Goal: Task Accomplishment & Management: Complete application form

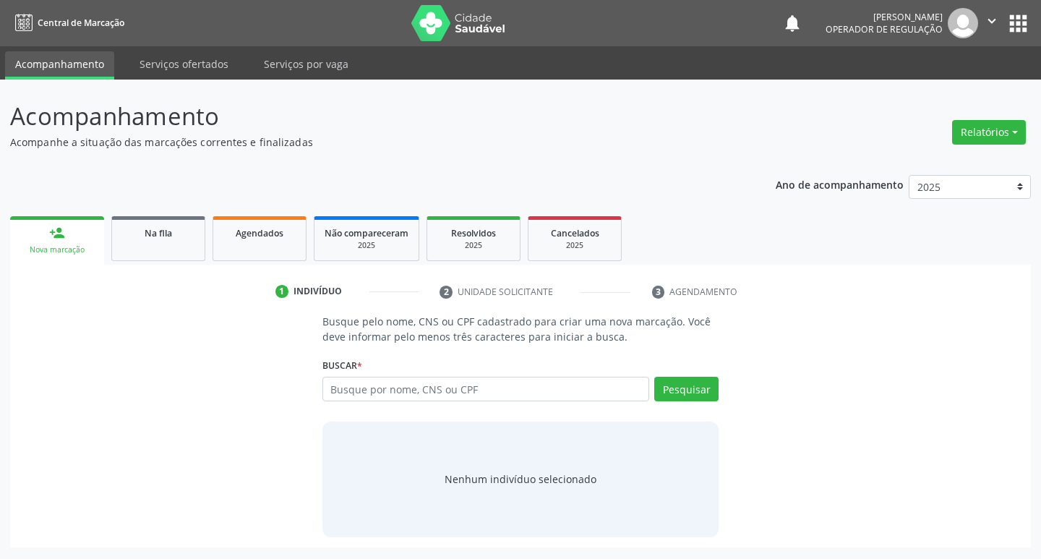
click at [379, 381] on input "text" at bounding box center [487, 389] width 328 height 25
type input "16165616453"
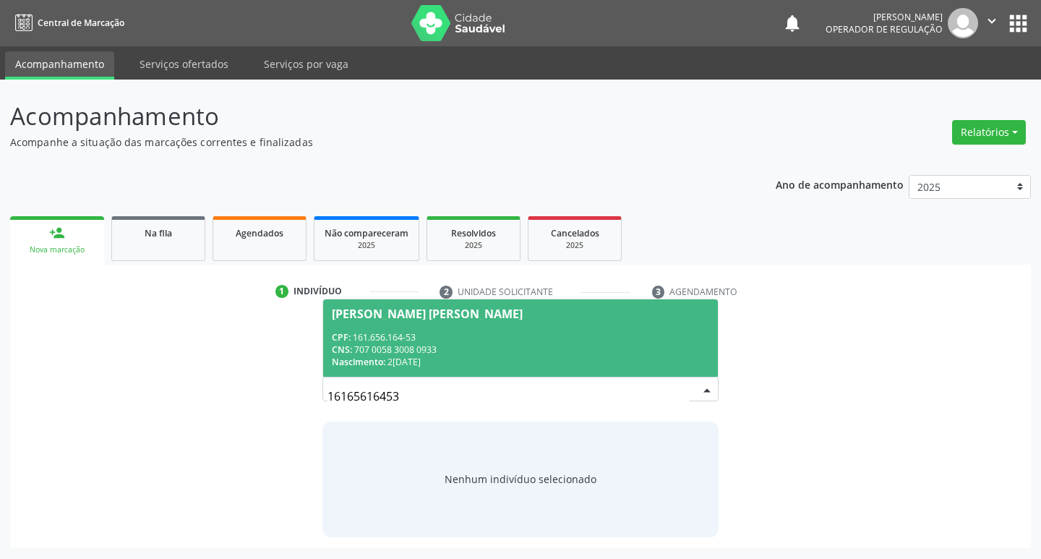
click at [605, 374] on span "[PERSON_NAME] [PERSON_NAME] CPF: 161.656.164-53 CNS: 707 0058 3008 0933 Nascime…" at bounding box center [521, 337] width 396 height 77
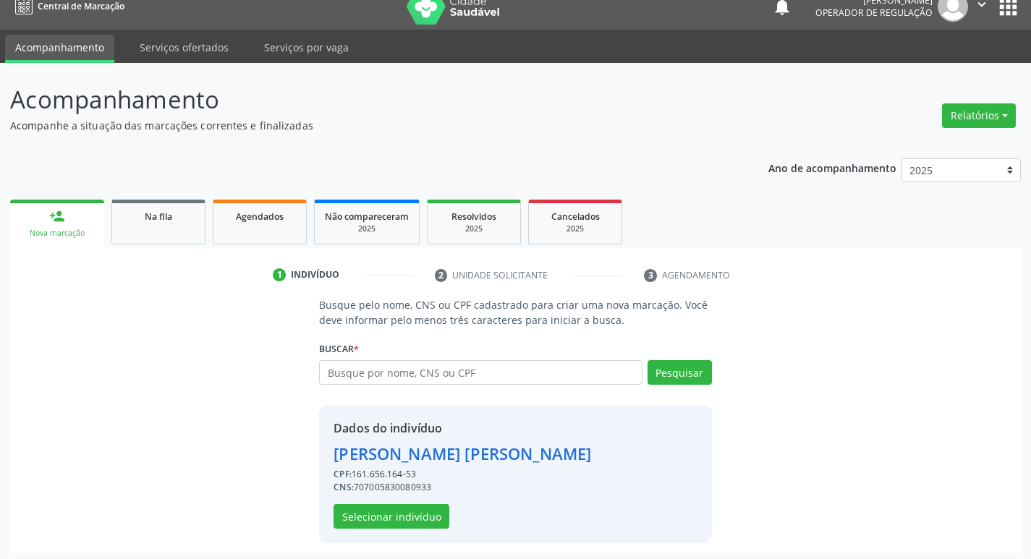
scroll to position [21, 0]
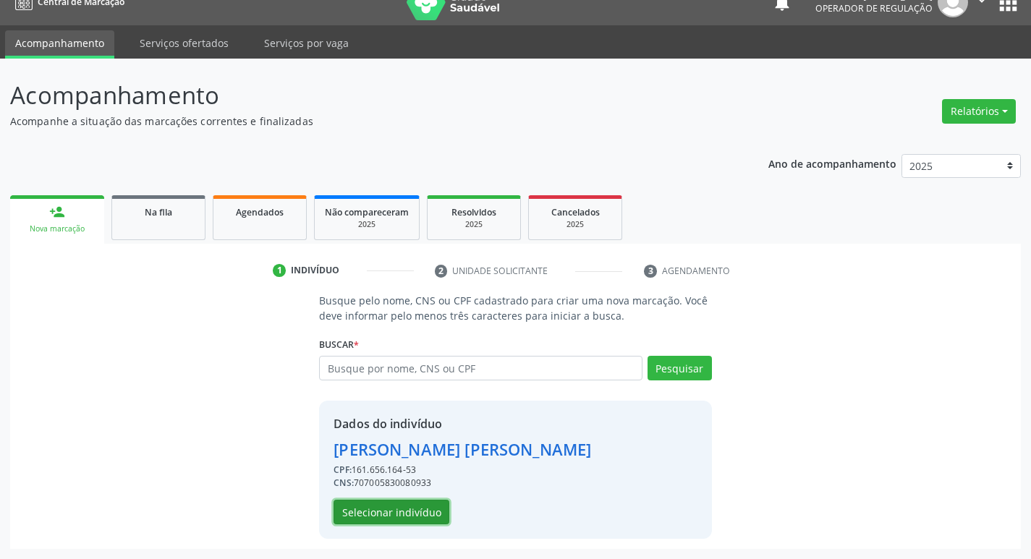
click at [408, 515] on button "Selecionar indivíduo" at bounding box center [391, 512] width 116 height 25
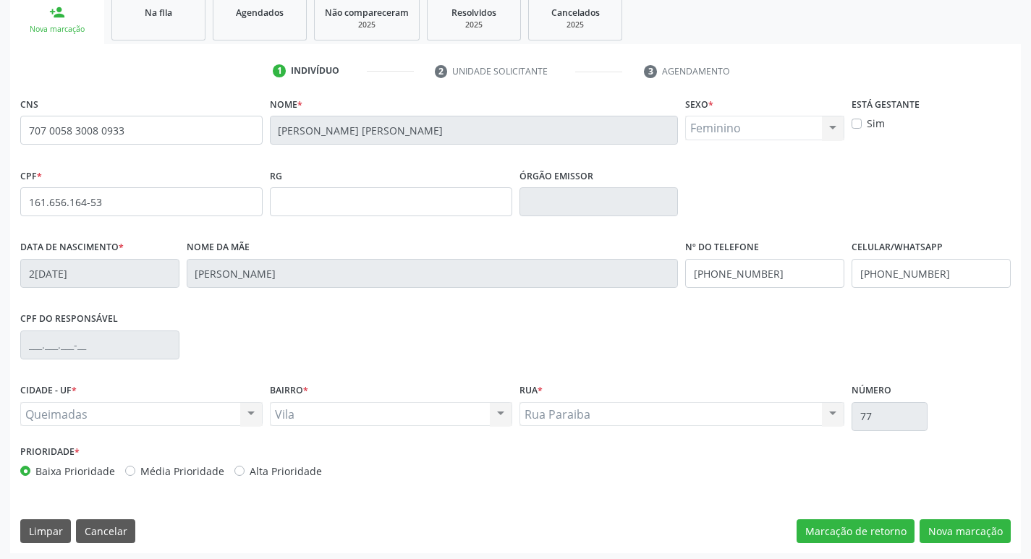
scroll to position [225, 0]
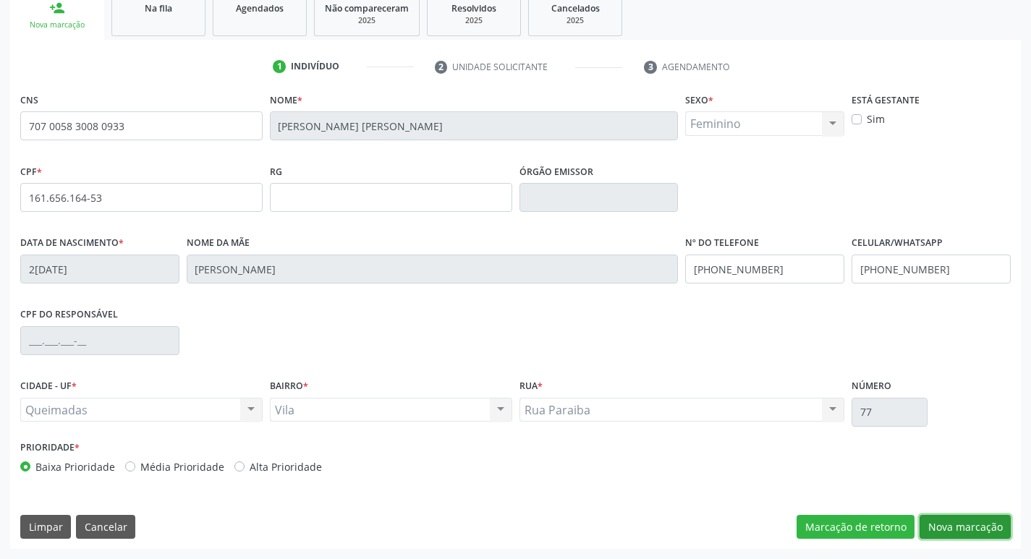
click at [943, 516] on button "Nova marcação" at bounding box center [964, 527] width 91 height 25
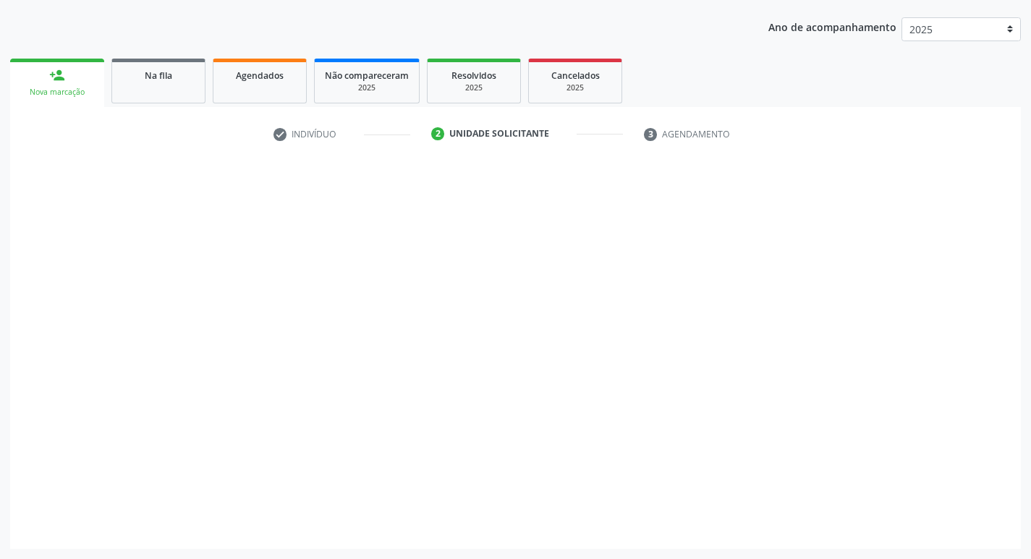
scroll to position [158, 0]
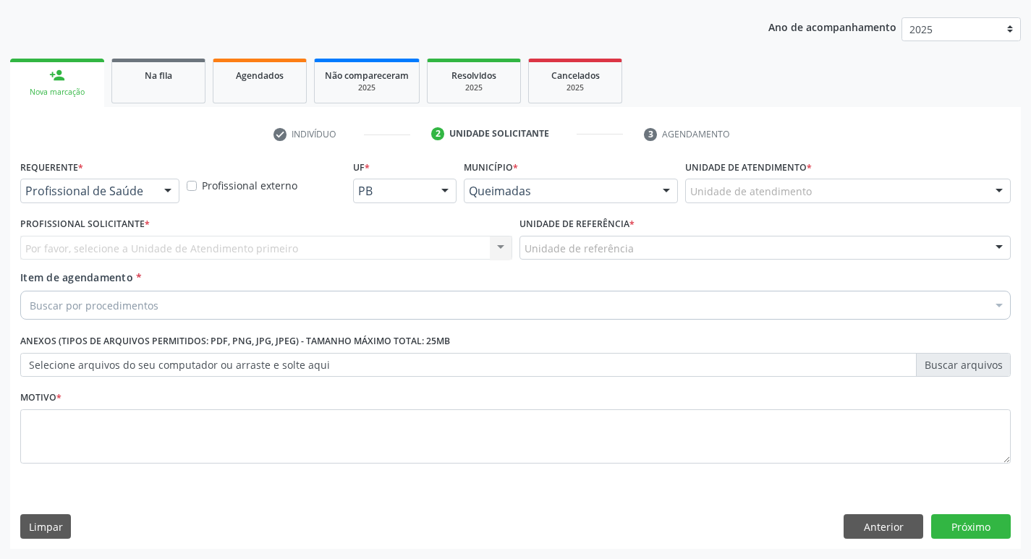
click at [168, 197] on div at bounding box center [168, 191] width 22 height 25
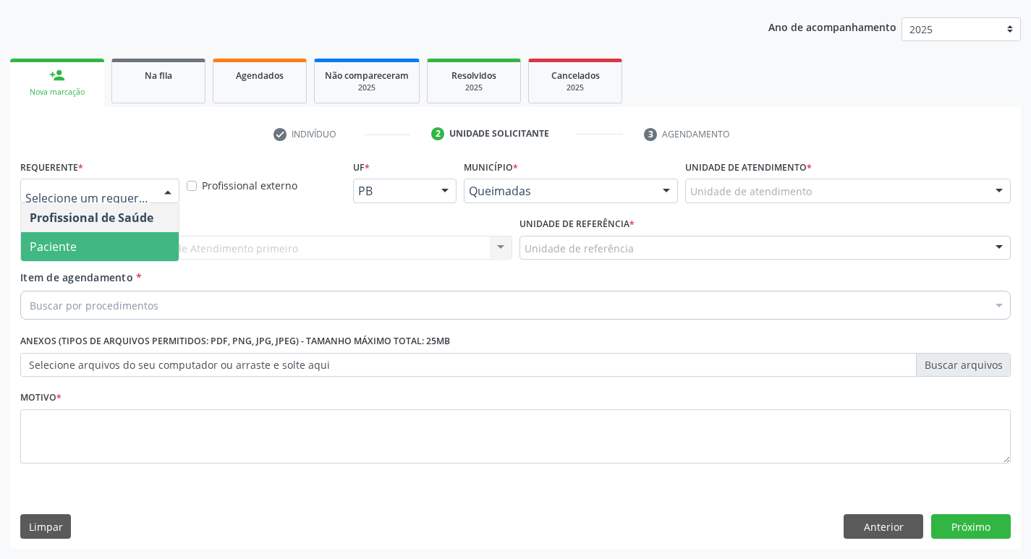
click at [132, 242] on span "Paciente" at bounding box center [100, 246] width 158 height 29
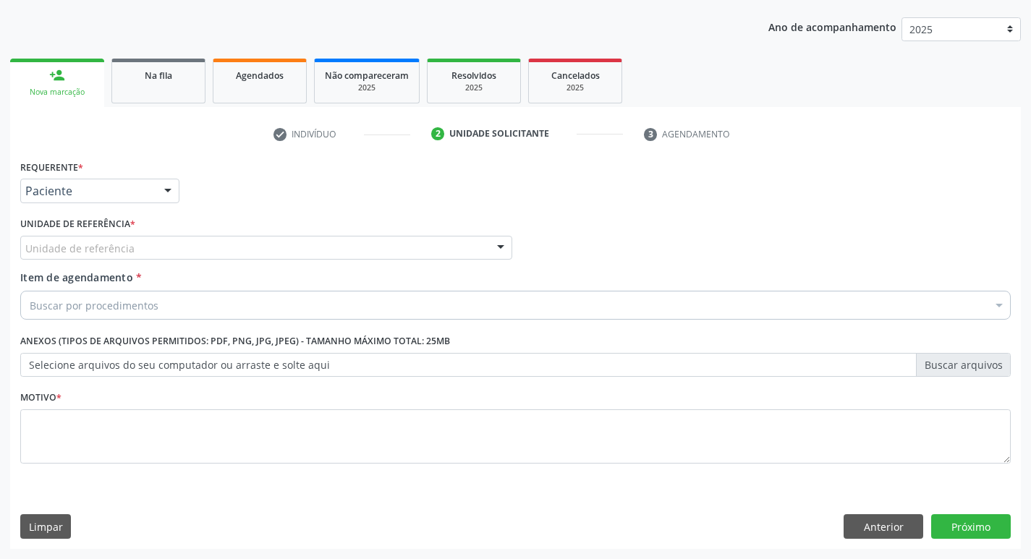
click at [137, 244] on div "Unidade de referência" at bounding box center [266, 248] width 492 height 25
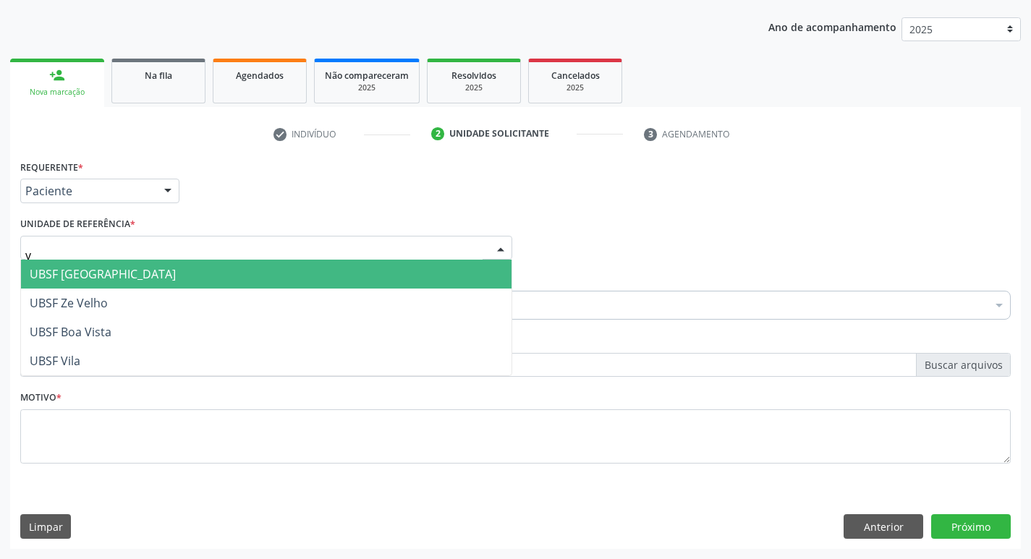
type input "vi"
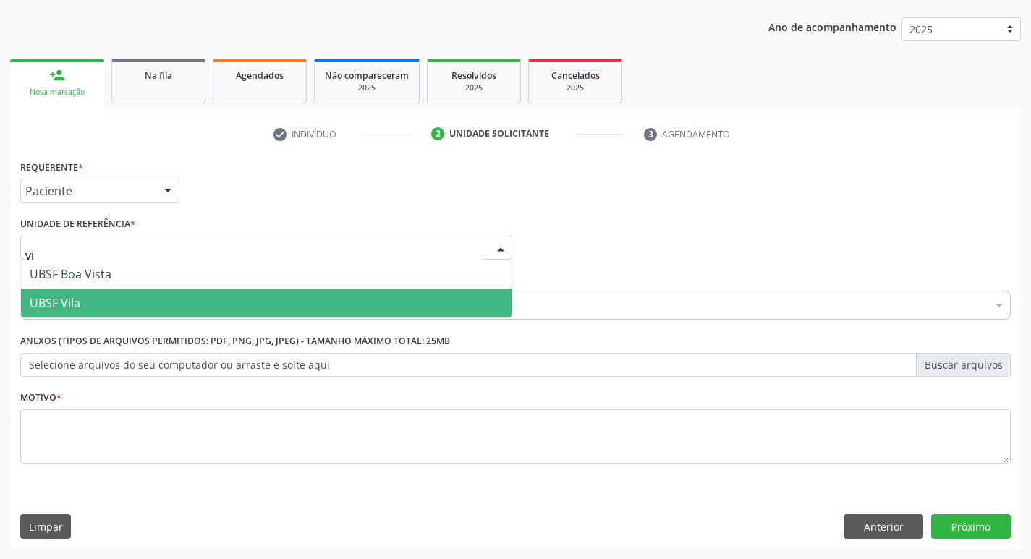
click at [114, 303] on span "UBSF Vila" at bounding box center [266, 303] width 490 height 29
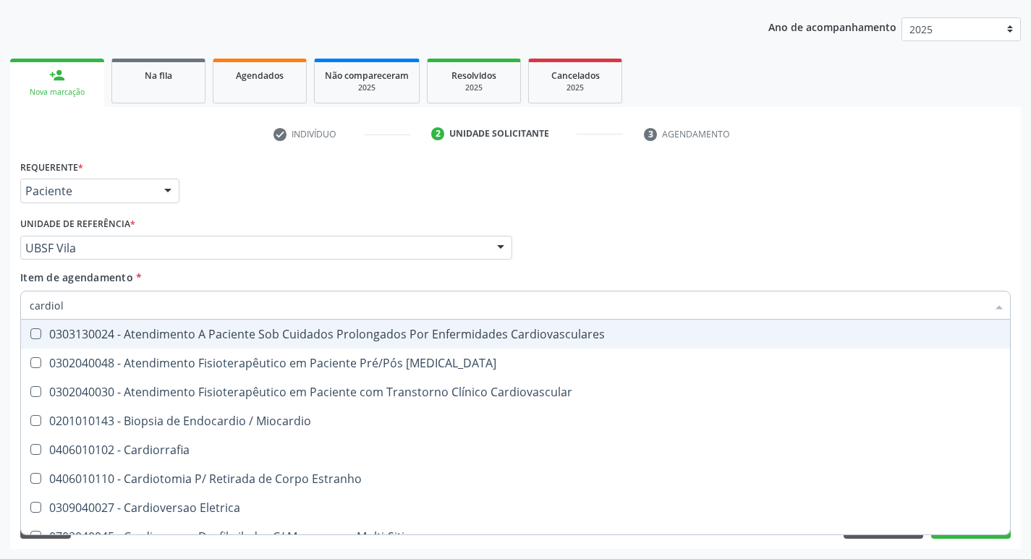
type input "cardiolo"
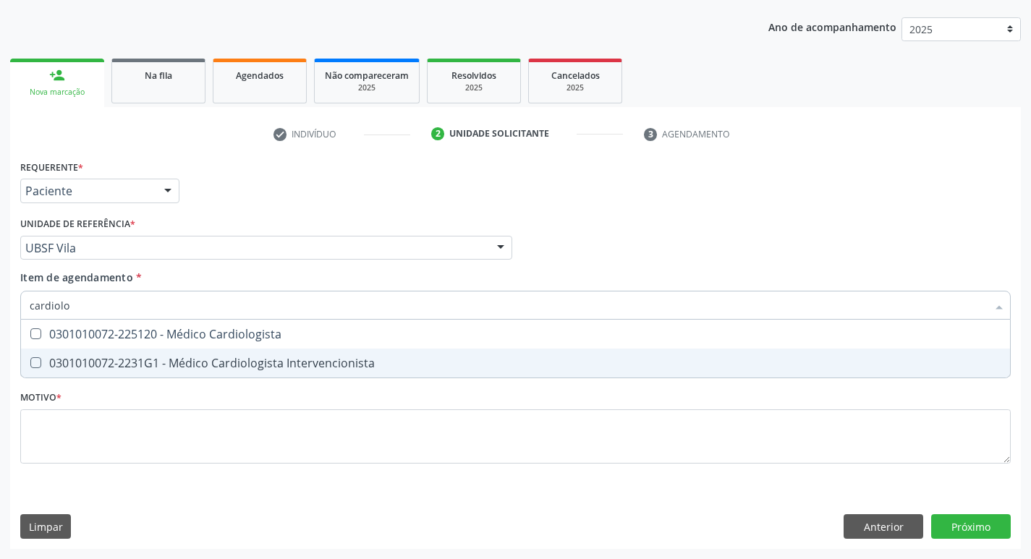
click at [114, 357] on div "0301010072-2231G1 - Médico Cardiologista Intervencionista" at bounding box center [515, 363] width 971 height 12
checkbox Intervencionista "true"
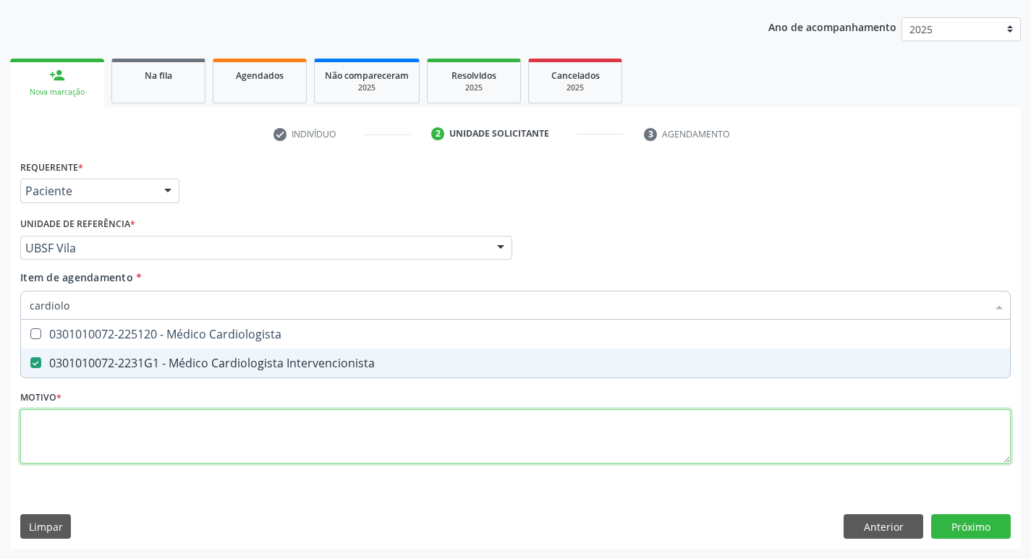
click at [100, 413] on div "Requerente * Paciente Profissional de Saúde Paciente Nenhum resultado encontrad…" at bounding box center [515, 320] width 990 height 328
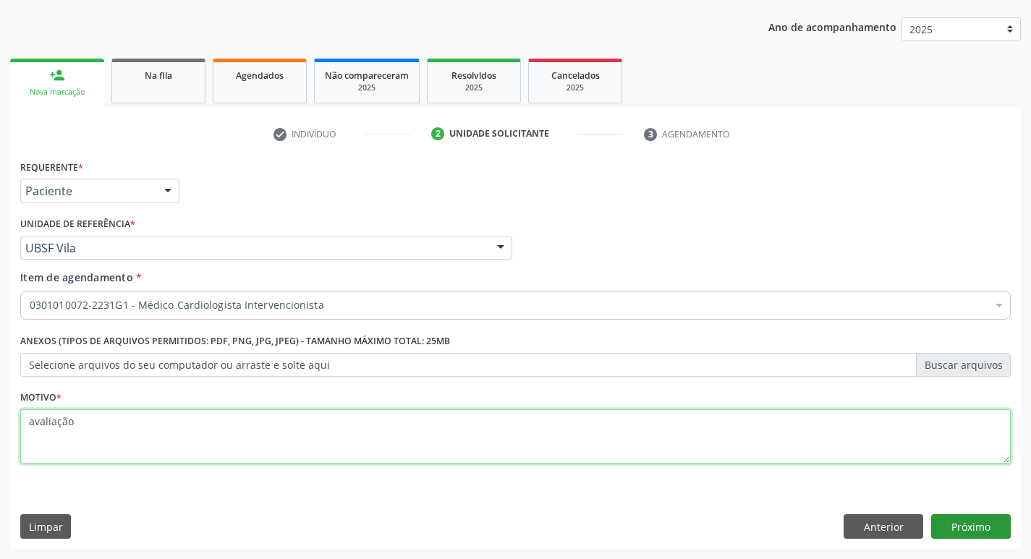
type textarea "avaliação"
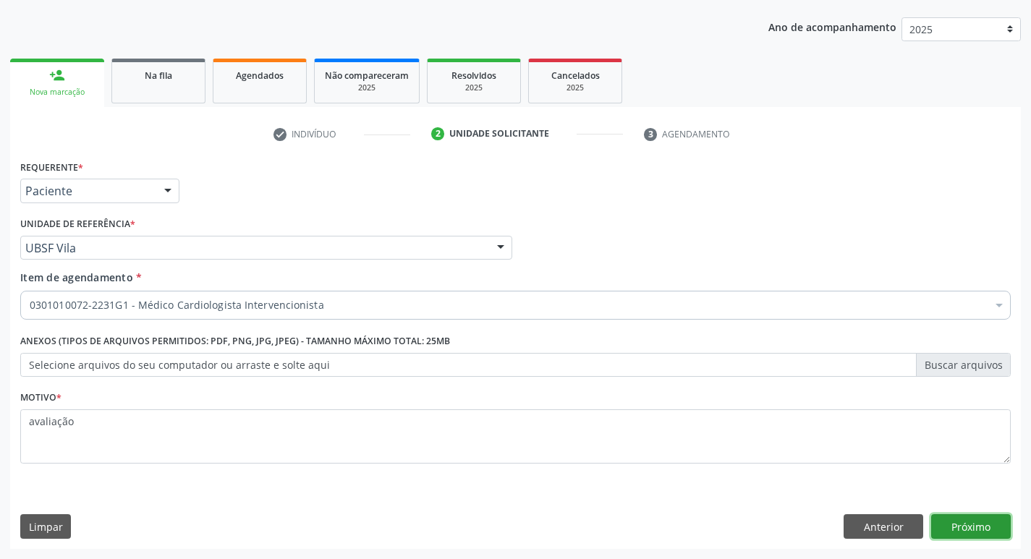
click at [977, 521] on button "Próximo" at bounding box center [971, 526] width 80 height 25
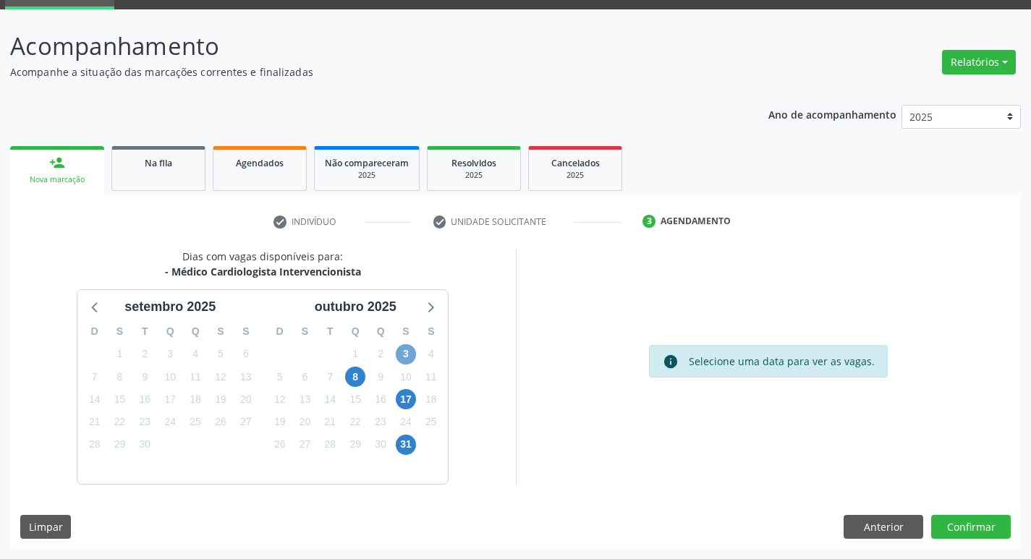
click at [412, 349] on span "3" at bounding box center [406, 354] width 20 height 20
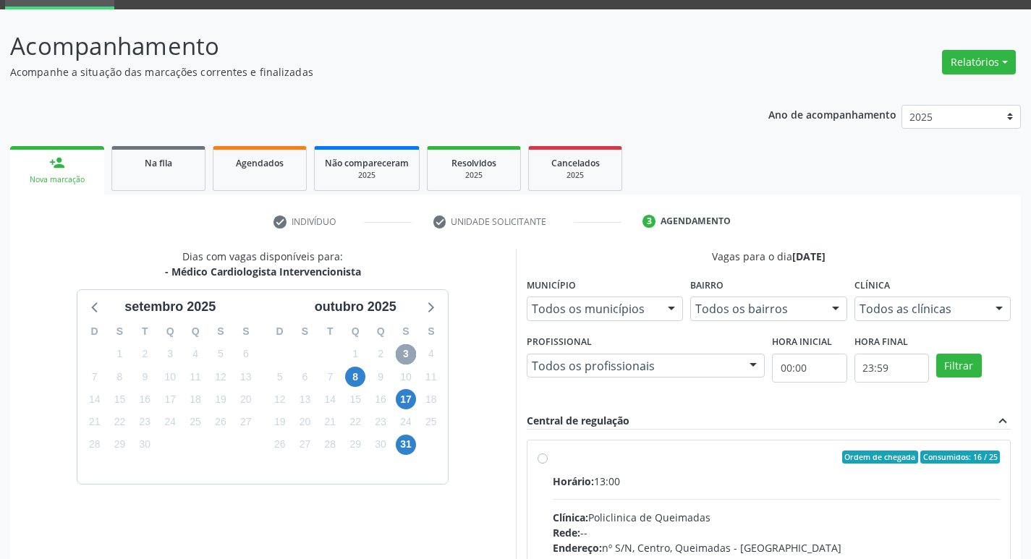
scroll to position [279, 0]
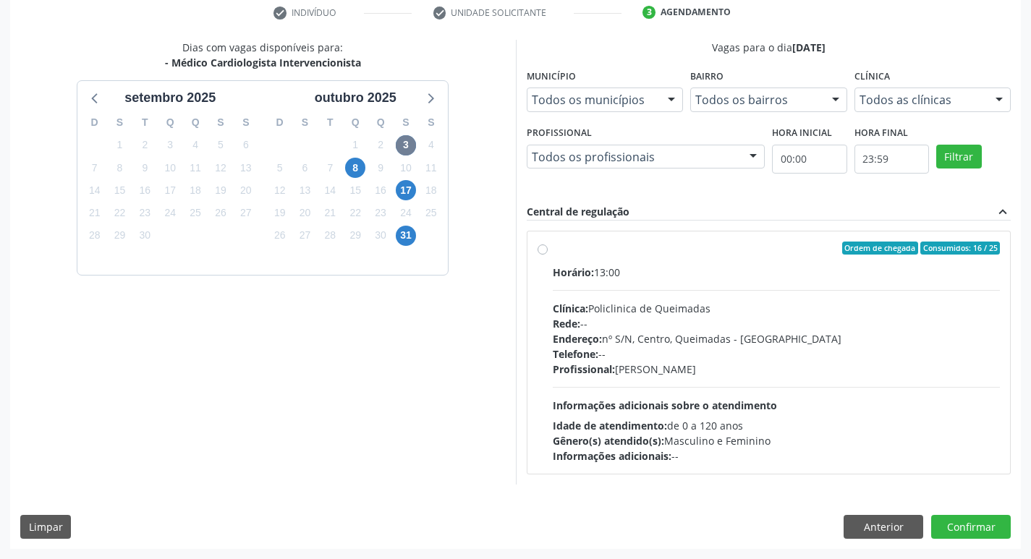
click at [767, 263] on label "Ordem de chegada Consumidos: 16 / 25 Horário: 13:00 Clínica: Policlinica de Que…" at bounding box center [776, 353] width 448 height 222
click at [547, 255] on input "Ordem de chegada Consumidos: 16 / 25 Horário: 13:00 Clínica: Policlinica de Que…" at bounding box center [542, 248] width 10 height 13
radio input "true"
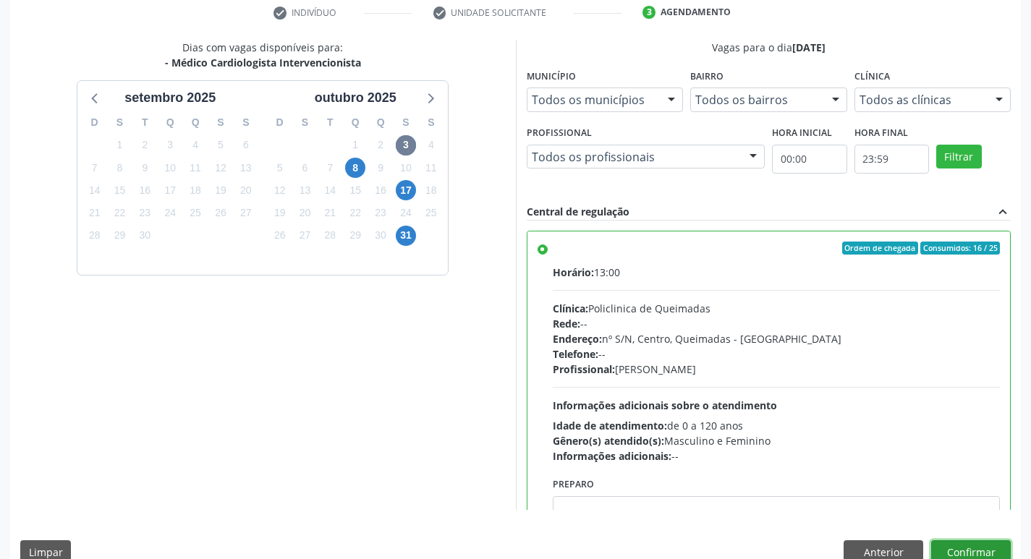
click at [965, 552] on button "Confirmar" at bounding box center [971, 552] width 80 height 25
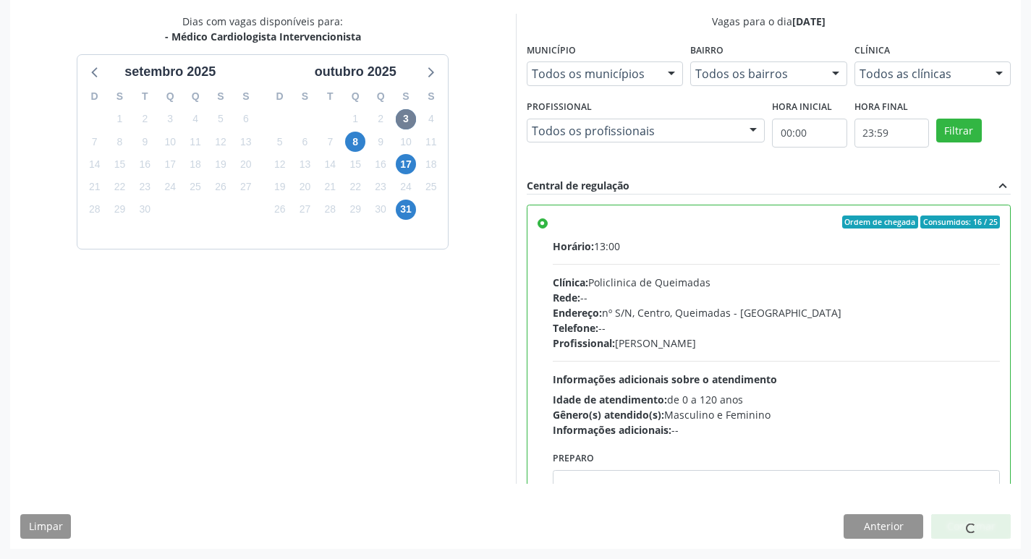
scroll to position [0, 0]
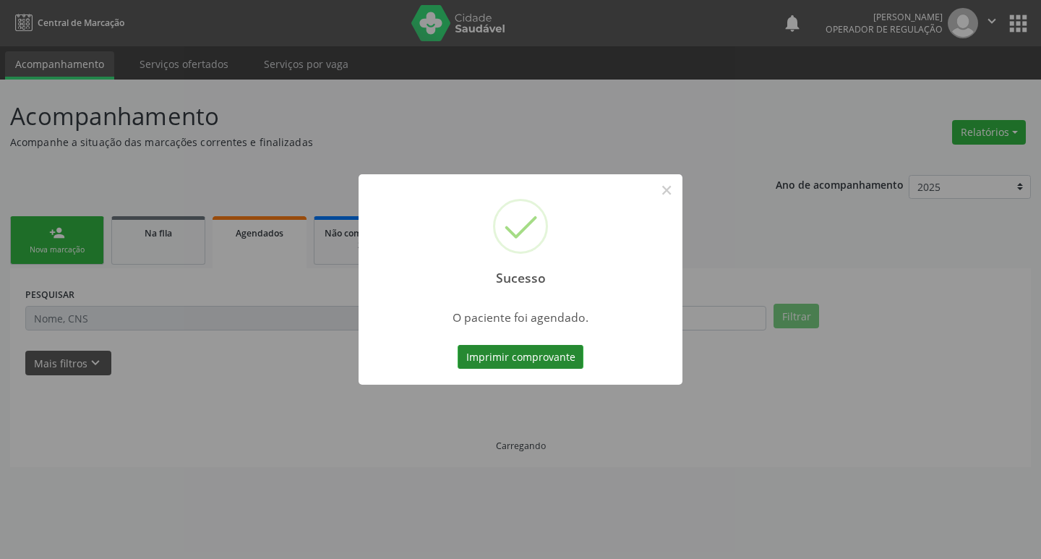
click at [505, 362] on button "Imprimir comprovante" at bounding box center [521, 357] width 126 height 25
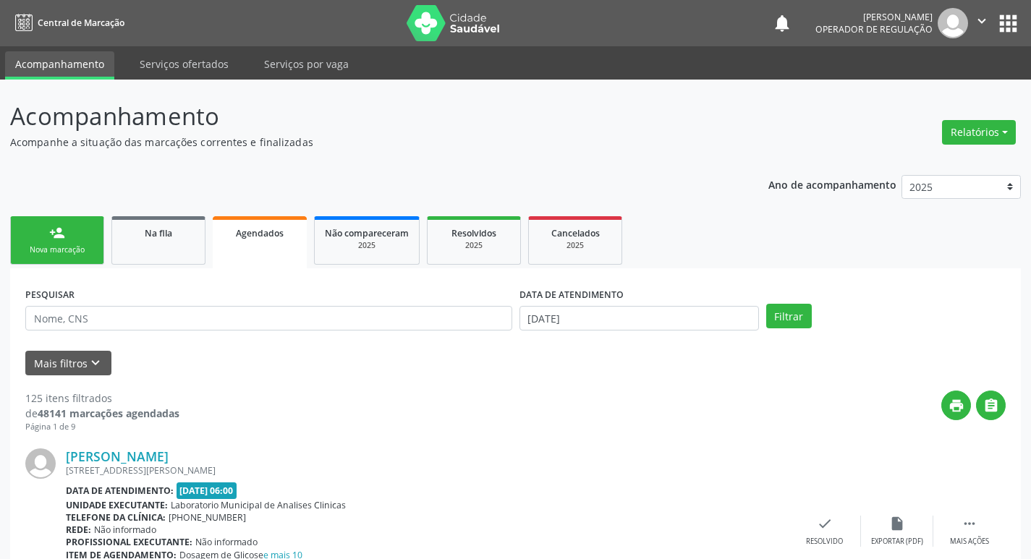
click at [91, 249] on div "Nova marcação" at bounding box center [57, 249] width 72 height 11
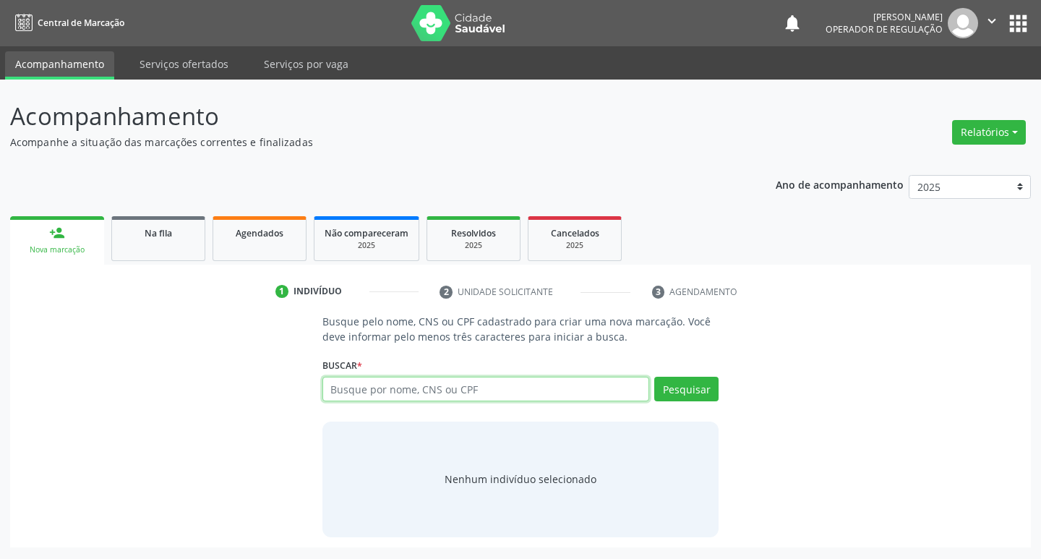
click at [377, 385] on input "text" at bounding box center [487, 389] width 328 height 25
type input "702406586125321"
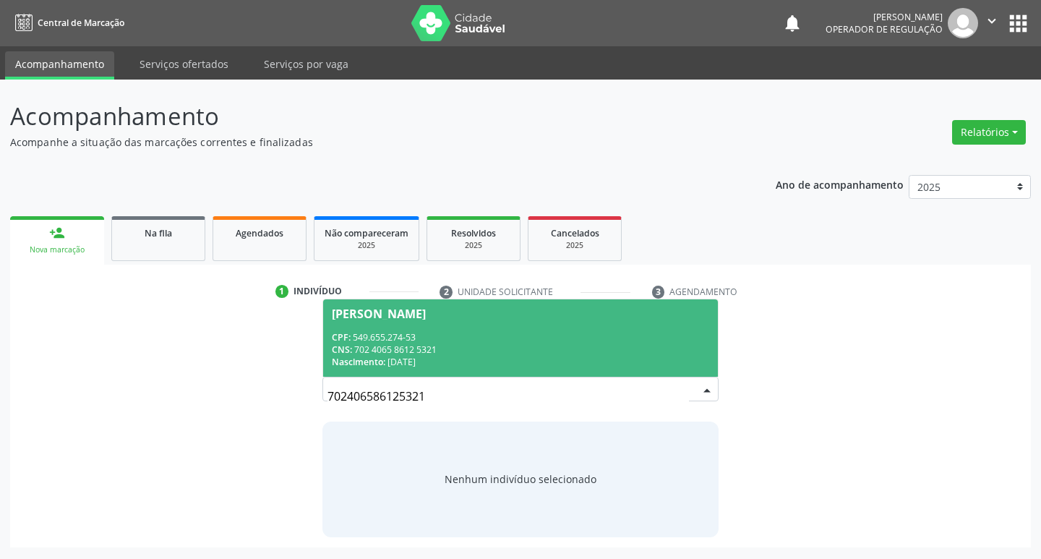
click at [393, 340] on div "CPF: 549.655.274-53" at bounding box center [521, 337] width 378 height 12
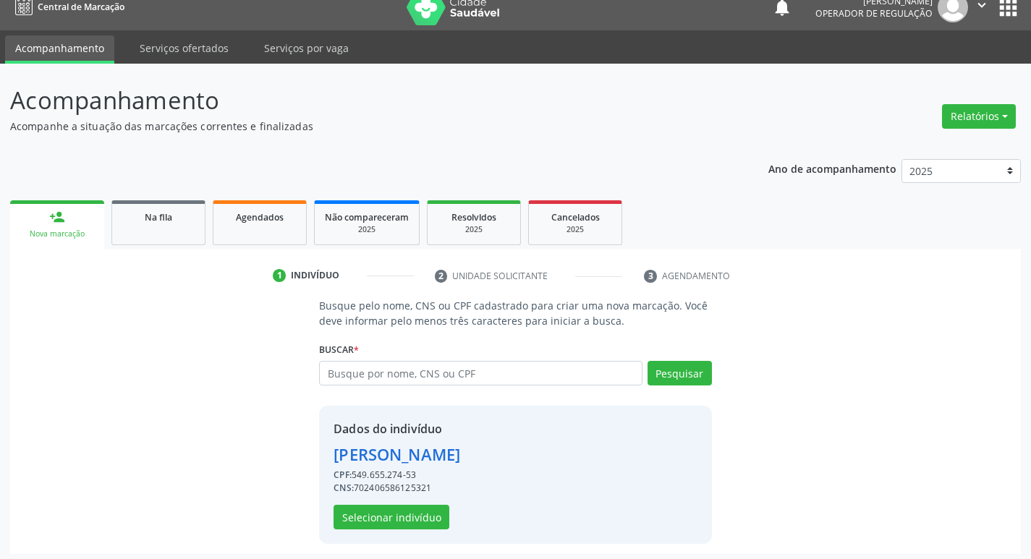
scroll to position [21, 0]
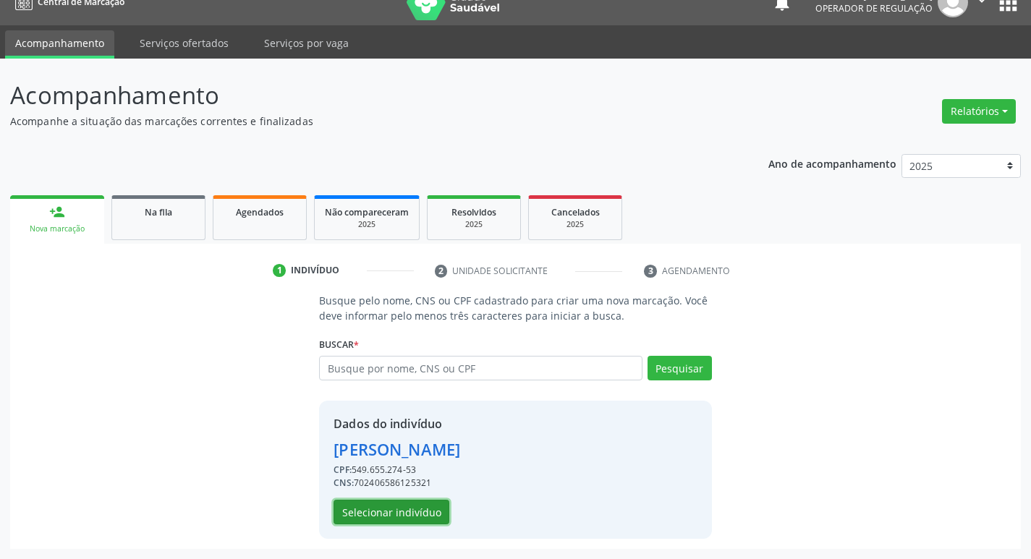
click at [418, 505] on button "Selecionar indivíduo" at bounding box center [391, 512] width 116 height 25
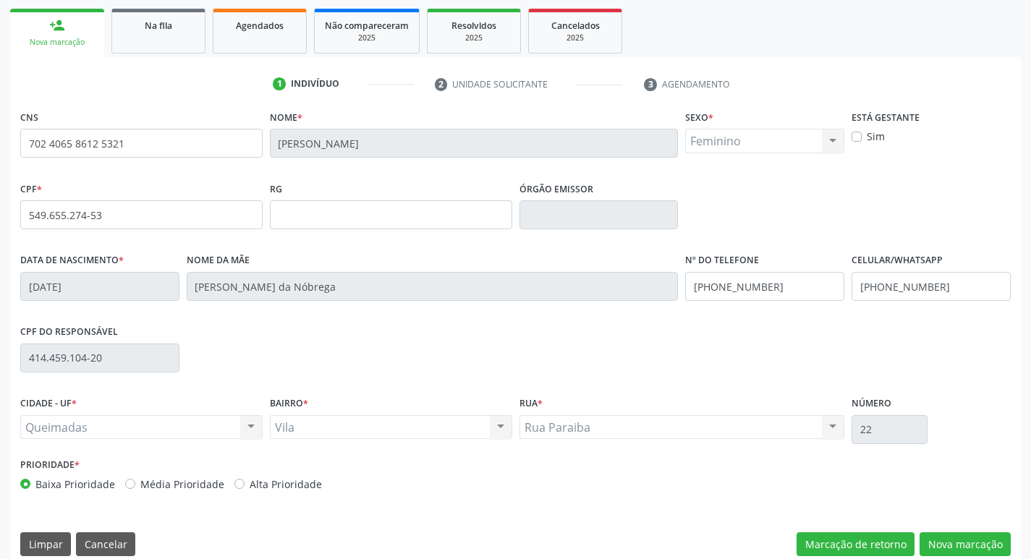
scroll to position [225, 0]
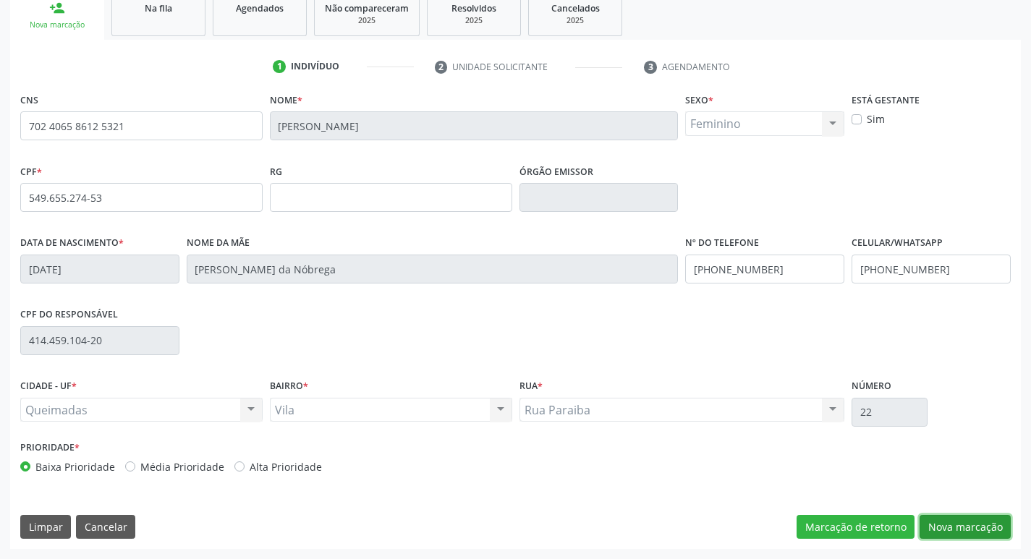
click at [989, 528] on button "Nova marcação" at bounding box center [964, 527] width 91 height 25
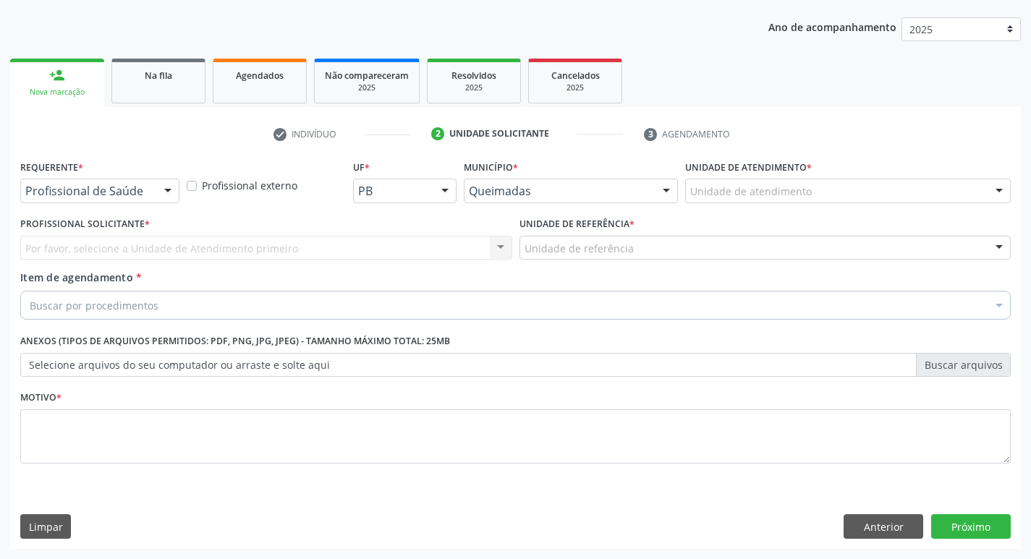
scroll to position [158, 0]
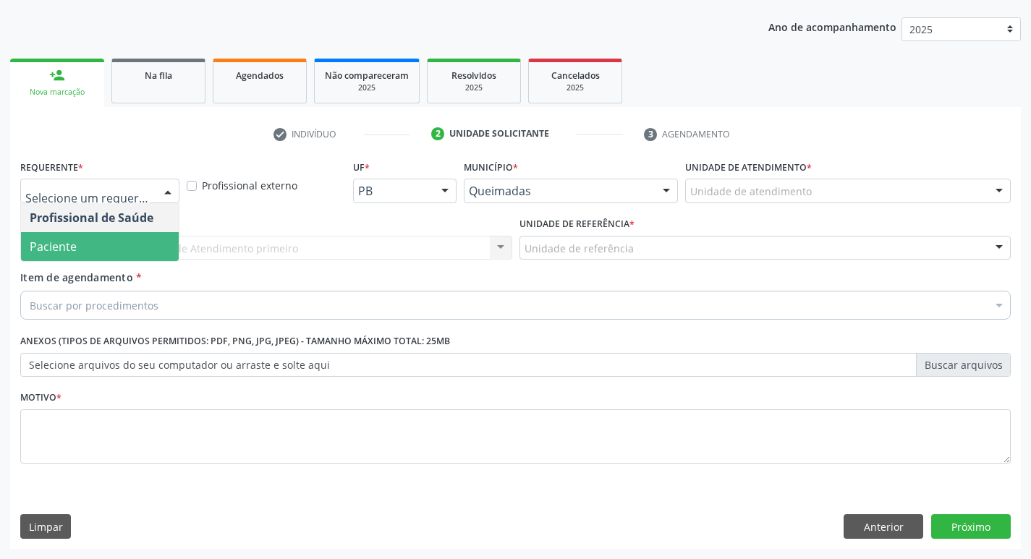
click at [108, 251] on span "Paciente" at bounding box center [100, 246] width 158 height 29
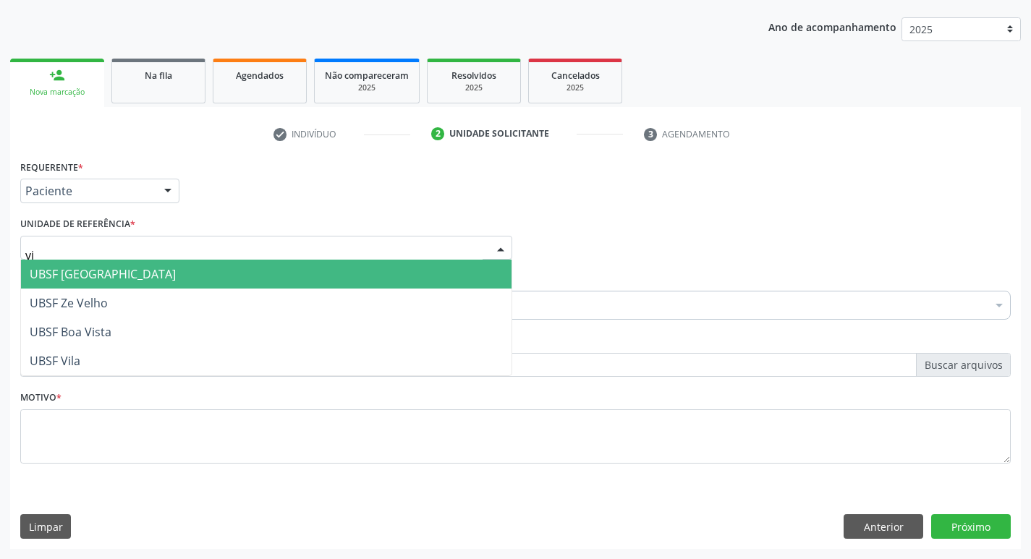
type input "vil"
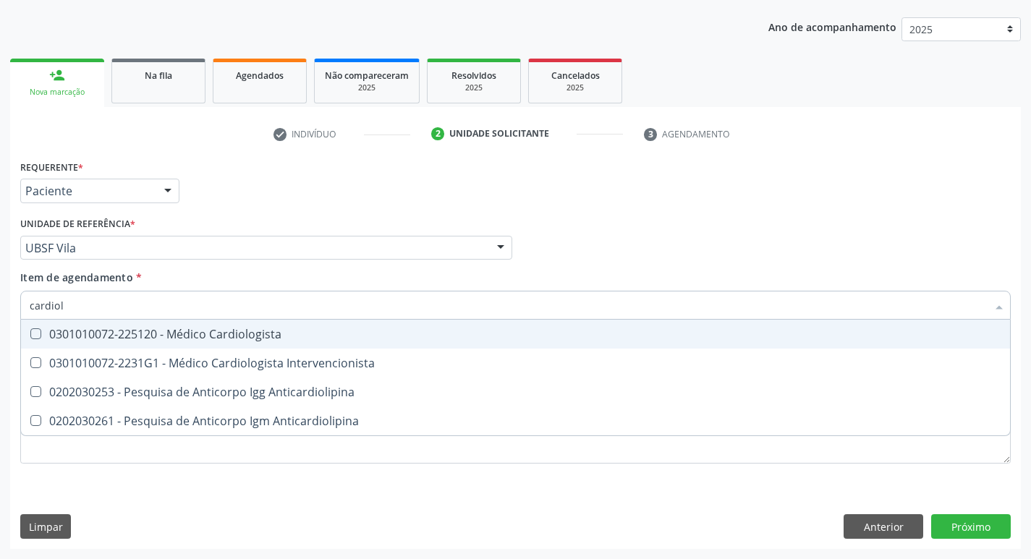
type input "cardiolo"
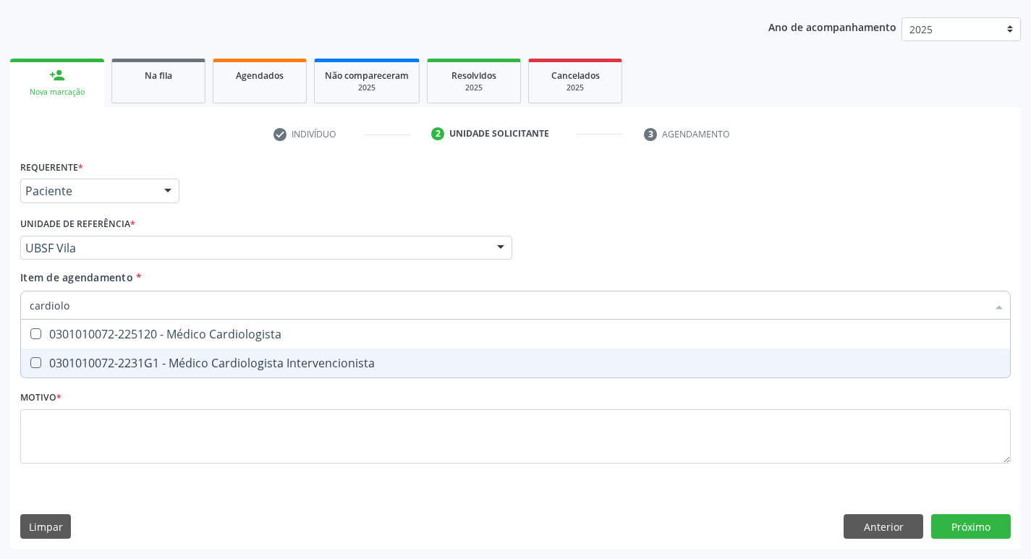
click at [103, 362] on div "0301010072-2231G1 - Médico Cardiologista Intervencionista" at bounding box center [515, 363] width 971 height 12
checkbox Intervencionista "true"
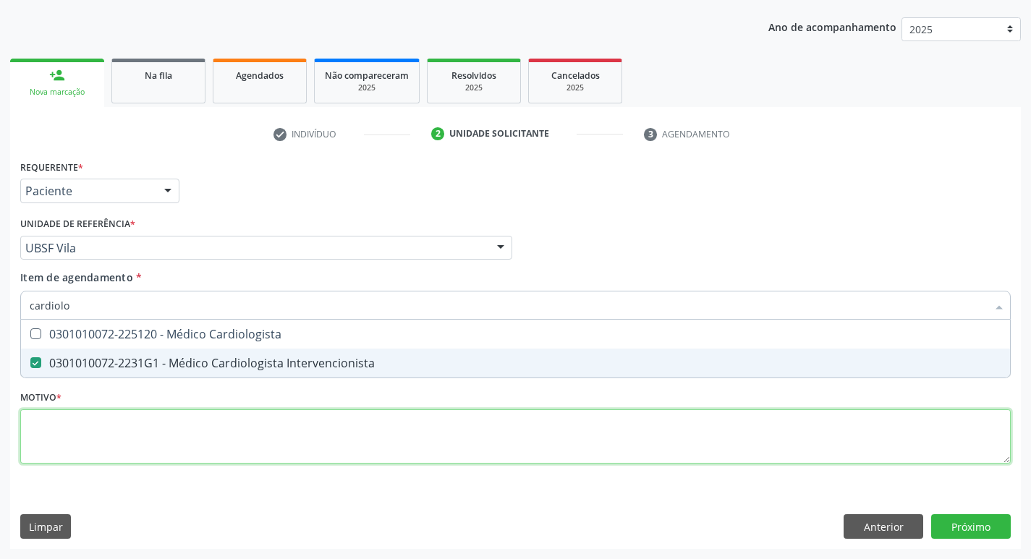
click at [95, 447] on div "Requerente * Paciente Profissional de Saúde Paciente Nenhum resultado encontrad…" at bounding box center [515, 320] width 990 height 328
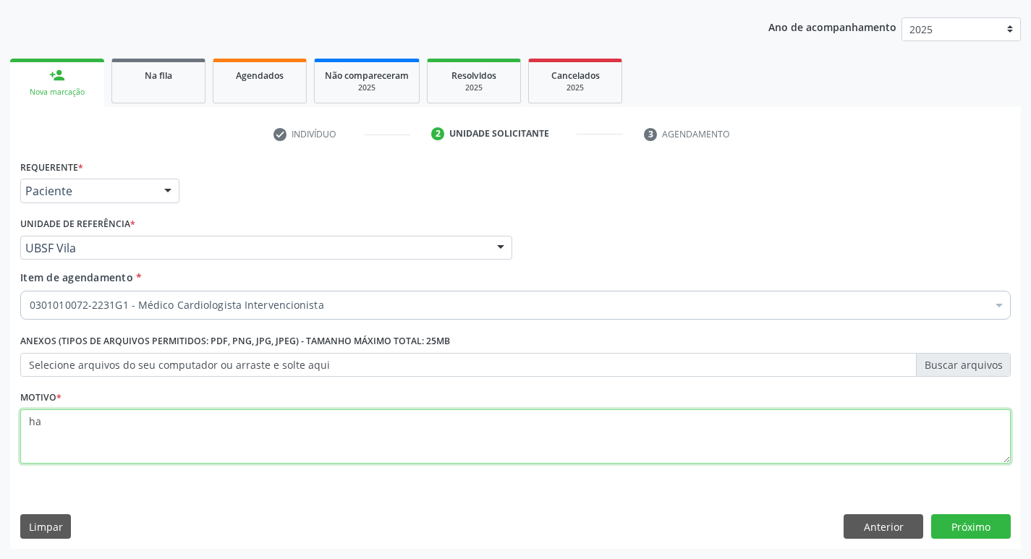
type textarea "h"
type textarea "HAS"
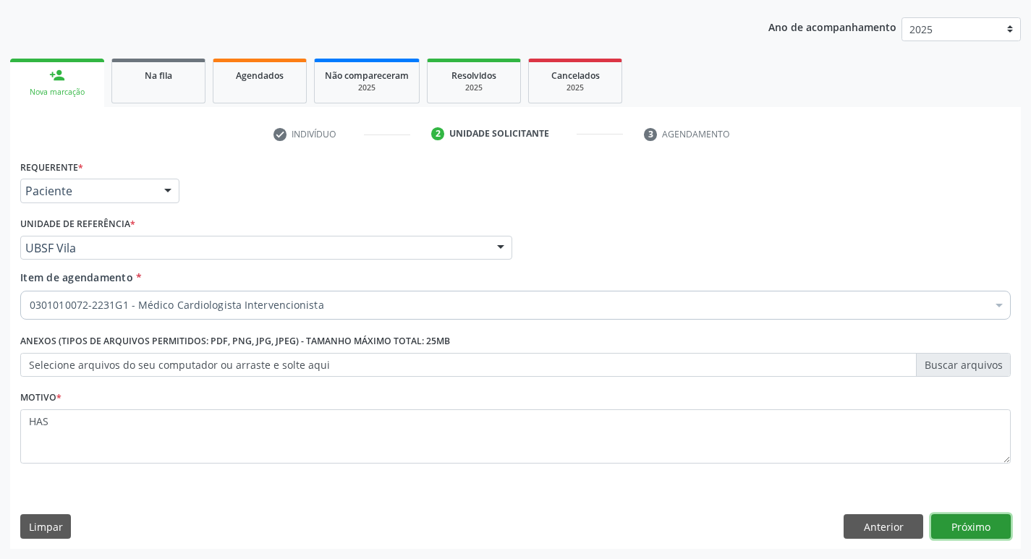
click at [968, 527] on button "Próximo" at bounding box center [971, 526] width 80 height 25
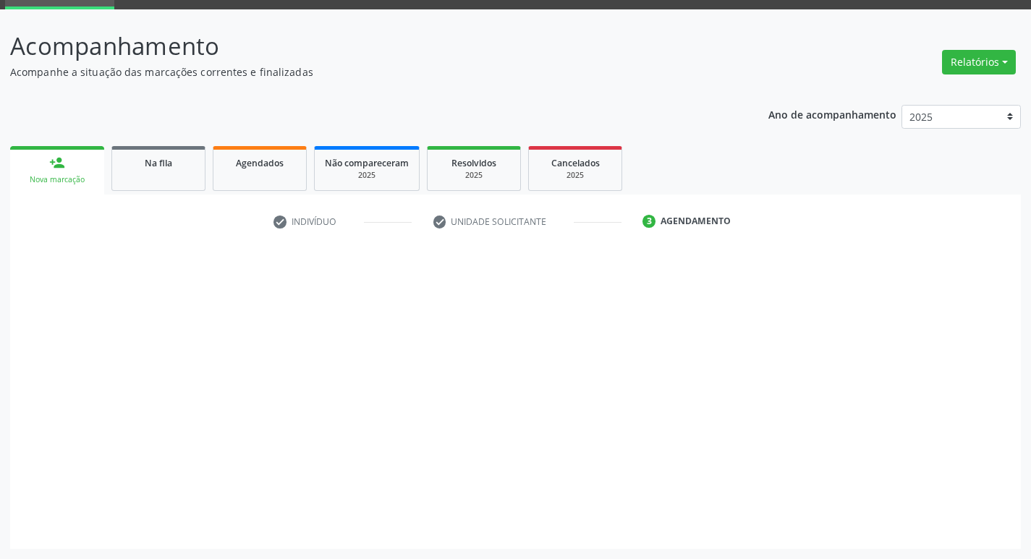
scroll to position [70, 0]
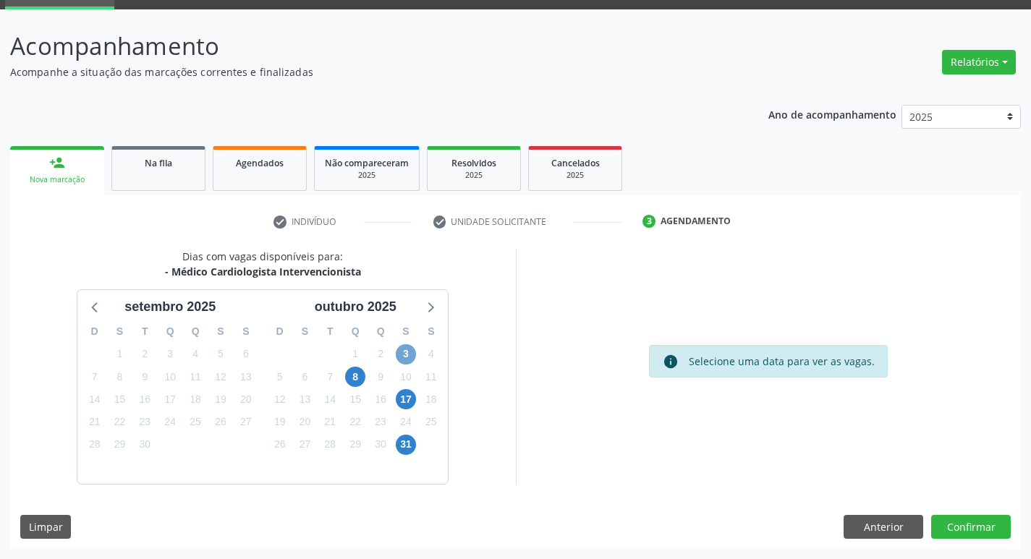
click at [411, 362] on span "3" at bounding box center [406, 354] width 20 height 20
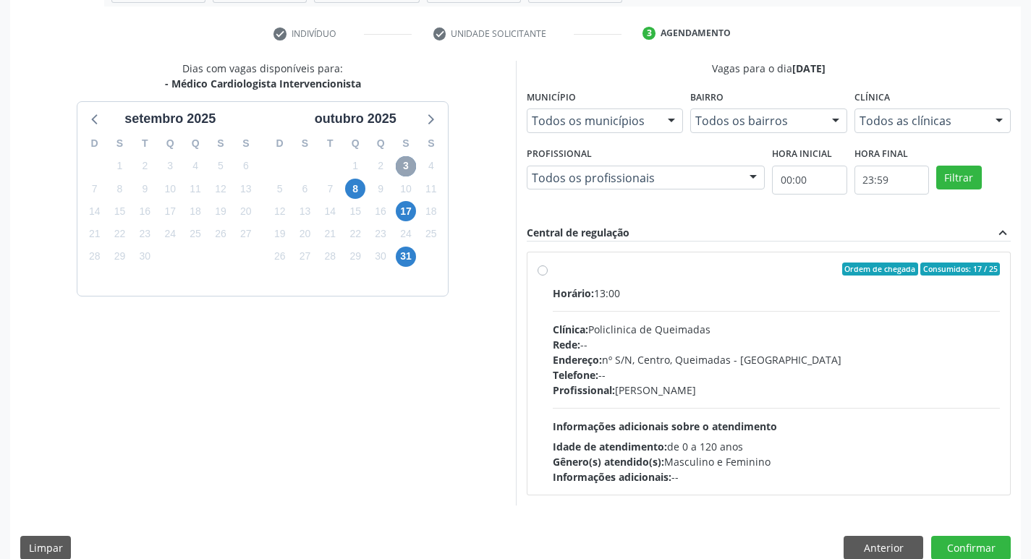
scroll to position [279, 0]
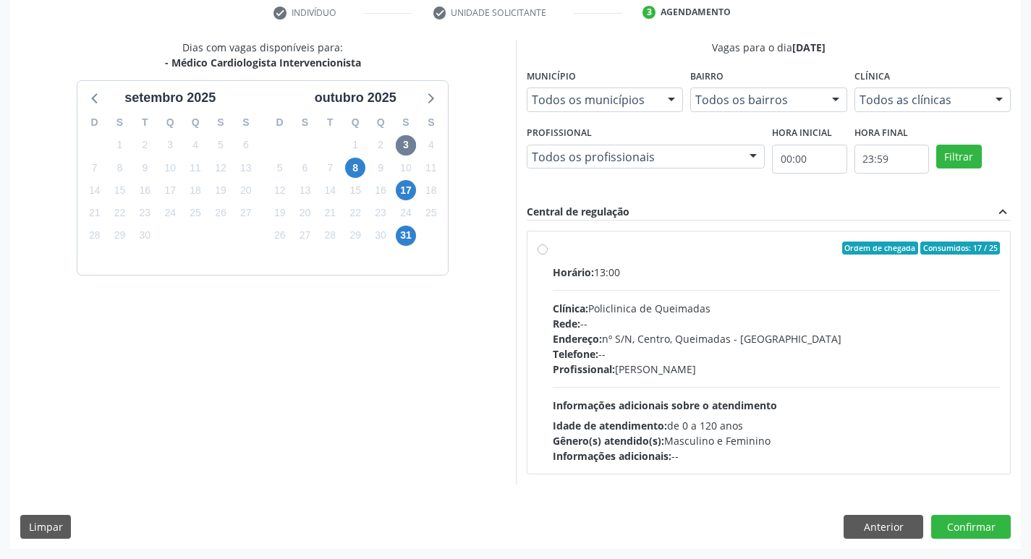
click at [888, 310] on div "Clínica: Policlinica de Queimadas" at bounding box center [776, 308] width 448 height 15
click at [547, 255] on input "Ordem de chegada Consumidos: 17 / 25 Horário: 13:00 Clínica: Policlinica de Que…" at bounding box center [542, 248] width 10 height 13
radio input "true"
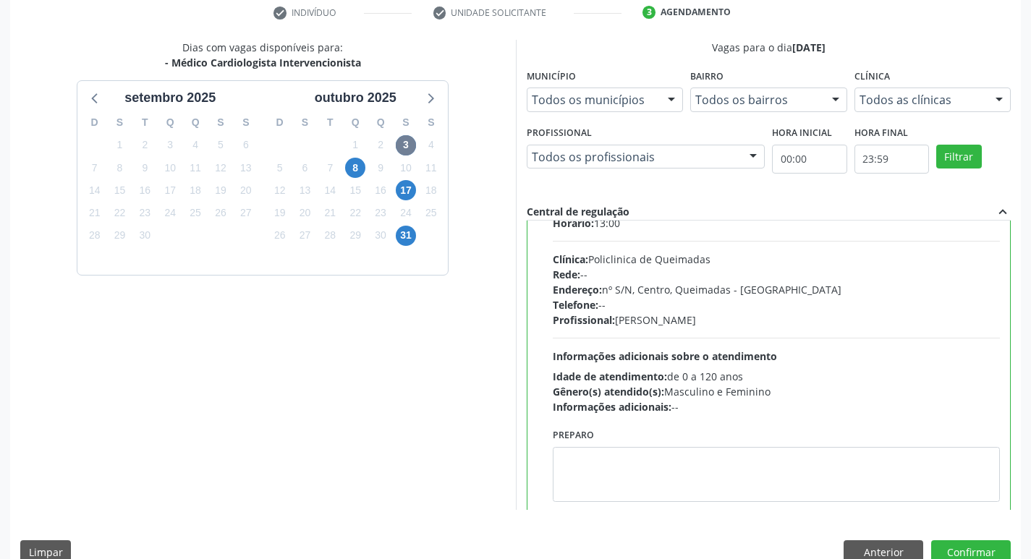
scroll to position [72, 0]
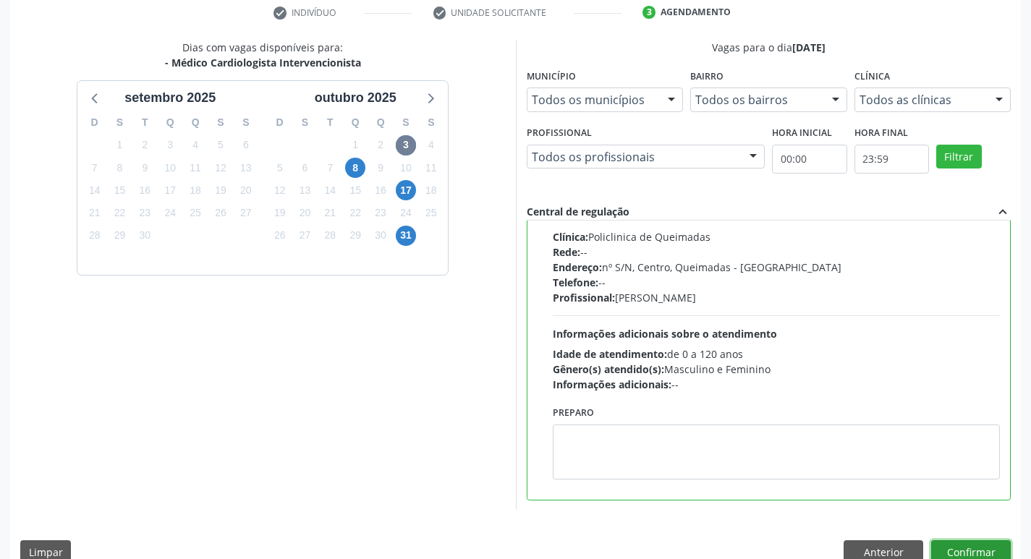
click at [949, 547] on button "Confirmar" at bounding box center [971, 552] width 80 height 25
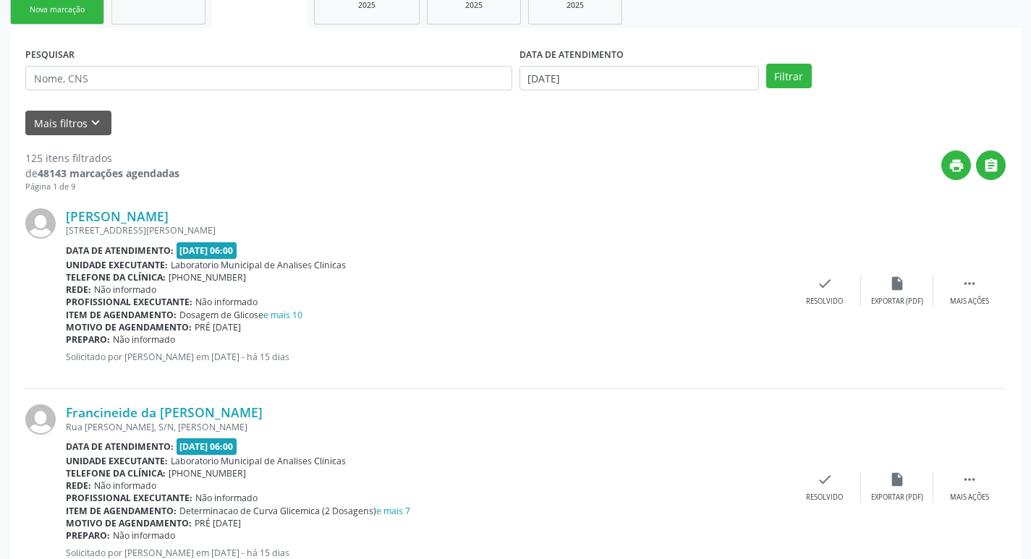
scroll to position [72, 0]
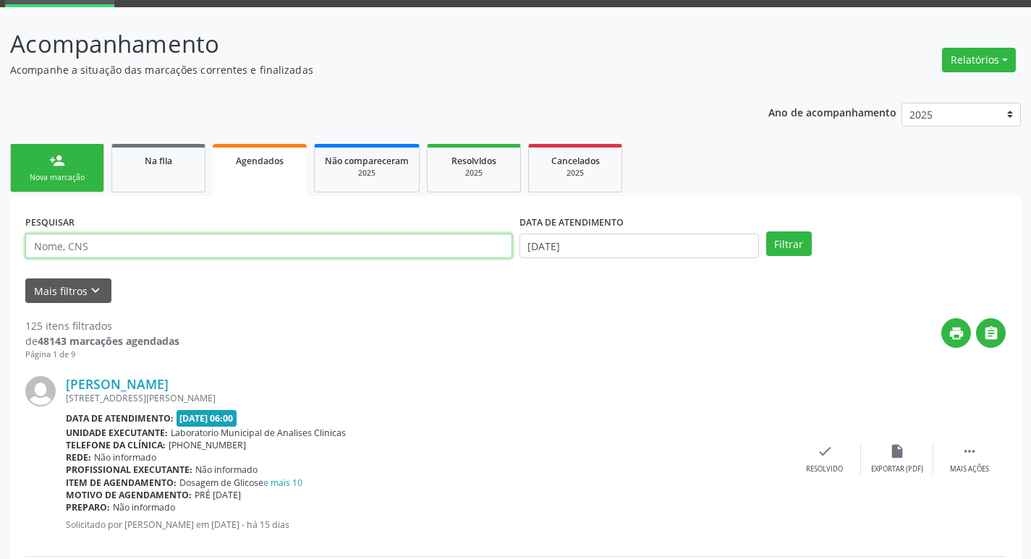
click at [216, 249] on input "text" at bounding box center [268, 246] width 487 height 25
type input "702406586125321"
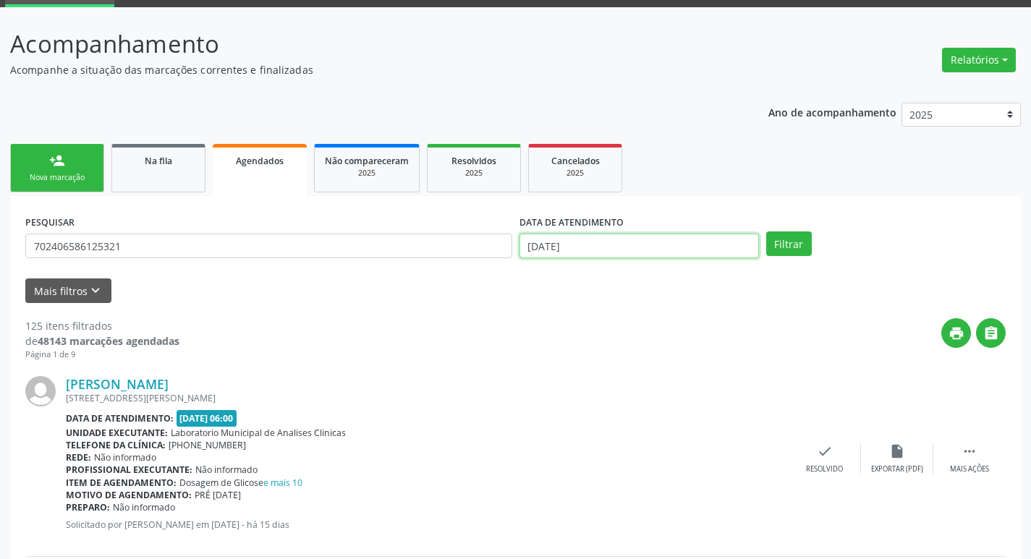
click at [611, 254] on input "[DATE]" at bounding box center [638, 246] width 239 height 25
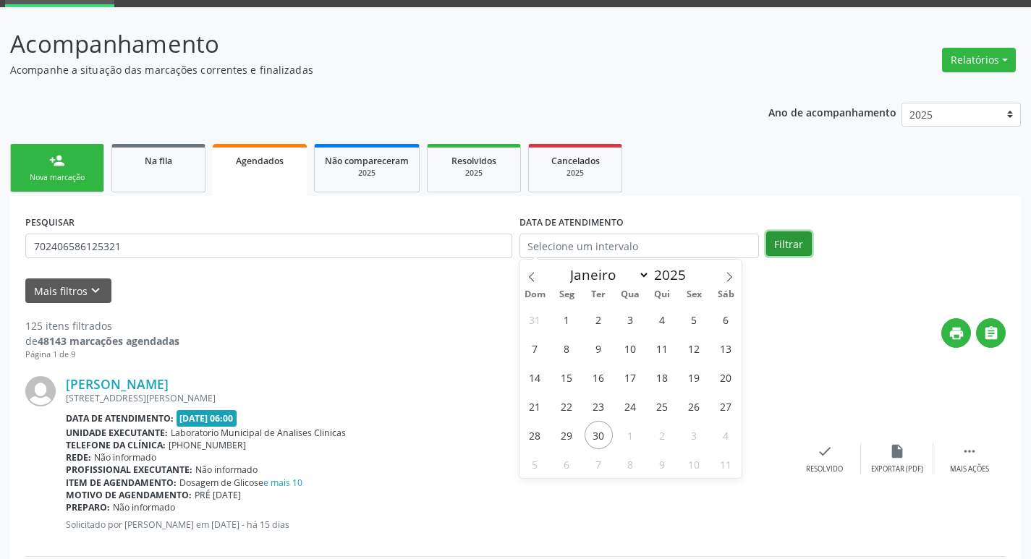
click at [782, 243] on button "Filtrar" at bounding box center [789, 243] width 46 height 25
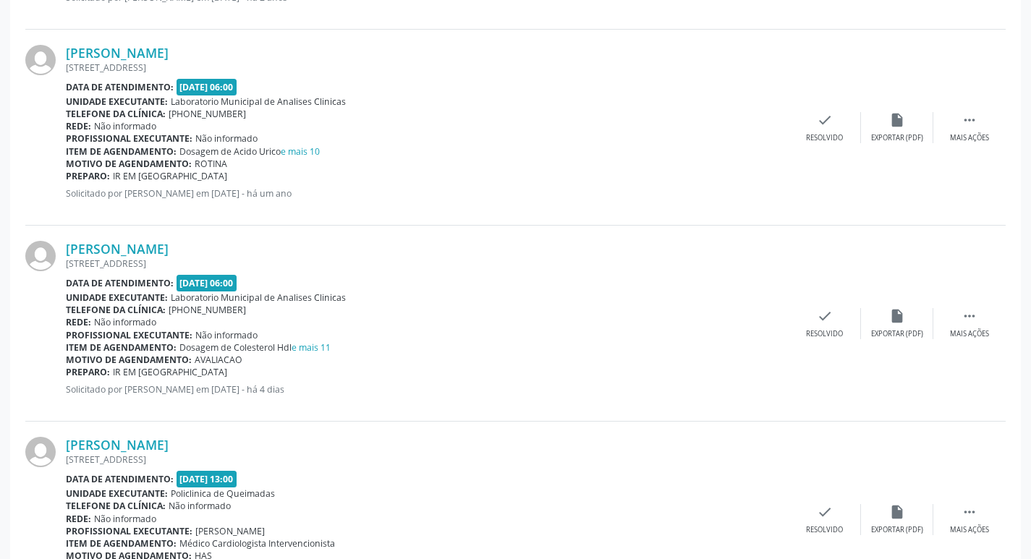
scroll to position [683, 0]
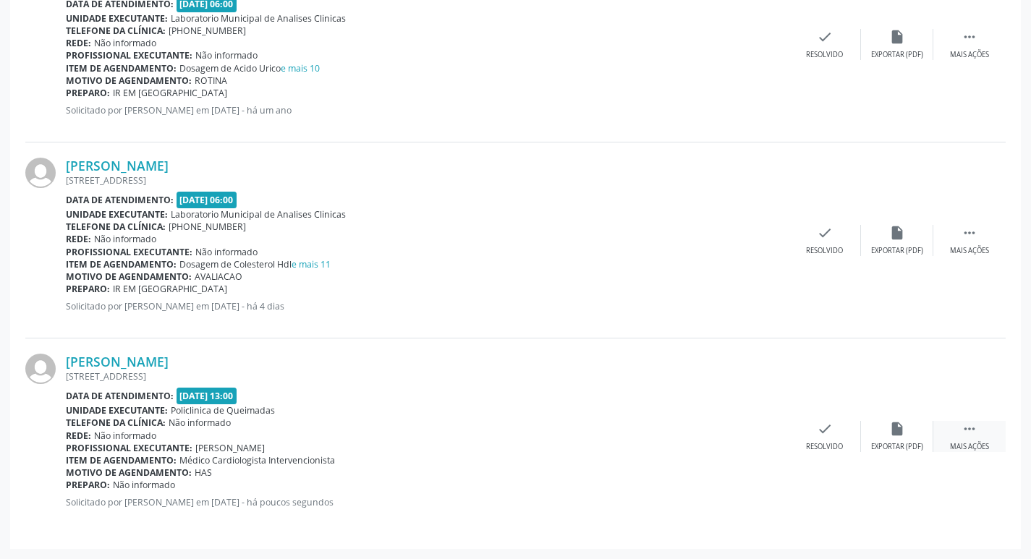
click at [973, 425] on icon "" at bounding box center [969, 429] width 16 height 16
click at [667, 438] on div "print Imprimir" at bounding box center [680, 436] width 72 height 31
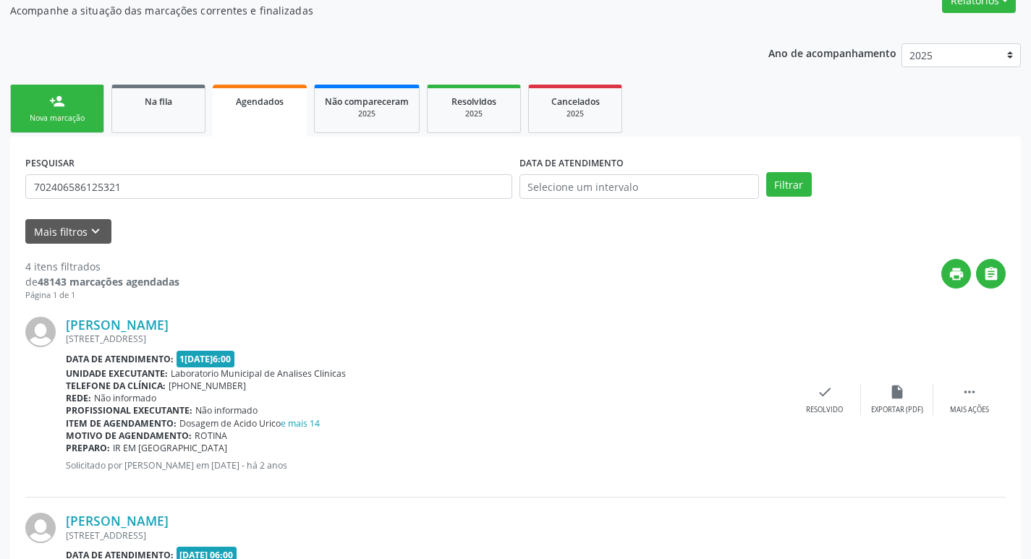
scroll to position [0, 0]
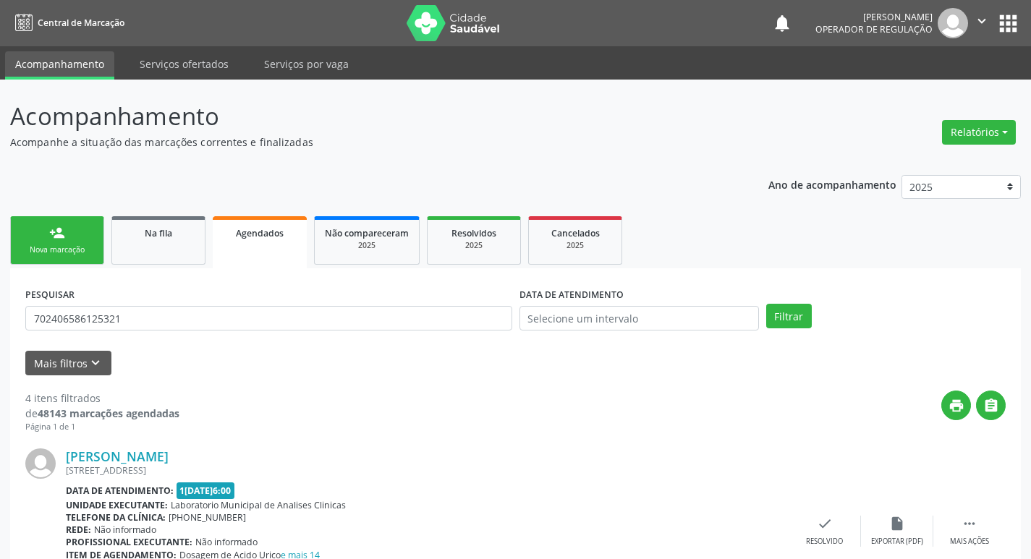
click at [59, 251] on div "Nova marcação" at bounding box center [57, 249] width 72 height 11
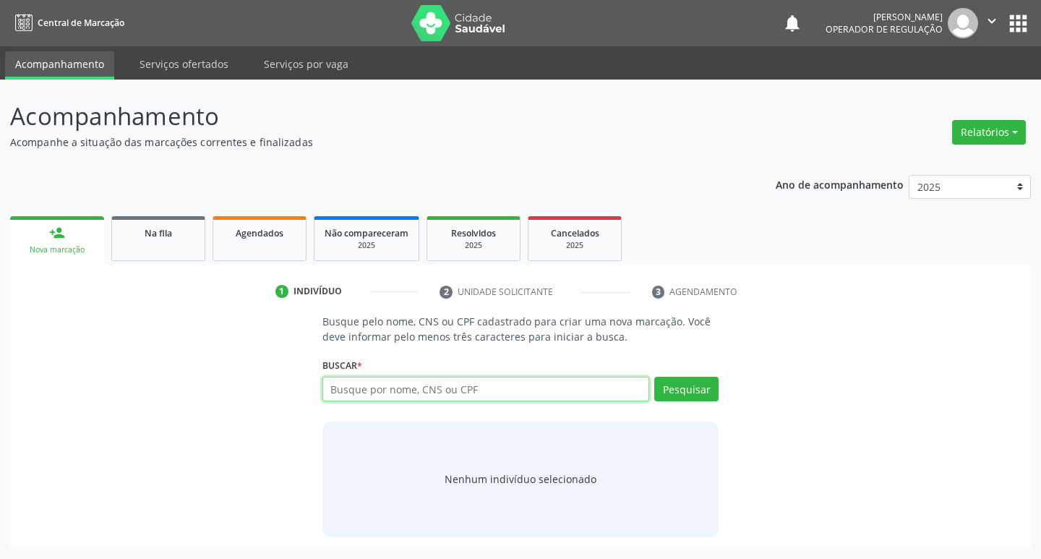
click at [422, 384] on input "text" at bounding box center [487, 389] width 328 height 25
type input "706009361078643"
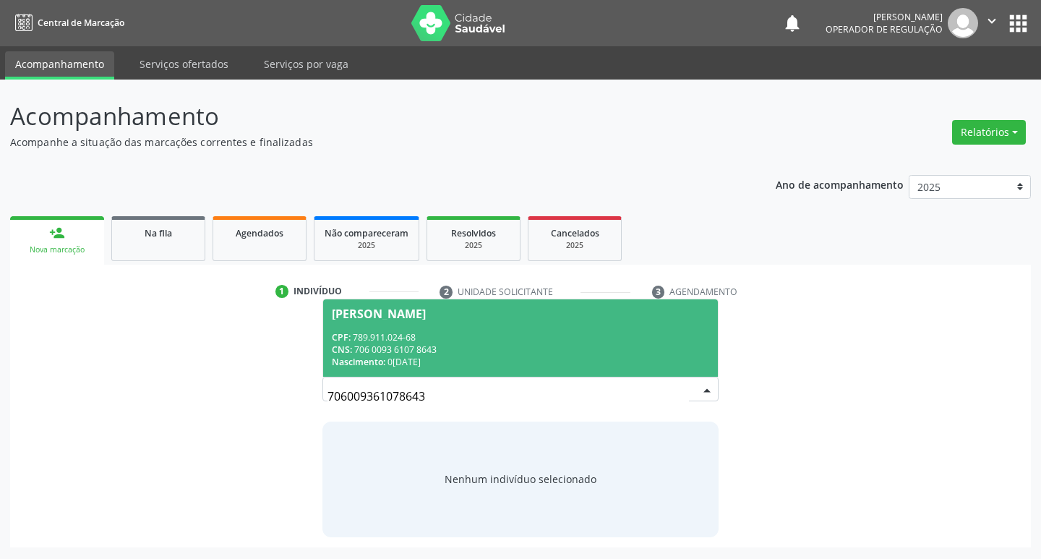
click at [383, 351] on div "CNS: 706 0093 6107 8643" at bounding box center [521, 350] width 378 height 12
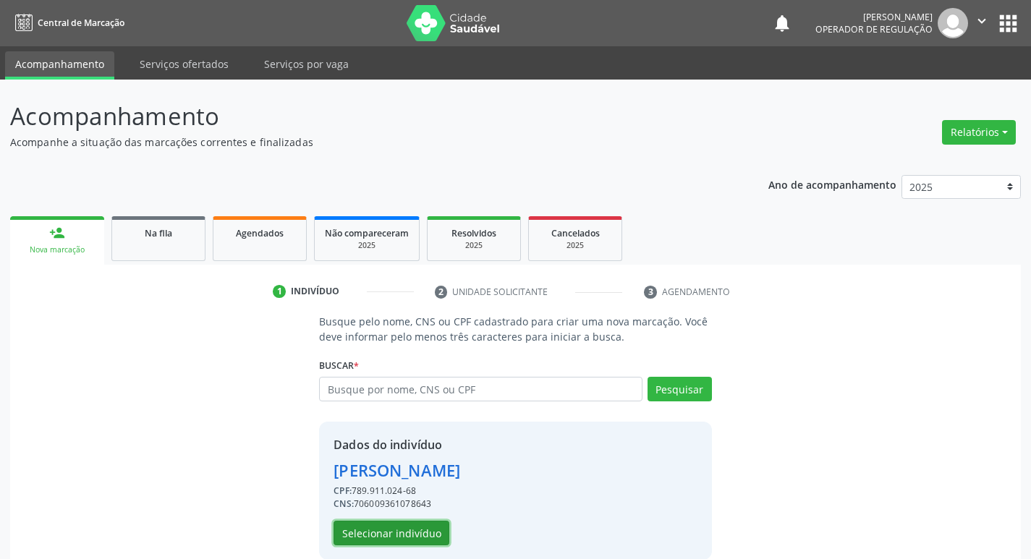
click at [430, 539] on button "Selecionar indivíduo" at bounding box center [391, 533] width 116 height 25
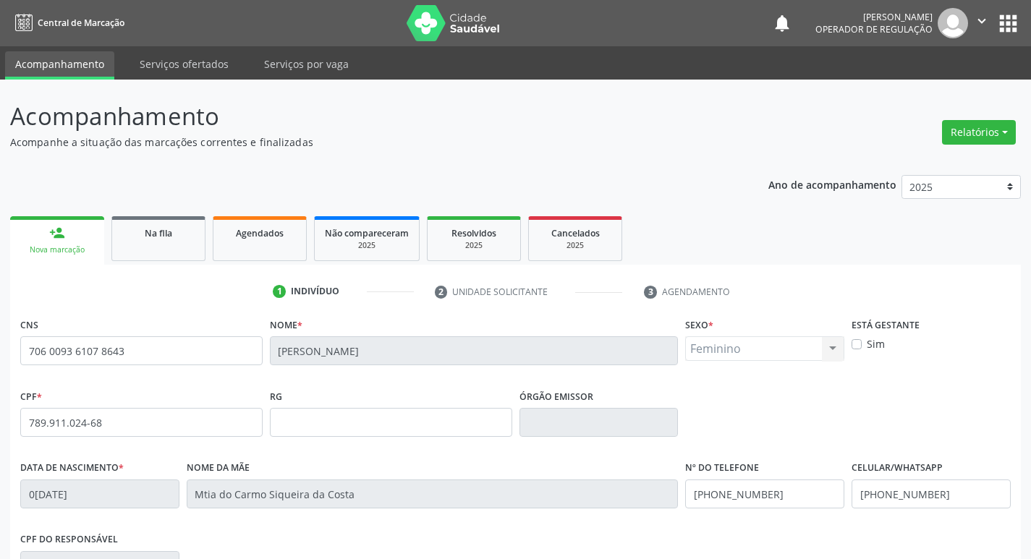
scroll to position [225, 0]
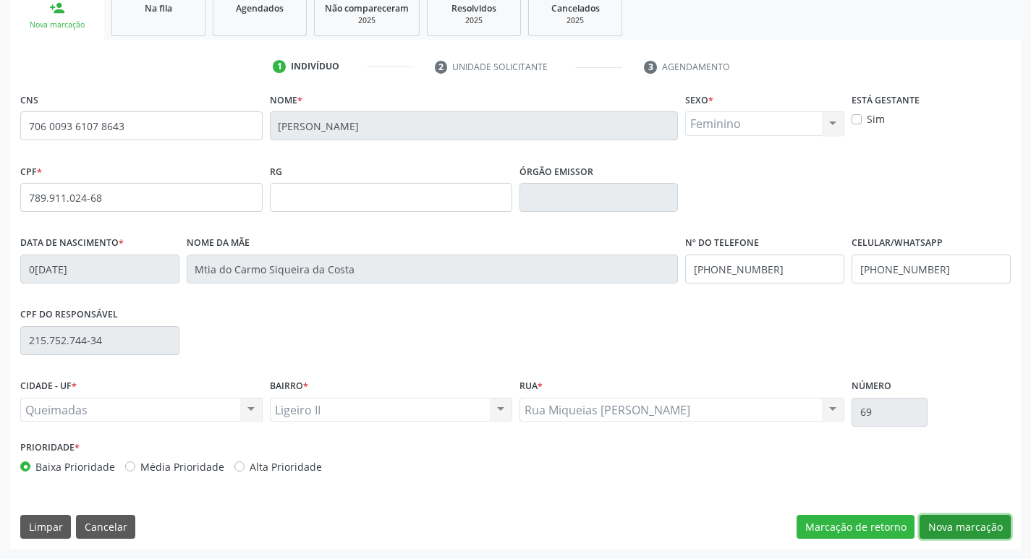
drag, startPoint x: 957, startPoint y: 528, endPoint x: 531, endPoint y: 399, distance: 445.0
click at [956, 529] on button "Nova marcação" at bounding box center [964, 527] width 91 height 25
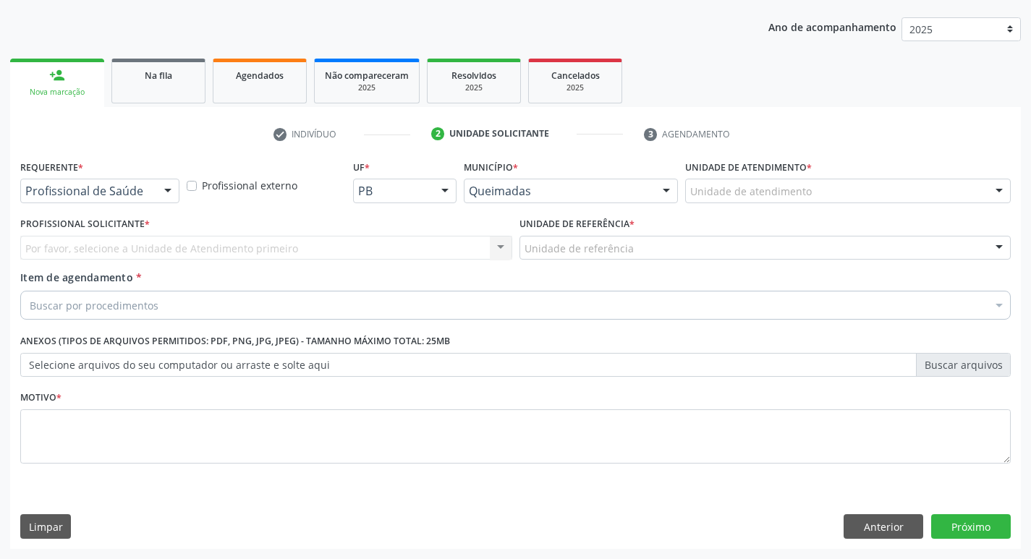
scroll to position [158, 0]
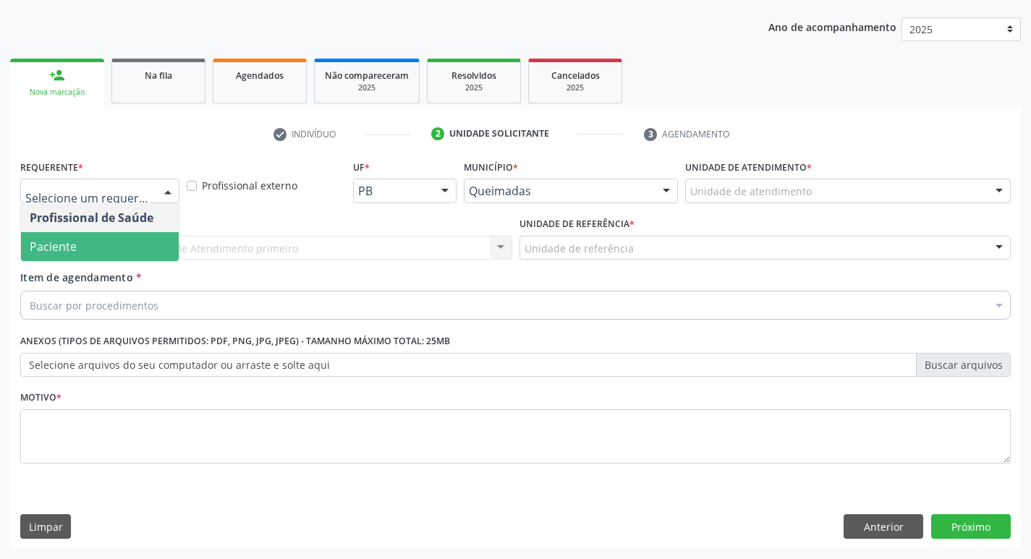
click at [114, 235] on span "Paciente" at bounding box center [100, 246] width 158 height 29
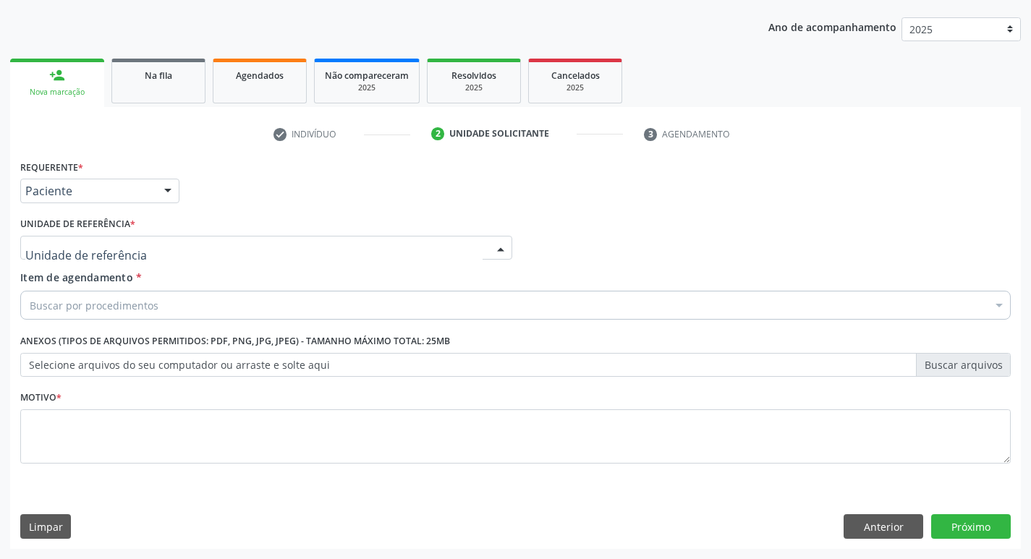
click at [119, 236] on div at bounding box center [266, 248] width 492 height 25
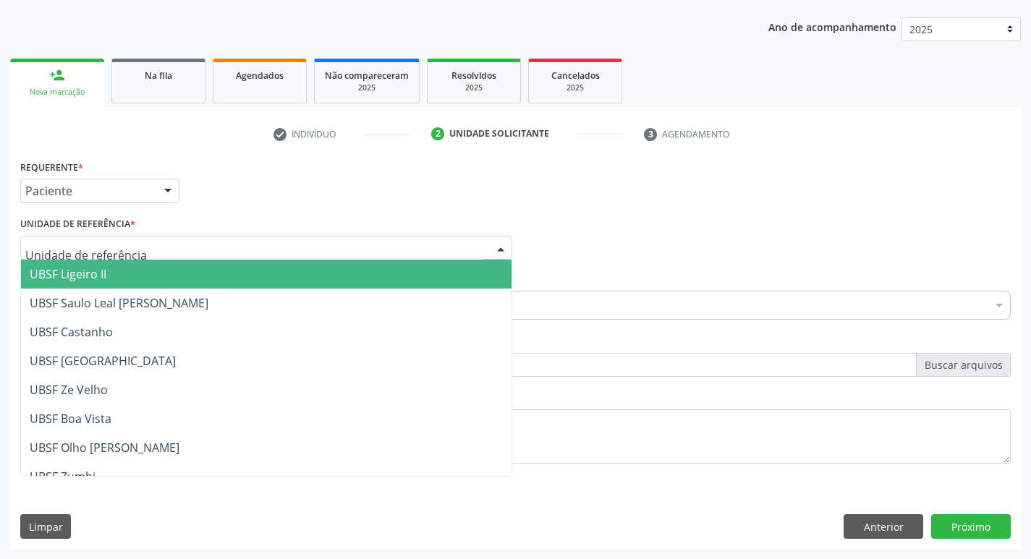
drag, startPoint x: 123, startPoint y: 264, endPoint x: 122, endPoint y: 284, distance: 20.3
click at [123, 265] on span "UBSF Ligeiro II" at bounding box center [266, 274] width 490 height 29
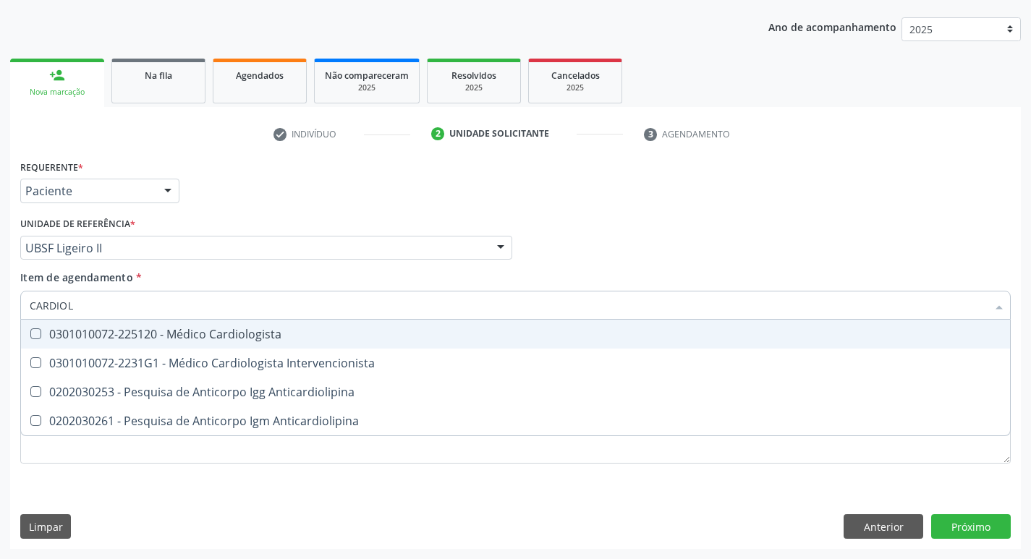
type input "CARDIOLO"
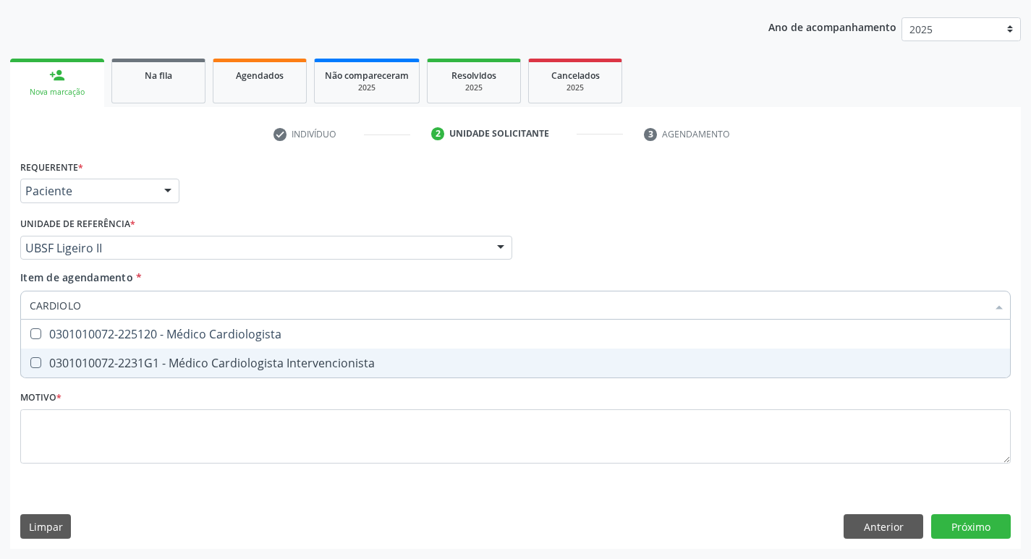
click at [132, 365] on div "0301010072-2231G1 - Médico Cardiologista Intervencionista" at bounding box center [515, 363] width 971 height 12
checkbox Intervencionista "true"
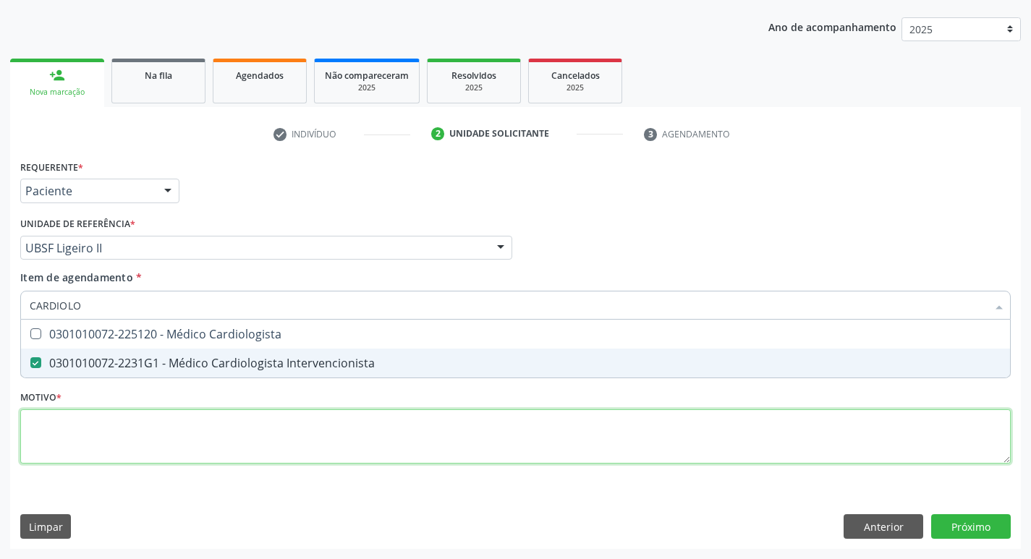
click at [90, 453] on div "Requerente * Paciente Profissional de Saúde Paciente Nenhum resultado encontrad…" at bounding box center [515, 320] width 990 height 328
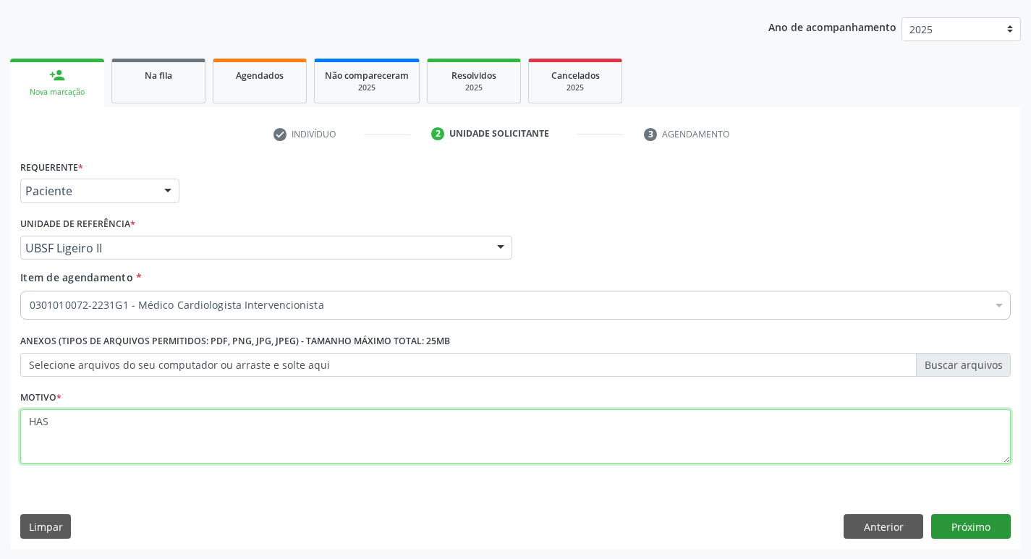
type textarea "HAS"
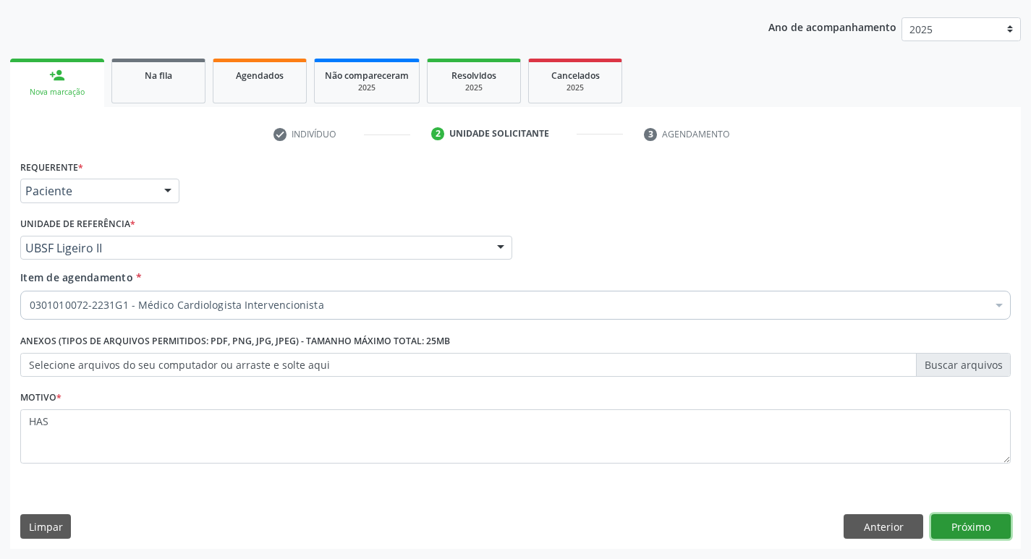
click at [976, 518] on button "Próximo" at bounding box center [971, 526] width 80 height 25
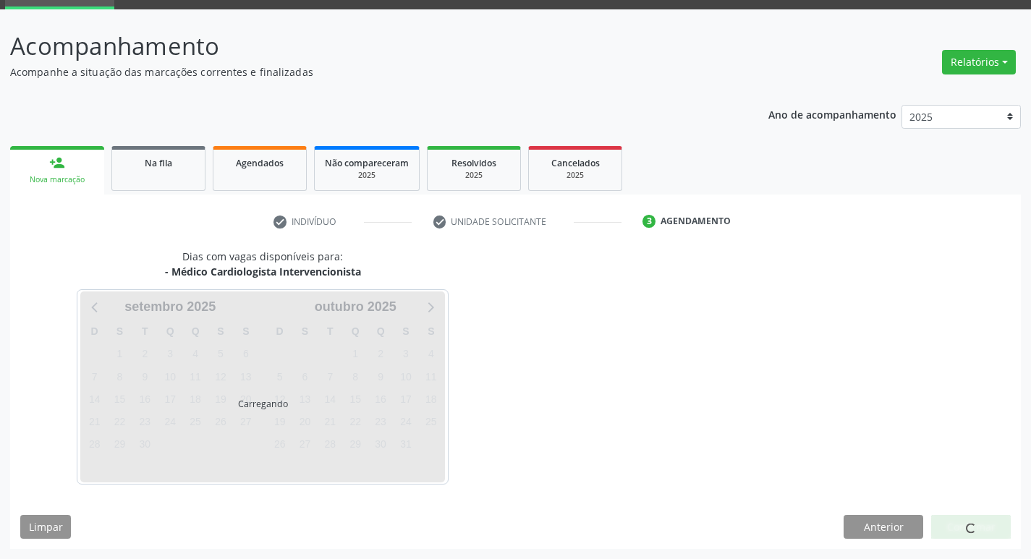
scroll to position [70, 0]
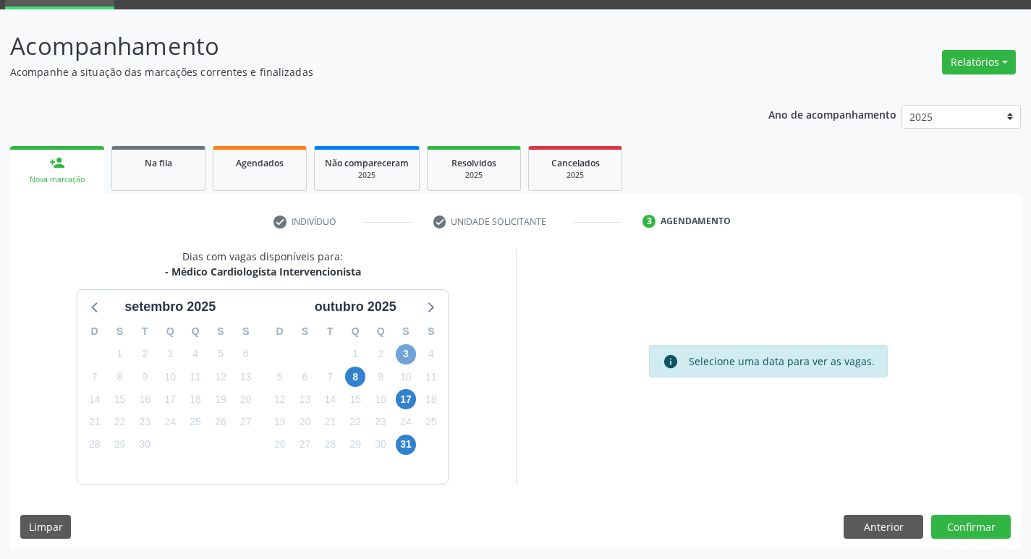
click at [398, 356] on span "3" at bounding box center [406, 354] width 20 height 20
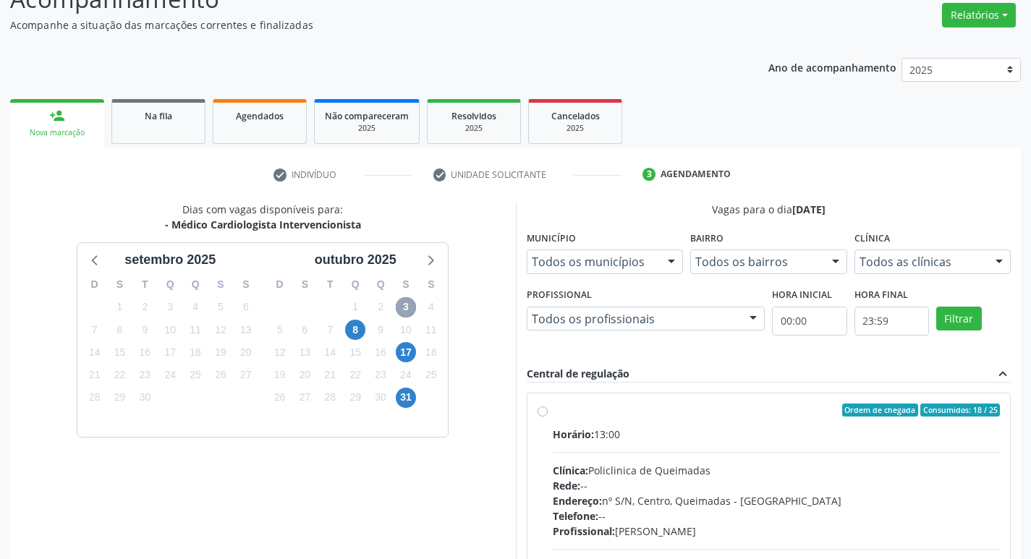
scroll to position [279, 0]
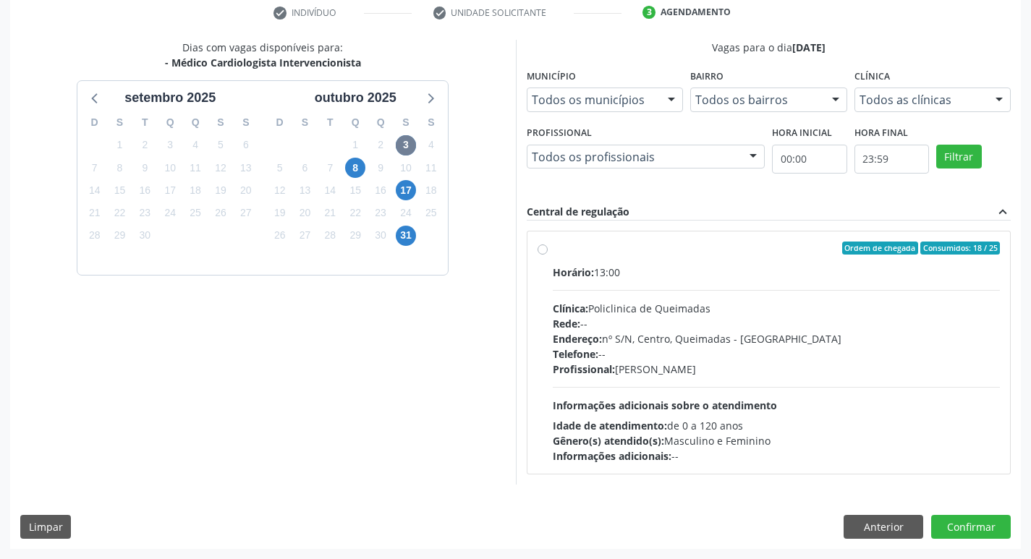
click at [845, 274] on div "Horário: 13:00" at bounding box center [776, 272] width 448 height 15
click at [547, 255] on input "Ordem de chegada Consumidos: 18 / 25 Horário: 13:00 Clínica: Policlinica de Que…" at bounding box center [542, 248] width 10 height 13
radio input "true"
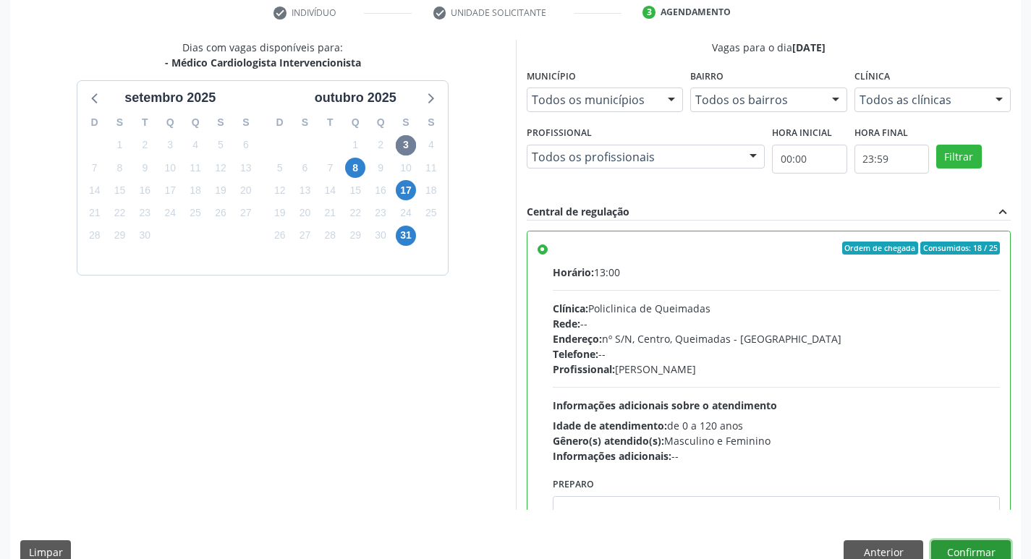
click at [960, 547] on button "Confirmar" at bounding box center [971, 552] width 80 height 25
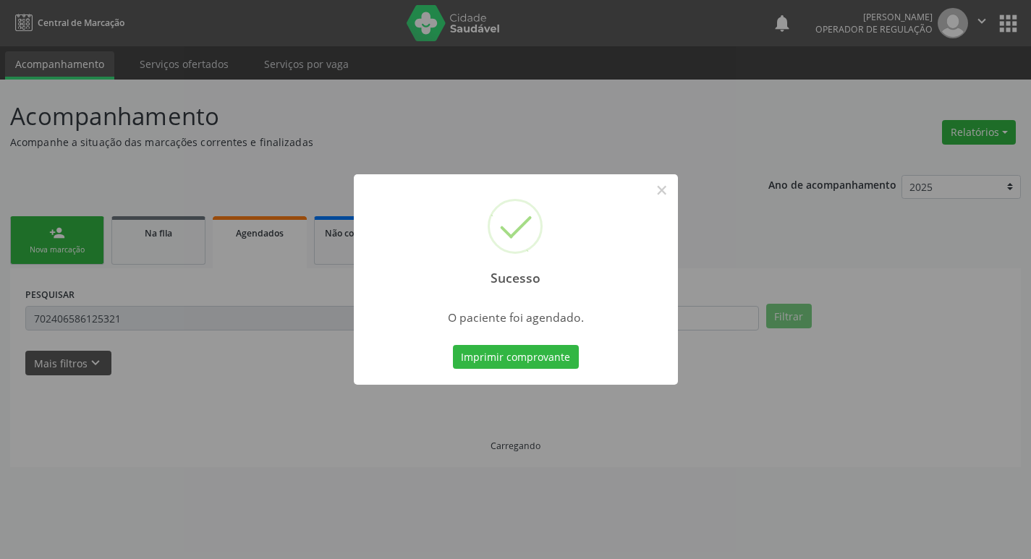
scroll to position [0, 0]
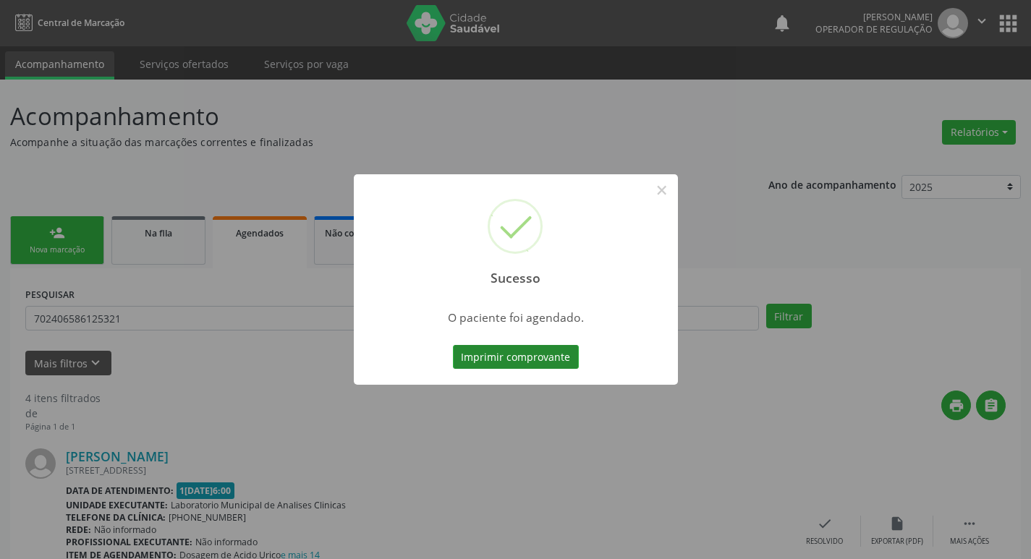
click at [542, 362] on button "Imprimir comprovante" at bounding box center [516, 357] width 126 height 25
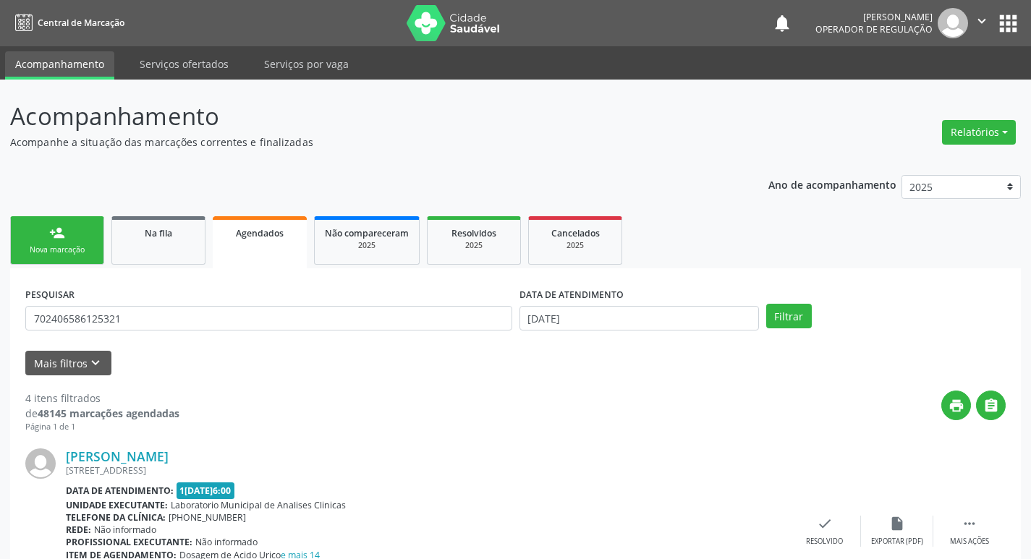
click at [67, 242] on link "person_add Nova marcação" at bounding box center [57, 240] width 94 height 48
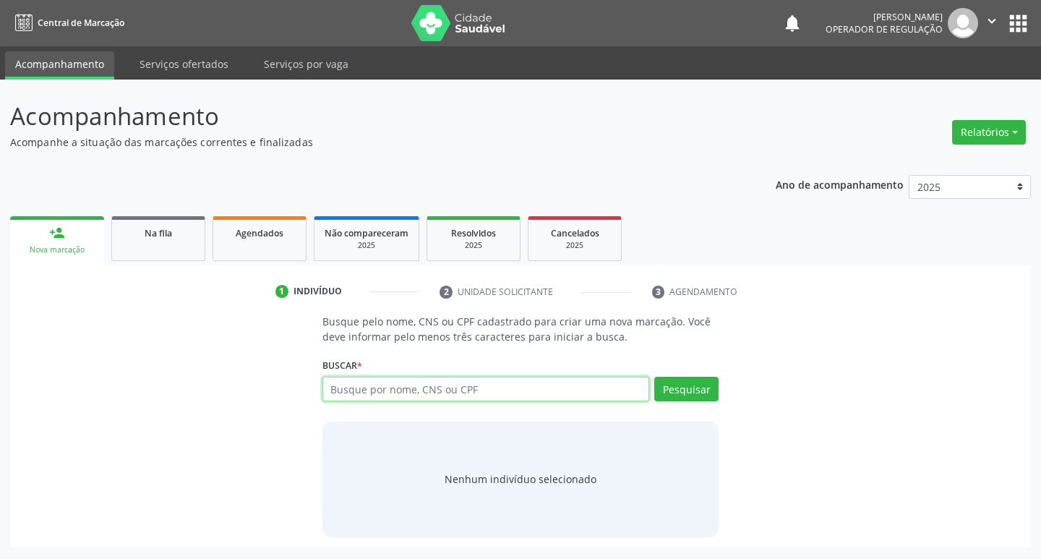
click at [360, 393] on input "text" at bounding box center [487, 389] width 328 height 25
type input "700002866178801"
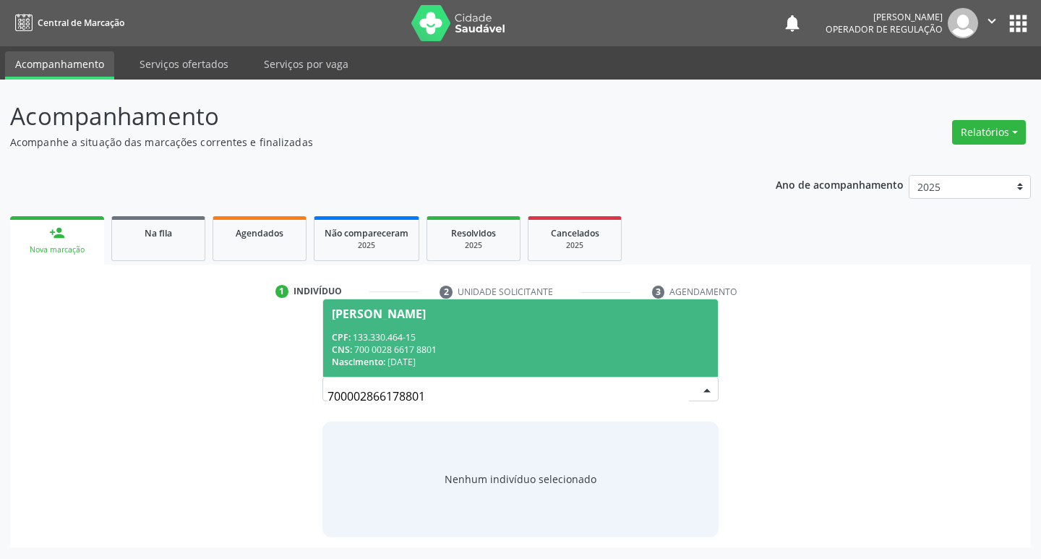
click at [637, 347] on div "CNS: 700 0028 6617 8801" at bounding box center [521, 350] width 378 height 12
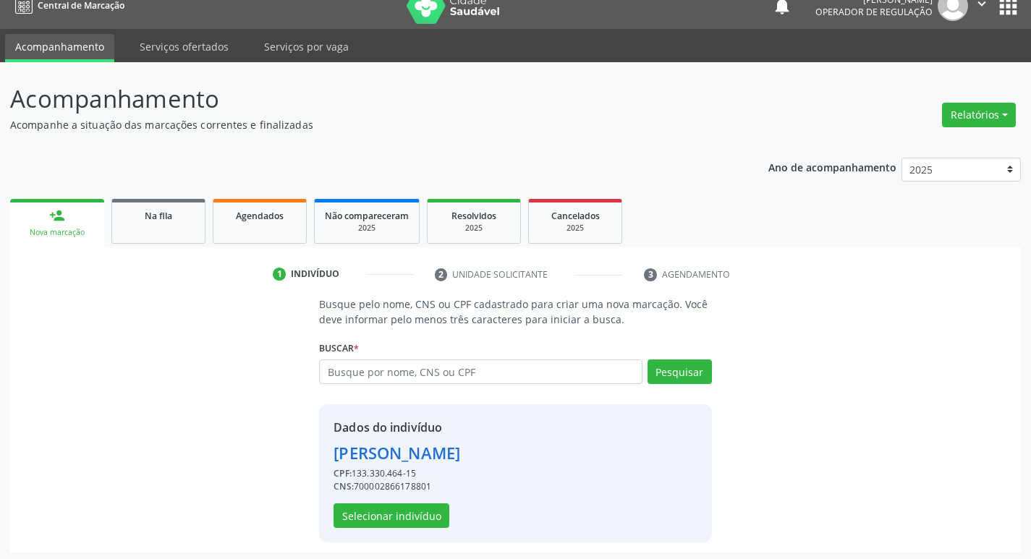
scroll to position [21, 0]
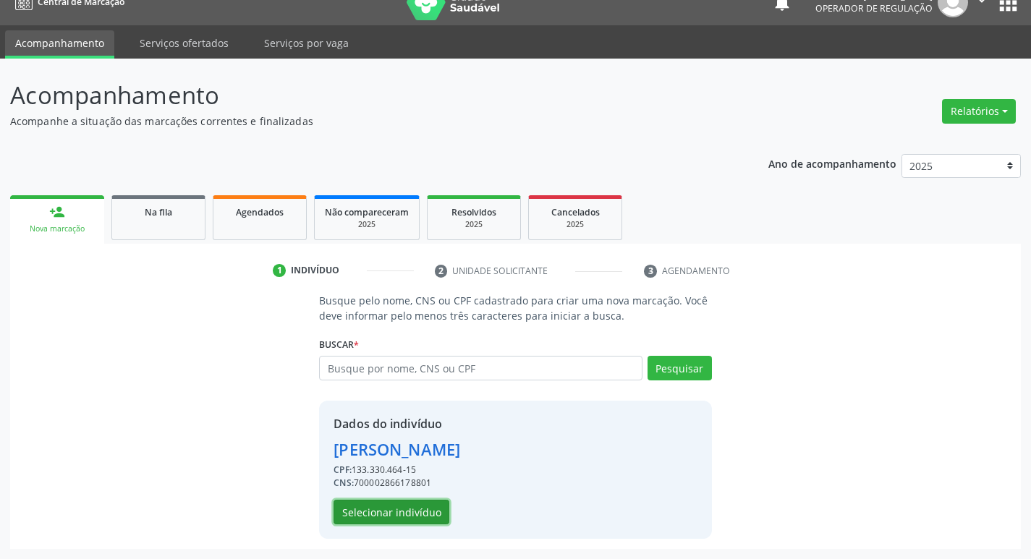
click at [351, 513] on button "Selecionar indivíduo" at bounding box center [391, 512] width 116 height 25
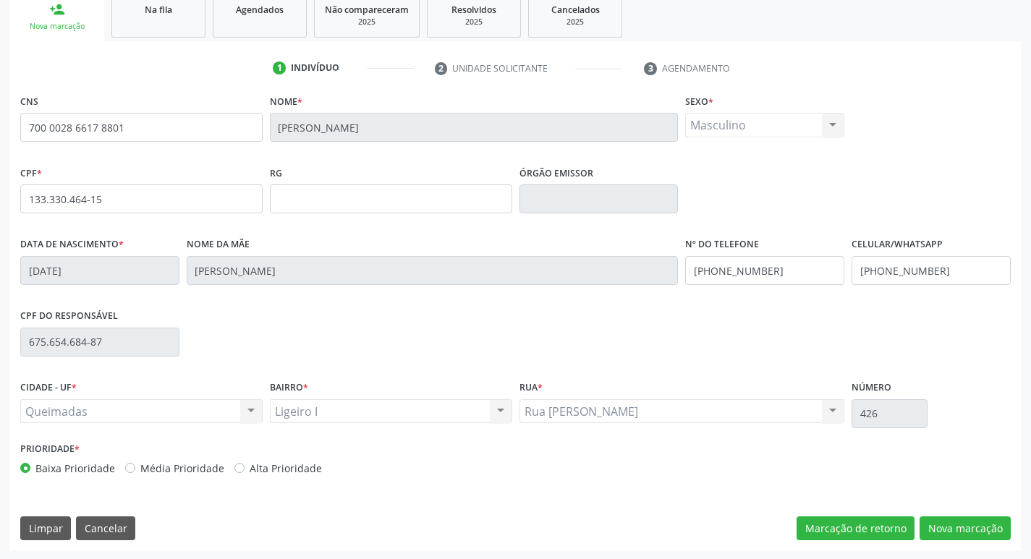
scroll to position [225, 0]
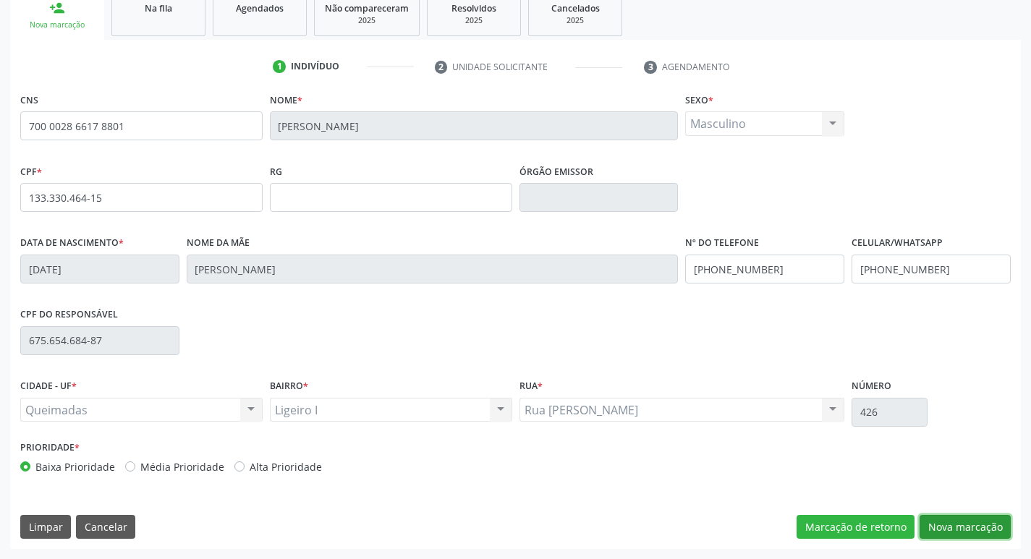
click at [942, 522] on button "Nova marcação" at bounding box center [964, 527] width 91 height 25
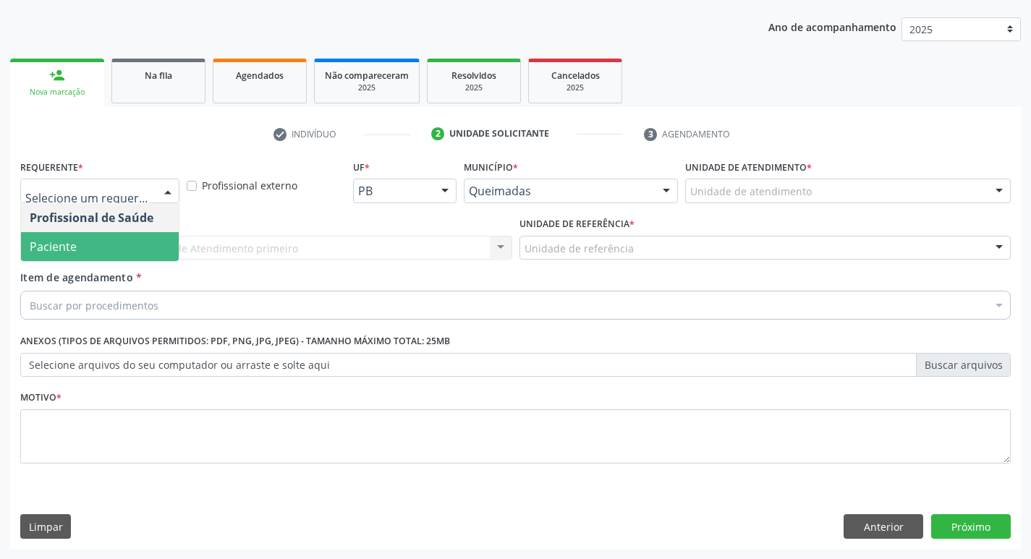
click at [98, 246] on span "Paciente" at bounding box center [100, 246] width 158 height 29
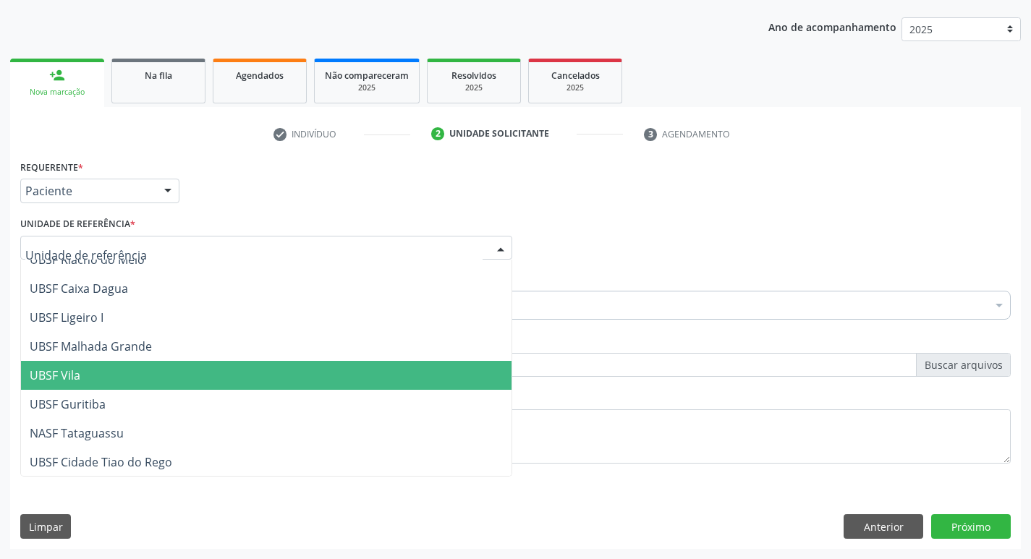
scroll to position [362, 0]
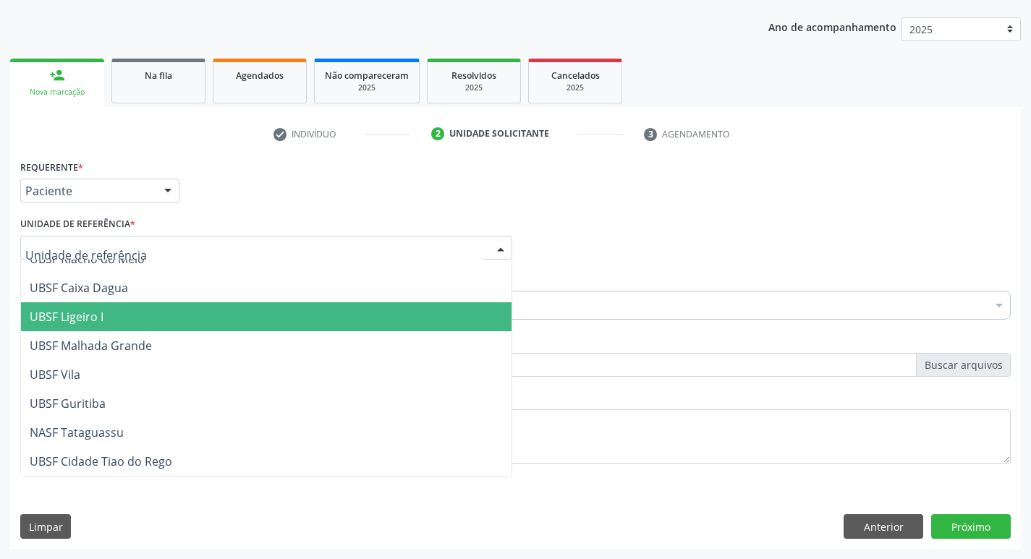
click at [233, 310] on span "UBSF Ligeiro I" at bounding box center [266, 316] width 490 height 29
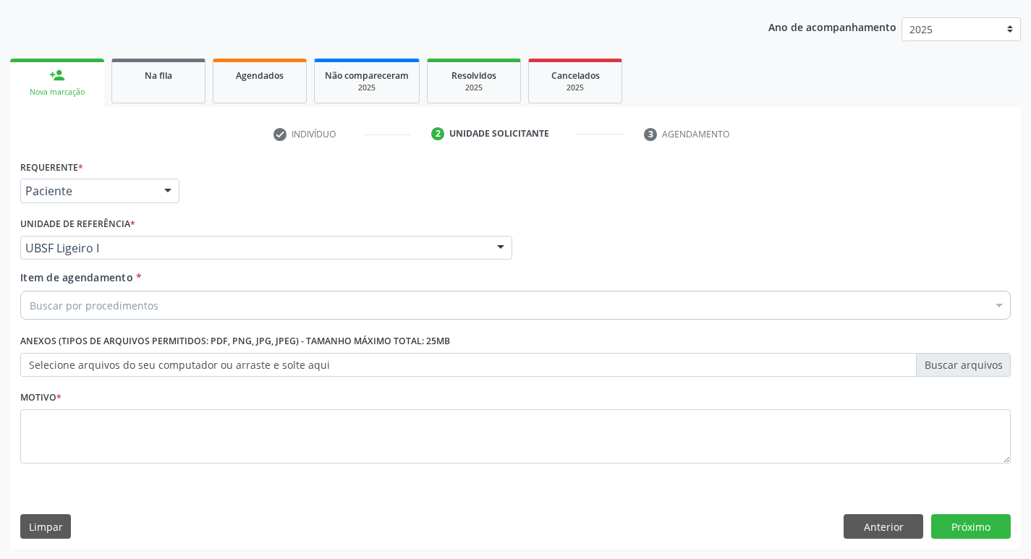
click at [243, 298] on div "Buscar por procedimentos" at bounding box center [515, 305] width 990 height 29
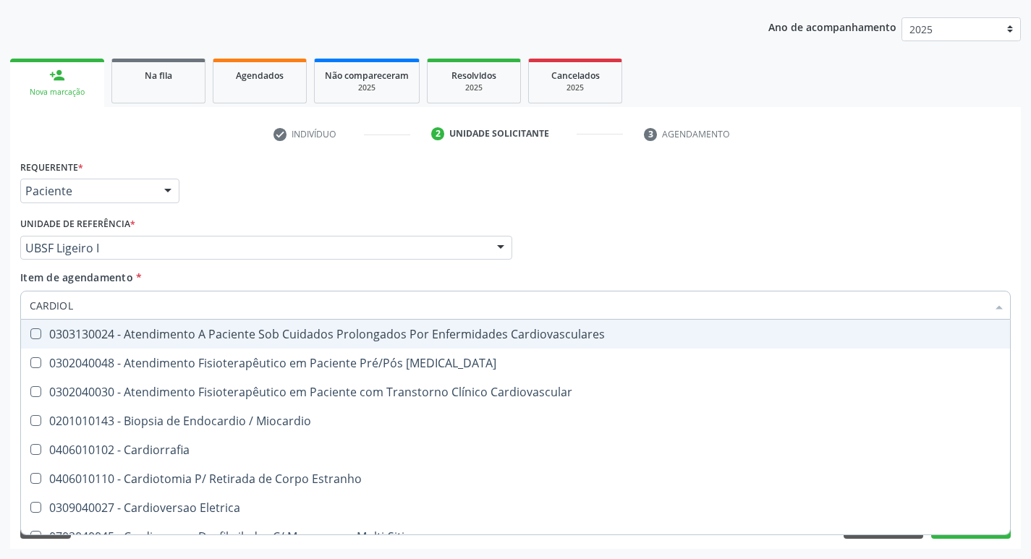
type input "CARDIOLO"
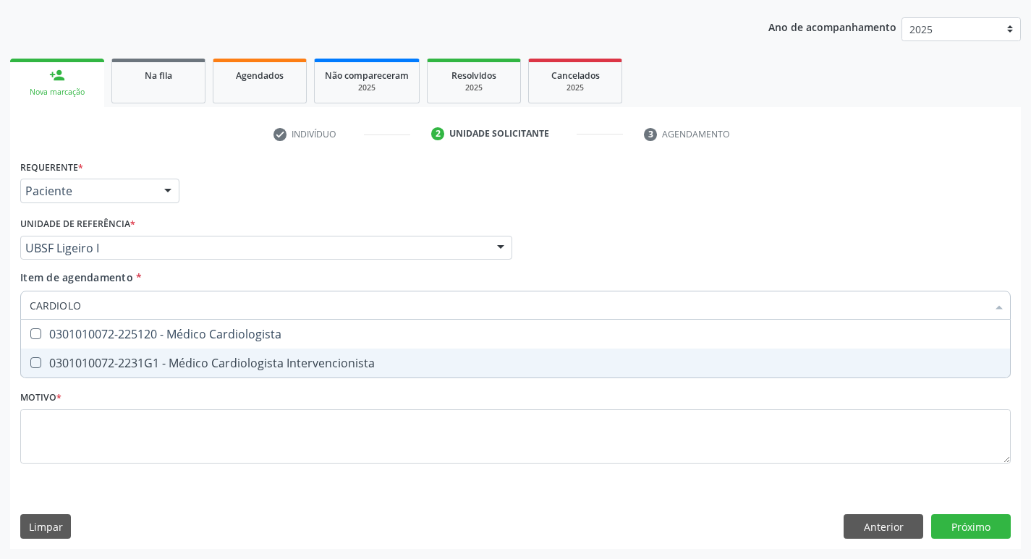
drag, startPoint x: 241, startPoint y: 357, endPoint x: 226, endPoint y: 365, distance: 17.5
click at [239, 358] on div "0301010072-2231G1 - Médico Cardiologista Intervencionista" at bounding box center [515, 363] width 971 height 12
checkbox Intervencionista "true"
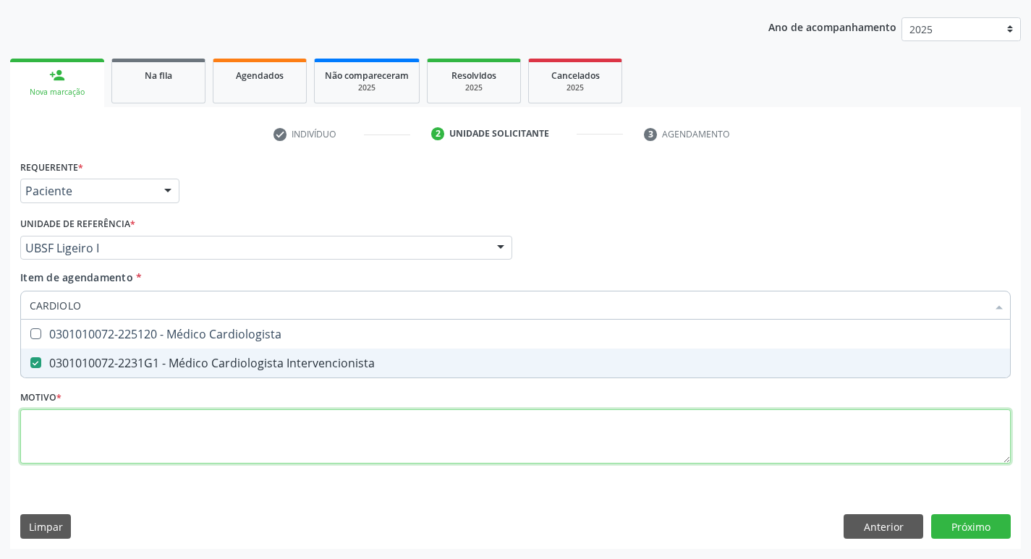
click at [155, 420] on div "Requerente * Paciente Profissional de Saúde Paciente Nenhum resultado encontrad…" at bounding box center [515, 320] width 990 height 328
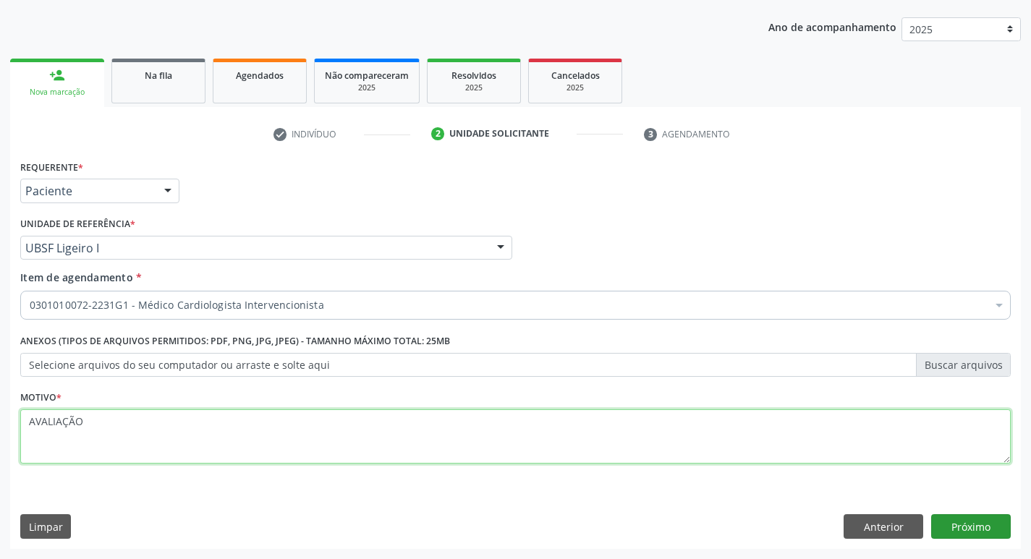
type textarea "AVALIAÇÃO"
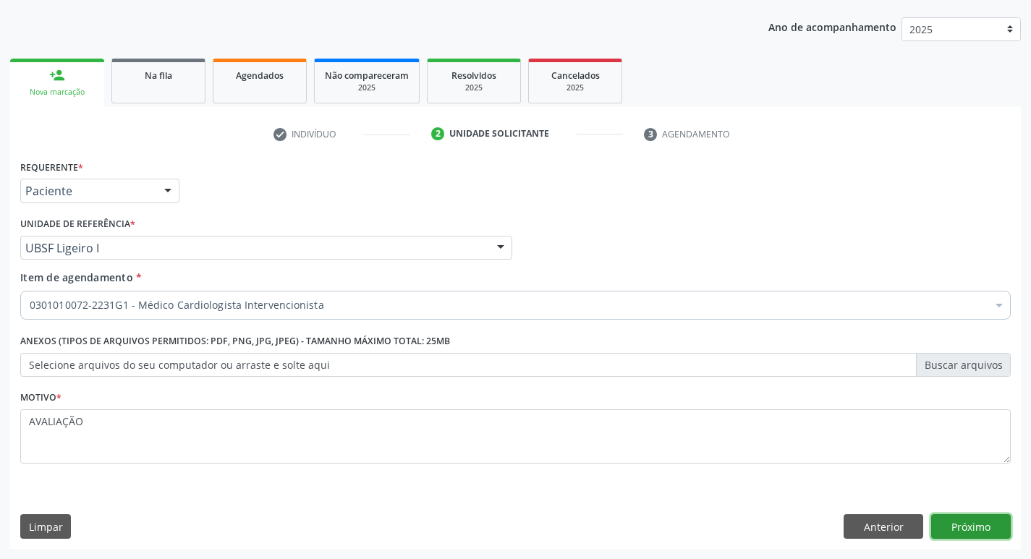
click at [971, 519] on button "Próximo" at bounding box center [971, 526] width 80 height 25
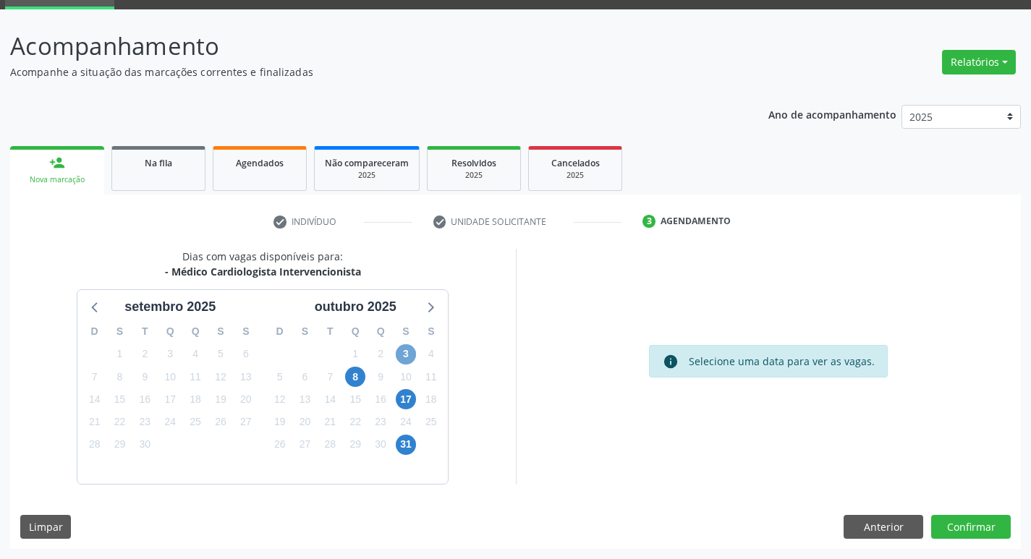
click at [405, 360] on span "3" at bounding box center [406, 354] width 20 height 20
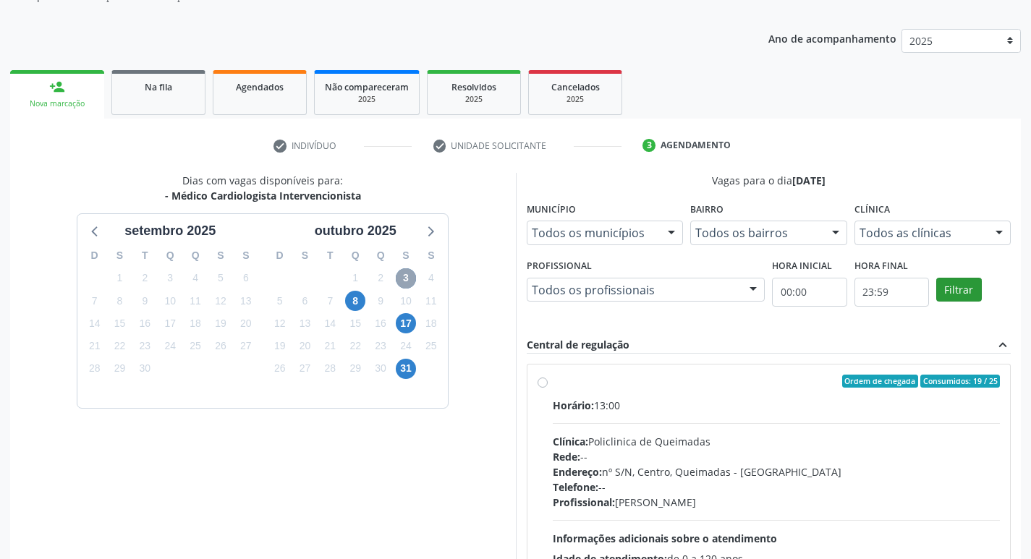
scroll to position [279, 0]
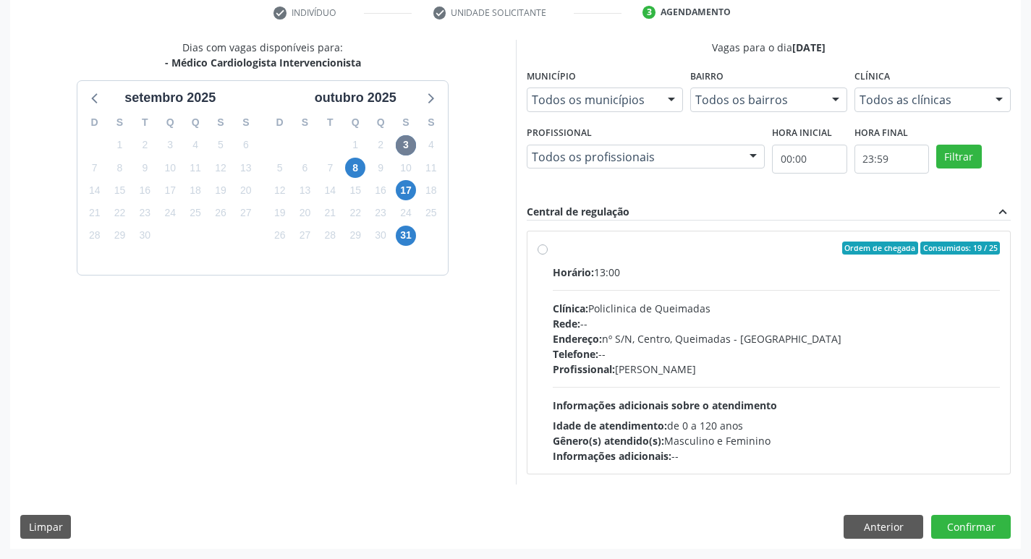
drag, startPoint x: 921, startPoint y: 263, endPoint x: 932, endPoint y: 300, distance: 39.1
click at [923, 262] on label "Ordem de chegada Consumidos: 19 / 25 Horário: 13:00 Clínica: Policlinica de Que…" at bounding box center [776, 353] width 448 height 222
click at [547, 255] on input "Ordem de chegada Consumidos: 19 / 25 Horário: 13:00 Clínica: Policlinica de Que…" at bounding box center [542, 248] width 10 height 13
radio input "true"
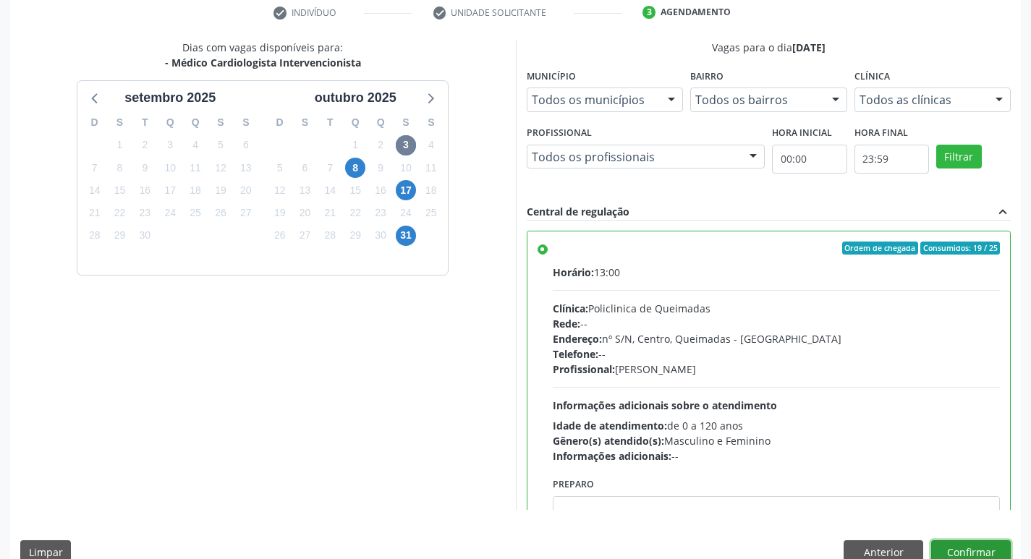
click at [963, 544] on button "Confirmar" at bounding box center [971, 552] width 80 height 25
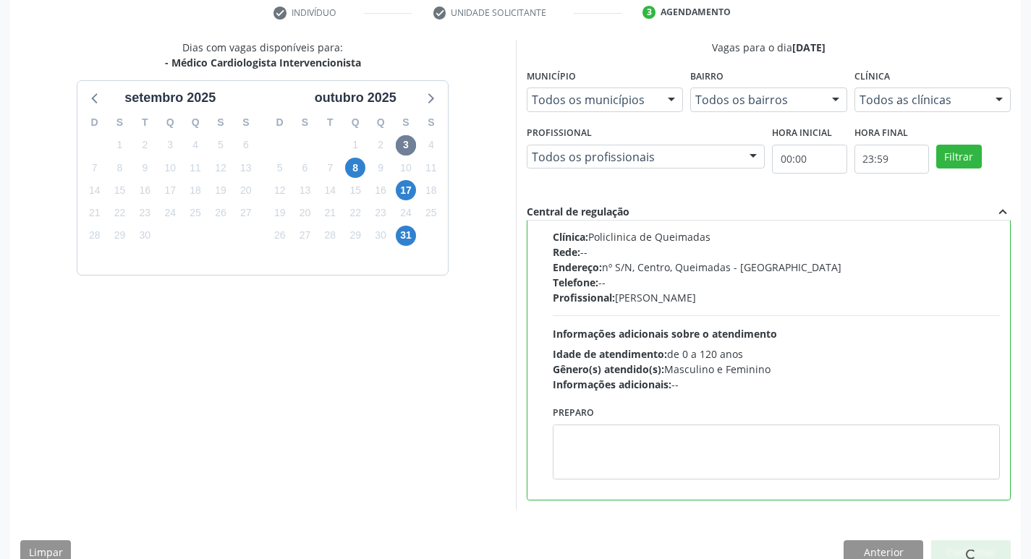
scroll to position [0, 0]
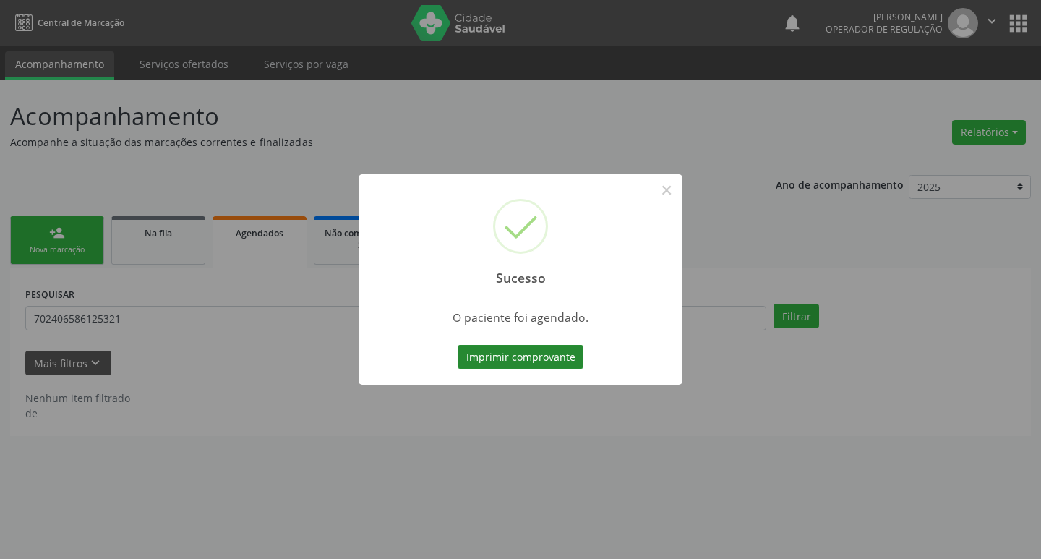
click at [550, 360] on button "Imprimir comprovante" at bounding box center [521, 357] width 126 height 25
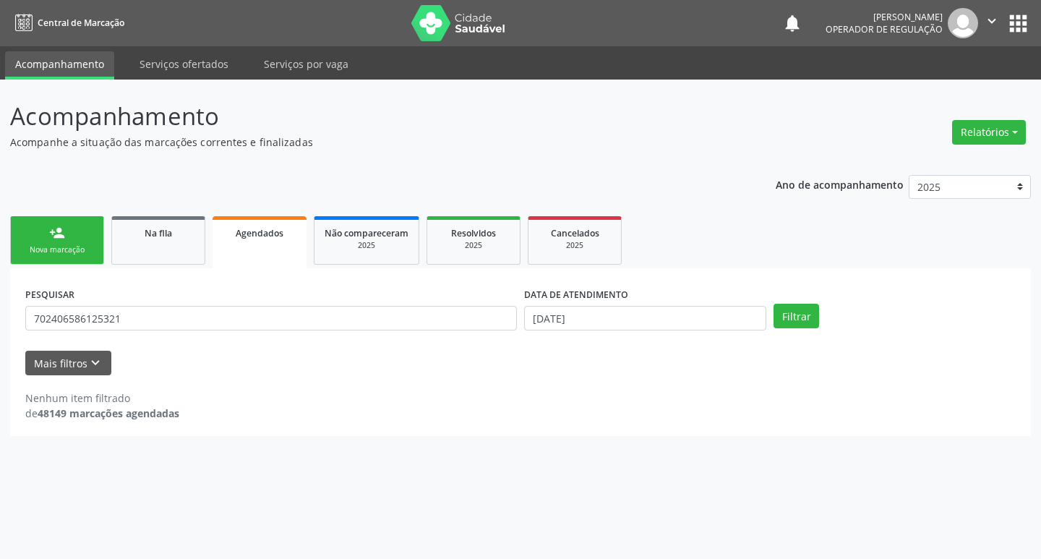
click at [57, 229] on div "person_add" at bounding box center [57, 233] width 16 height 16
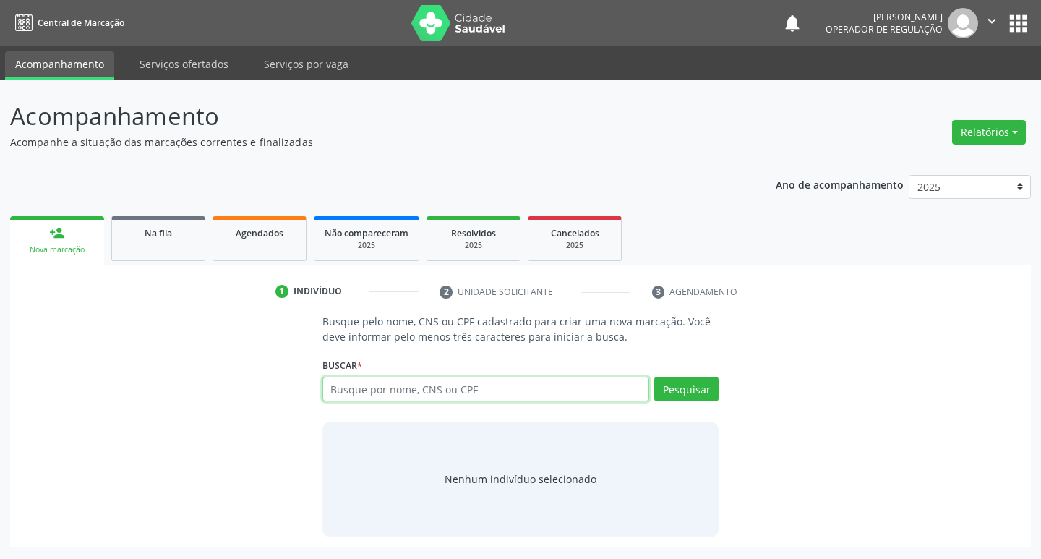
click at [471, 390] on input "text" at bounding box center [487, 389] width 328 height 25
type input "700005095415202"
click at [694, 403] on div "Pesquisar" at bounding box center [683, 394] width 69 height 35
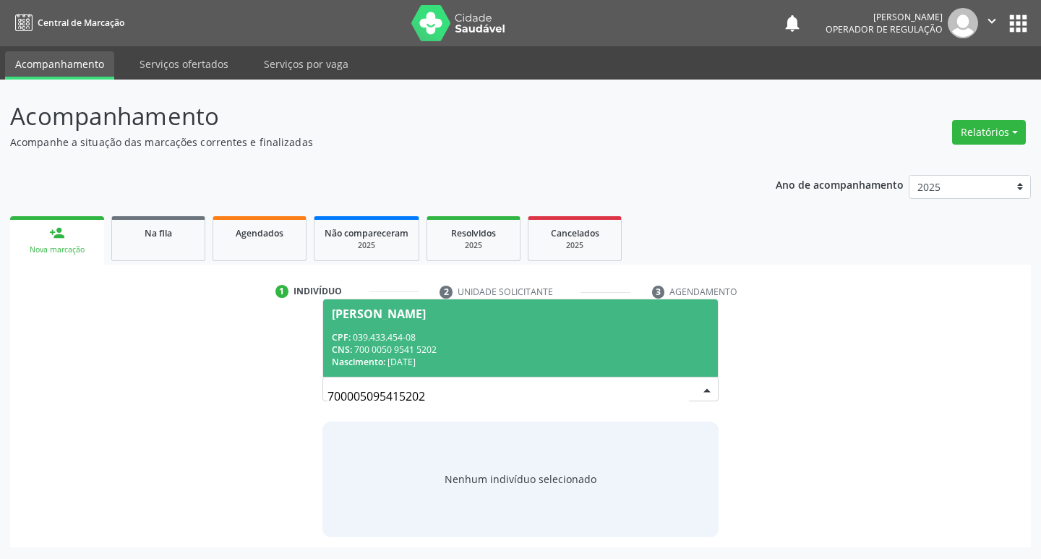
click at [418, 346] on div "CNS: 700 0050 9541 5202" at bounding box center [521, 350] width 378 height 12
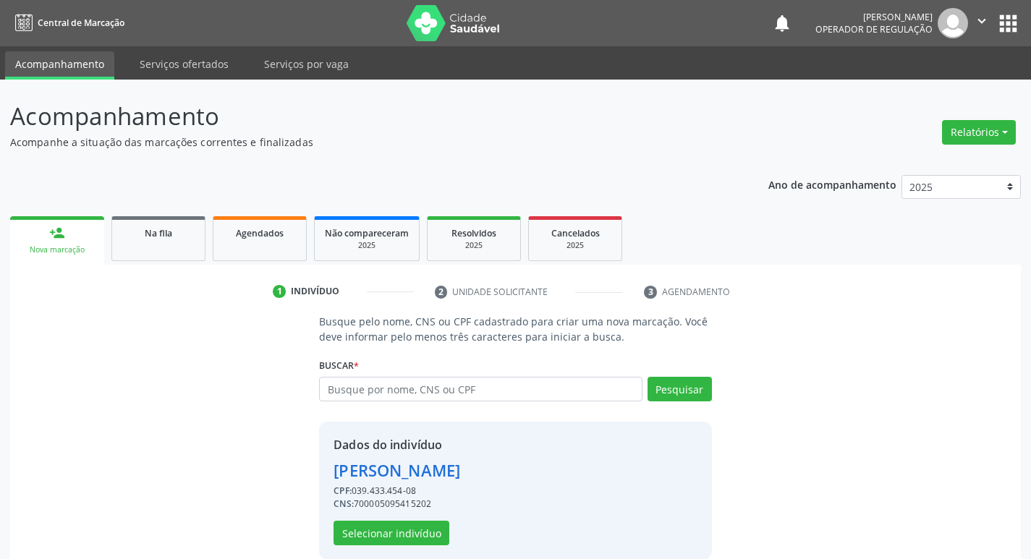
scroll to position [21, 0]
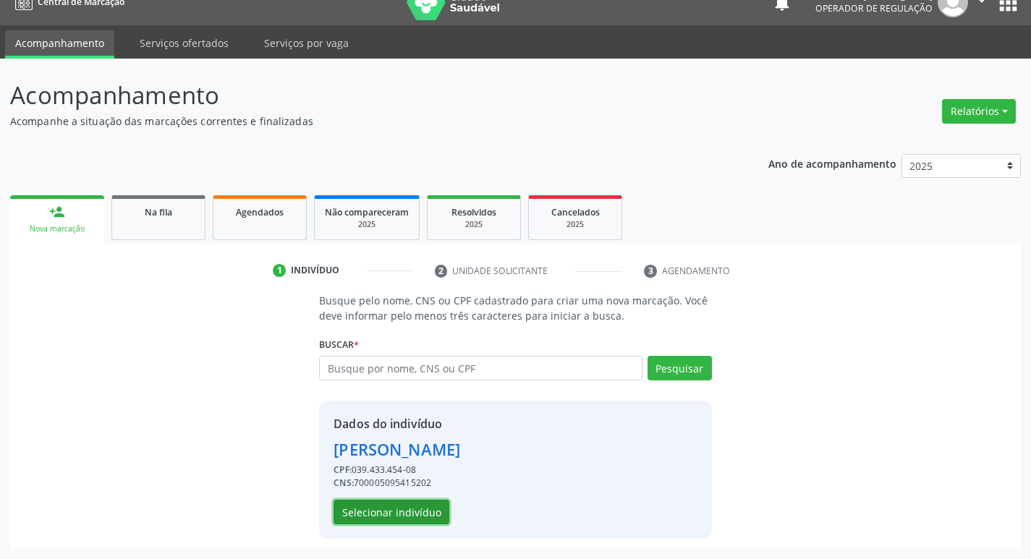
click at [401, 523] on button "Selecionar indivíduo" at bounding box center [391, 512] width 116 height 25
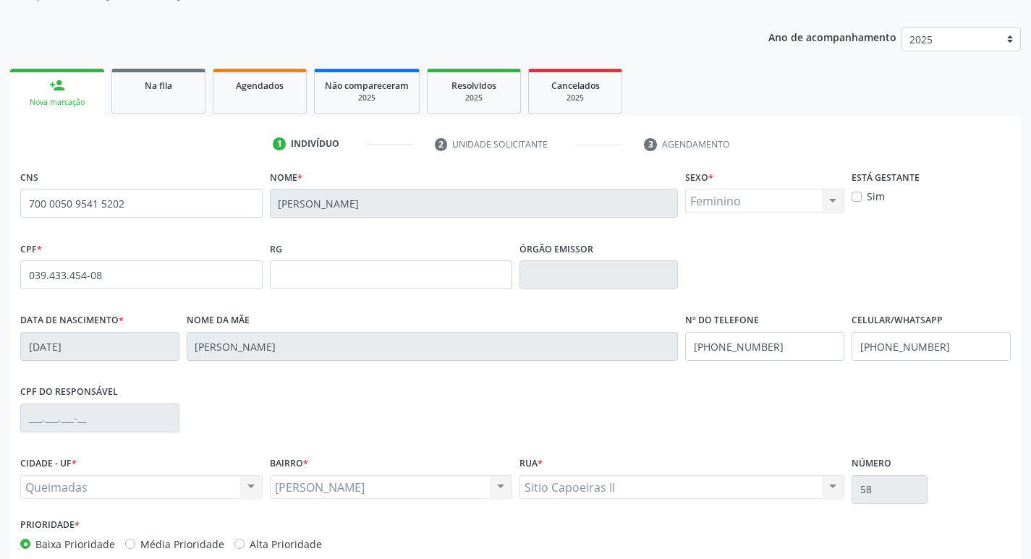
scroll to position [225, 0]
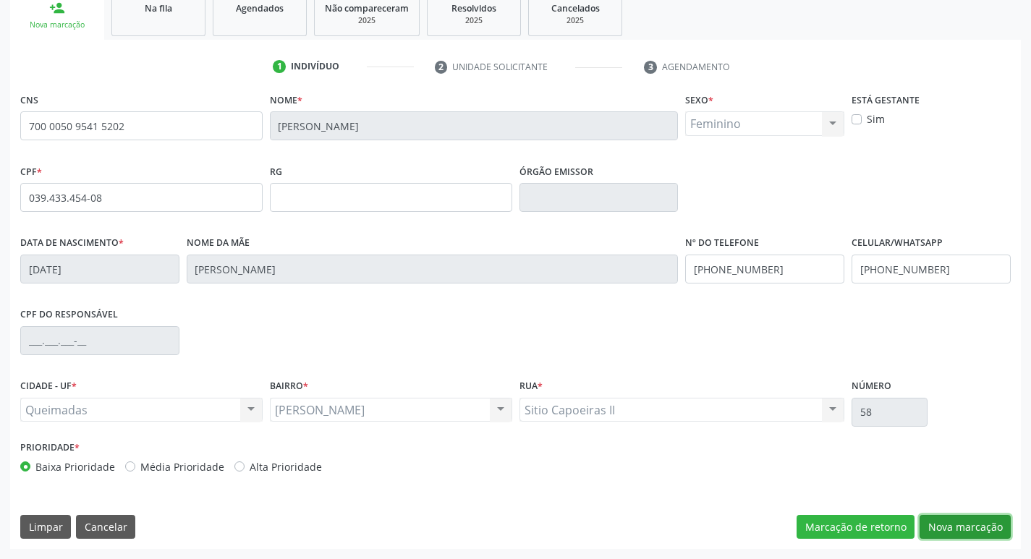
click at [984, 528] on button "Nova marcação" at bounding box center [964, 527] width 91 height 25
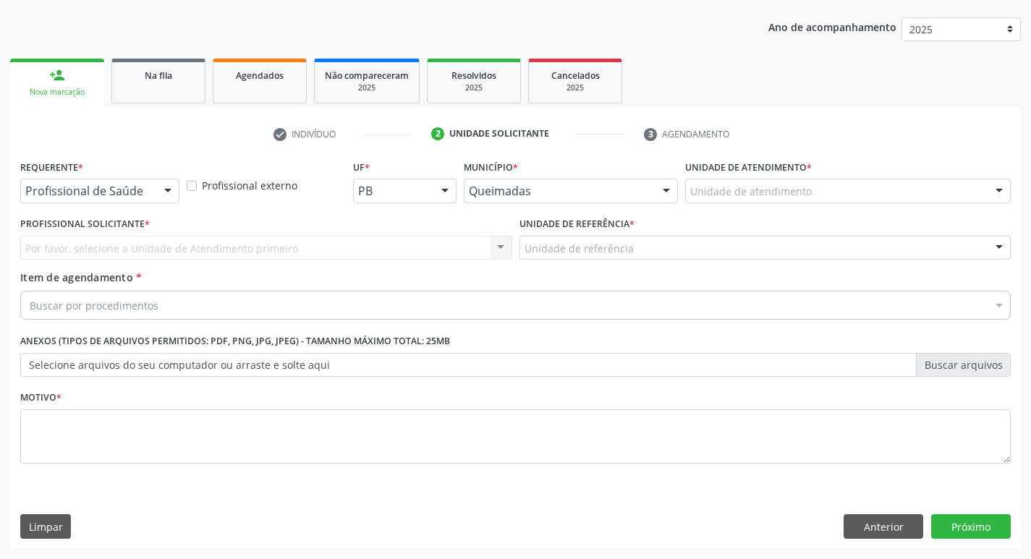
scroll to position [158, 0]
click at [183, 183] on div "Profissional externo" at bounding box center [266, 184] width 166 height 56
click at [168, 188] on div at bounding box center [168, 191] width 22 height 25
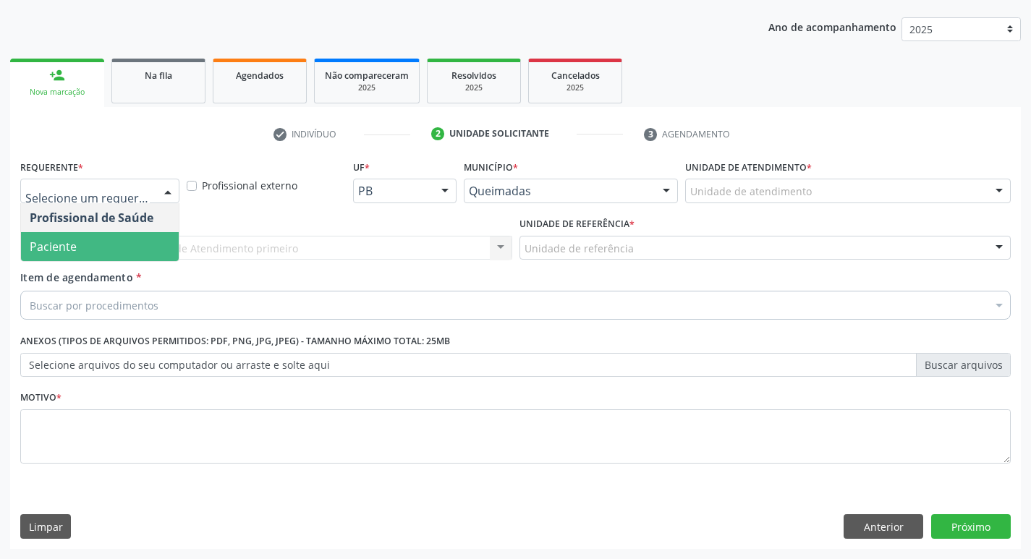
click at [149, 246] on span "Paciente" at bounding box center [100, 246] width 158 height 29
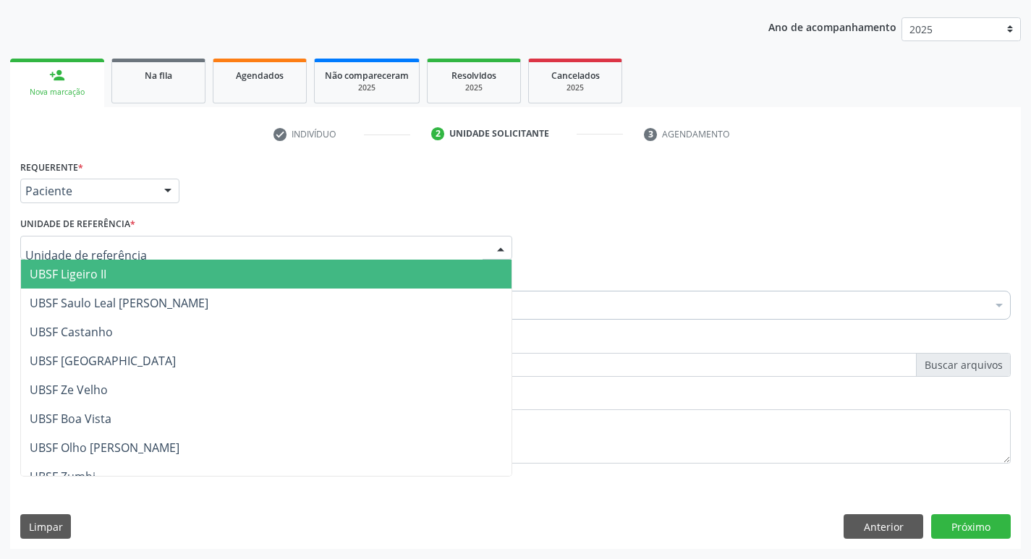
click at [158, 243] on div at bounding box center [266, 248] width 492 height 25
type input "OLH"
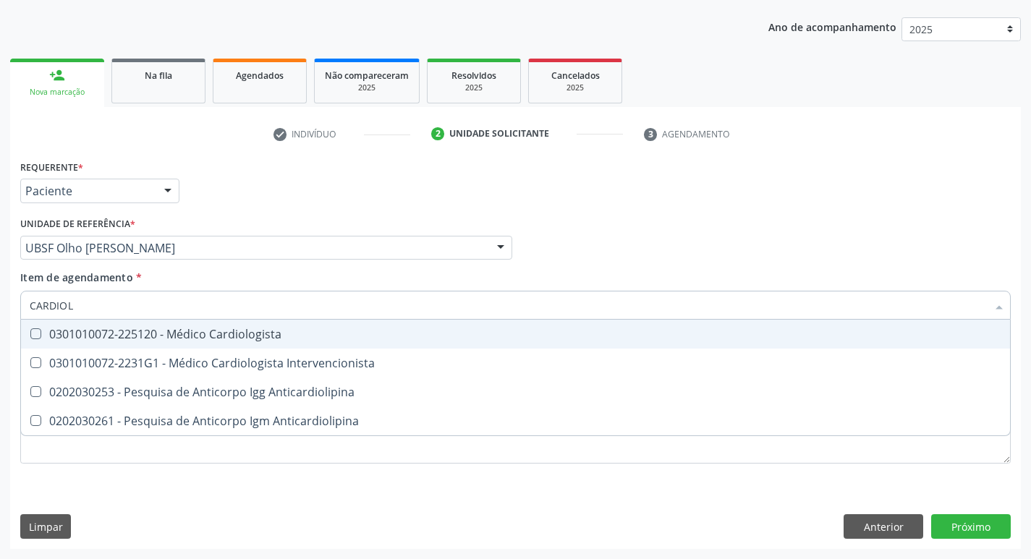
type input "CARDIOLO"
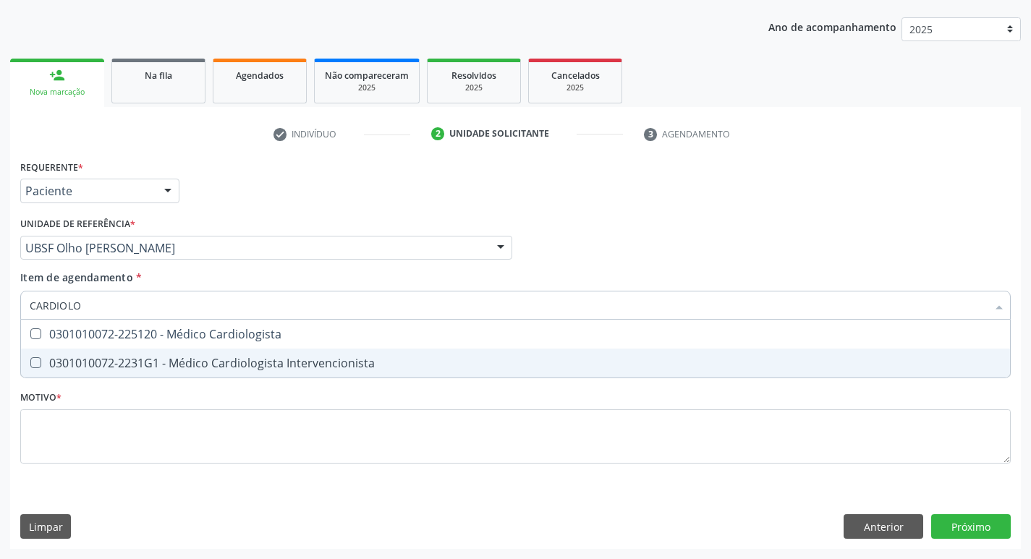
click at [170, 373] on span "0301010072-2231G1 - Médico Cardiologista Intervencionista" at bounding box center [515, 363] width 989 height 29
checkbox Intervencionista "true"
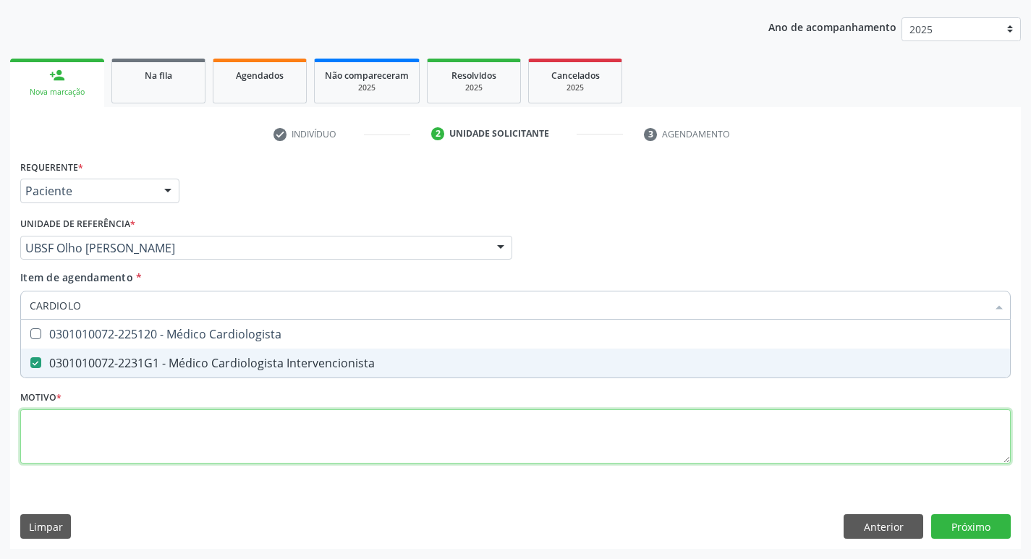
click at [137, 431] on div "Requerente * Paciente Profissional de Saúde Paciente Nenhum resultado encontrad…" at bounding box center [515, 320] width 990 height 328
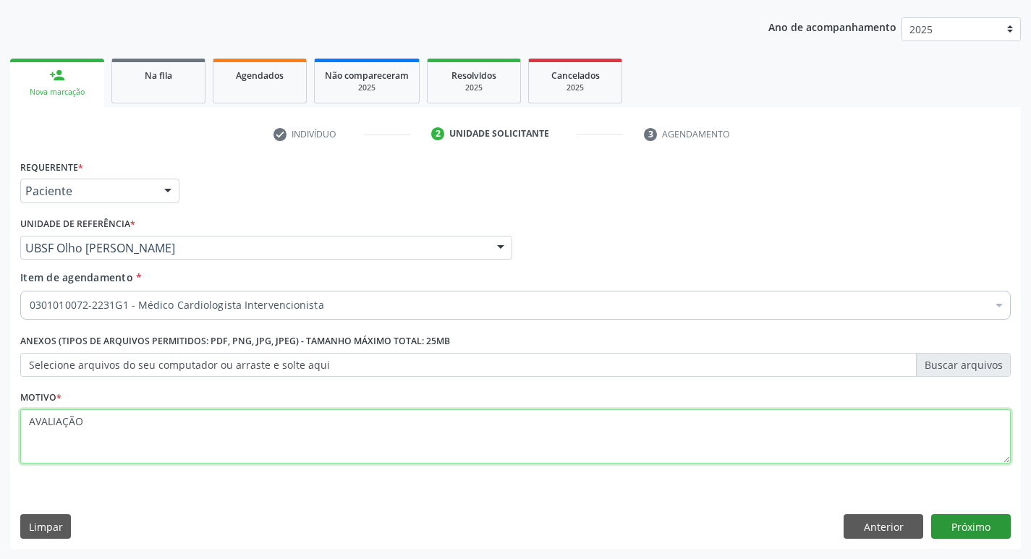
type textarea "AVALIAÇÃO"
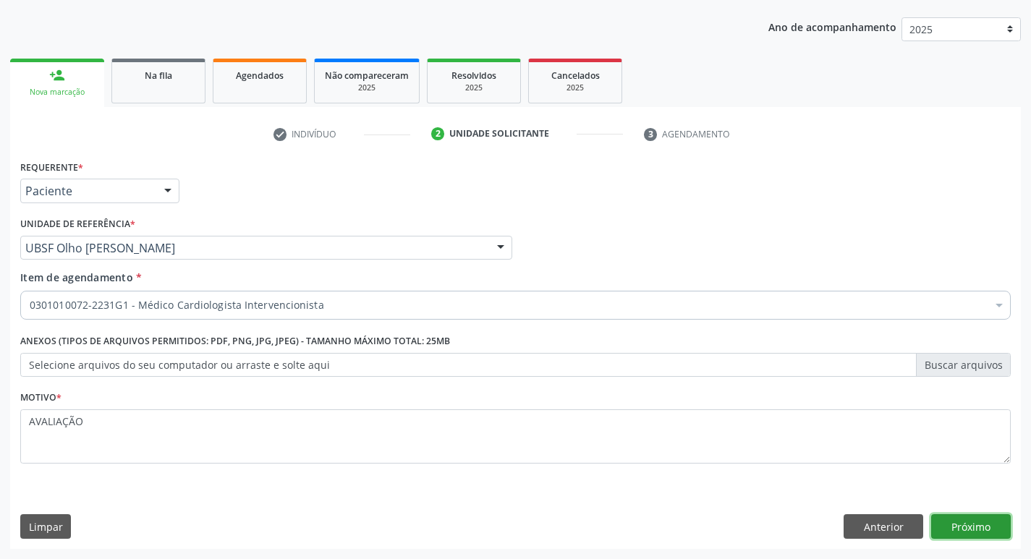
click at [969, 519] on button "Próximo" at bounding box center [971, 526] width 80 height 25
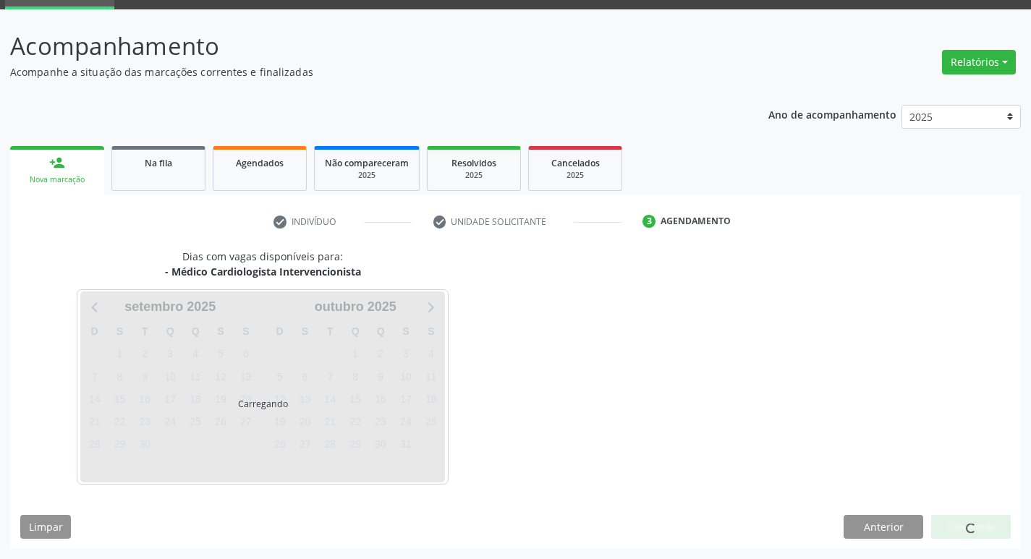
scroll to position [70, 0]
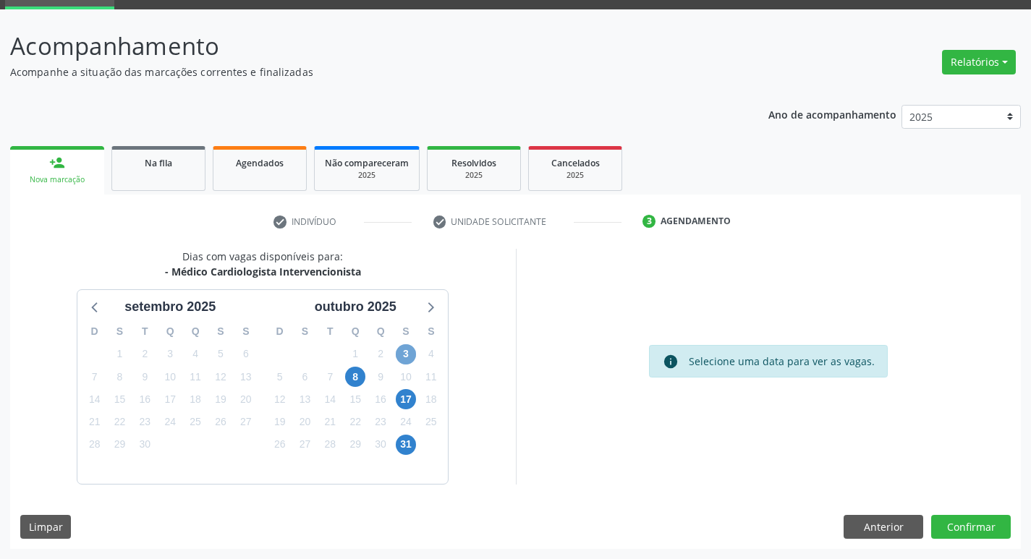
click at [406, 356] on span "3" at bounding box center [406, 354] width 20 height 20
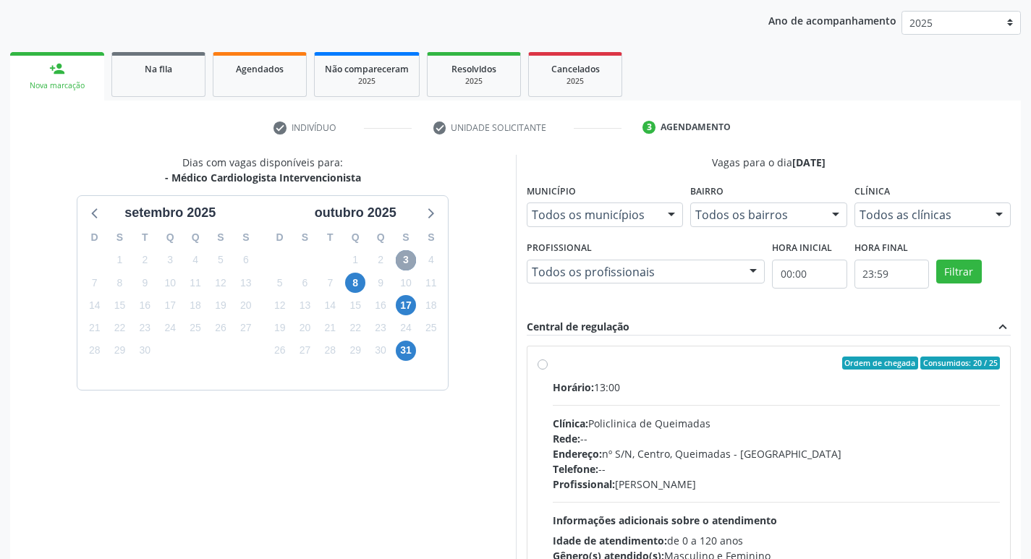
scroll to position [279, 0]
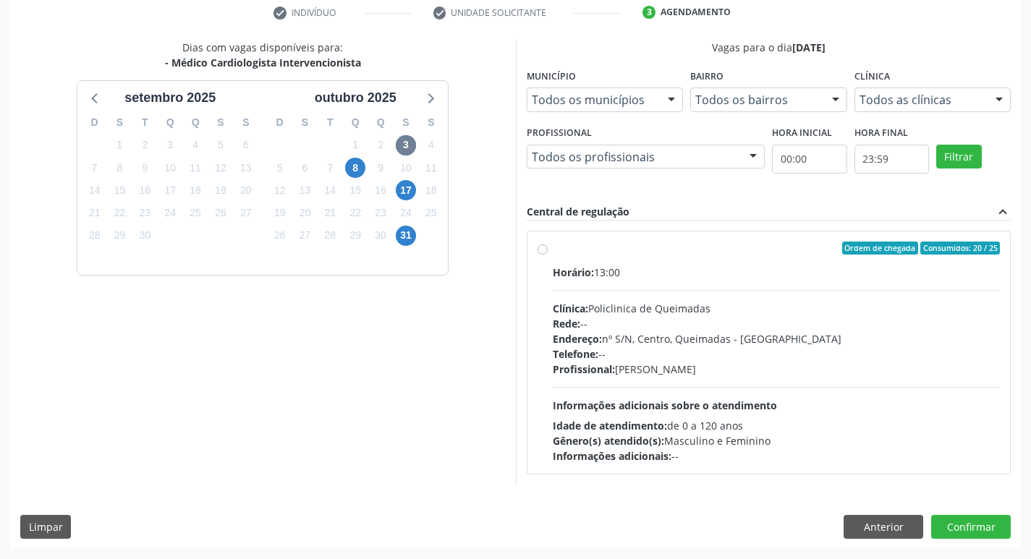
click at [877, 263] on label "Ordem de chegada Consumidos: 20 / 25 Horário: 13:00 Clínica: Policlinica de Que…" at bounding box center [776, 353] width 448 height 222
click at [547, 255] on input "Ordem de chegada Consumidos: 20 / 25 Horário: 13:00 Clínica: Policlinica de Que…" at bounding box center [542, 248] width 10 height 13
radio input "true"
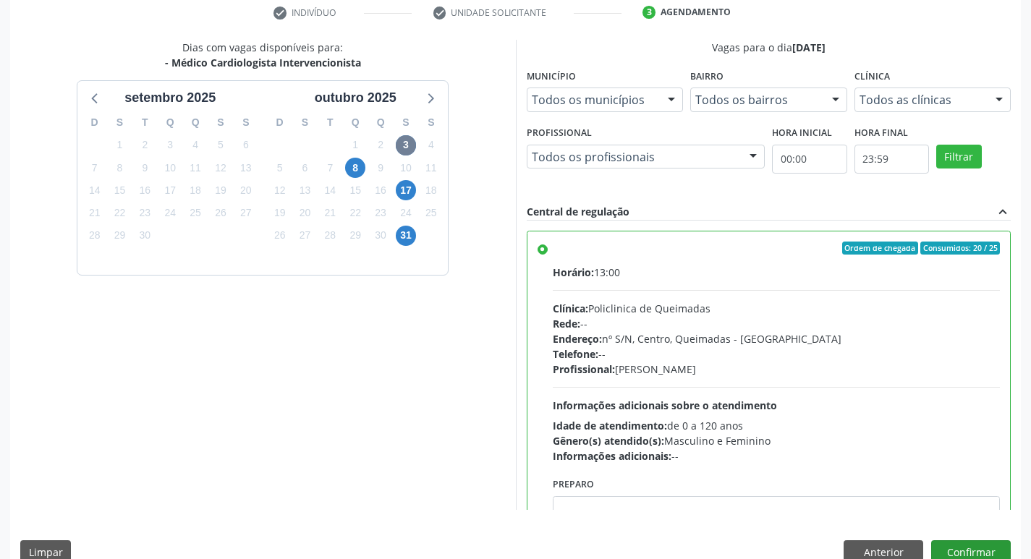
drag, startPoint x: 974, startPoint y: 537, endPoint x: 972, endPoint y: 548, distance: 11.1
click at [972, 548] on div "Dias com vagas disponíveis para: - Médico Cardiologista Intervencionista setemb…" at bounding box center [515, 307] width 1010 height 534
click at [972, 549] on button "Confirmar" at bounding box center [971, 552] width 80 height 25
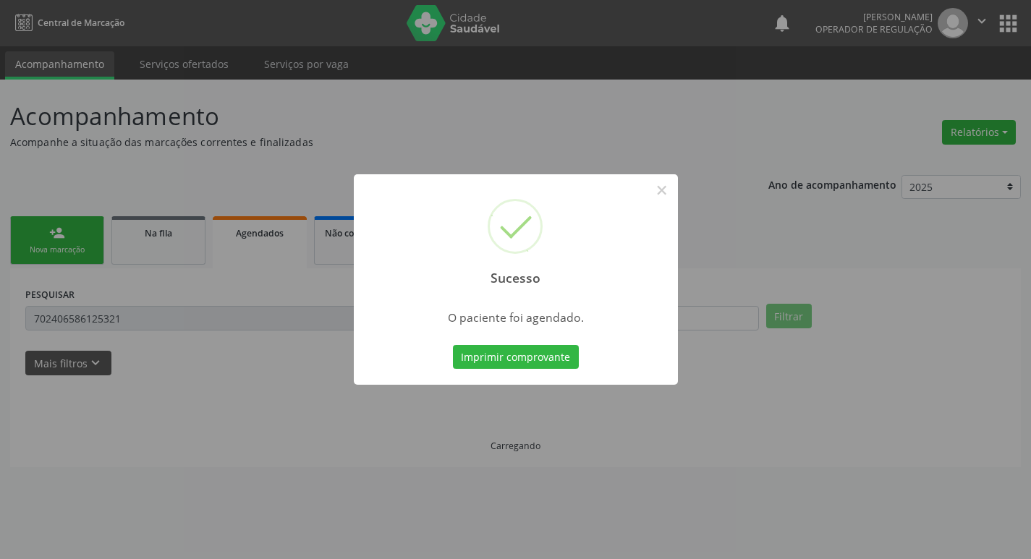
scroll to position [0, 0]
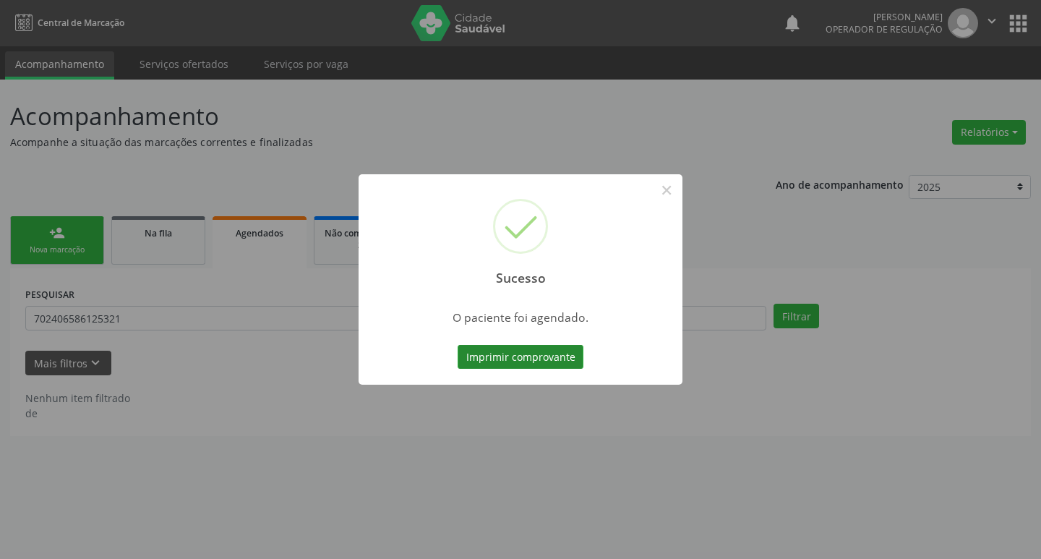
click at [547, 357] on button "Imprimir comprovante" at bounding box center [521, 357] width 126 height 25
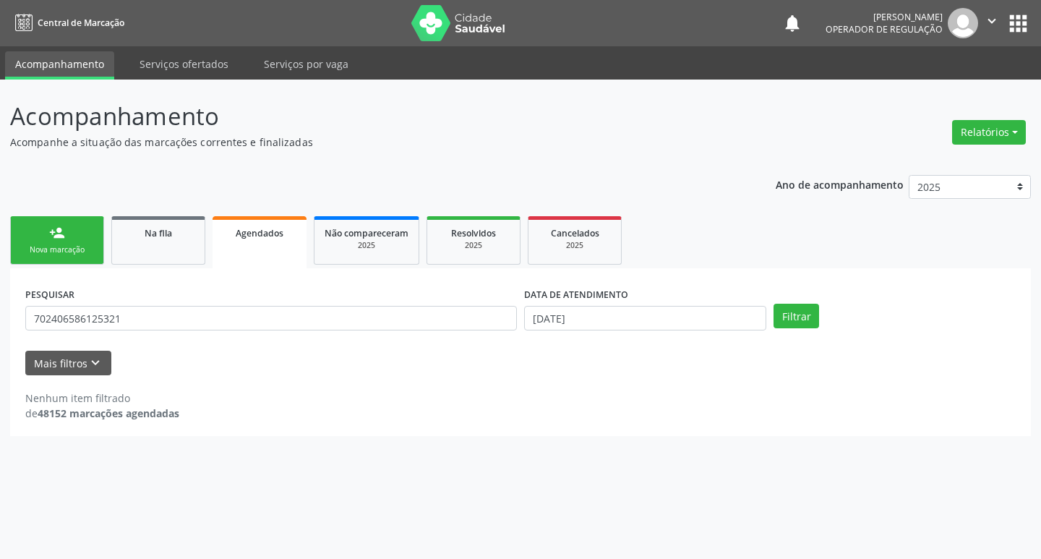
click at [61, 233] on div "person_add" at bounding box center [57, 233] width 16 height 16
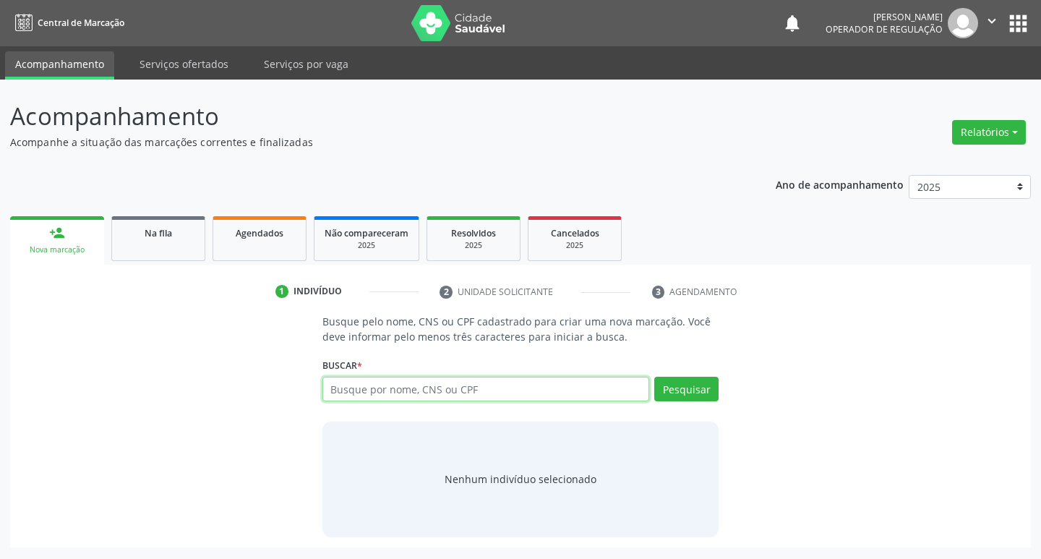
click at [558, 396] on input "text" at bounding box center [487, 389] width 328 height 25
type input "705401476134695"
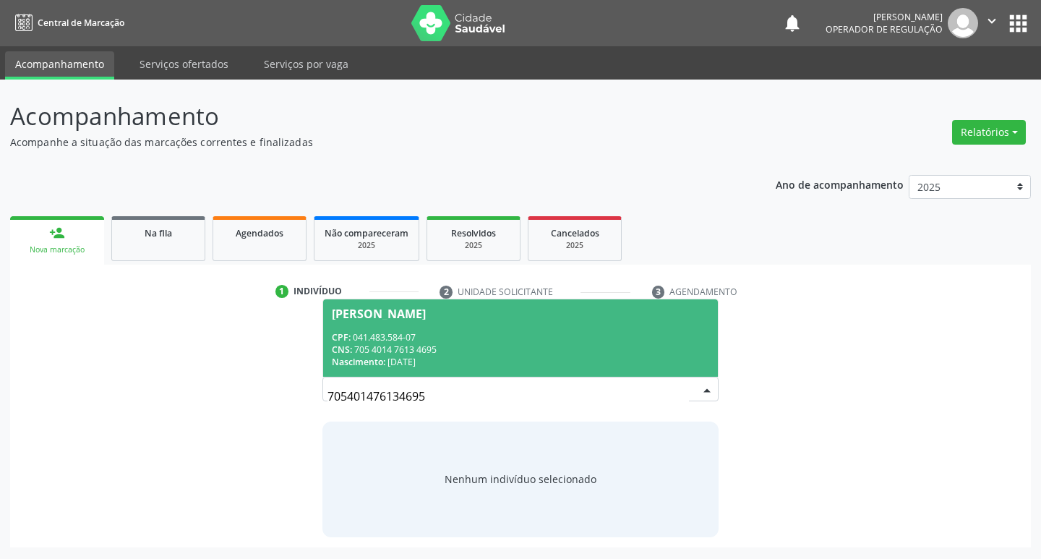
click at [618, 323] on span "Maria do Socorro Lino da Silva CPF: 041.483.584-07 CNS: 705 4014 7613 4695 Nasc…" at bounding box center [521, 337] width 396 height 77
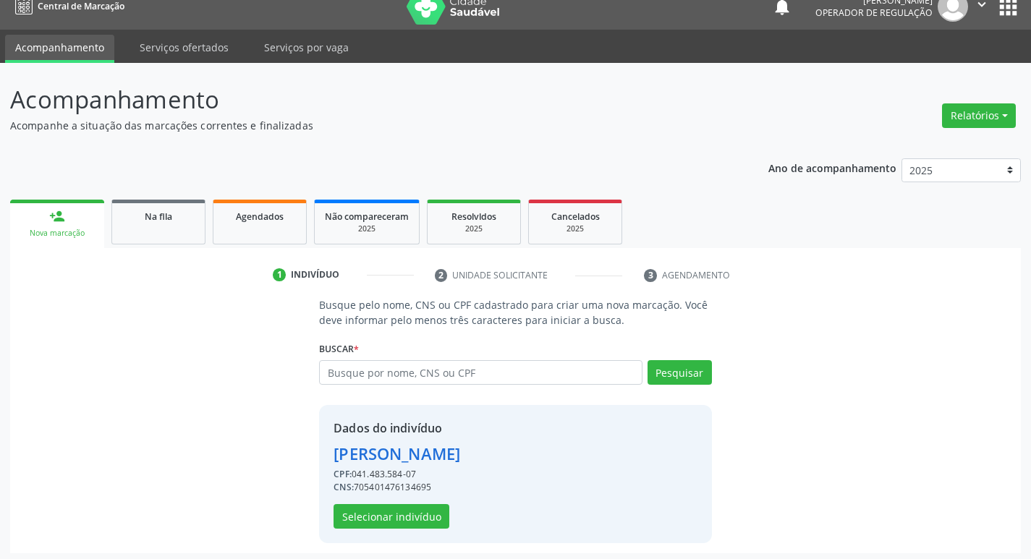
scroll to position [21, 0]
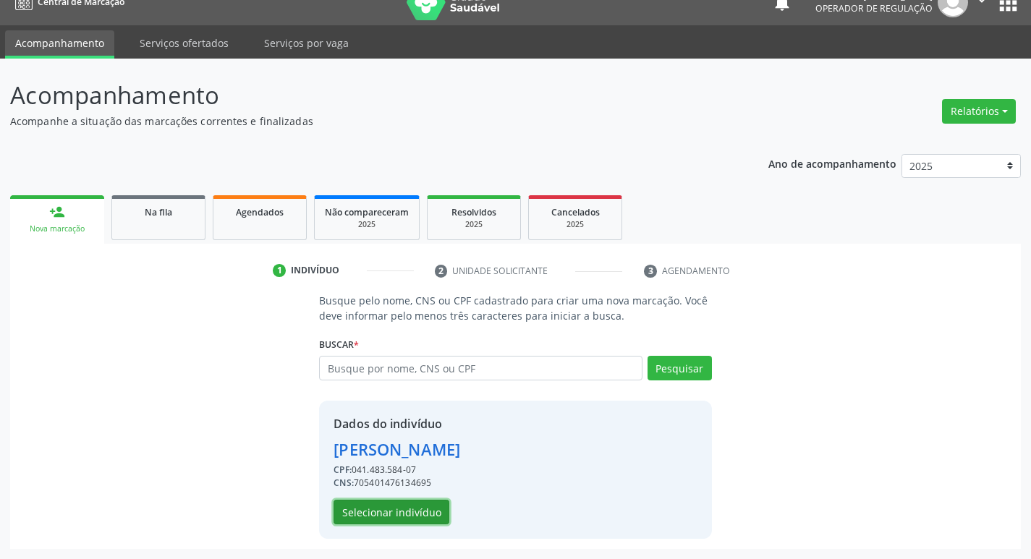
click at [343, 500] on button "Selecionar indivíduo" at bounding box center [391, 512] width 116 height 25
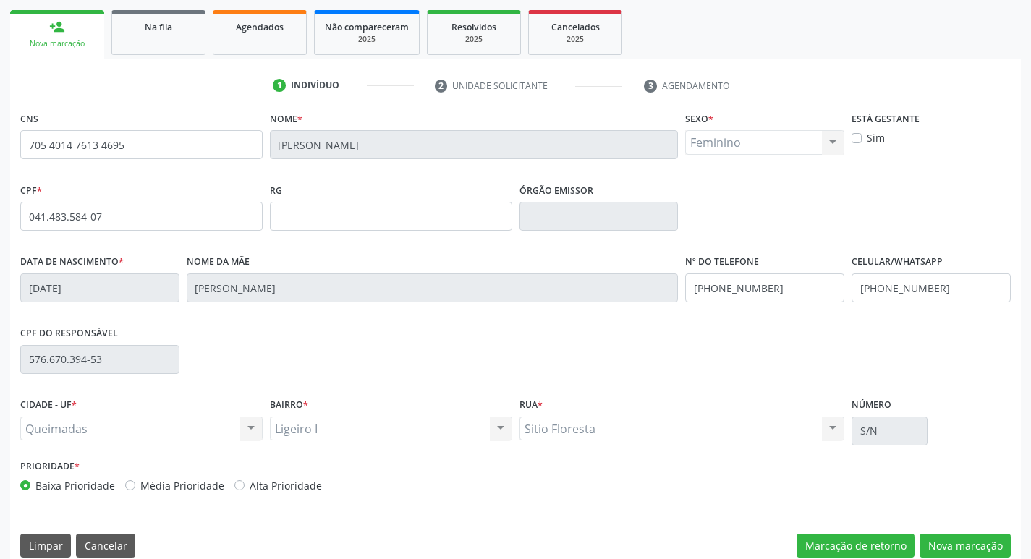
scroll to position [225, 0]
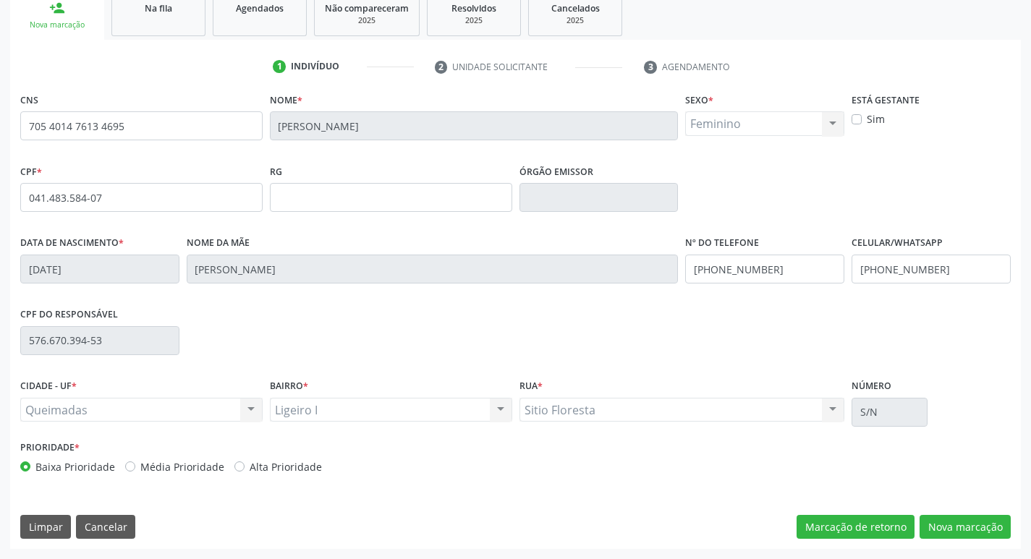
click at [955, 540] on div "CNS 705 4014 7613 4695 Nome * Maria do Socorro Lino da Silva Sexo * Feminino Ma…" at bounding box center [515, 319] width 1010 height 460
click at [958, 533] on button "Nova marcação" at bounding box center [964, 527] width 91 height 25
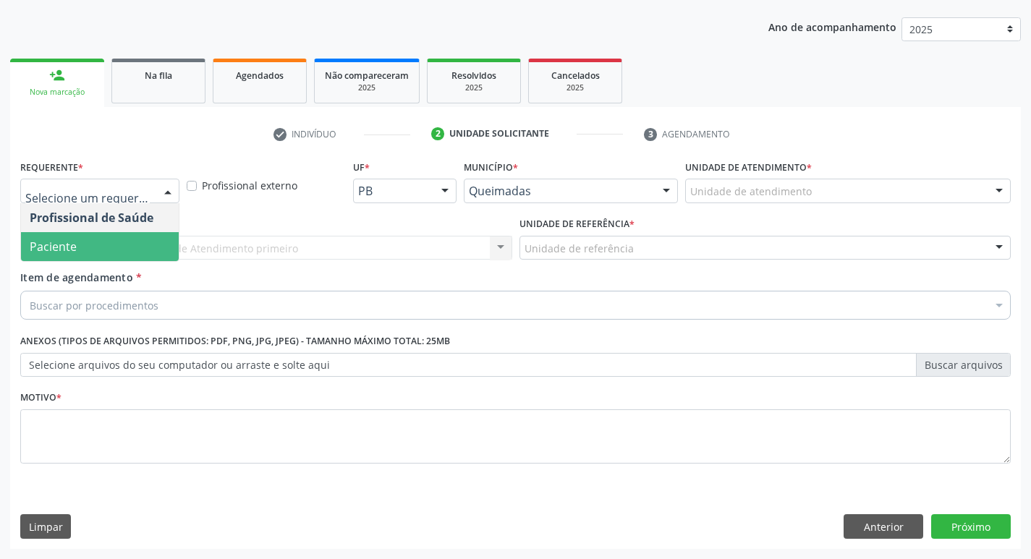
click at [77, 233] on span "Paciente" at bounding box center [100, 246] width 158 height 29
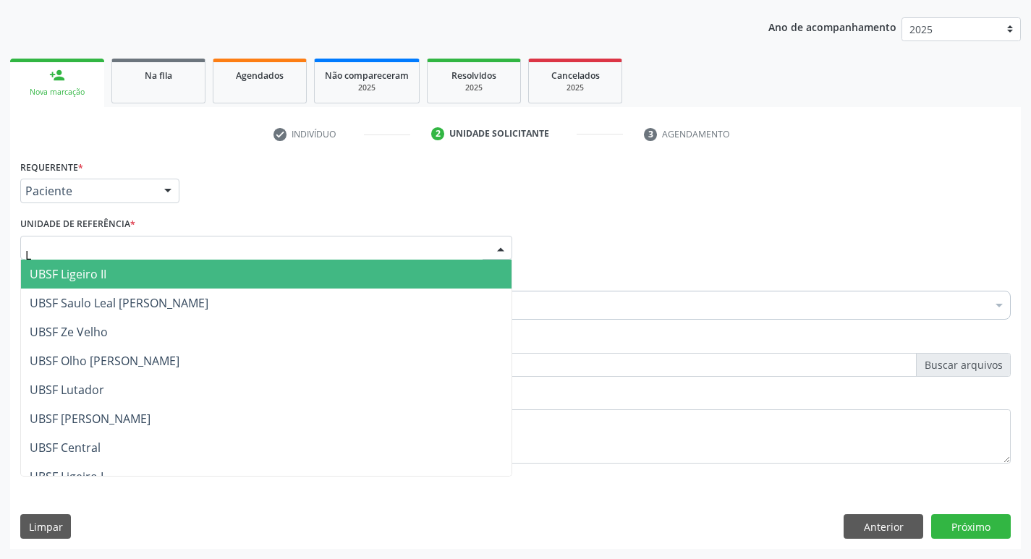
type input "LI"
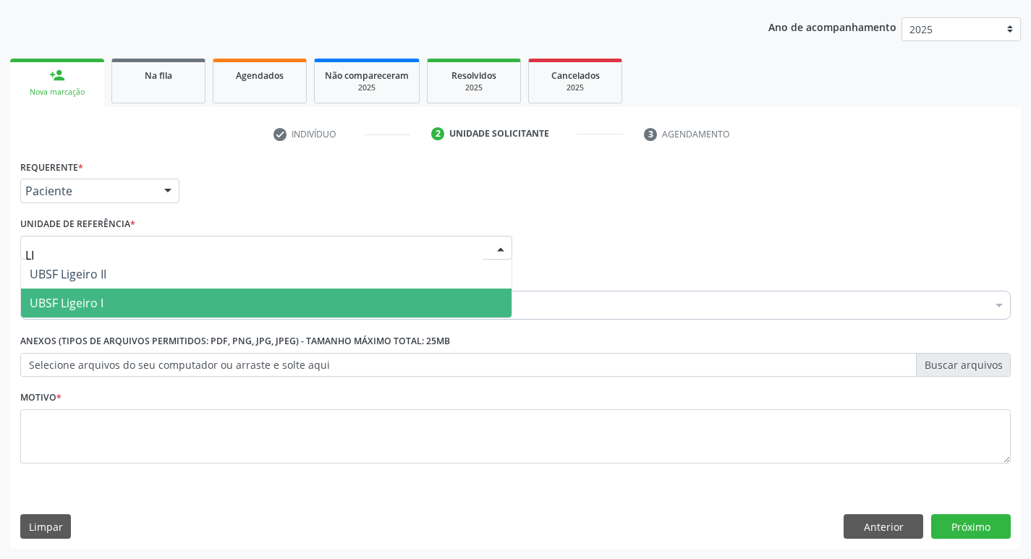
click at [95, 296] on span "UBSF Ligeiro I" at bounding box center [67, 303] width 74 height 16
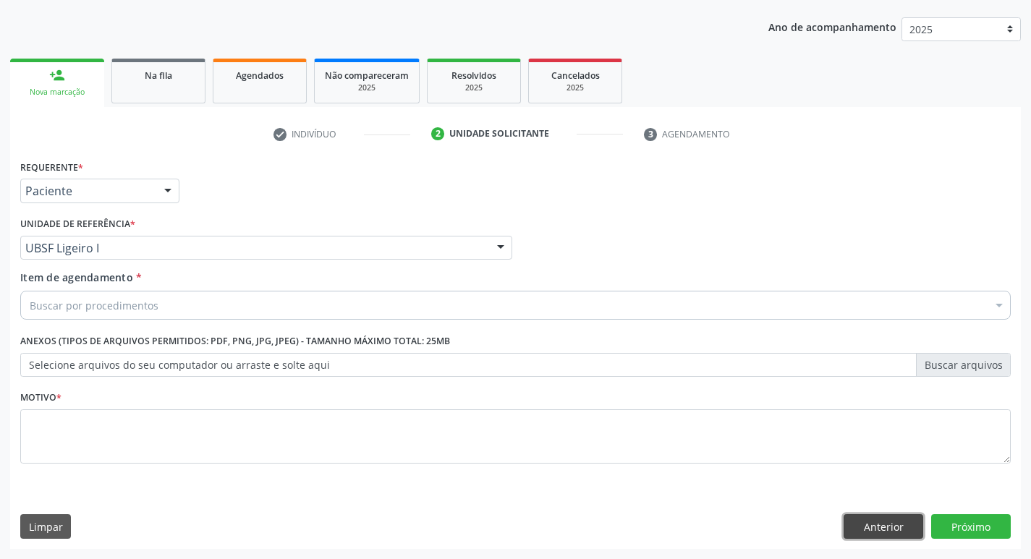
click at [896, 521] on button "Anterior" at bounding box center [883, 526] width 80 height 25
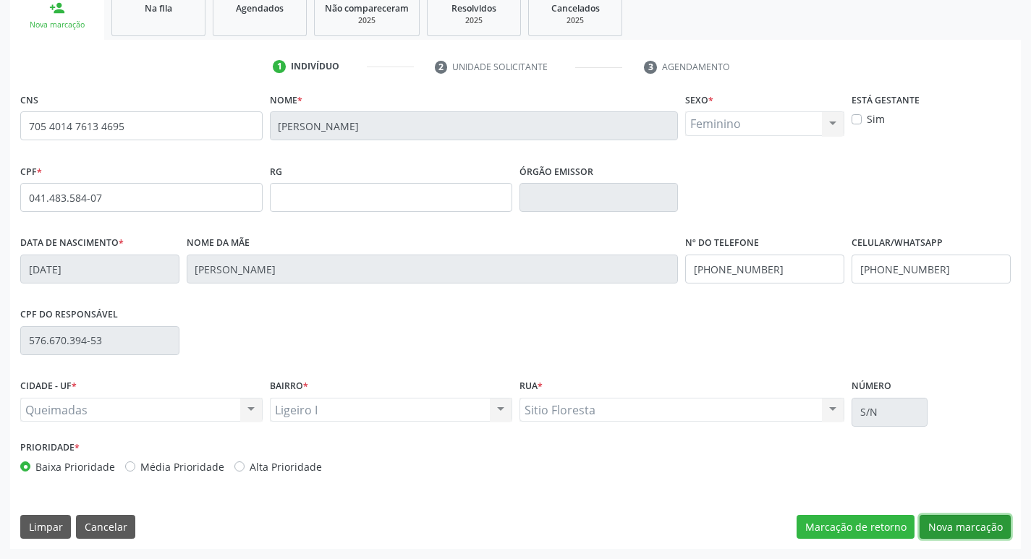
click at [971, 524] on button "Nova marcação" at bounding box center [964, 527] width 91 height 25
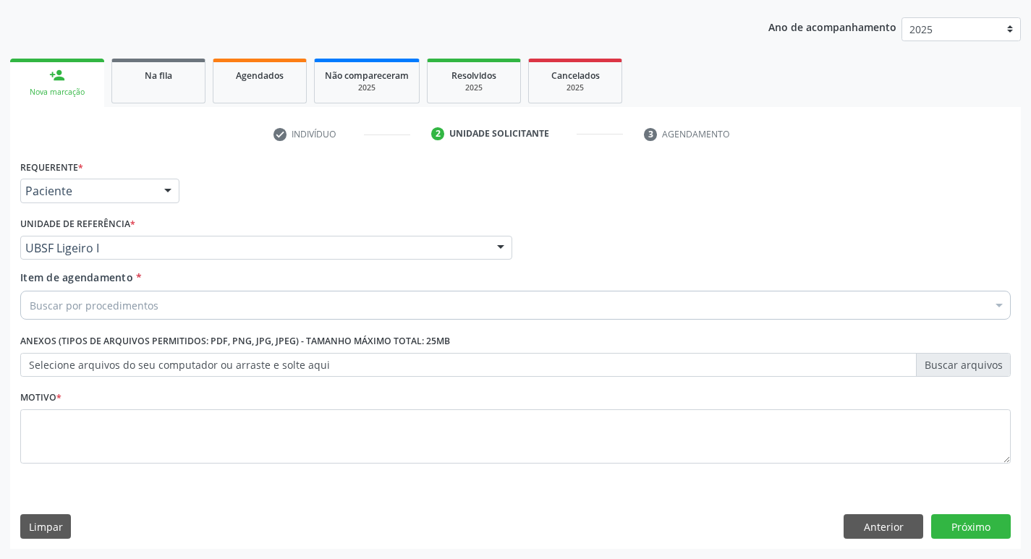
click at [191, 308] on div "Buscar por procedimentos" at bounding box center [515, 305] width 990 height 29
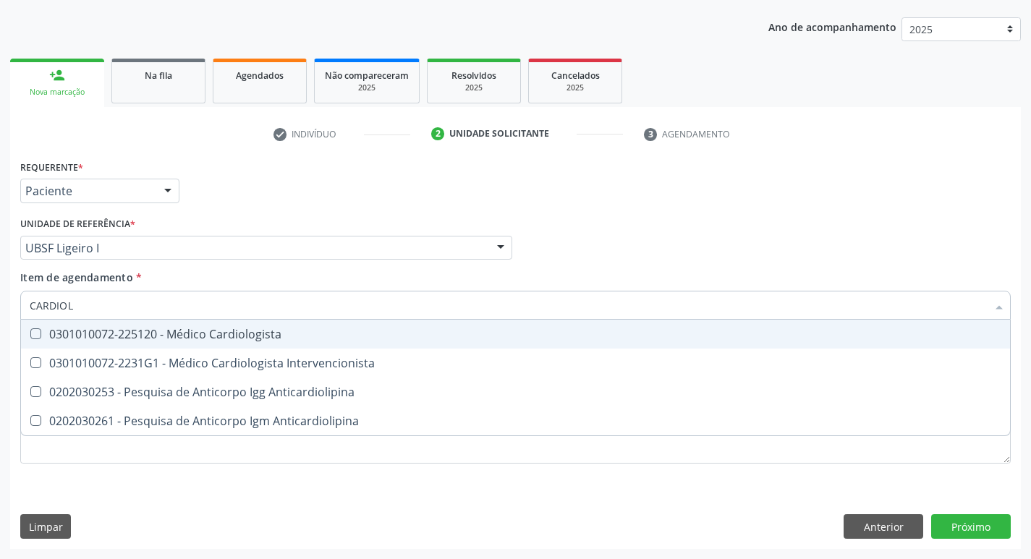
type input "CARDIOLO"
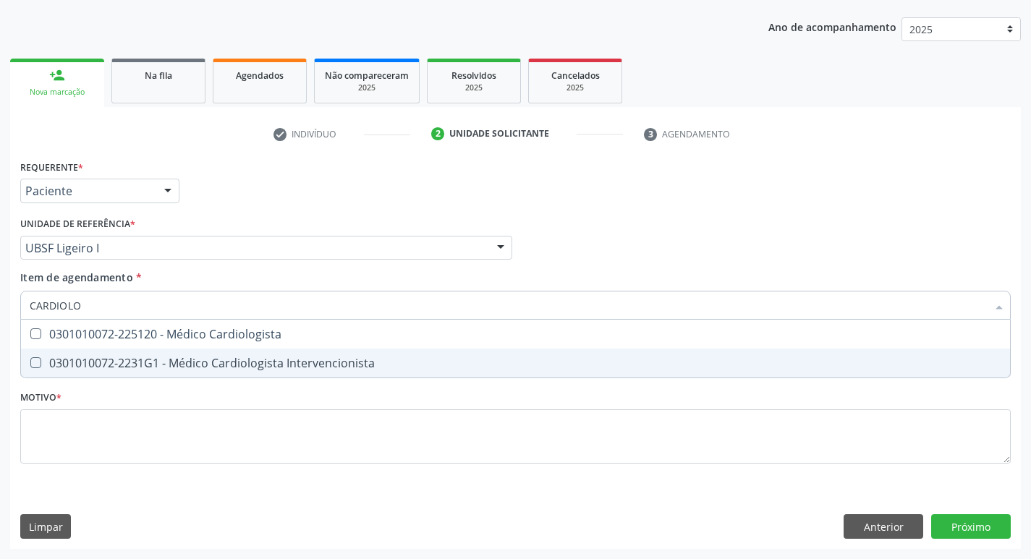
click at [200, 357] on div "0301010072-2231G1 - Médico Cardiologista Intervencionista" at bounding box center [515, 363] width 971 height 12
checkbox Intervencionista "true"
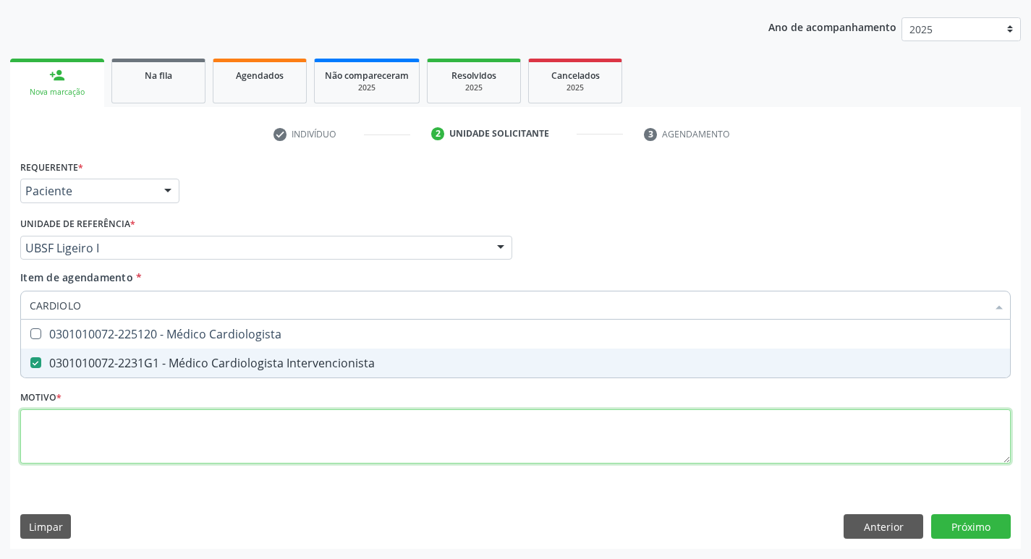
click at [135, 446] on div "Requerente * Paciente Profissional de Saúde Paciente Nenhum resultado encontrad…" at bounding box center [515, 320] width 990 height 328
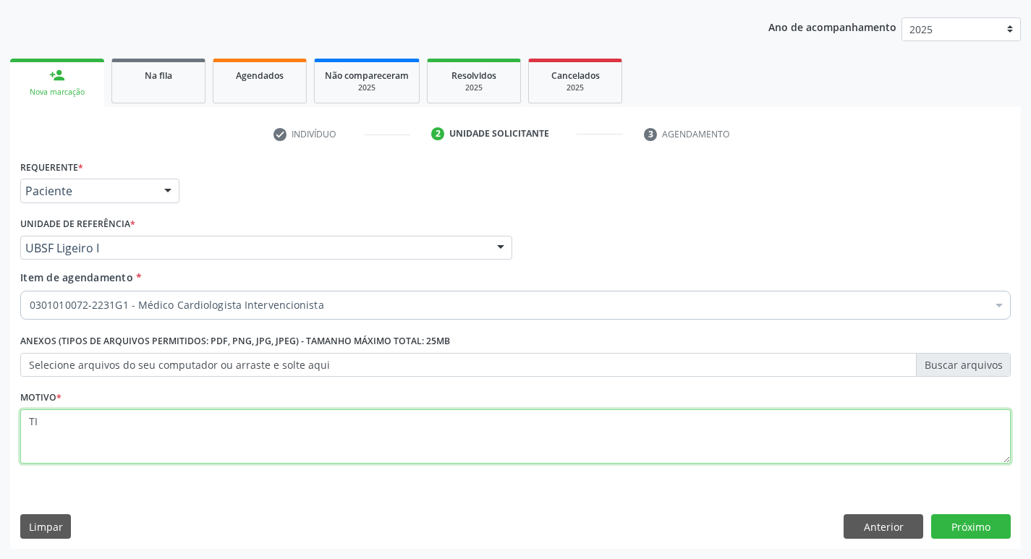
type textarea "T"
type textarea "RISCO CIRURGICO"
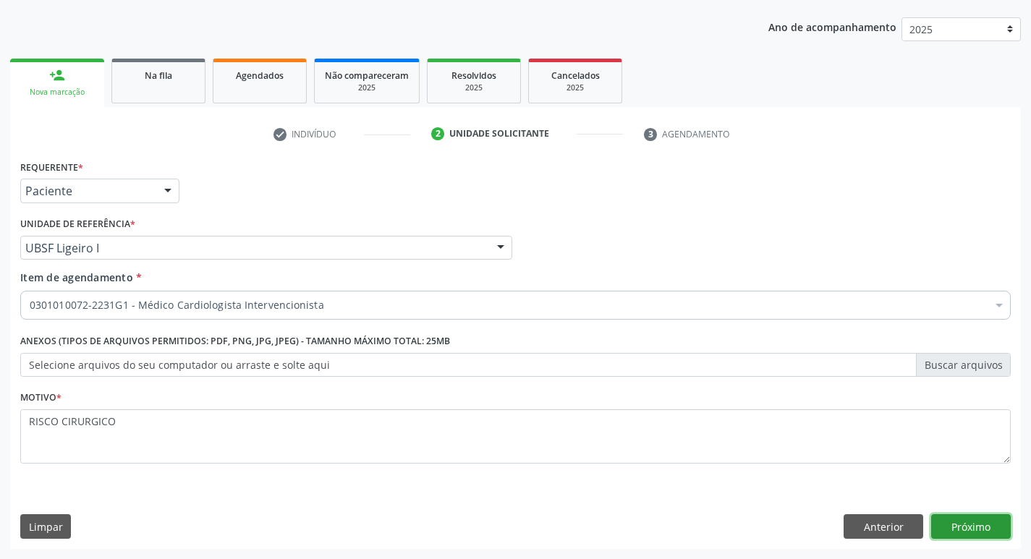
click at [980, 531] on button "Próximo" at bounding box center [971, 526] width 80 height 25
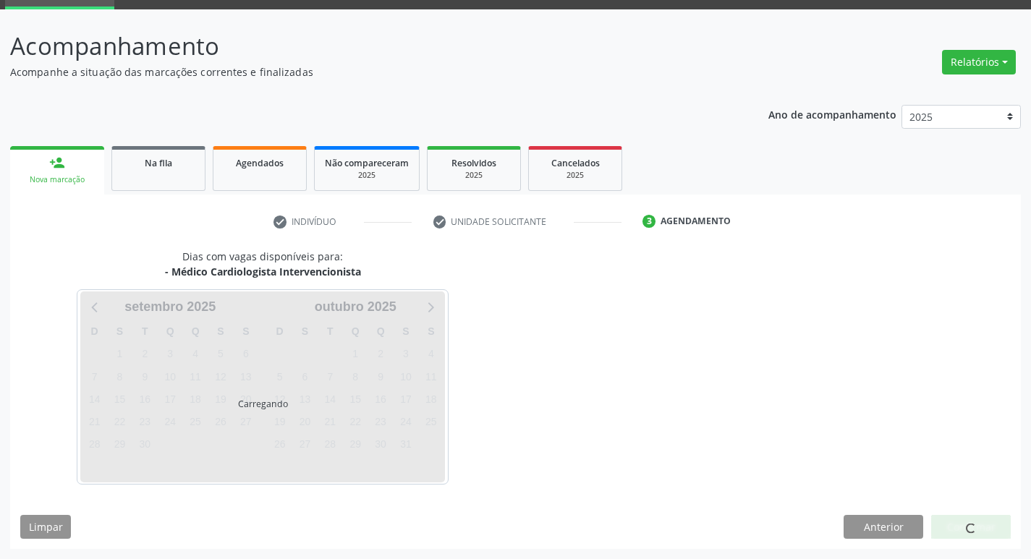
scroll to position [70, 0]
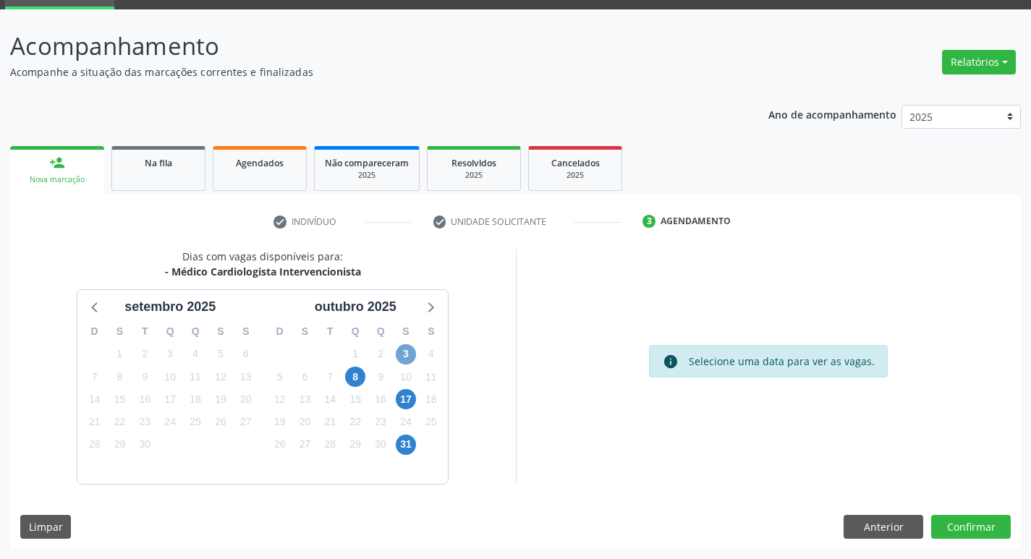
click at [409, 361] on span "3" at bounding box center [406, 354] width 20 height 20
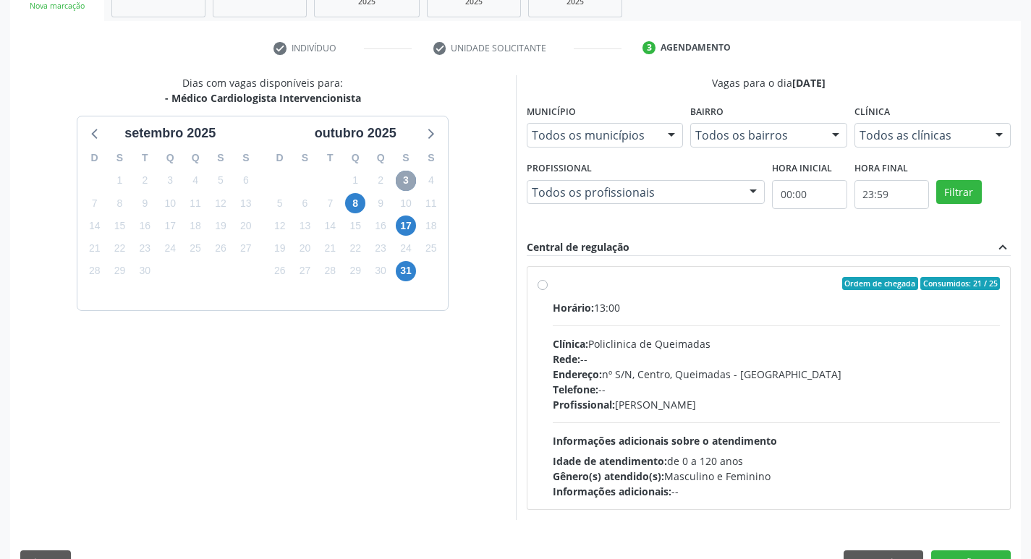
scroll to position [279, 0]
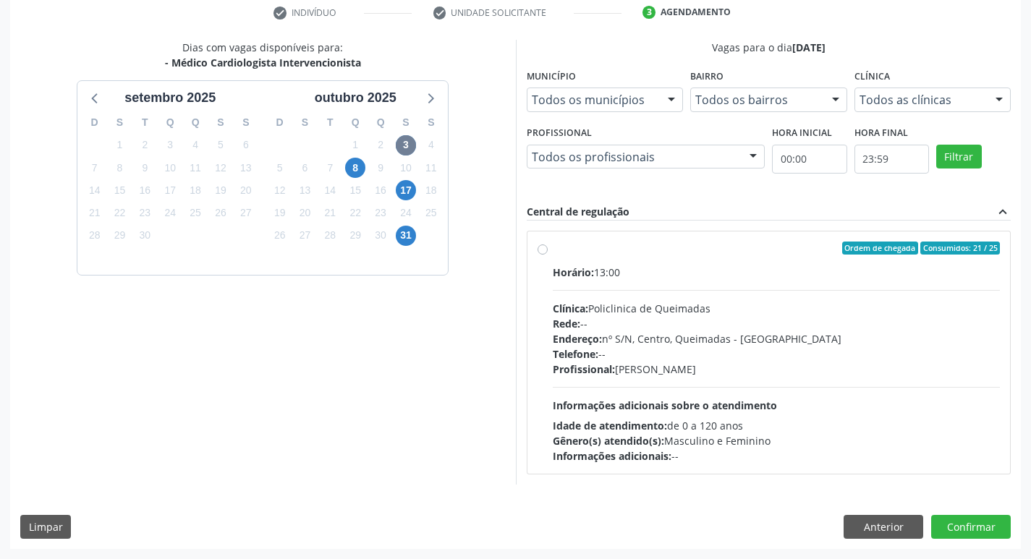
click at [751, 280] on div "Horário: 13:00 Clínica: Policlinica de Queimadas Rede: -- Endereço: nº S/N, Cen…" at bounding box center [776, 364] width 448 height 199
click at [547, 255] on input "Ordem de chegada Consumidos: 21 / 25 Horário: 13:00 Clínica: Policlinica de Que…" at bounding box center [542, 248] width 10 height 13
radio input "true"
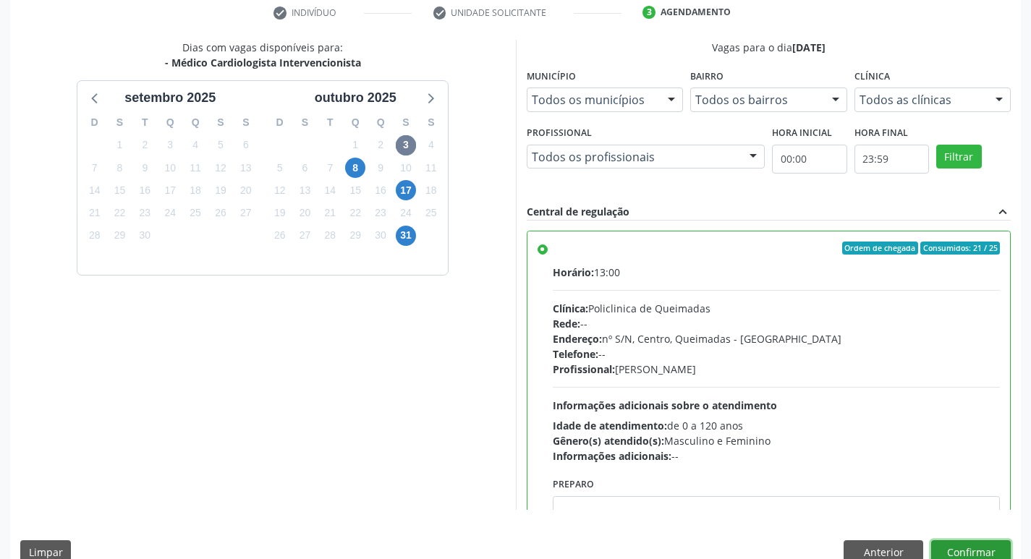
click at [984, 547] on button "Confirmar" at bounding box center [971, 552] width 80 height 25
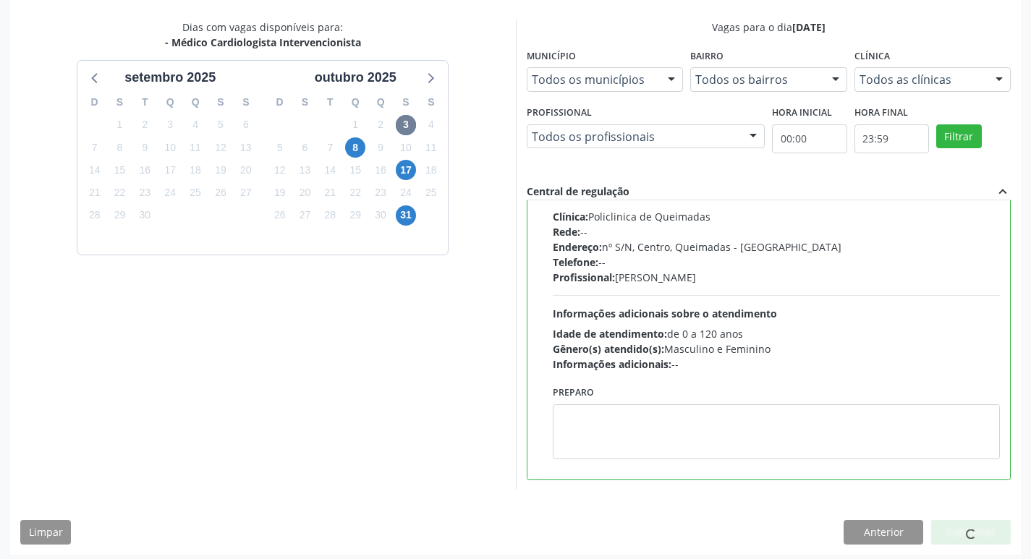
scroll to position [305, 0]
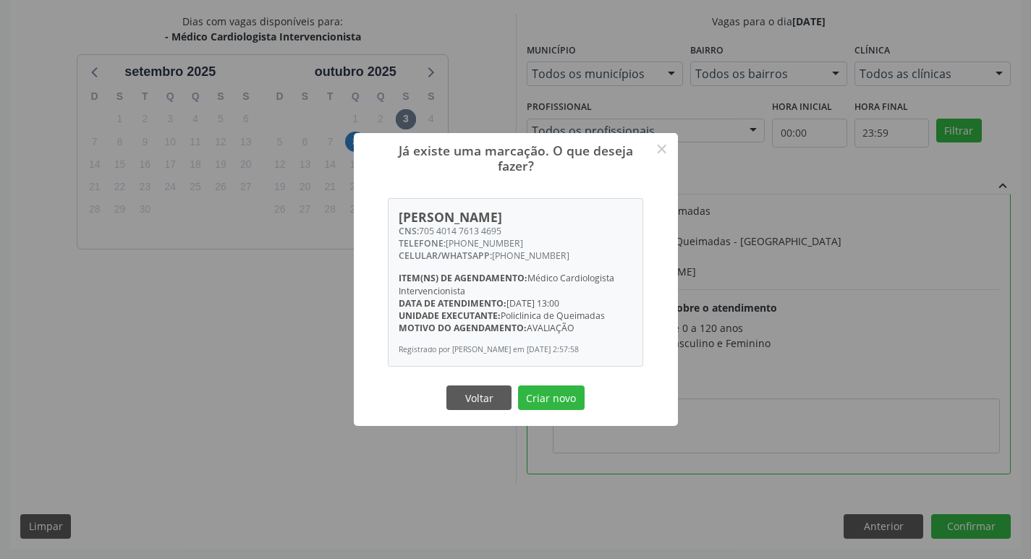
click at [67, 343] on div "Já existe uma marcação. O que deseja fazer? × Maria do Socorro Lino da Silva CN…" at bounding box center [515, 279] width 1031 height 559
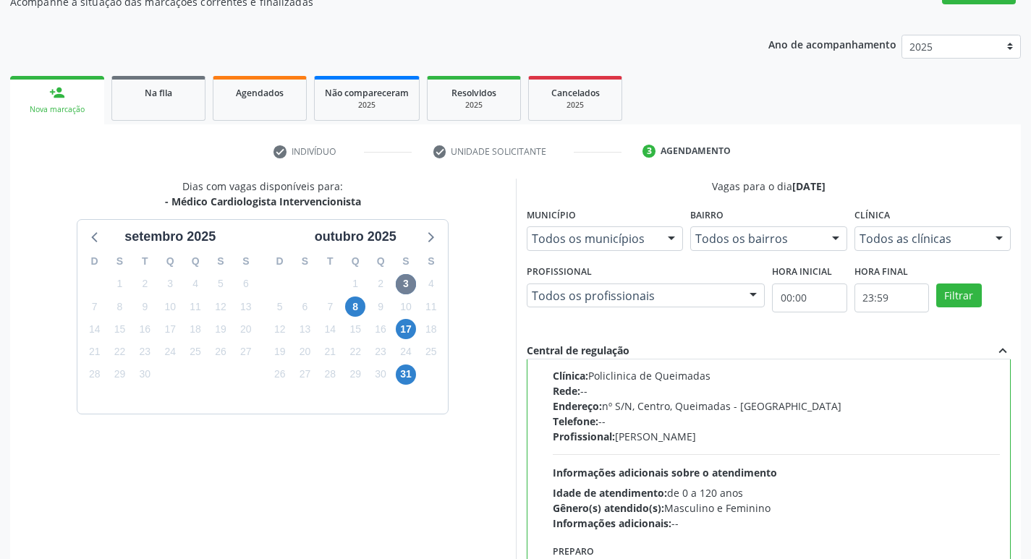
scroll to position [0, 0]
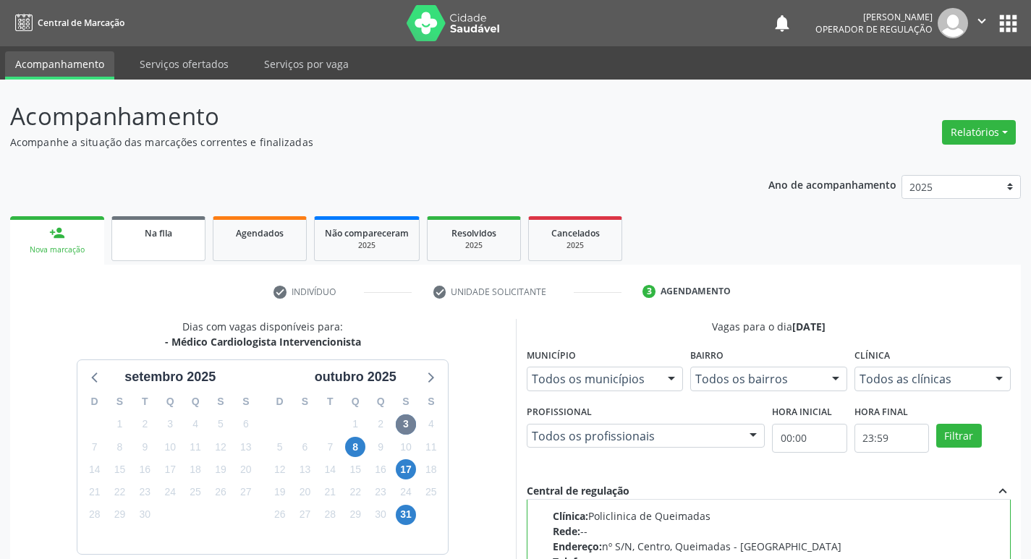
click at [189, 237] on div "Na fila" at bounding box center [158, 232] width 72 height 15
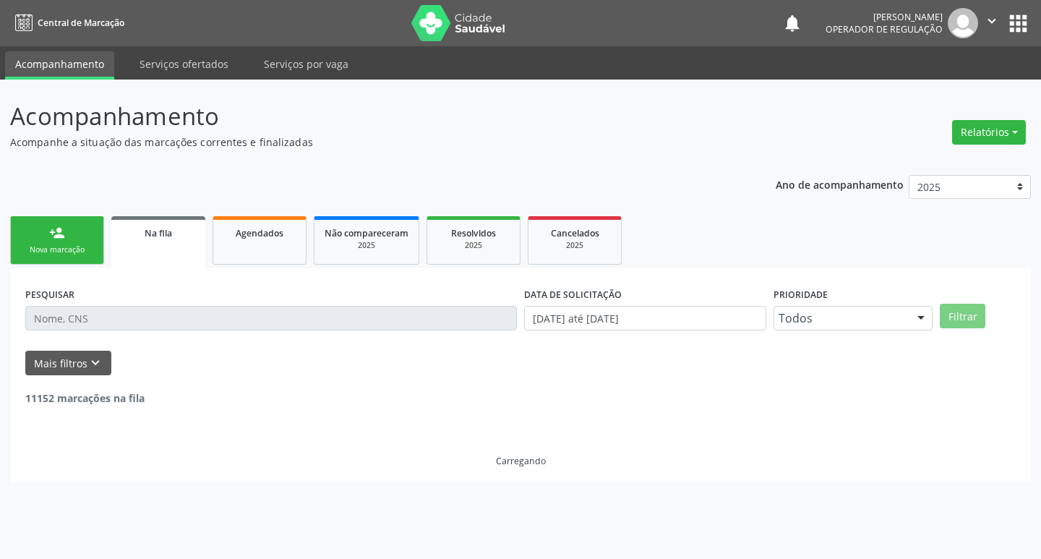
click at [65, 242] on link "person_add Nova marcação" at bounding box center [57, 240] width 94 height 48
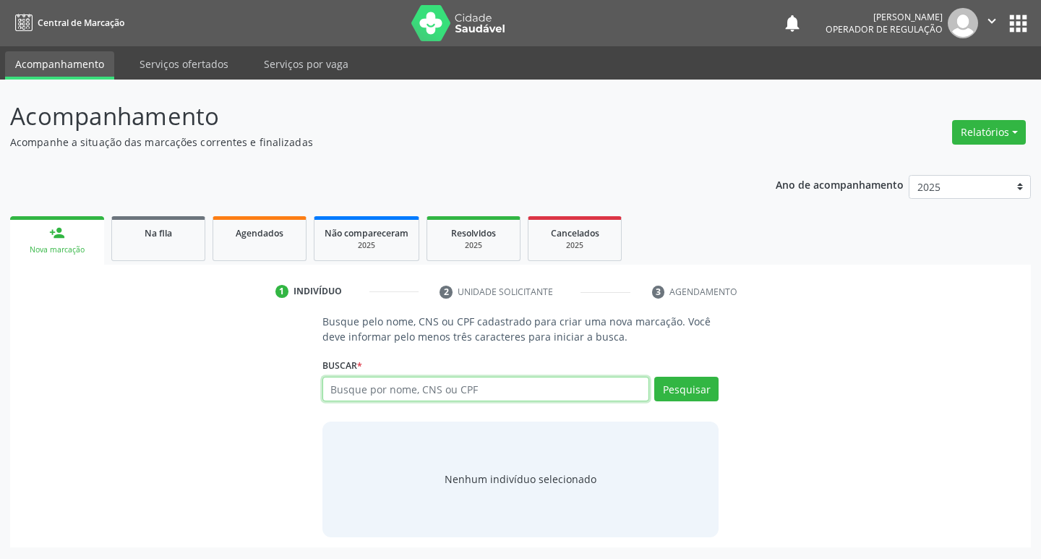
click at [523, 391] on input "text" at bounding box center [487, 389] width 328 height 25
type input "700406913995750"
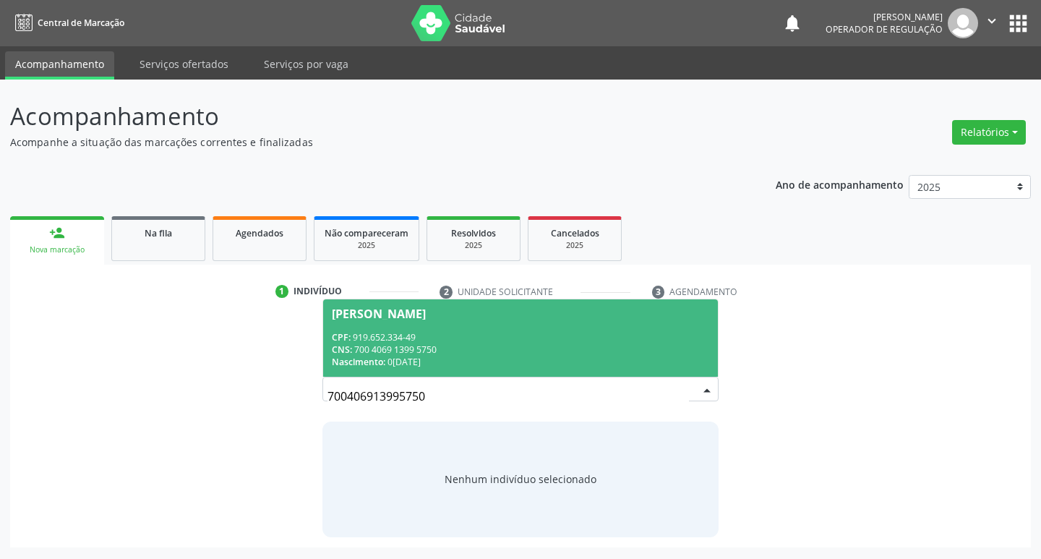
click at [461, 335] on div "CPF: 919.652.334-49" at bounding box center [521, 337] width 378 height 12
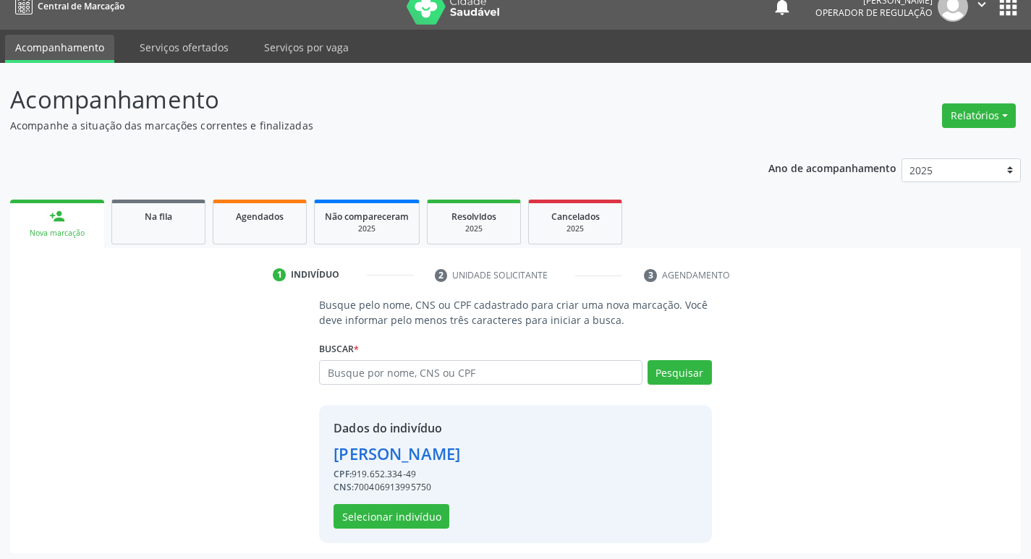
scroll to position [21, 0]
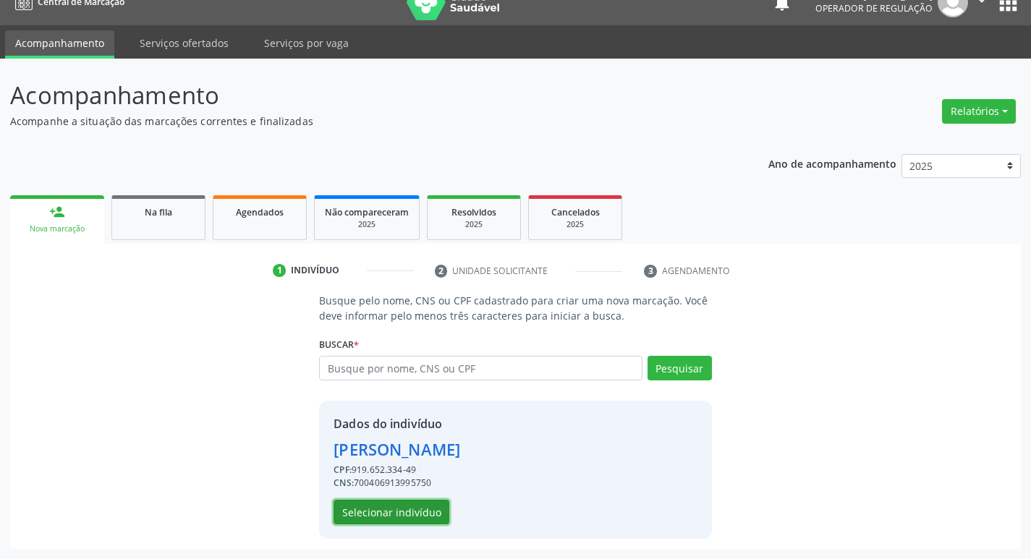
click at [367, 516] on button "Selecionar indivíduo" at bounding box center [391, 512] width 116 height 25
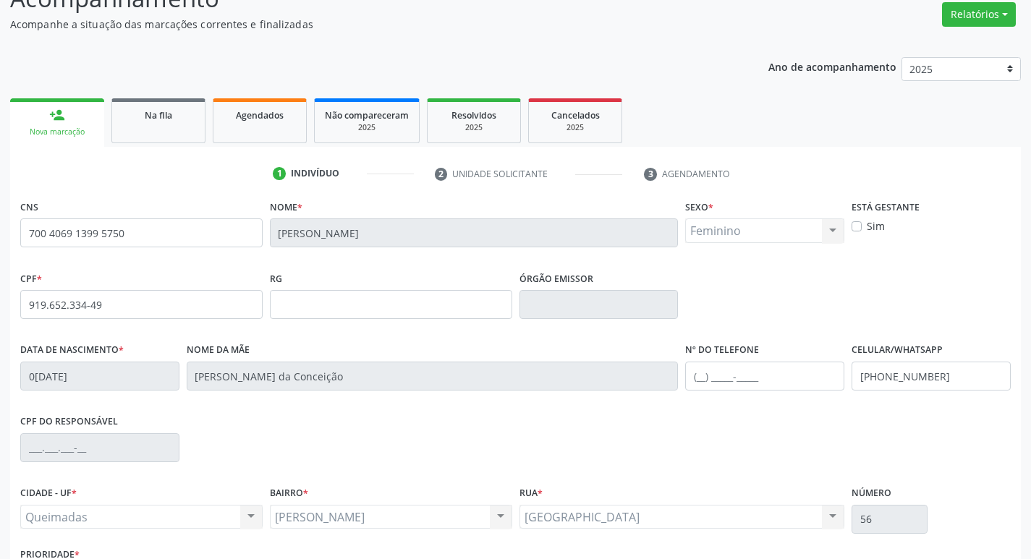
scroll to position [225, 0]
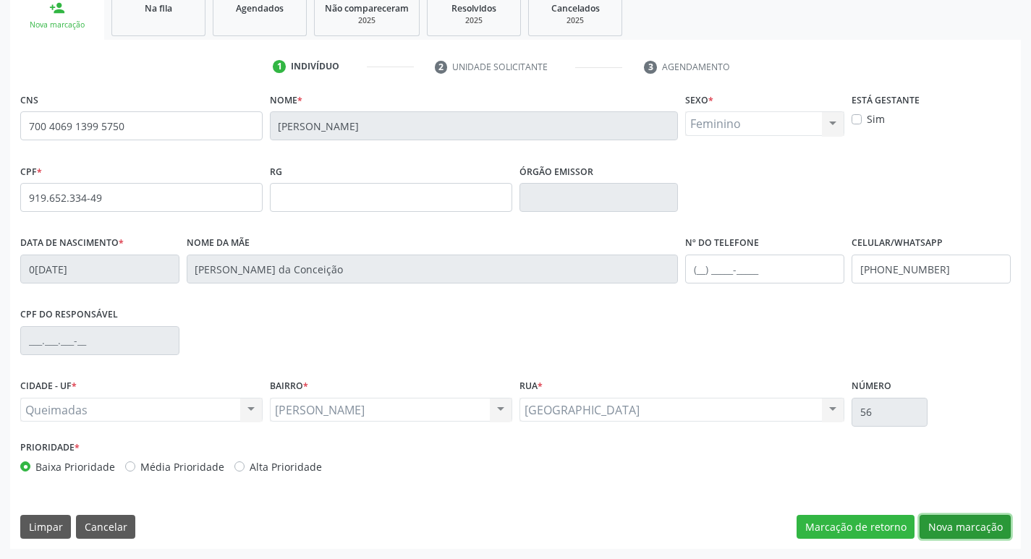
click at [971, 523] on button "Nova marcação" at bounding box center [964, 527] width 91 height 25
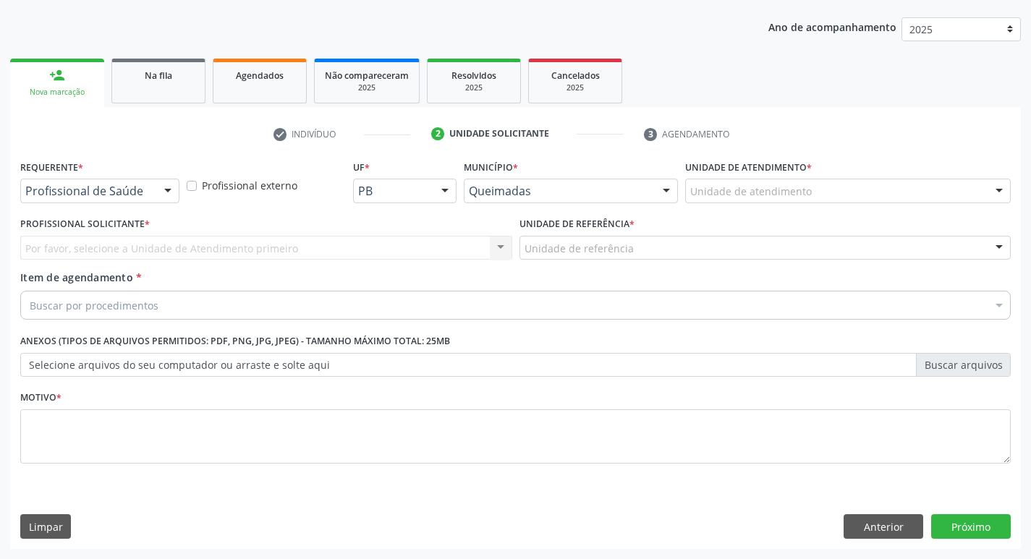
scroll to position [158, 0]
click at [175, 195] on div at bounding box center [168, 191] width 22 height 25
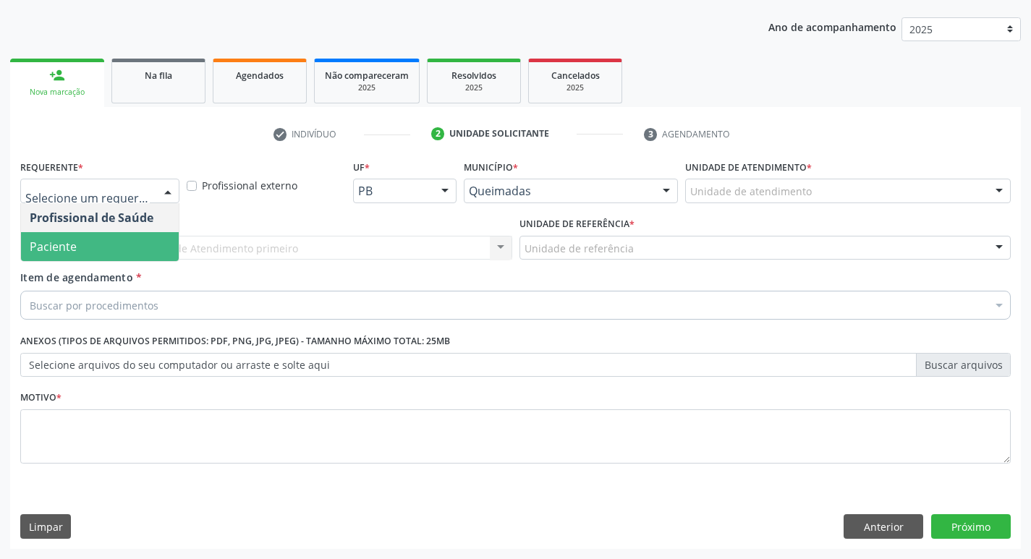
drag, startPoint x: 142, startPoint y: 239, endPoint x: 141, endPoint y: 247, distance: 8.1
click at [142, 240] on span "Paciente" at bounding box center [100, 246] width 158 height 29
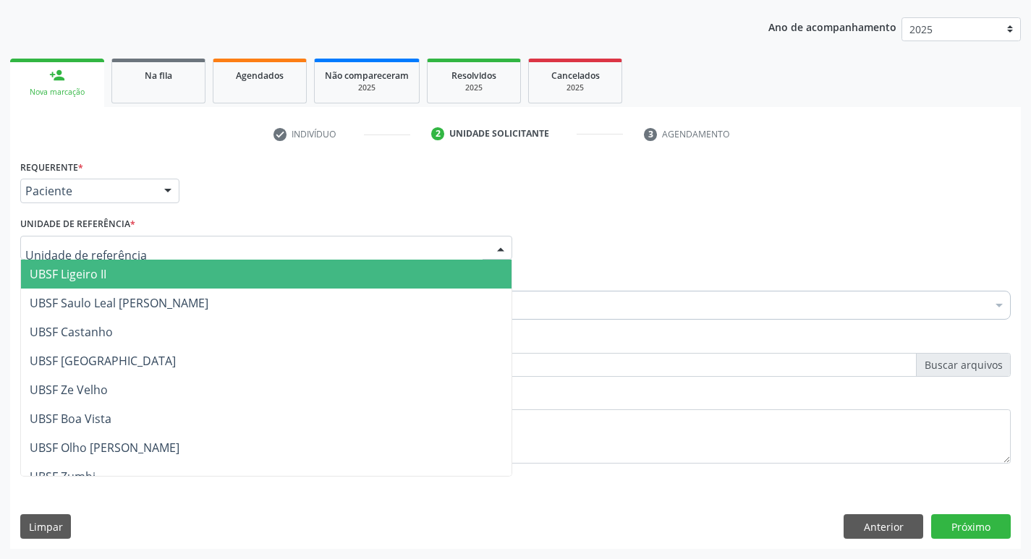
click at [140, 247] on div at bounding box center [266, 248] width 492 height 25
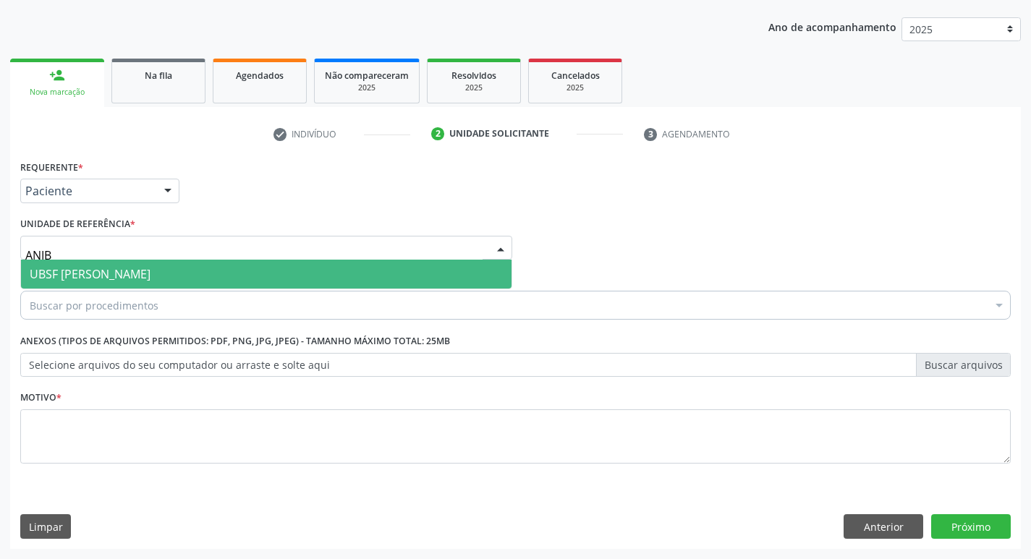
type input "ANIBA"
click at [116, 274] on span "UBSF [PERSON_NAME]" at bounding box center [90, 274] width 121 height 16
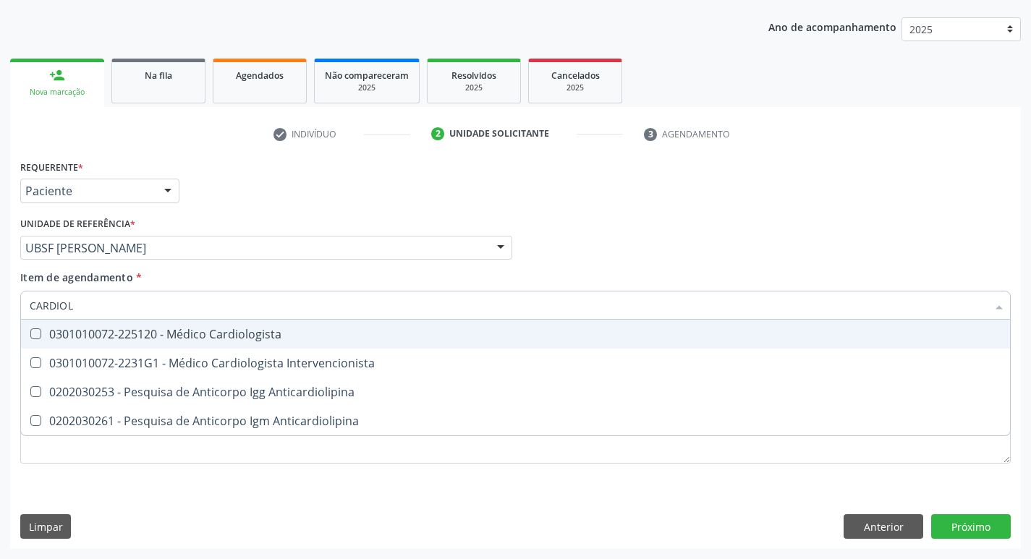
type input "CARDIOLO"
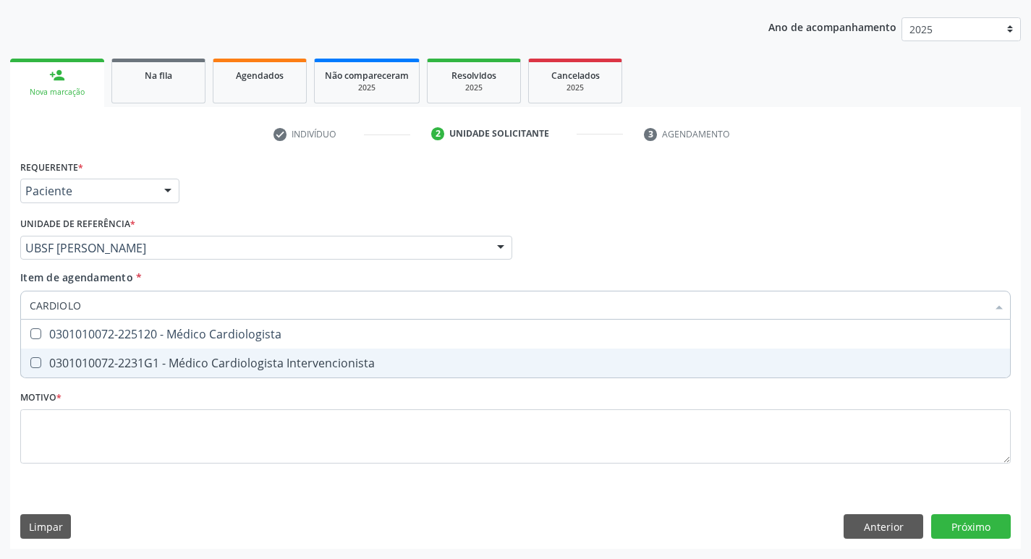
click at [91, 359] on div "0301010072-2231G1 - Médico Cardiologista Intervencionista" at bounding box center [515, 363] width 971 height 12
checkbox Intervencionista "true"
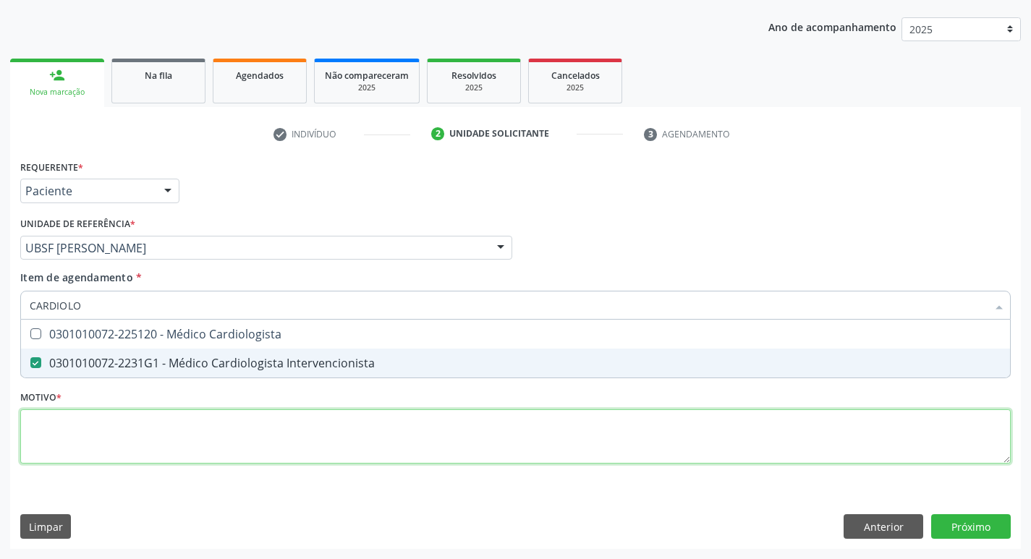
click at [55, 434] on div "Requerente * Paciente Profissional de Saúde Paciente Nenhum resultado encontrad…" at bounding box center [515, 320] width 990 height 328
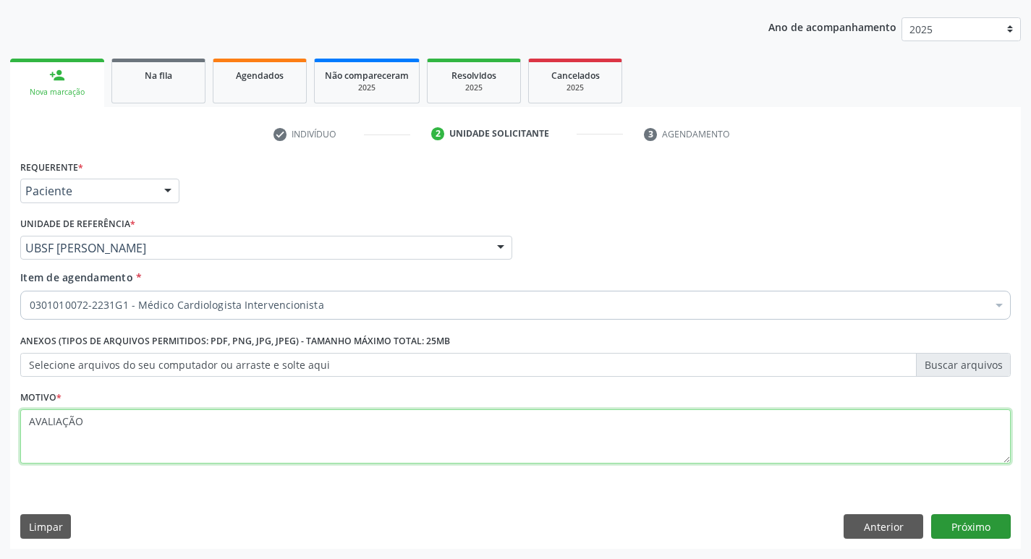
type textarea "AVALIAÇÃO"
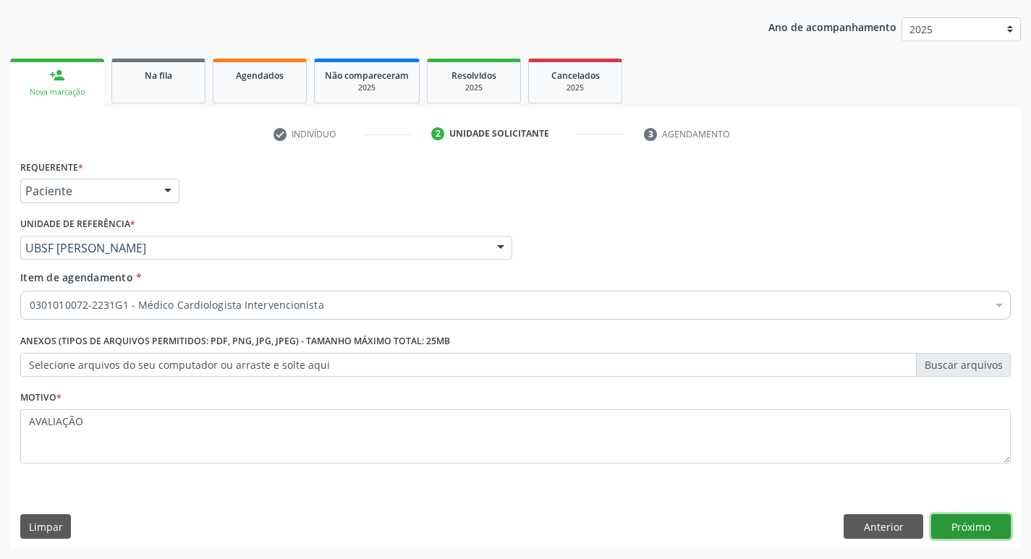
click at [955, 529] on button "Próximo" at bounding box center [971, 526] width 80 height 25
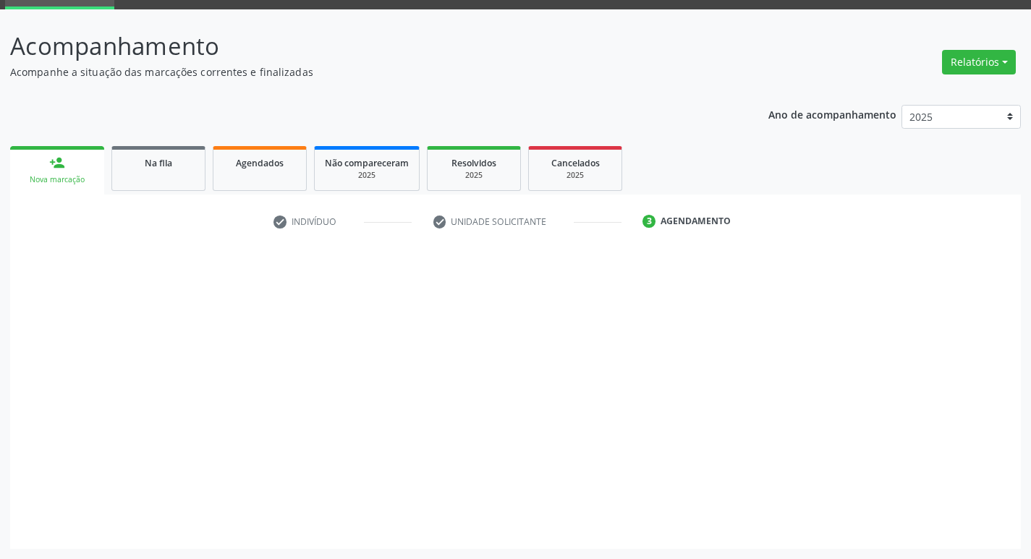
scroll to position [70, 0]
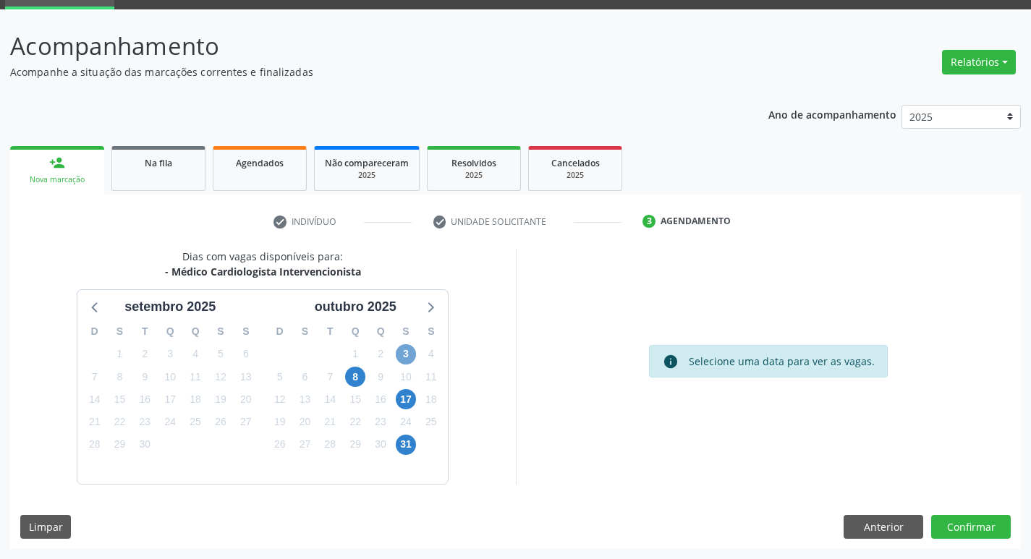
click at [407, 358] on span "3" at bounding box center [406, 354] width 20 height 20
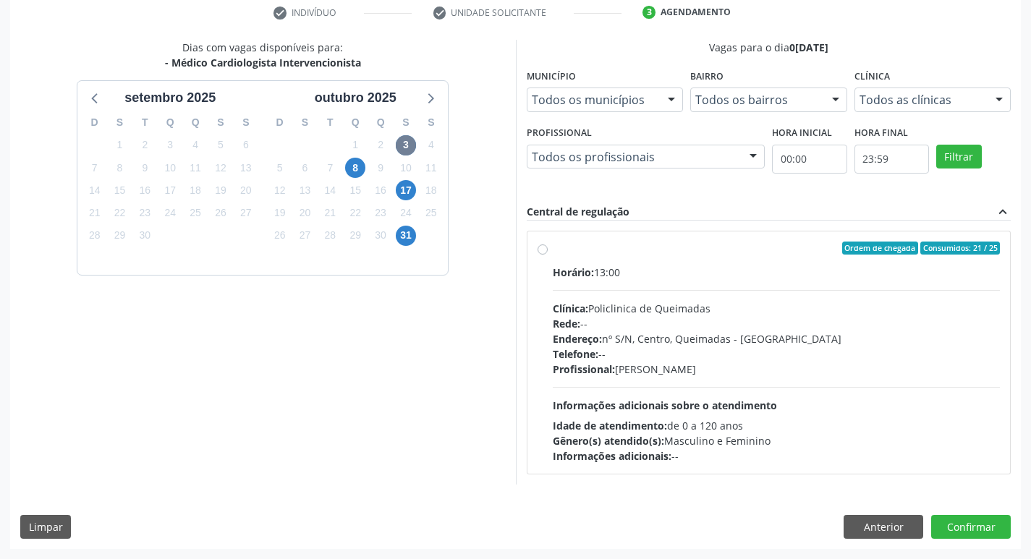
scroll to position [279, 0]
click at [716, 267] on div "Horário: 13:00" at bounding box center [776, 272] width 448 height 15
click at [547, 255] on input "Ordem de chegada Consumidos: 21 / 25 Horário: 13:00 Clínica: Policlinica de Que…" at bounding box center [542, 248] width 10 height 13
radio input "true"
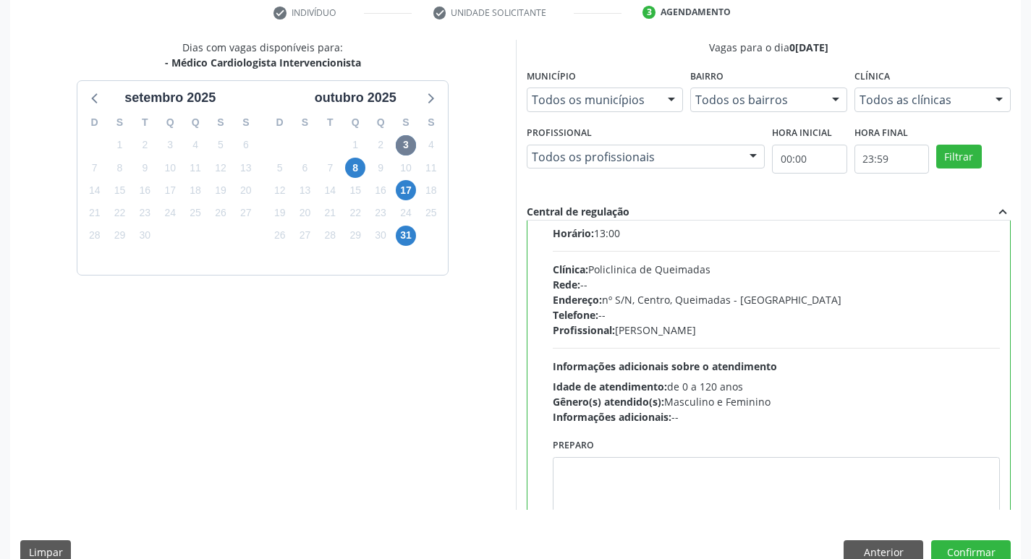
scroll to position [72, 0]
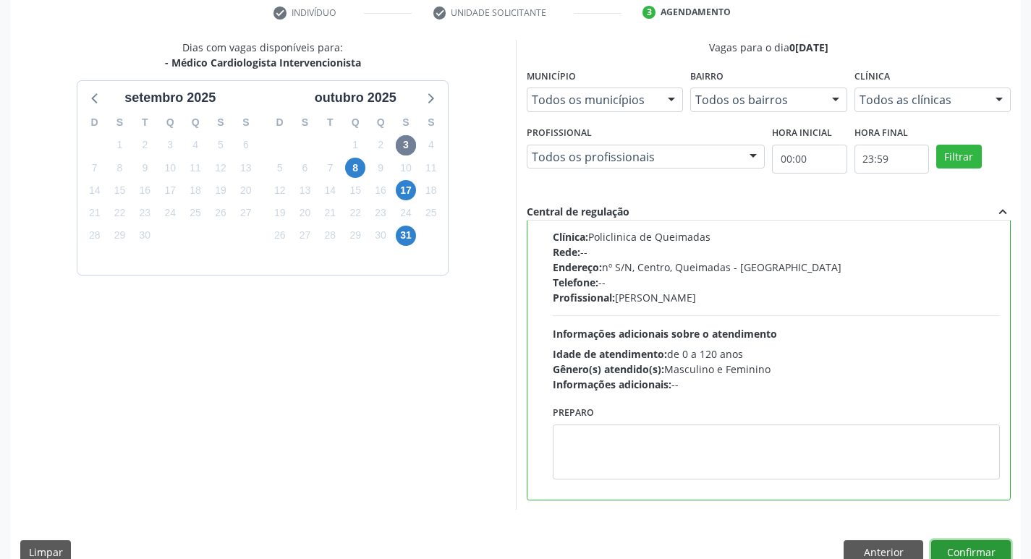
click at [955, 547] on button "Confirmar" at bounding box center [971, 552] width 80 height 25
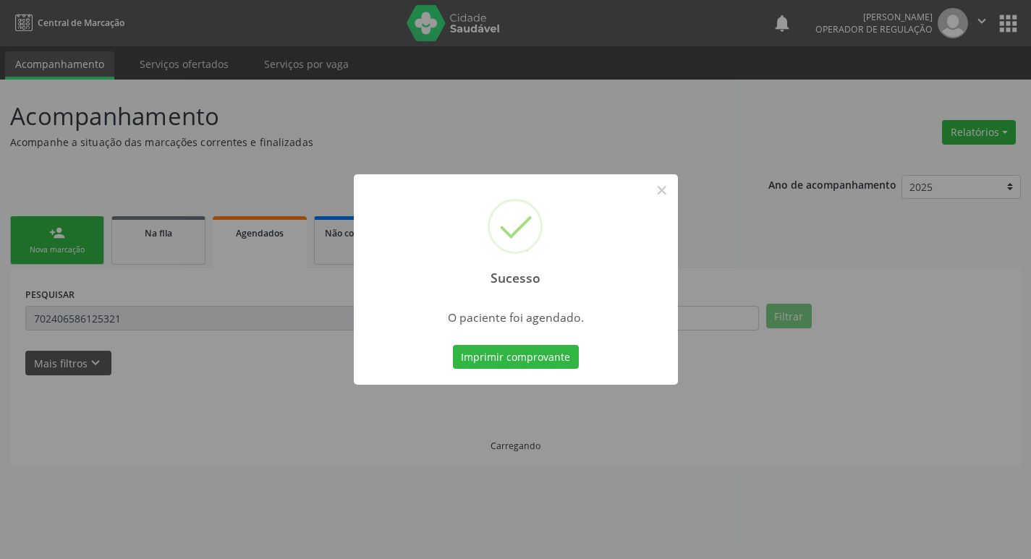
scroll to position [0, 0]
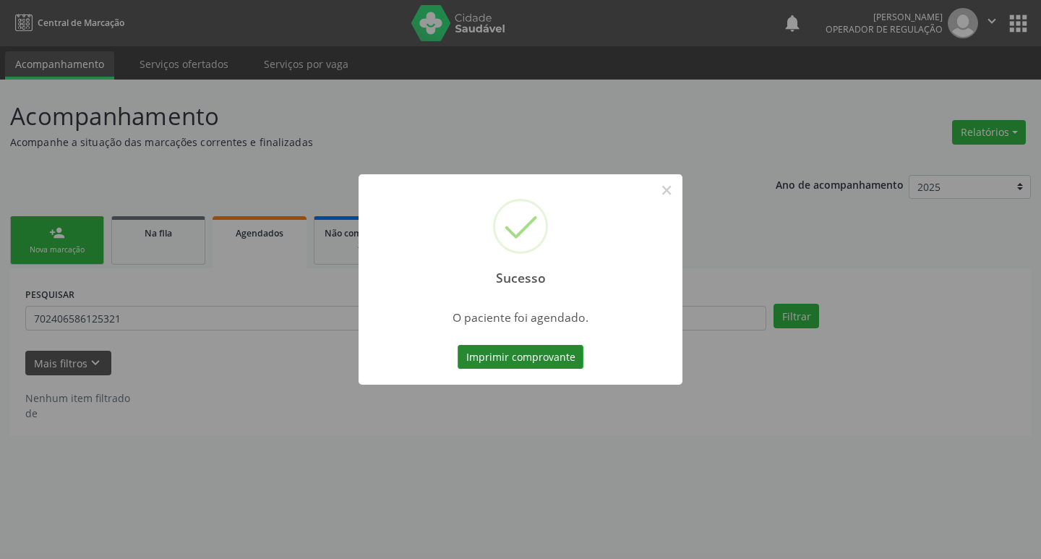
drag, startPoint x: 585, startPoint y: 356, endPoint x: 557, endPoint y: 356, distance: 28.2
click at [584, 355] on div "Imprimir comprovante Cancel" at bounding box center [521, 357] width 132 height 30
click at [556, 356] on button "Imprimir comprovante" at bounding box center [521, 357] width 126 height 25
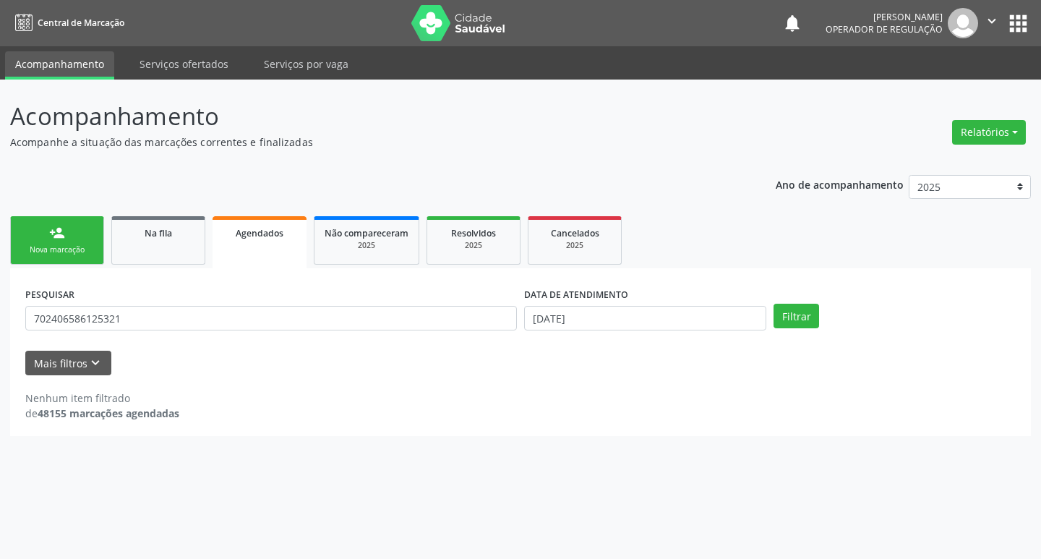
click at [78, 226] on link "person_add Nova marcação" at bounding box center [57, 240] width 94 height 48
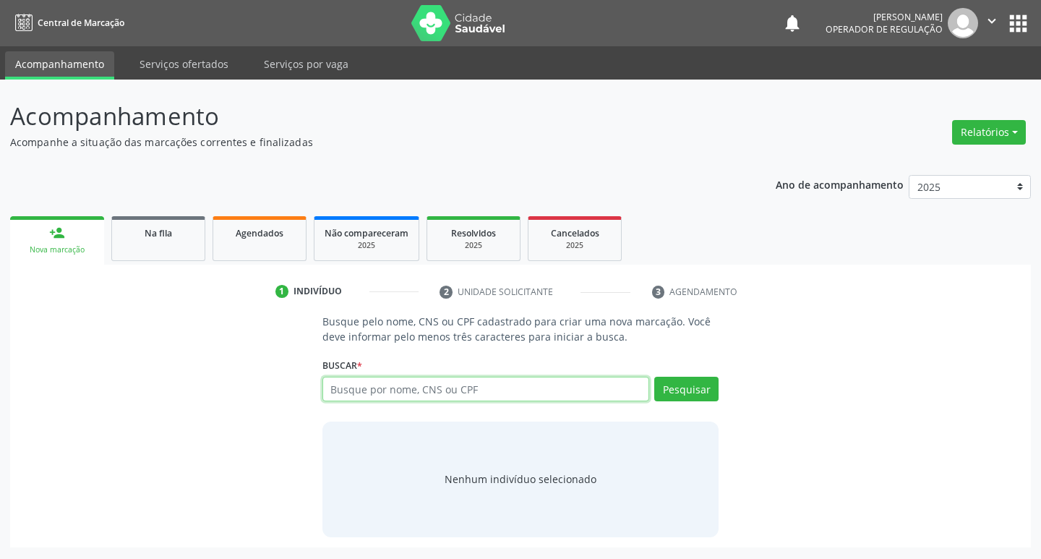
click at [347, 388] on input "text" at bounding box center [487, 389] width 328 height 25
type input "704205703646184"
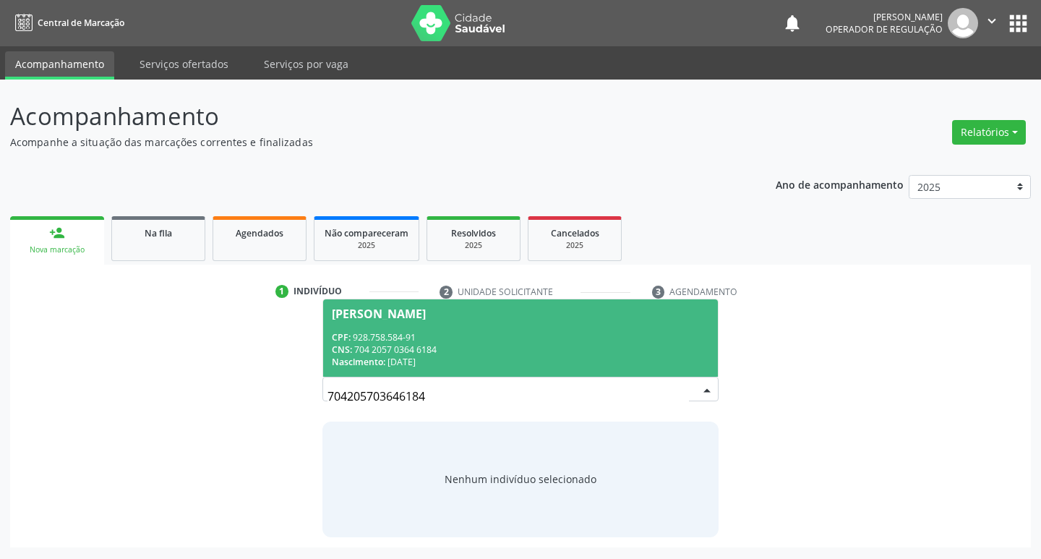
click at [426, 317] on div "Maria Terezinha da Silva Veloso" at bounding box center [379, 314] width 94 height 12
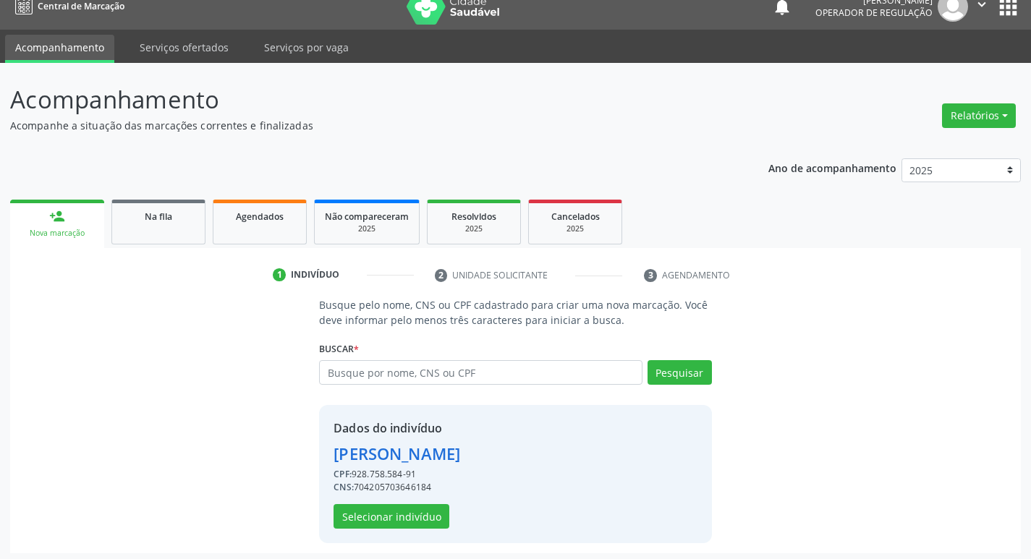
scroll to position [21, 0]
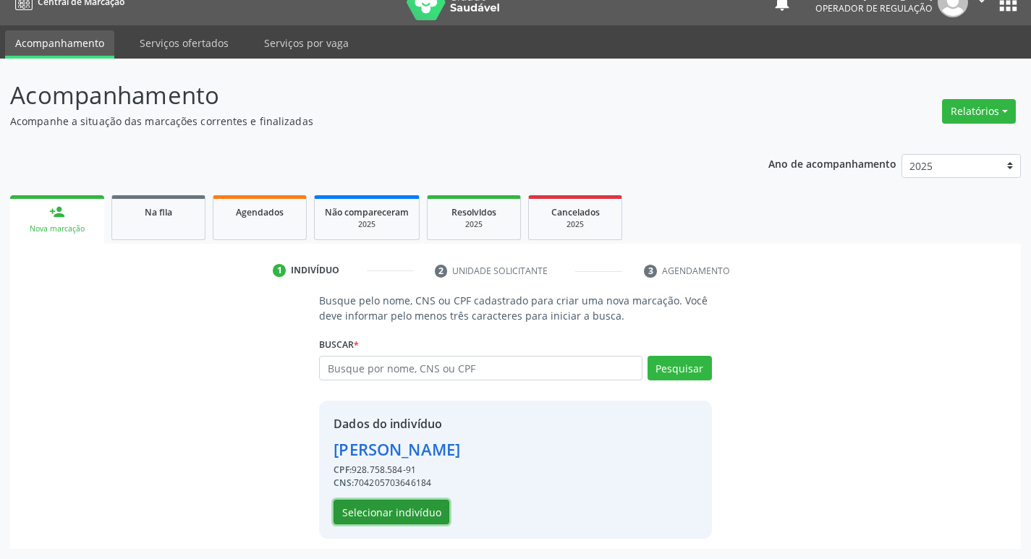
click at [432, 515] on button "Selecionar indivíduo" at bounding box center [391, 512] width 116 height 25
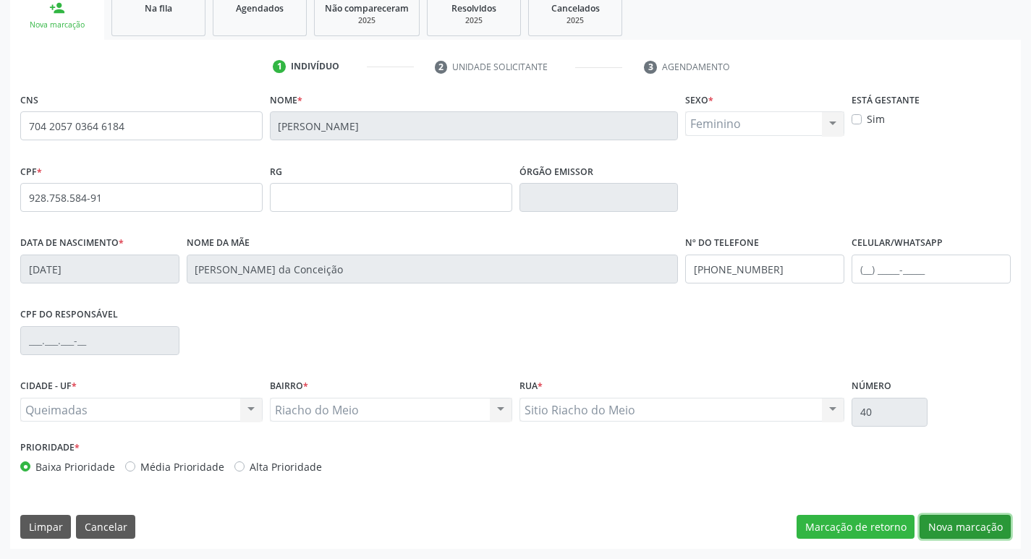
click at [965, 523] on button "Nova marcação" at bounding box center [964, 527] width 91 height 25
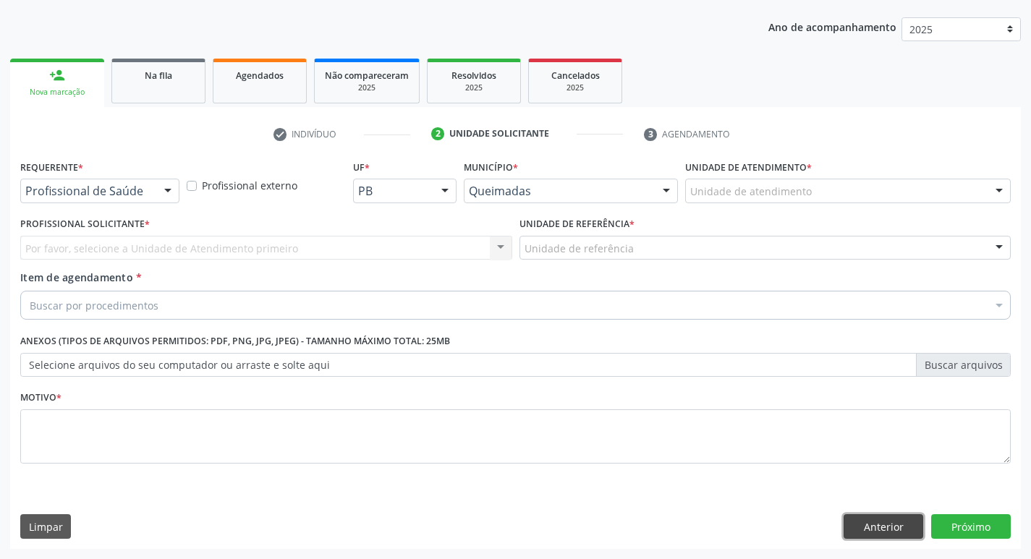
click at [866, 532] on button "Anterior" at bounding box center [883, 526] width 80 height 25
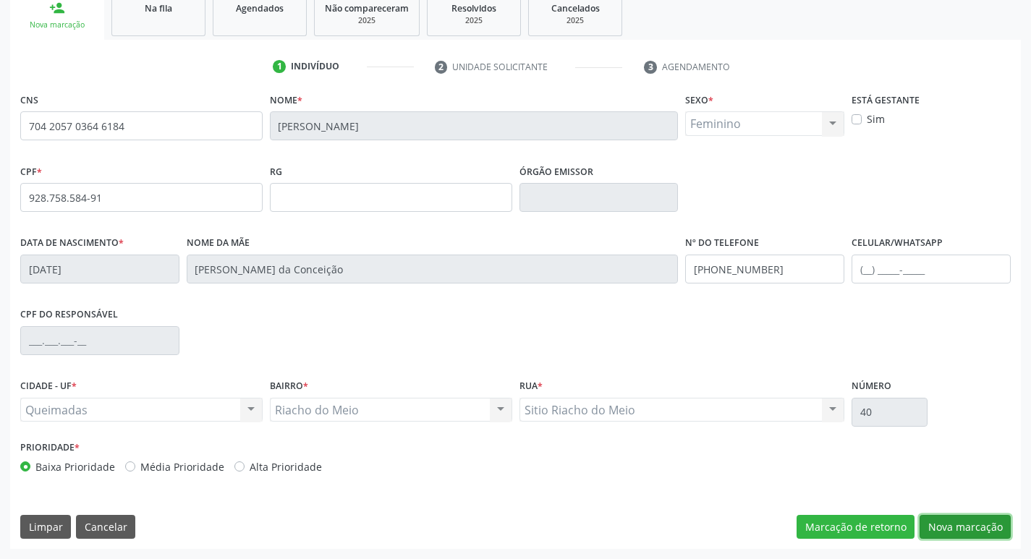
click at [923, 519] on button "Nova marcação" at bounding box center [964, 527] width 91 height 25
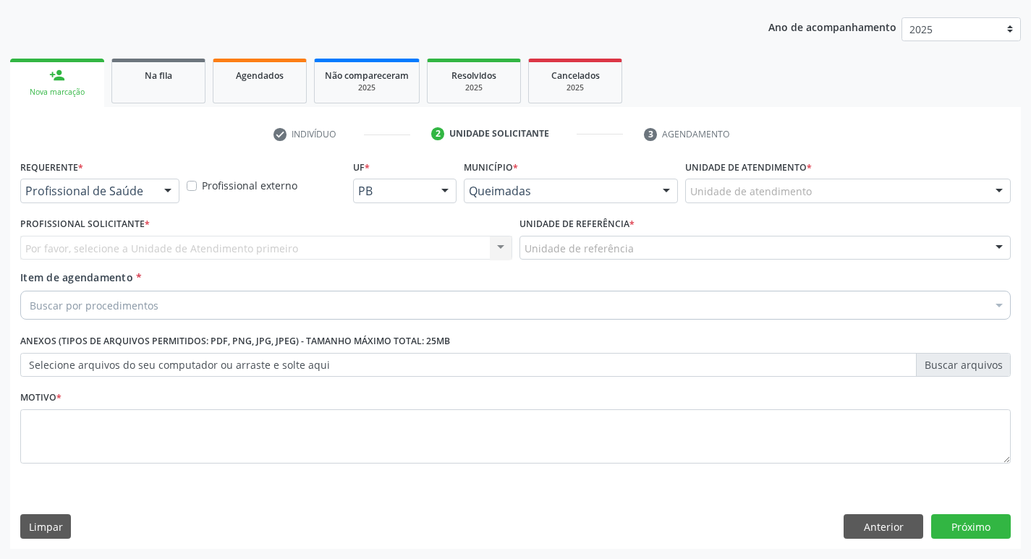
click at [115, 177] on div "Requerente * Profissional de Saúde Profissional de Saúde Paciente Nenhum result…" at bounding box center [99, 179] width 159 height 46
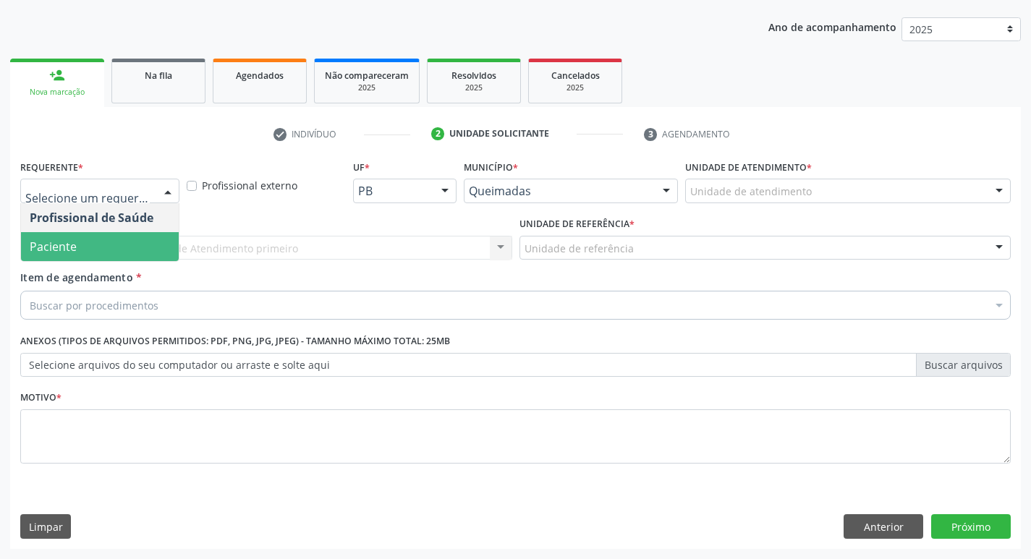
click at [87, 239] on span "Paciente" at bounding box center [100, 246] width 158 height 29
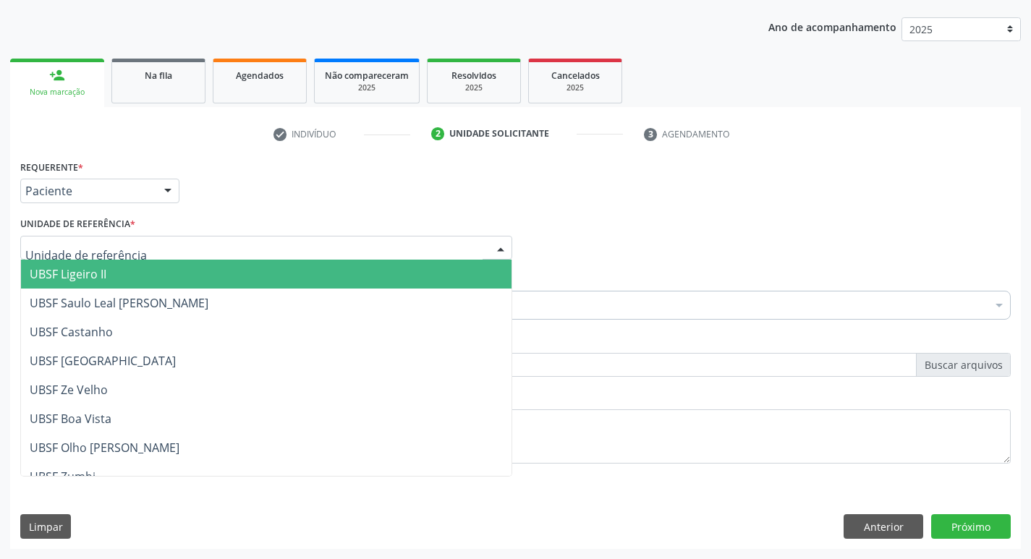
click at [297, 244] on div at bounding box center [266, 248] width 492 height 25
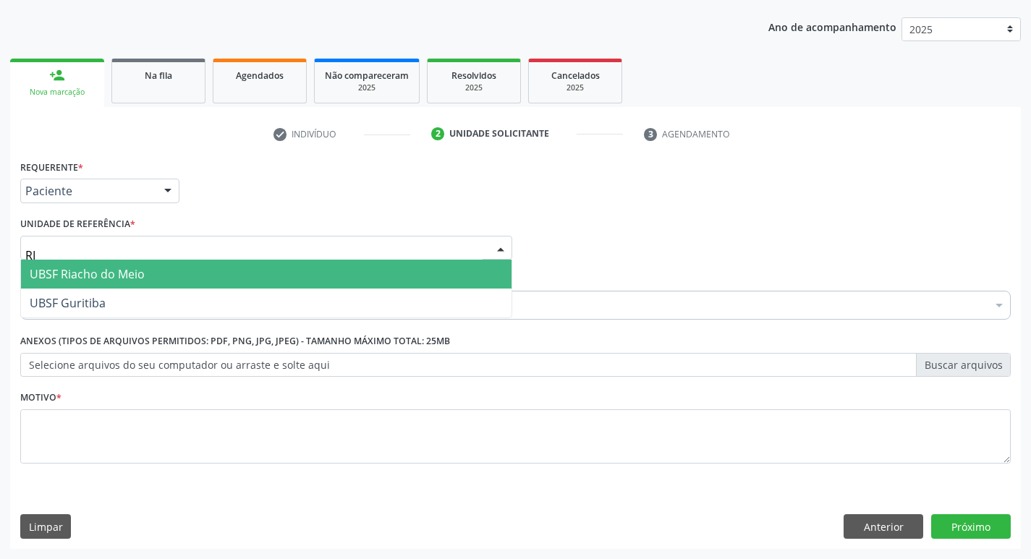
type input "RIA"
click at [294, 263] on span "UBSF Riacho do Meio" at bounding box center [266, 274] width 490 height 29
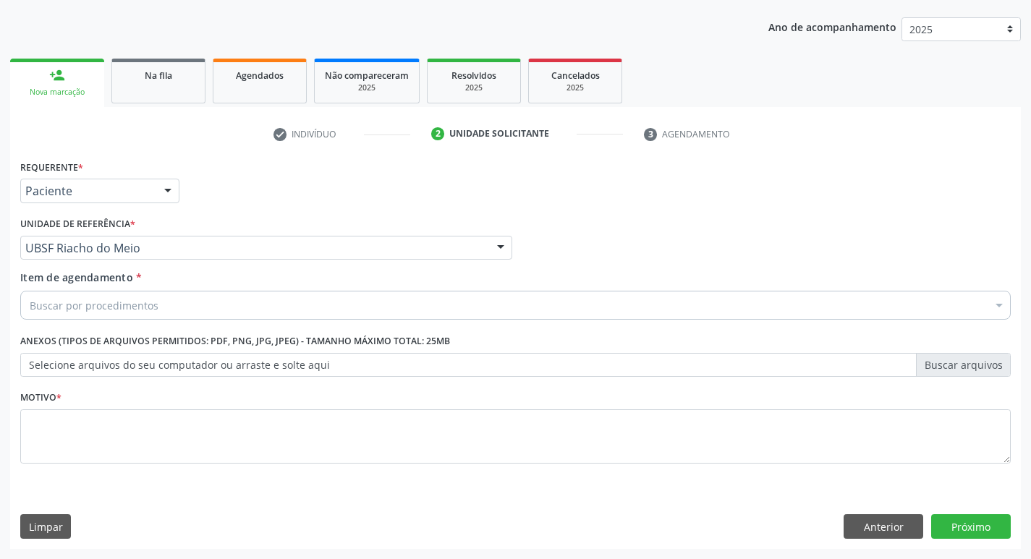
click at [241, 296] on div "Buscar por procedimentos" at bounding box center [515, 305] width 990 height 29
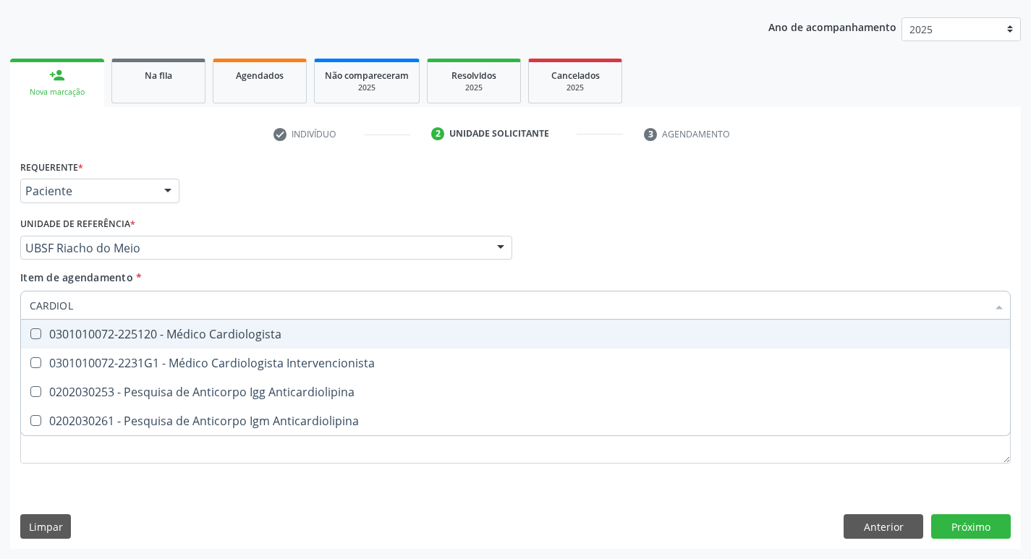
type input "CARDIOLO"
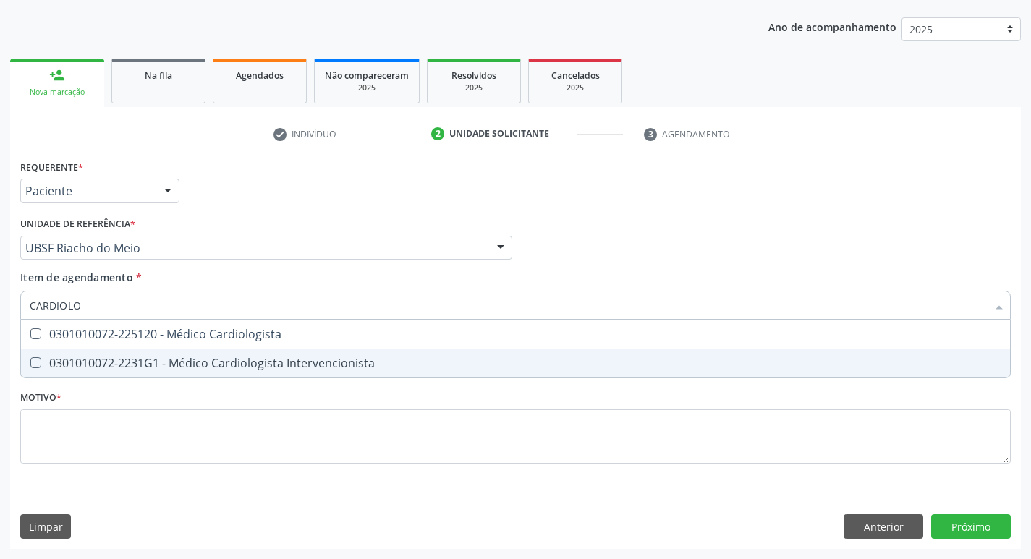
click at [217, 357] on div "0301010072-2231G1 - Médico Cardiologista Intervencionista" at bounding box center [515, 363] width 971 height 12
checkbox Intervencionista "true"
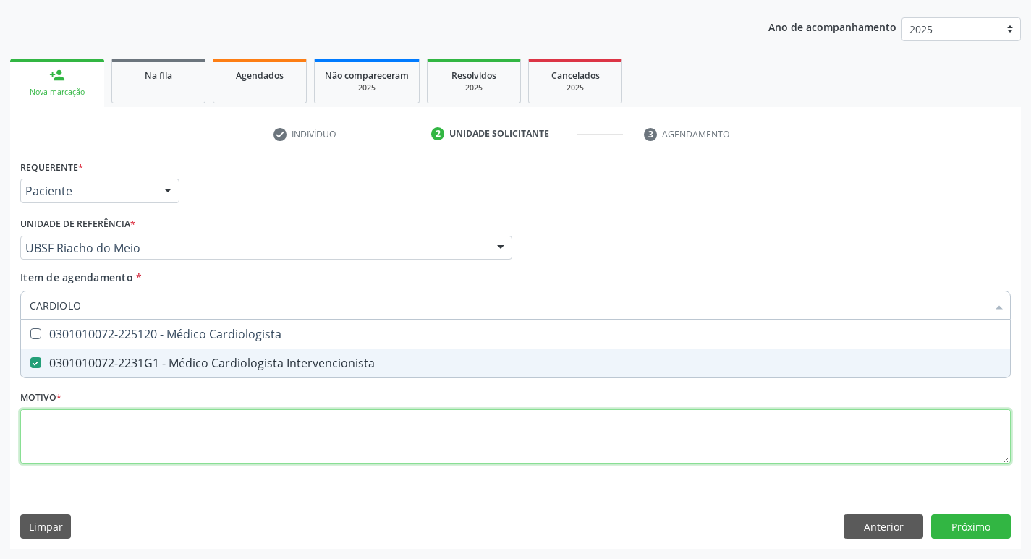
click at [72, 456] on div "Requerente * Paciente Profissional de Saúde Paciente Nenhum resultado encontrad…" at bounding box center [515, 320] width 990 height 328
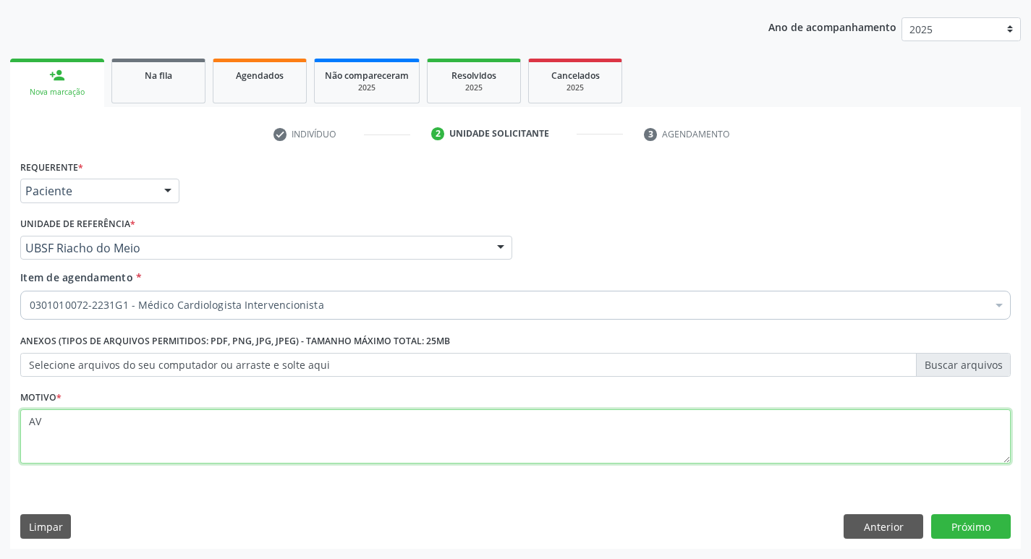
type textarea "A"
type textarea "RETORNO"
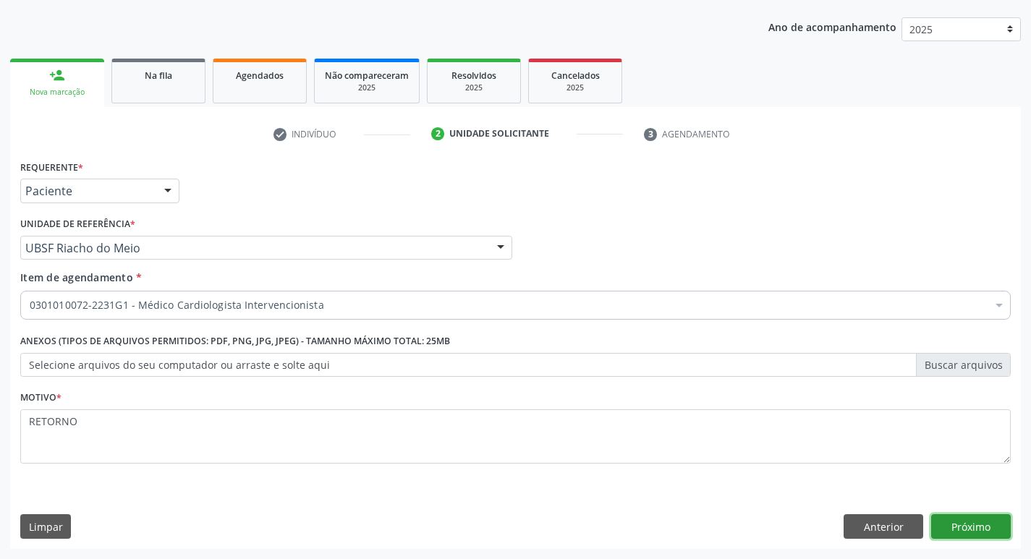
click at [998, 519] on button "Próximo" at bounding box center [971, 526] width 80 height 25
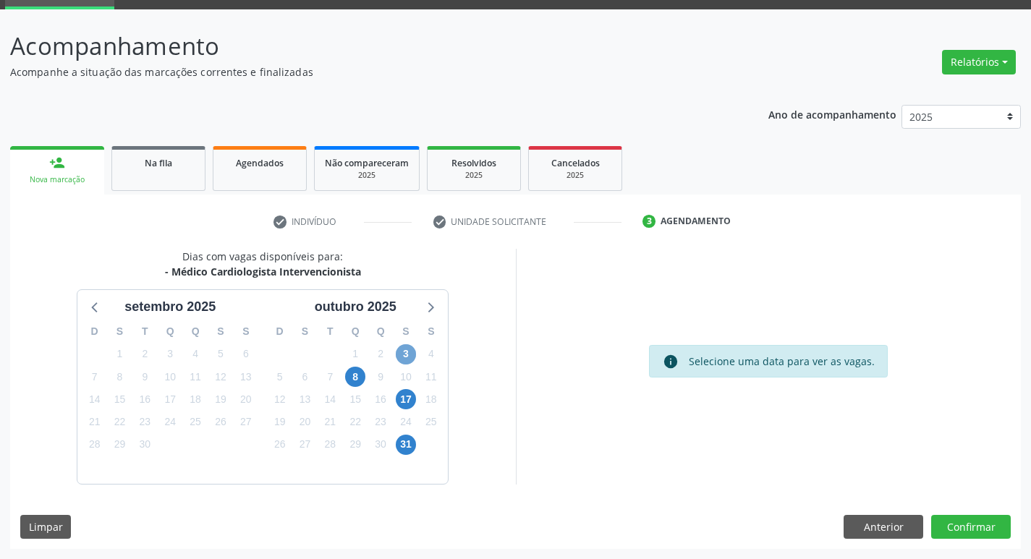
click at [401, 353] on span "3" at bounding box center [406, 354] width 20 height 20
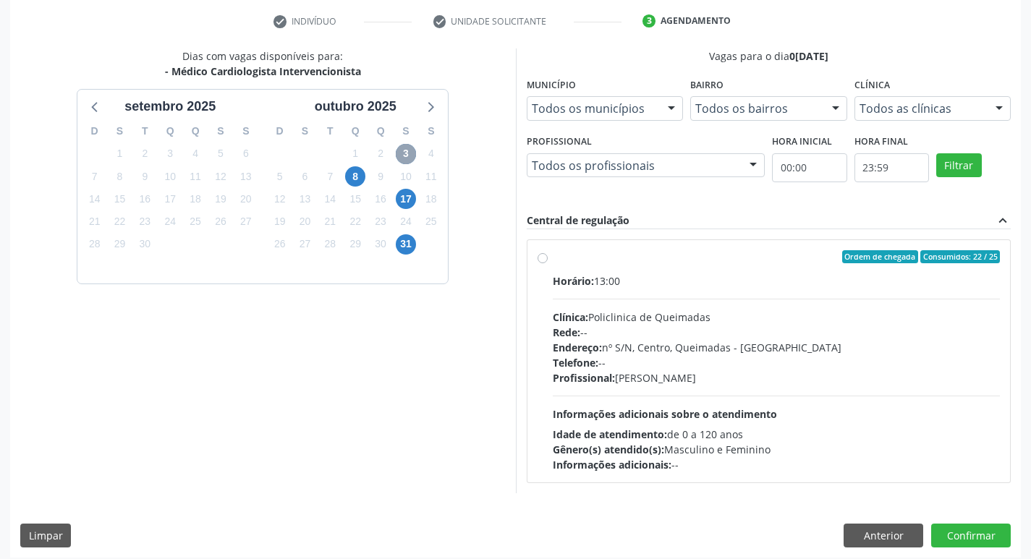
scroll to position [279, 0]
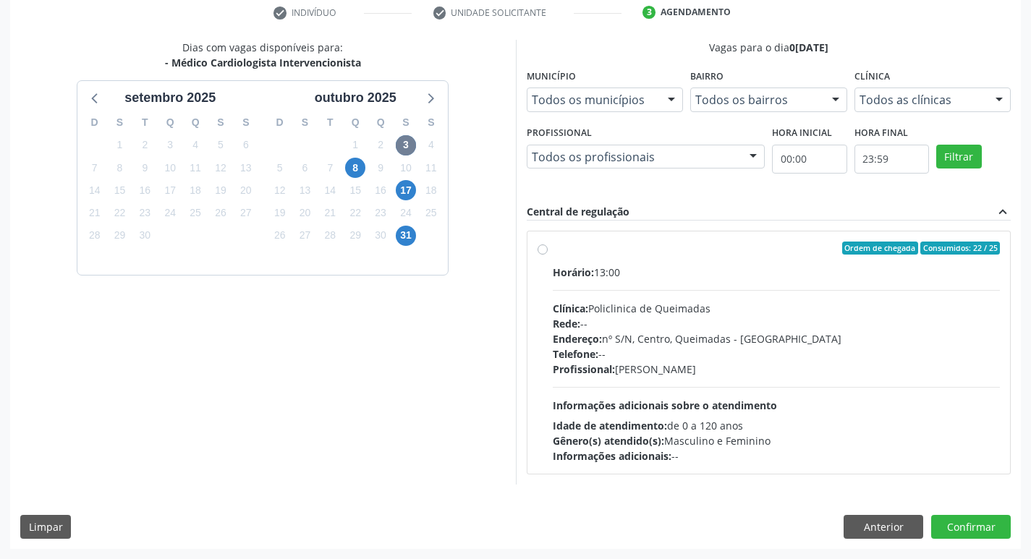
click at [917, 273] on div "Horário: 13:00" at bounding box center [776, 272] width 448 height 15
click at [547, 255] on input "Ordem de chegada Consumidos: 22 / 25 Horário: 13:00 Clínica: Policlinica de Que…" at bounding box center [542, 248] width 10 height 13
radio input "true"
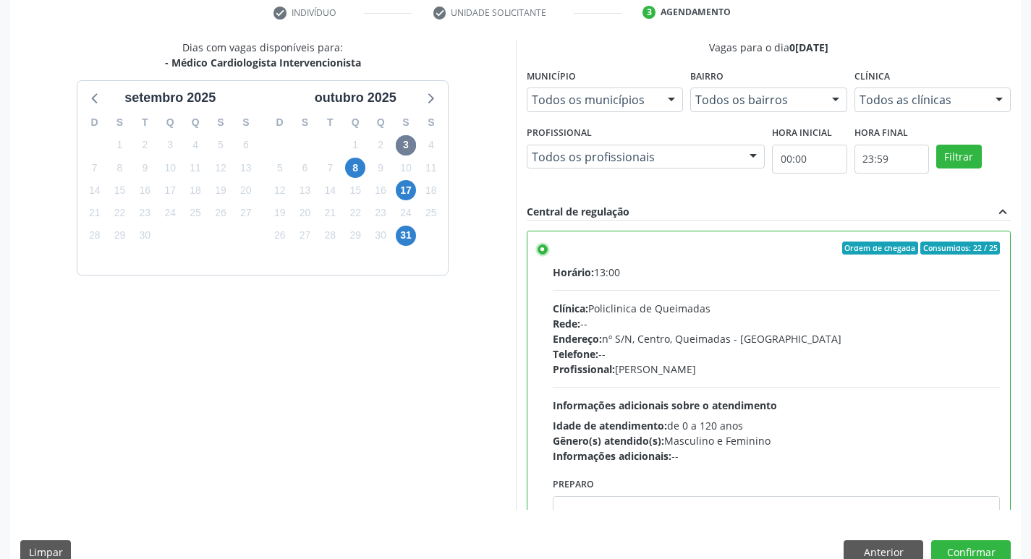
scroll to position [72, 0]
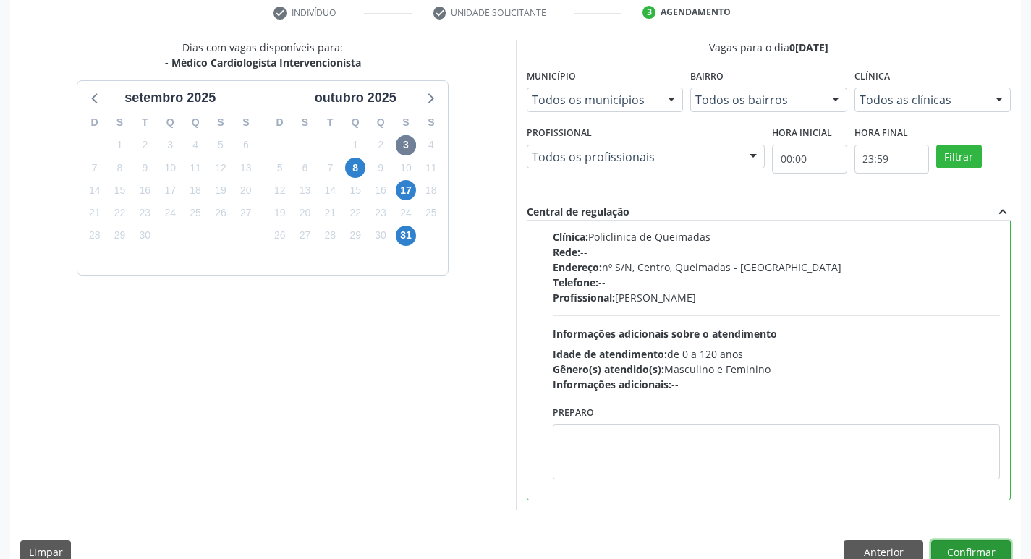
click at [969, 550] on button "Confirmar" at bounding box center [971, 552] width 80 height 25
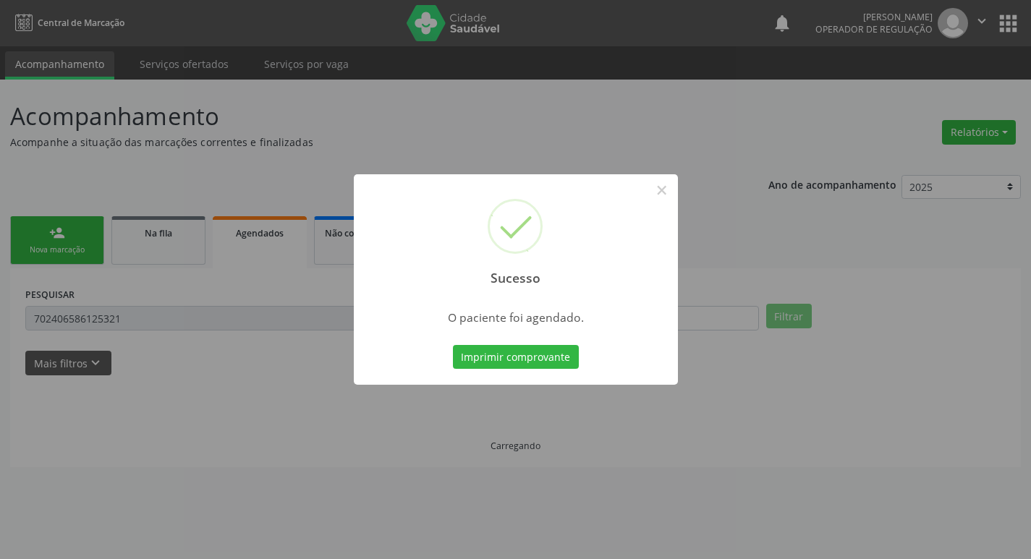
scroll to position [0, 0]
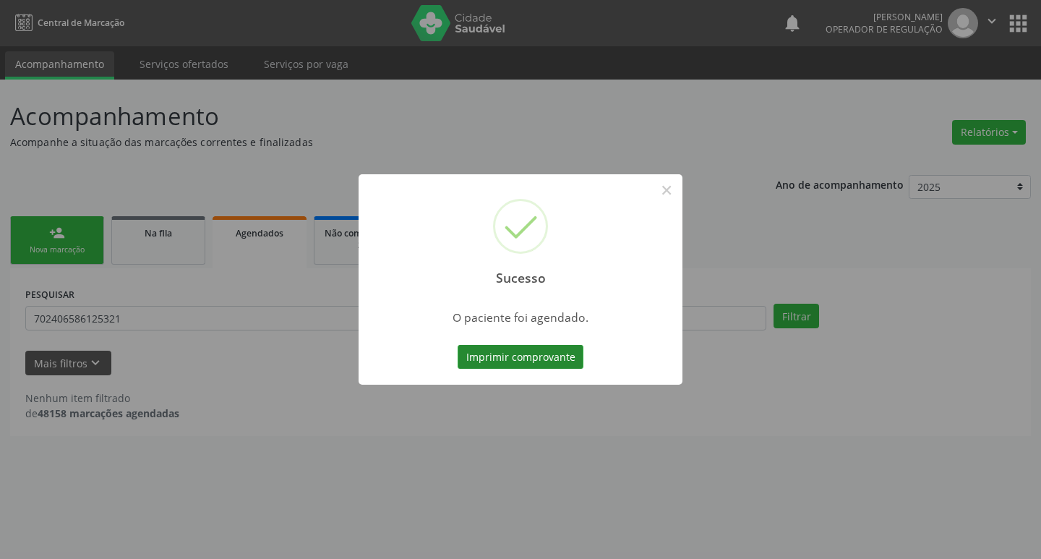
click at [538, 362] on button "Imprimir comprovante" at bounding box center [521, 357] width 126 height 25
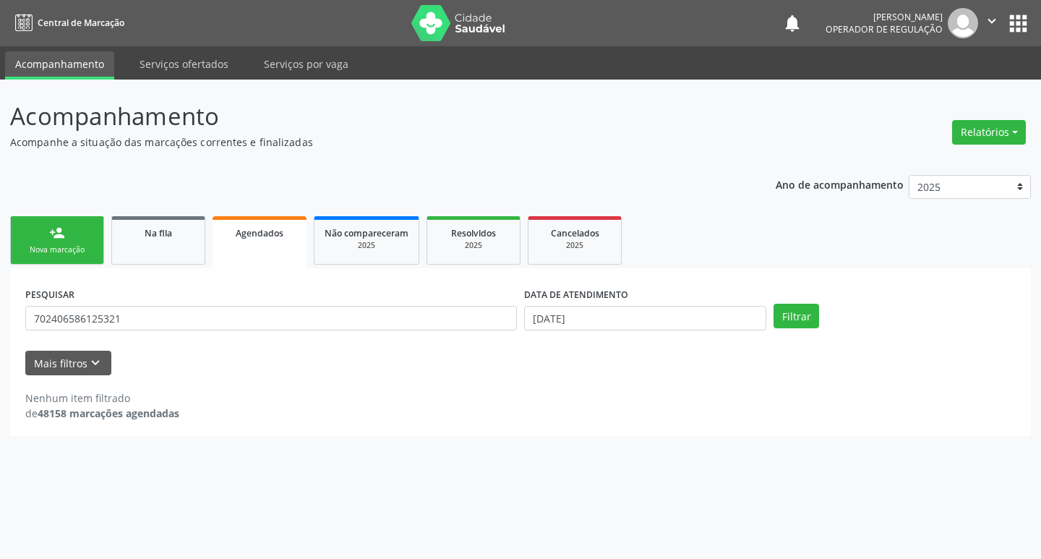
click at [22, 255] on div "Nova marcação" at bounding box center [57, 249] width 72 height 11
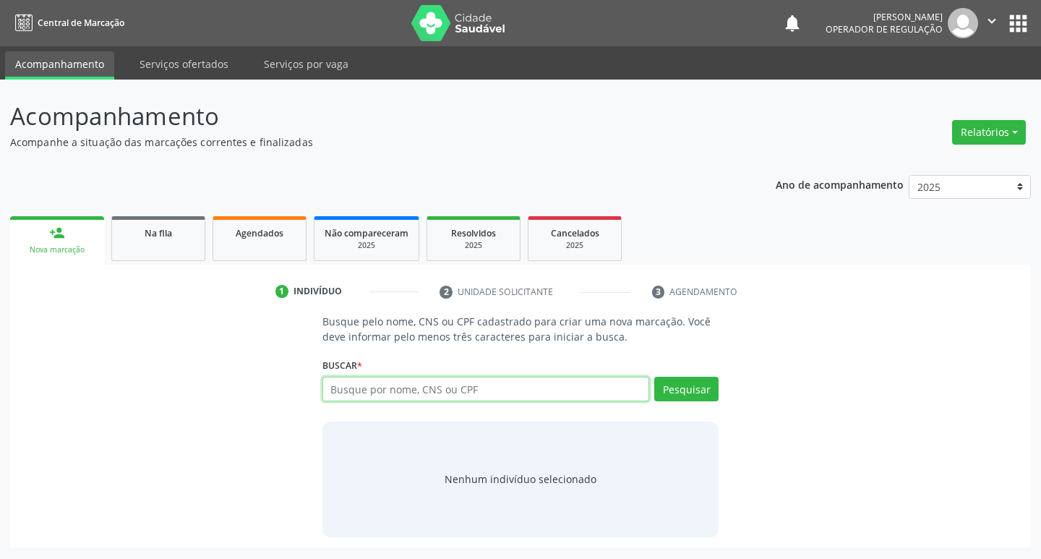
click at [438, 390] on input "text" at bounding box center [487, 389] width 328 height 25
click at [425, 393] on input "text" at bounding box center [487, 389] width 328 height 25
type input "706402151059189"
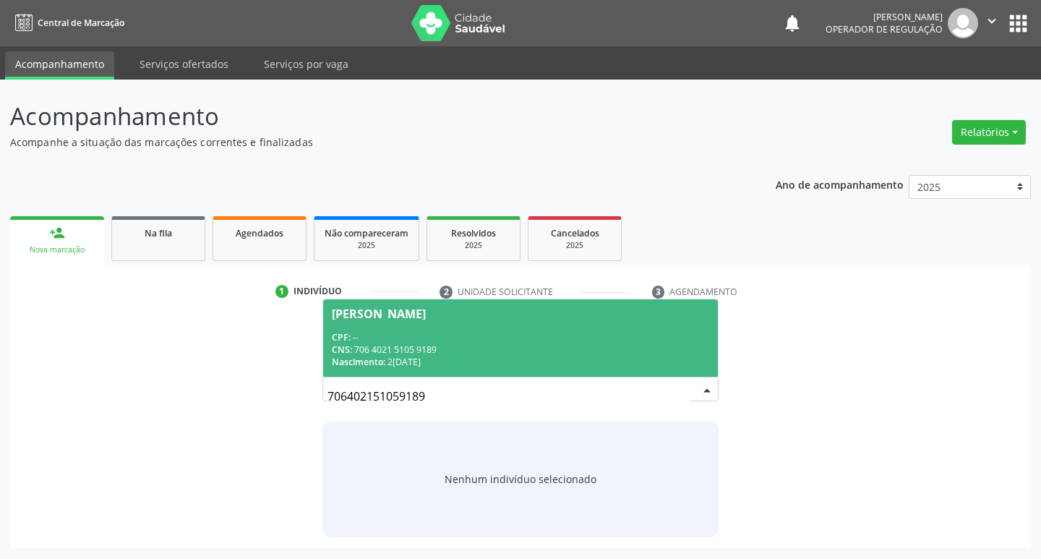
click at [377, 367] on span "Nascimento:" at bounding box center [359, 362] width 54 height 12
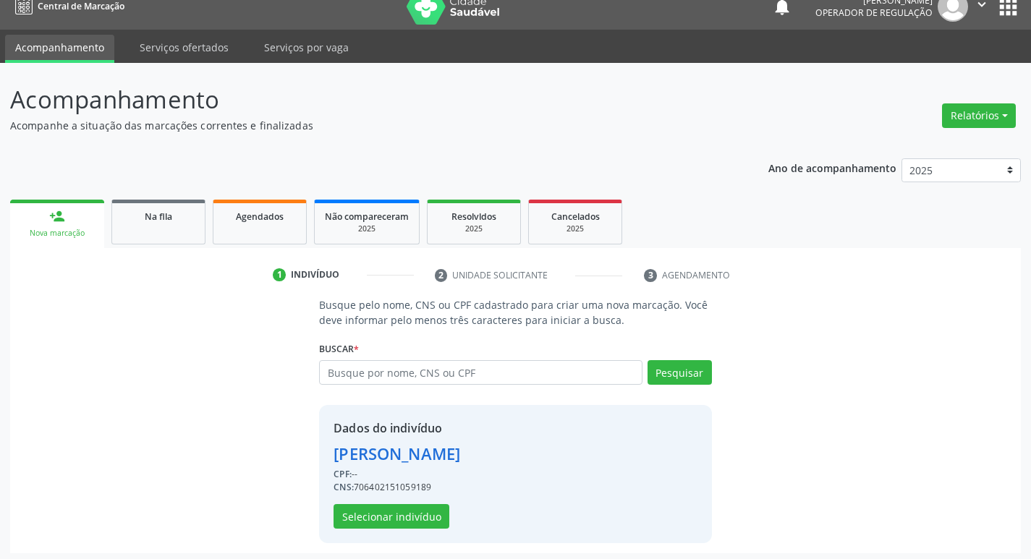
scroll to position [21, 0]
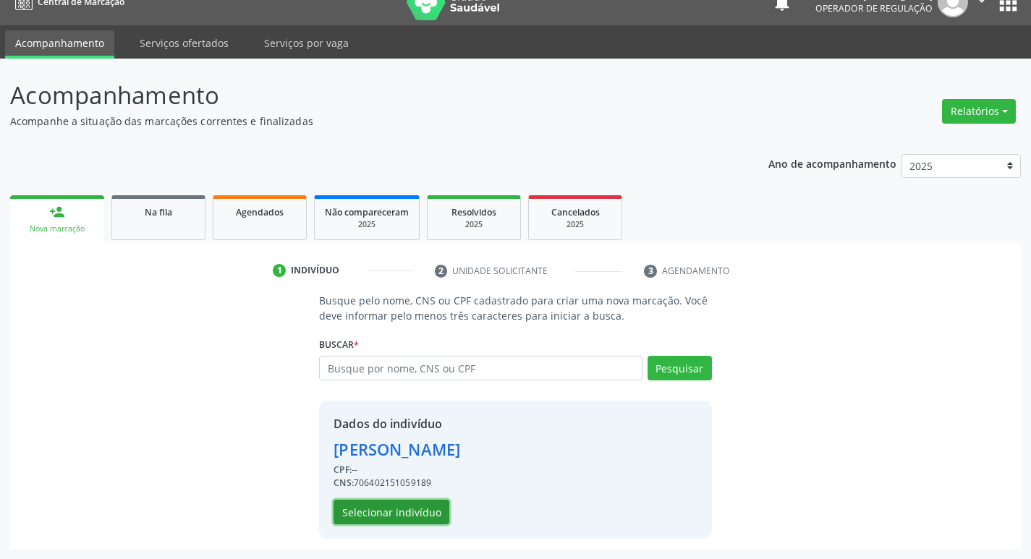
click at [425, 524] on button "Selecionar indivíduo" at bounding box center [391, 512] width 116 height 25
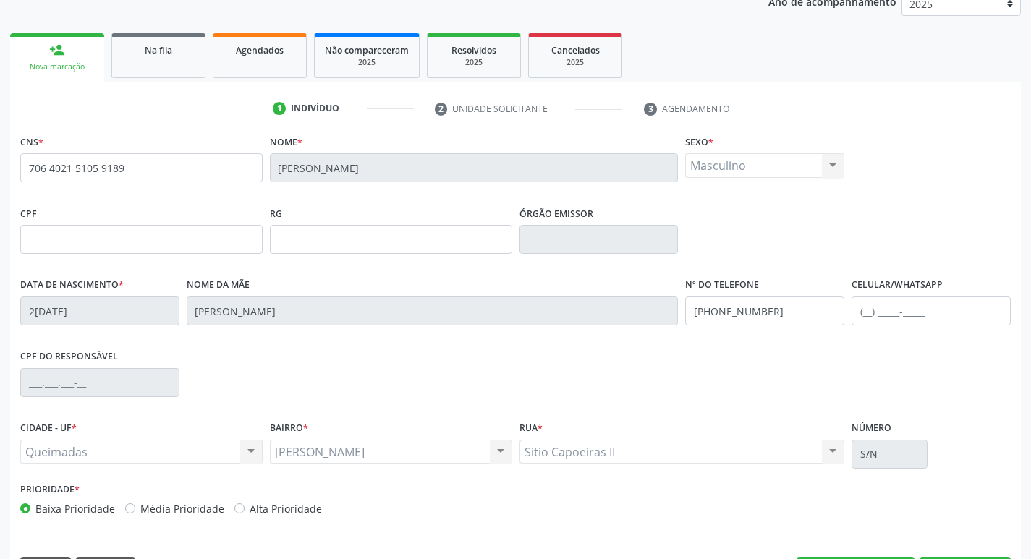
scroll to position [225, 0]
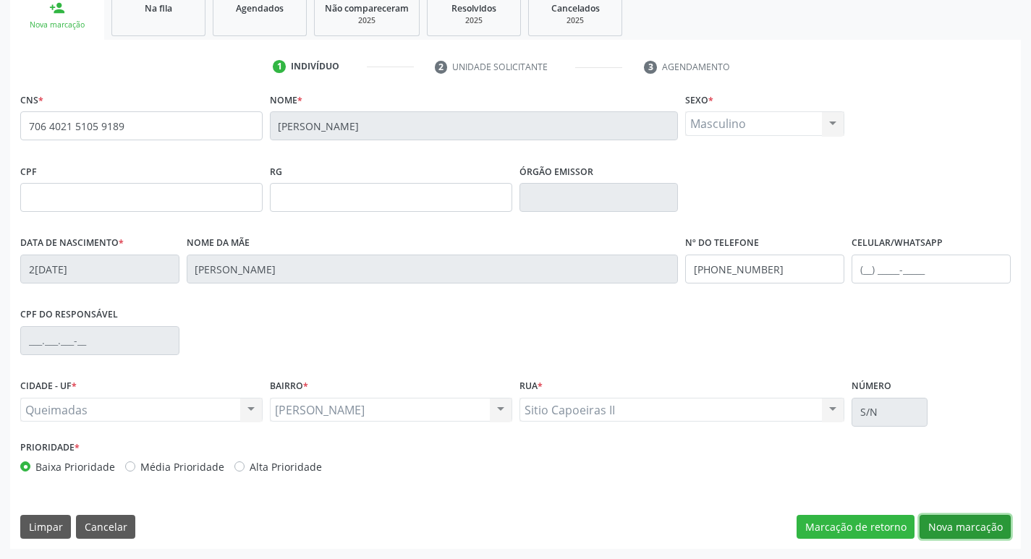
click at [938, 530] on button "Nova marcação" at bounding box center [964, 527] width 91 height 25
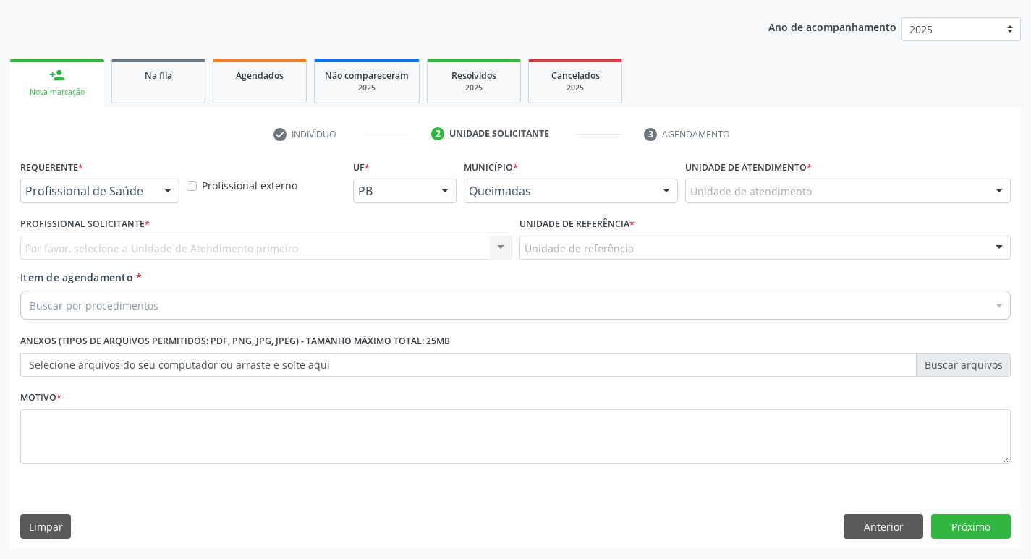
scroll to position [158, 0]
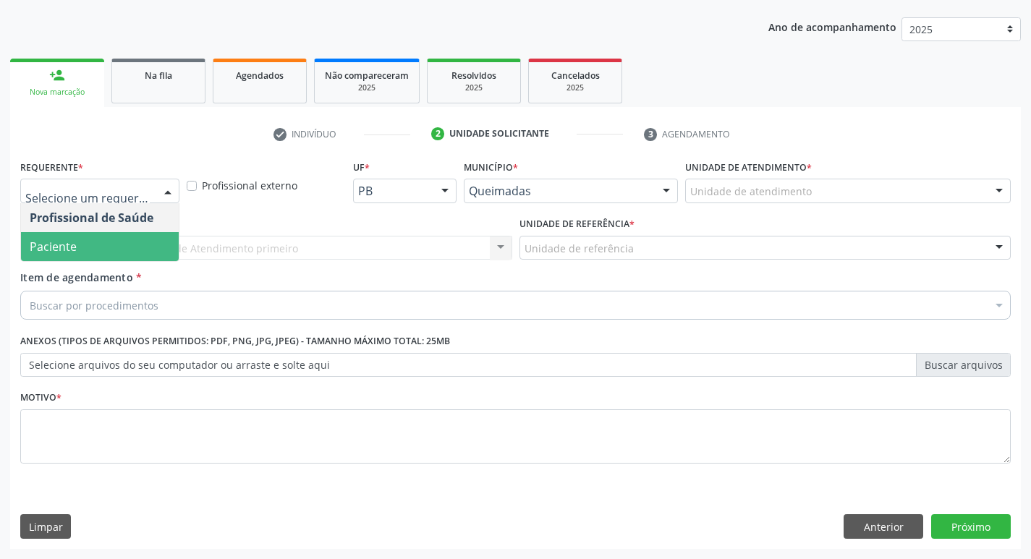
click at [123, 242] on span "Paciente" at bounding box center [100, 246] width 158 height 29
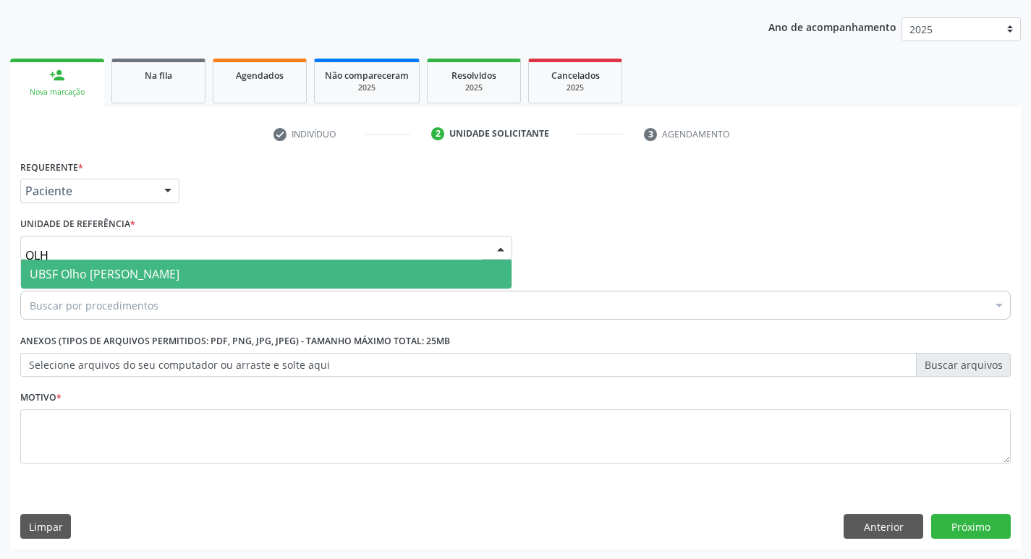
type input "OLHO"
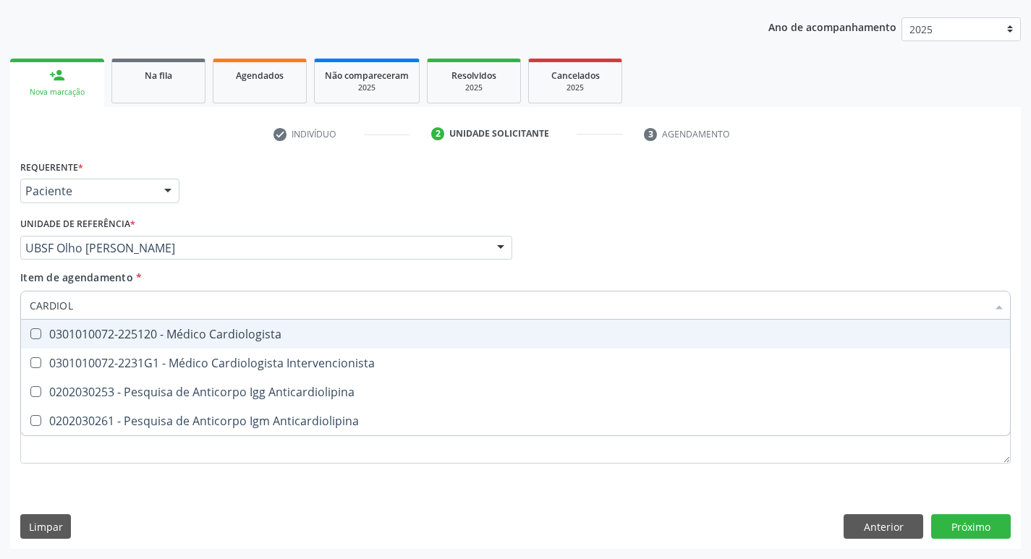
type input "CARDIOLO"
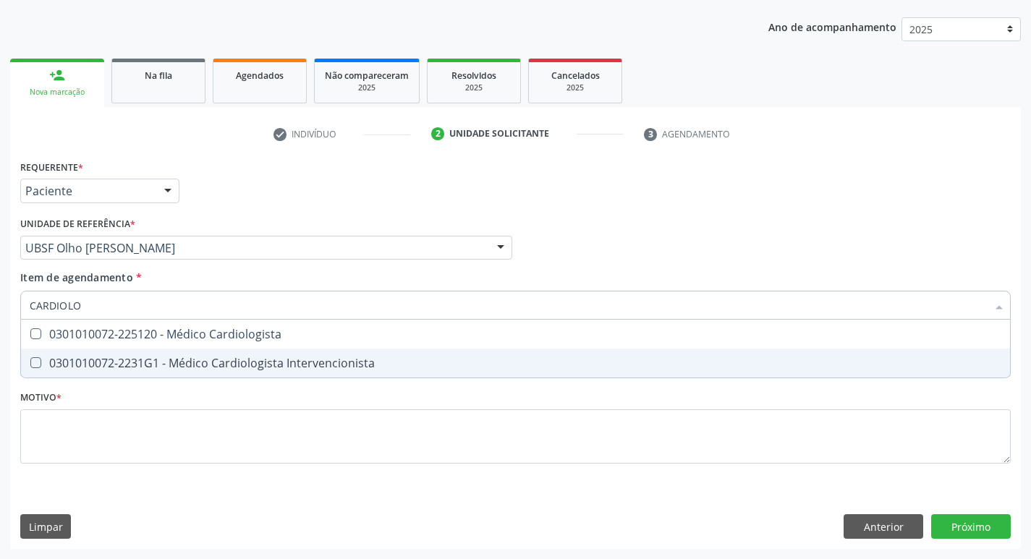
click at [206, 357] on div "0301010072-2231G1 - Médico Cardiologista Intervencionista" at bounding box center [515, 363] width 971 height 12
checkbox Intervencionista "true"
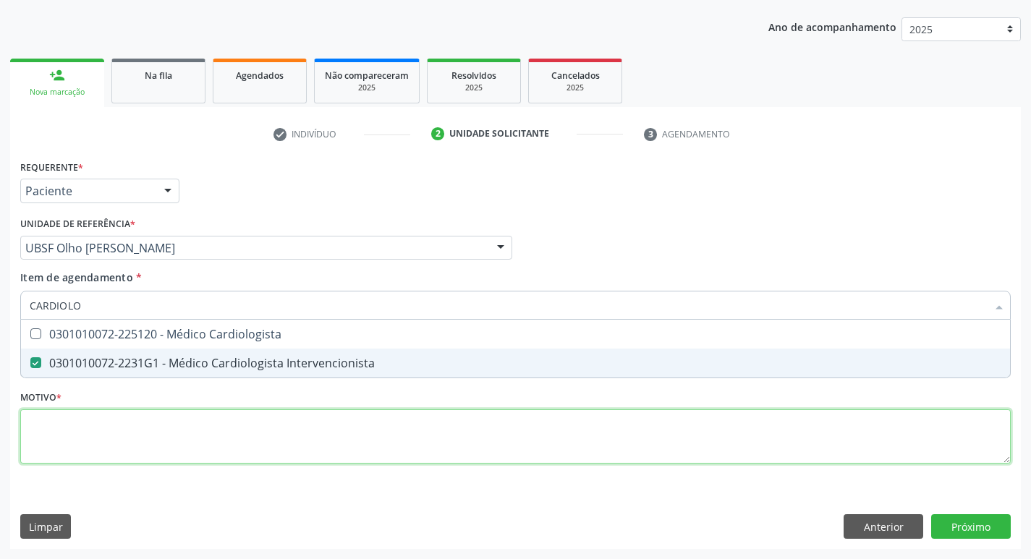
click at [123, 456] on div "Requerente * Paciente Profissional de Saúde Paciente Nenhum resultado encontrad…" at bounding box center [515, 320] width 990 height 328
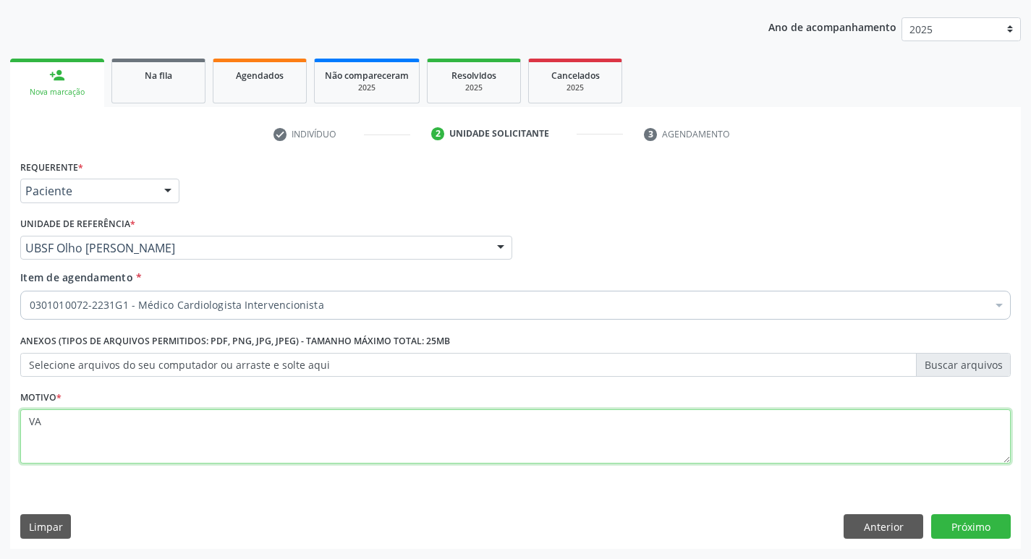
type textarea "V"
type textarea "AVALIAÇÃO"
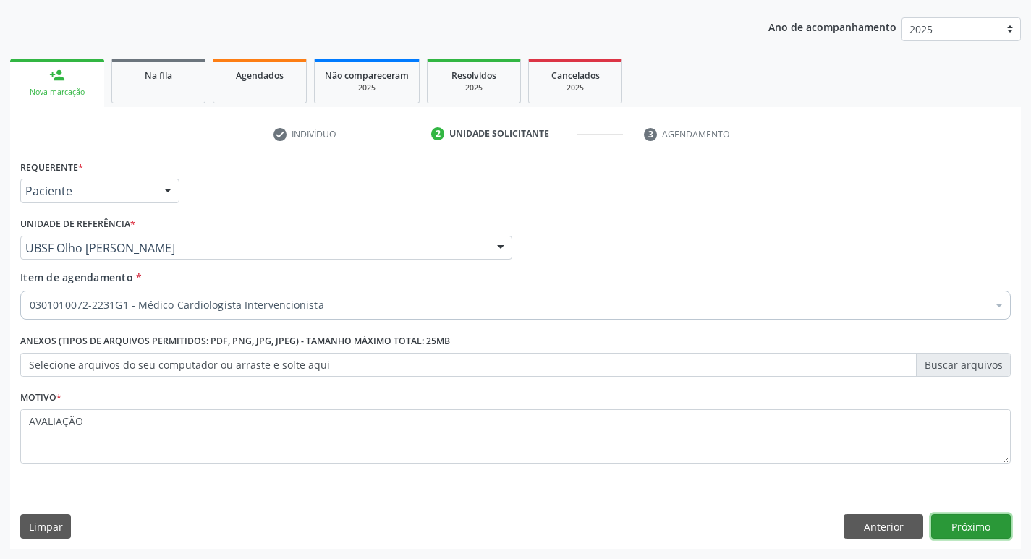
click at [986, 518] on button "Próximo" at bounding box center [971, 526] width 80 height 25
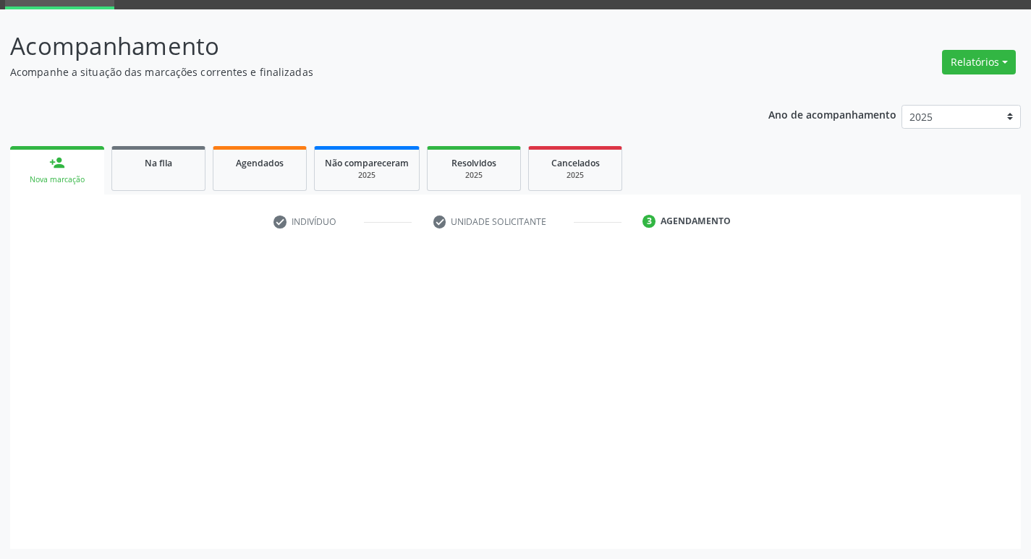
scroll to position [70, 0]
drag, startPoint x: 986, startPoint y: 518, endPoint x: 985, endPoint y: 534, distance: 16.0
click at [985, 534] on div at bounding box center [971, 527] width 80 height 25
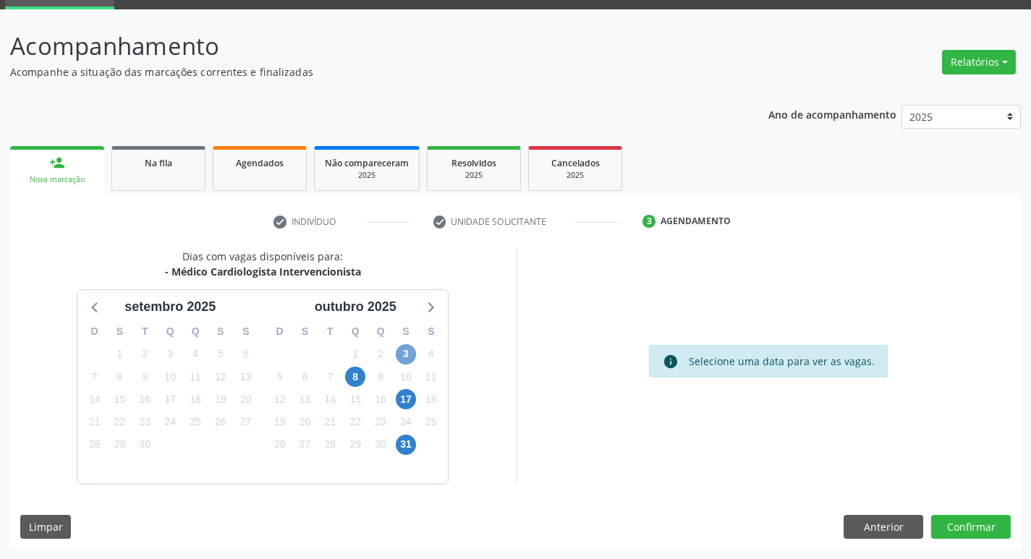
click at [409, 354] on span "3" at bounding box center [406, 354] width 20 height 20
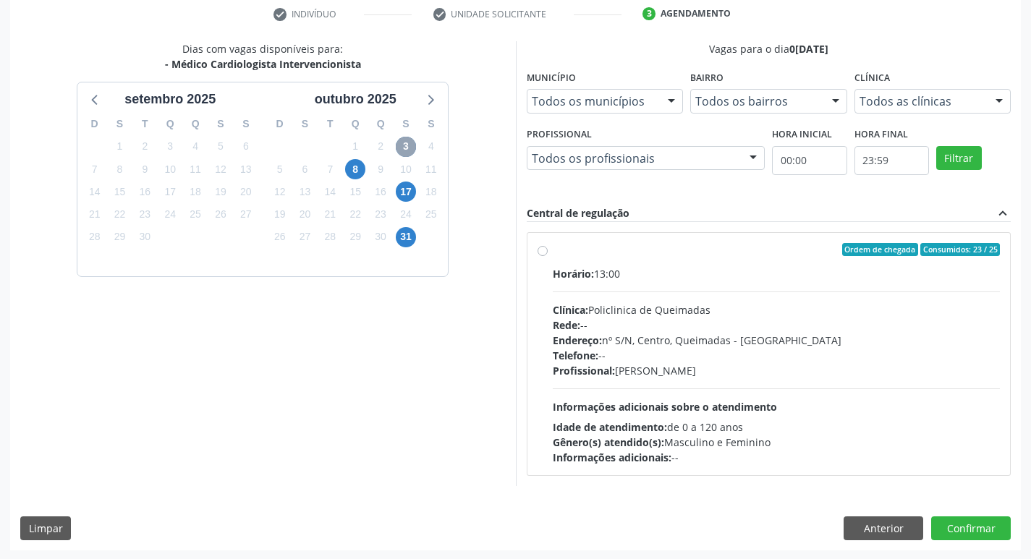
scroll to position [279, 0]
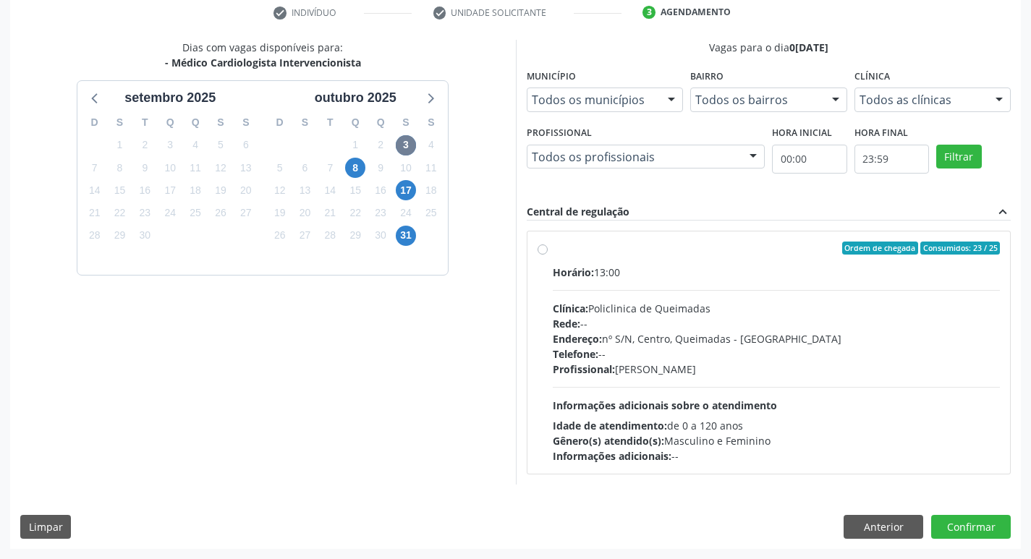
click at [829, 270] on div "Horário: 13:00" at bounding box center [776, 272] width 448 height 15
click at [547, 255] on input "Ordem de chegada Consumidos: 23 / 25 Horário: 13:00 Clínica: Policlinica de Que…" at bounding box center [542, 248] width 10 height 13
radio input "true"
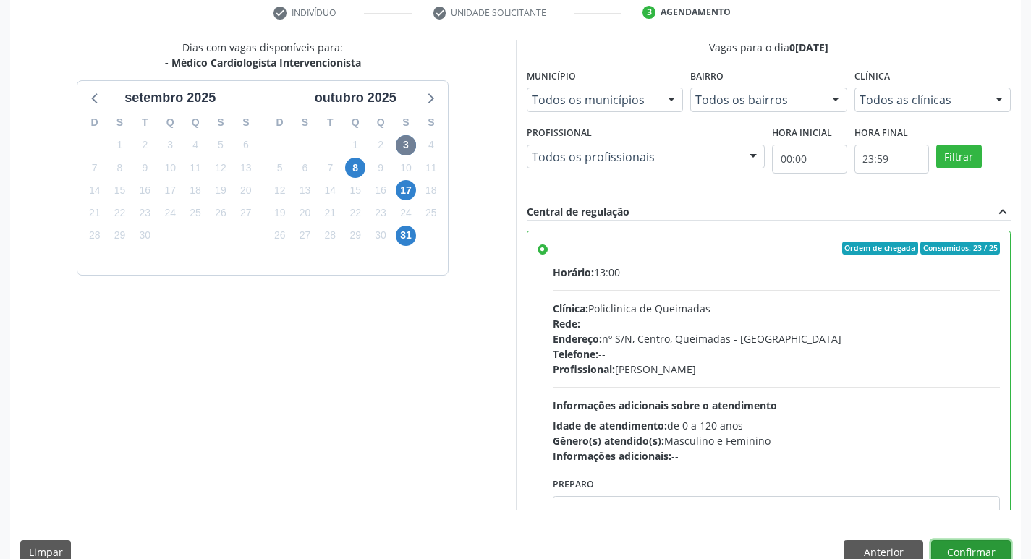
click at [995, 545] on button "Confirmar" at bounding box center [971, 552] width 80 height 25
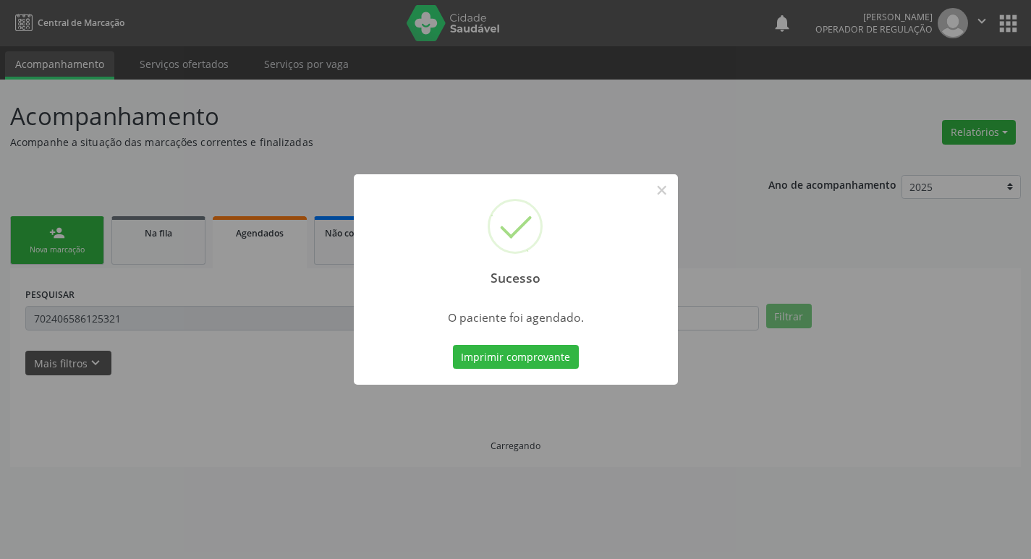
scroll to position [0, 0]
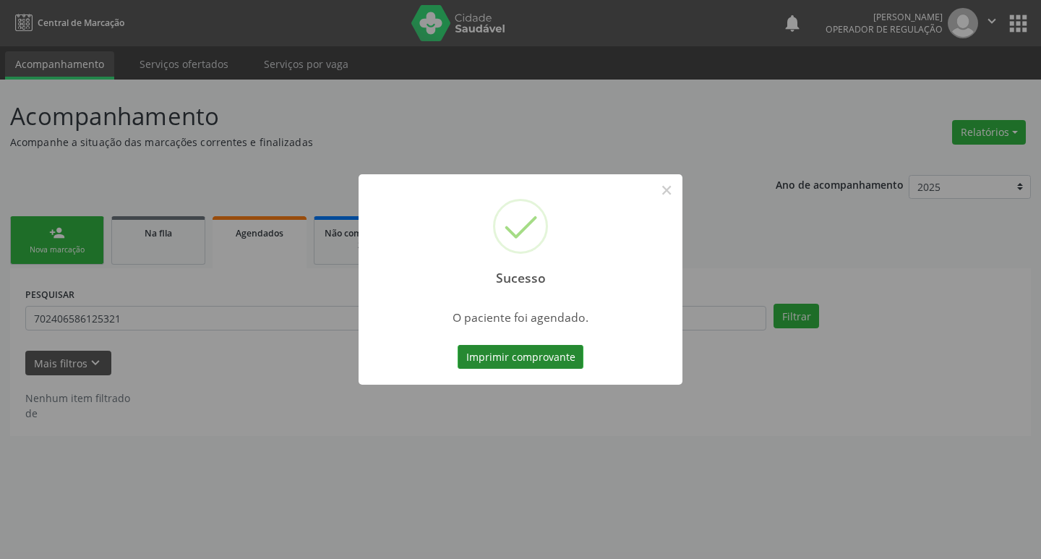
click at [529, 360] on button "Imprimir comprovante" at bounding box center [521, 357] width 126 height 25
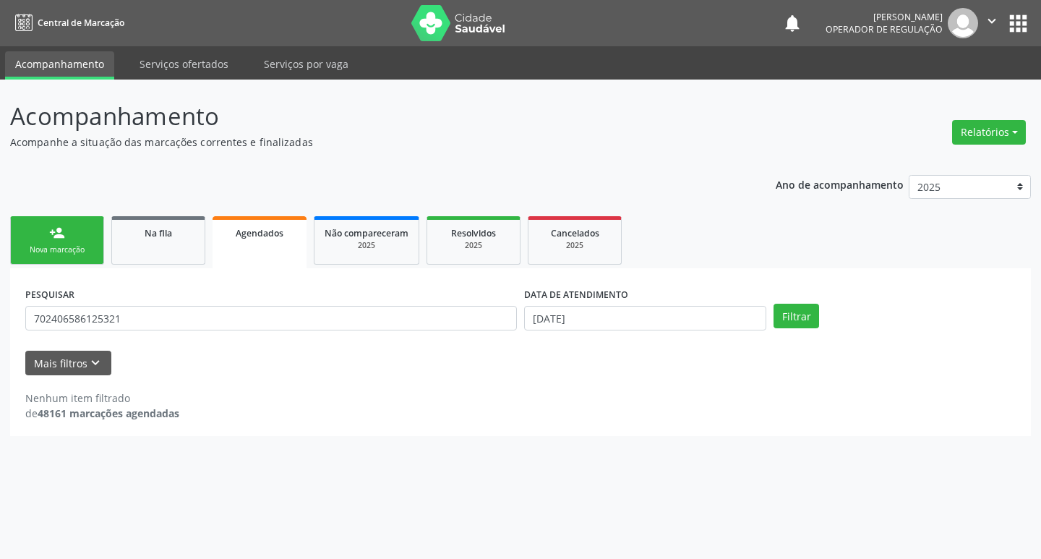
click at [0, 202] on div "Acompanhamento Acompanhe a situação das marcações correntes e finalizadas Relat…" at bounding box center [520, 319] width 1041 height 479
click at [57, 227] on div "person_add" at bounding box center [57, 233] width 16 height 16
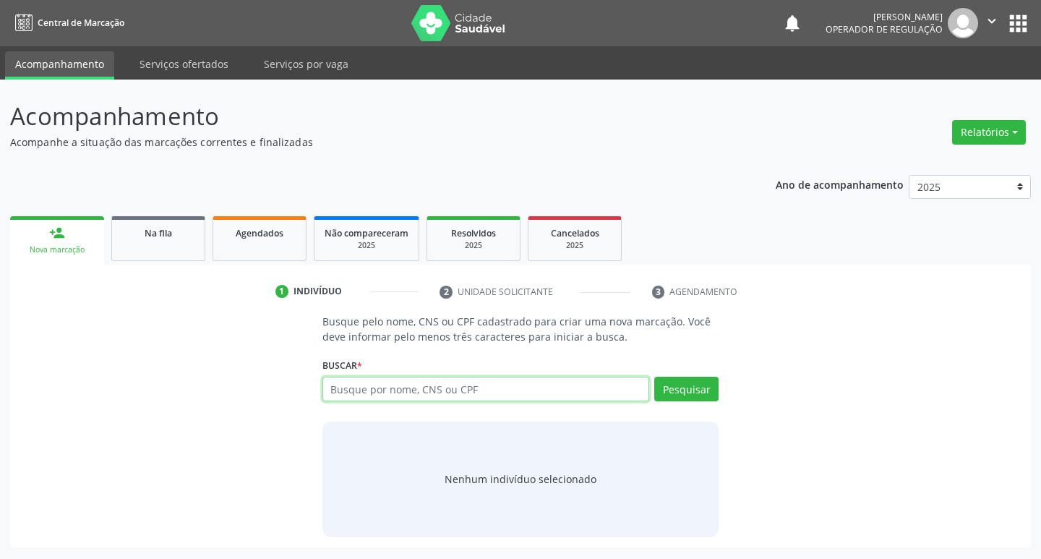
click at [513, 382] on input "text" at bounding box center [487, 389] width 328 height 25
type input "704204752636382"
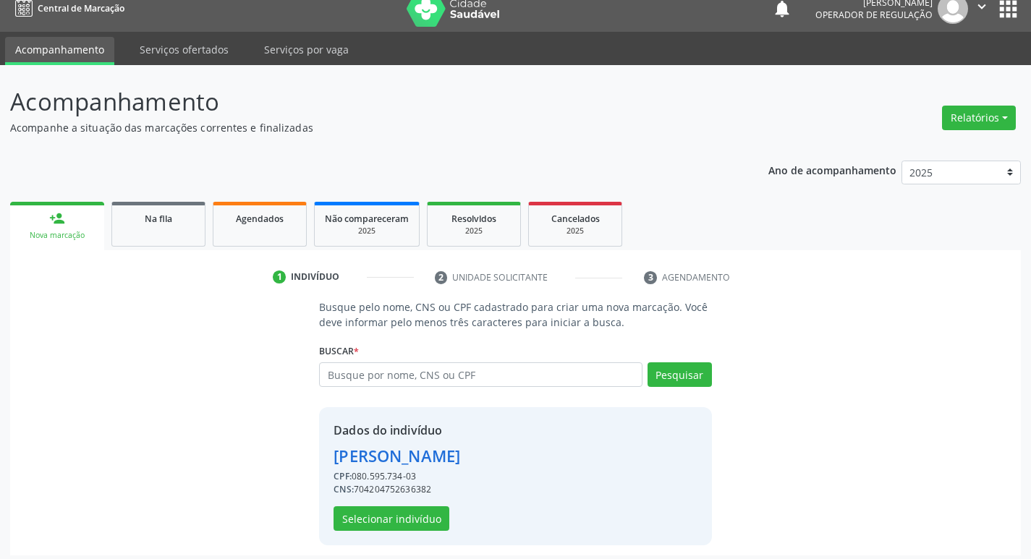
scroll to position [21, 0]
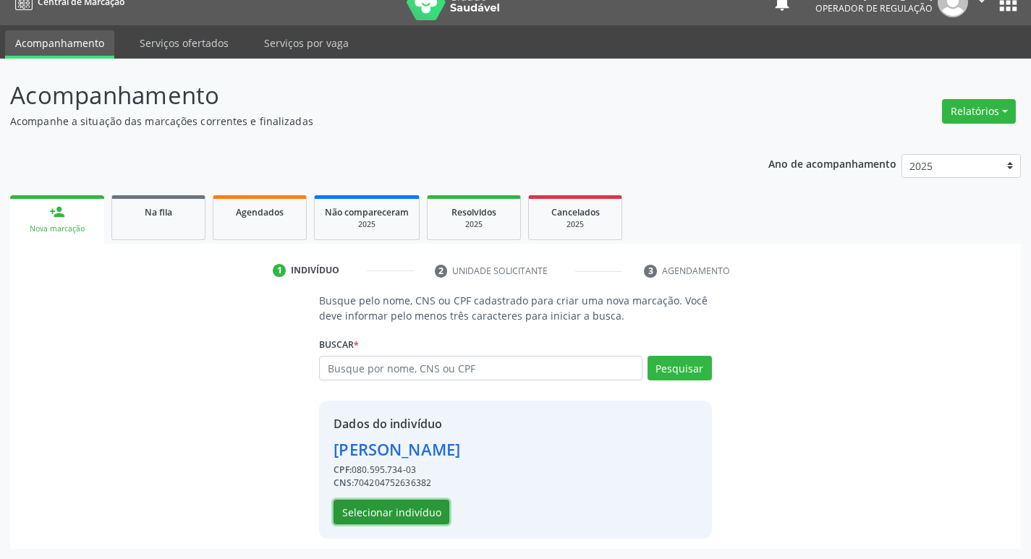
click at [394, 509] on button "Selecionar indivíduo" at bounding box center [391, 512] width 116 height 25
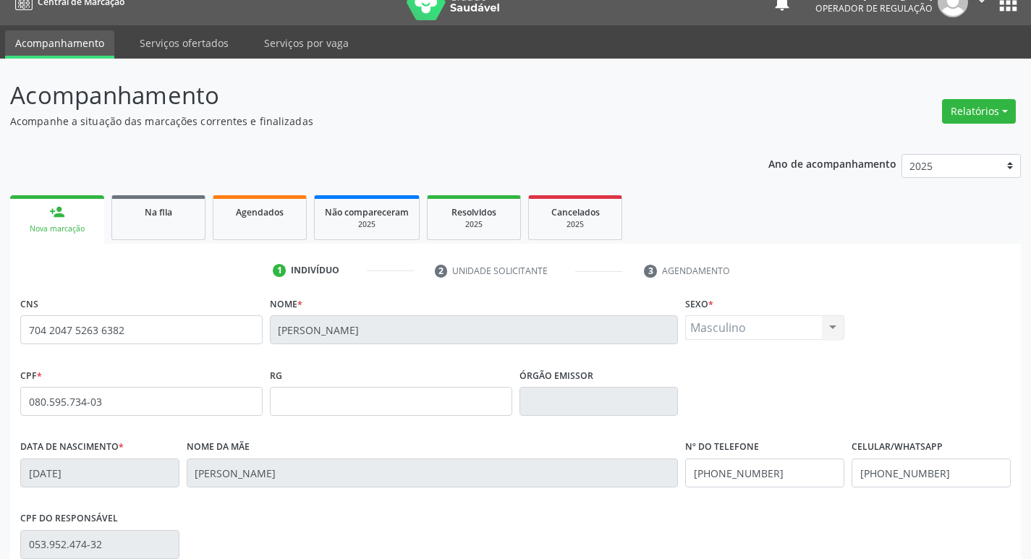
scroll to position [225, 0]
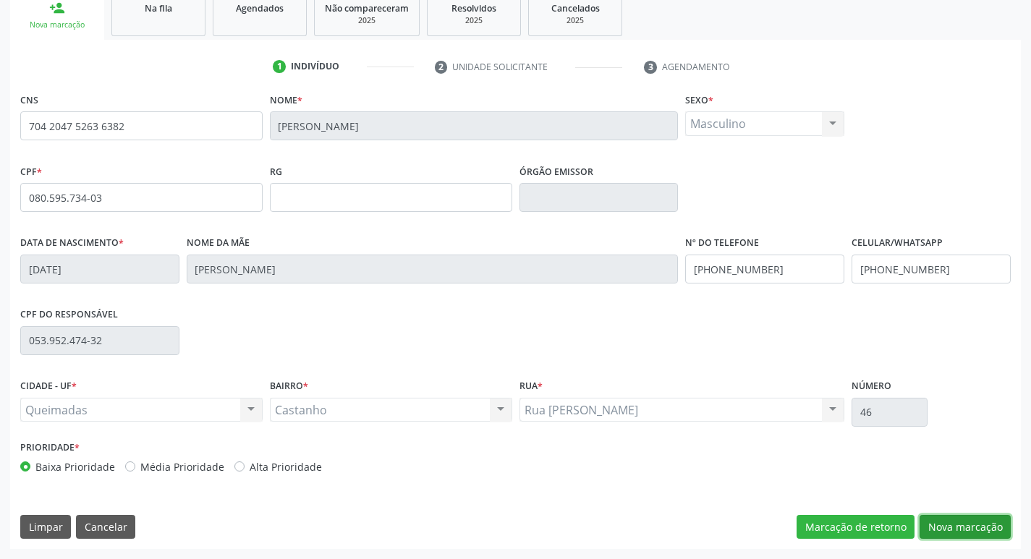
click at [954, 534] on button "Nova marcação" at bounding box center [964, 527] width 91 height 25
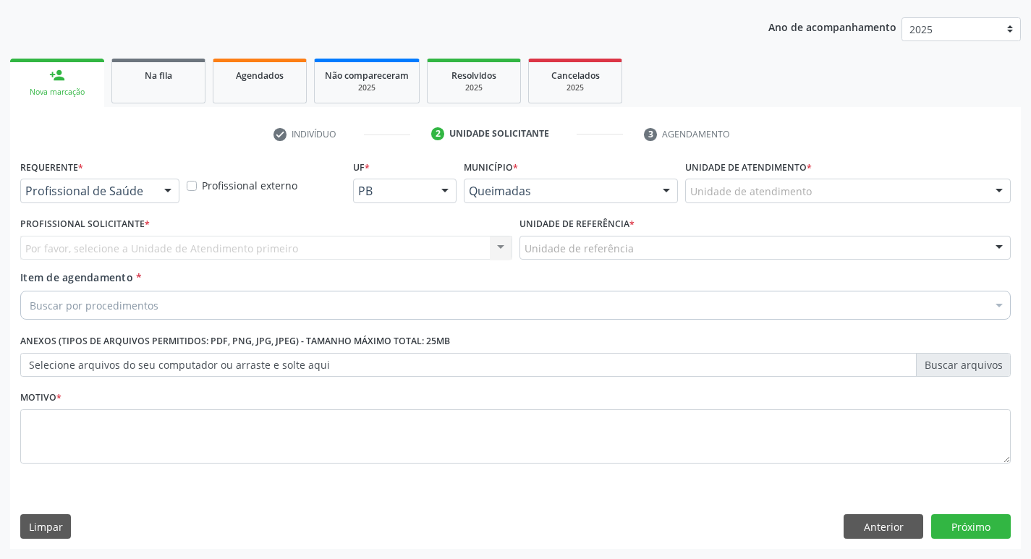
scroll to position [158, 0]
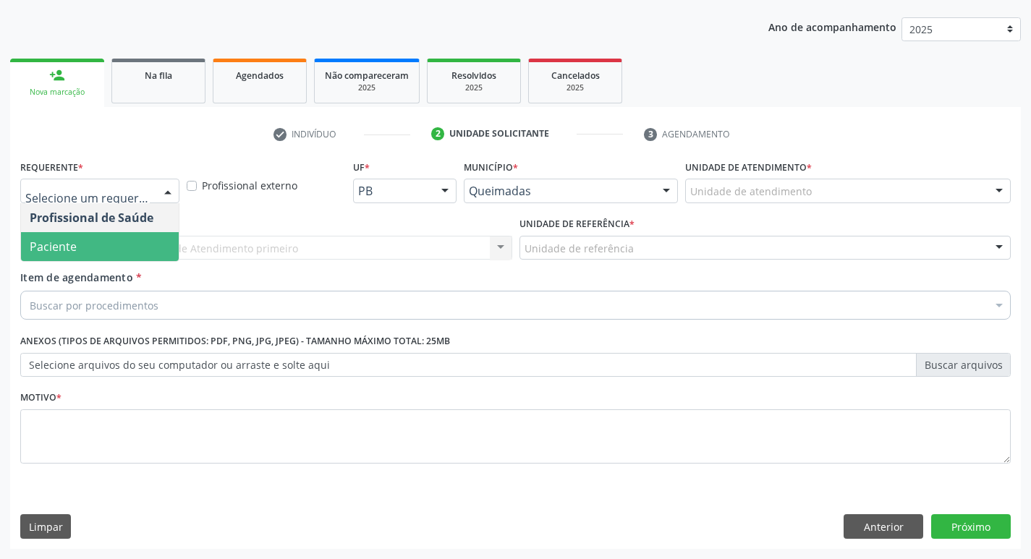
click at [72, 241] on span "Paciente" at bounding box center [53, 247] width 47 height 16
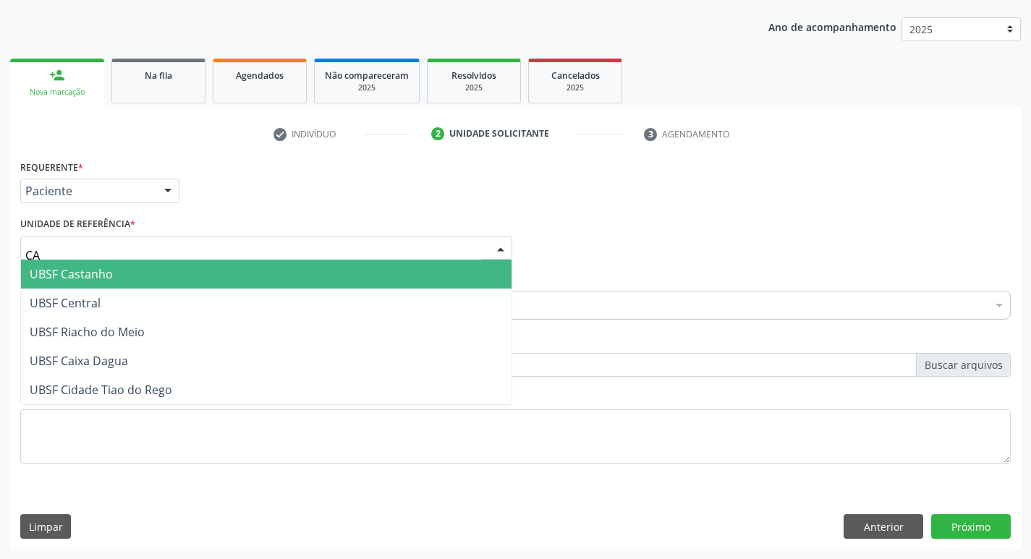
type input "CAS"
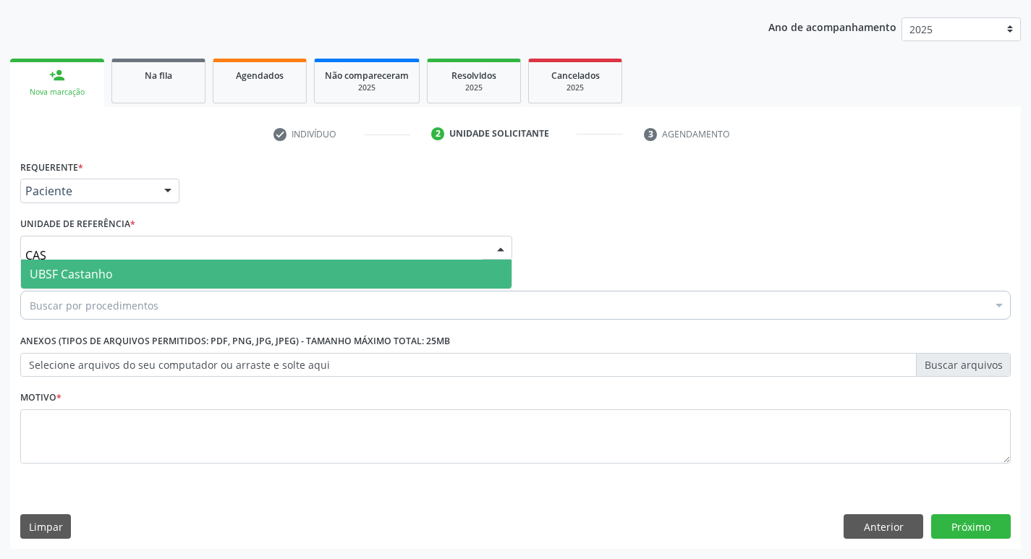
click at [174, 272] on span "UBSF Castanho" at bounding box center [266, 274] width 490 height 29
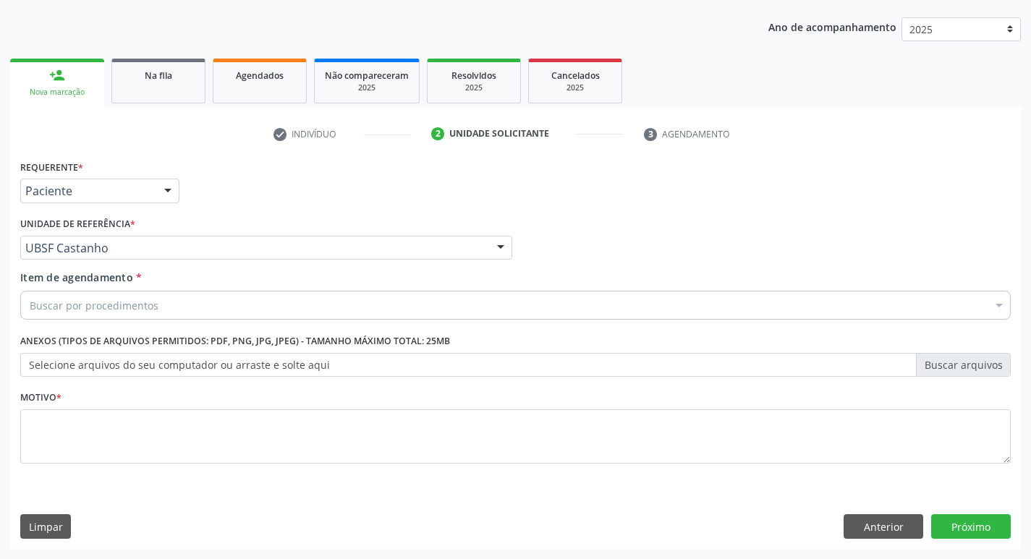
click at [165, 304] on div "Buscar por procedimentos" at bounding box center [515, 305] width 990 height 29
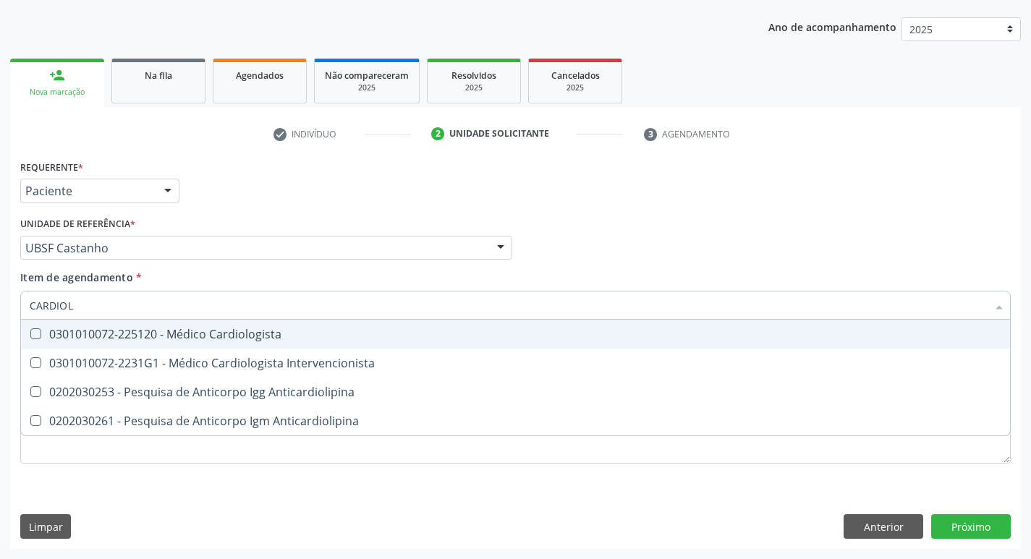
type input "CARDIOLO"
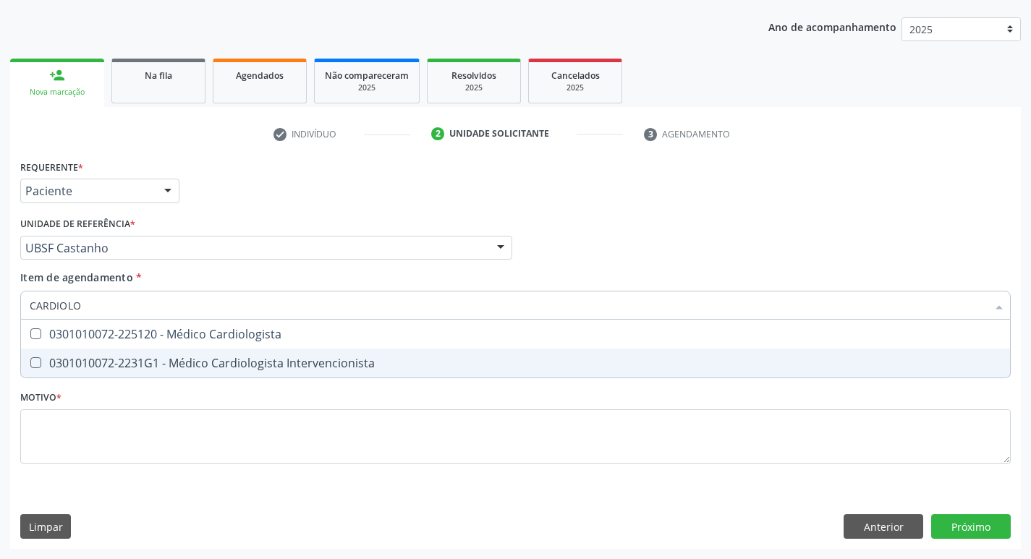
click at [193, 360] on div "0301010072-2231G1 - Médico Cardiologista Intervencionista" at bounding box center [515, 363] width 971 height 12
checkbox Intervencionista "true"
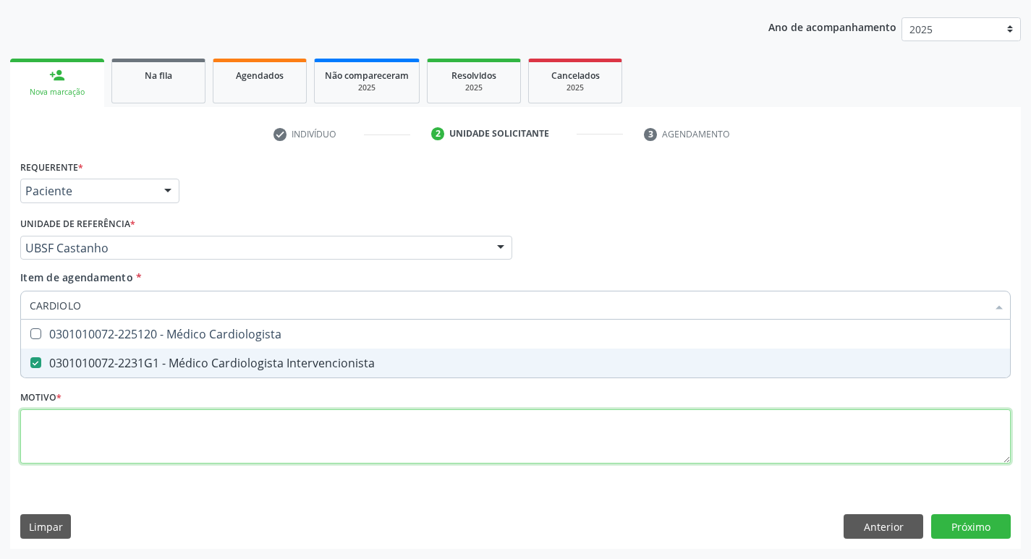
click at [172, 449] on div "Requerente * Paciente Profissional de Saúde Paciente Nenhum resultado encontrad…" at bounding box center [515, 320] width 990 height 328
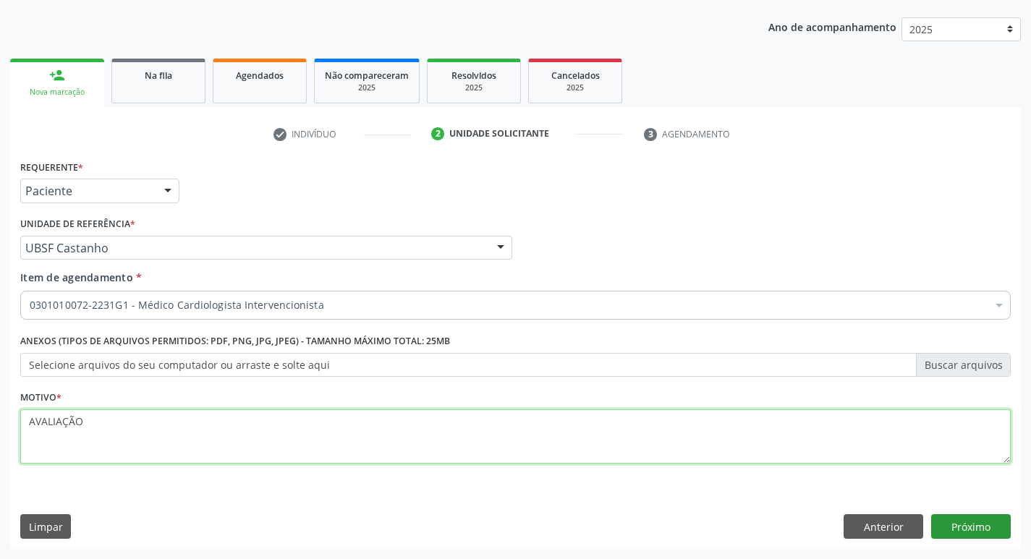
type textarea "AVALIAÇÃO"
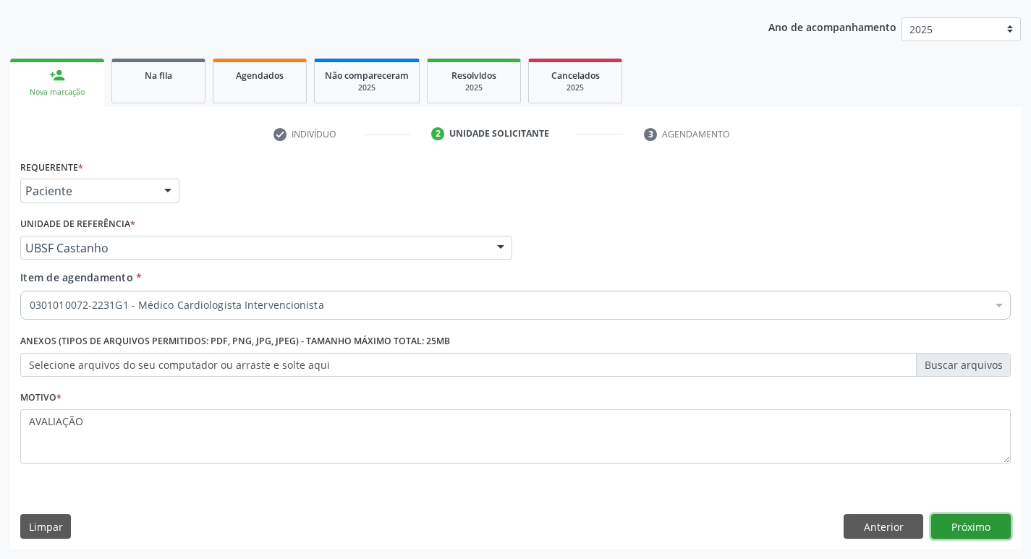
click at [952, 526] on button "Próximo" at bounding box center [971, 526] width 80 height 25
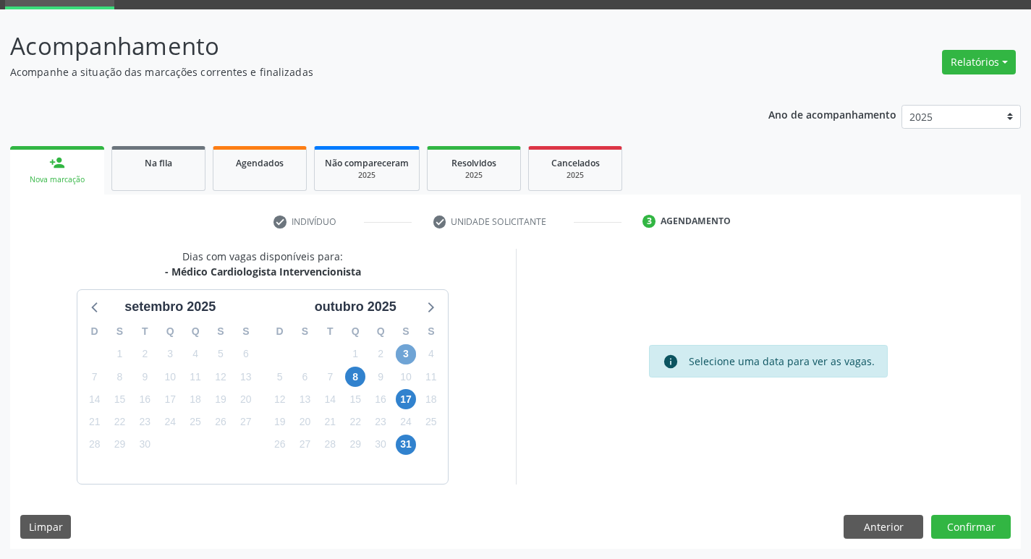
click at [411, 354] on span "3" at bounding box center [406, 354] width 20 height 20
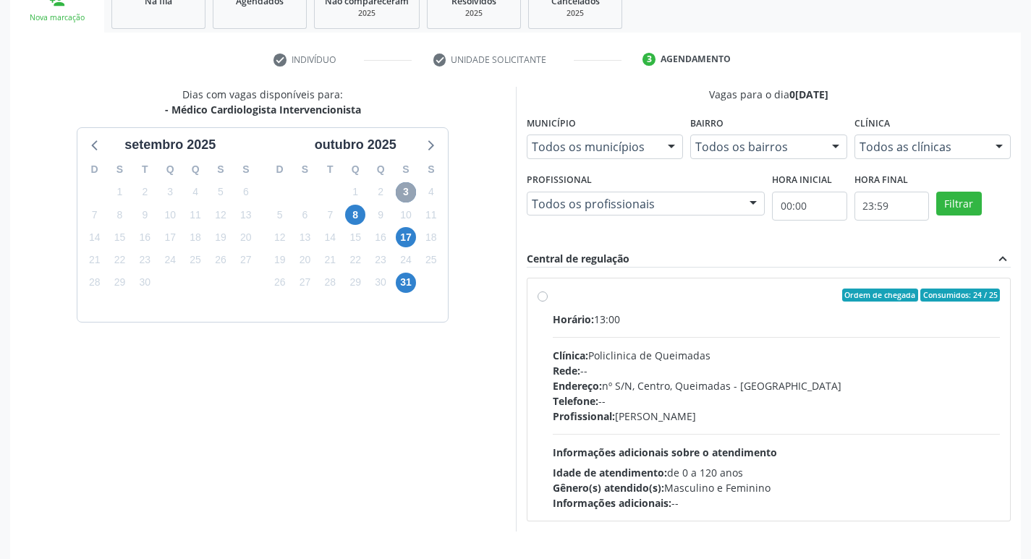
scroll to position [279, 0]
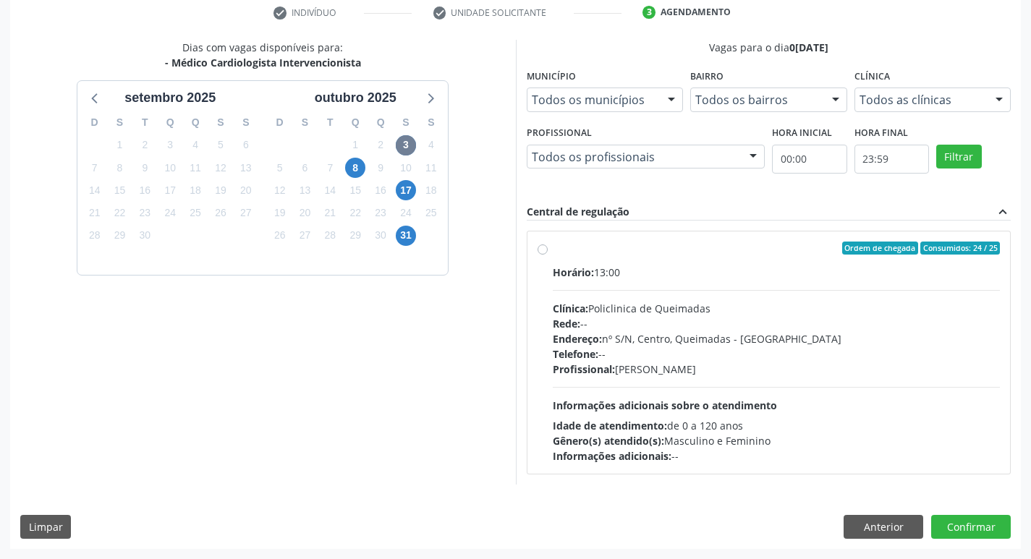
click at [794, 296] on div "Horário: 13:00 Clínica: Policlinica de Queimadas Rede: -- Endereço: nº S/N, Cen…" at bounding box center [776, 364] width 448 height 199
click at [547, 255] on input "Ordem de chegada Consumidos: 24 / 25 Horário: 13:00 Clínica: Policlinica de Que…" at bounding box center [542, 248] width 10 height 13
radio input "true"
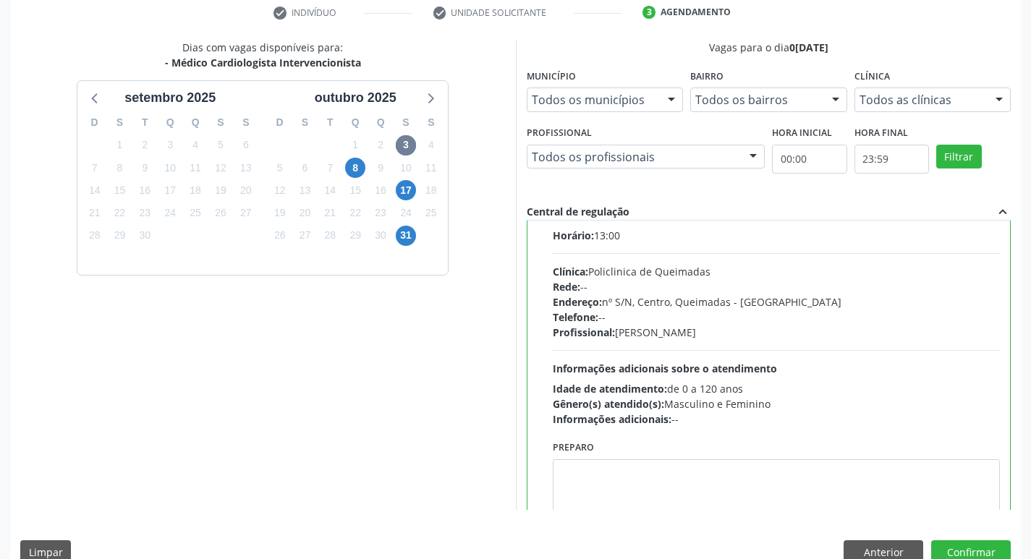
scroll to position [72, 0]
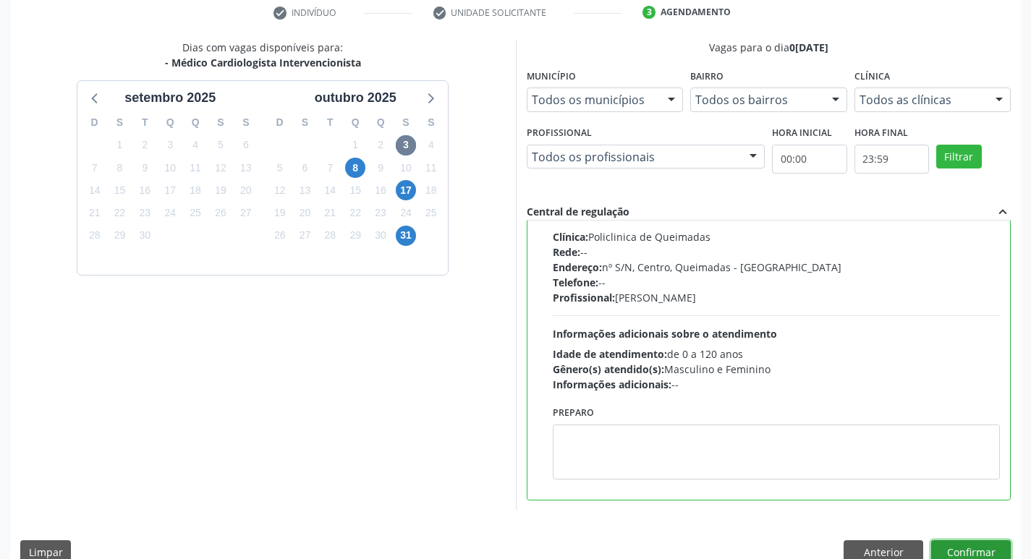
click at [972, 545] on button "Confirmar" at bounding box center [971, 552] width 80 height 25
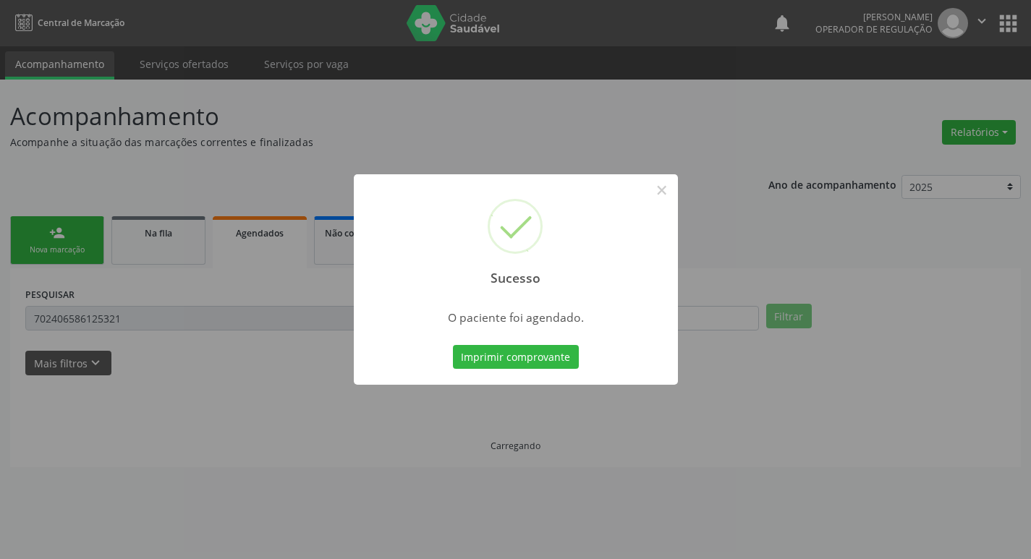
scroll to position [0, 0]
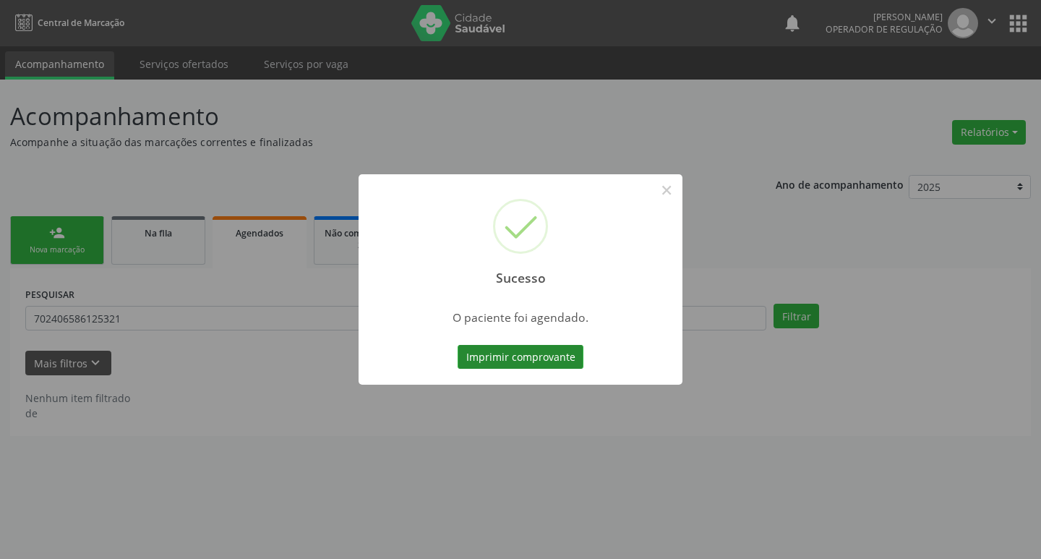
click at [550, 366] on button "Imprimir comprovante" at bounding box center [521, 357] width 126 height 25
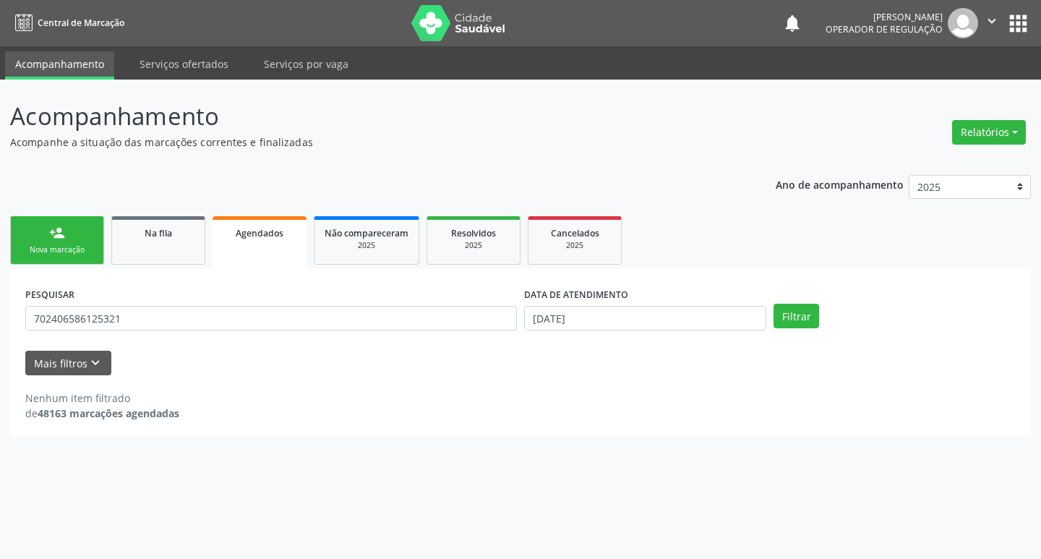
click at [74, 252] on div "Nova marcação" at bounding box center [57, 249] width 72 height 11
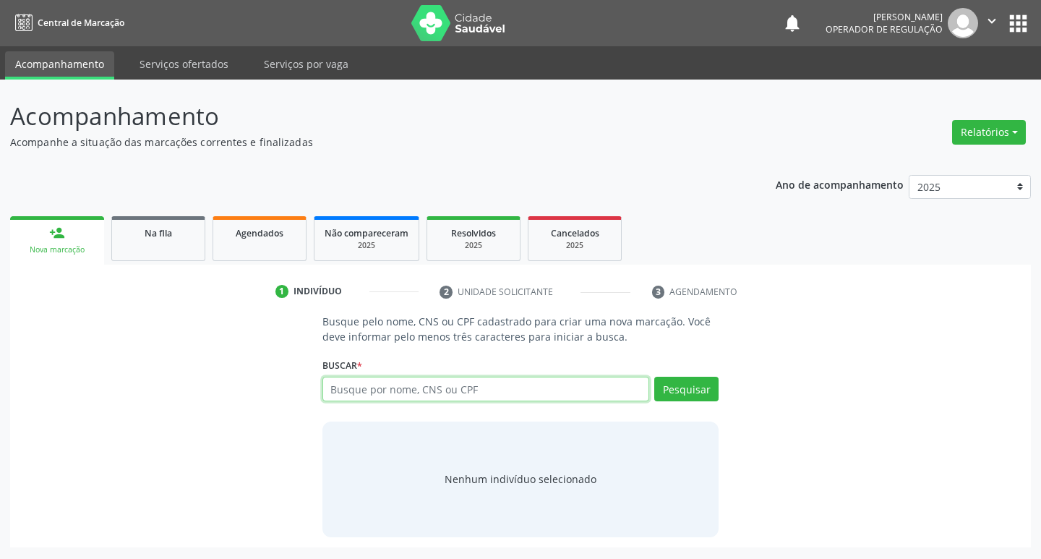
click at [387, 398] on input "text" at bounding box center [487, 389] width 328 height 25
type input "10716329492"
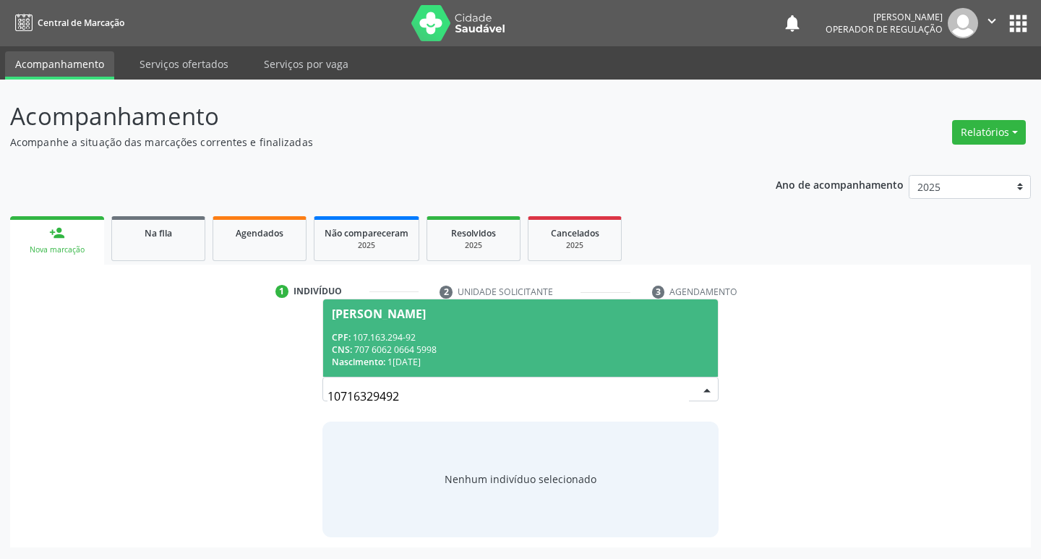
click at [349, 344] on span "CNS:" at bounding box center [342, 350] width 20 height 12
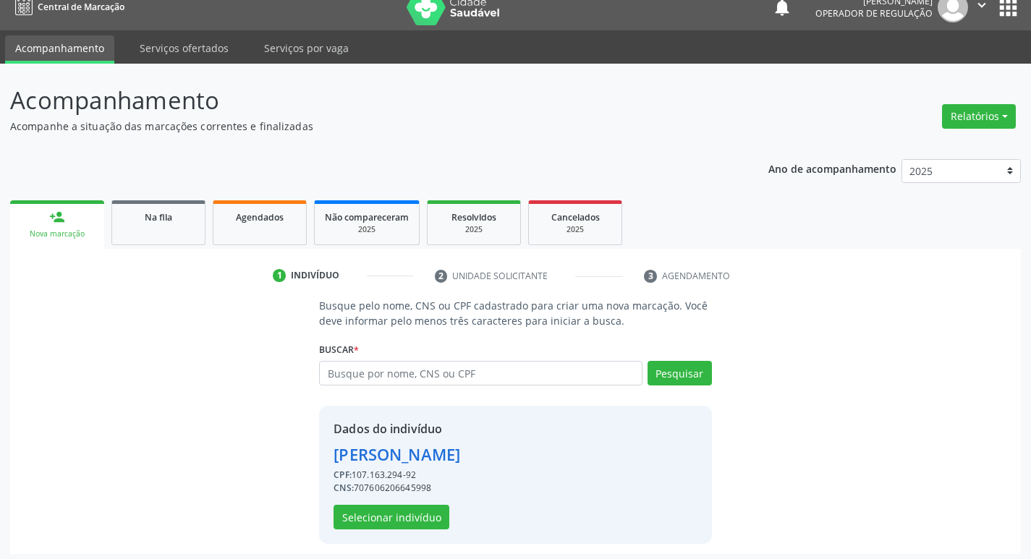
scroll to position [21, 0]
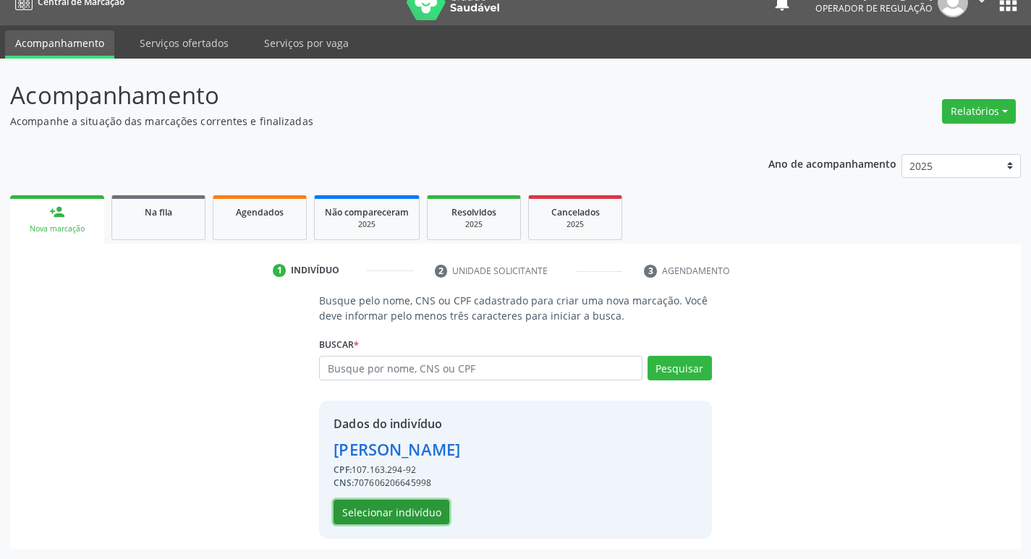
click at [411, 511] on button "Selecionar indivíduo" at bounding box center [391, 512] width 116 height 25
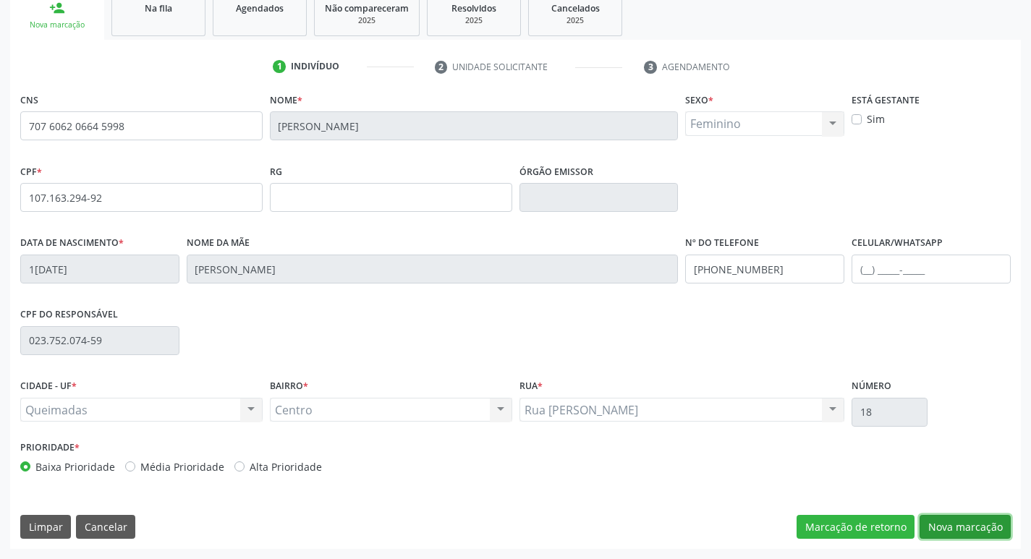
click at [962, 538] on button "Nova marcação" at bounding box center [964, 527] width 91 height 25
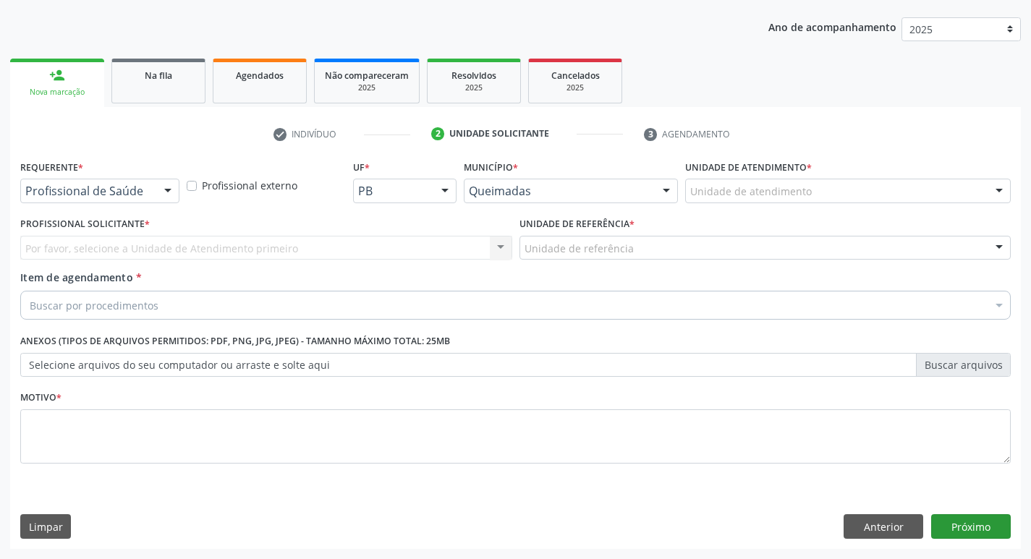
scroll to position [158, 0]
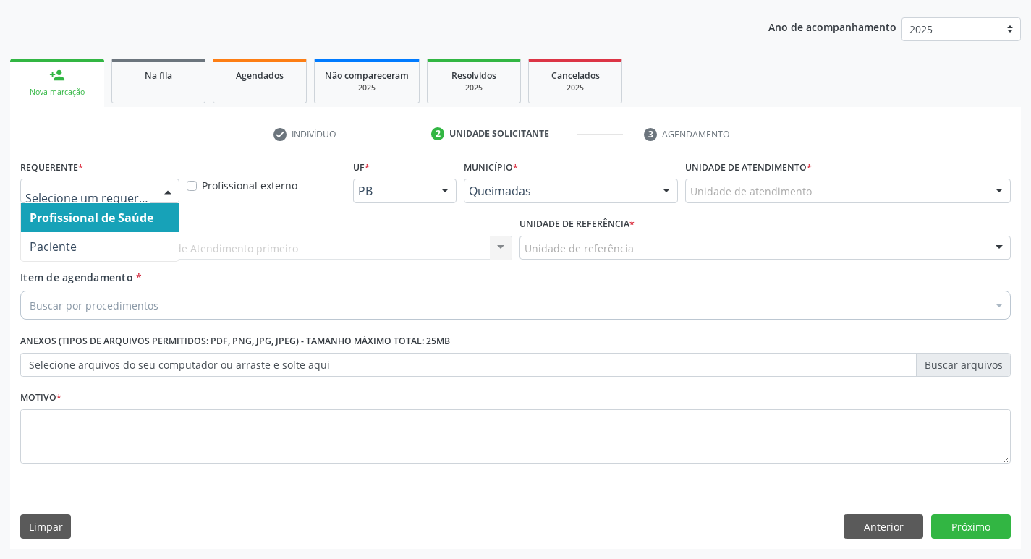
click at [159, 194] on div at bounding box center [168, 191] width 22 height 25
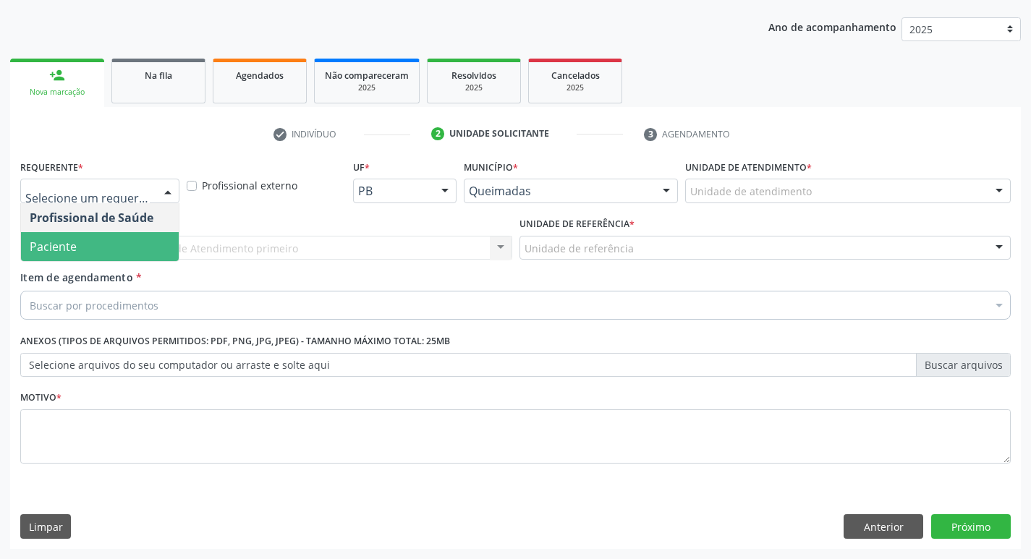
click at [143, 239] on span "Paciente" at bounding box center [100, 246] width 158 height 29
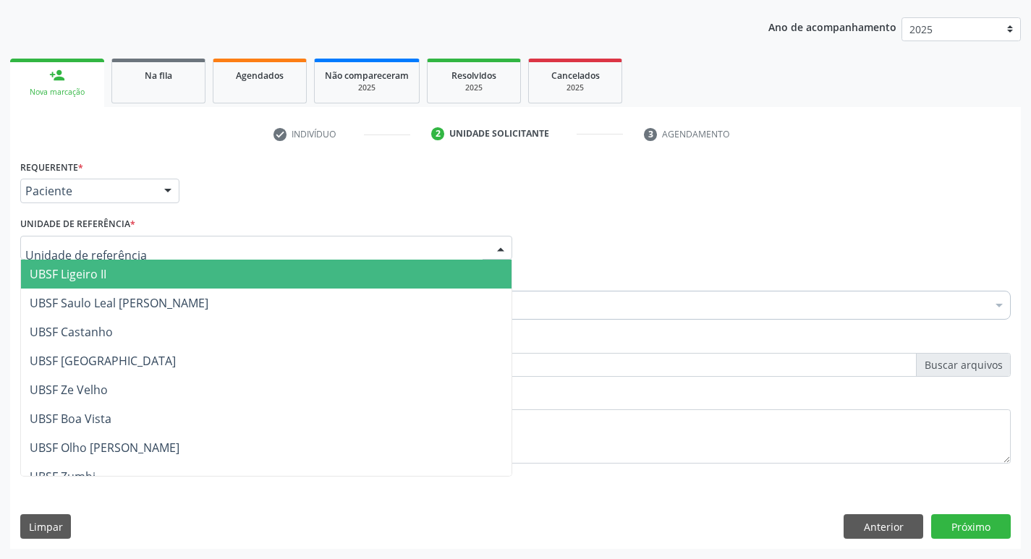
click at [143, 239] on div at bounding box center [266, 248] width 492 height 25
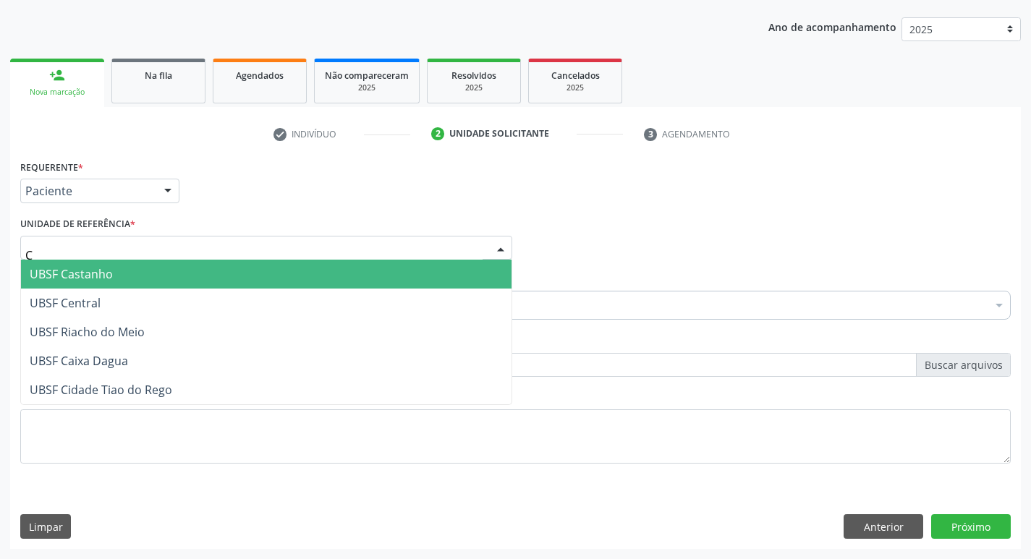
type input "CE"
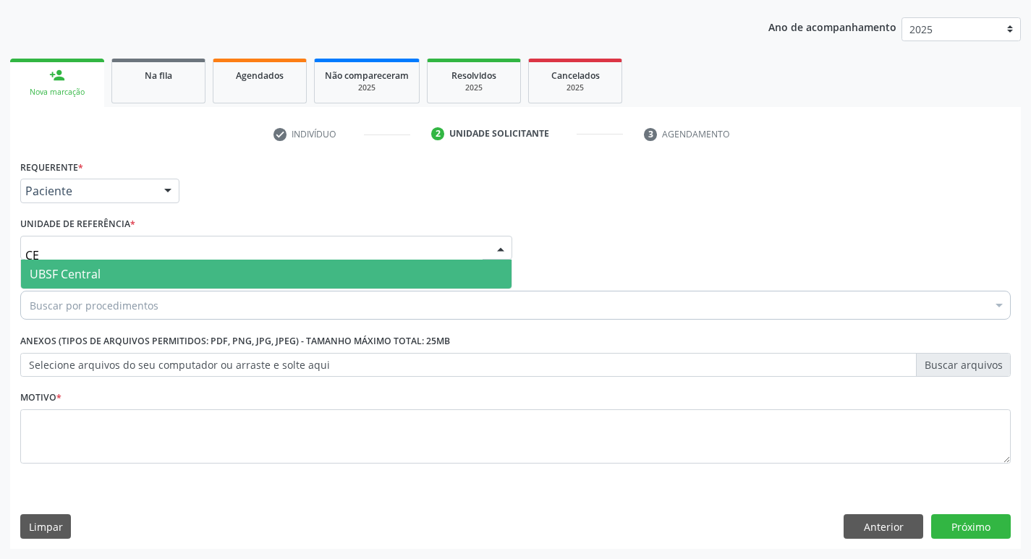
click at [145, 265] on span "UBSF Central" at bounding box center [266, 274] width 490 height 29
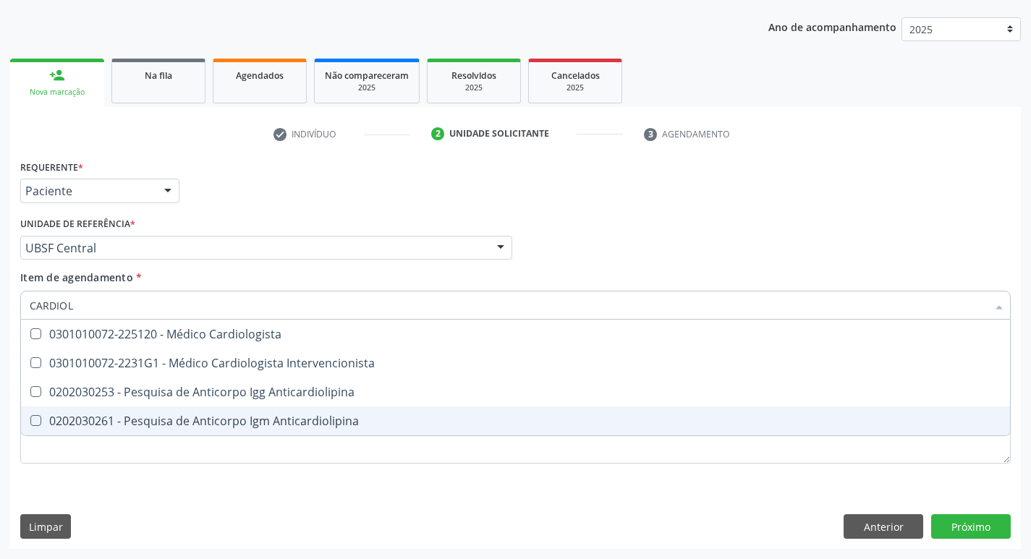
type input "CARDIOLO"
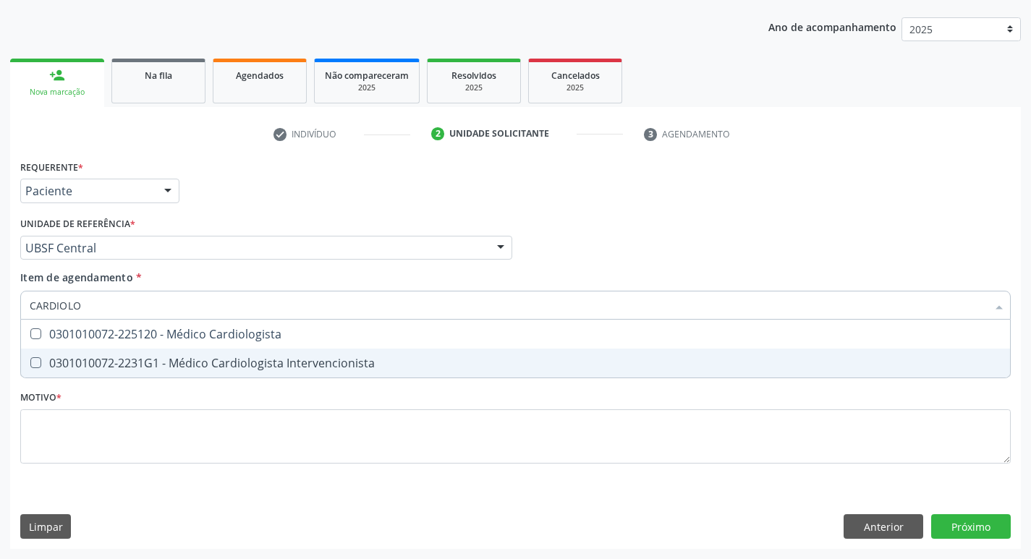
click at [256, 365] on div "0301010072-2231G1 - Médico Cardiologista Intervencionista" at bounding box center [515, 363] width 971 height 12
checkbox Intervencionista "true"
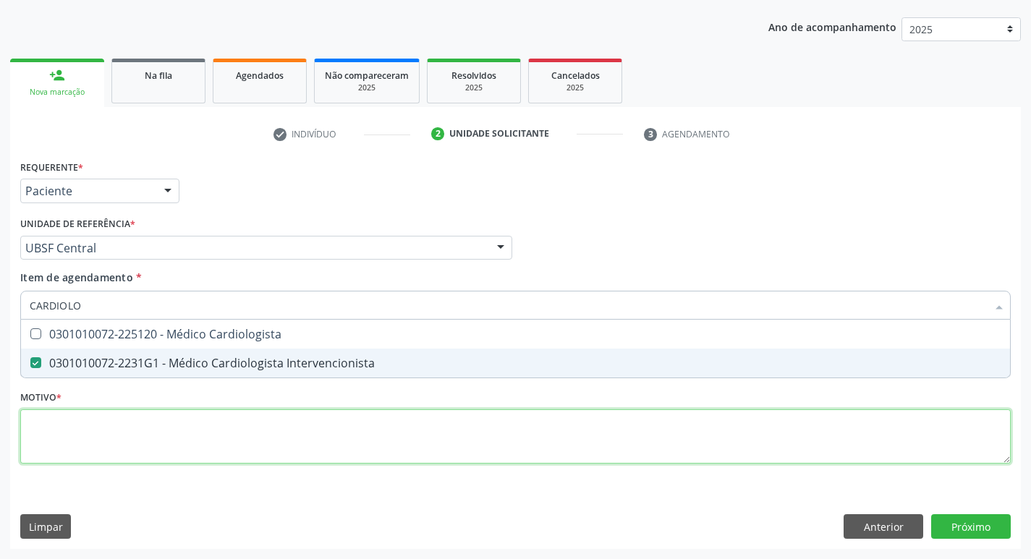
click at [214, 423] on div "Requerente * Paciente Profissional de Saúde Paciente Nenhum resultado encontrad…" at bounding box center [515, 320] width 990 height 328
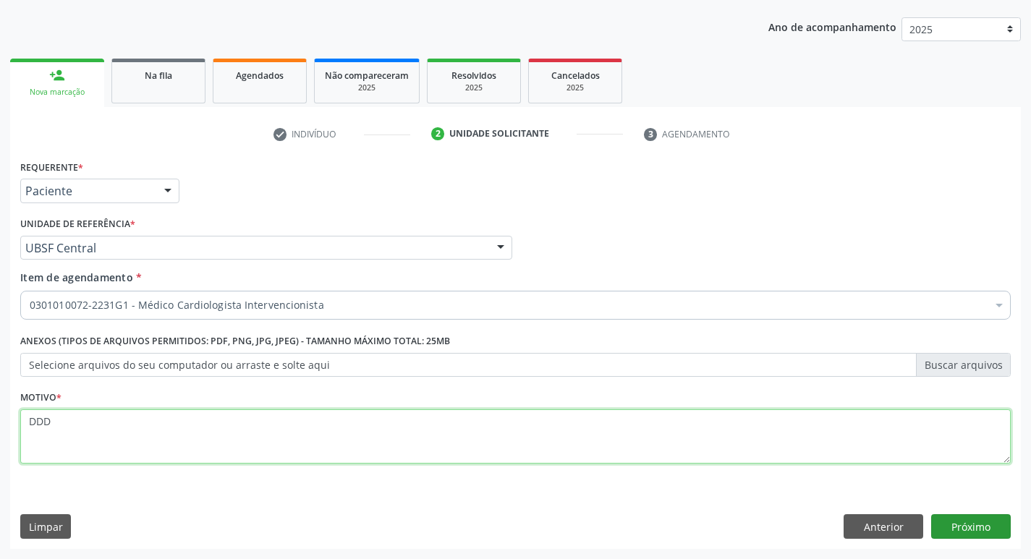
type textarea "DDD"
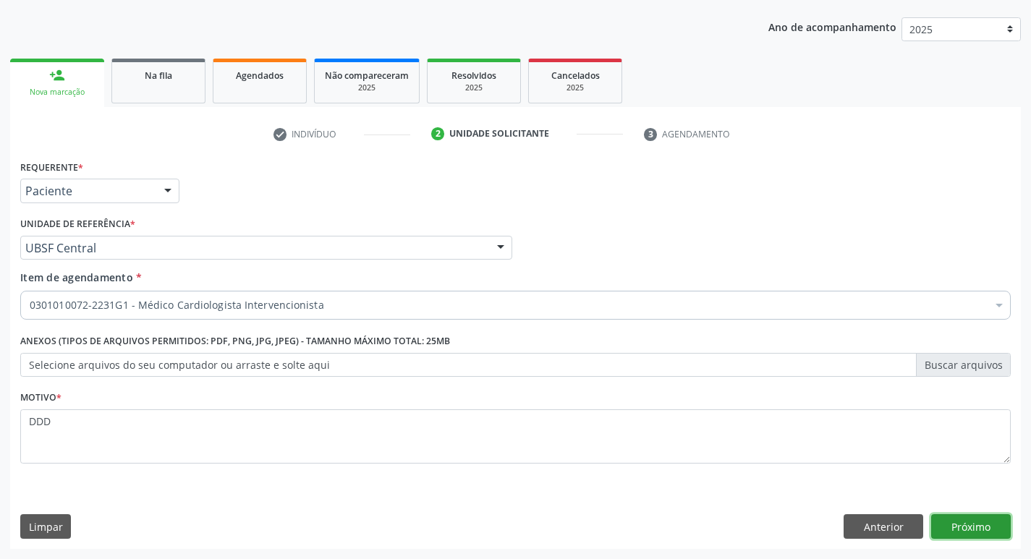
click at [991, 529] on button "Próximo" at bounding box center [971, 526] width 80 height 25
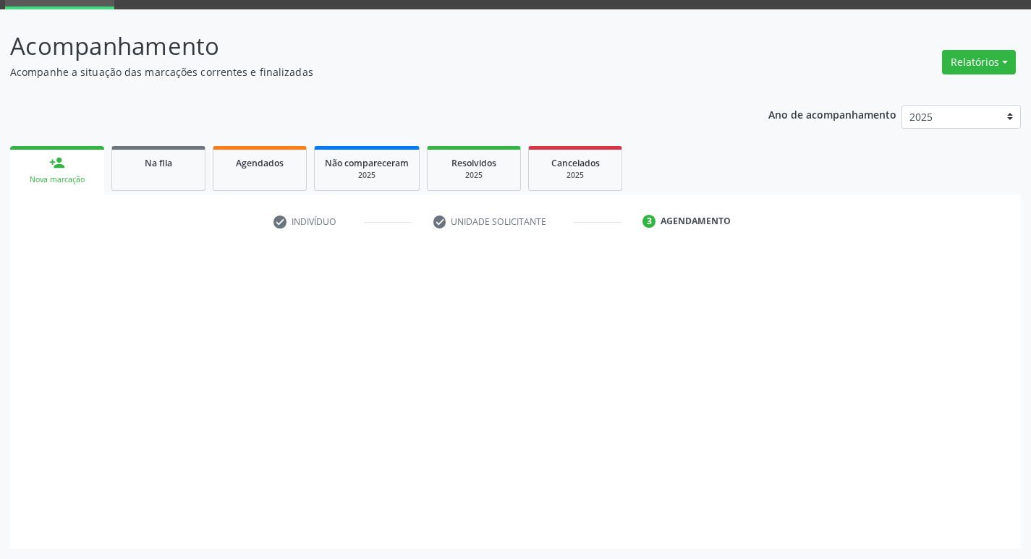
scroll to position [70, 0]
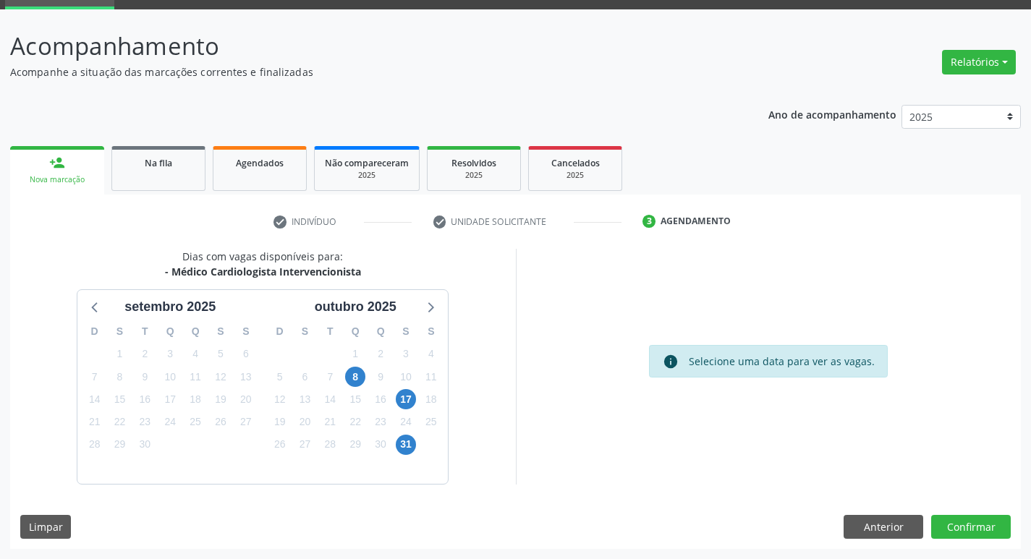
click at [193, 160] on div "Na fila" at bounding box center [158, 162] width 72 height 15
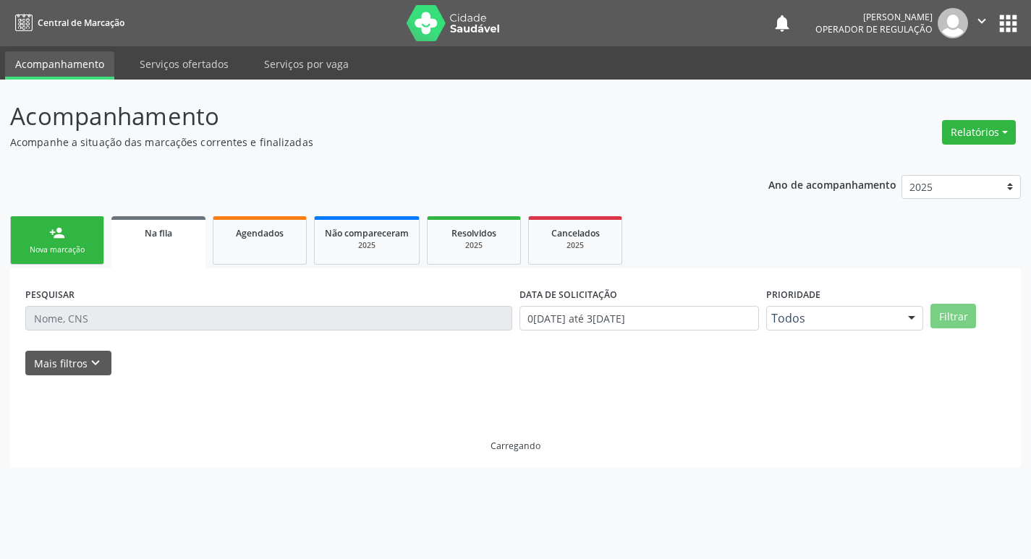
scroll to position [0, 0]
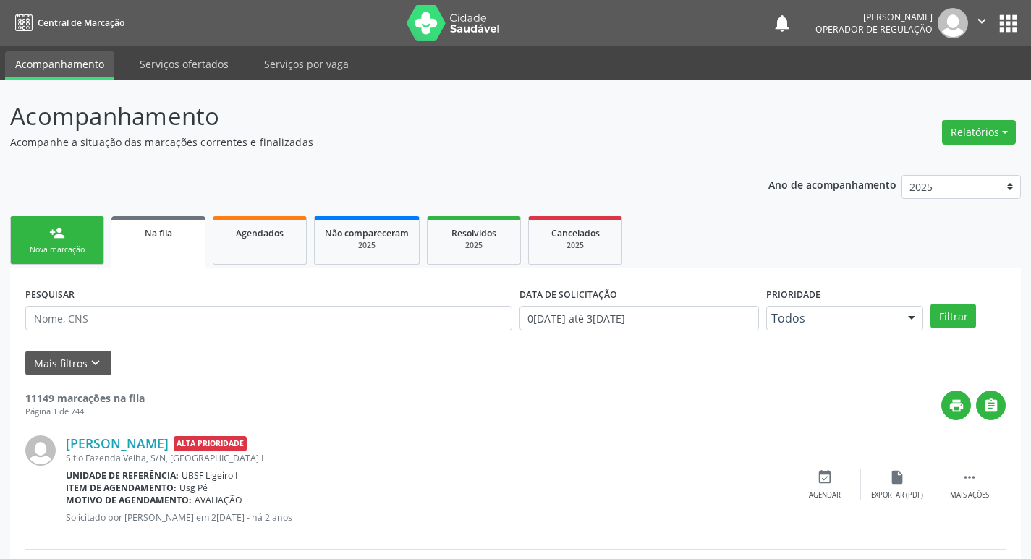
click at [58, 257] on link "person_add Nova marcação" at bounding box center [57, 240] width 94 height 48
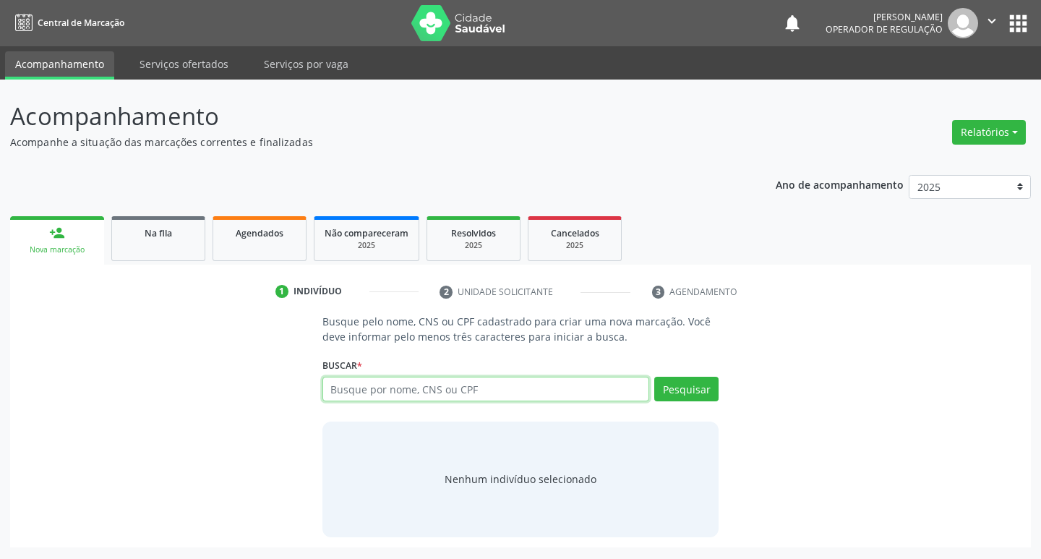
click at [541, 389] on input "text" at bounding box center [487, 389] width 328 height 25
type input "709709083144390"
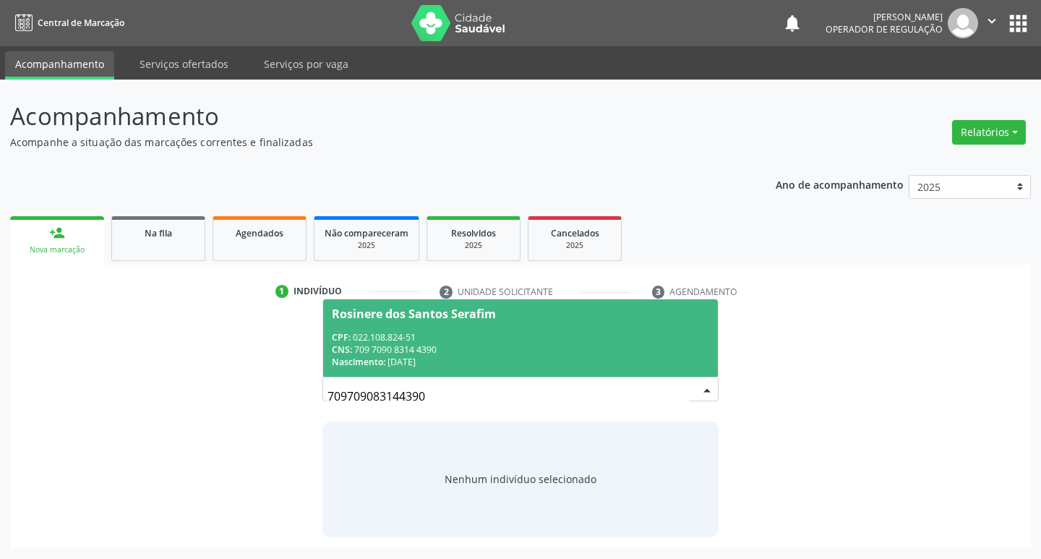
click at [432, 339] on div "CPF: 022.108.824-51" at bounding box center [521, 337] width 378 height 12
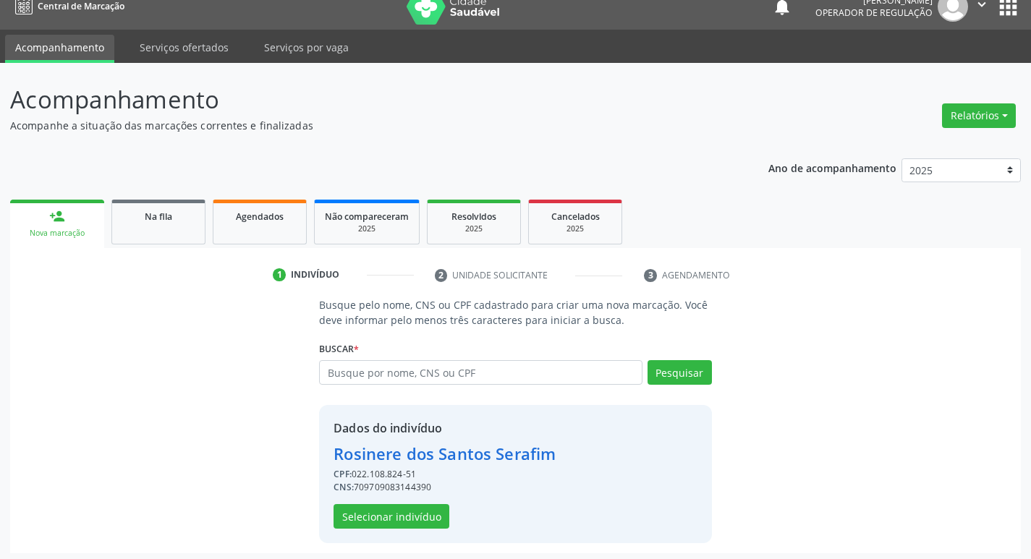
scroll to position [21, 0]
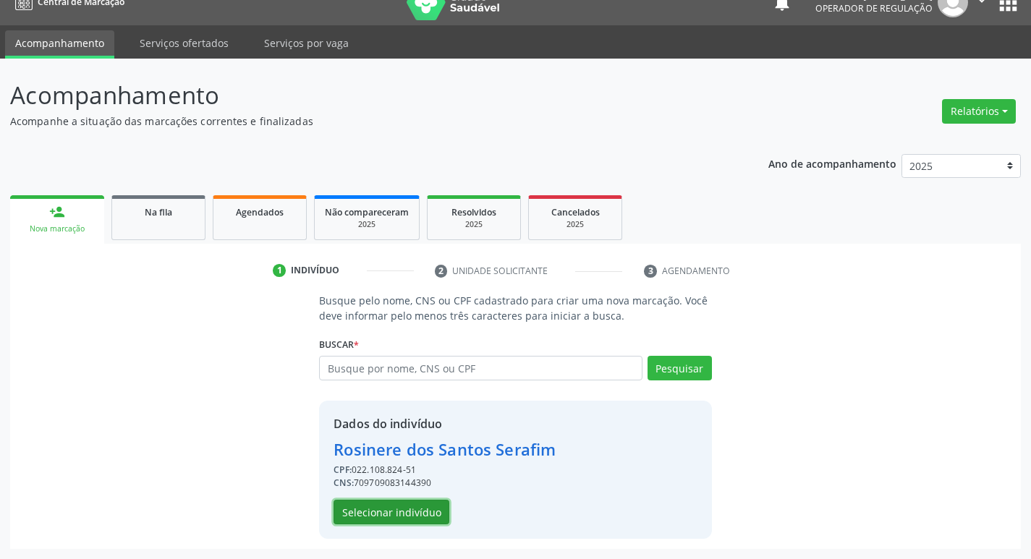
click at [403, 514] on button "Selecionar indivíduo" at bounding box center [391, 512] width 116 height 25
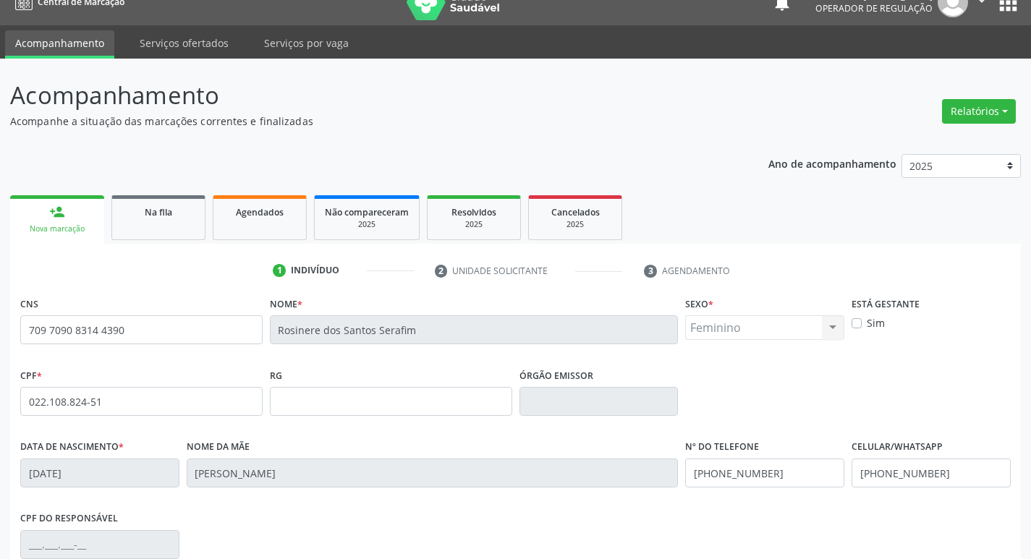
scroll to position [225, 0]
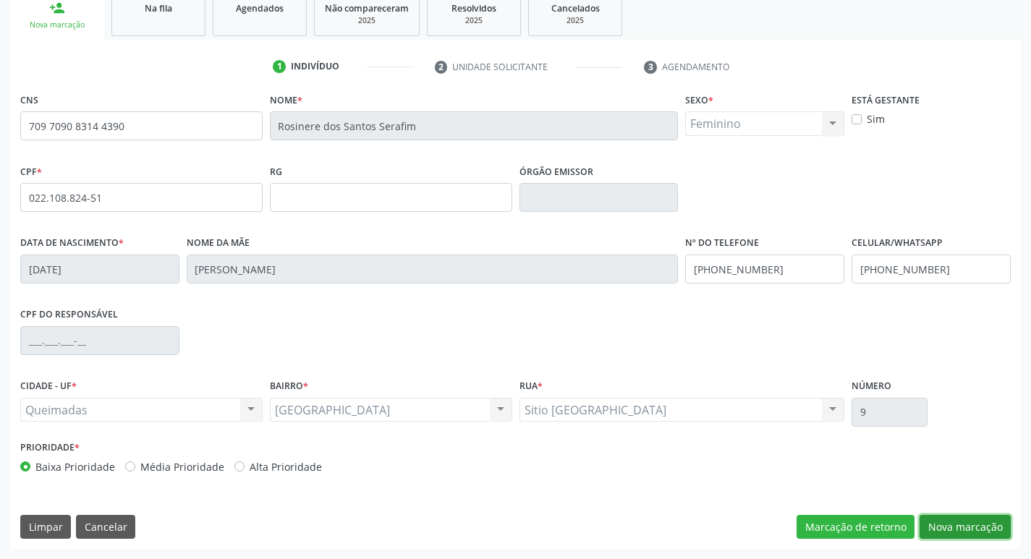
click at [952, 525] on button "Nova marcação" at bounding box center [964, 527] width 91 height 25
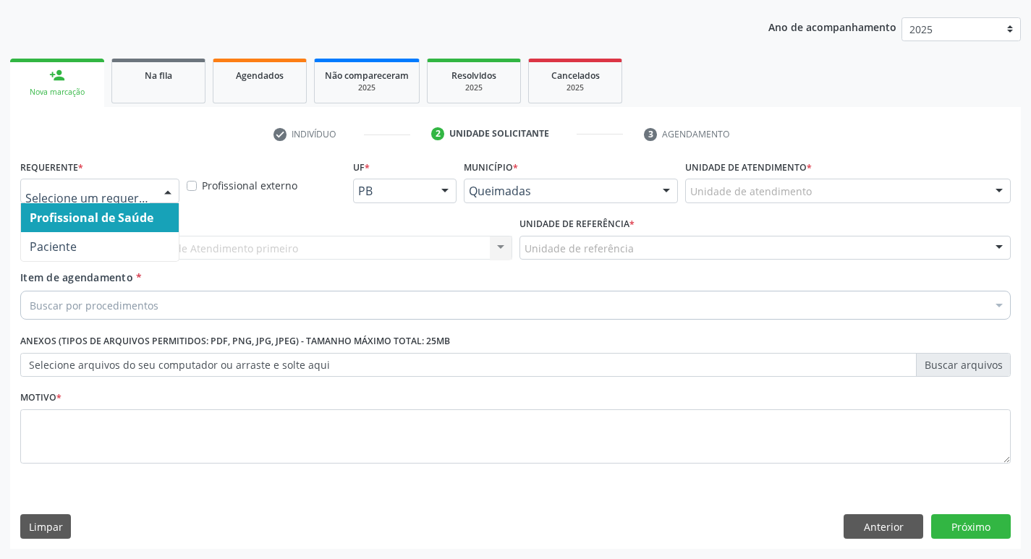
drag, startPoint x: 158, startPoint y: 195, endPoint x: 117, endPoint y: 238, distance: 58.8
click at [158, 195] on div at bounding box center [168, 191] width 22 height 25
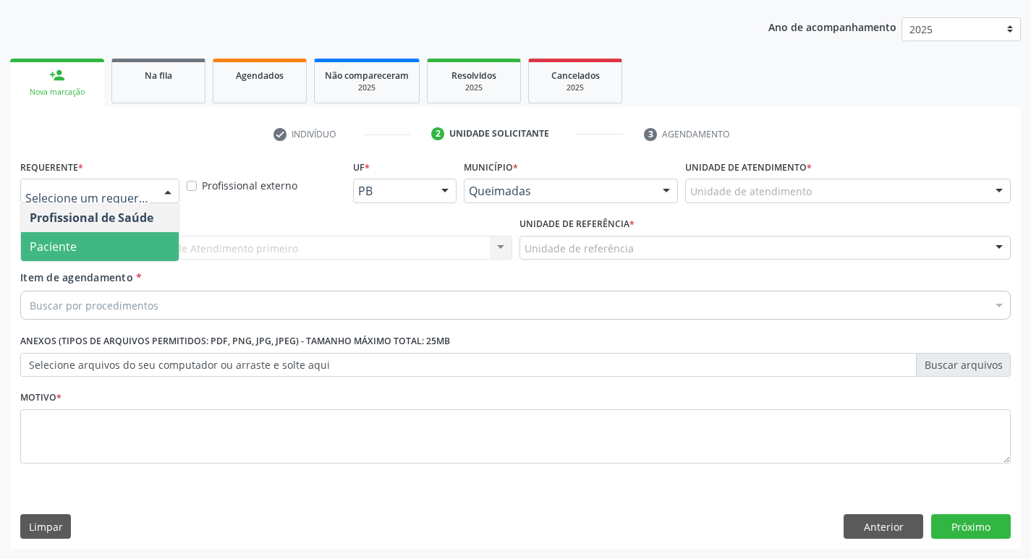
click at [117, 238] on span "Paciente" at bounding box center [100, 246] width 158 height 29
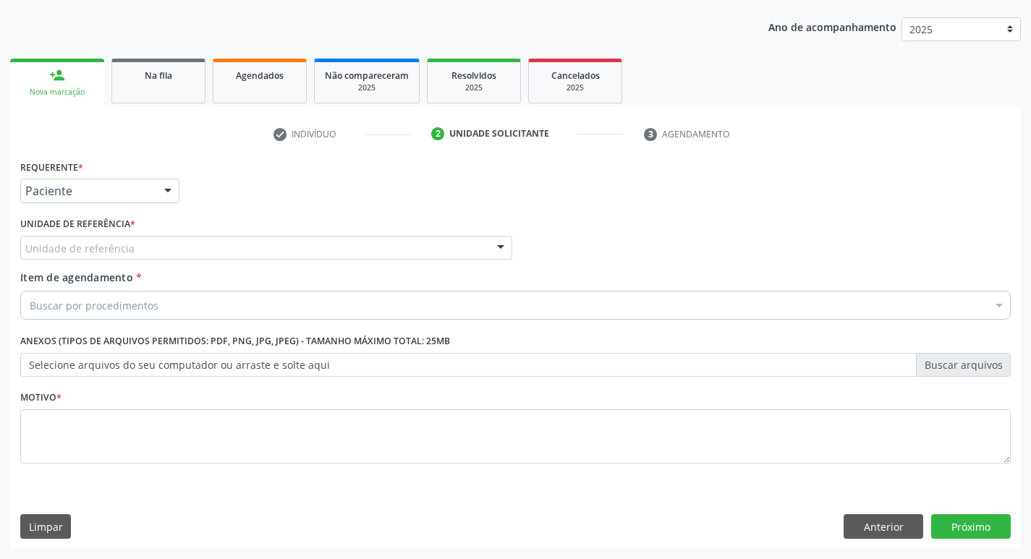
click at [166, 252] on div "Unidade de referência" at bounding box center [266, 248] width 492 height 25
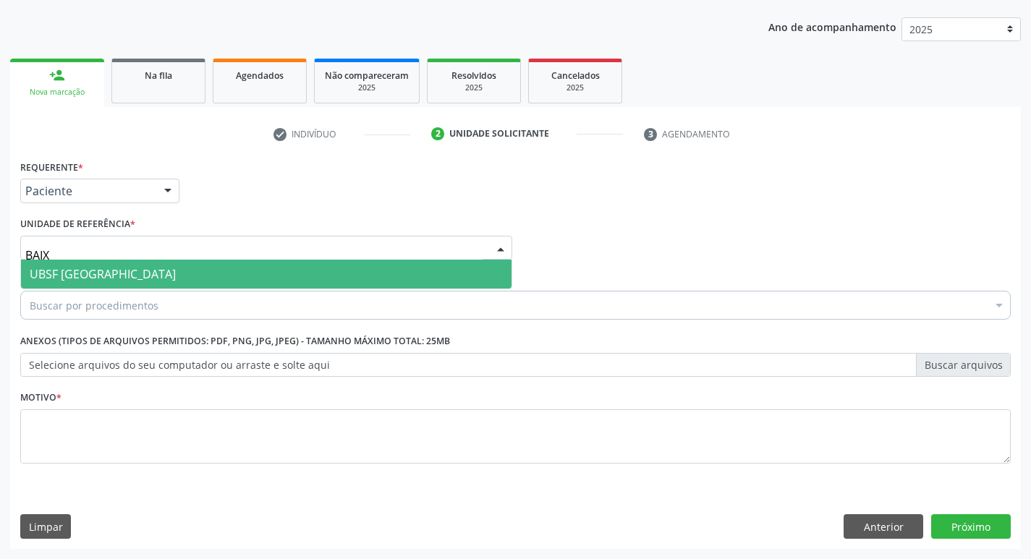
type input "BAIXA"
click at [152, 273] on span "UBSF [GEOGRAPHIC_DATA]" at bounding box center [266, 274] width 490 height 29
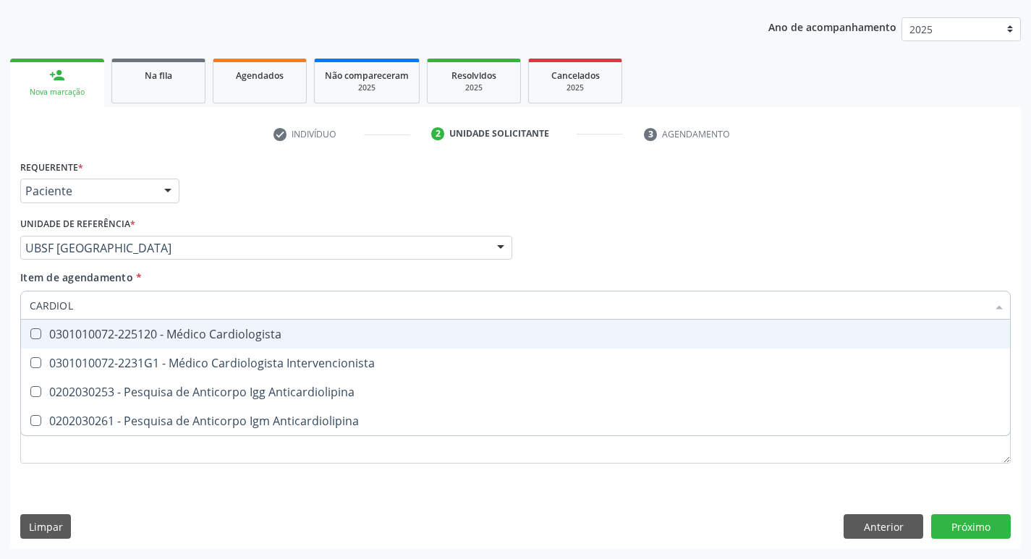
type input "CARDIOLO"
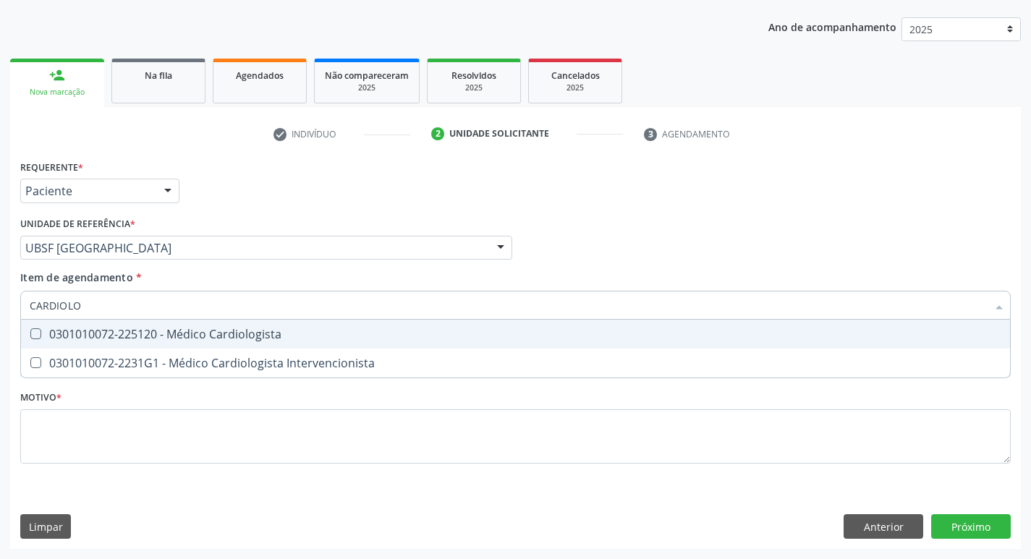
click at [104, 339] on div "0301010072-225120 - Médico Cardiologista" at bounding box center [515, 334] width 971 height 12
checkbox Cardiologista "true"
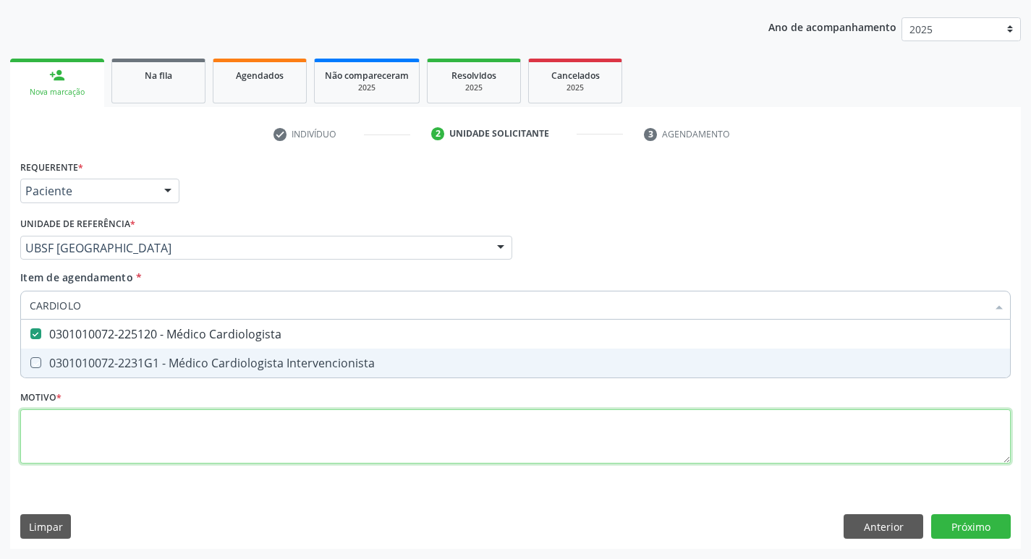
click at [82, 425] on div "Requerente * Paciente Profissional de Saúde Paciente Nenhum resultado encontrad…" at bounding box center [515, 320] width 990 height 328
checkbox Intervencionista "true"
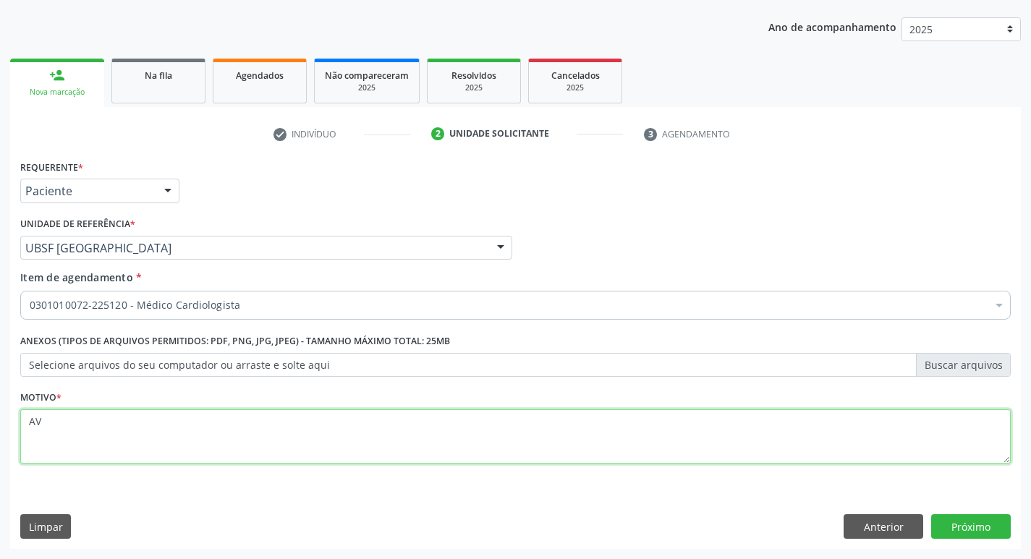
type textarea "A"
type textarea "RETORNO"
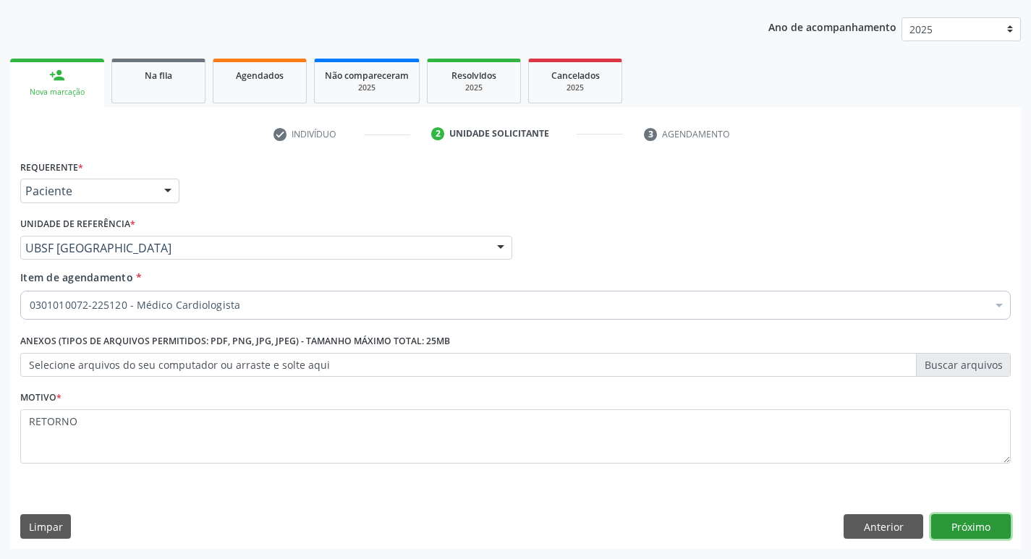
click at [963, 516] on button "Próximo" at bounding box center [971, 526] width 80 height 25
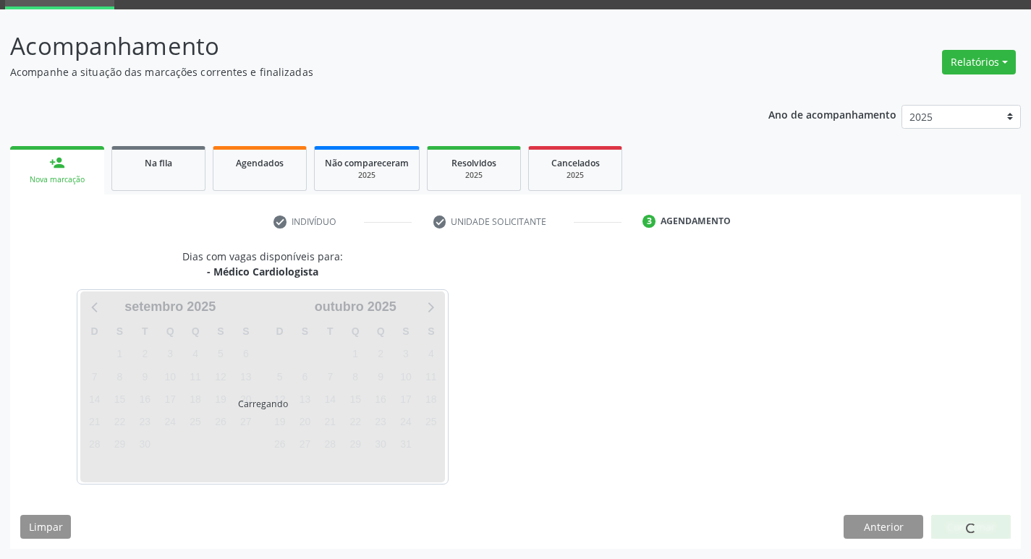
scroll to position [70, 0]
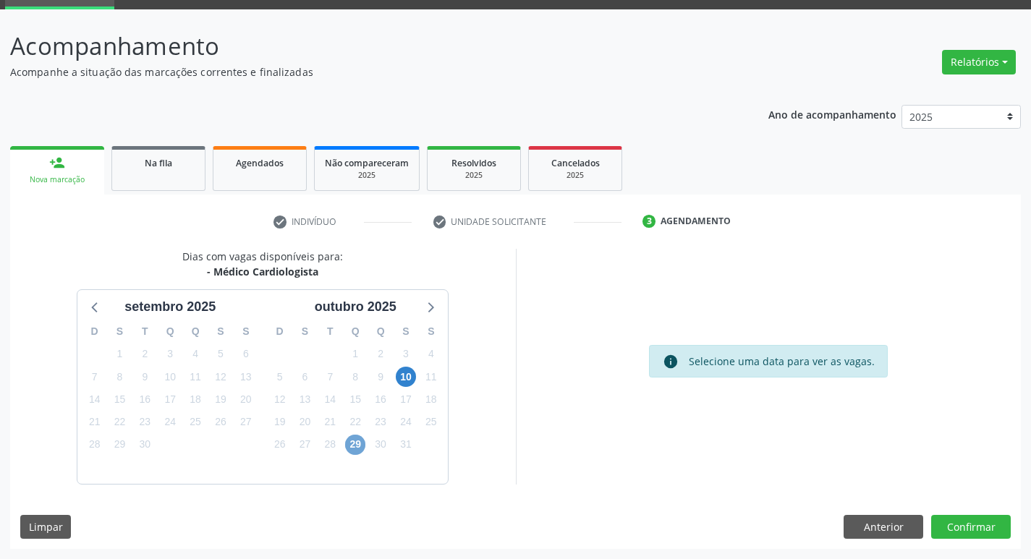
click at [362, 447] on span "29" at bounding box center [355, 445] width 20 height 20
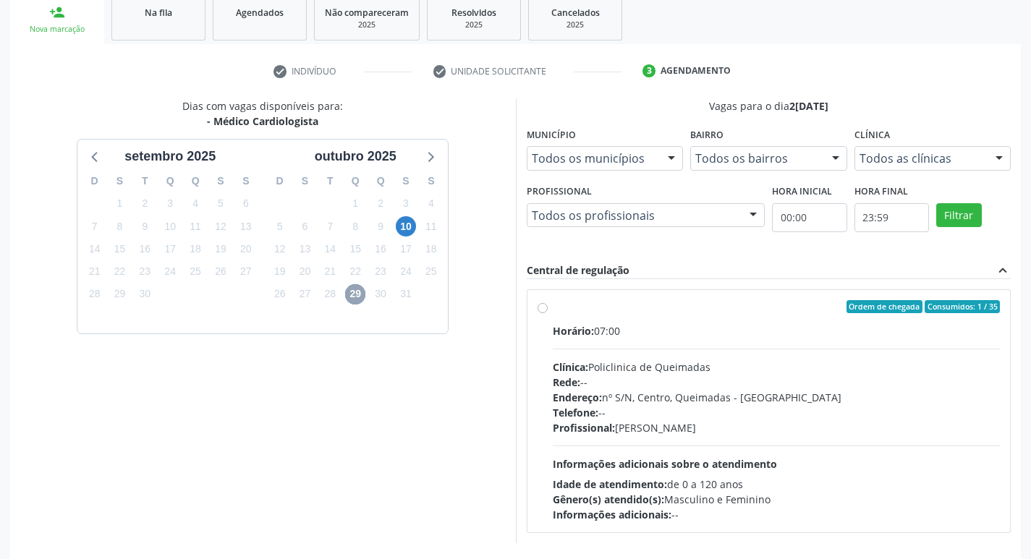
scroll to position [279, 0]
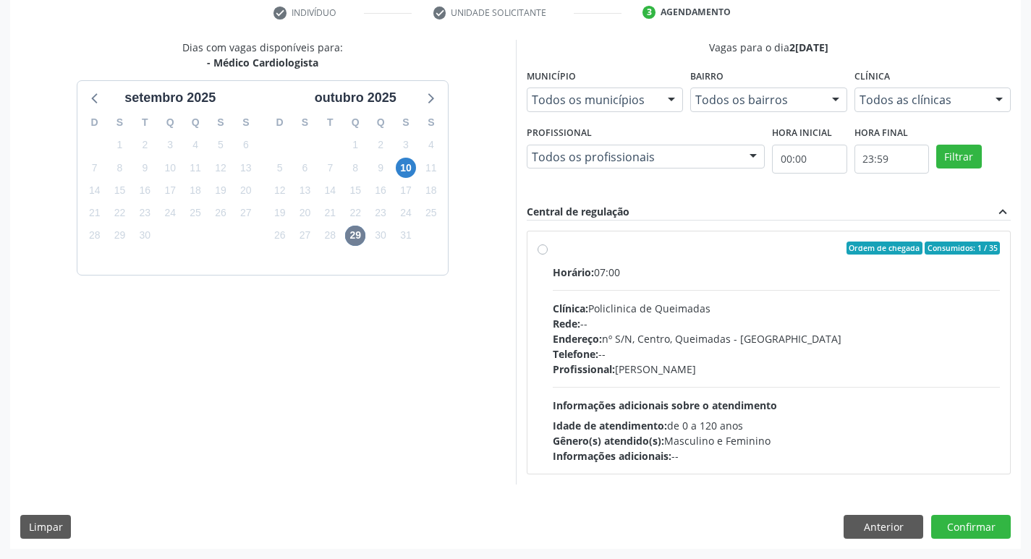
click at [802, 262] on label "Ordem de chegada Consumidos: 1 / 35 Horário: 07:00 Clínica: Policlinica de Quei…" at bounding box center [776, 353] width 448 height 222
click at [547, 255] on input "Ordem de chegada Consumidos: 1 / 35 Horário: 07:00 Clínica: Policlinica de Quei…" at bounding box center [542, 248] width 10 height 13
radio input "true"
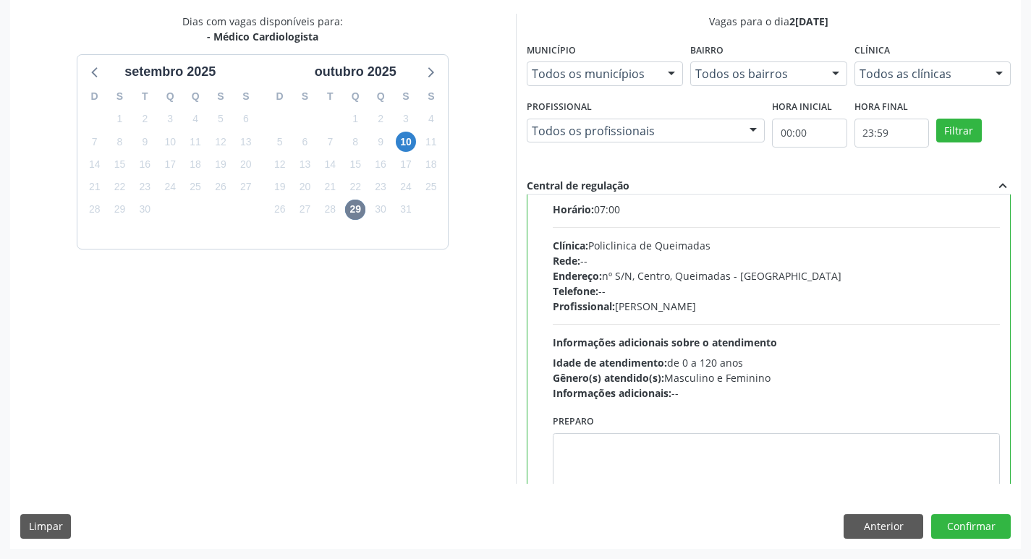
scroll to position [72, 0]
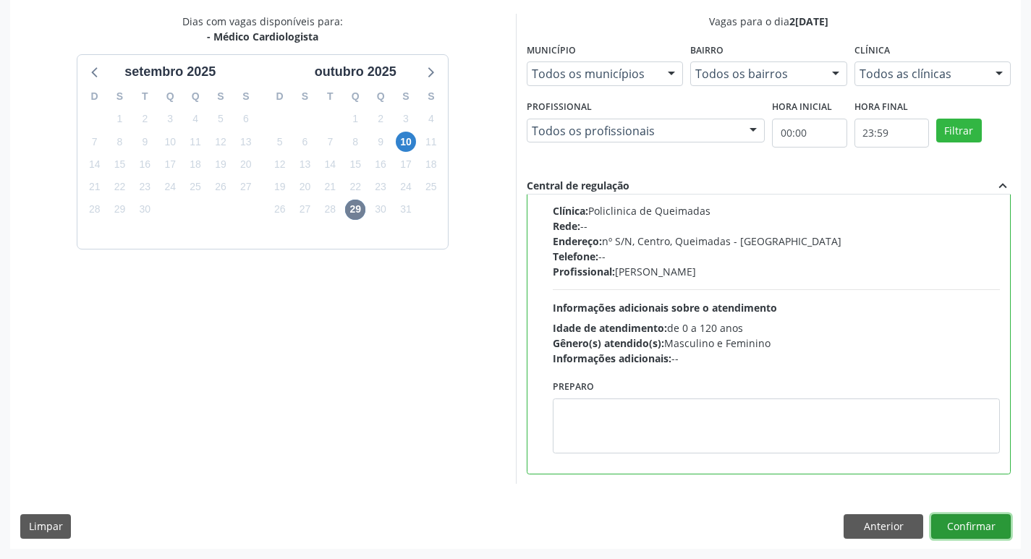
click at [969, 519] on button "Confirmar" at bounding box center [971, 526] width 80 height 25
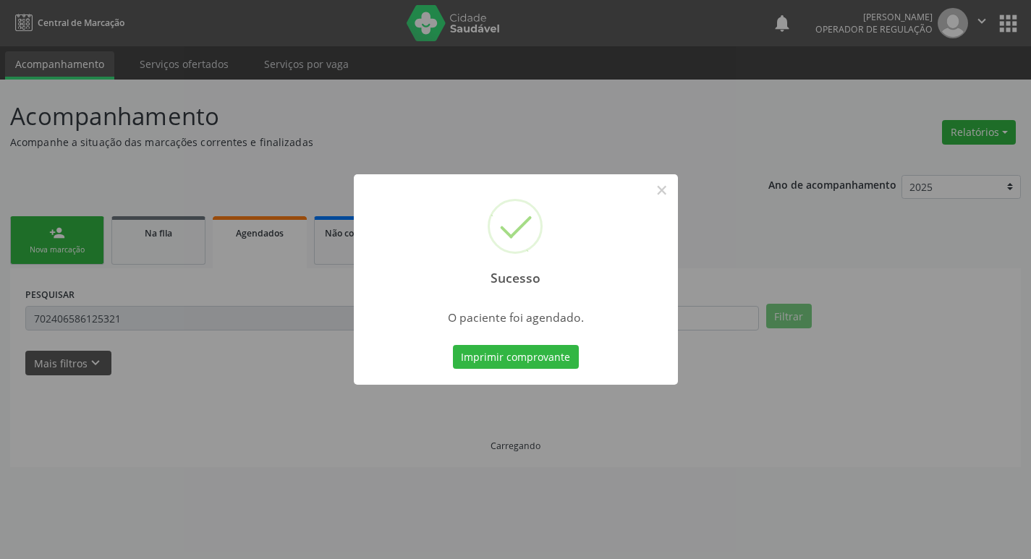
scroll to position [0, 0]
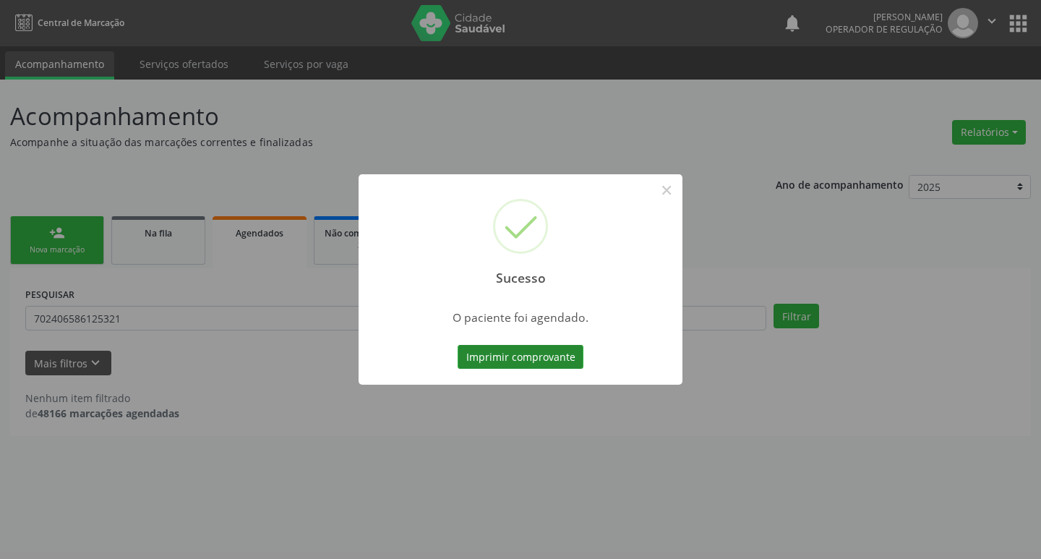
click at [516, 366] on button "Imprimir comprovante" at bounding box center [521, 357] width 126 height 25
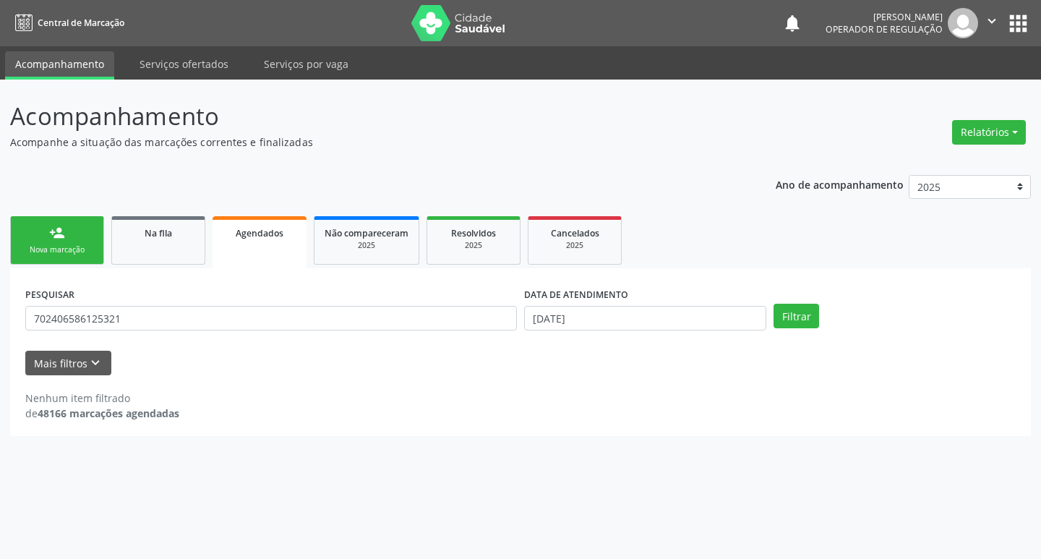
click at [56, 232] on div "person_add" at bounding box center [57, 233] width 16 height 16
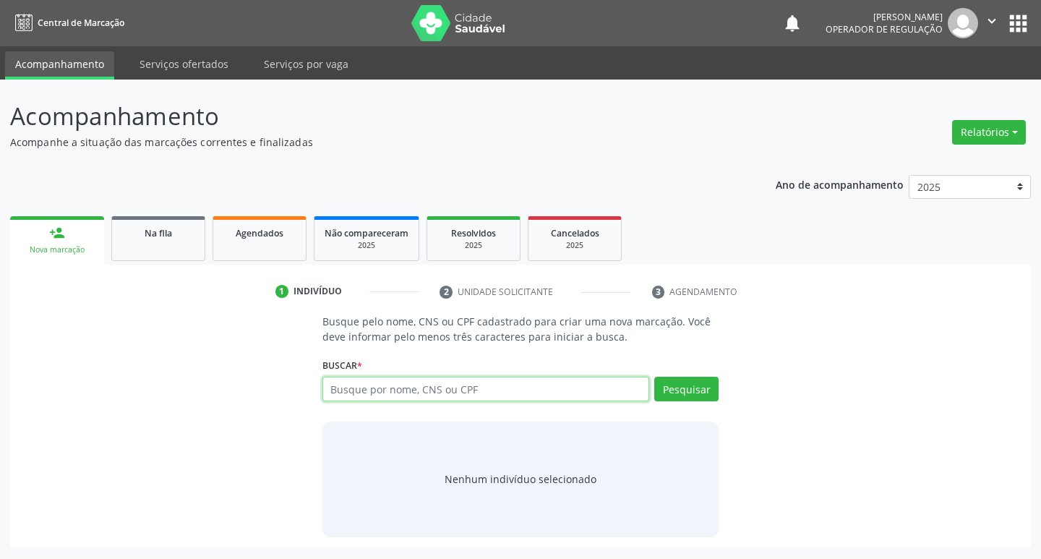
click at [386, 398] on input "text" at bounding box center [487, 389] width 328 height 25
type input "702608774044546"
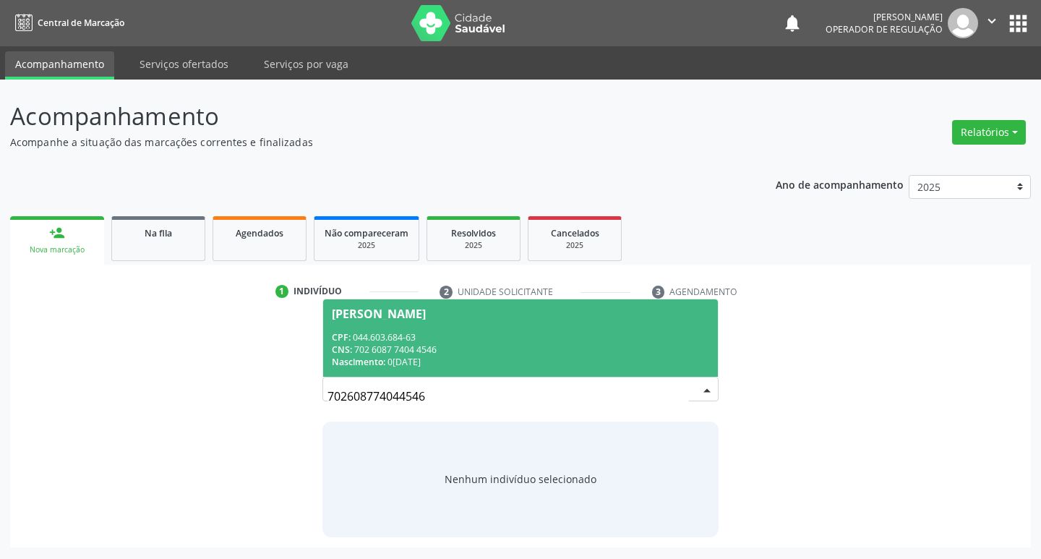
click at [492, 341] on div "CPF: 044.603.684-63" at bounding box center [521, 337] width 378 height 12
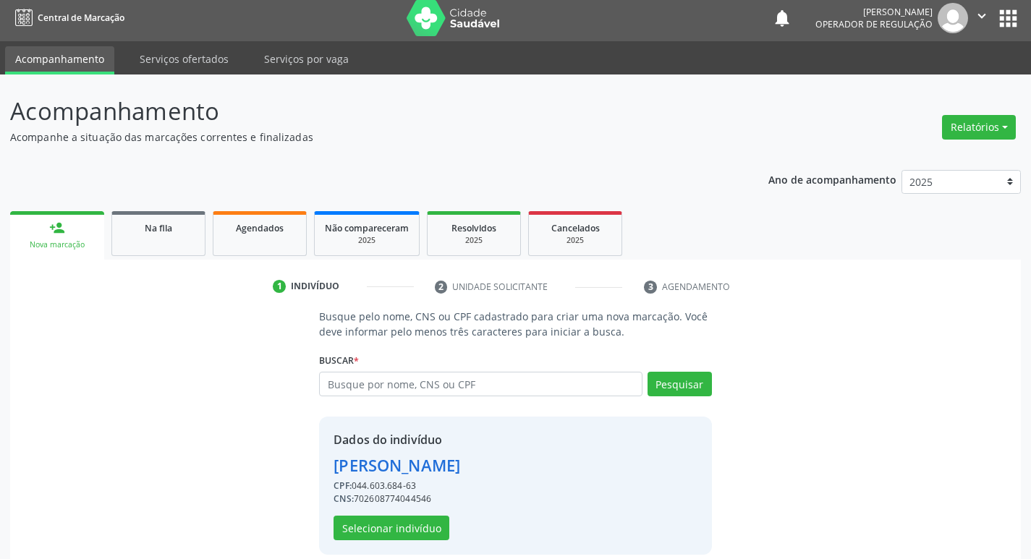
scroll to position [21, 0]
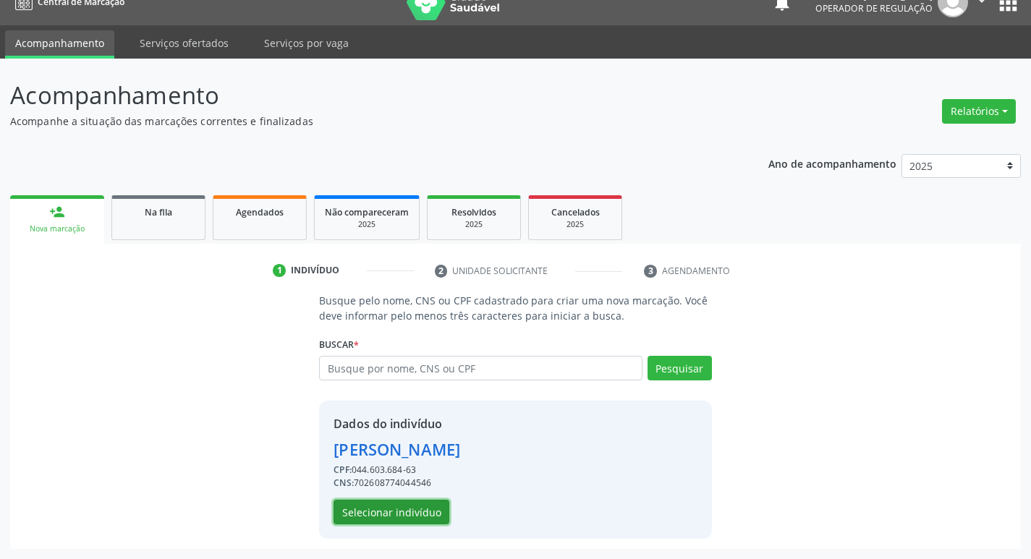
click at [417, 513] on button "Selecionar indivíduo" at bounding box center [391, 512] width 116 height 25
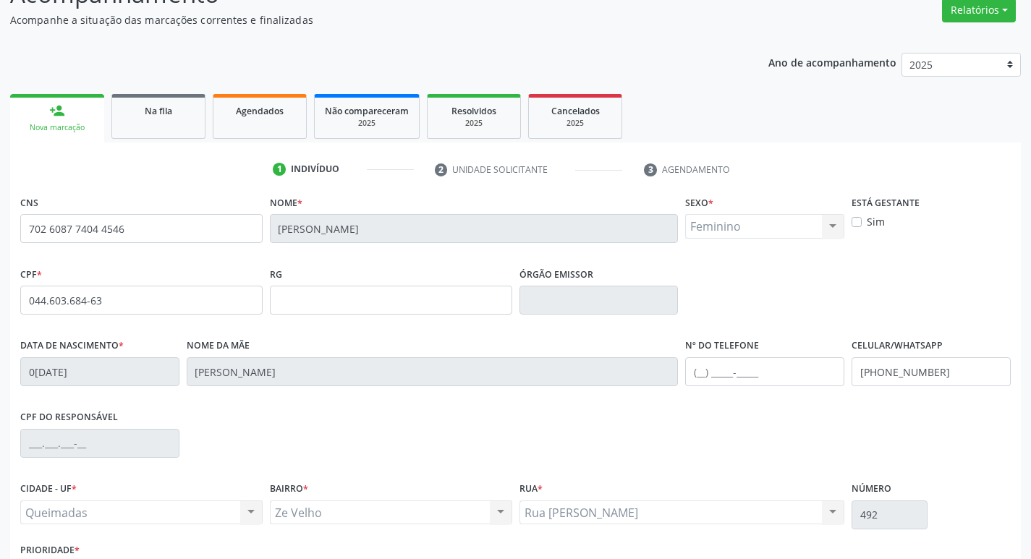
scroll to position [225, 0]
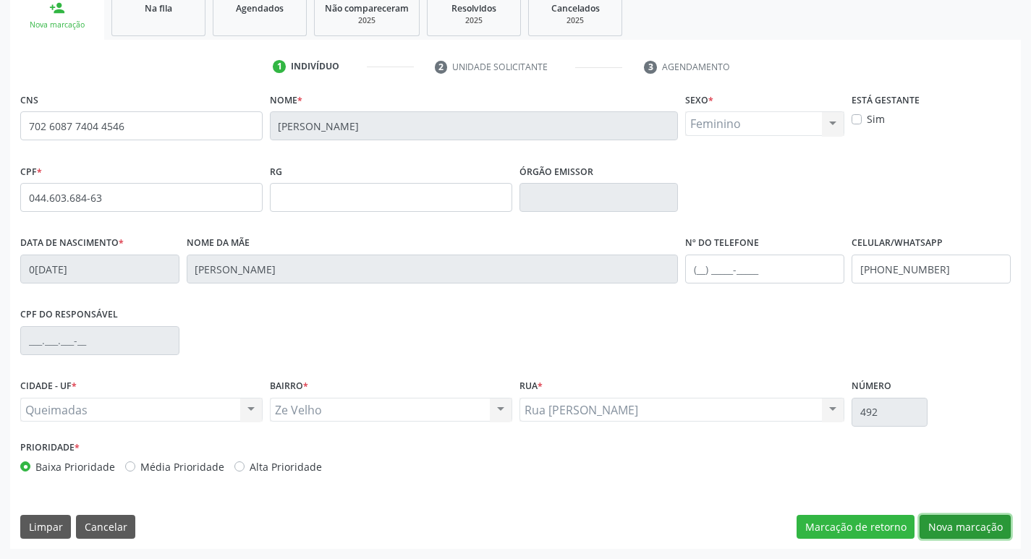
drag, startPoint x: 957, startPoint y: 520, endPoint x: 362, endPoint y: 476, distance: 596.1
click at [955, 521] on button "Nova marcação" at bounding box center [964, 527] width 91 height 25
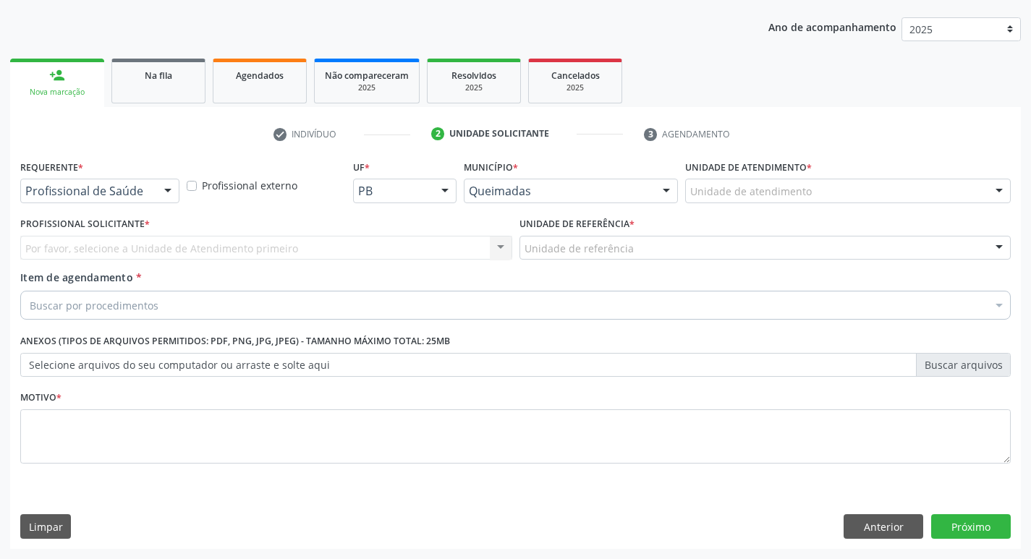
scroll to position [158, 0]
drag, startPoint x: 90, startPoint y: 197, endPoint x: 77, endPoint y: 221, distance: 26.9
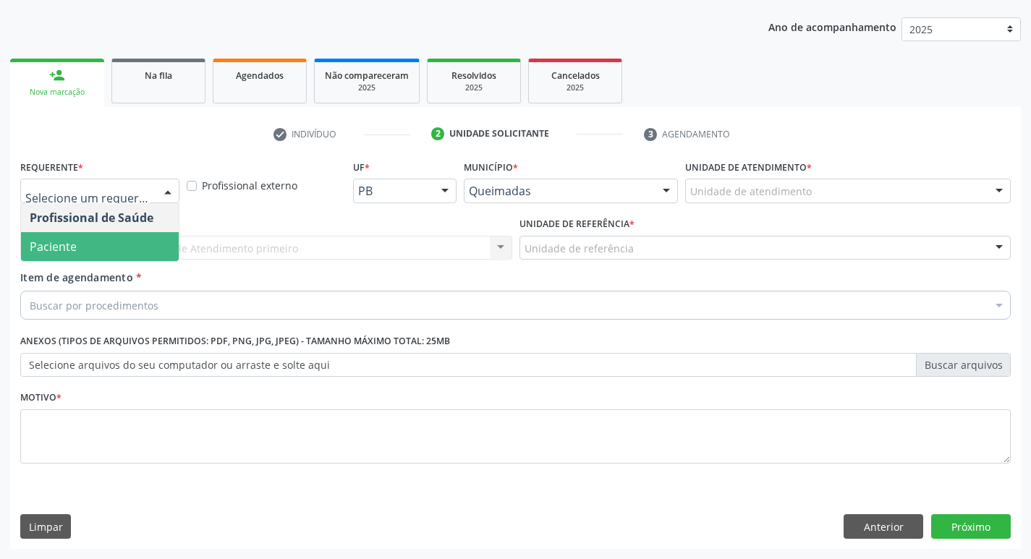
click at [72, 249] on span "Paciente" at bounding box center [53, 247] width 47 height 16
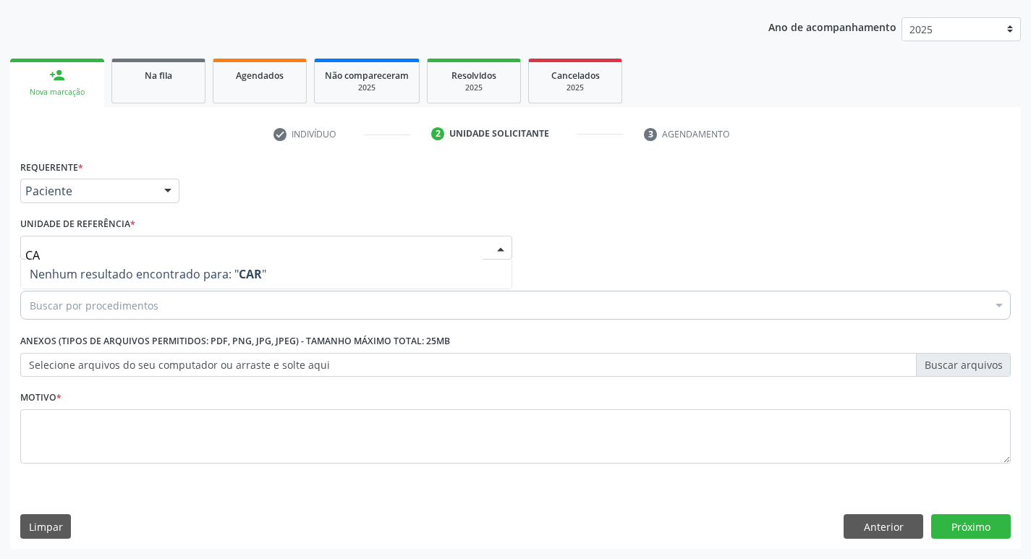
type input "C"
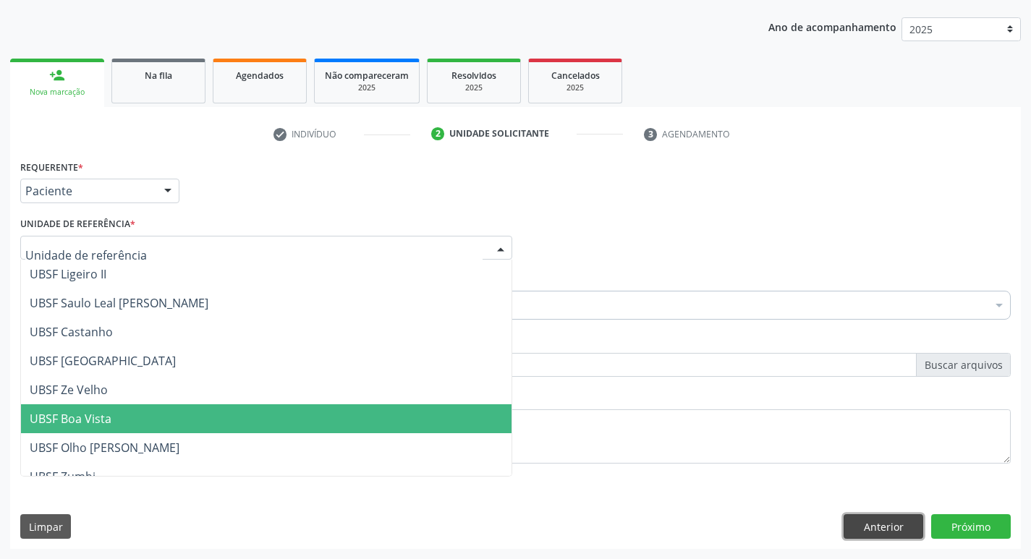
click at [902, 527] on button "Anterior" at bounding box center [883, 526] width 80 height 25
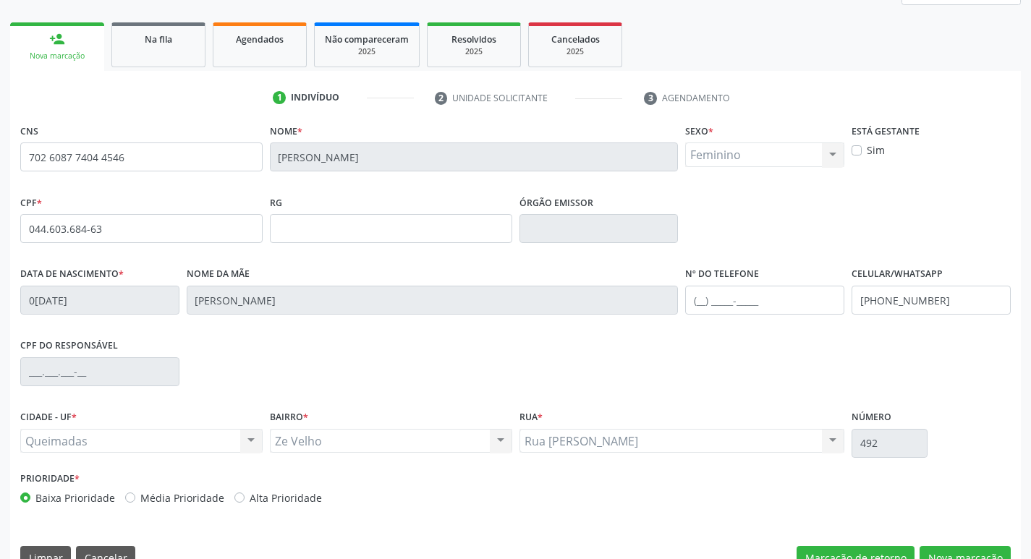
scroll to position [225, 0]
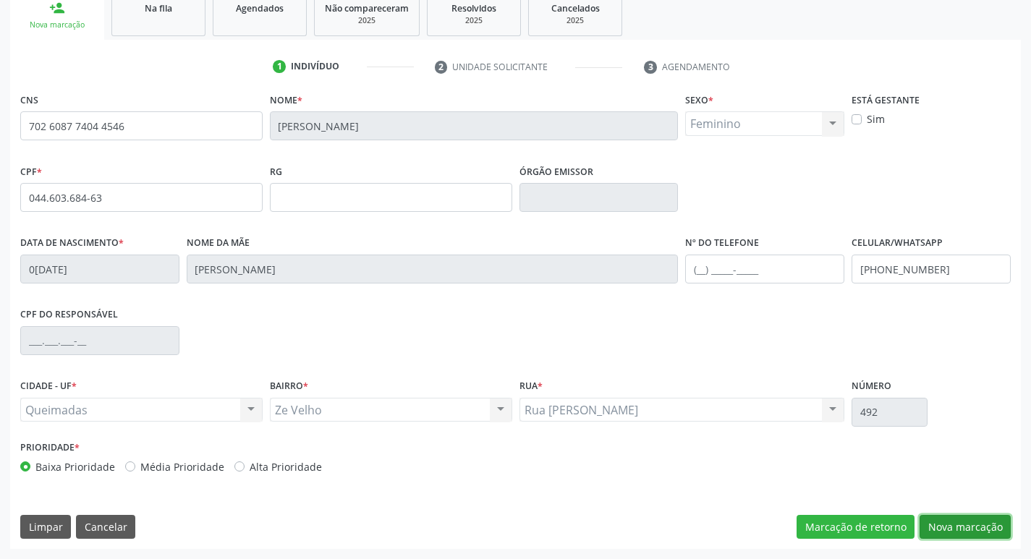
click at [942, 522] on button "Nova marcação" at bounding box center [964, 527] width 91 height 25
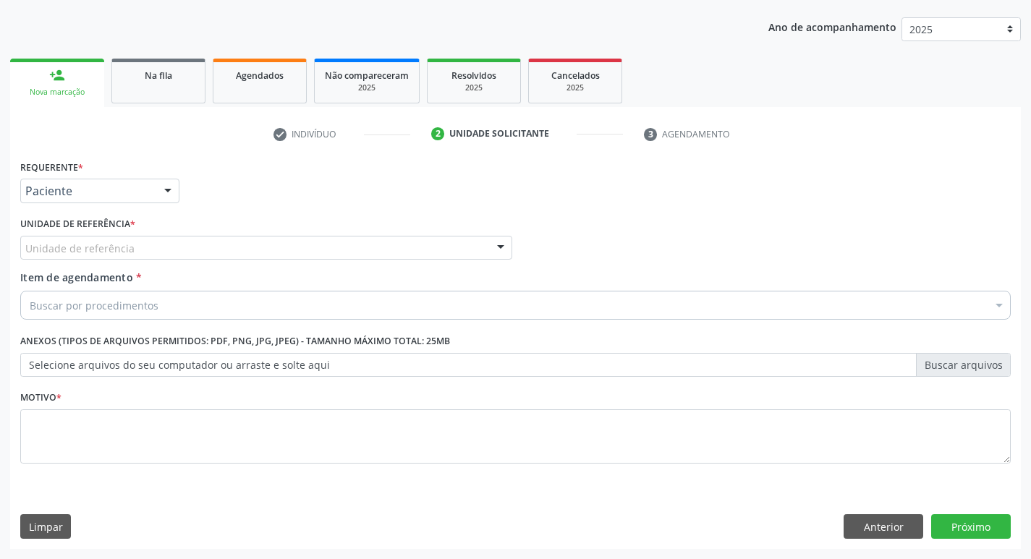
scroll to position [158, 0]
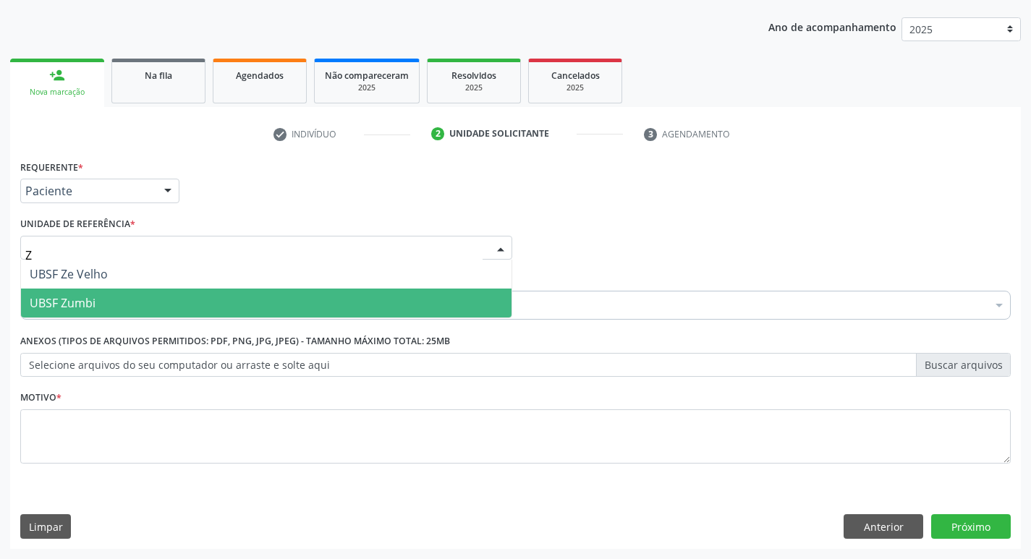
type input "ZE"
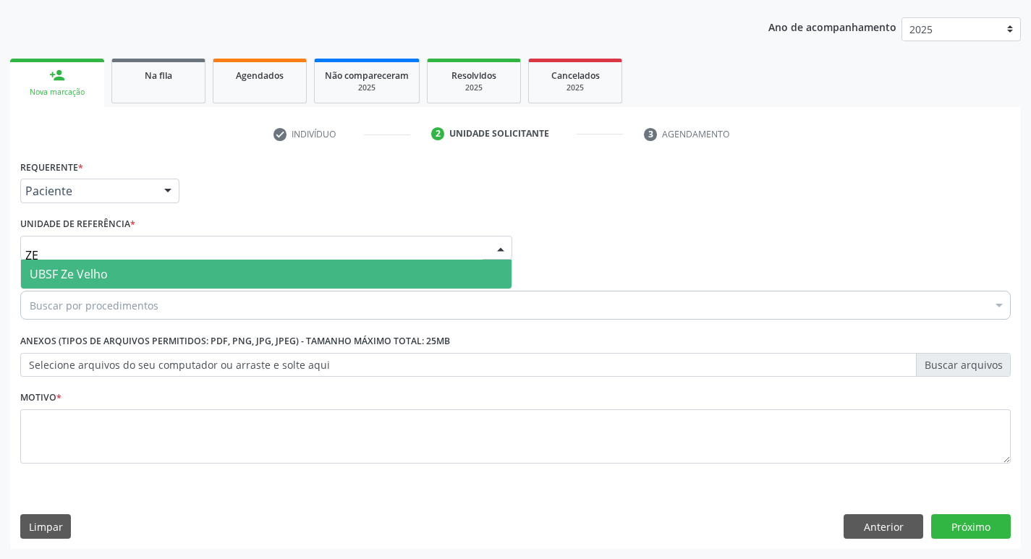
click at [43, 276] on span "UBSF Ze Velho" at bounding box center [69, 274] width 78 height 16
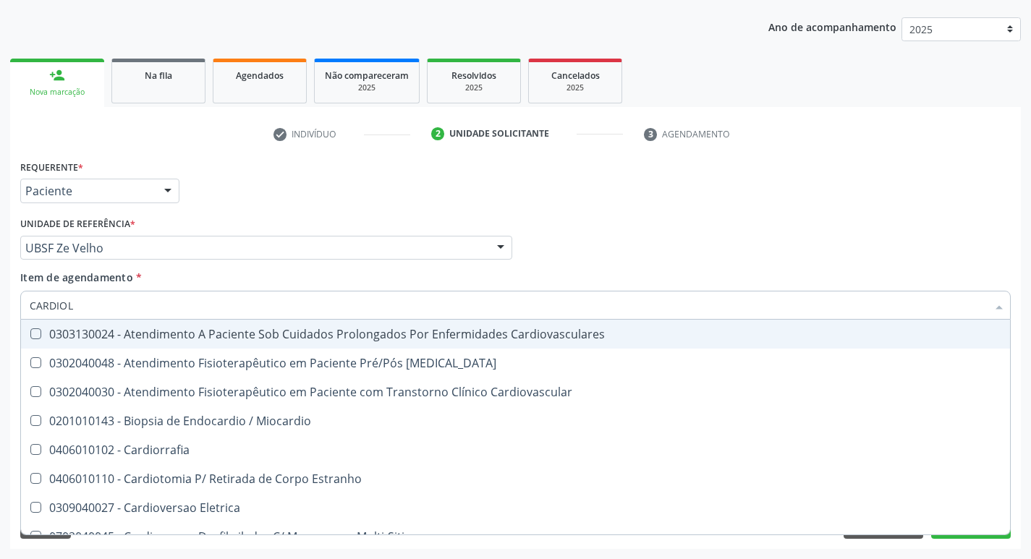
type input "CARDIOLO"
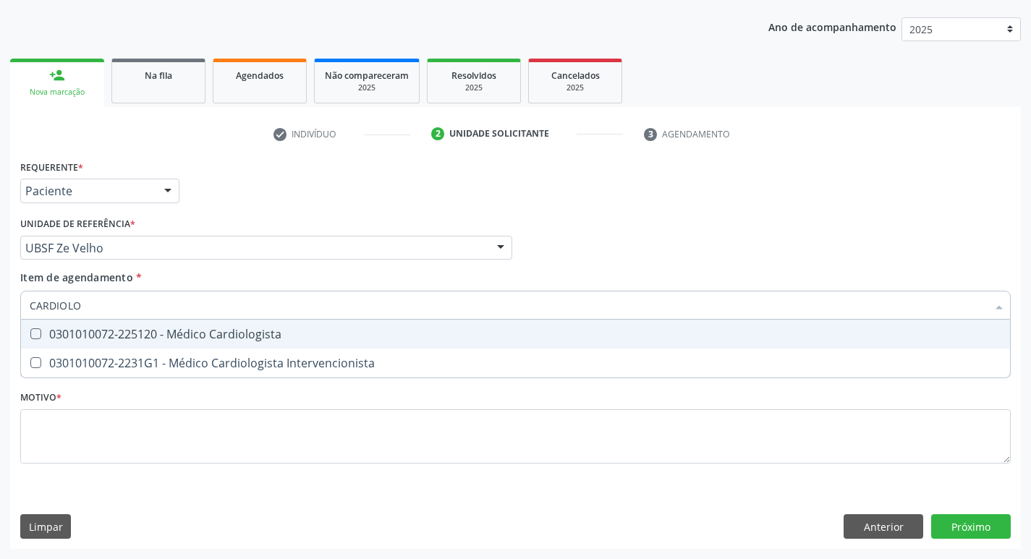
click at [74, 340] on div "0301010072-225120 - Médico Cardiologista" at bounding box center [515, 334] width 971 height 12
checkbox Cardiologista "true"
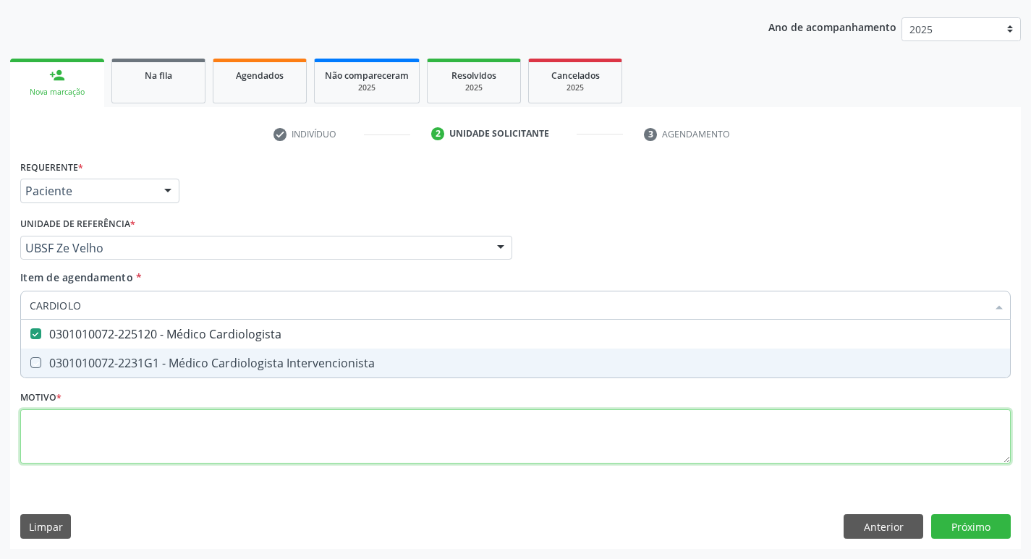
click at [57, 419] on div "Requerente * Paciente Profissional de Saúde Paciente Nenhum resultado encontrad…" at bounding box center [515, 320] width 990 height 328
checkbox Intervencionista "true"
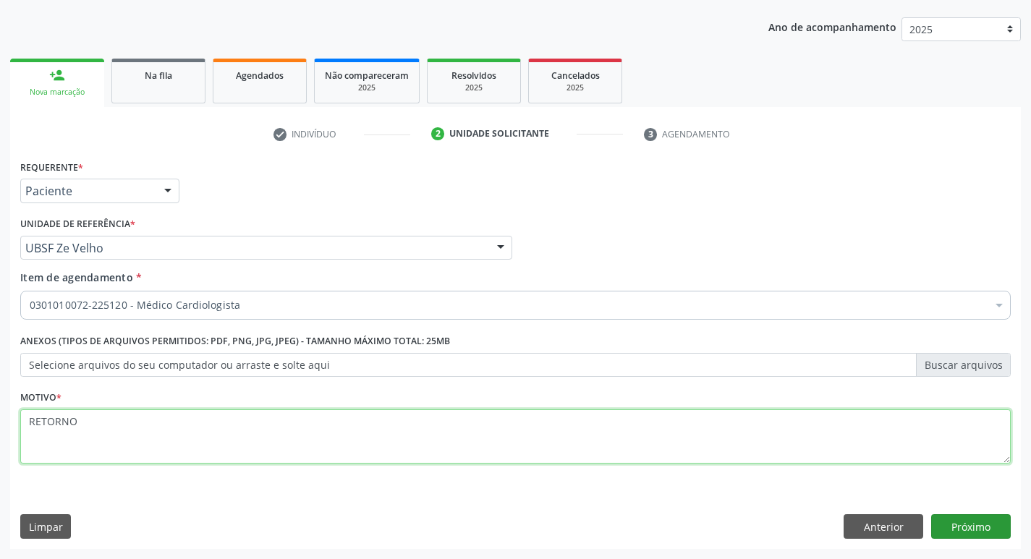
type textarea "RETORNO"
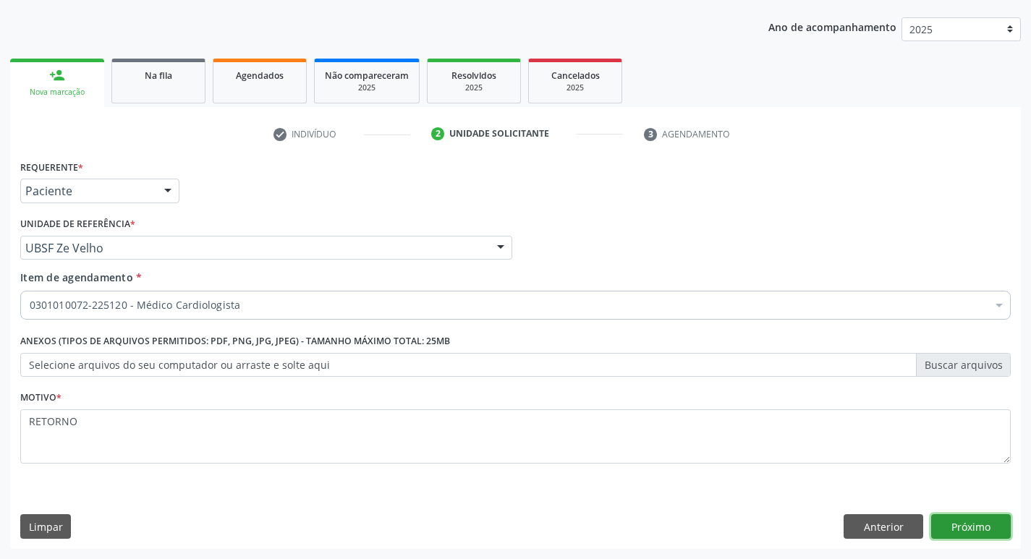
click at [944, 522] on button "Próximo" at bounding box center [971, 526] width 80 height 25
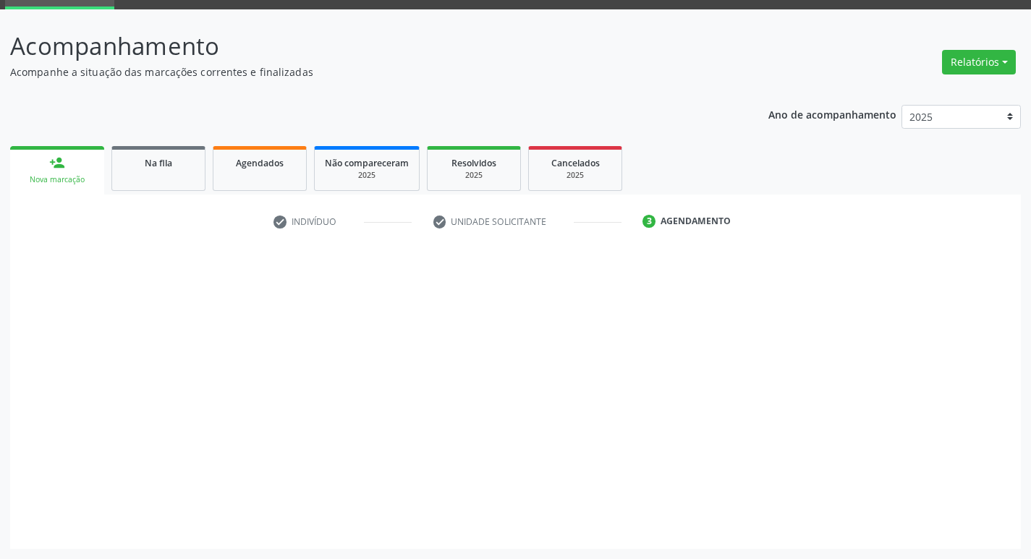
scroll to position [70, 0]
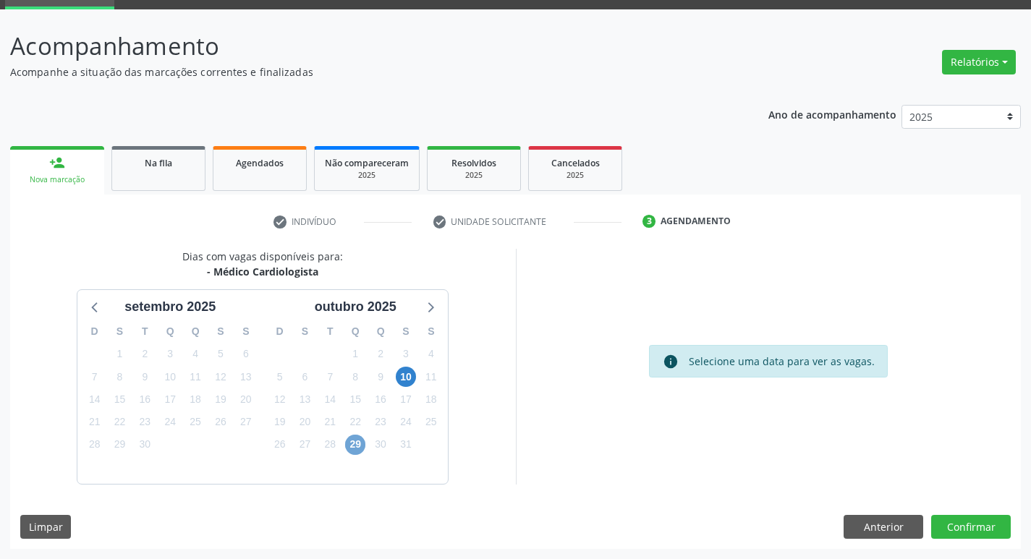
click at [356, 441] on span "29" at bounding box center [355, 445] width 20 height 20
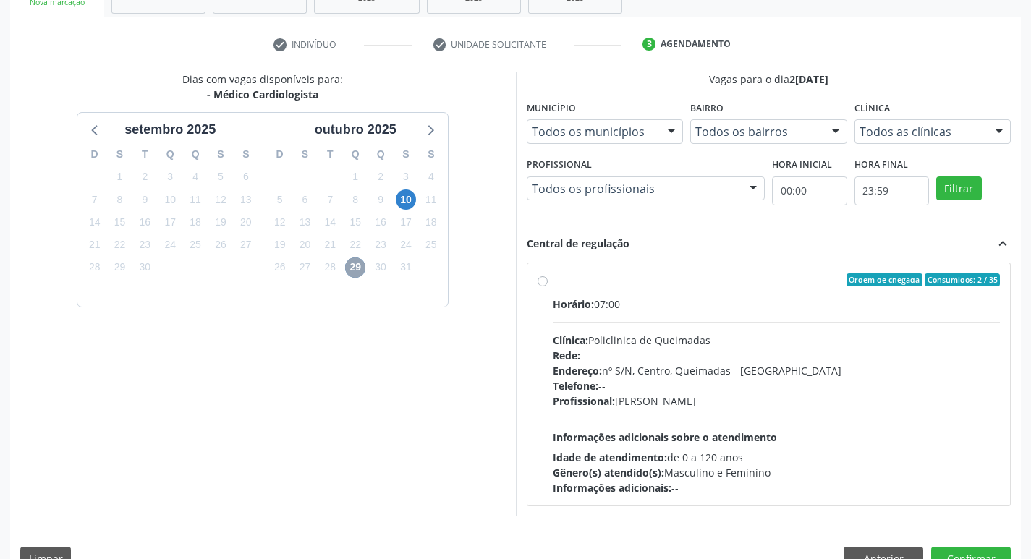
scroll to position [279, 0]
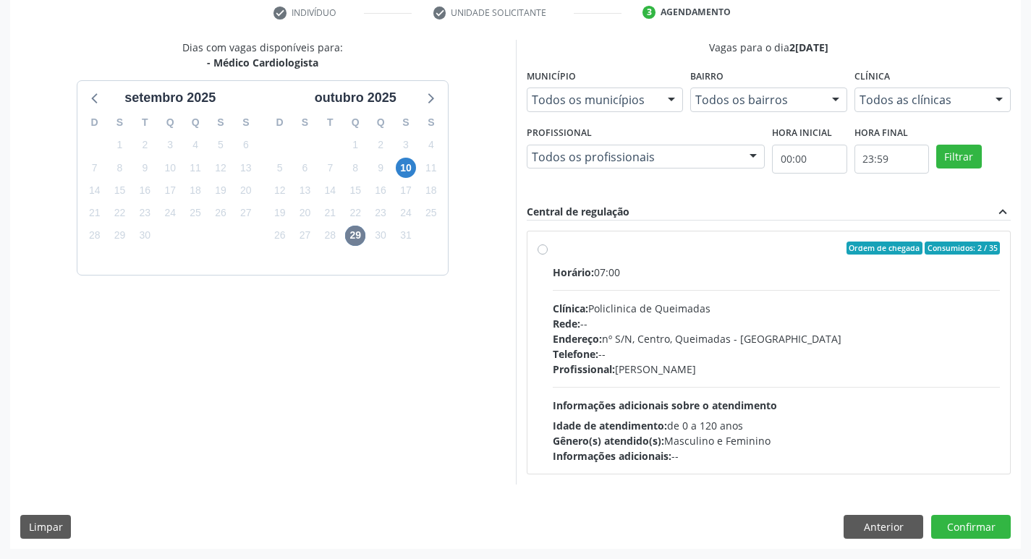
click at [900, 325] on div "Rede: --" at bounding box center [776, 323] width 448 height 15
click at [547, 255] on input "Ordem de chegada Consumidos: 2 / 35 Horário: 07:00 Clínica: Policlinica de Quei…" at bounding box center [542, 248] width 10 height 13
radio input "true"
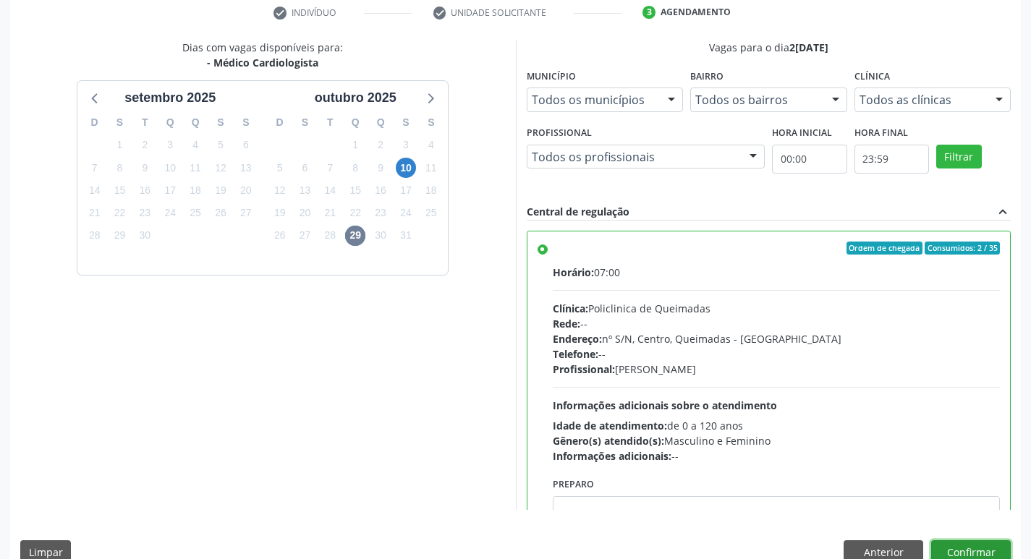
click at [971, 541] on button "Confirmar" at bounding box center [971, 552] width 80 height 25
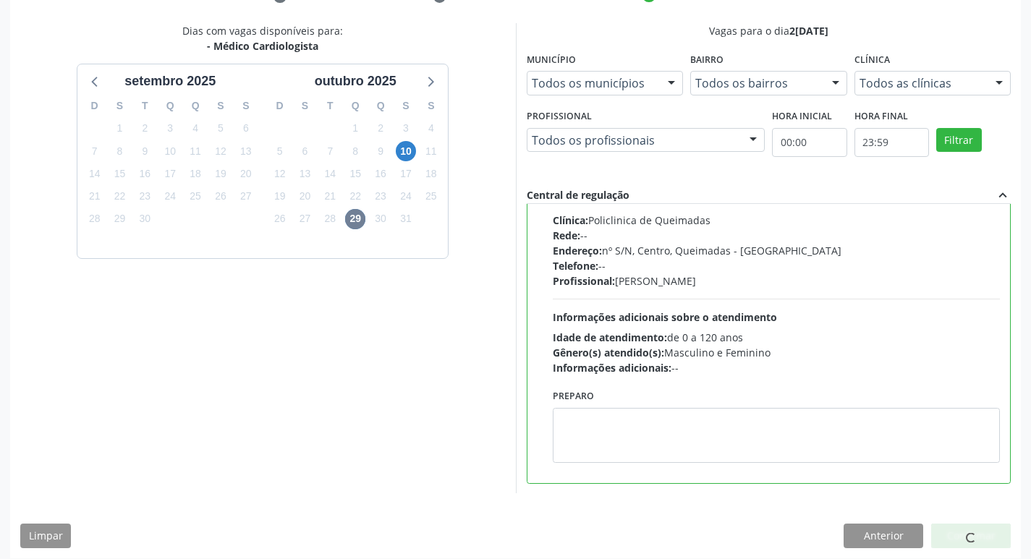
scroll to position [305, 0]
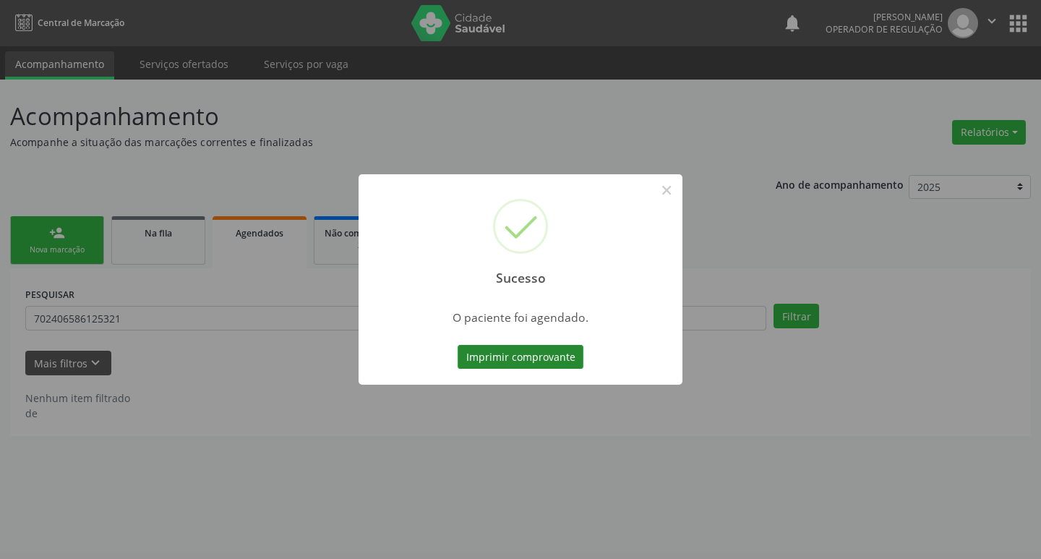
click at [575, 362] on button "Imprimir comprovante" at bounding box center [521, 357] width 126 height 25
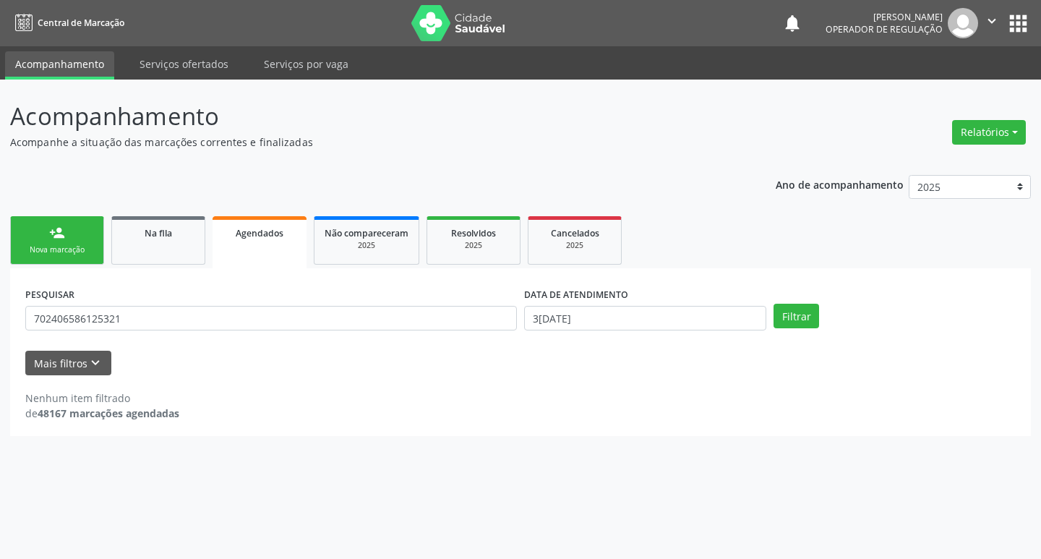
click at [39, 262] on link "person_add Nova marcação" at bounding box center [57, 240] width 94 height 48
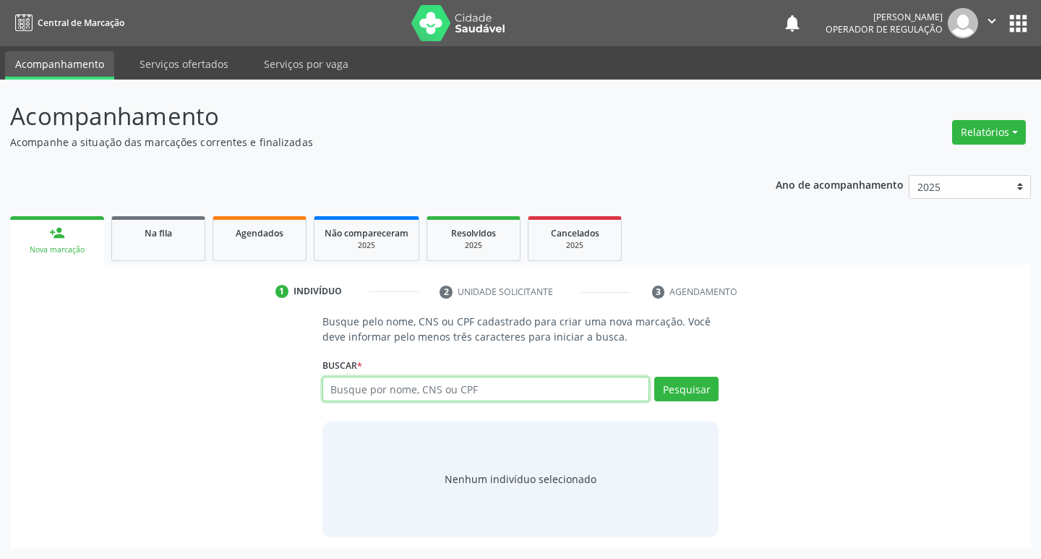
click at [385, 387] on input "text" at bounding box center [487, 389] width 328 height 25
type input "708607501131389"
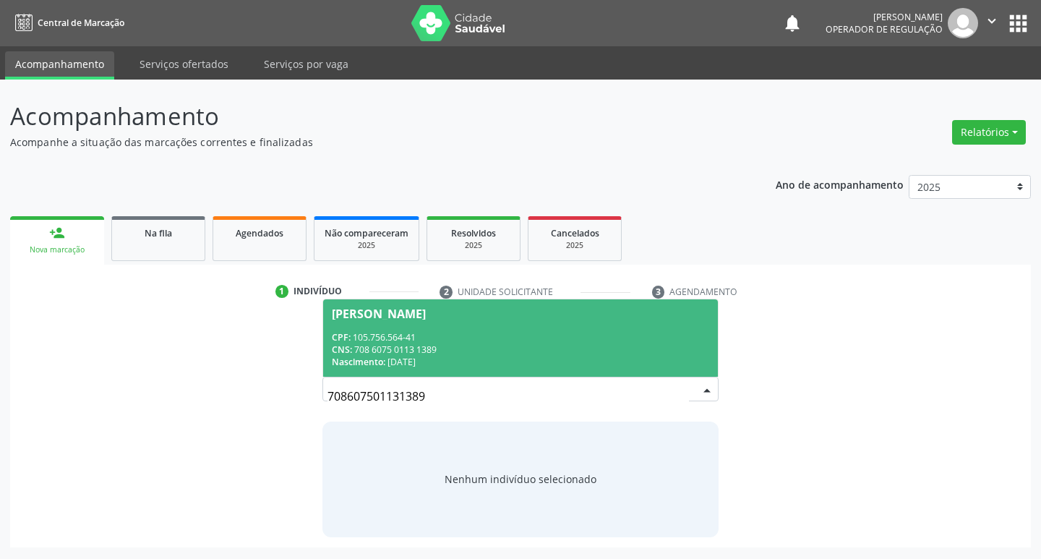
click at [491, 325] on span "Simone do Nascimento Souza Gomes CPF: 105.756.564-41 CNS: 708 6075 0113 1389 Na…" at bounding box center [521, 337] width 396 height 77
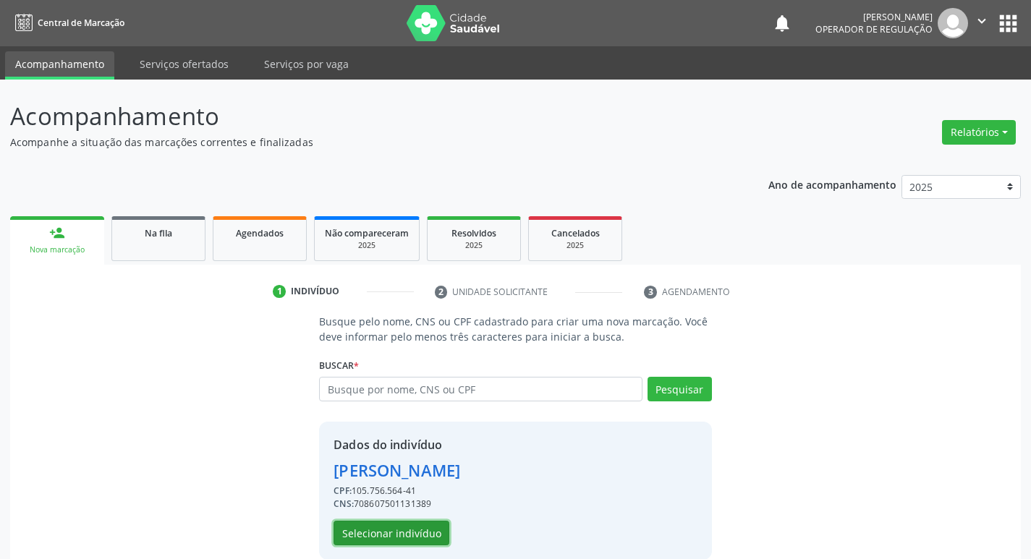
click at [388, 536] on button "Selecionar indivíduo" at bounding box center [391, 533] width 116 height 25
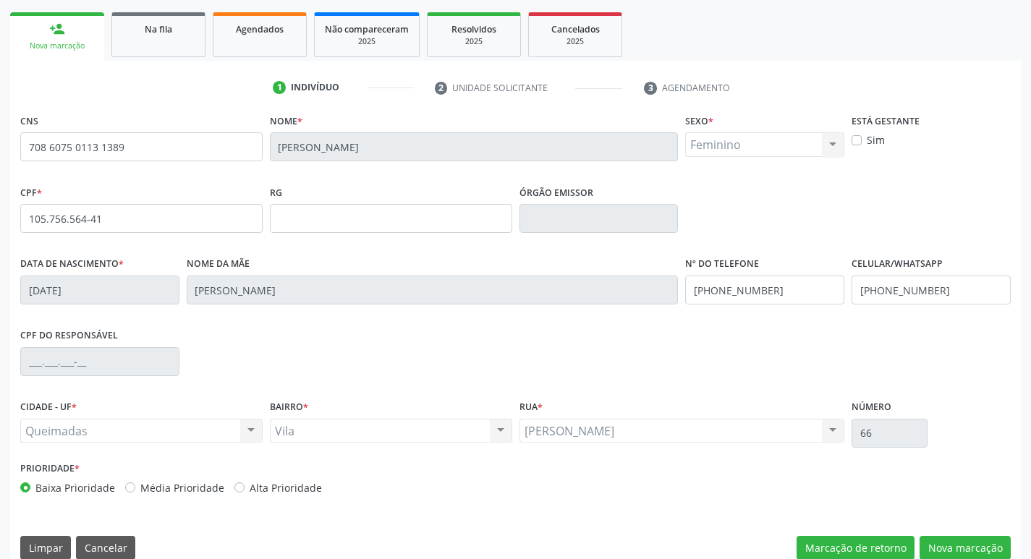
scroll to position [225, 0]
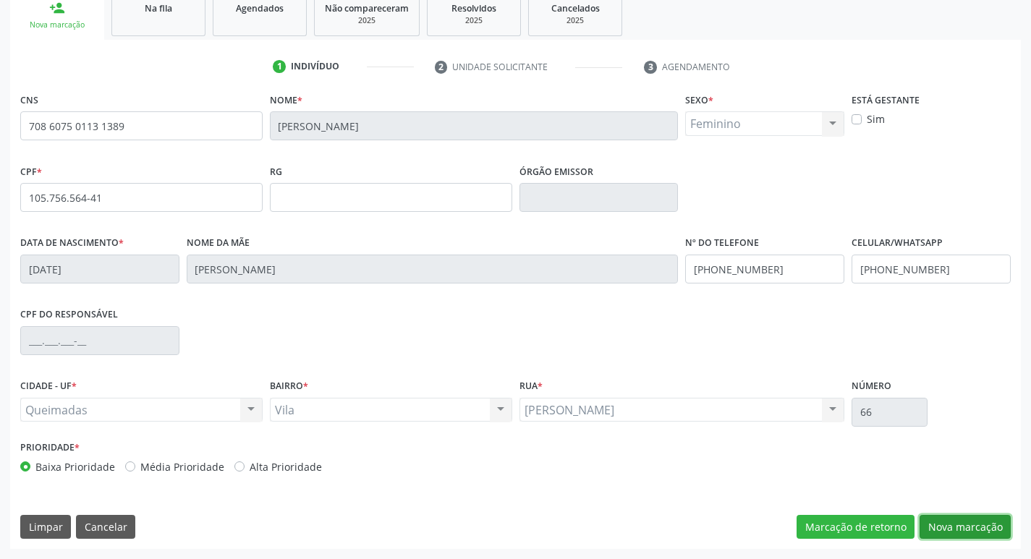
drag, startPoint x: 957, startPoint y: 532, endPoint x: 307, endPoint y: 352, distance: 674.4
click at [955, 531] on button "Nova marcação" at bounding box center [964, 527] width 91 height 25
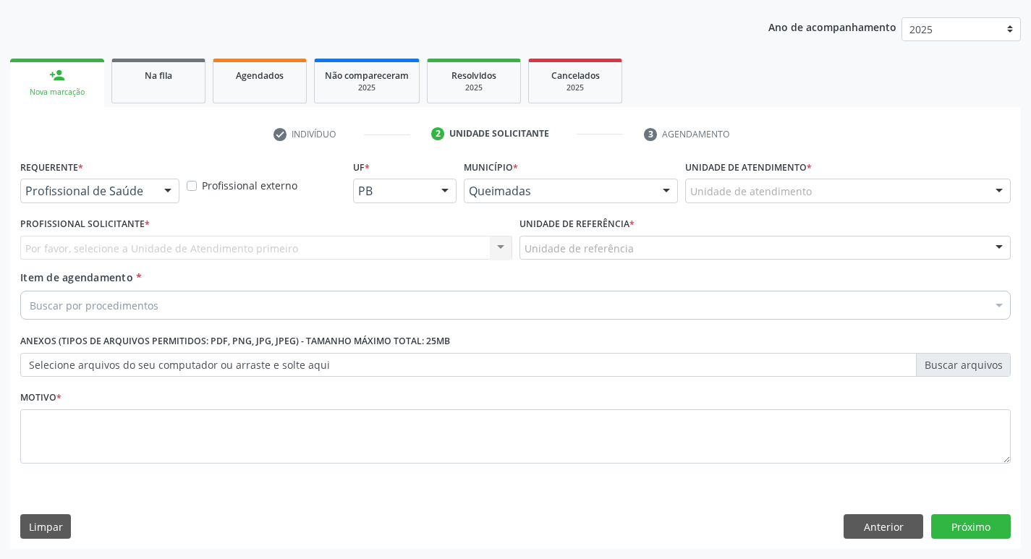
click at [95, 181] on div "Profissional de Saúde" at bounding box center [99, 191] width 159 height 25
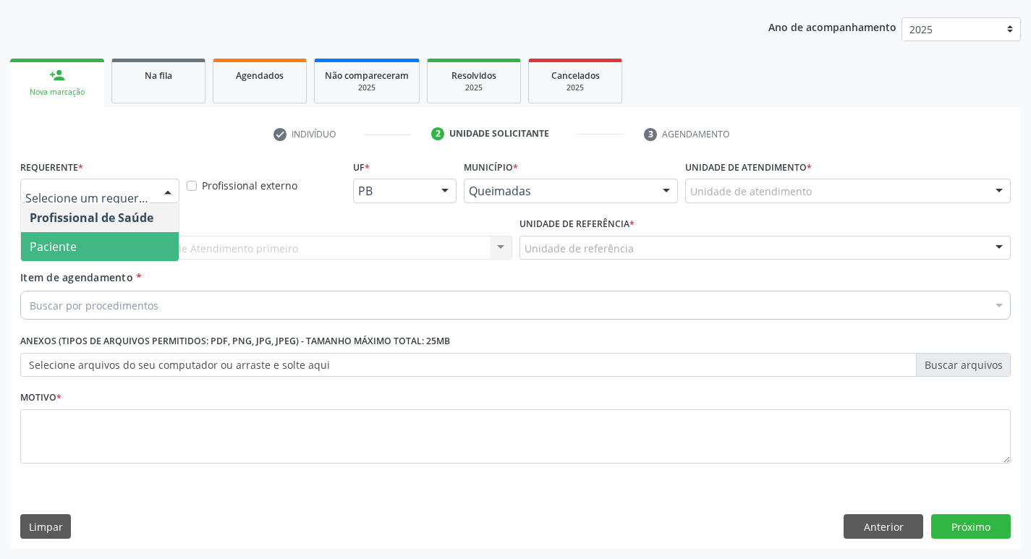
click at [80, 237] on span "Paciente" at bounding box center [100, 246] width 158 height 29
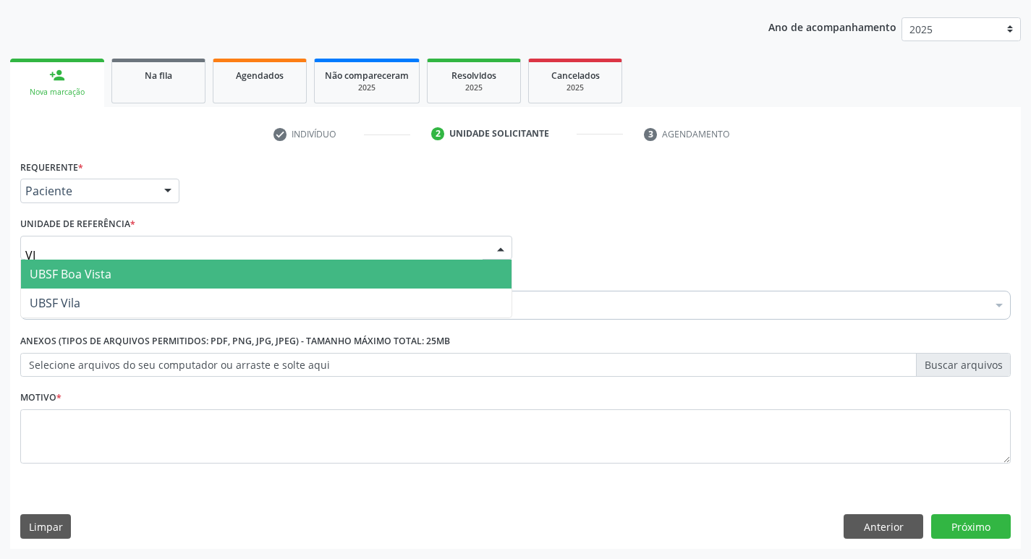
type input "VIL"
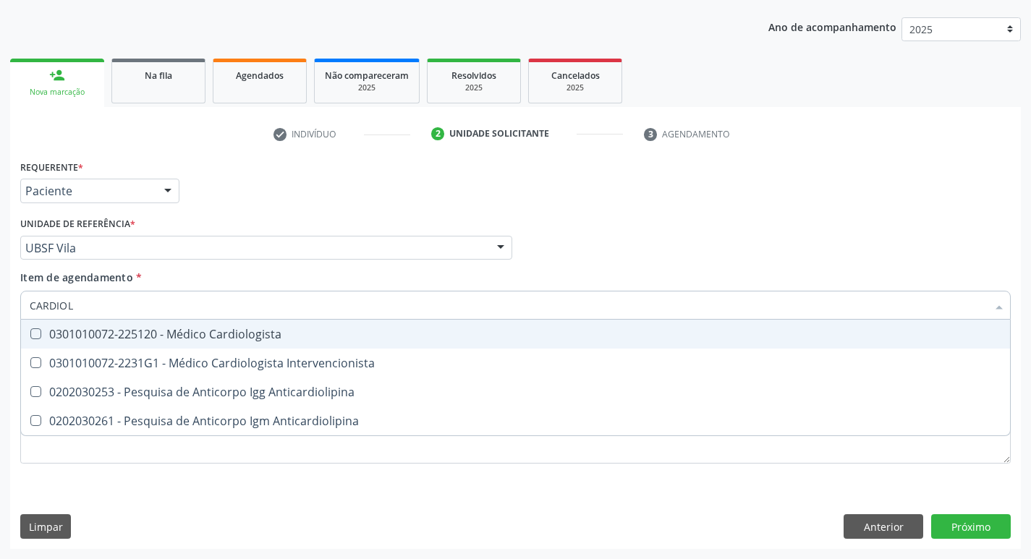
type input "CARDIOLO"
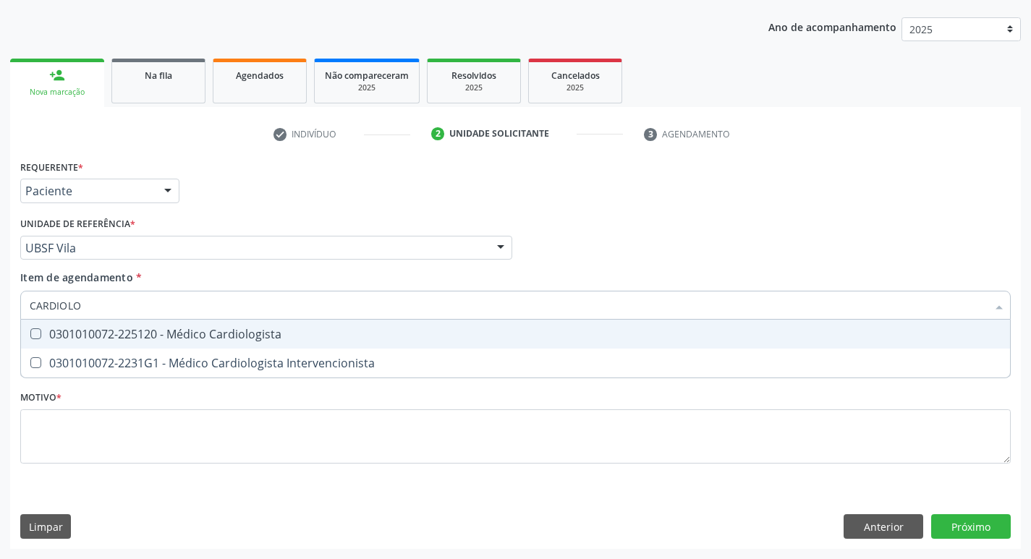
click at [162, 321] on span "0301010072-225120 - Médico Cardiologista" at bounding box center [515, 334] width 989 height 29
checkbox Cardiologista "true"
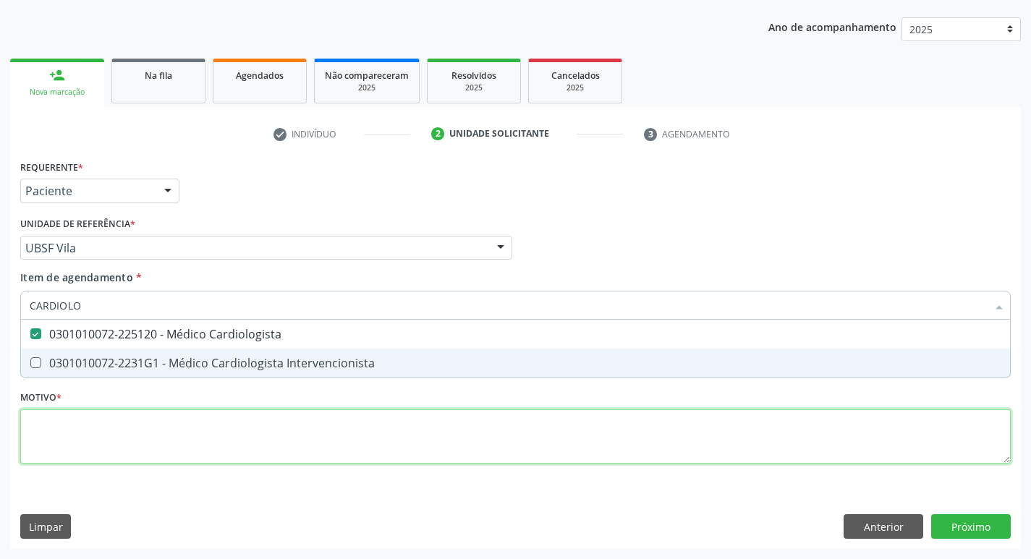
click at [189, 430] on div "Requerente * Paciente Profissional de Saúde Paciente Nenhum resultado encontrad…" at bounding box center [515, 320] width 990 height 328
checkbox Intervencionista "true"
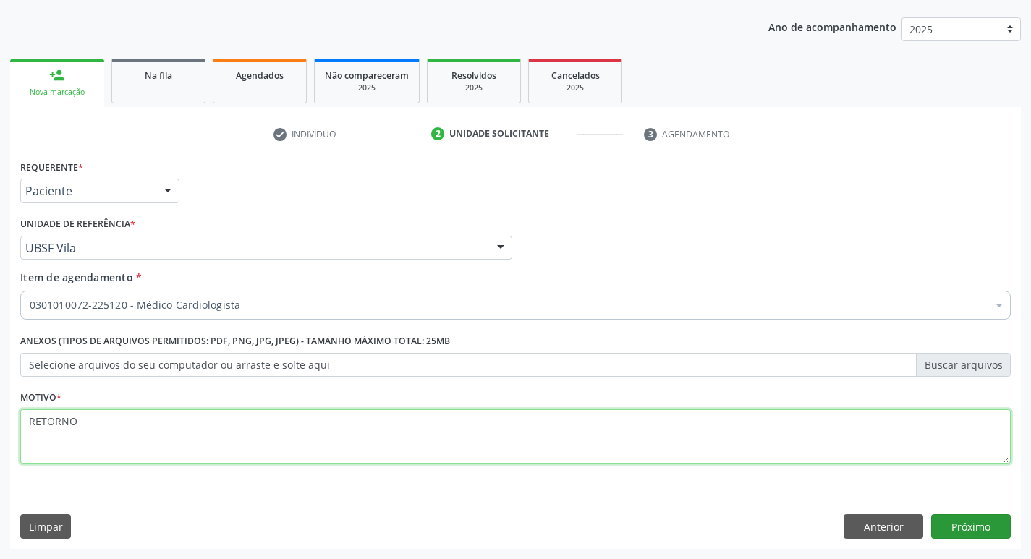
type textarea "RETORNO"
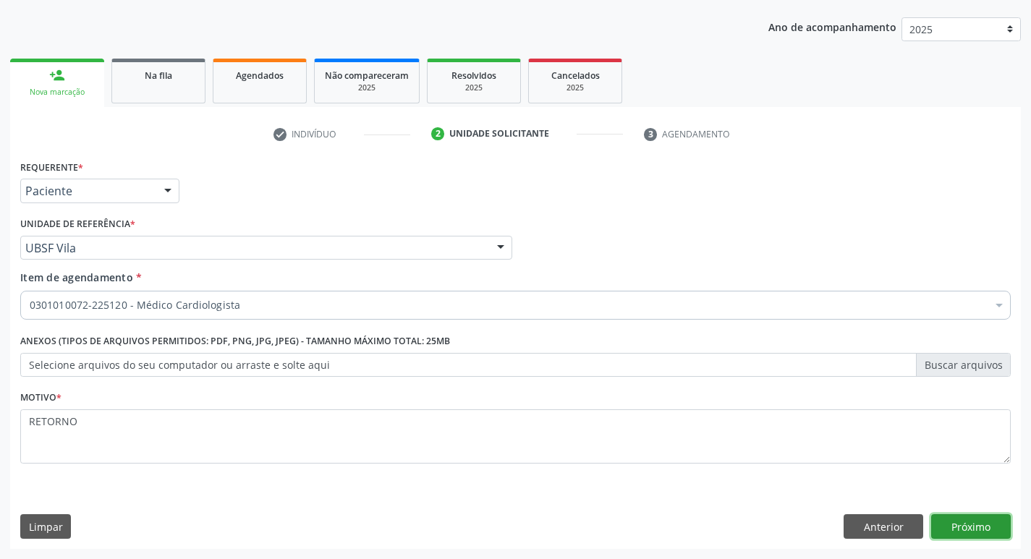
click at [965, 529] on button "Próximo" at bounding box center [971, 526] width 80 height 25
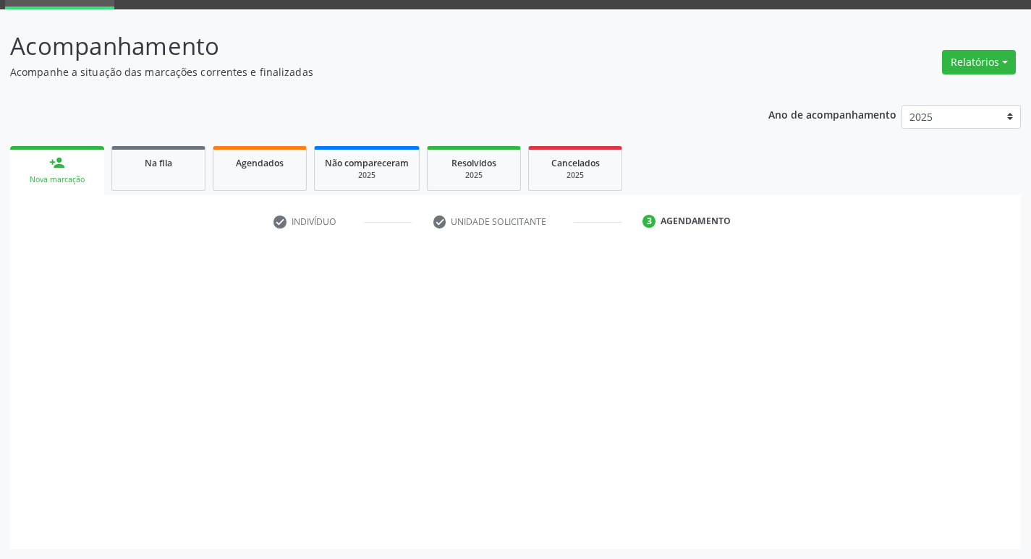
scroll to position [70, 0]
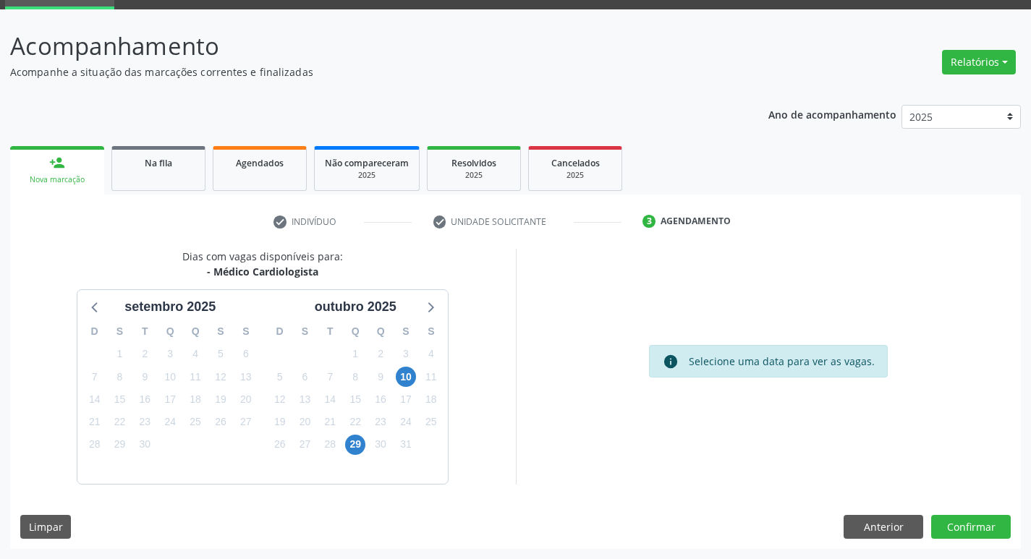
click at [365, 451] on div "29" at bounding box center [355, 444] width 20 height 22
click at [363, 448] on span "29" at bounding box center [355, 445] width 20 height 20
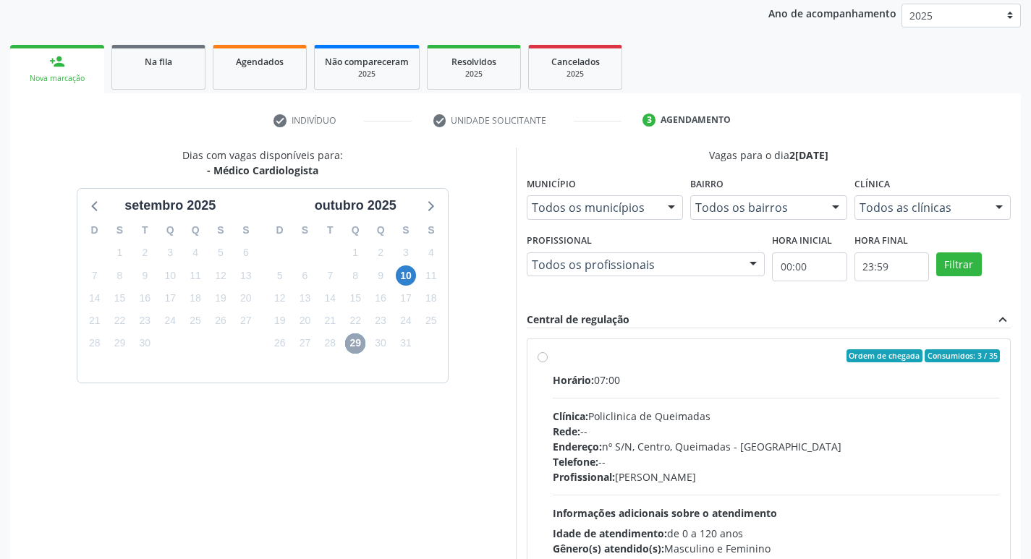
scroll to position [279, 0]
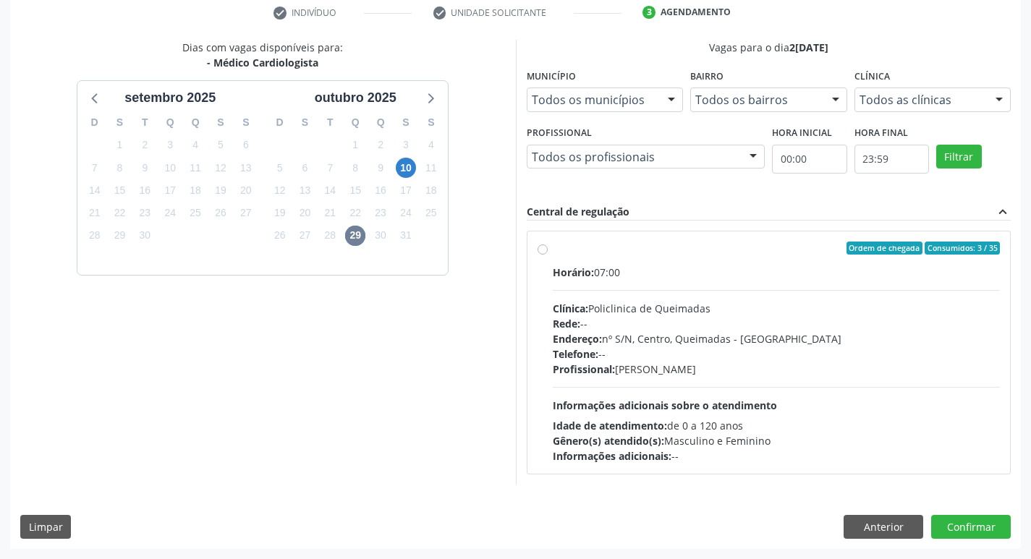
drag, startPoint x: 764, startPoint y: 233, endPoint x: 817, endPoint y: 317, distance: 99.7
click at [765, 232] on div "Ordem de chegada Consumidos: 3 / 35 Horário: 07:00 Clínica: Policlinica de Quei…" at bounding box center [768, 352] width 483 height 242
radio input "true"
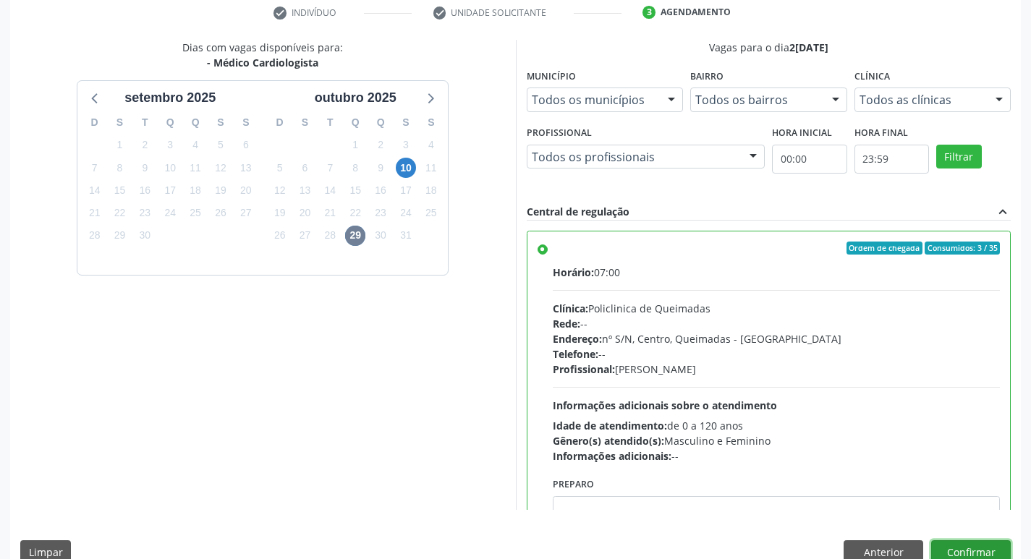
click at [960, 545] on button "Confirmar" at bounding box center [971, 552] width 80 height 25
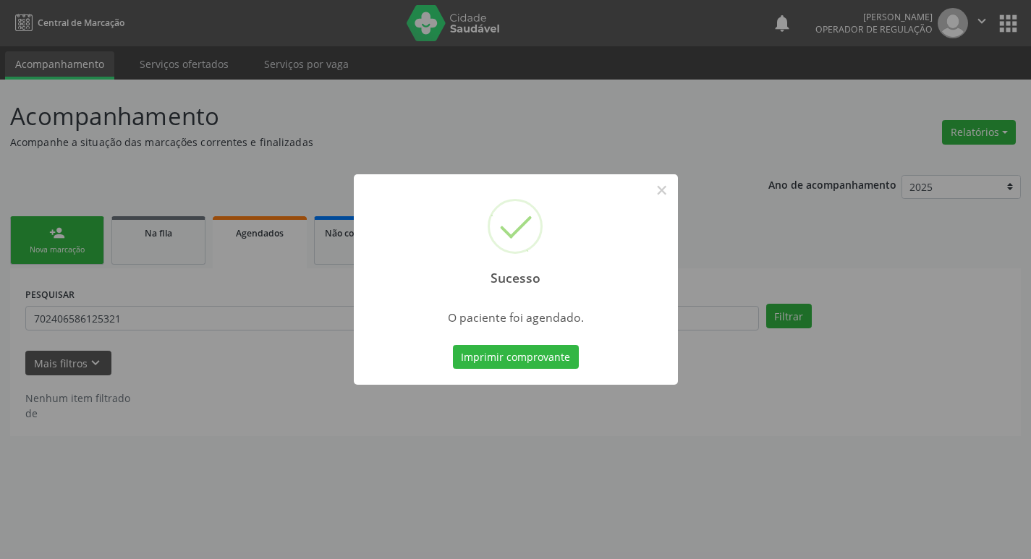
scroll to position [0, 0]
click at [544, 352] on button "Imprimir comprovante" at bounding box center [521, 357] width 126 height 25
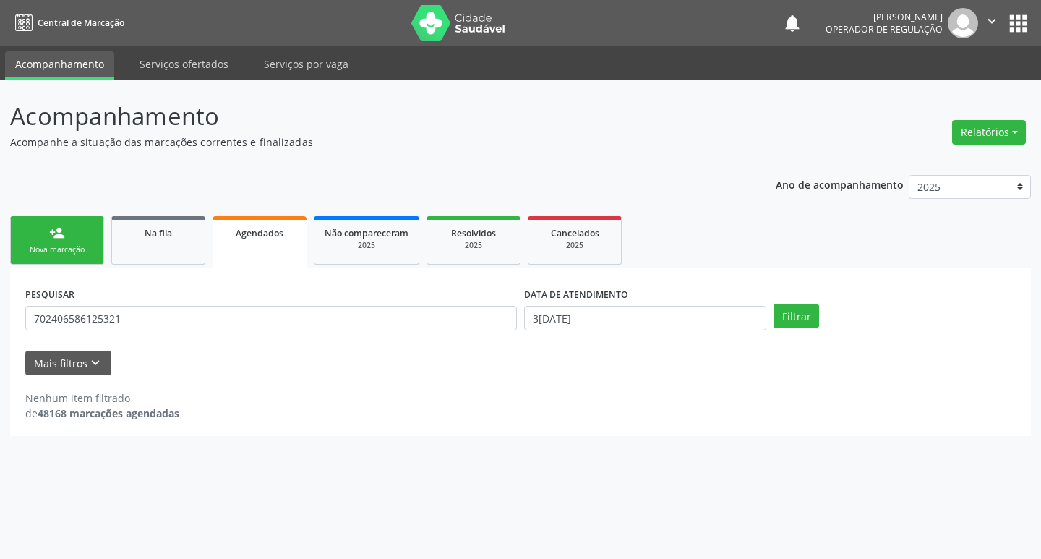
click at [72, 221] on link "person_add Nova marcação" at bounding box center [57, 240] width 94 height 48
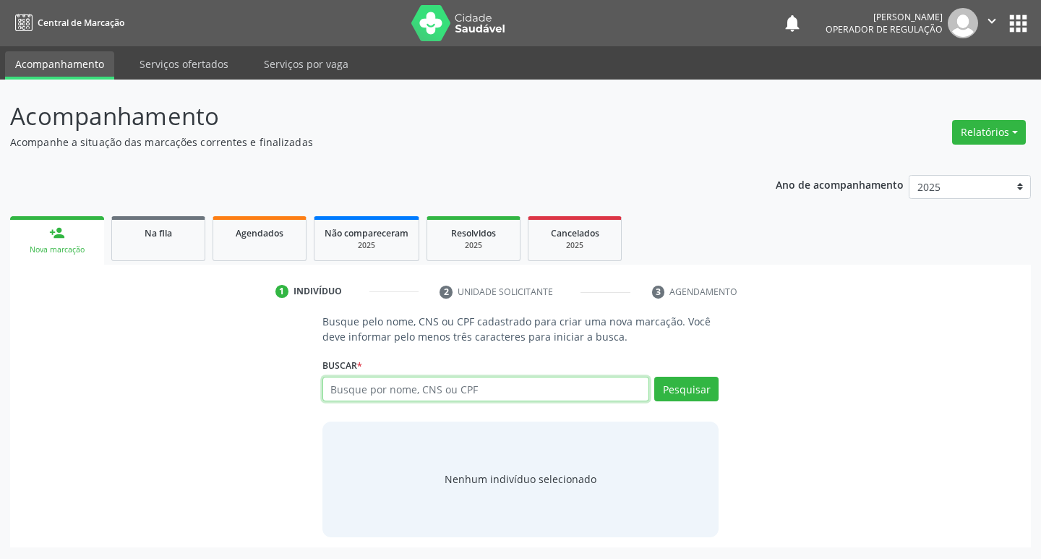
click at [357, 391] on input "text" at bounding box center [487, 389] width 328 height 25
type input "700406913995750"
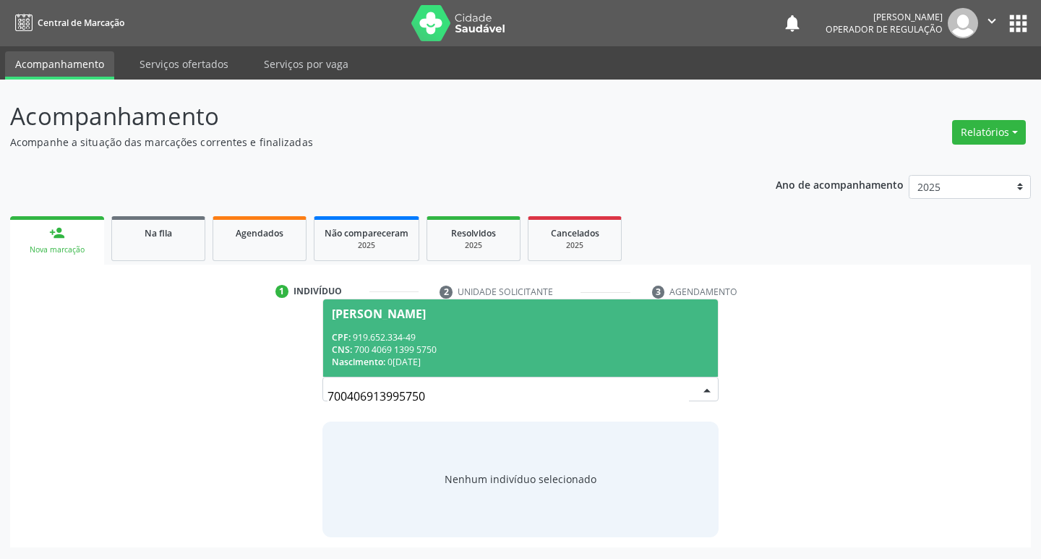
click at [424, 340] on div "CPF: 919.652.334-49" at bounding box center [521, 337] width 378 height 12
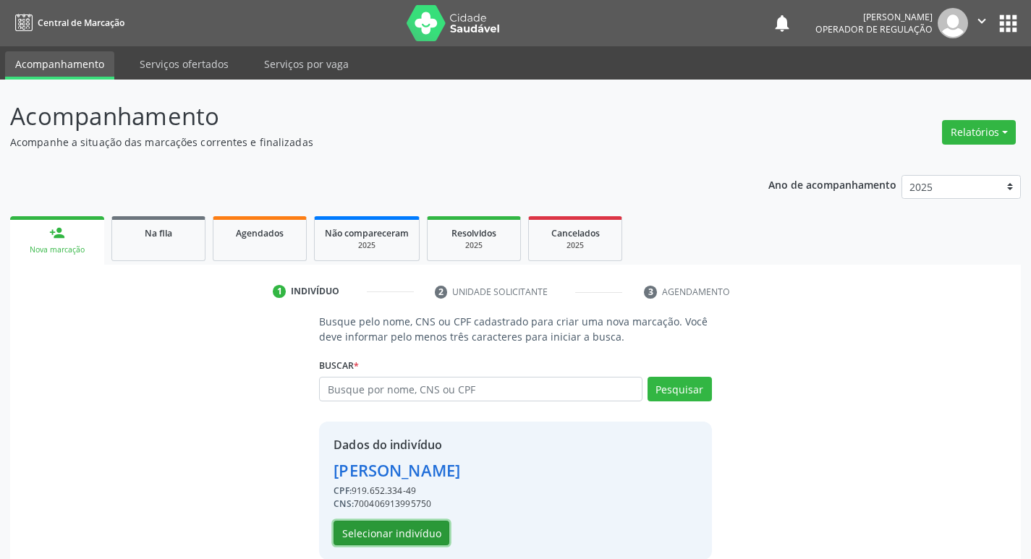
click at [396, 529] on button "Selecionar indivíduo" at bounding box center [391, 533] width 116 height 25
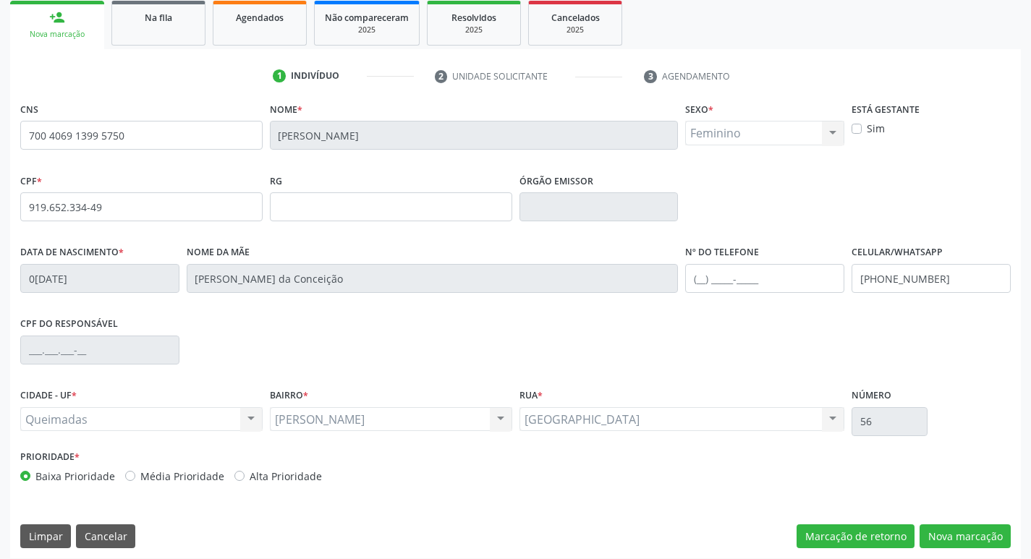
scroll to position [225, 0]
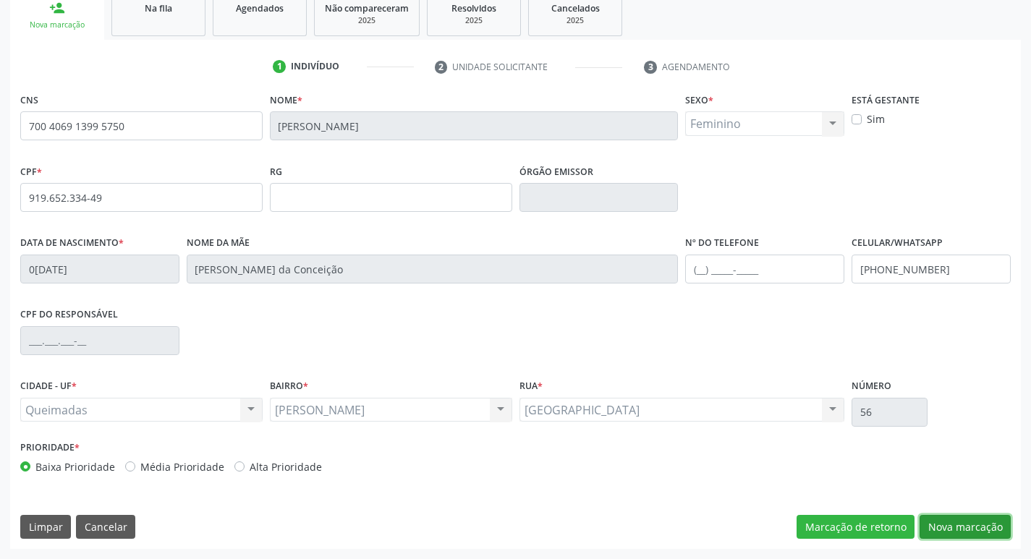
click at [957, 522] on button "Nova marcação" at bounding box center [964, 527] width 91 height 25
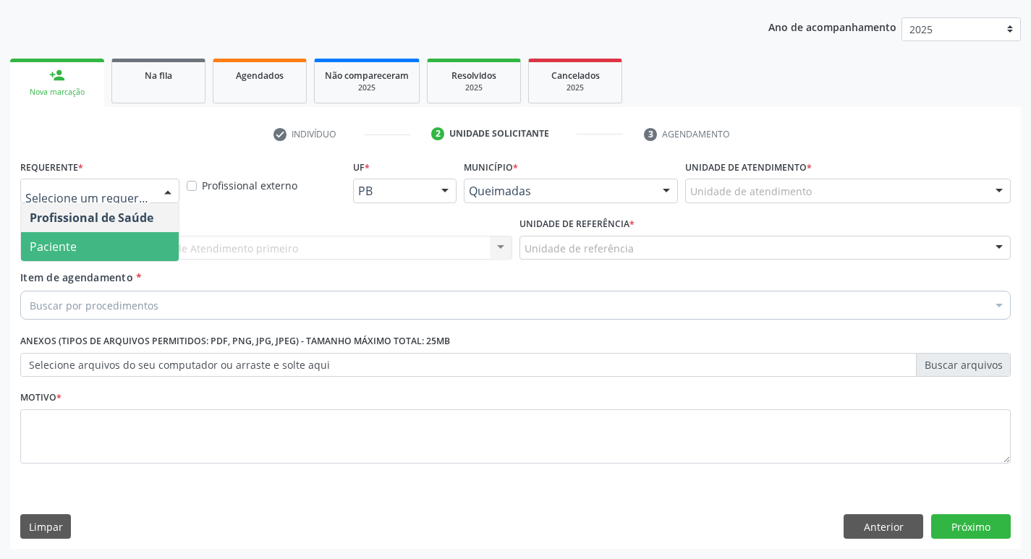
click at [114, 244] on span "Paciente" at bounding box center [100, 246] width 158 height 29
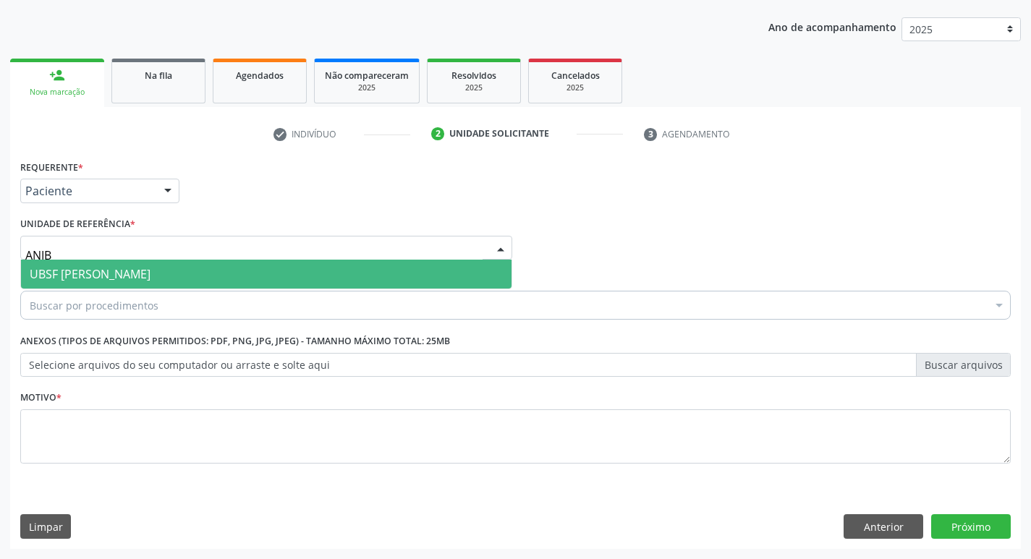
type input "ANIBA"
click at [102, 275] on span "UBSF [PERSON_NAME]" at bounding box center [90, 274] width 121 height 16
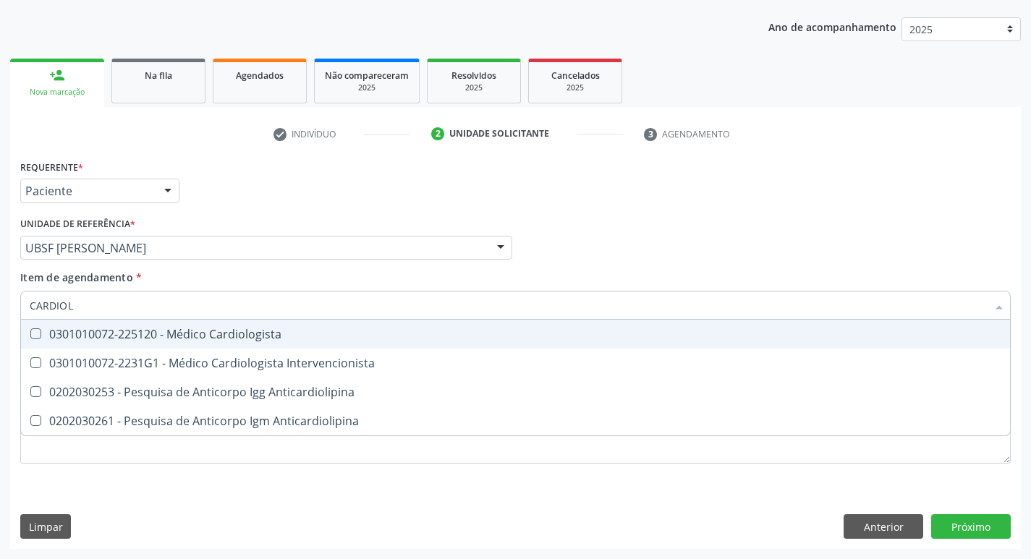
type input "CARDIOLO"
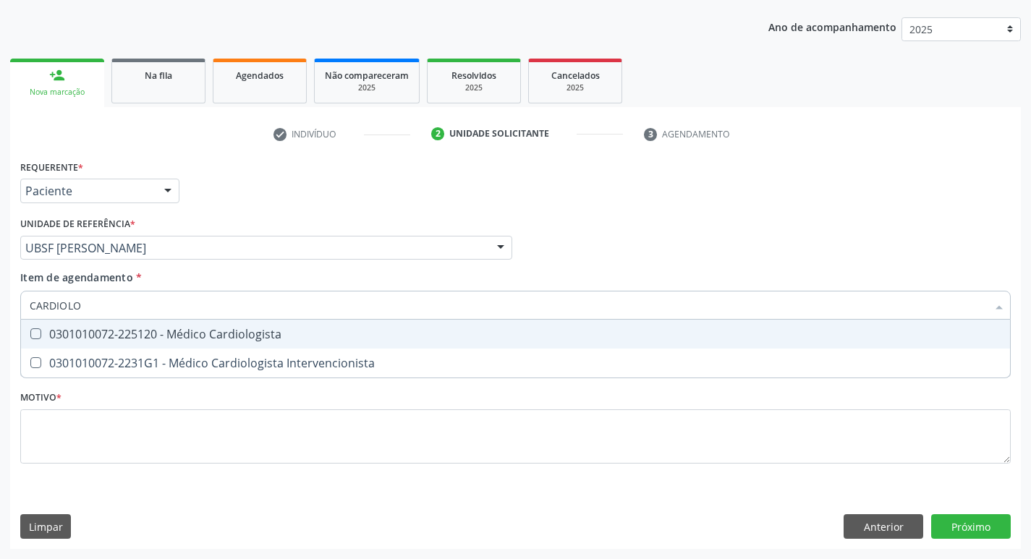
click at [126, 330] on div "0301010072-225120 - Médico Cardiologista" at bounding box center [515, 334] width 971 height 12
checkbox Cardiologista "true"
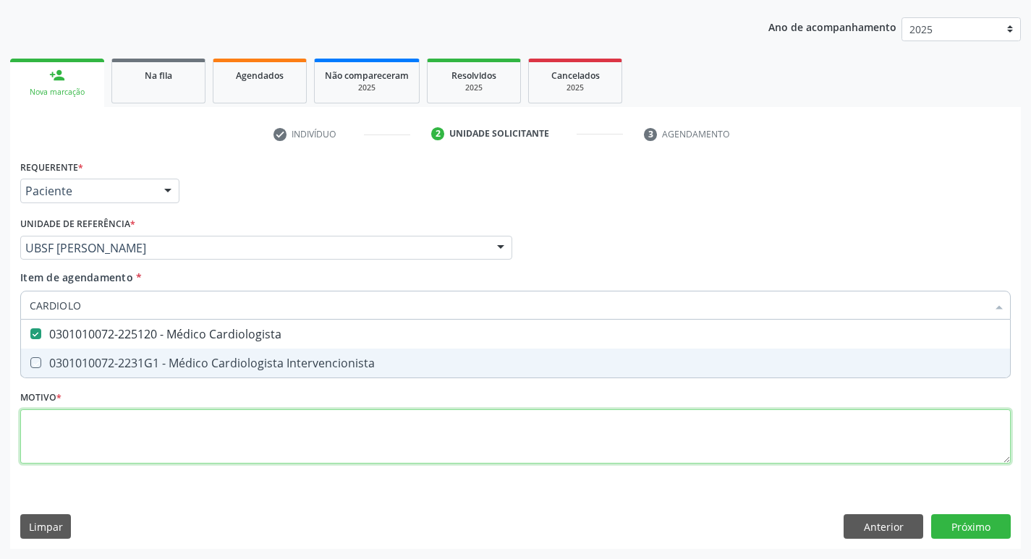
click at [83, 426] on div "Requerente * Paciente Profissional de Saúde Paciente Nenhum resultado encontrad…" at bounding box center [515, 320] width 990 height 328
checkbox Intervencionista "true"
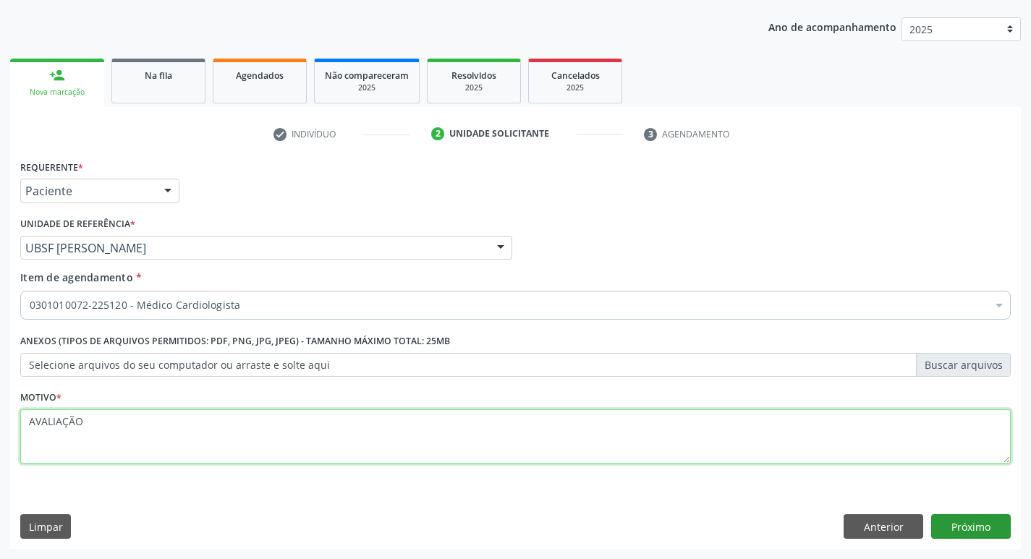
type textarea "AVALIAÇÃO"
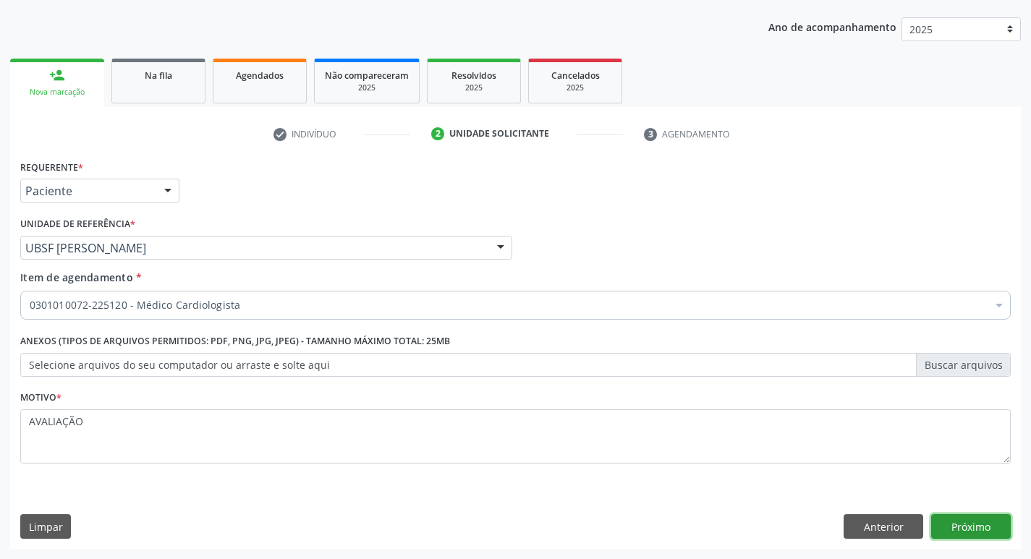
click at [957, 519] on button "Próximo" at bounding box center [971, 526] width 80 height 25
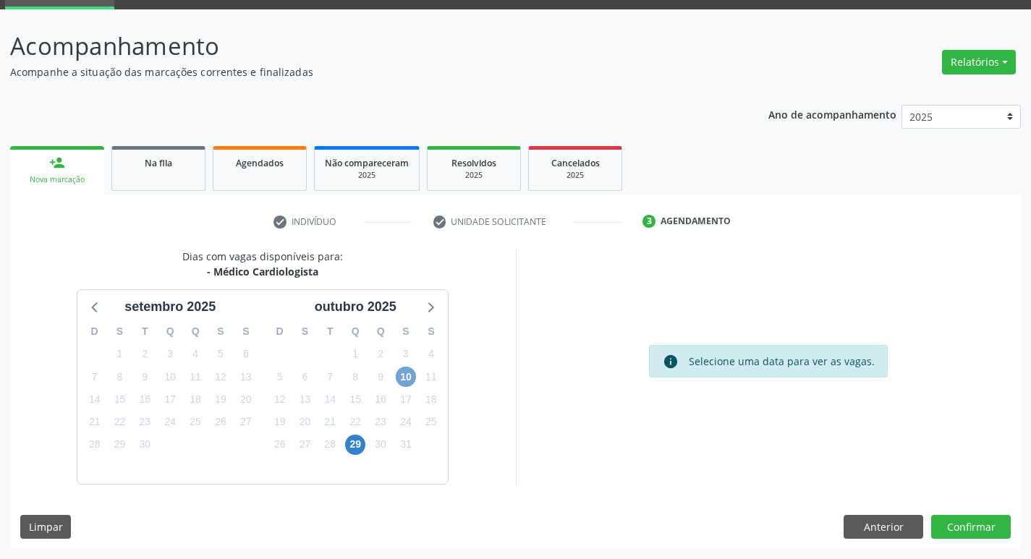
click at [406, 374] on span "10" at bounding box center [406, 377] width 20 height 20
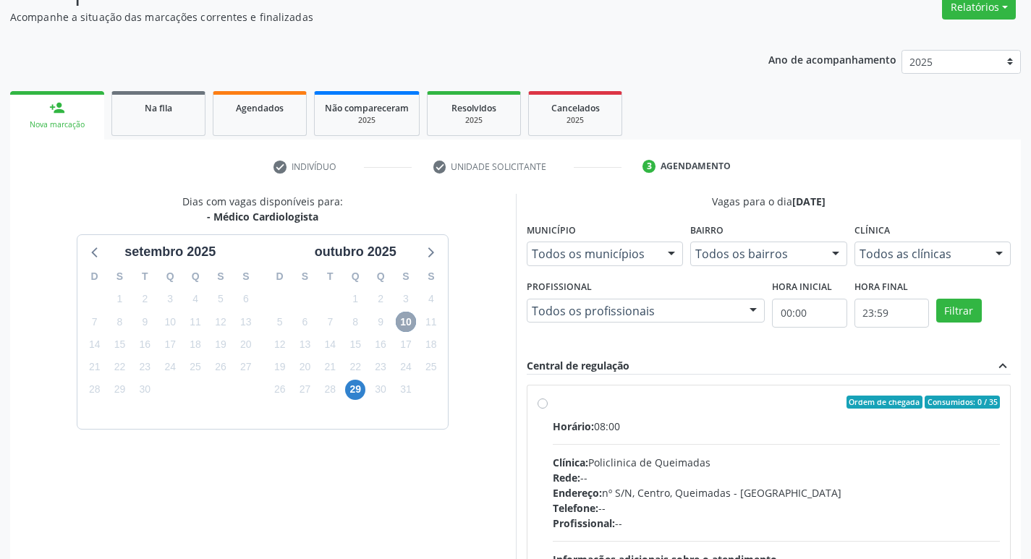
scroll to position [215, 0]
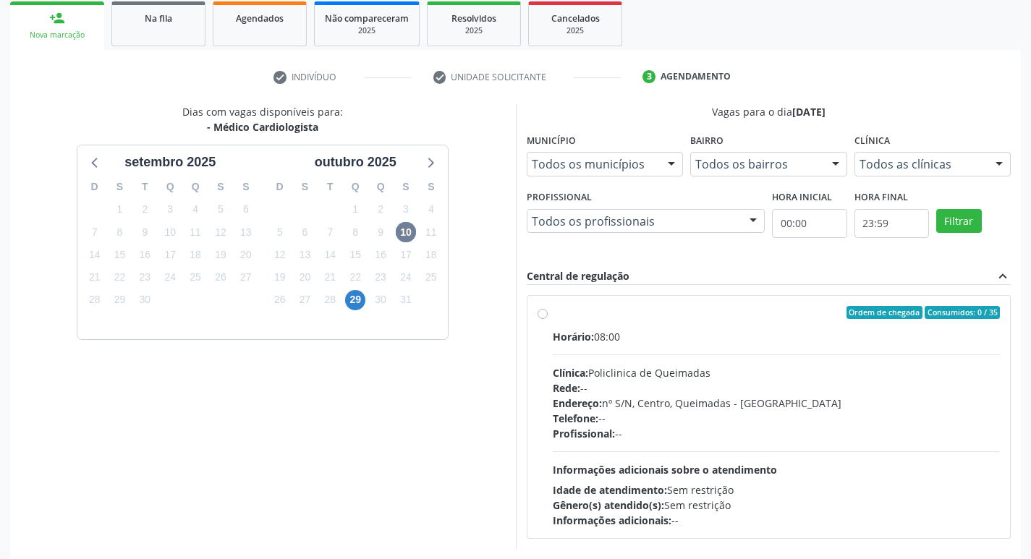
click at [801, 326] on label "Ordem de chegada Consumidos: 0 / 35 Horário: 08:00 Clínica: Policlinica de Quei…" at bounding box center [776, 417] width 448 height 222
click at [547, 319] on input "Ordem de chegada Consumidos: 0 / 35 Horário: 08:00 Clínica: Policlinica de Quei…" at bounding box center [542, 312] width 10 height 13
radio input "true"
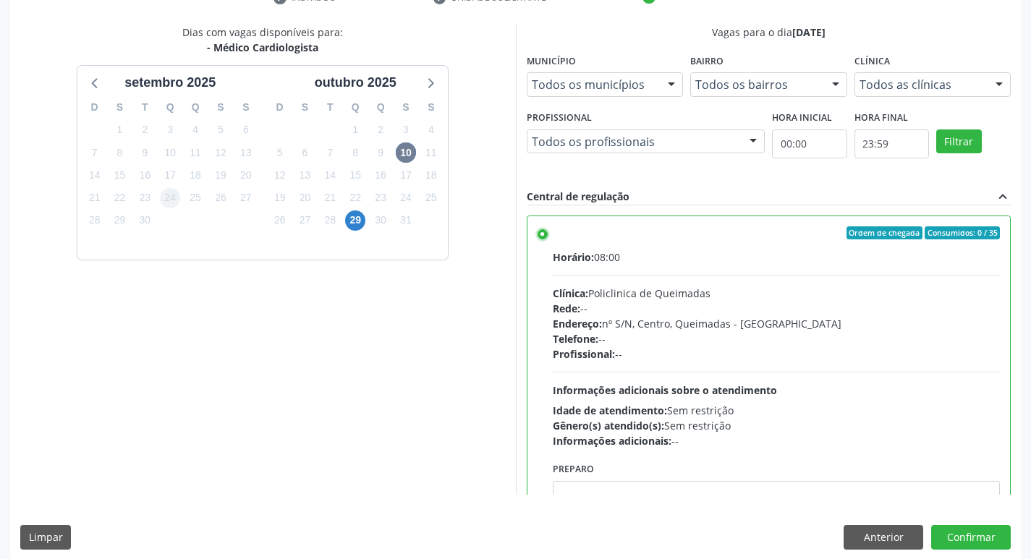
scroll to position [305, 0]
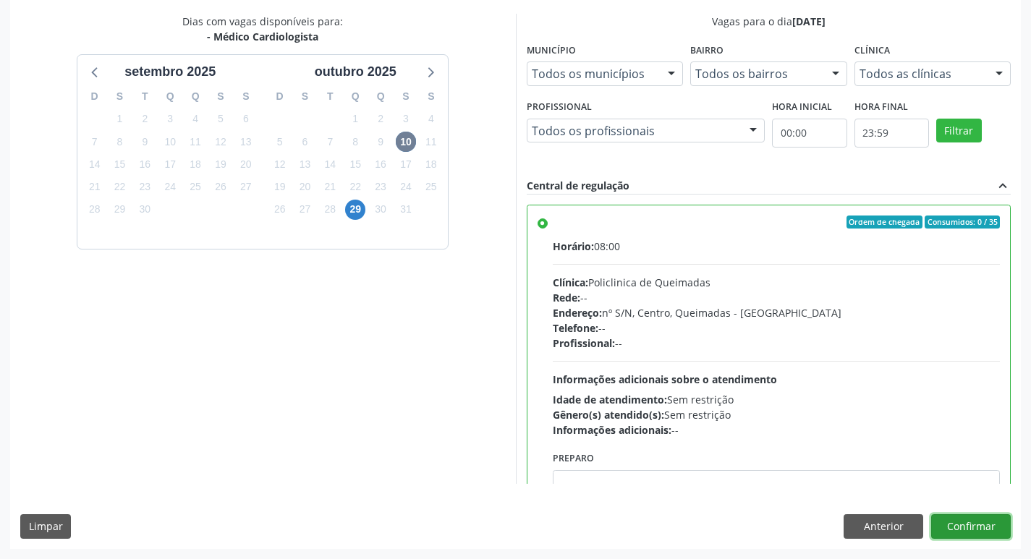
click at [1003, 527] on button "Confirmar" at bounding box center [971, 526] width 80 height 25
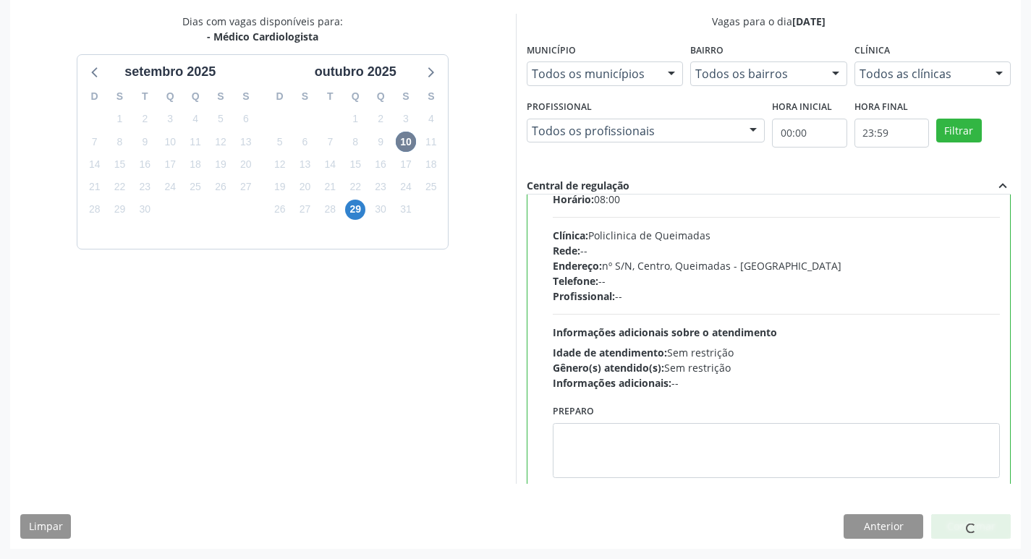
scroll to position [72, 0]
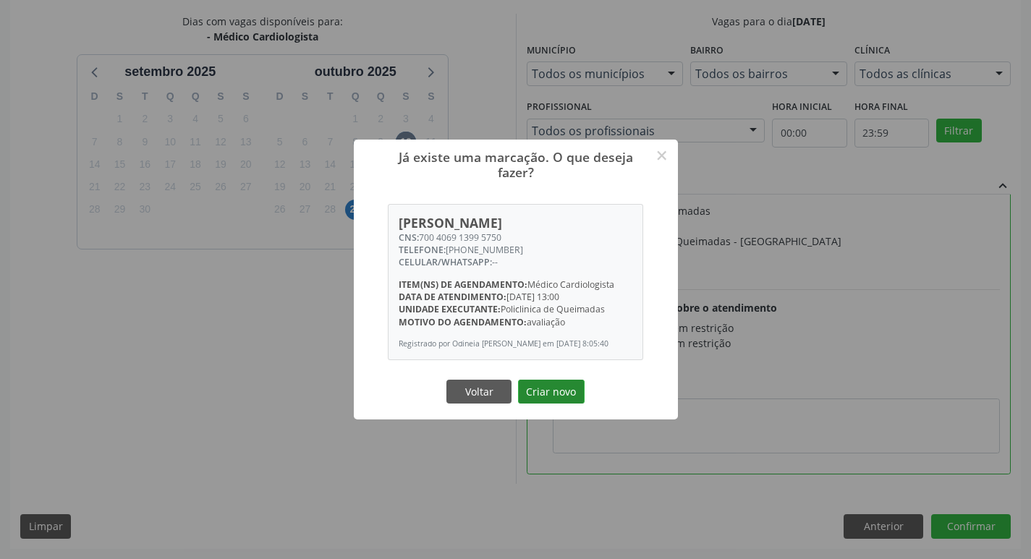
click at [551, 391] on button "Criar novo" at bounding box center [551, 392] width 67 height 25
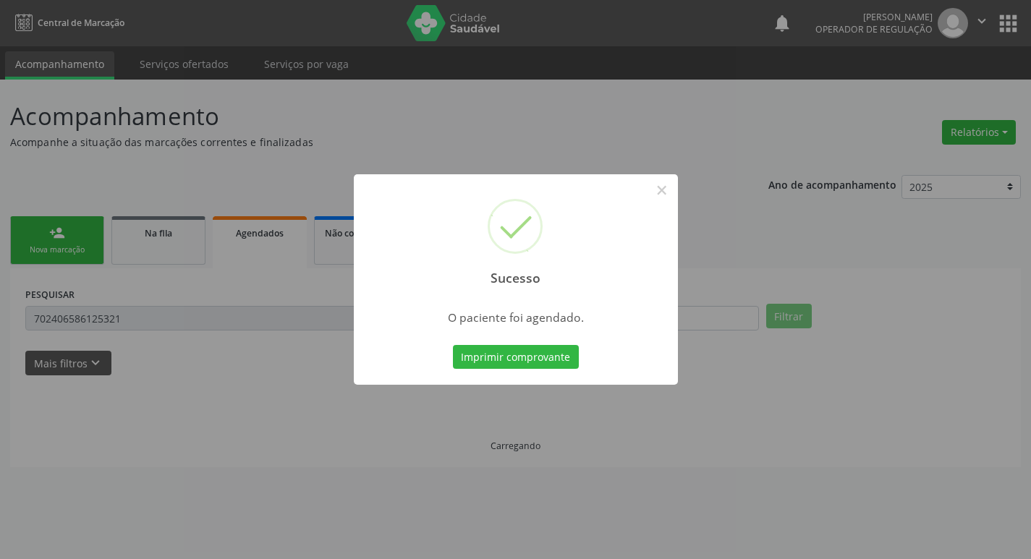
scroll to position [0, 0]
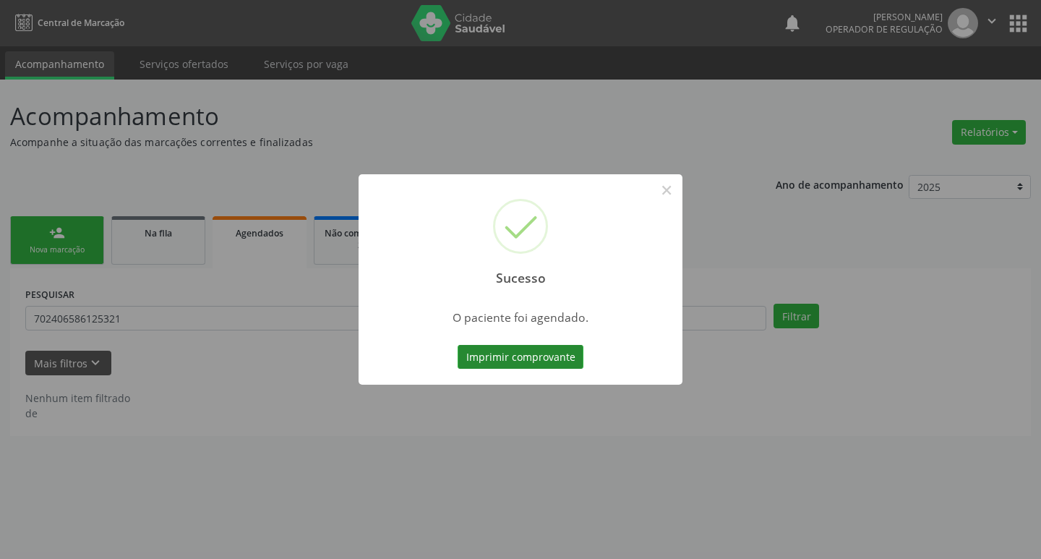
click at [506, 345] on button "Imprimir comprovante" at bounding box center [521, 357] width 126 height 25
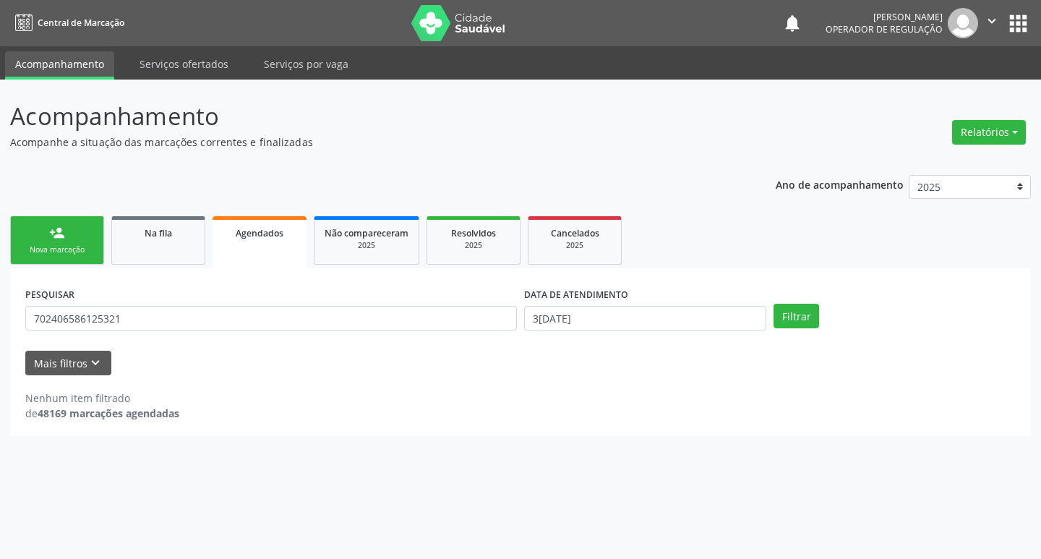
click at [56, 244] on div "Nova marcação" at bounding box center [57, 249] width 72 height 11
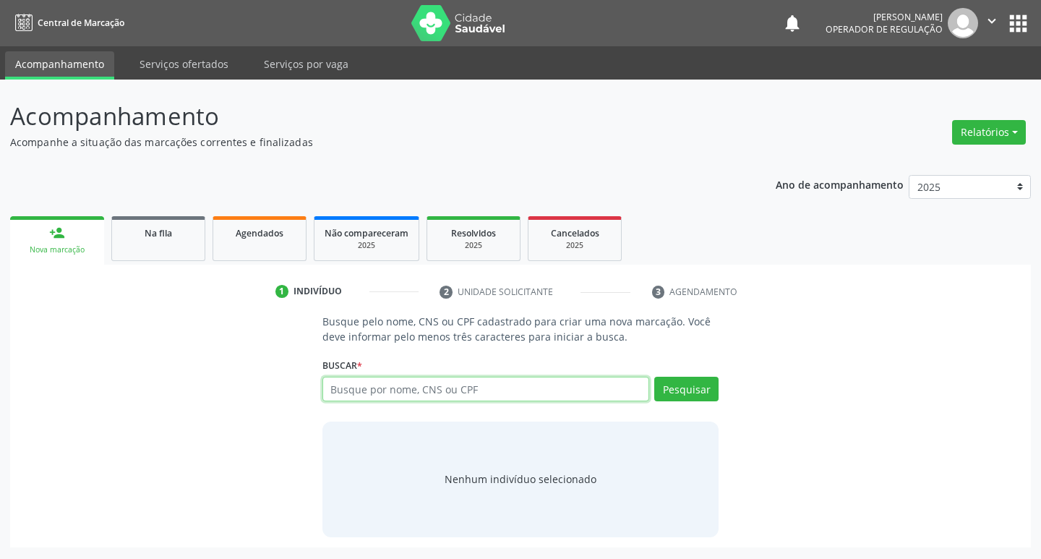
click at [476, 391] on input "text" at bounding box center [487, 389] width 328 height 25
type input "709001804956919"
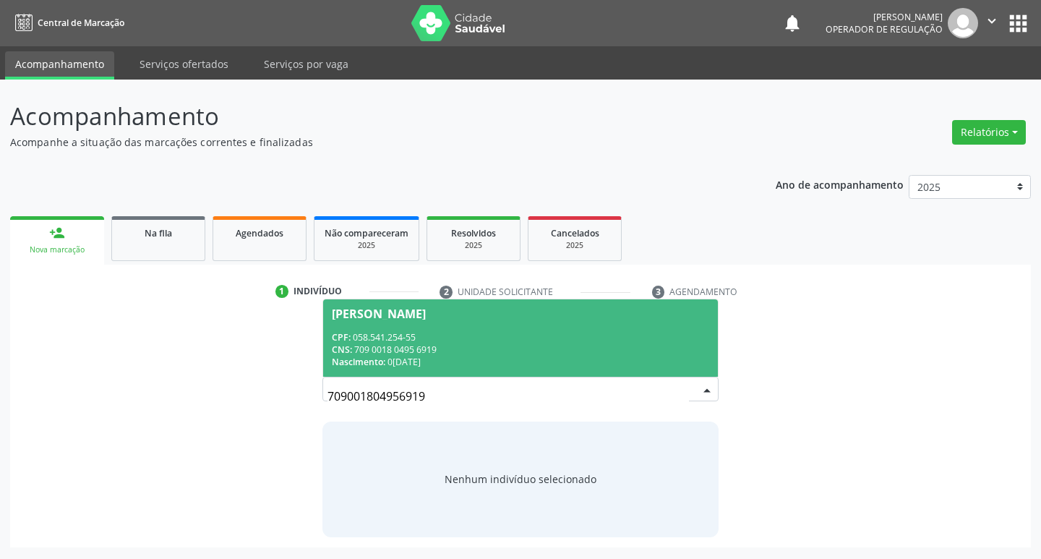
click at [549, 341] on div "CPF: 058.541.254-55" at bounding box center [521, 337] width 378 height 12
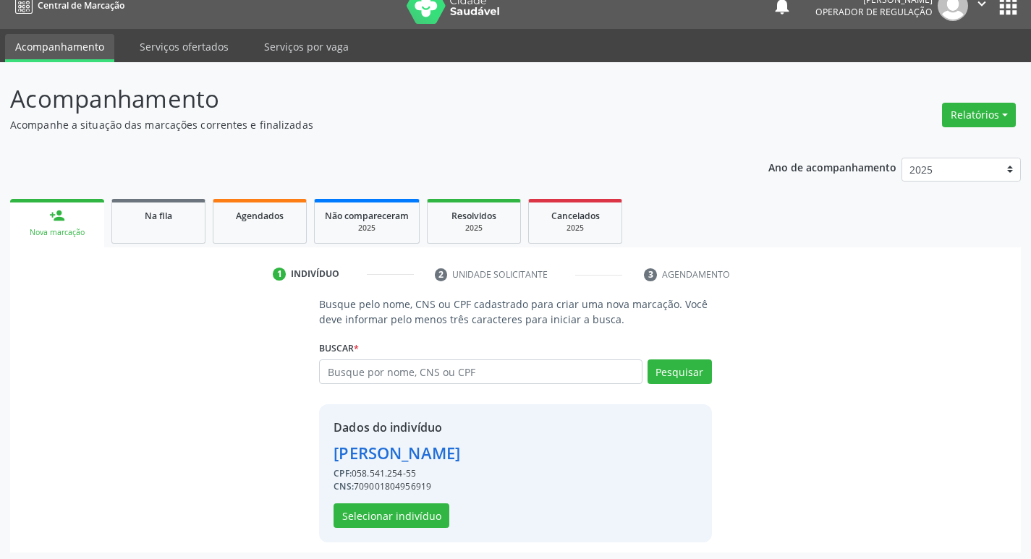
scroll to position [21, 0]
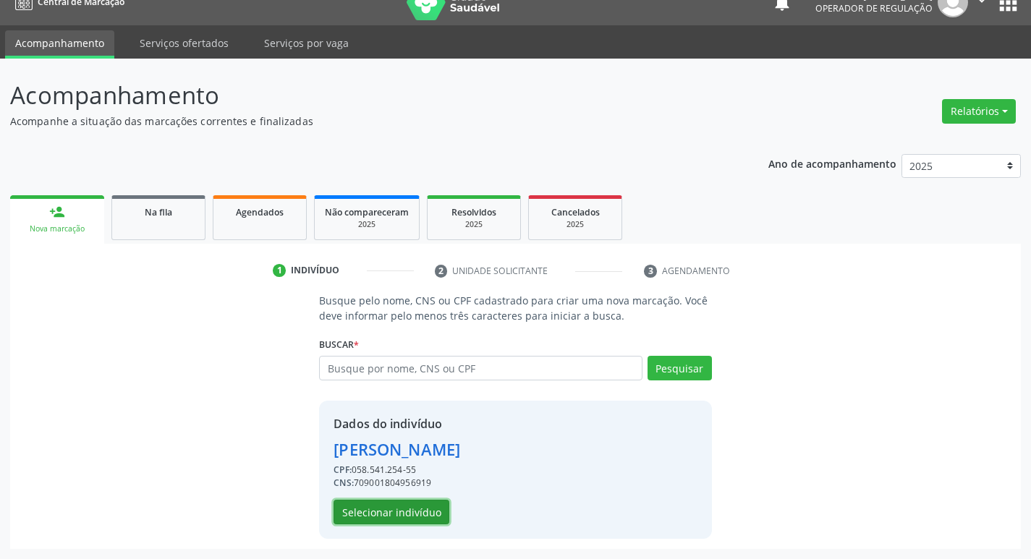
click at [394, 505] on button "Selecionar indivíduo" at bounding box center [391, 512] width 116 height 25
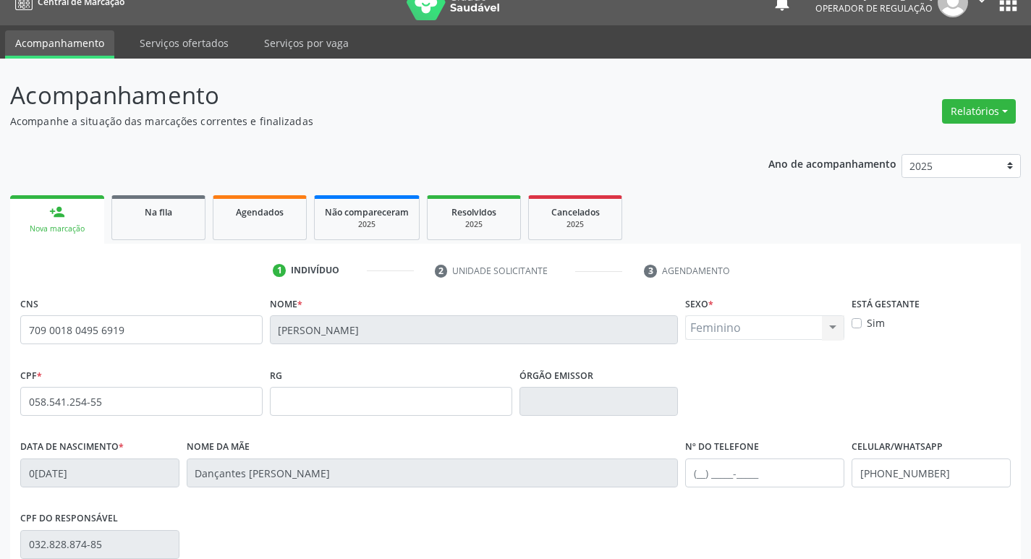
scroll to position [225, 0]
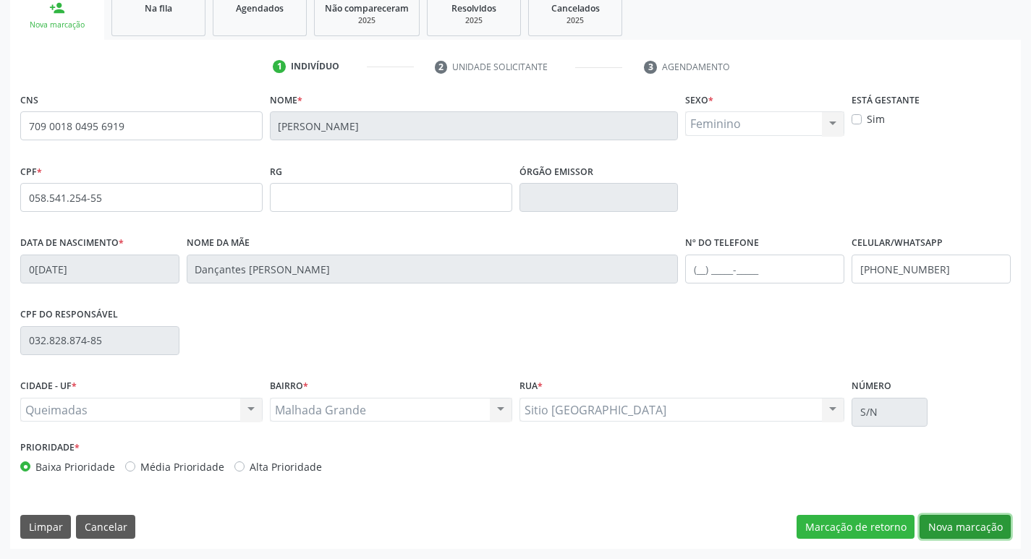
click at [942, 525] on button "Nova marcação" at bounding box center [964, 527] width 91 height 25
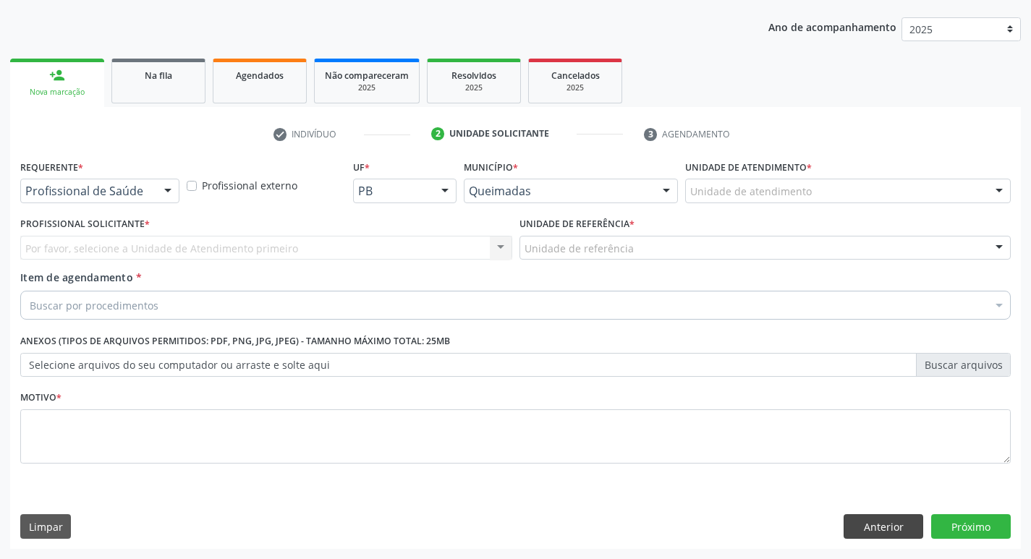
scroll to position [158, 0]
click at [158, 185] on div at bounding box center [168, 191] width 22 height 25
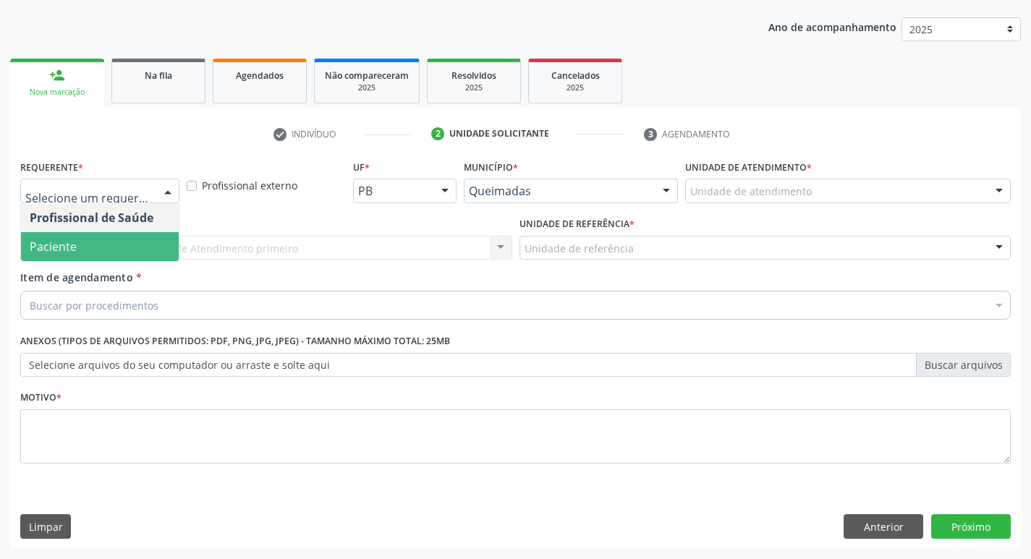
click at [111, 251] on span "Paciente" at bounding box center [100, 246] width 158 height 29
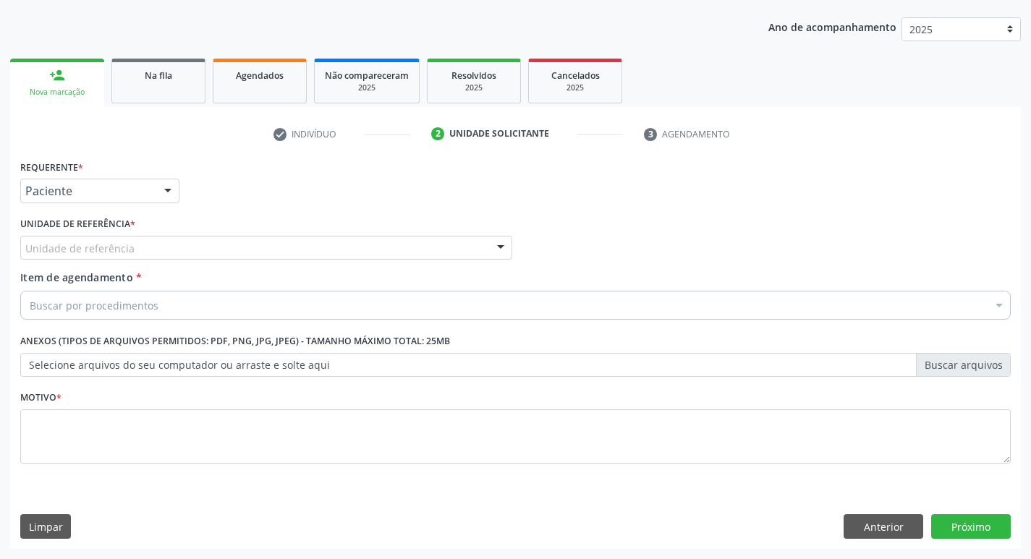
click at [375, 260] on div "Unidade de referência * Unidade de referência UBSF Ligeiro II UBSF Saulo Leal E…" at bounding box center [266, 241] width 499 height 56
click at [375, 255] on div "Unidade de referência" at bounding box center [266, 248] width 492 height 25
type input "C"
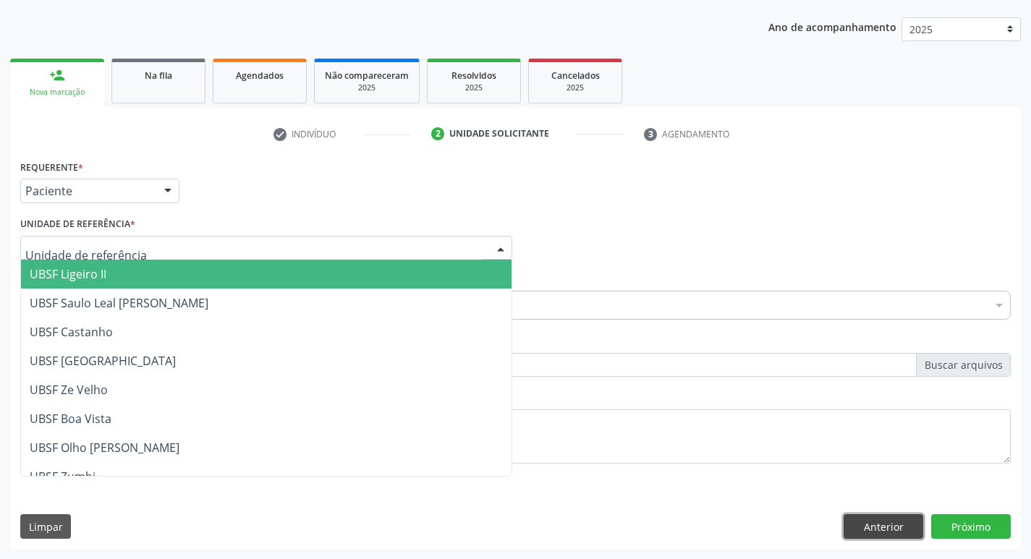
click at [868, 528] on button "Anterior" at bounding box center [883, 526] width 80 height 25
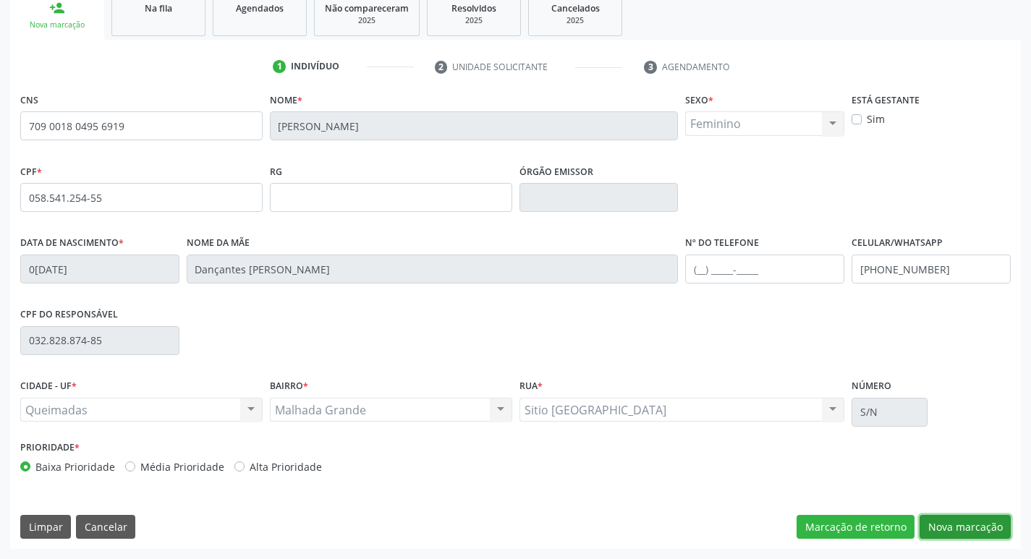
drag, startPoint x: 976, startPoint y: 520, endPoint x: 403, endPoint y: 380, distance: 589.7
click at [975, 521] on button "Nova marcação" at bounding box center [964, 527] width 91 height 25
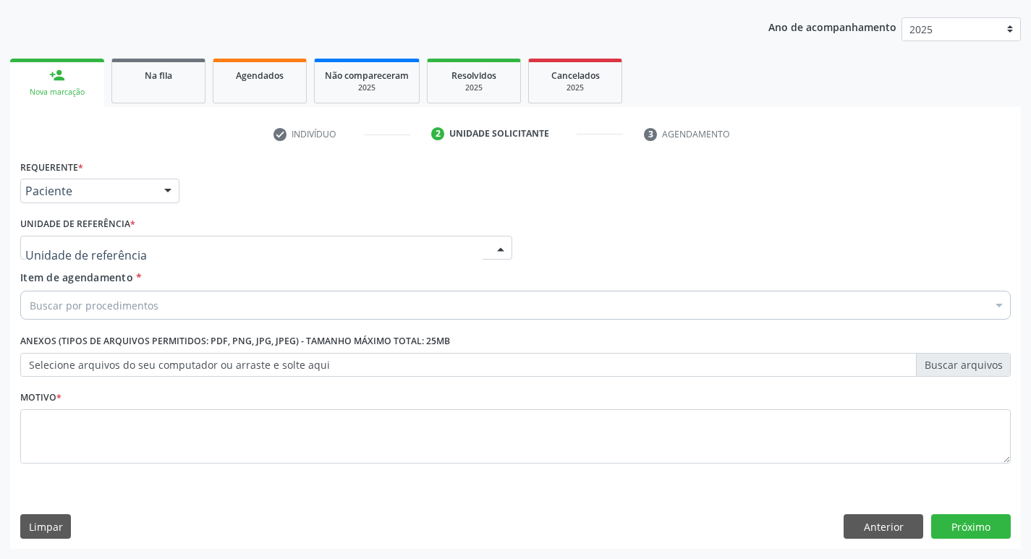
click at [240, 244] on div at bounding box center [266, 248] width 492 height 25
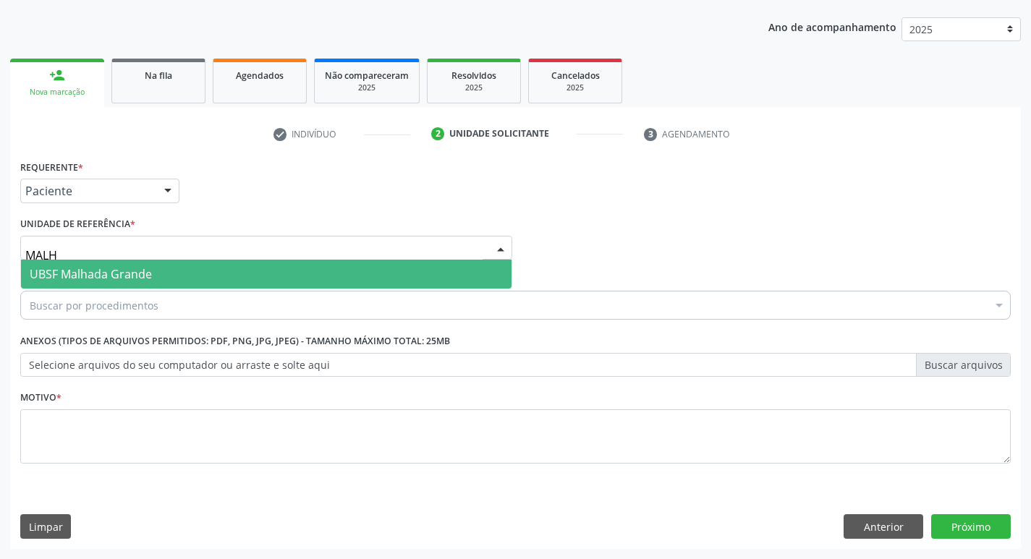
type input "MALHA"
click at [240, 263] on span "UBSF Malhada Grande" at bounding box center [266, 274] width 490 height 29
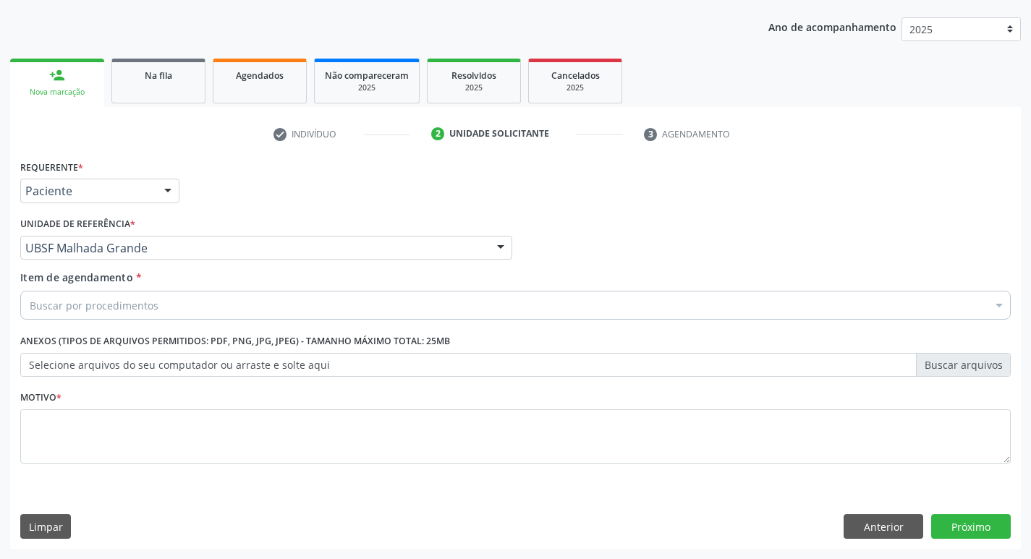
click at [208, 309] on div "Buscar por procedimentos" at bounding box center [515, 305] width 990 height 29
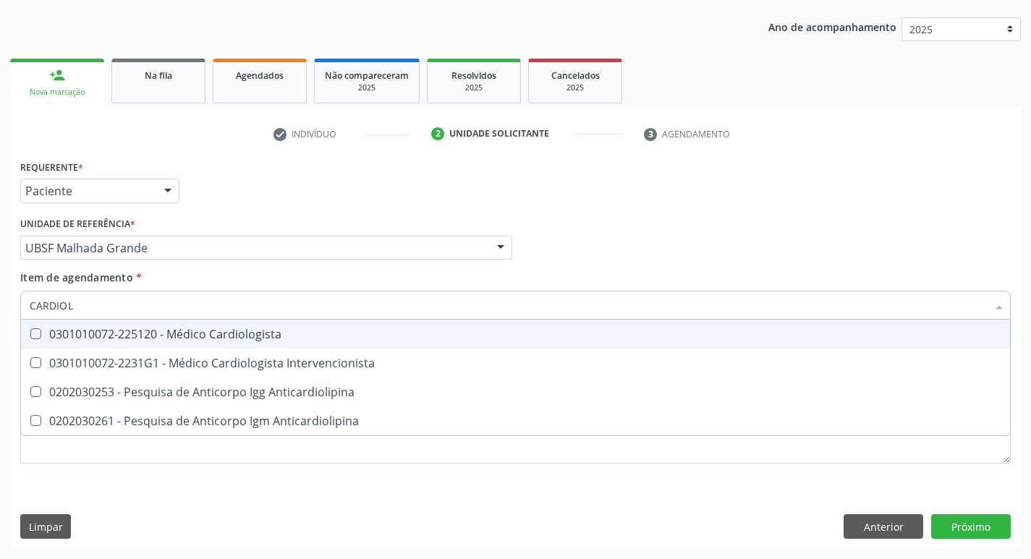
type input "CARDIOLO"
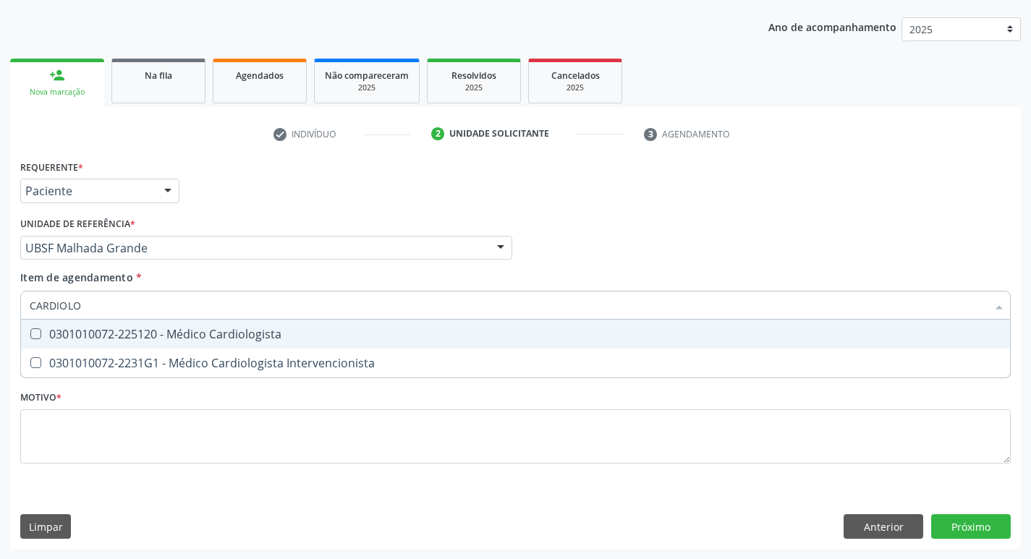
click at [202, 328] on div "0301010072-225120 - Médico Cardiologista" at bounding box center [515, 334] width 971 height 12
checkbox Cardiologista "true"
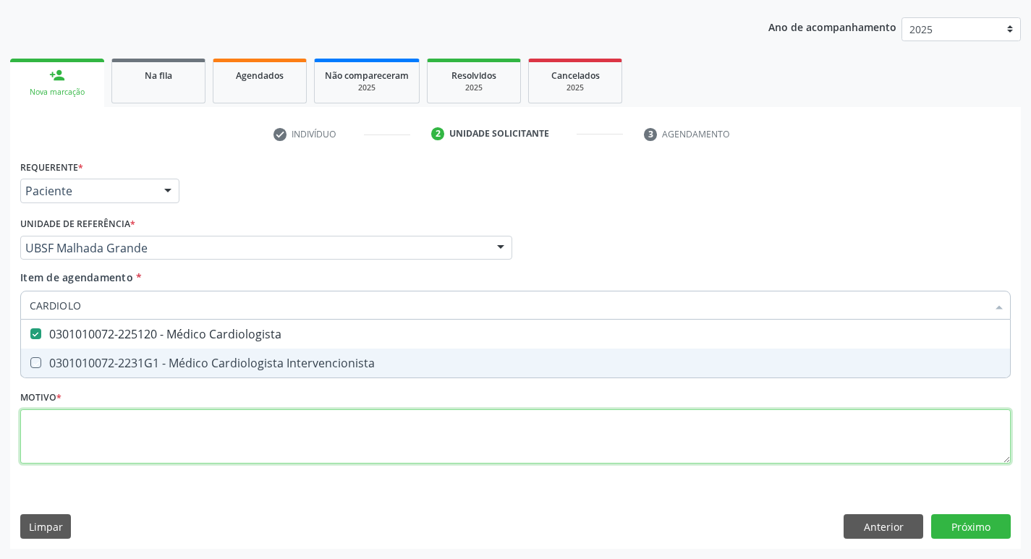
click at [106, 448] on div "Requerente * Paciente Profissional de Saúde Paciente Nenhum resultado encontrad…" at bounding box center [515, 320] width 990 height 328
checkbox Intervencionista "true"
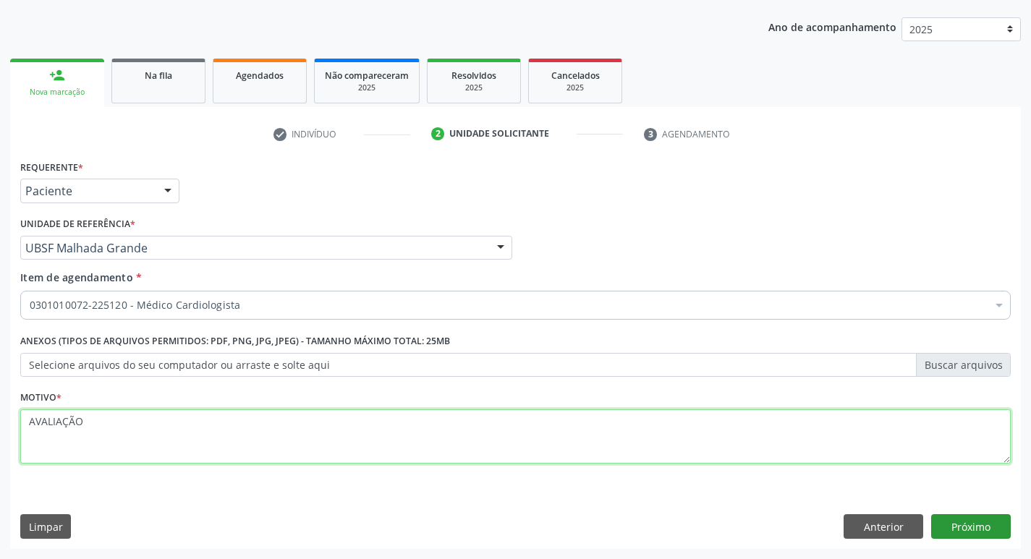
type textarea "AVALIAÇÃO"
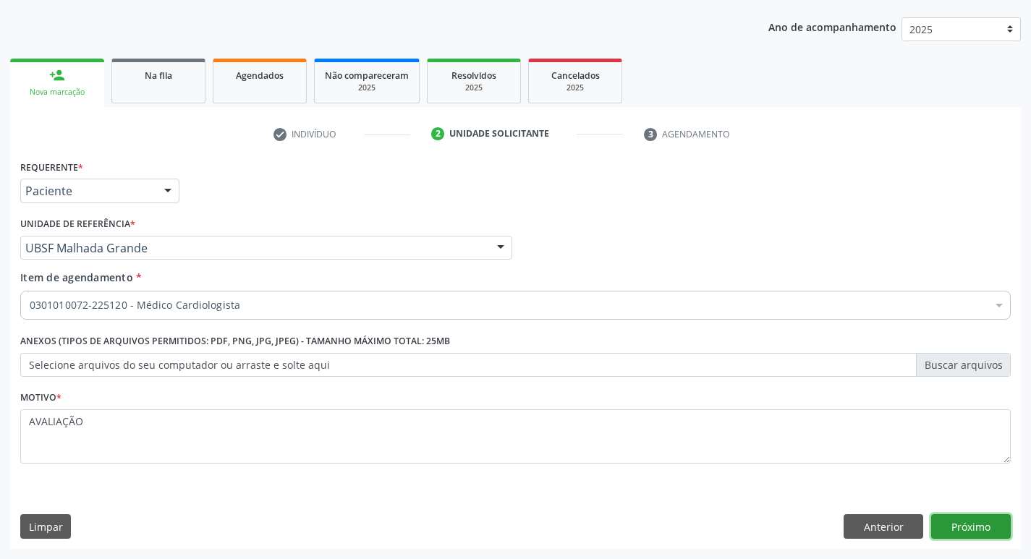
click at [984, 529] on button "Próximo" at bounding box center [971, 526] width 80 height 25
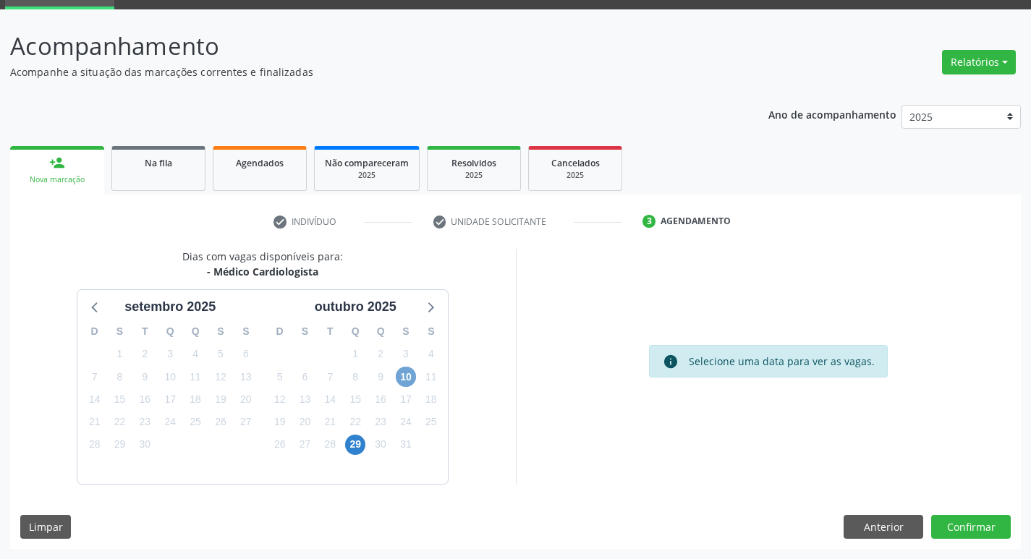
click at [413, 380] on span "10" at bounding box center [406, 377] width 20 height 20
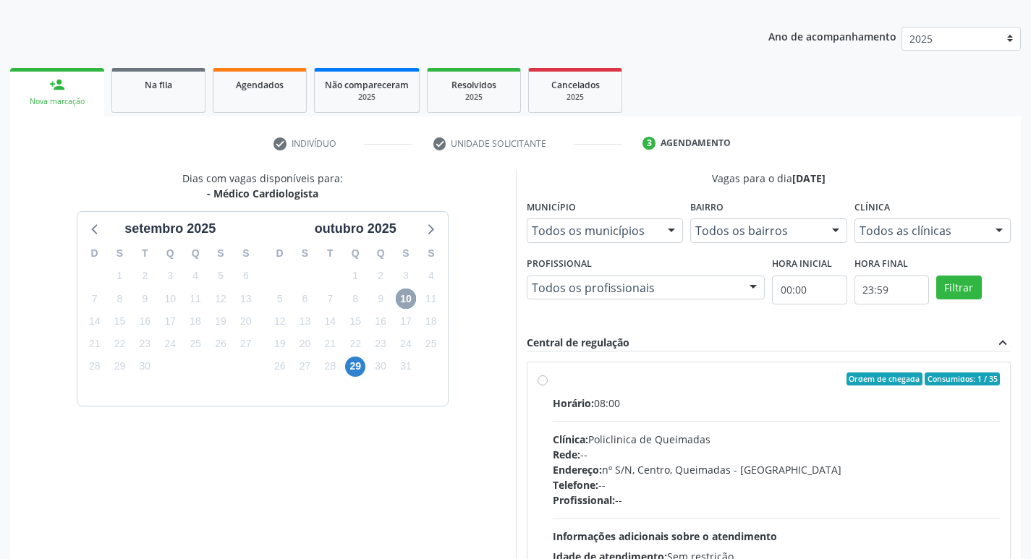
scroll to position [279, 0]
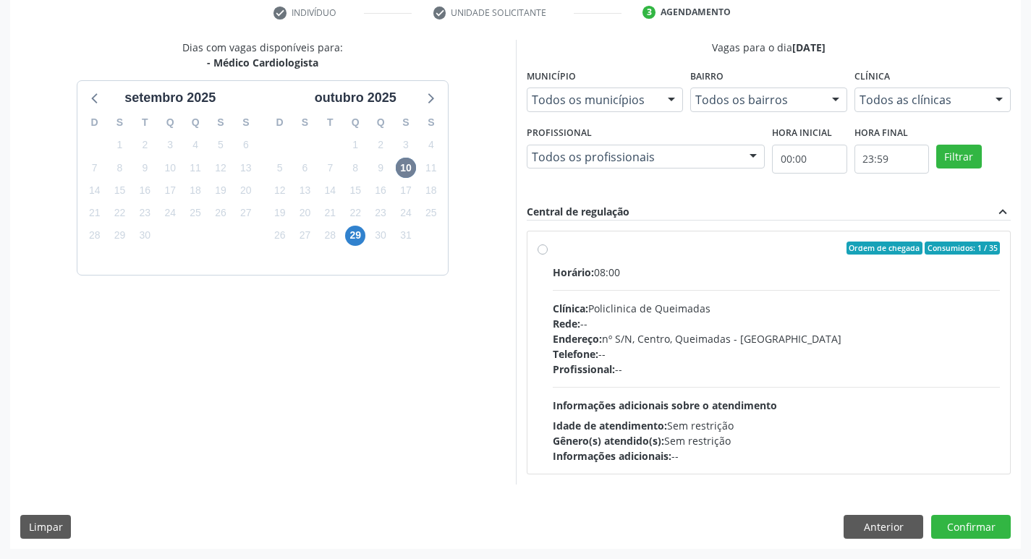
click at [772, 291] on div "Horário: 08:00 Clínica: Policlinica de Queimadas Rede: -- Endereço: nº S/N, Cen…" at bounding box center [776, 364] width 448 height 199
click at [547, 255] on input "Ordem de chegada Consumidos: 1 / 35 Horário: 08:00 Clínica: Policlinica de Quei…" at bounding box center [542, 248] width 10 height 13
radio input "true"
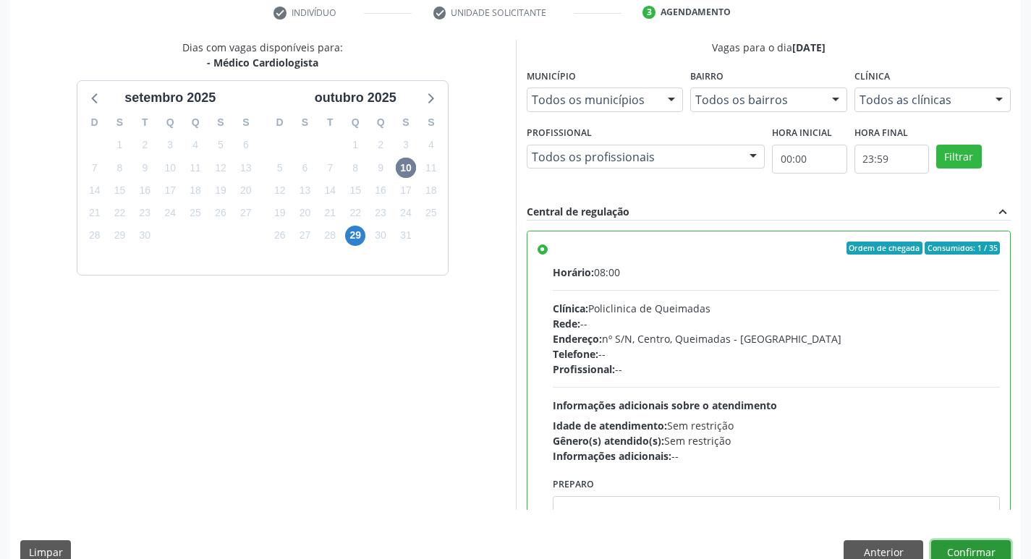
click at [962, 546] on button "Confirmar" at bounding box center [971, 552] width 80 height 25
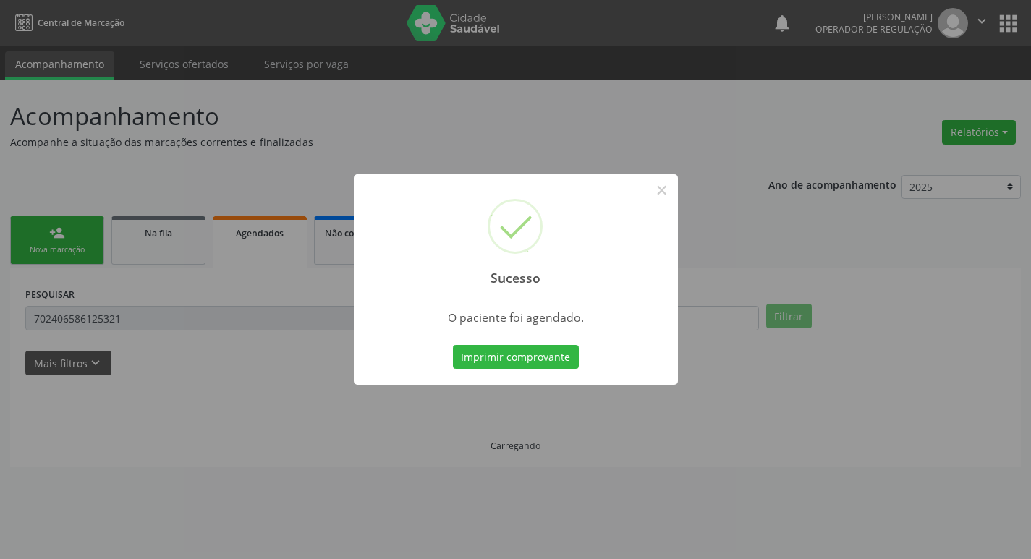
scroll to position [0, 0]
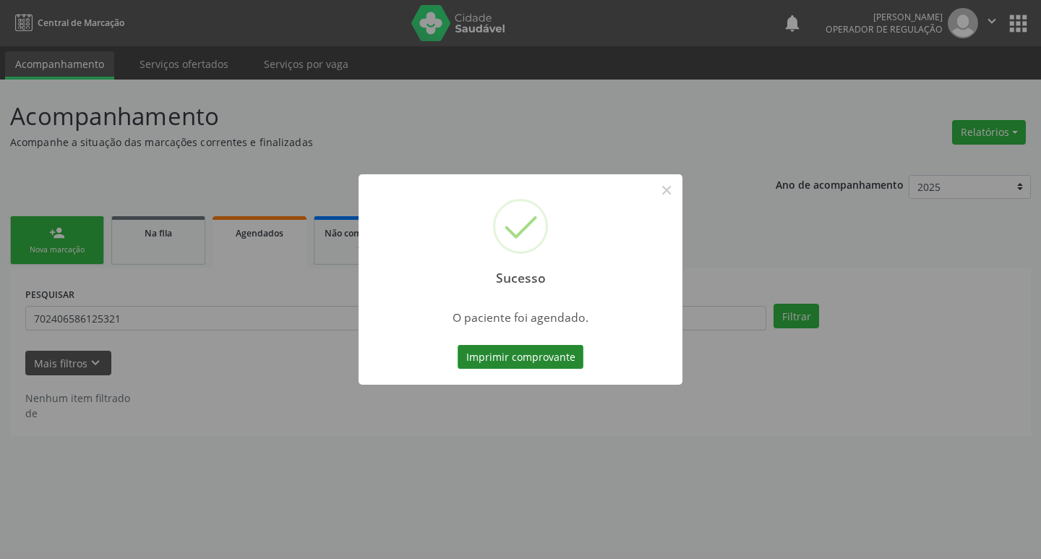
click at [561, 359] on button "Imprimir comprovante" at bounding box center [521, 357] width 126 height 25
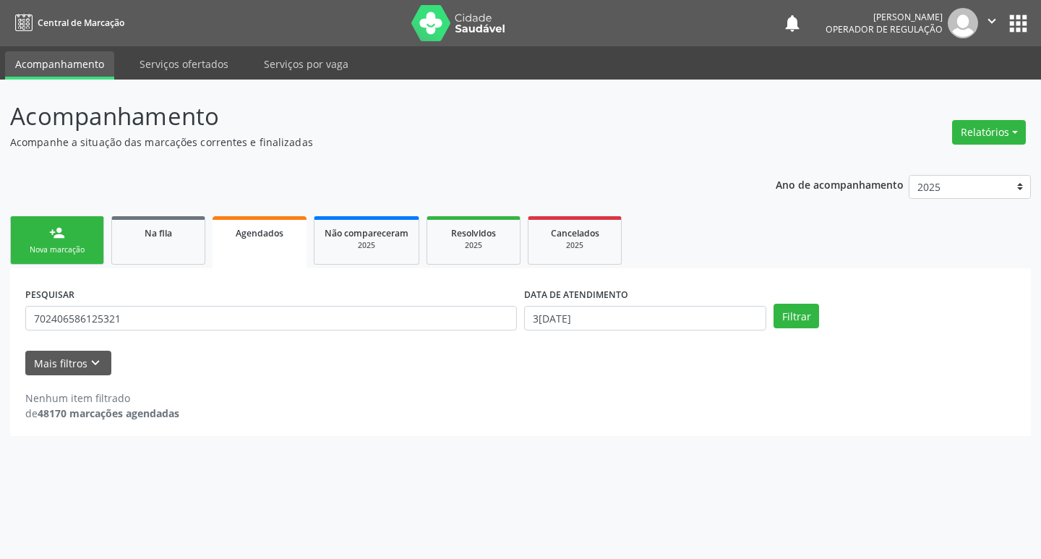
click at [61, 263] on link "person_add Nova marcação" at bounding box center [57, 240] width 94 height 48
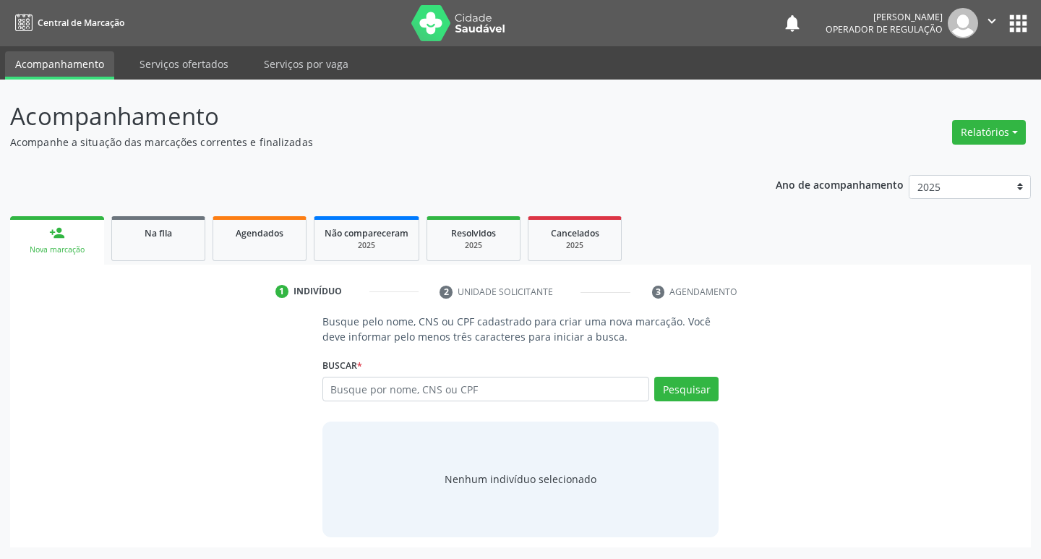
click at [62, 255] on div "Nova marcação" at bounding box center [57, 249] width 74 height 11
click at [354, 390] on input "text" at bounding box center [487, 389] width 328 height 25
type input "898004191135041"
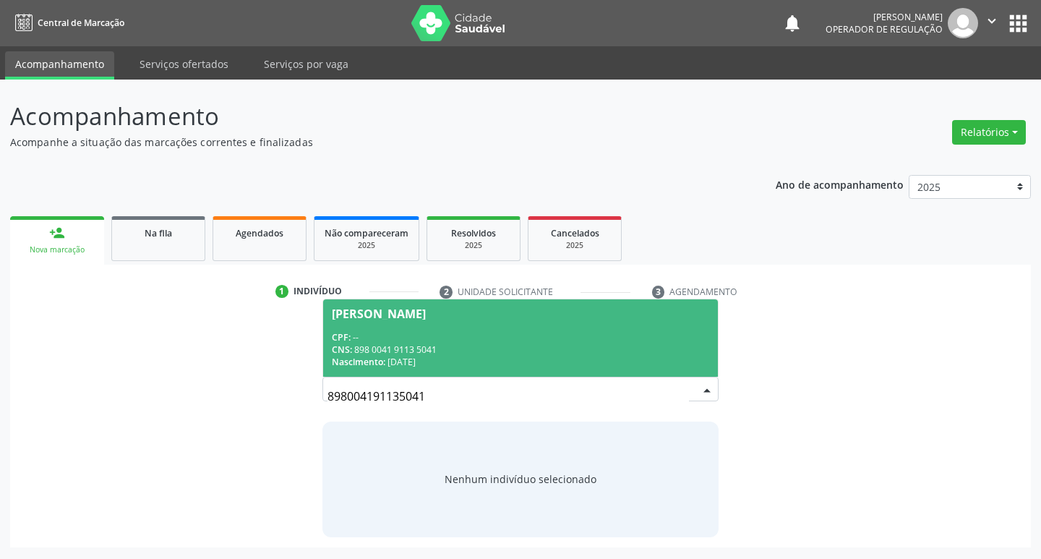
click at [439, 346] on div "CNS: 898 0041 9113 5041" at bounding box center [521, 350] width 378 height 12
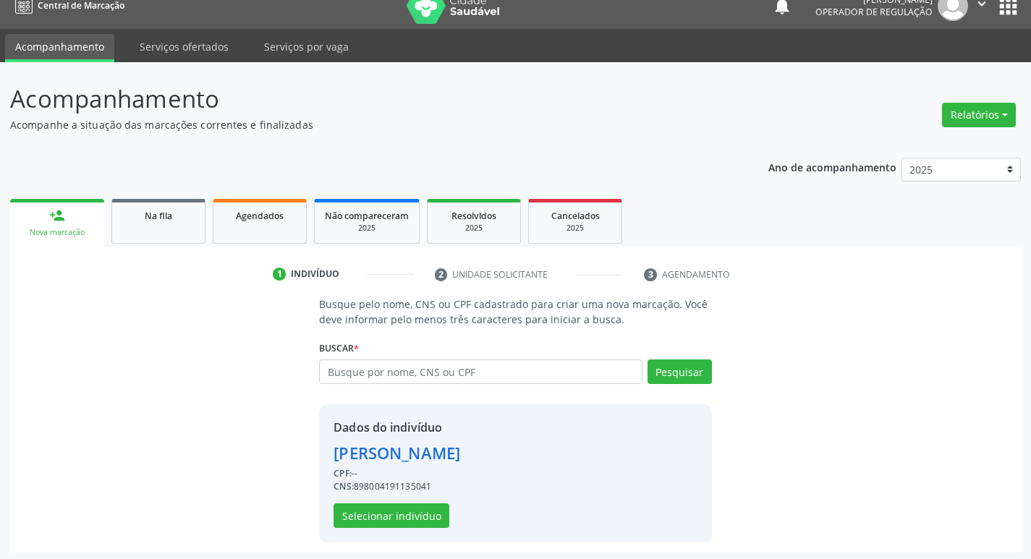
scroll to position [21, 0]
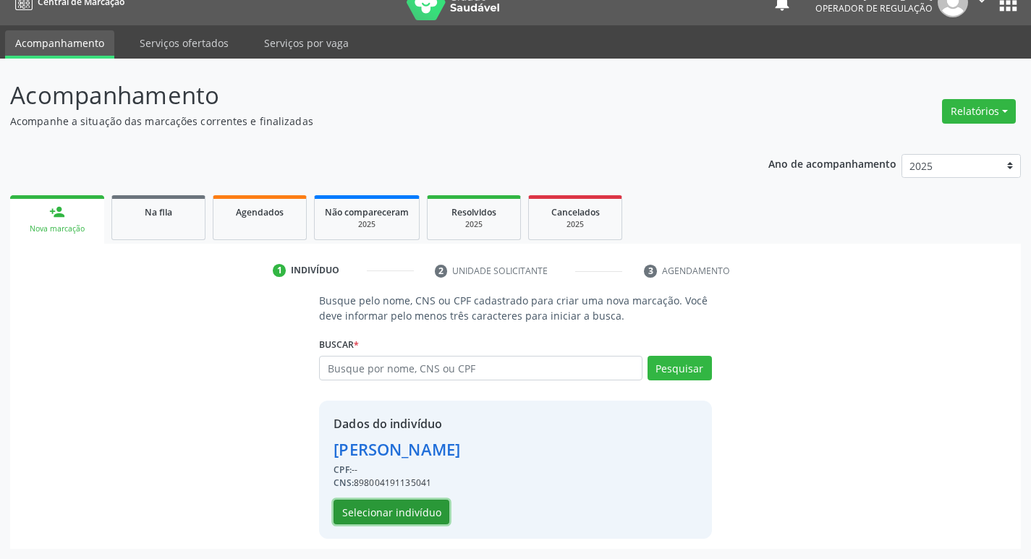
click at [410, 513] on button "Selecionar indivíduo" at bounding box center [391, 512] width 116 height 25
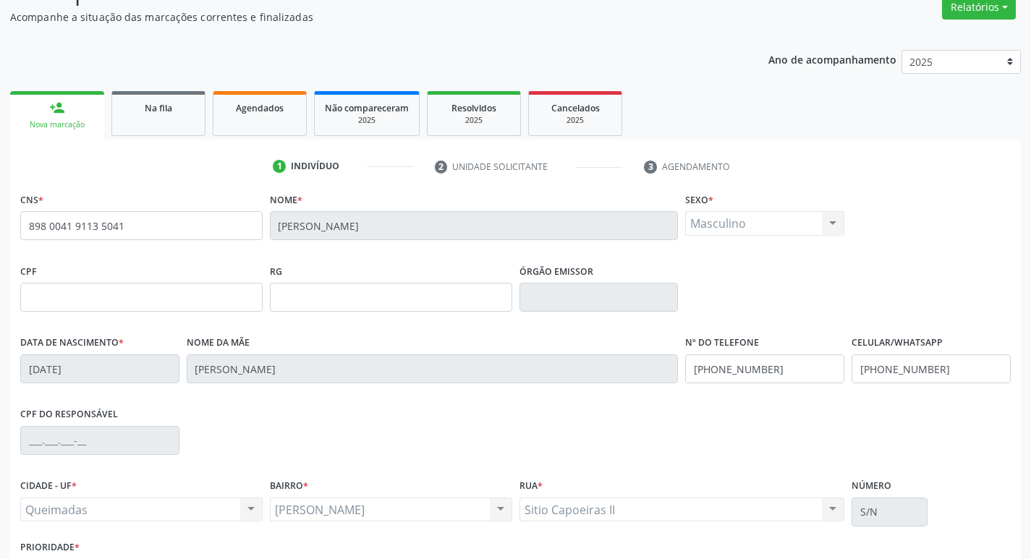
scroll to position [225, 0]
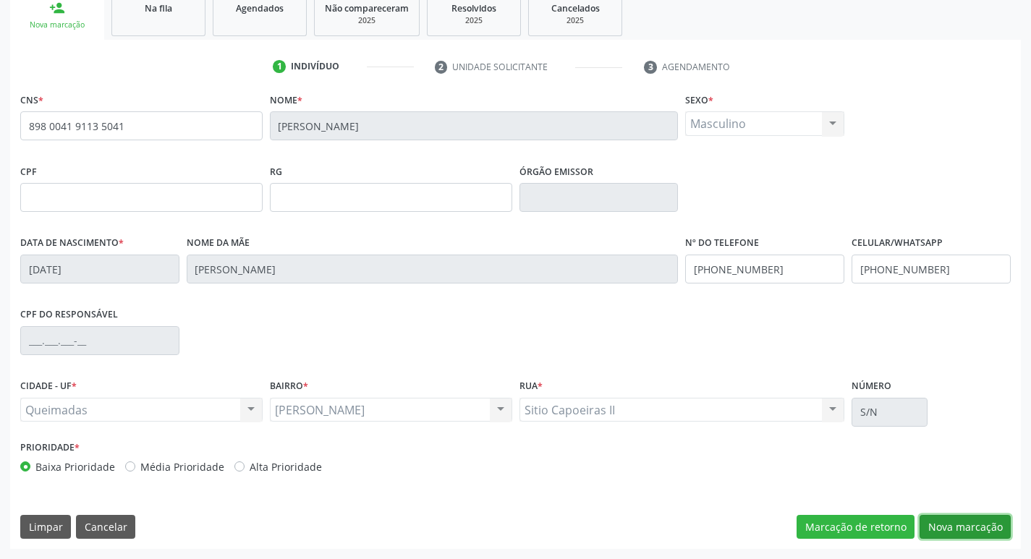
click at [982, 531] on button "Nova marcação" at bounding box center [964, 527] width 91 height 25
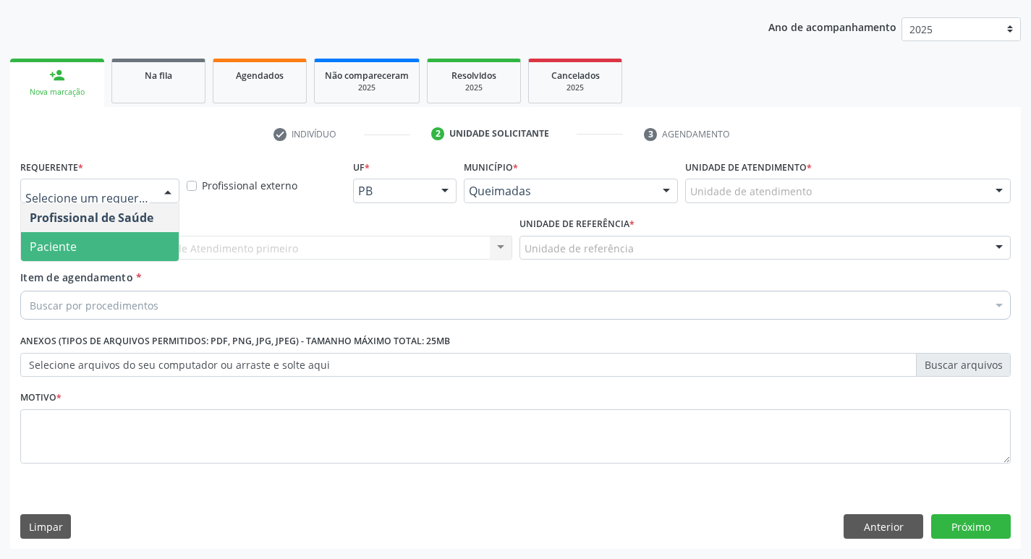
click at [94, 244] on span "Paciente" at bounding box center [100, 246] width 158 height 29
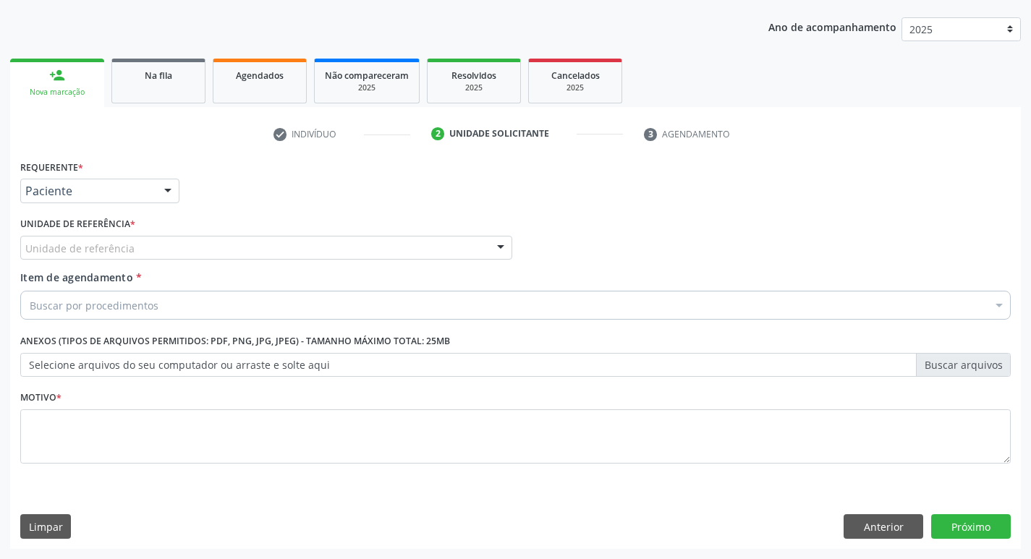
click at [98, 255] on div "Unidade de referência" at bounding box center [266, 248] width 492 height 25
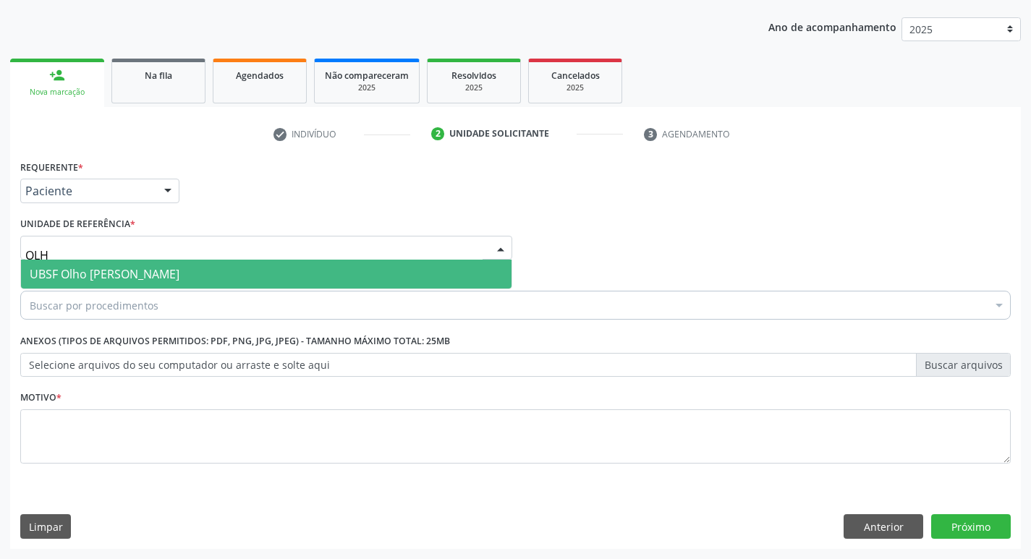
type input "OLHO"
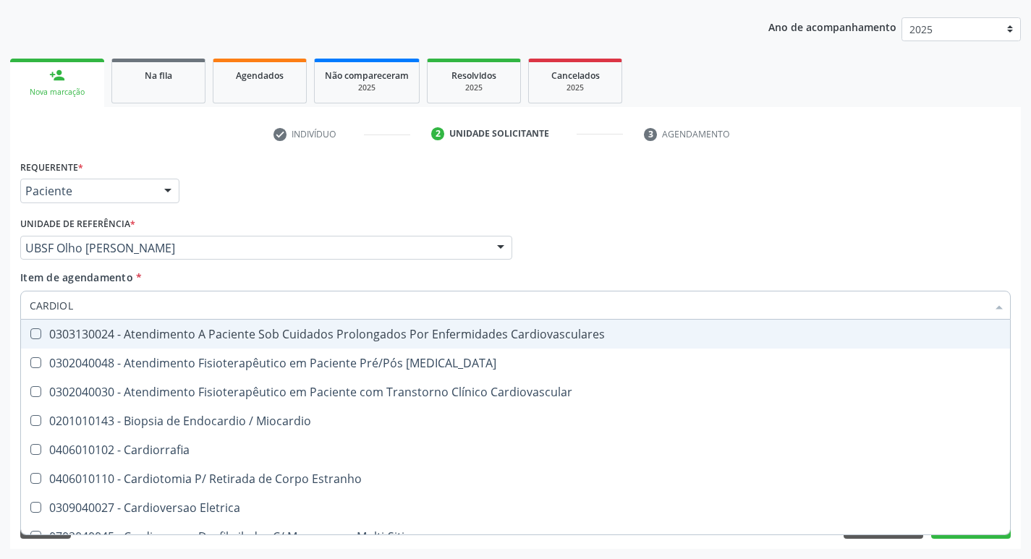
type input "CARDIOLO"
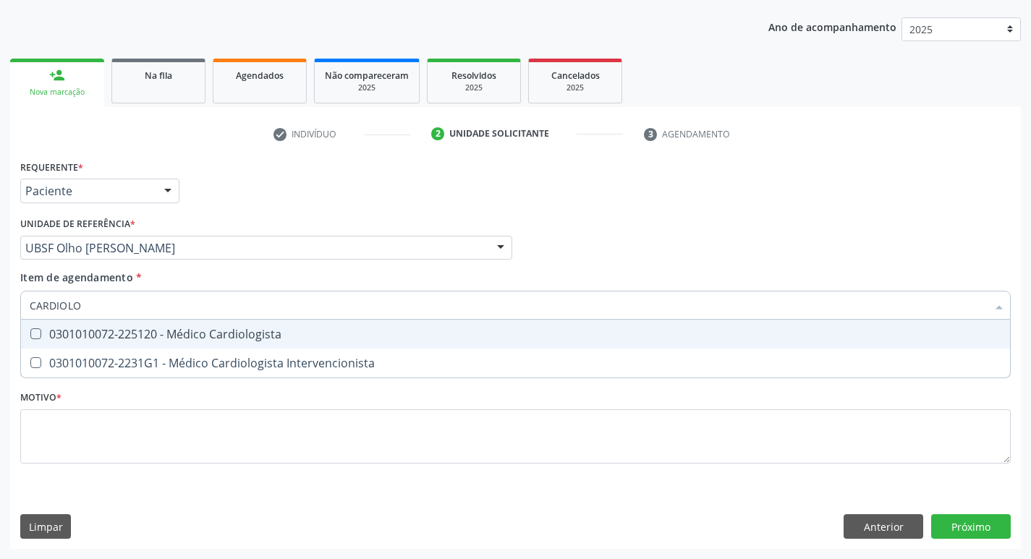
click at [100, 330] on div "0301010072-225120 - Médico Cardiologista" at bounding box center [515, 334] width 971 height 12
checkbox Cardiologista "true"
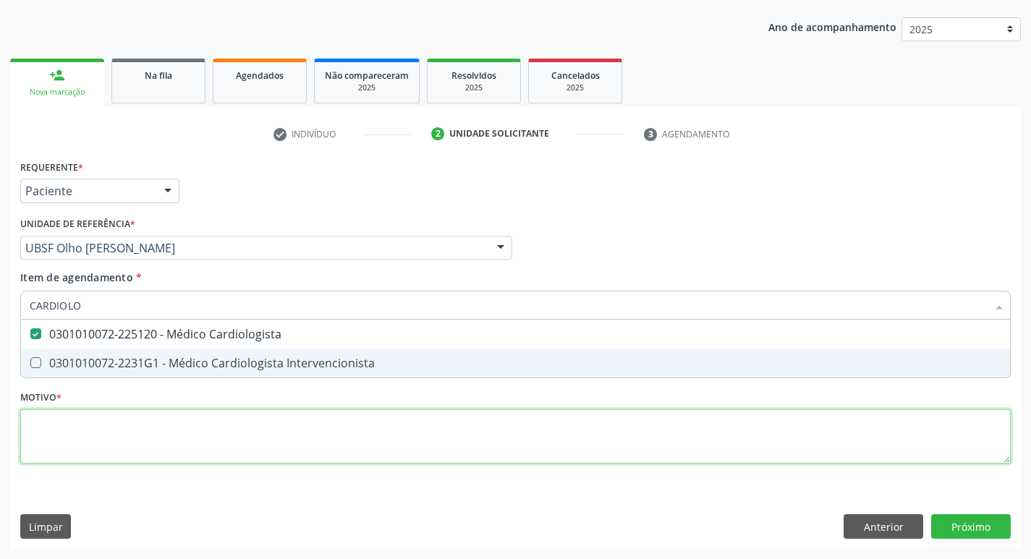
click at [69, 445] on div "Requerente * Paciente Profissional de Saúde Paciente Nenhum resultado encontrad…" at bounding box center [515, 320] width 990 height 328
checkbox Intervencionista "true"
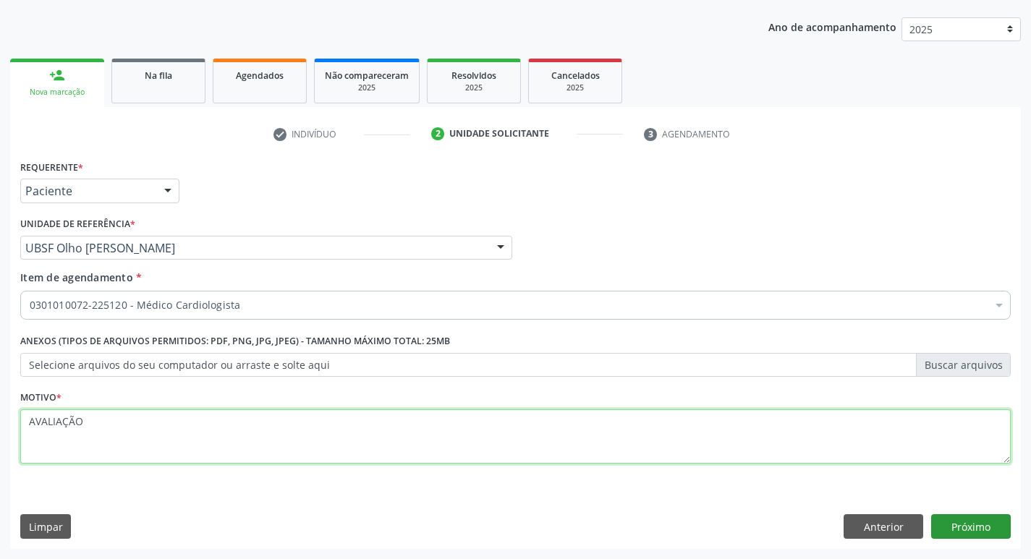
type textarea "AVALIAÇÃO"
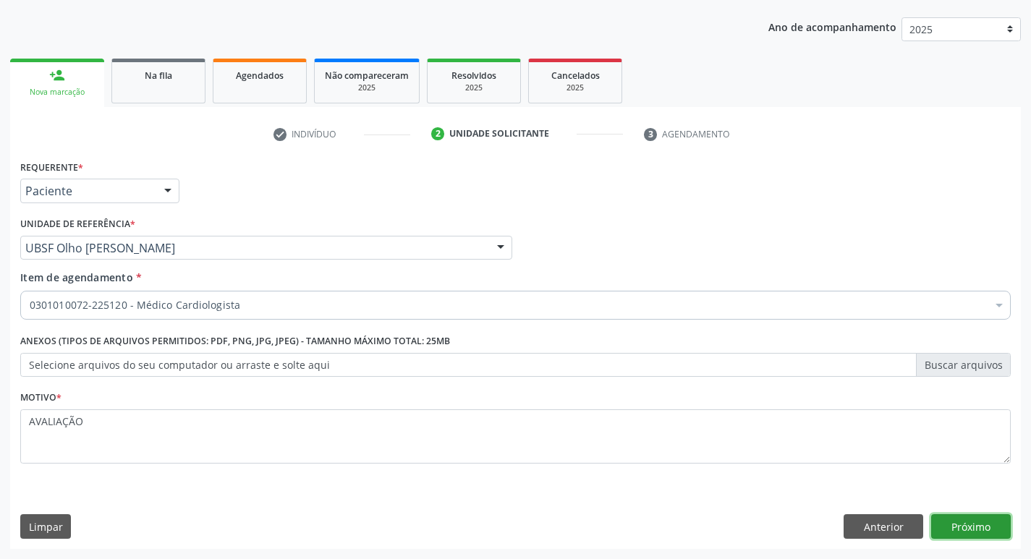
click at [971, 526] on button "Próximo" at bounding box center [971, 526] width 80 height 25
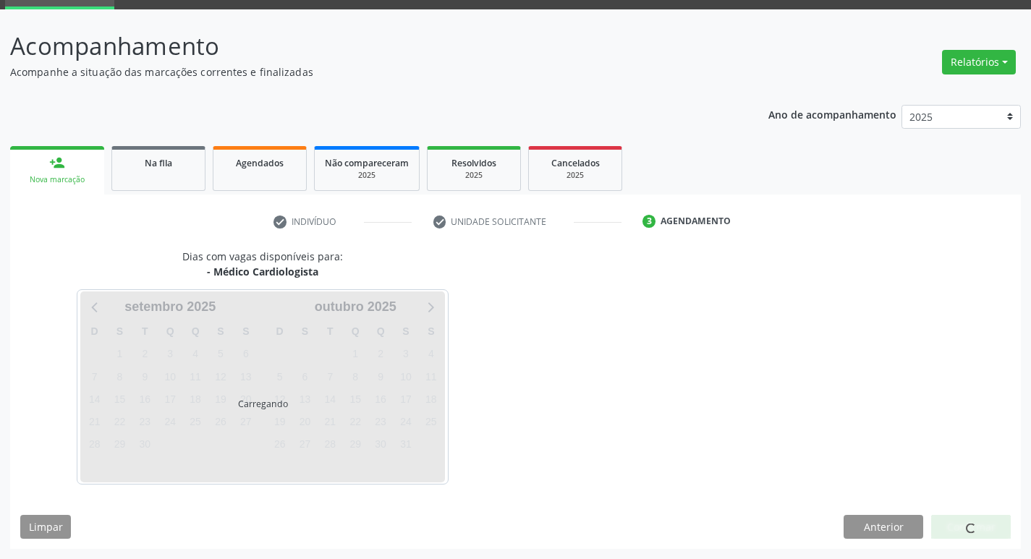
scroll to position [70, 0]
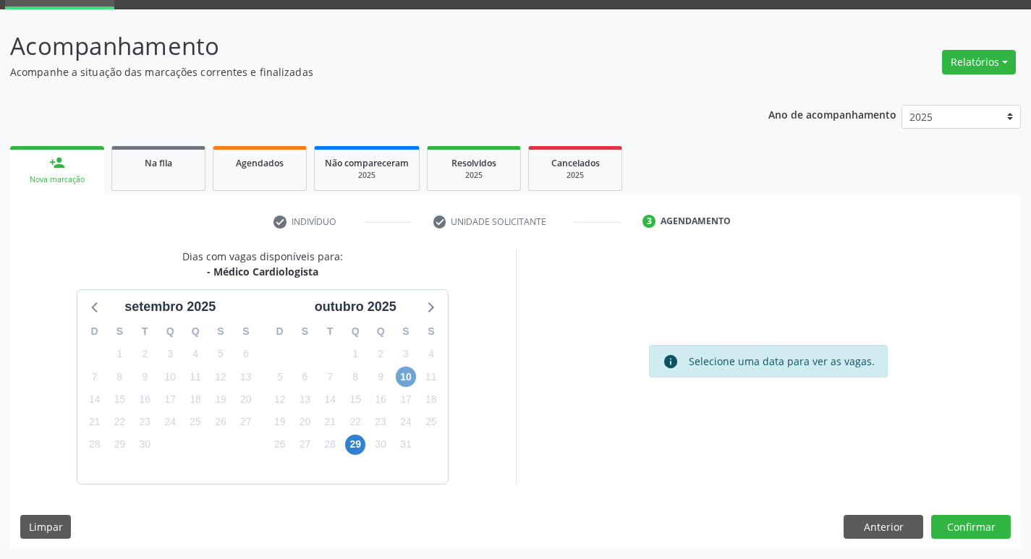
click at [410, 381] on span "10" at bounding box center [406, 377] width 20 height 20
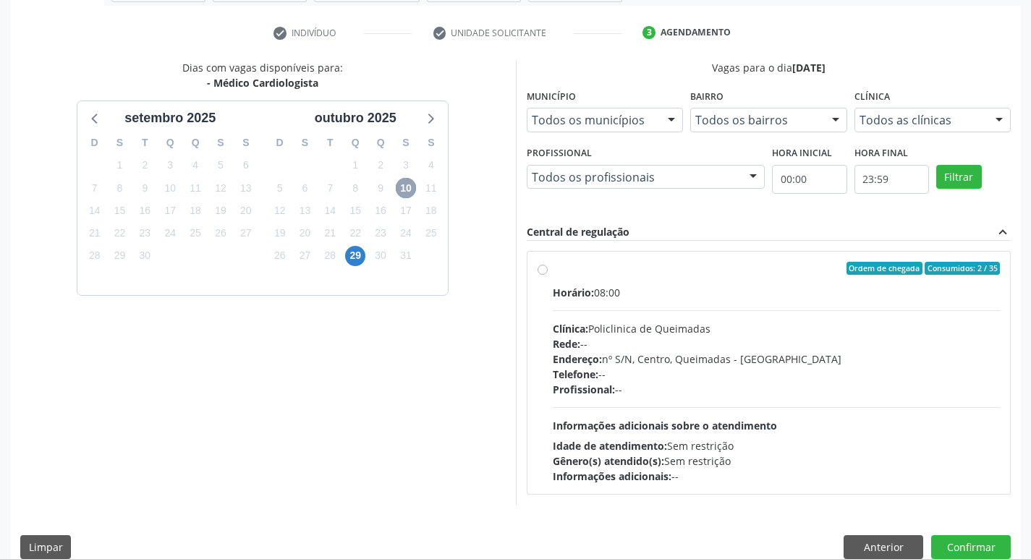
scroll to position [279, 0]
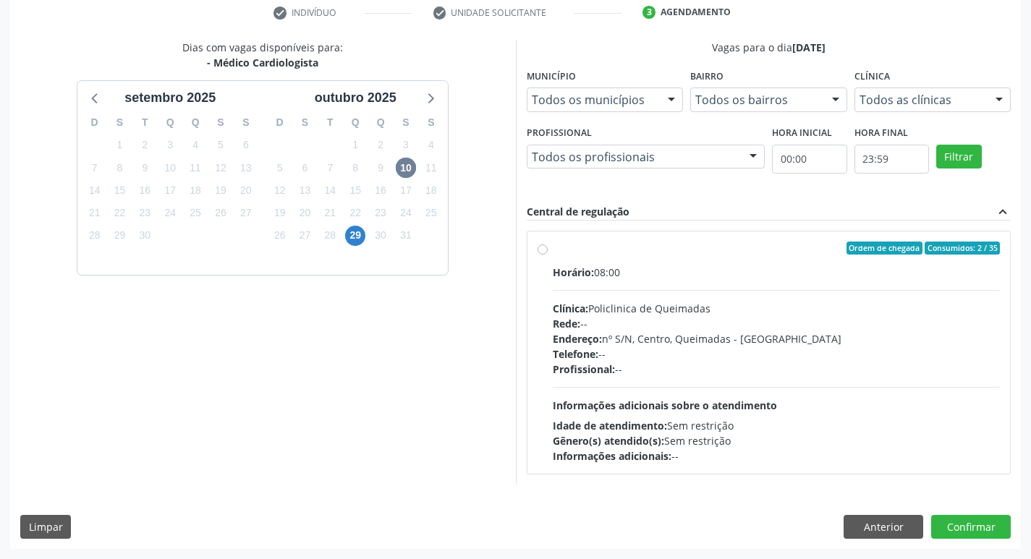
click at [708, 294] on div "Horário: 08:00 Clínica: Policlinica de Queimadas Rede: -- Endereço: nº S/N, Cen…" at bounding box center [776, 364] width 448 height 199
click at [547, 255] on input "Ordem de chegada Consumidos: 2 / 35 Horário: 08:00 Clínica: Policlinica de Quei…" at bounding box center [542, 248] width 10 height 13
radio input "true"
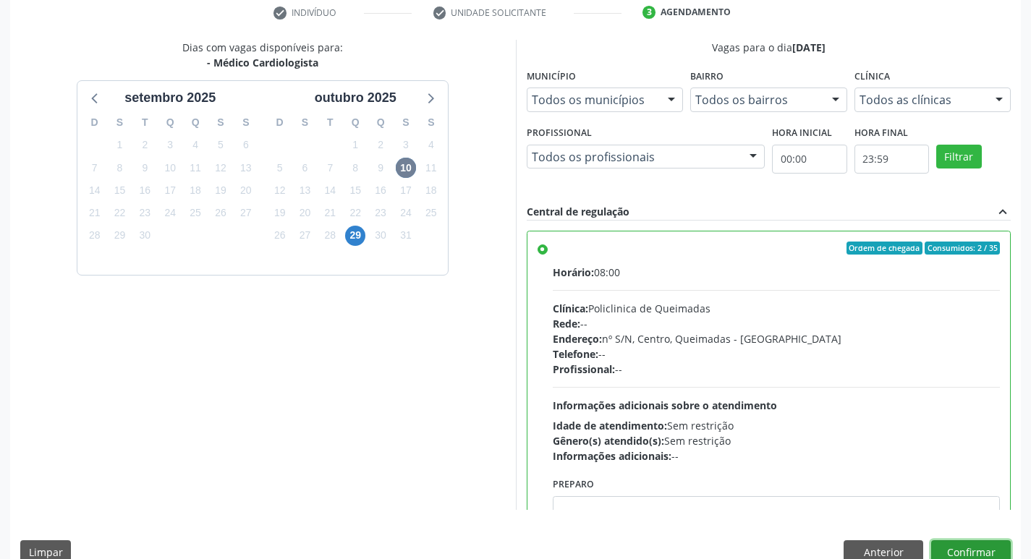
click at [963, 550] on button "Confirmar" at bounding box center [971, 552] width 80 height 25
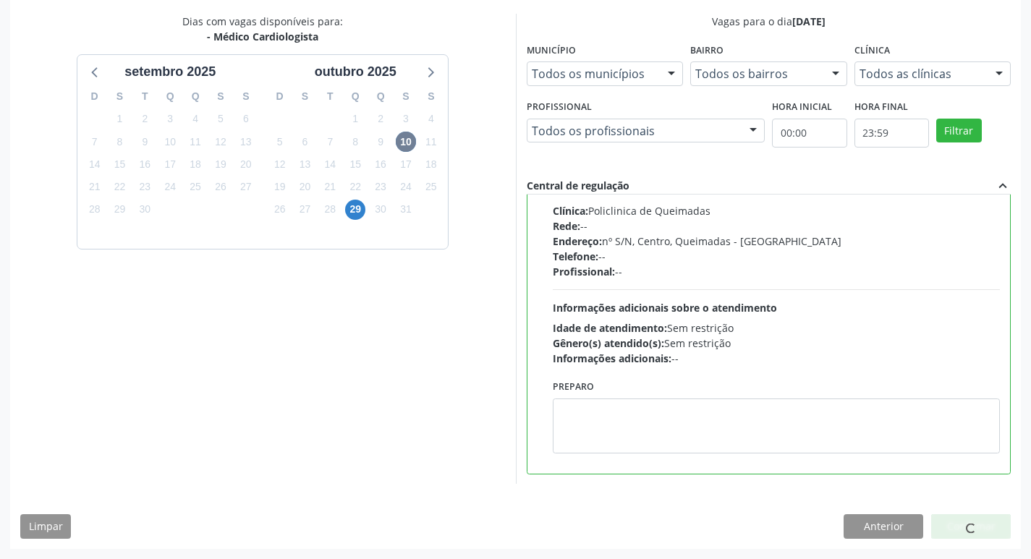
scroll to position [0, 0]
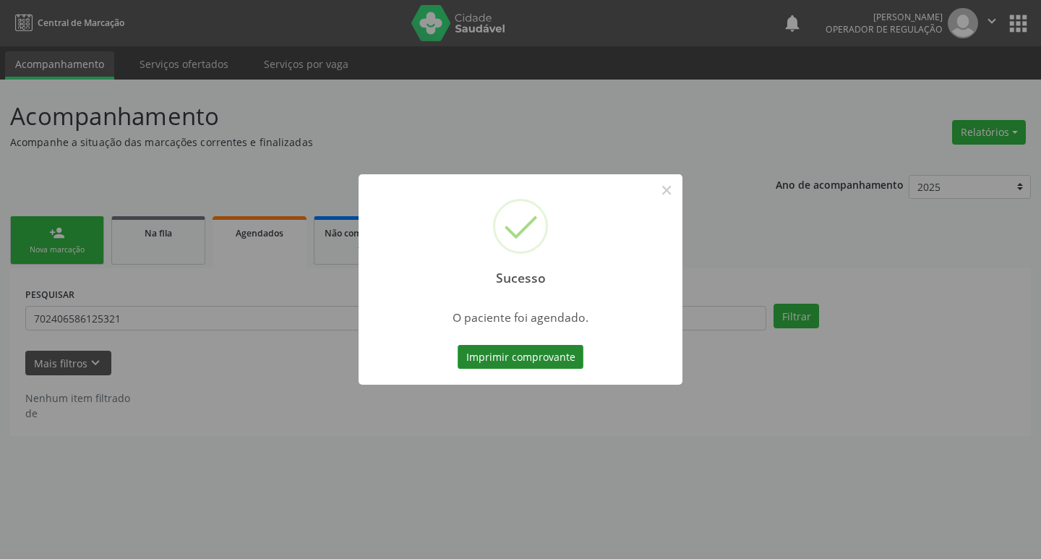
click at [475, 349] on button "Imprimir comprovante" at bounding box center [521, 357] width 126 height 25
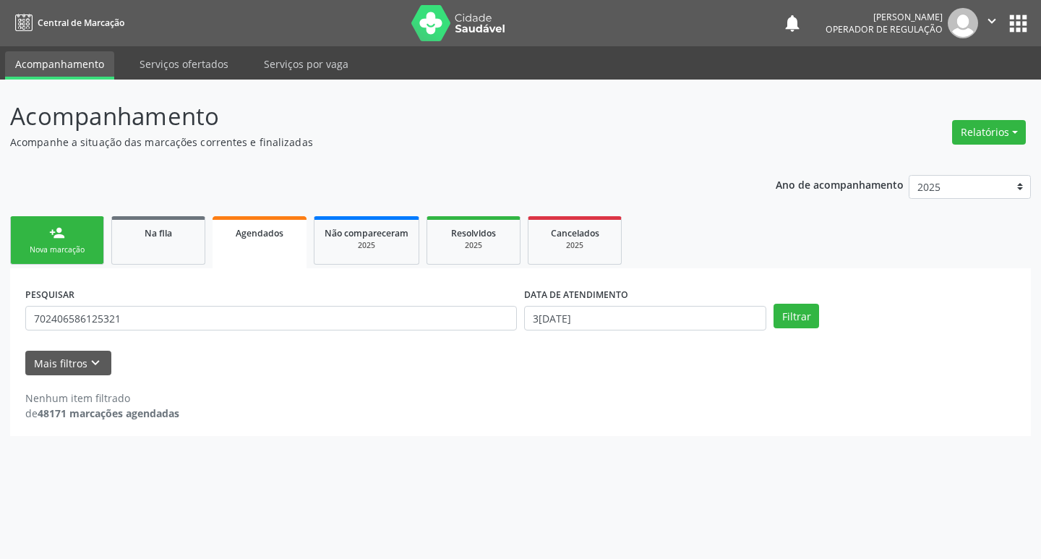
click at [83, 252] on div "Nova marcação" at bounding box center [57, 249] width 72 height 11
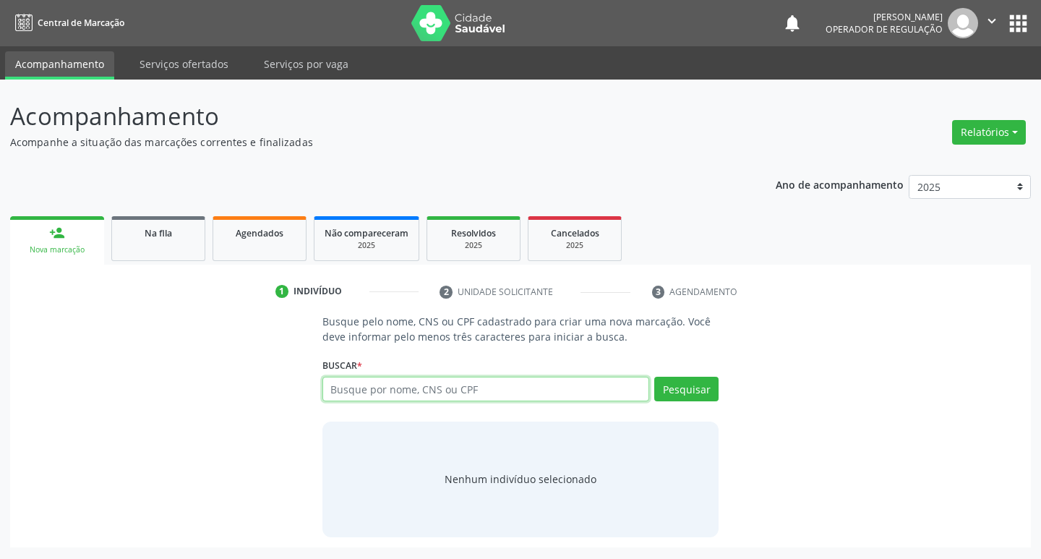
click at [461, 387] on input "text" at bounding box center [487, 389] width 328 height 25
click at [174, 235] on div "Na fila" at bounding box center [158, 232] width 72 height 15
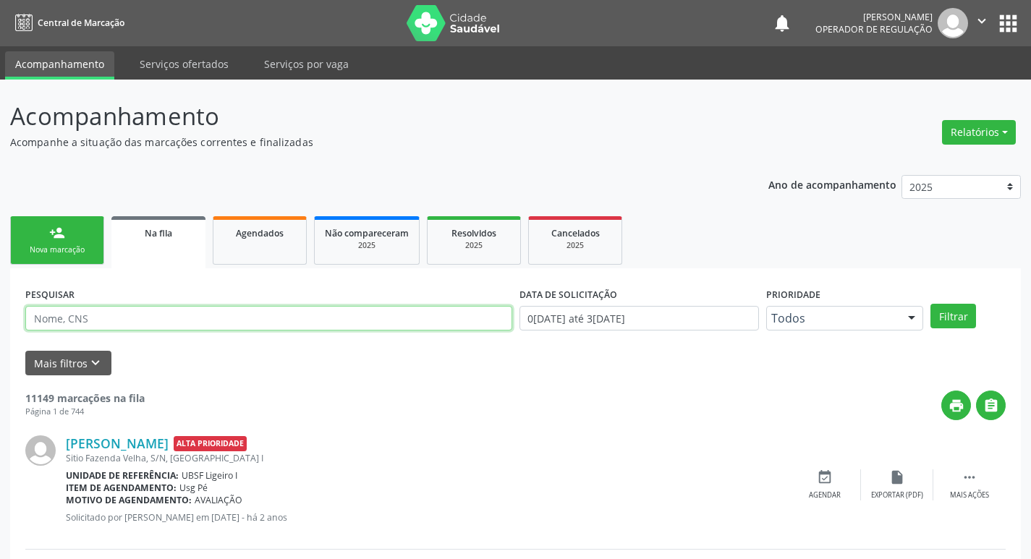
click at [247, 315] on input "text" at bounding box center [268, 318] width 487 height 25
type input "700200923854129"
click at [930, 304] on button "Filtrar" at bounding box center [953, 316] width 46 height 25
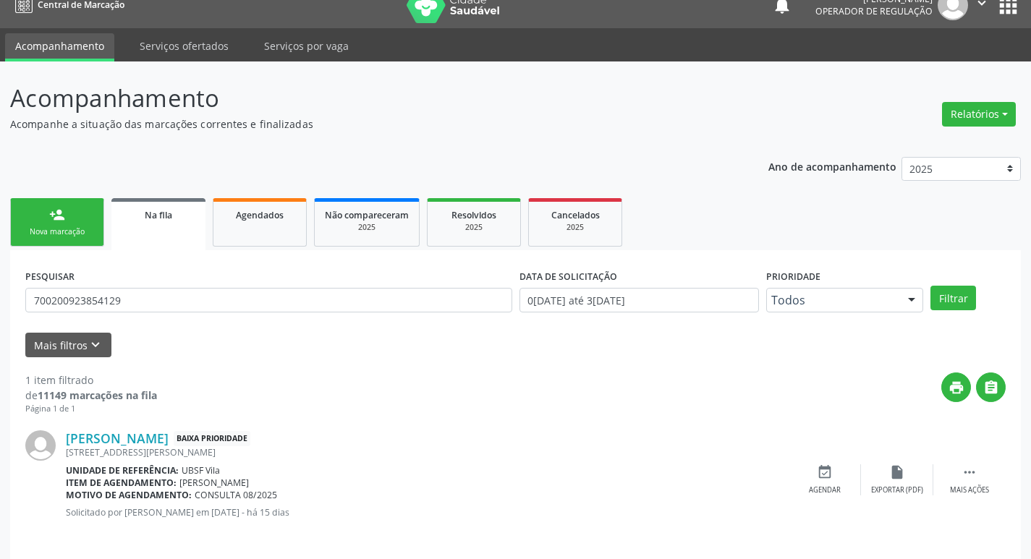
scroll to position [28, 0]
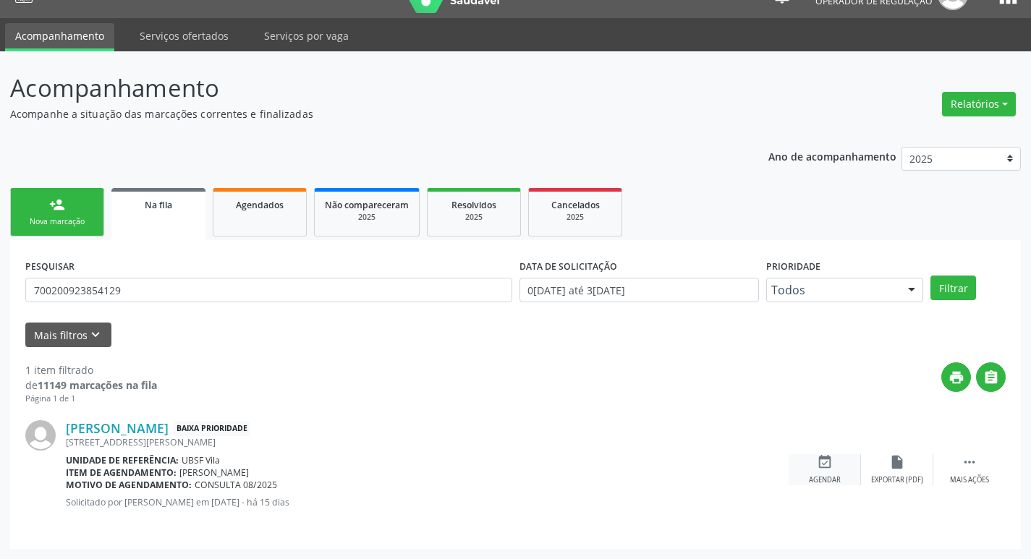
click at [837, 463] on div "event_available Agendar" at bounding box center [824, 469] width 72 height 31
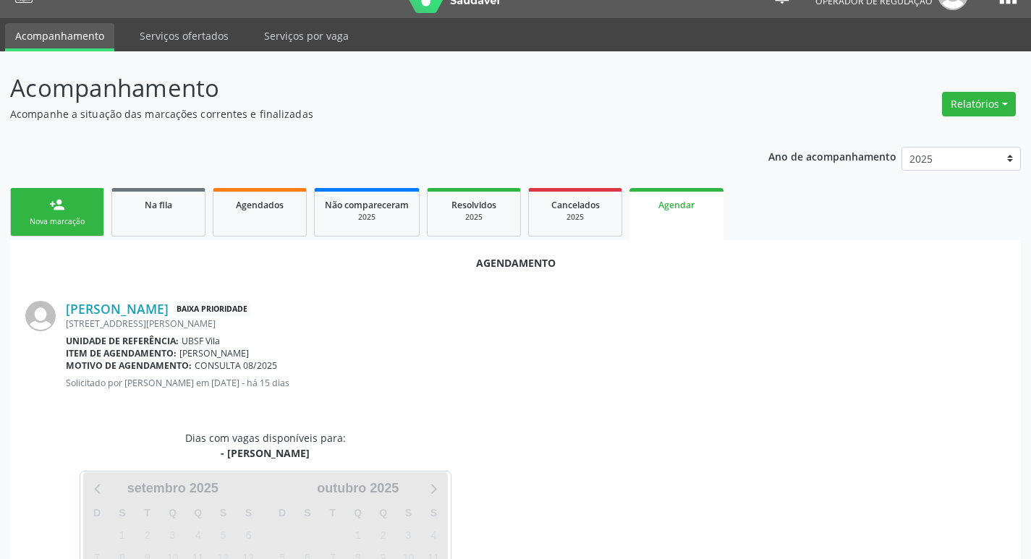
scroll to position [160, 0]
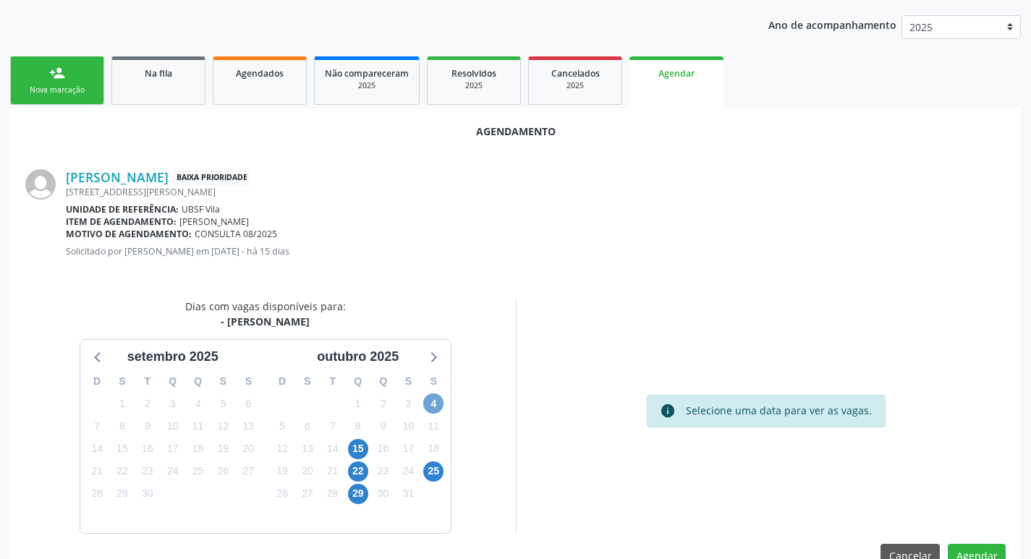
click at [438, 397] on span "4" at bounding box center [433, 403] width 20 height 20
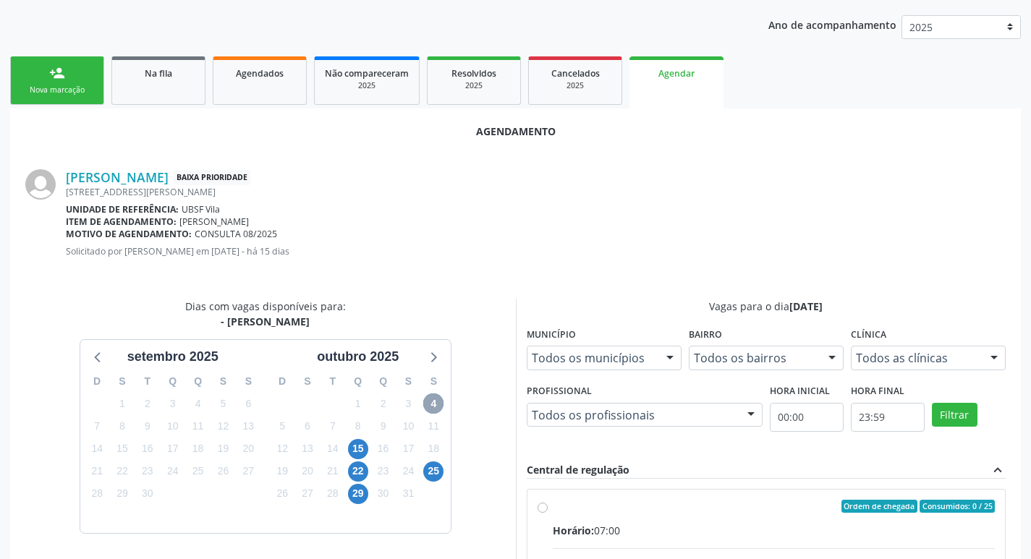
scroll to position [403, 0]
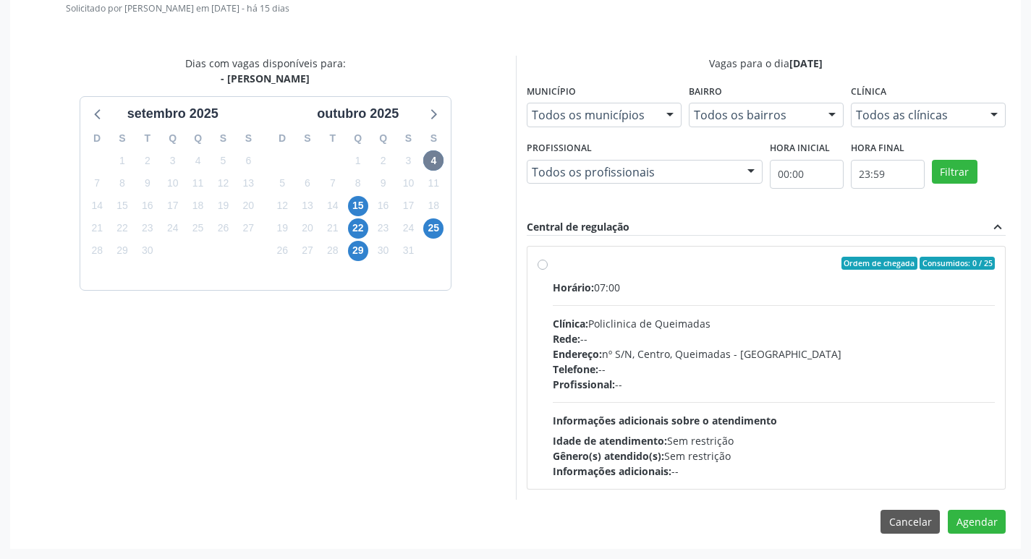
click at [703, 283] on div "Horário: 07:00" at bounding box center [773, 287] width 443 height 15
click at [547, 270] on input "Ordem de chegada Consumidos: 0 / 25 Horário: 07:00 Clínica: Policlinica de Quei…" at bounding box center [542, 263] width 10 height 13
radio input "true"
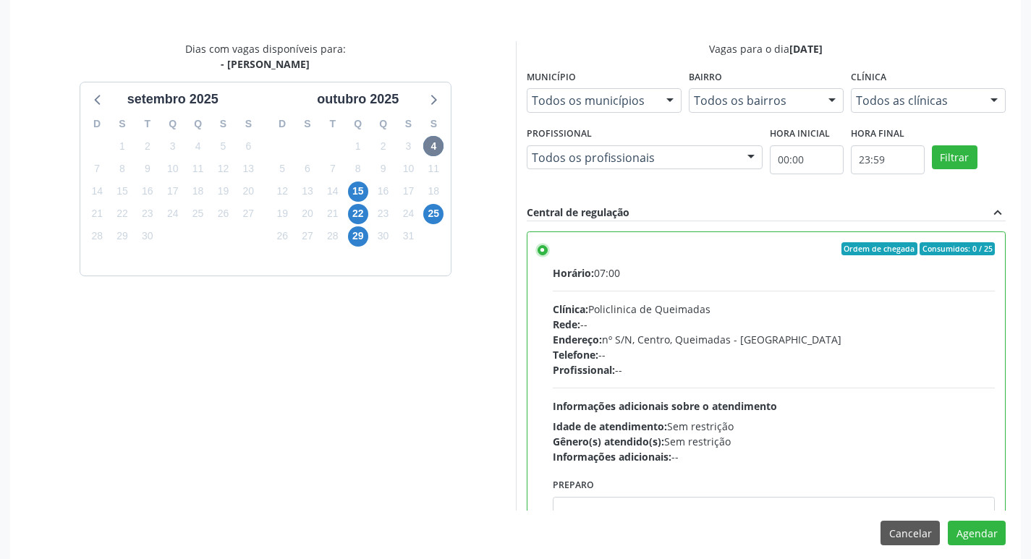
scroll to position [429, 0]
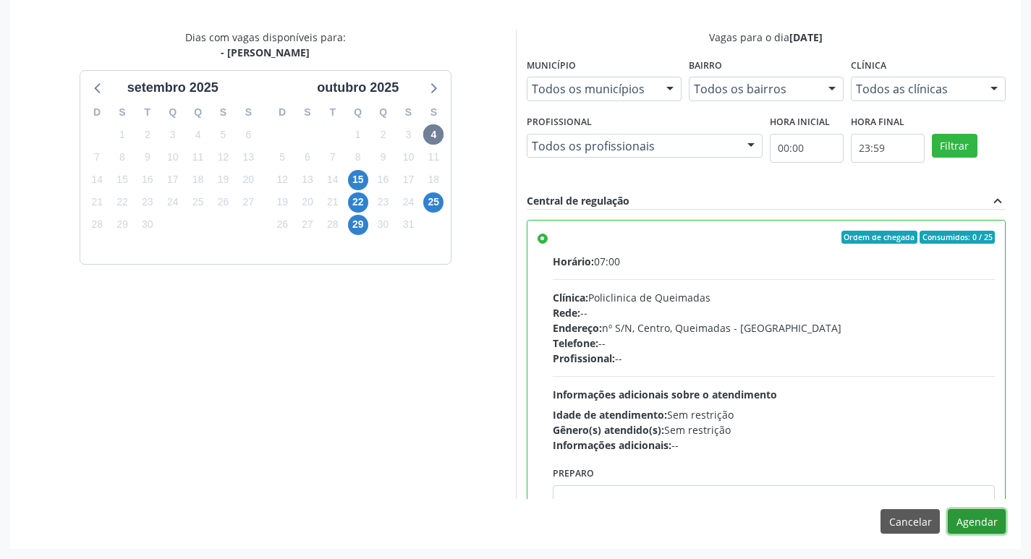
click at [991, 520] on button "Agendar" at bounding box center [976, 521] width 58 height 25
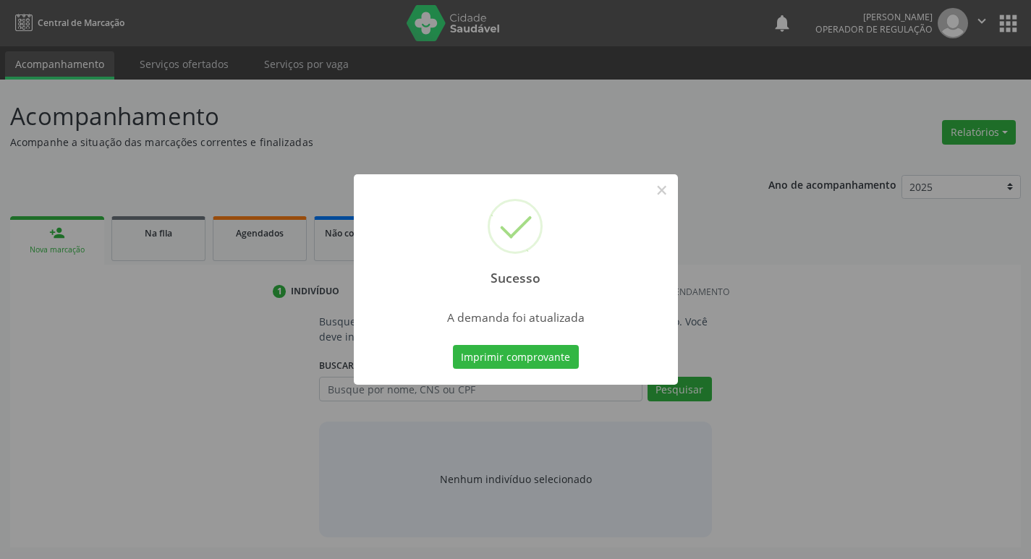
scroll to position [0, 0]
click at [558, 361] on button "Imprimir comprovante" at bounding box center [521, 357] width 126 height 25
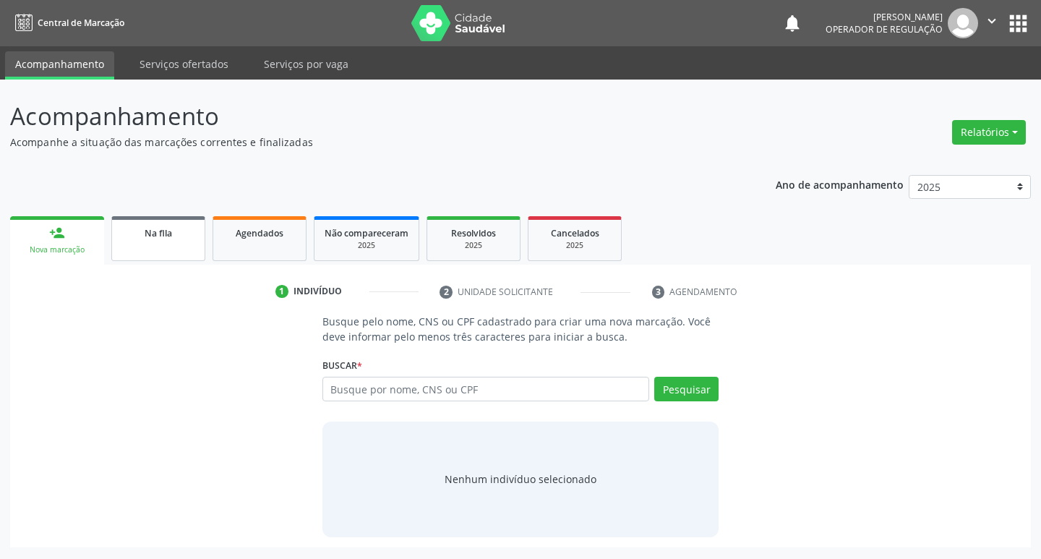
click at [173, 226] on div "Na fila" at bounding box center [158, 232] width 72 height 15
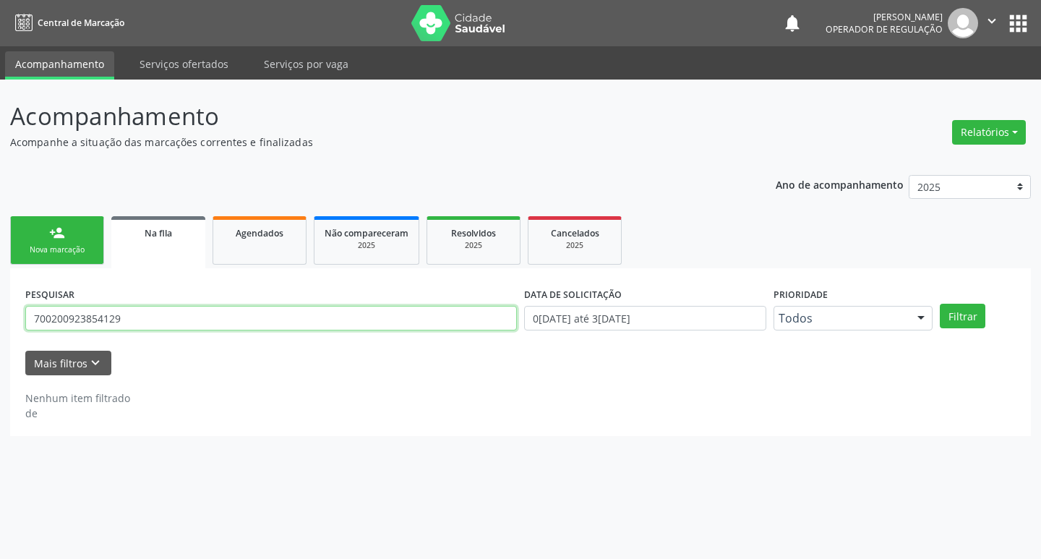
click at [253, 323] on input "700200923854129" at bounding box center [271, 318] width 492 height 25
type input "700005041971700"
click at [940, 304] on button "Filtrar" at bounding box center [963, 316] width 46 height 25
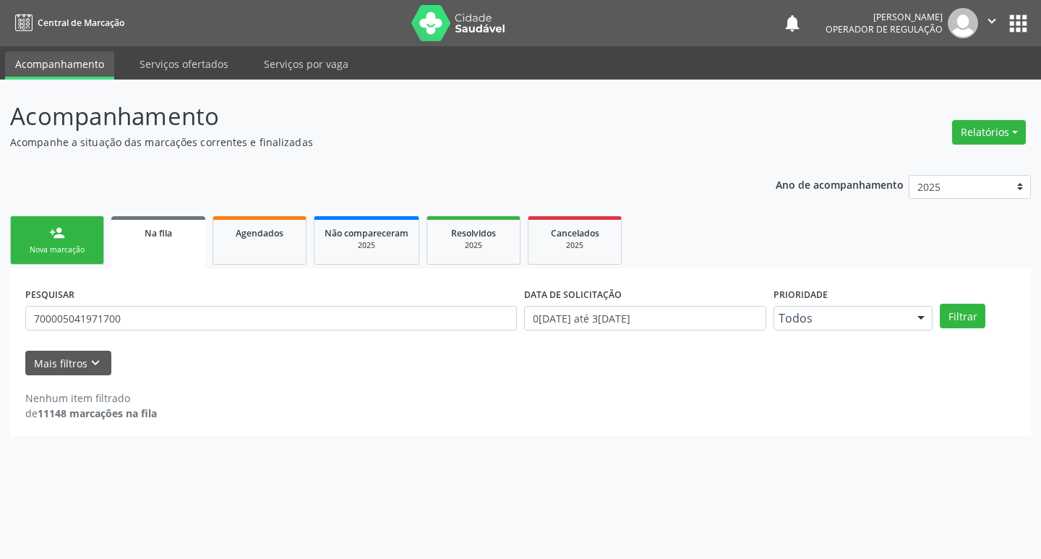
click at [985, 310] on div "Filtrar" at bounding box center [977, 316] width 83 height 25
click at [960, 312] on button "Filtrar" at bounding box center [963, 316] width 46 height 25
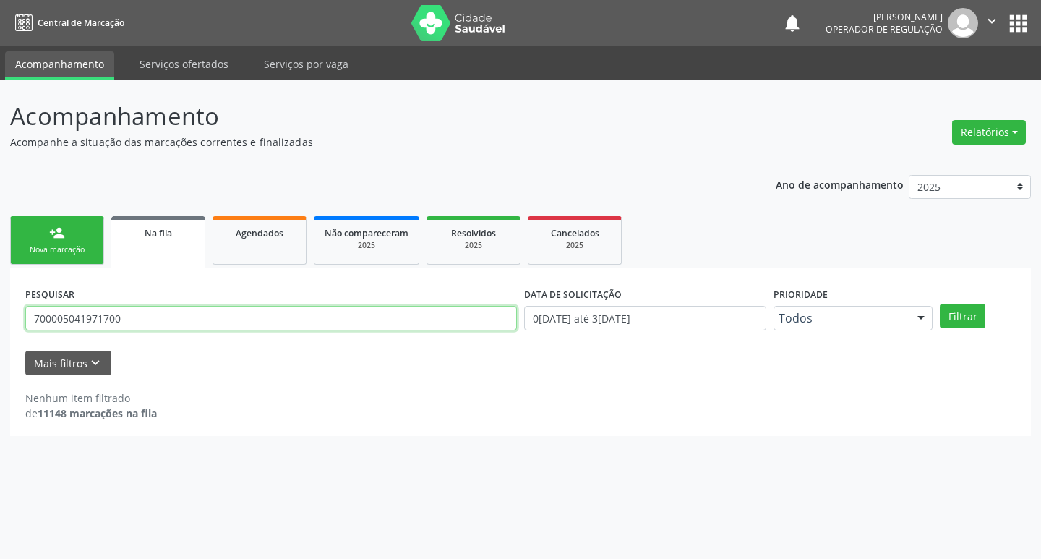
click at [125, 317] on input "700005041971700" at bounding box center [271, 318] width 492 height 25
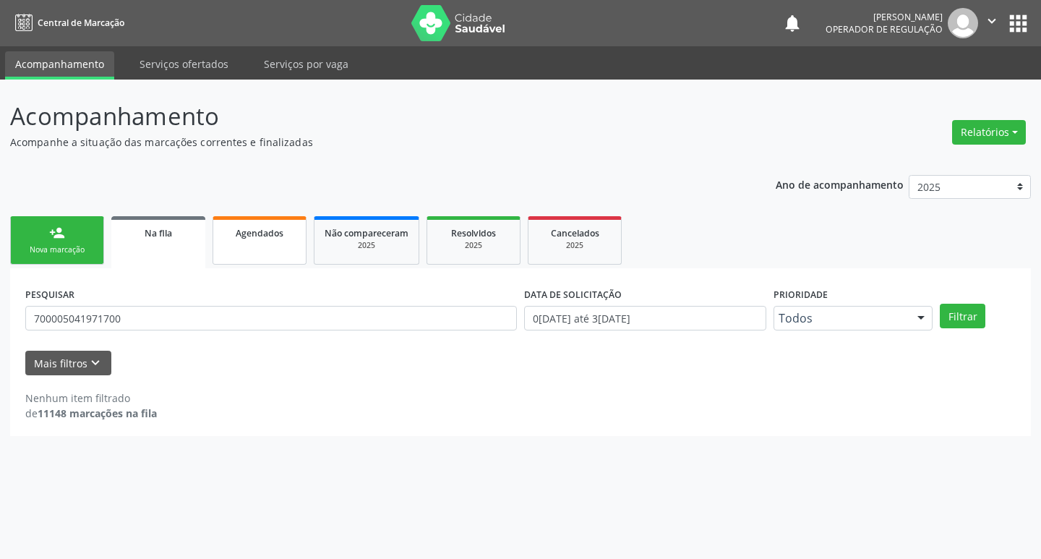
click at [242, 229] on span "Agendados" at bounding box center [260, 233] width 48 height 12
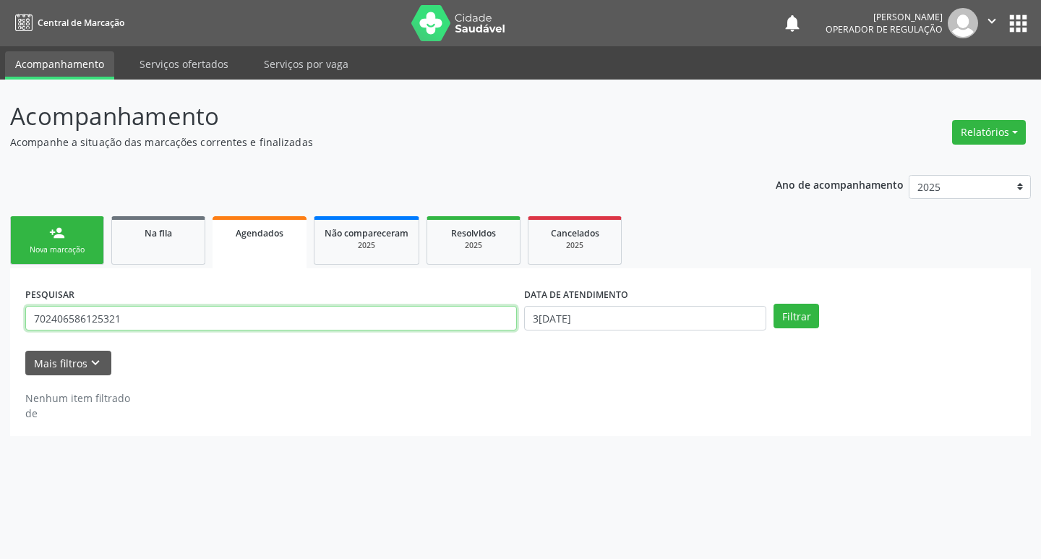
click at [182, 315] on input "702406586125321" at bounding box center [271, 318] width 492 height 25
paste input "700005041971700"
type input "700005041971700"
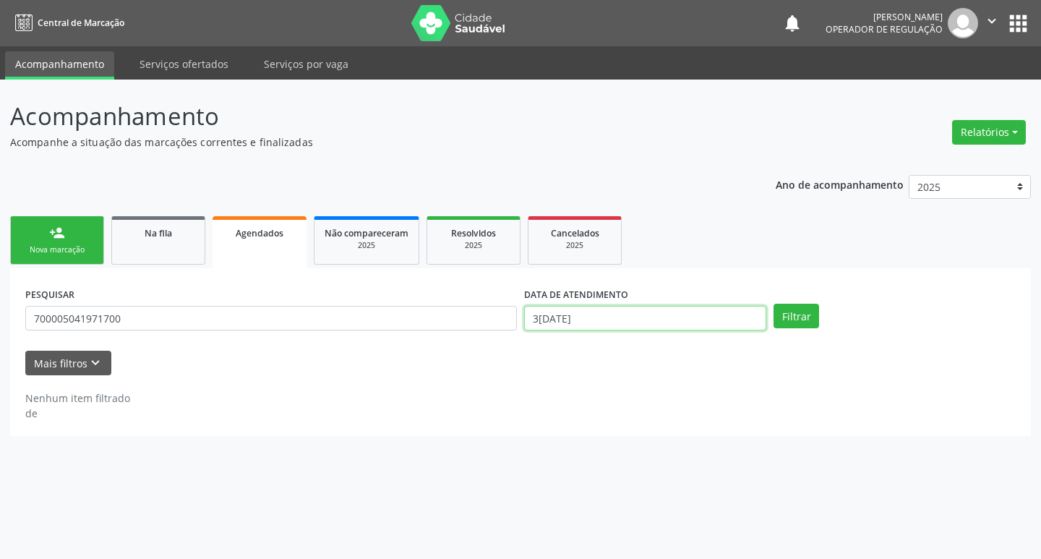
click at [720, 320] on input "[DATE]" at bounding box center [645, 318] width 242 height 25
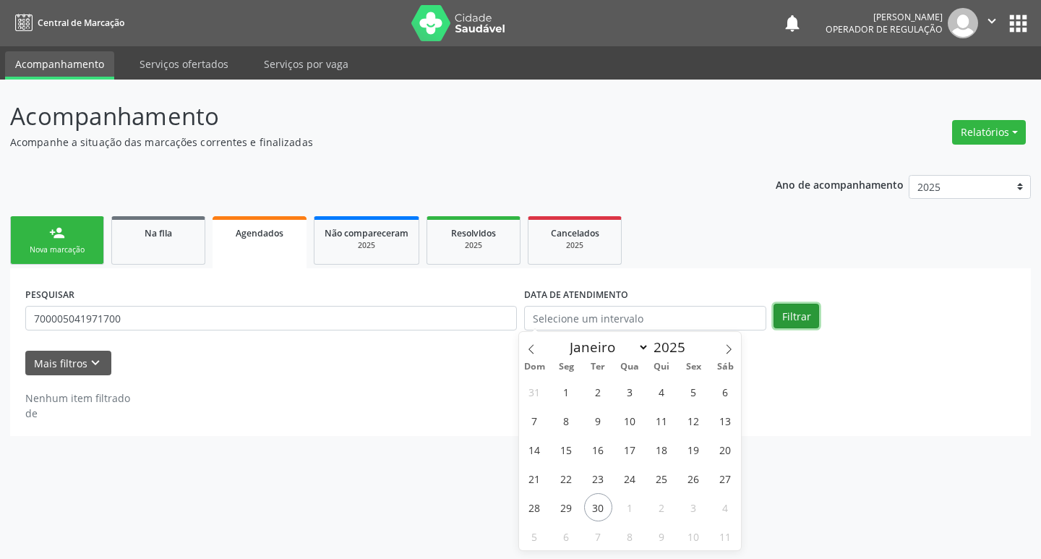
click at [789, 307] on button "Filtrar" at bounding box center [797, 316] width 46 height 25
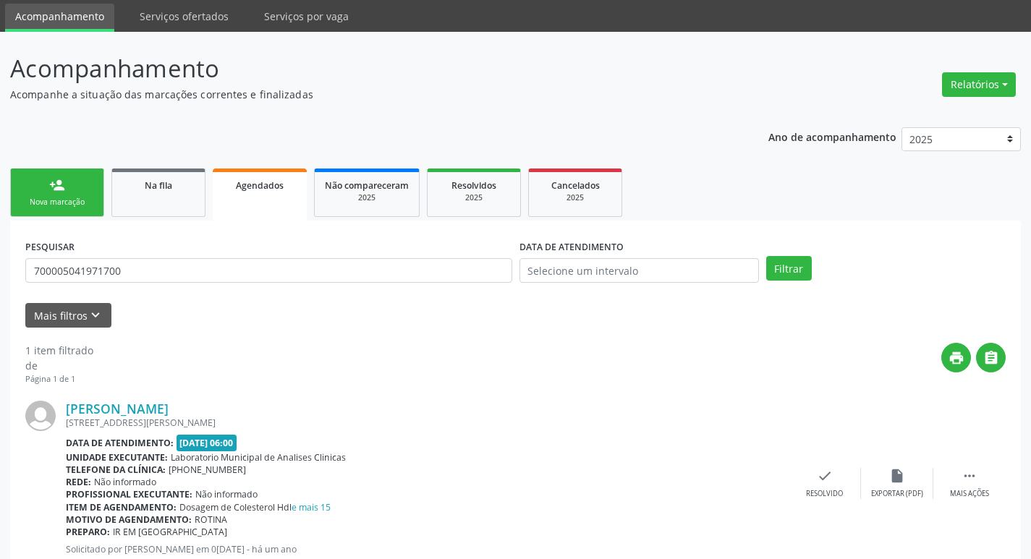
scroll to position [95, 0]
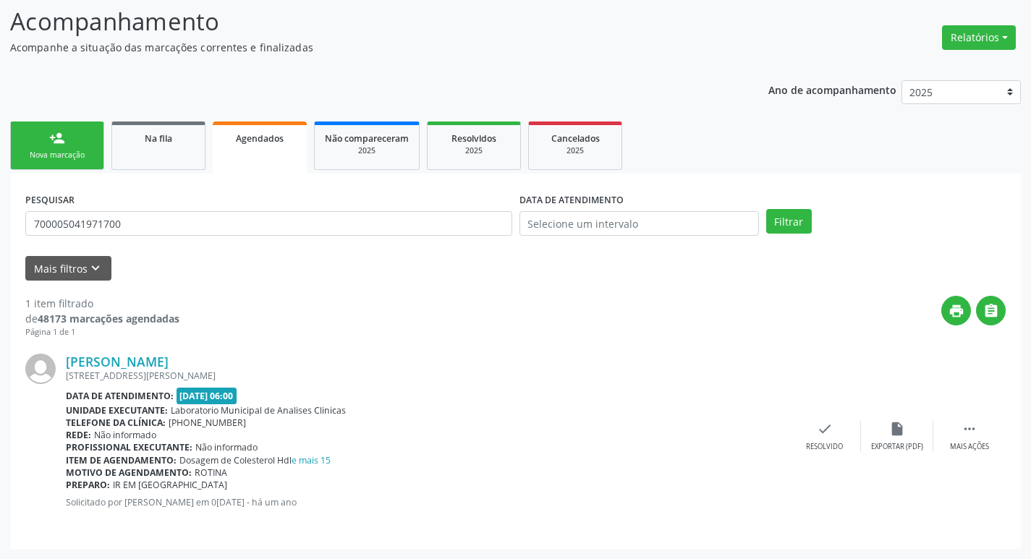
click at [65, 152] on div "Nova marcação" at bounding box center [57, 155] width 72 height 11
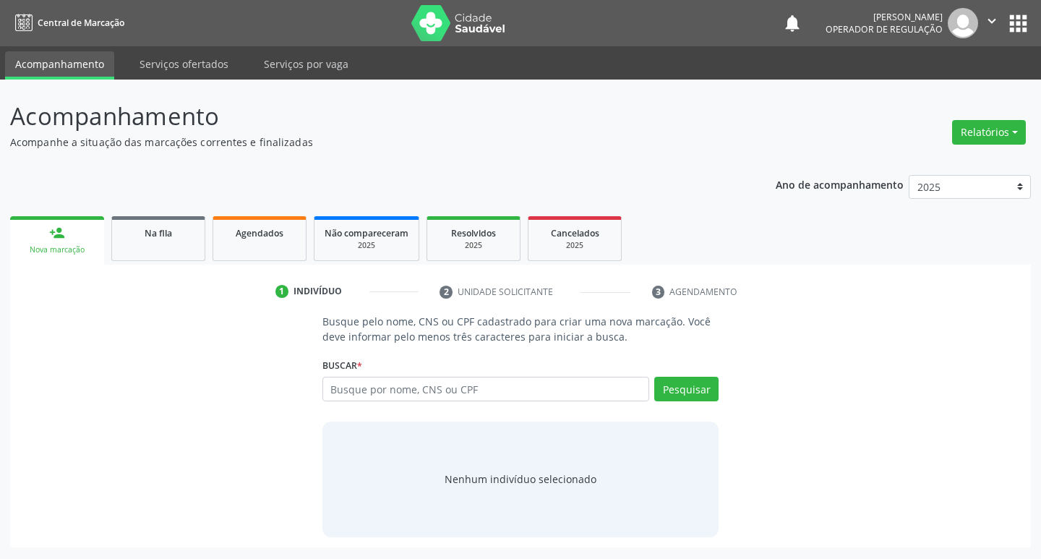
click at [427, 407] on div "Busque por nome, CNS ou CPF Nenhum resultado encontrado para: " " Digite nome, …" at bounding box center [521, 394] width 397 height 35
click at [436, 394] on input "text" at bounding box center [487, 389] width 328 height 25
paste input "700005041971700"
type input "700005041971700"
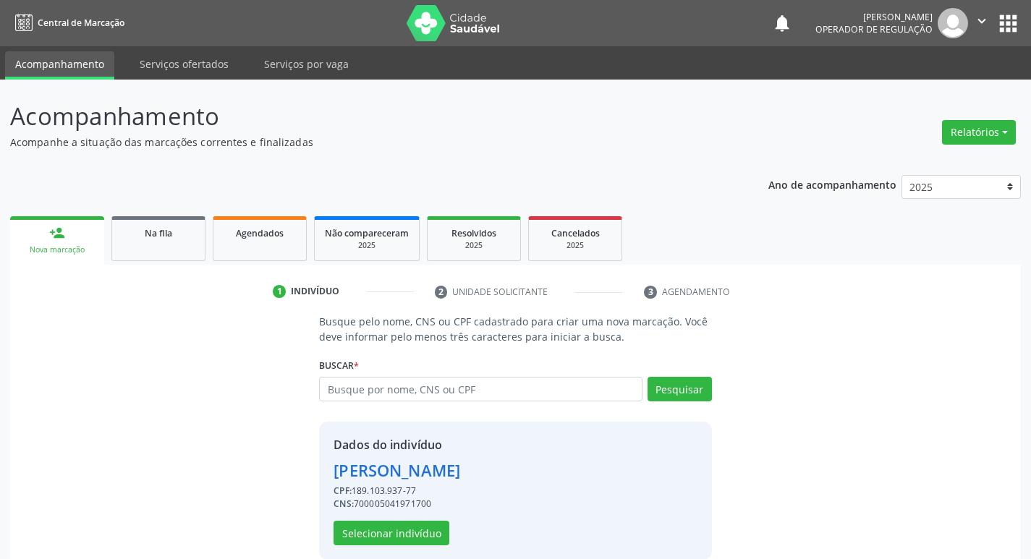
click at [406, 516] on div "Dados do indivíduo Levi Barbosa de Albuquerque CPF: 189.103.937-77 CNS: 7000050…" at bounding box center [396, 490] width 127 height 109
click at [406, 529] on button "Selecionar indivíduo" at bounding box center [391, 533] width 116 height 25
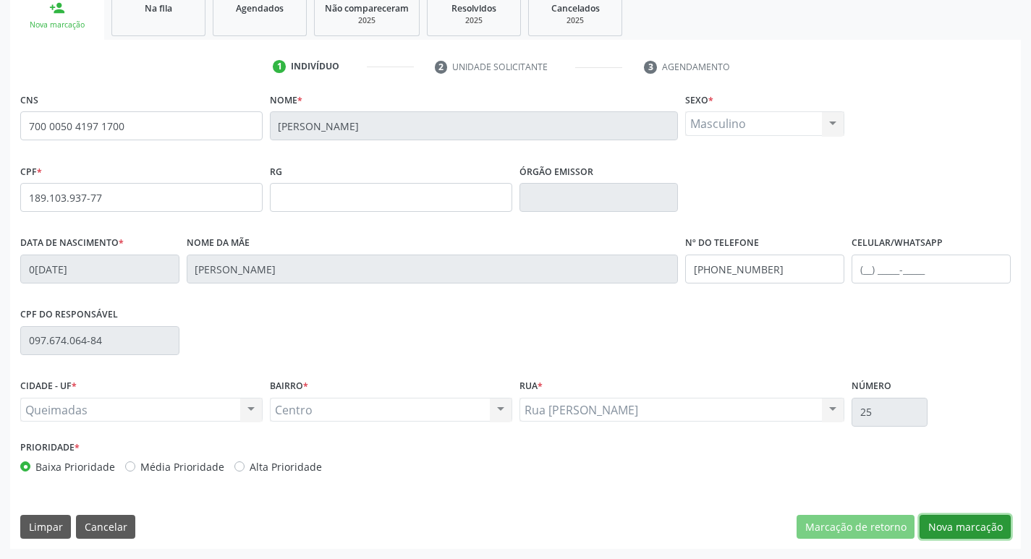
click at [1000, 518] on button "Nova marcação" at bounding box center [964, 527] width 91 height 25
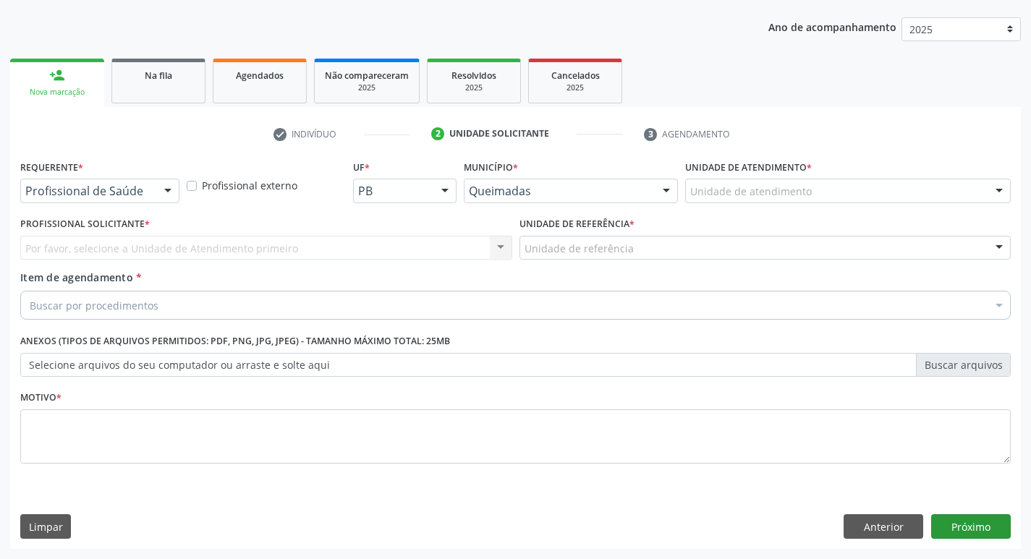
scroll to position [158, 0]
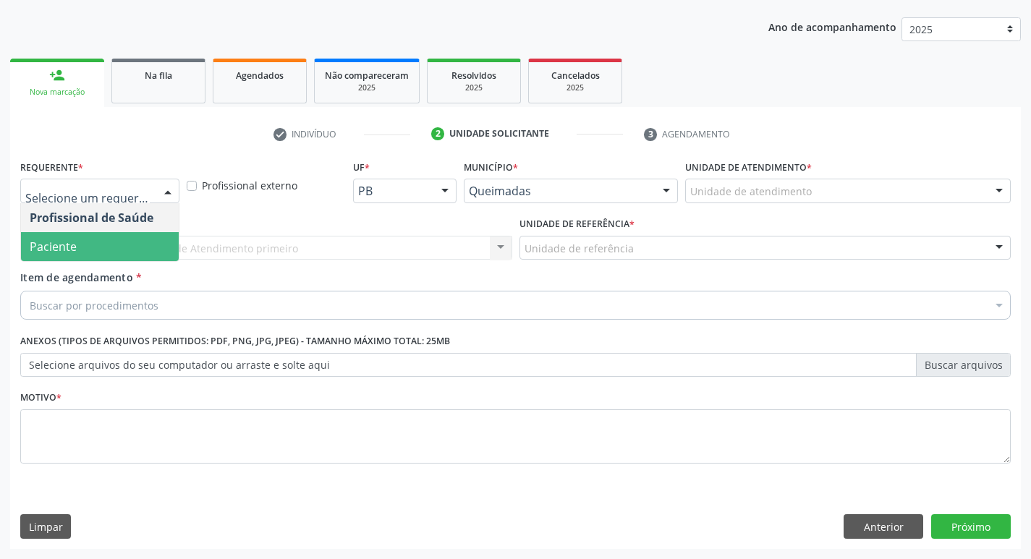
click at [112, 246] on span "Paciente" at bounding box center [100, 246] width 158 height 29
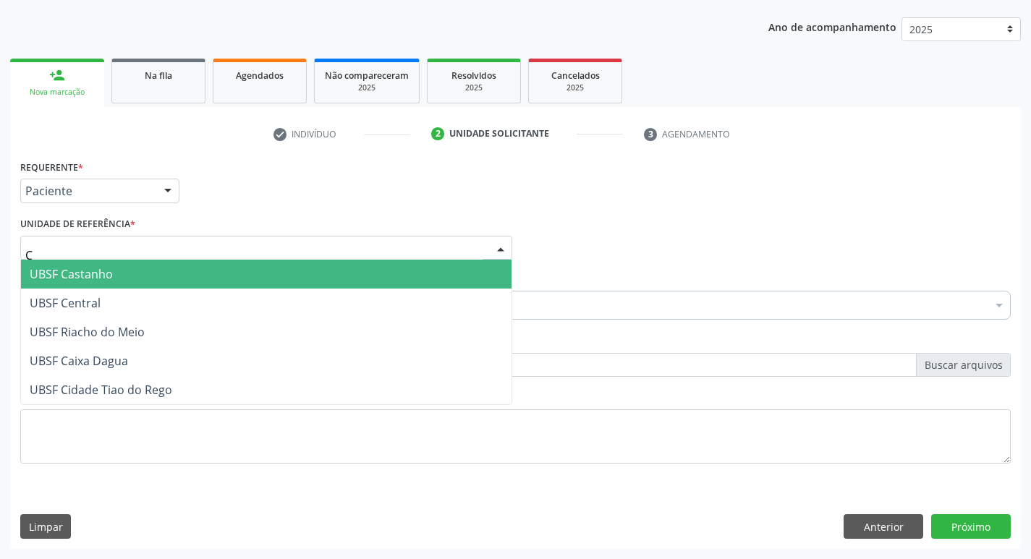
type input "CE"
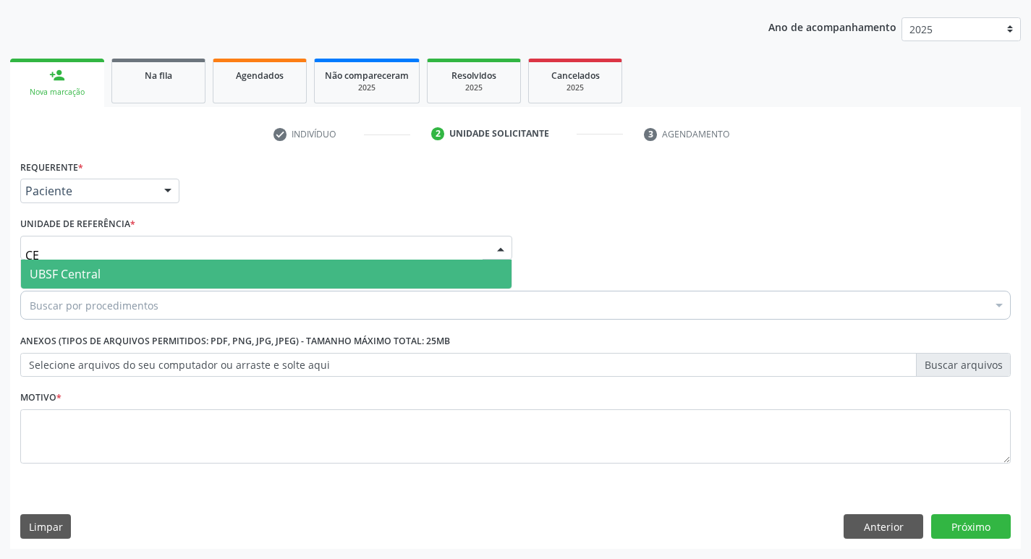
click at [101, 276] on span "UBSF Central" at bounding box center [266, 274] width 490 height 29
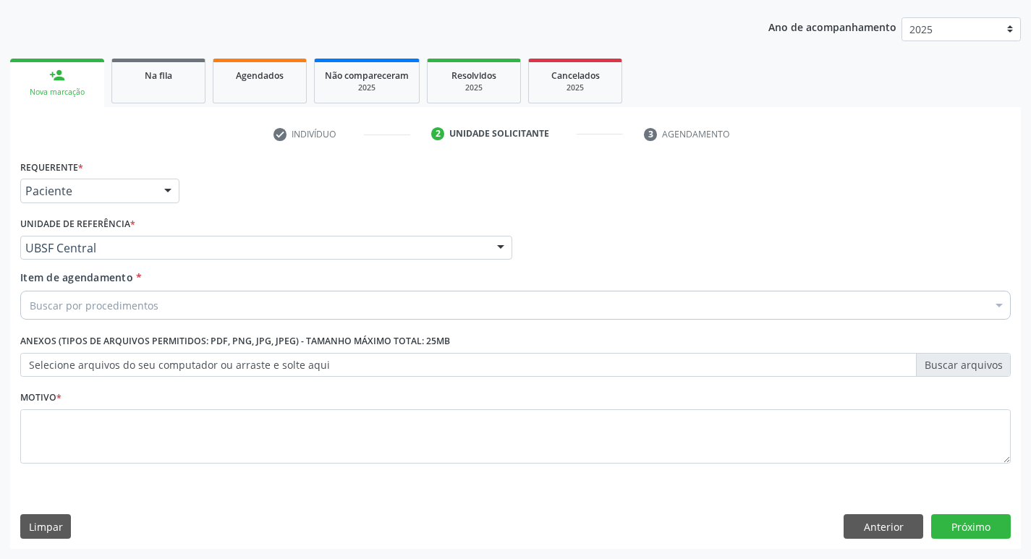
click at [95, 294] on div "Buscar por procedimentos" at bounding box center [515, 305] width 990 height 29
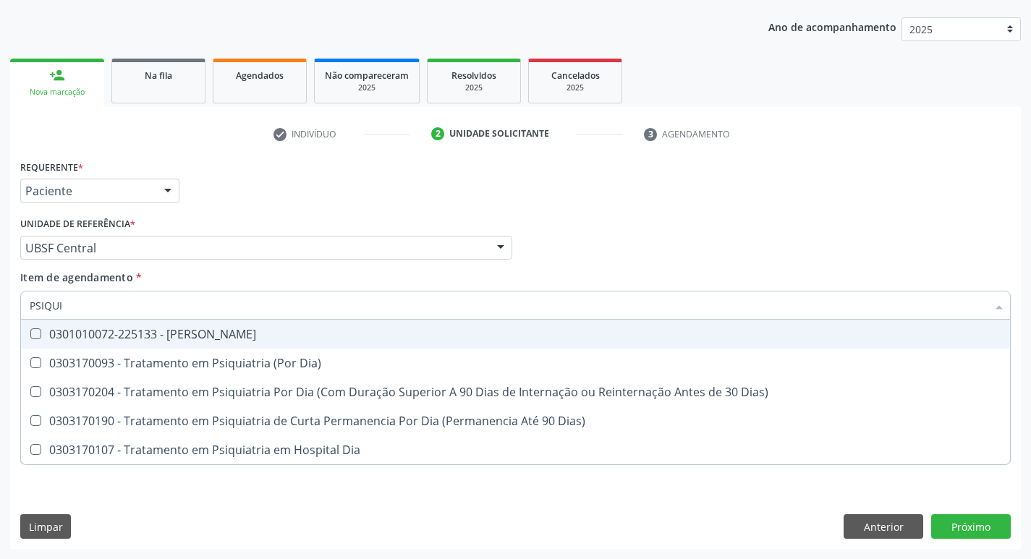
type input "PSIQUIA"
click at [119, 328] on div "0301010072-225133 - [PERSON_NAME]" at bounding box center [515, 334] width 971 height 12
checkbox Psiquiatra "true"
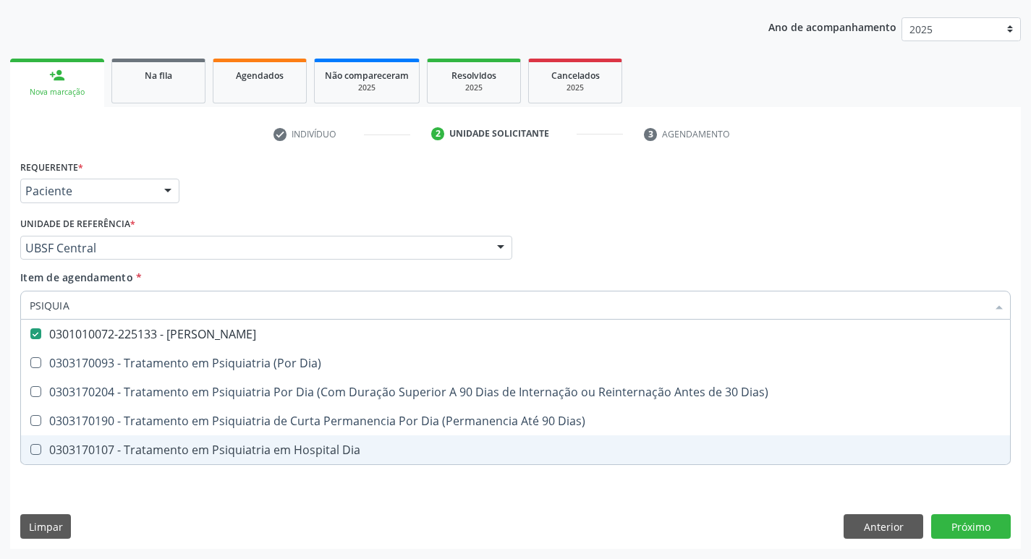
click at [108, 500] on div "Requerente * Paciente Profissional de Saúde Paciente Nenhum resultado encontrad…" at bounding box center [515, 352] width 1010 height 393
checkbox Dia\) "true"
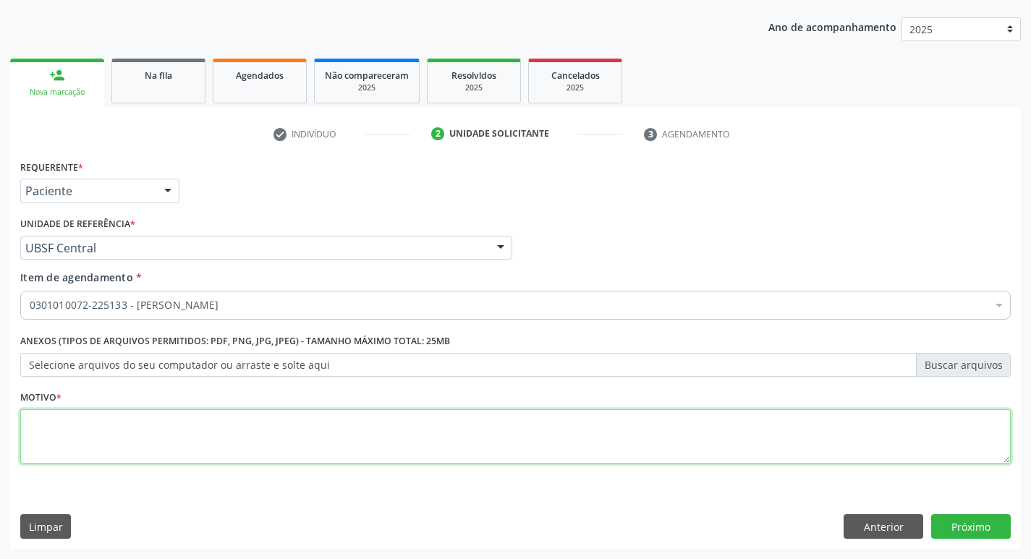
click at [124, 455] on textarea at bounding box center [515, 436] width 990 height 55
type textarea "AVALIAÇÃO"
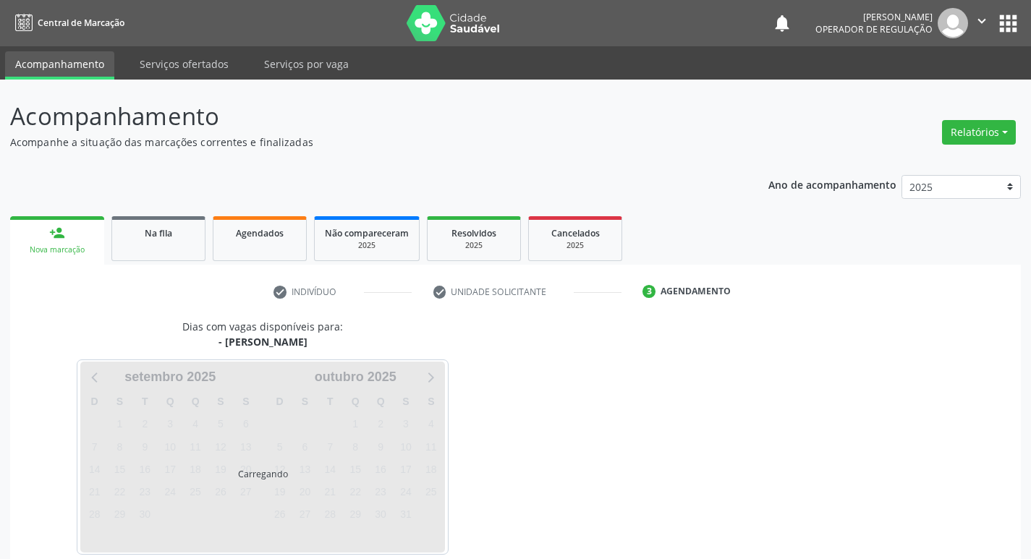
scroll to position [70, 0]
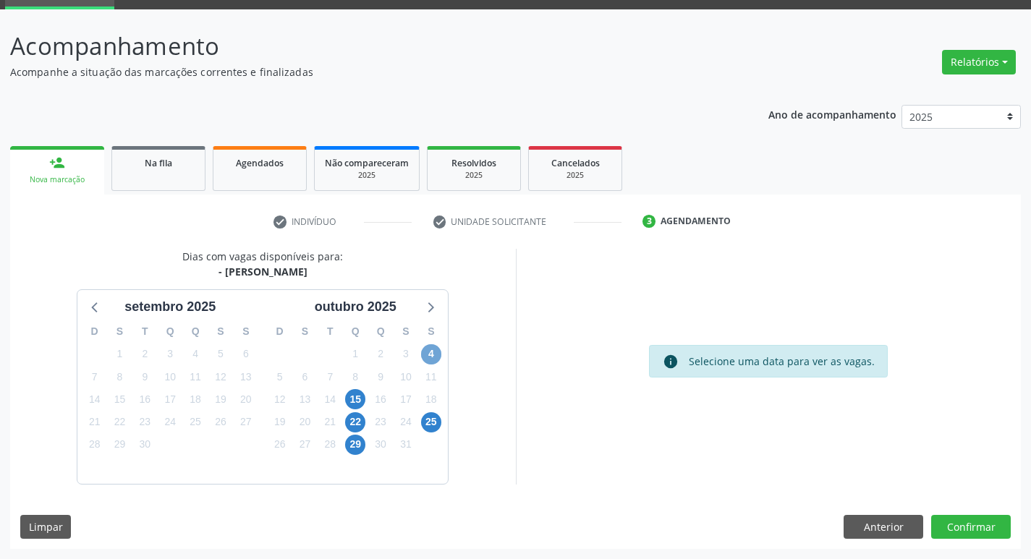
click at [433, 350] on span "4" at bounding box center [431, 354] width 20 height 20
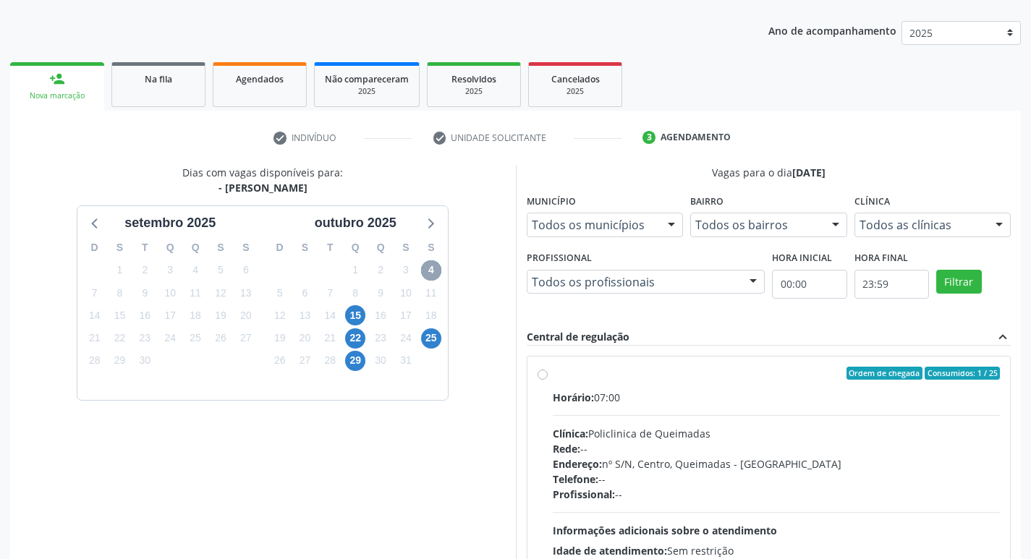
scroll to position [279, 0]
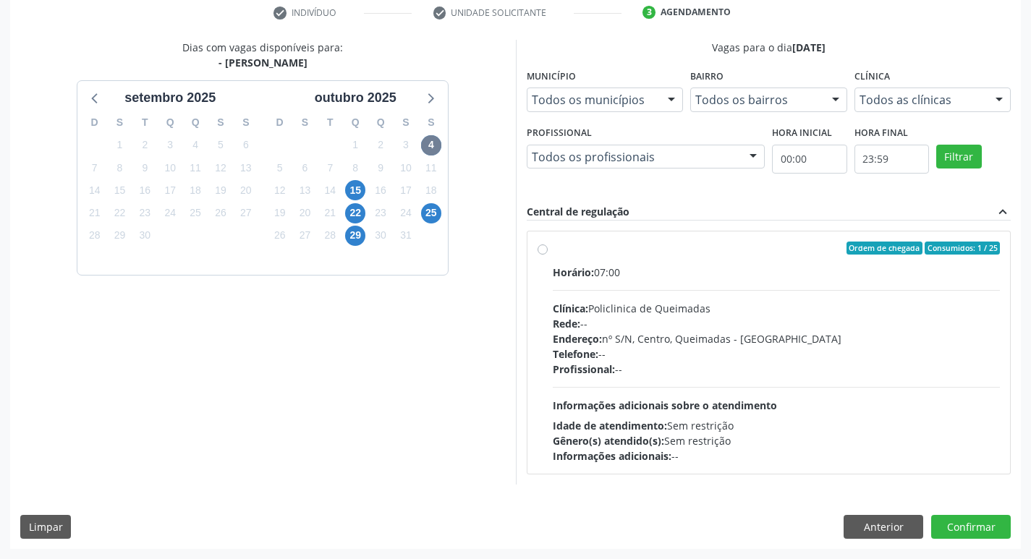
click at [754, 259] on label "Ordem de chegada Consumidos: 1 / 25 Horário: 07:00 Clínica: Policlinica de Quei…" at bounding box center [776, 353] width 448 height 222
click at [547, 255] on input "Ordem de chegada Consumidos: 1 / 25 Horário: 07:00 Clínica: Policlinica de Quei…" at bounding box center [542, 248] width 10 height 13
radio input "true"
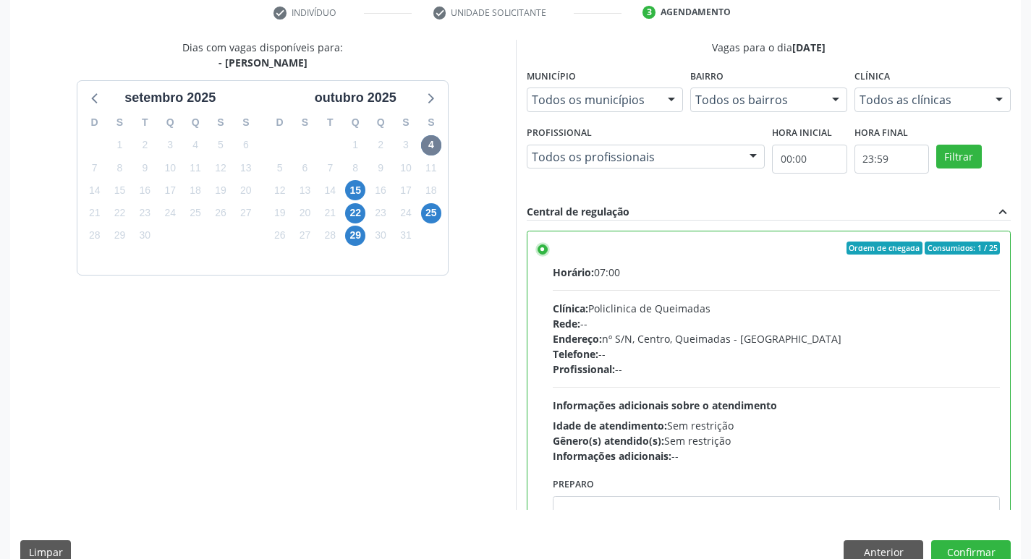
scroll to position [72, 0]
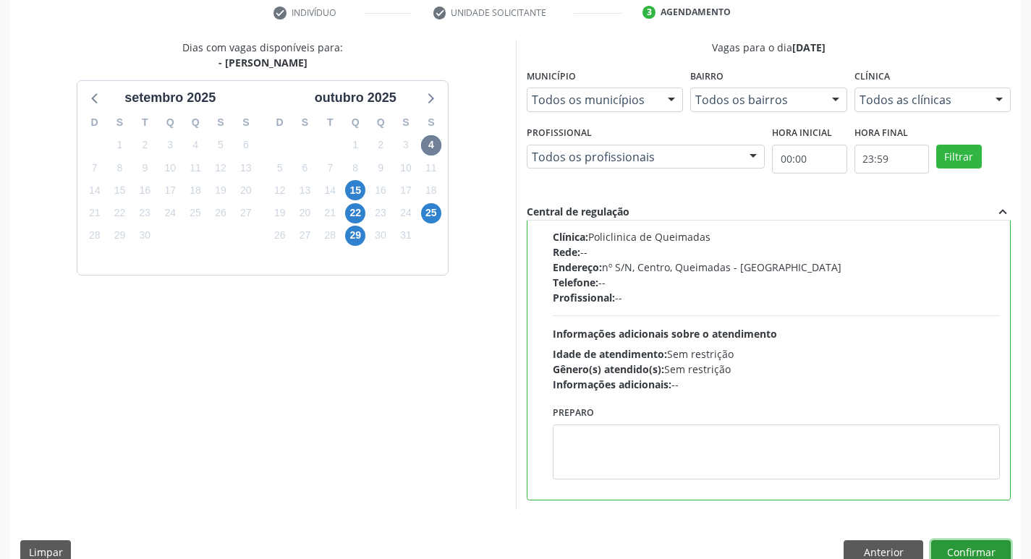
click at [965, 550] on button "Confirmar" at bounding box center [971, 552] width 80 height 25
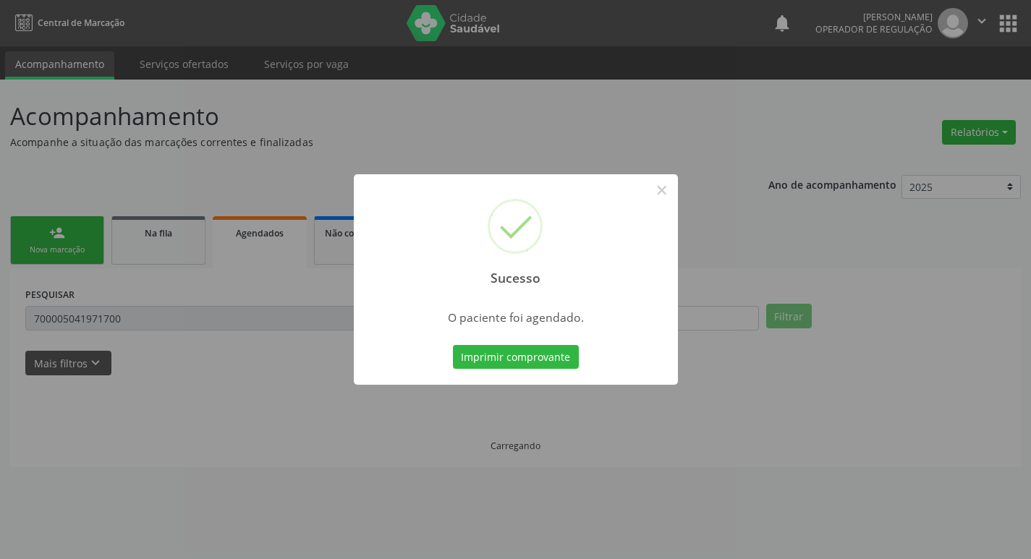
scroll to position [0, 0]
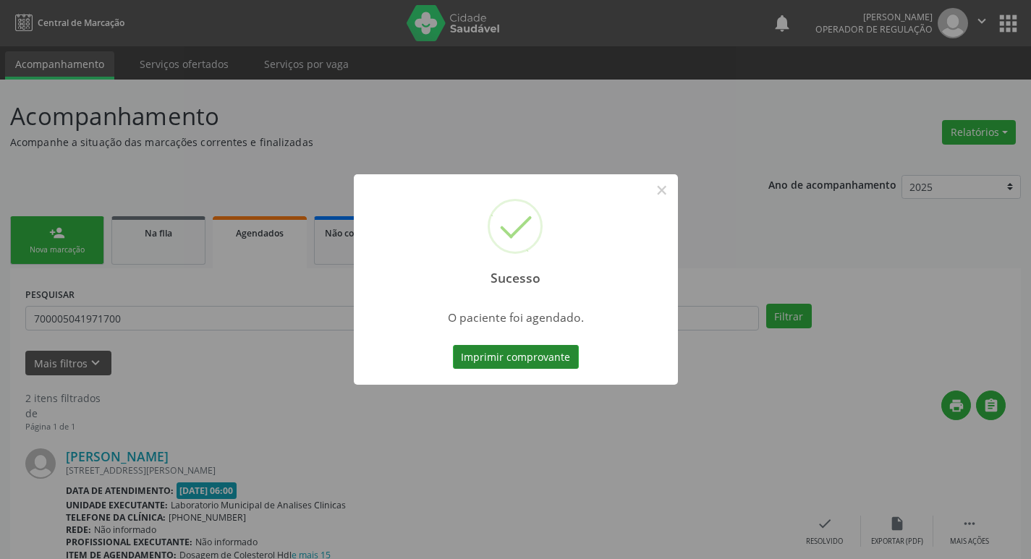
click at [516, 352] on button "Imprimir comprovante" at bounding box center [516, 357] width 126 height 25
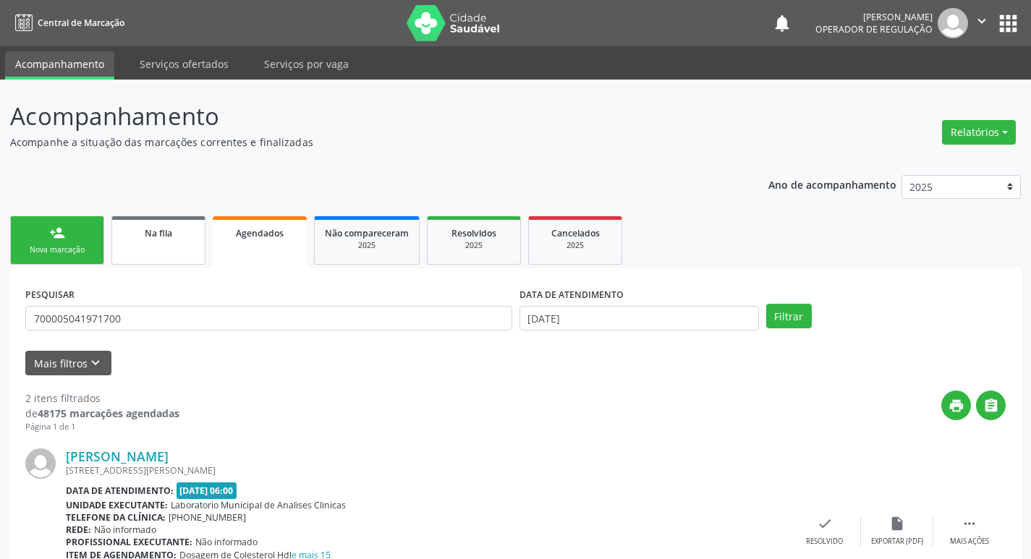
click at [171, 236] on span "Na fila" at bounding box center [158, 233] width 27 height 12
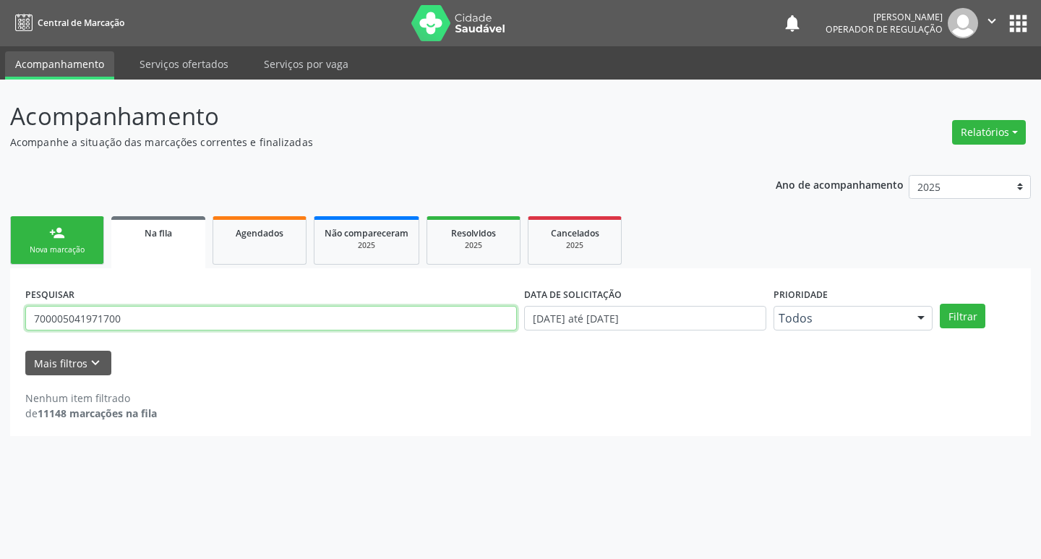
click at [146, 315] on input "700005041971700" at bounding box center [271, 318] width 492 height 25
click at [219, 313] on input "text" at bounding box center [271, 318] width 492 height 25
type input "701008844402192"
click at [940, 304] on button "Filtrar" at bounding box center [963, 316] width 46 height 25
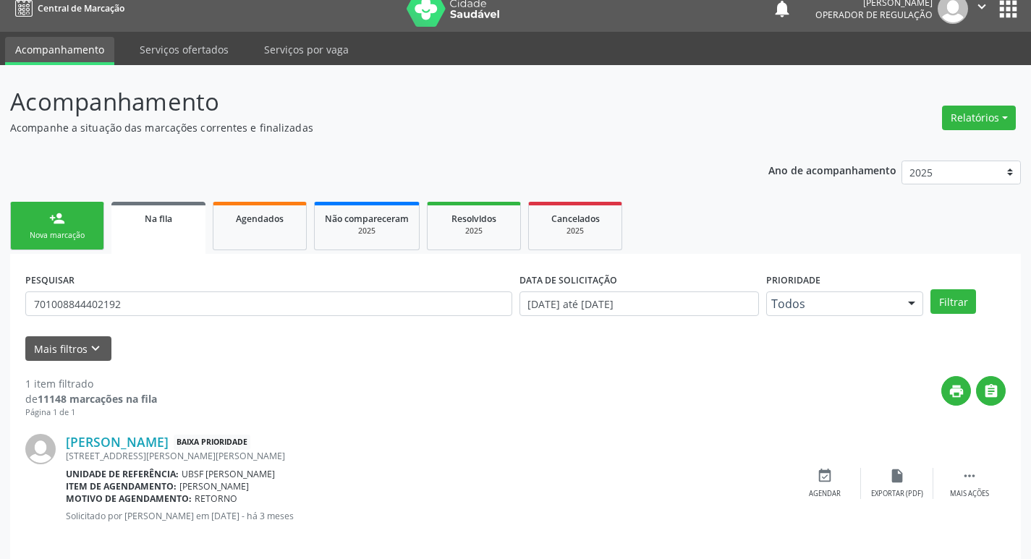
scroll to position [28, 0]
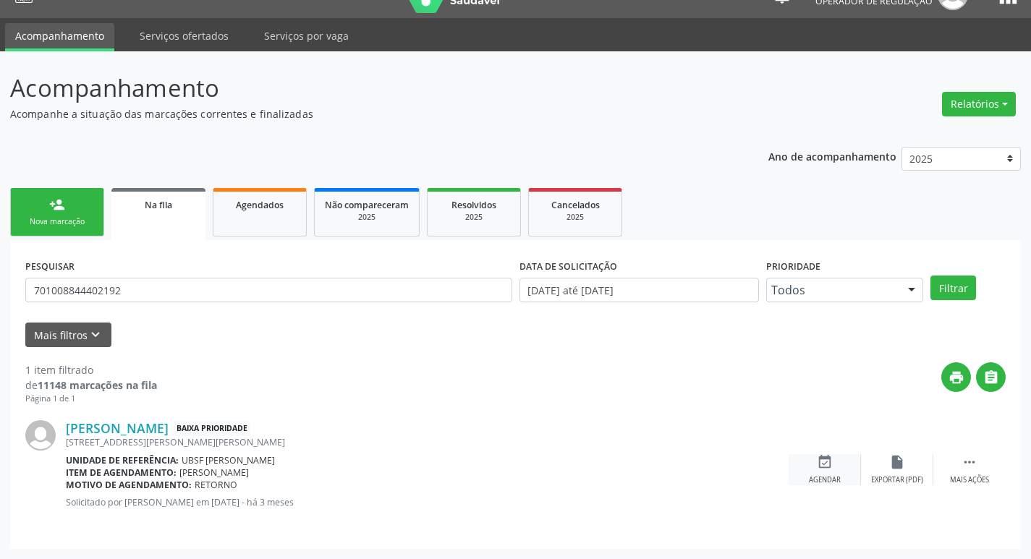
click at [825, 474] on div "event_available Agendar" at bounding box center [824, 469] width 72 height 31
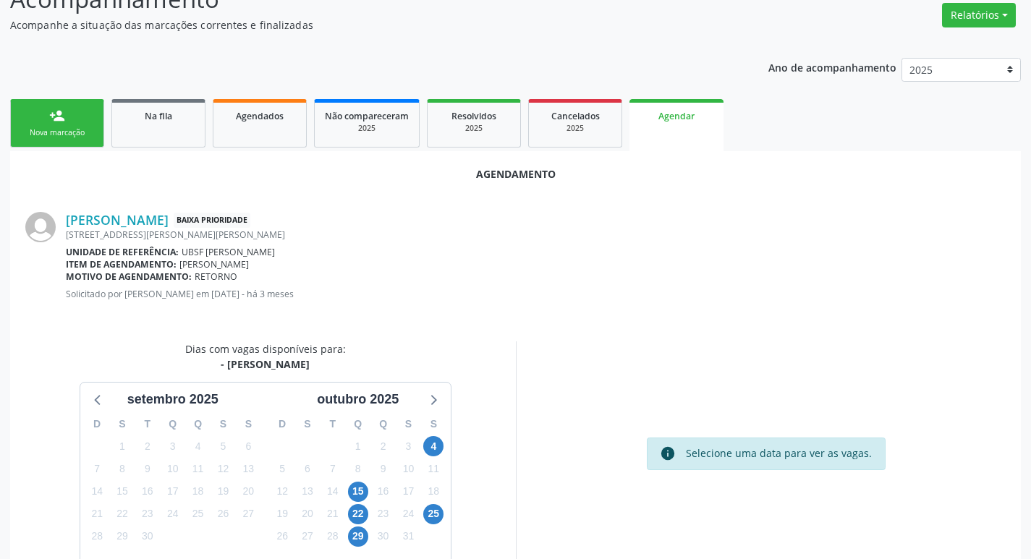
scroll to position [194, 0]
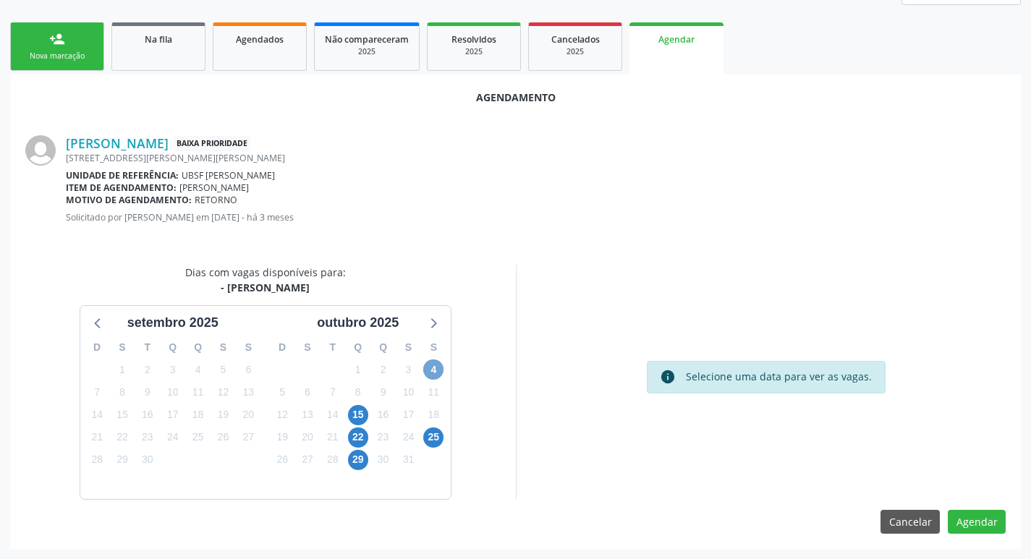
click at [436, 368] on span "4" at bounding box center [433, 369] width 20 height 20
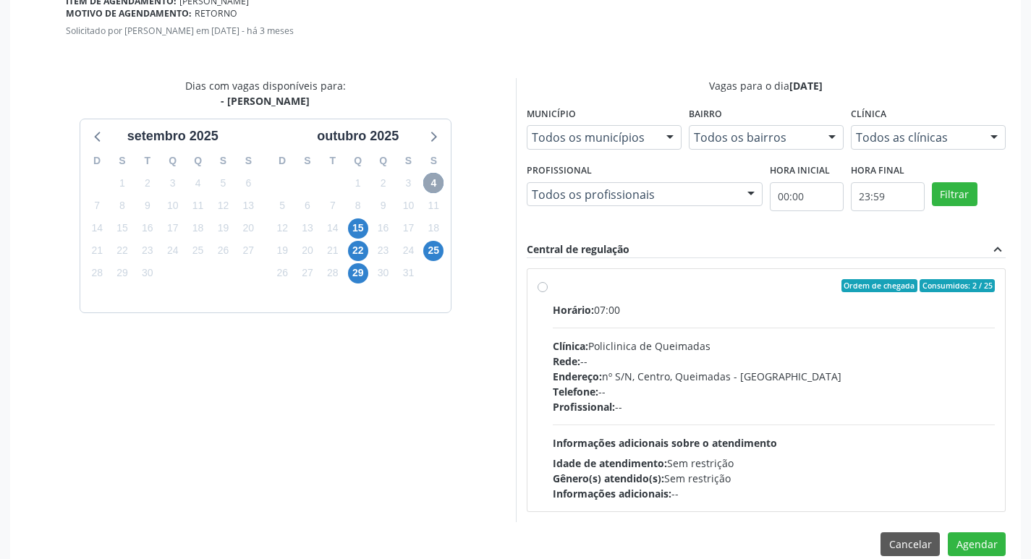
scroll to position [403, 0]
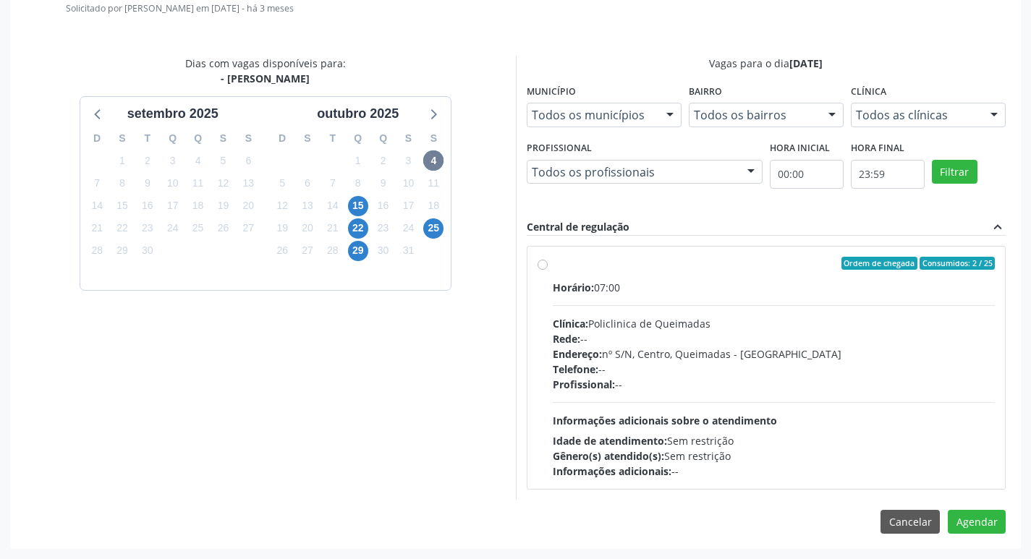
click at [742, 285] on div "Horário: 07:00" at bounding box center [773, 287] width 443 height 15
click at [547, 270] on input "Ordem de chegada Consumidos: 2 / 25 Horário: 07:00 Clínica: Policlinica de Quei…" at bounding box center [542, 263] width 10 height 13
radio input "true"
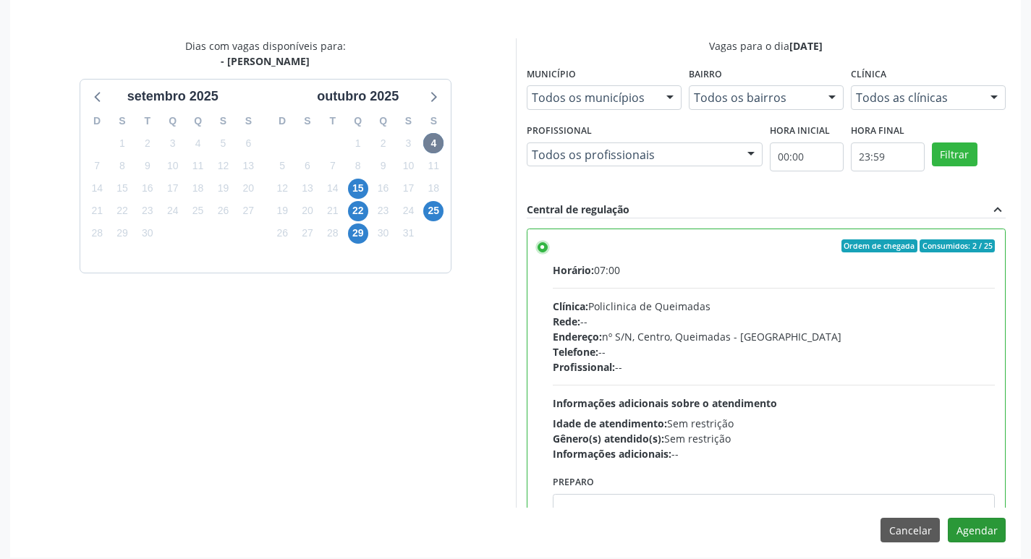
scroll to position [429, 0]
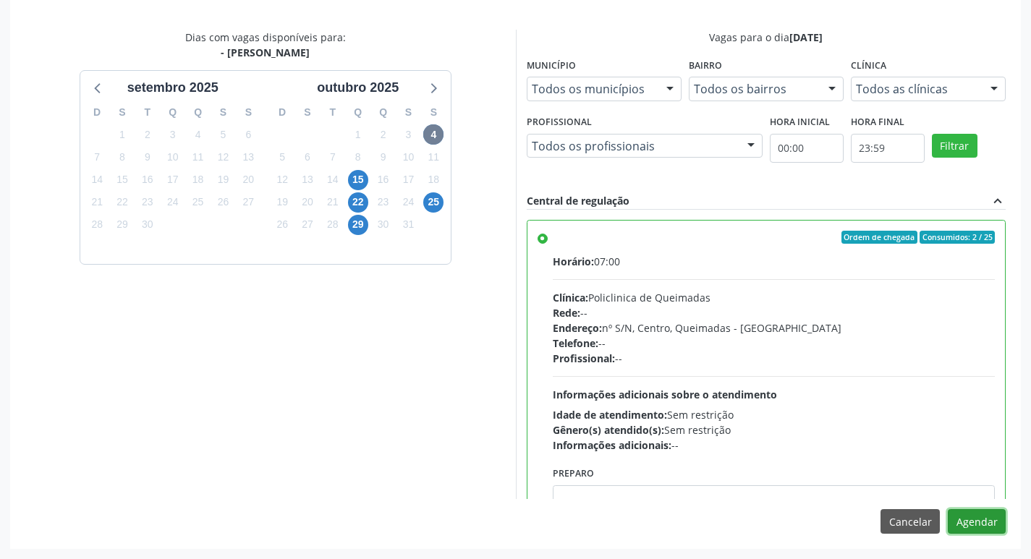
click at [976, 523] on button "Agendar" at bounding box center [976, 521] width 58 height 25
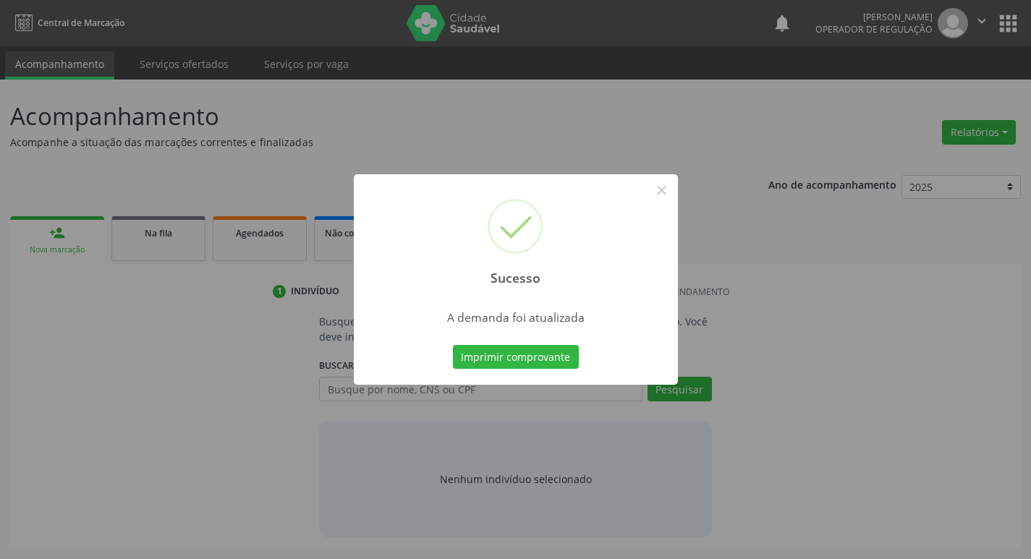
scroll to position [0, 0]
click at [526, 354] on button "Imprimir comprovante" at bounding box center [521, 357] width 126 height 25
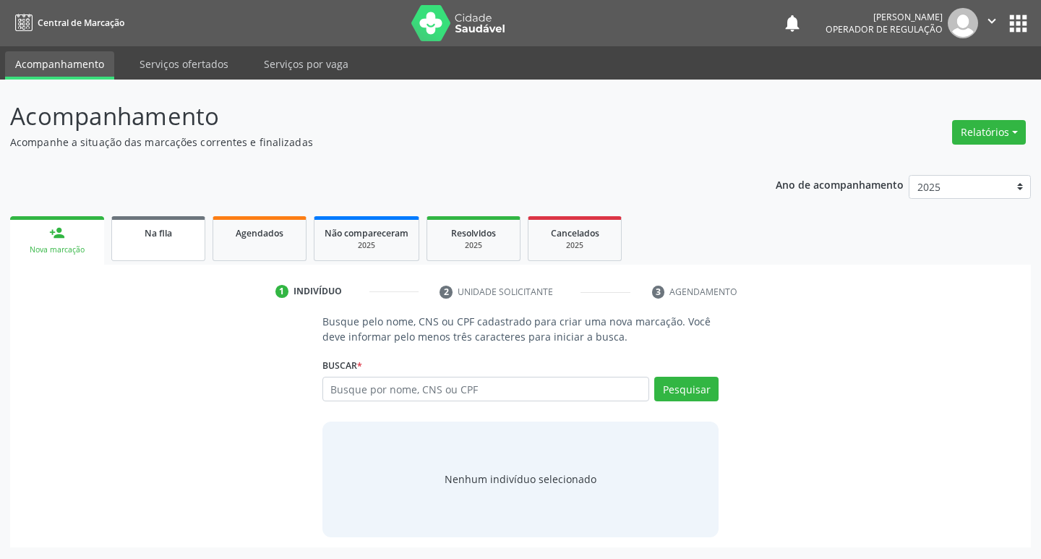
click at [174, 234] on div "Na fila" at bounding box center [158, 232] width 72 height 15
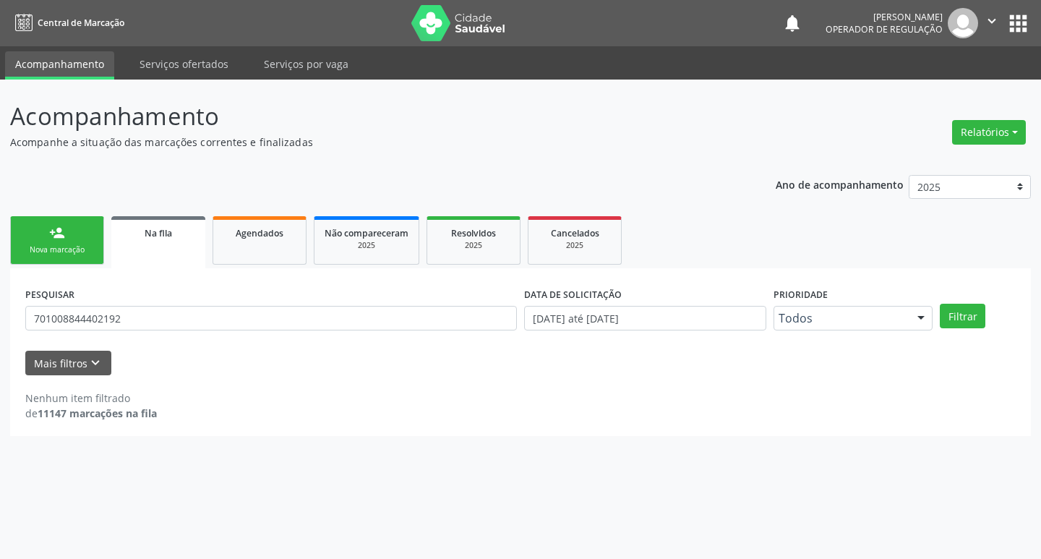
click at [325, 303] on div "PESQUISAR 701008844402192" at bounding box center [271, 311] width 499 height 56
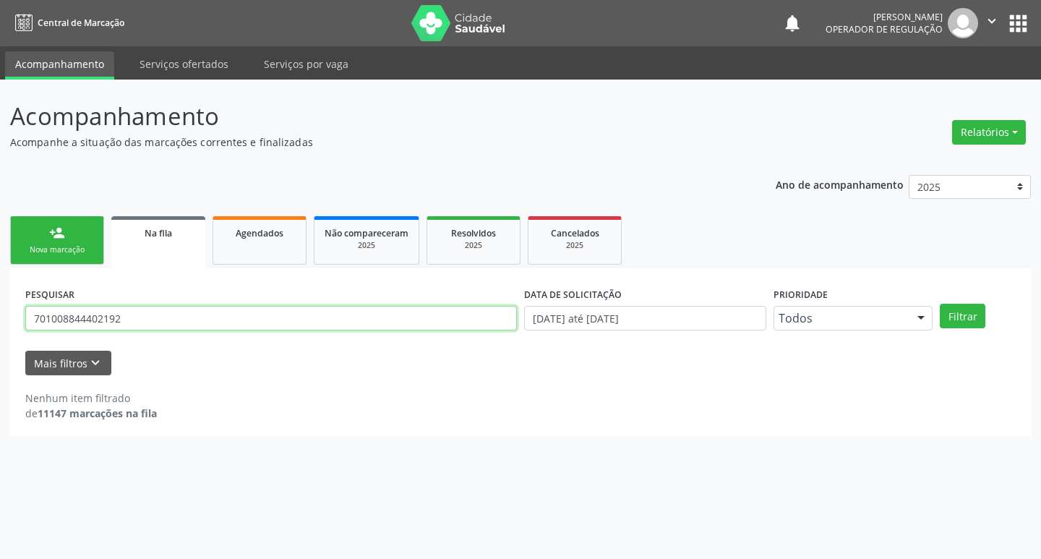
click at [328, 320] on input "701008844402192" at bounding box center [271, 318] width 492 height 25
type input "706704508052816"
click at [940, 304] on button "Filtrar" at bounding box center [963, 316] width 46 height 25
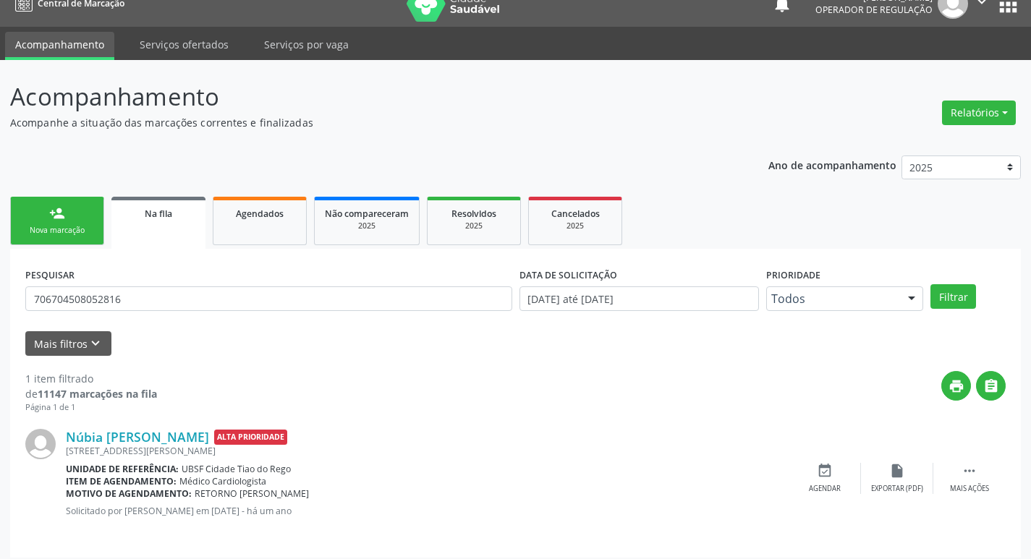
scroll to position [28, 0]
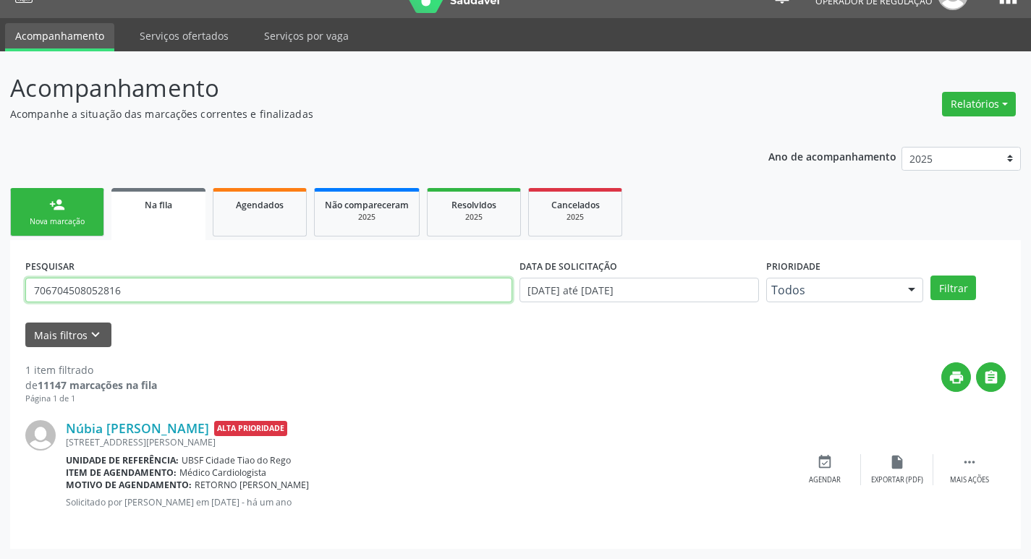
click at [145, 285] on input "706704508052816" at bounding box center [268, 290] width 487 height 25
click at [40, 210] on link "person_add Nova marcação" at bounding box center [57, 212] width 94 height 48
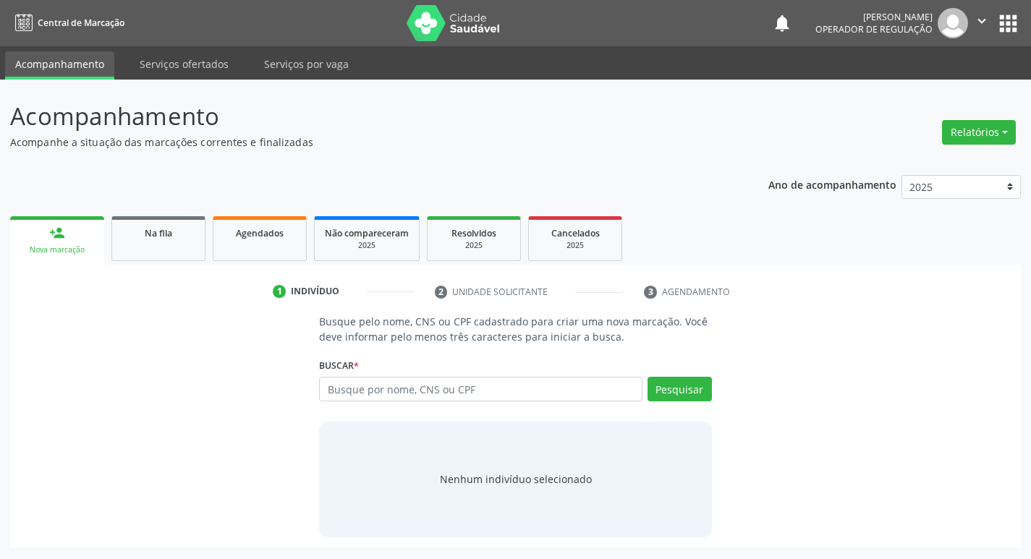
scroll to position [0, 0]
click at [401, 380] on input "text" at bounding box center [487, 389] width 328 height 25
paste input "706704508052816"
type input "706704508052816"
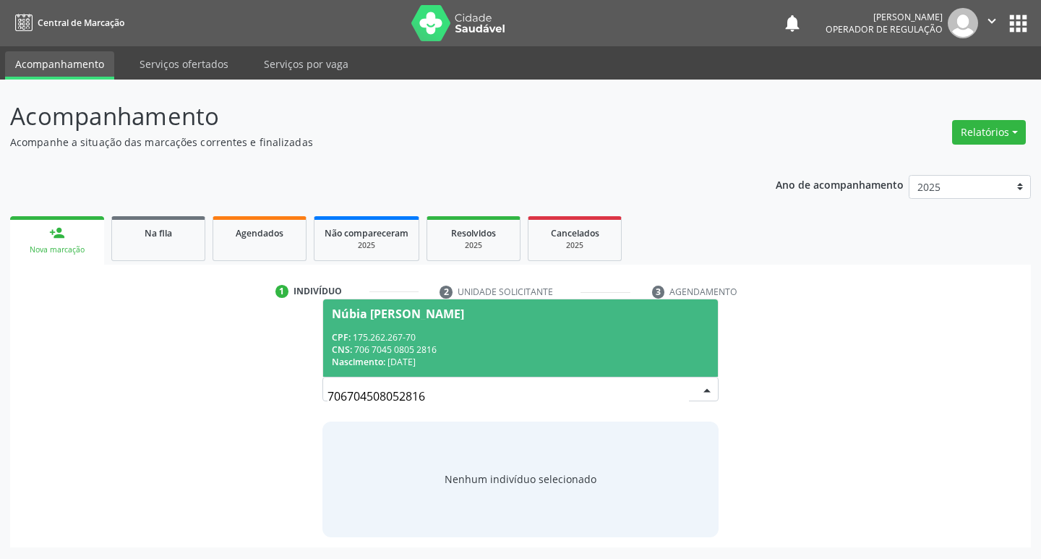
click at [464, 315] on div "Núbia [PERSON_NAME]" at bounding box center [398, 314] width 132 height 12
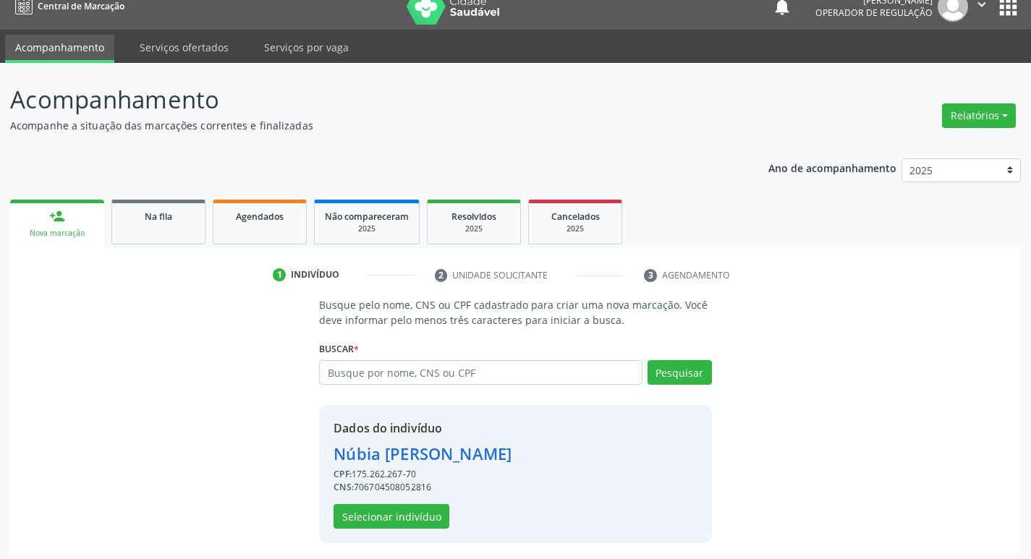
scroll to position [21, 0]
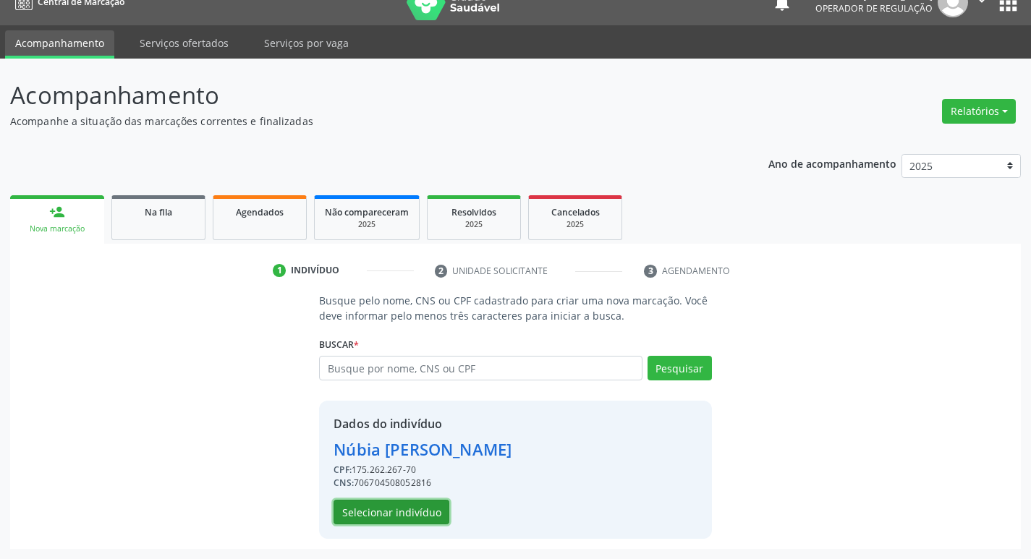
click at [404, 517] on button "Selecionar indivíduo" at bounding box center [391, 512] width 116 height 25
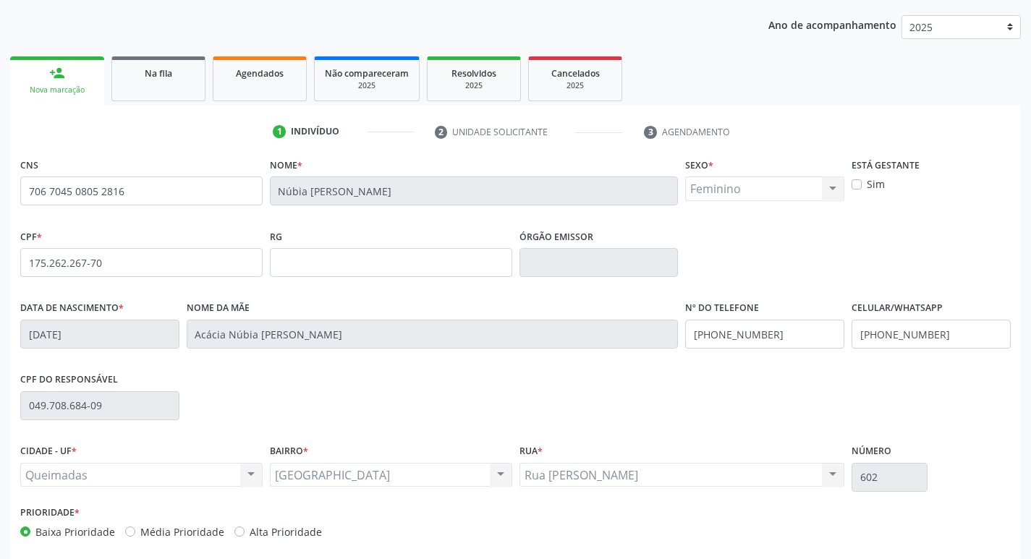
scroll to position [225, 0]
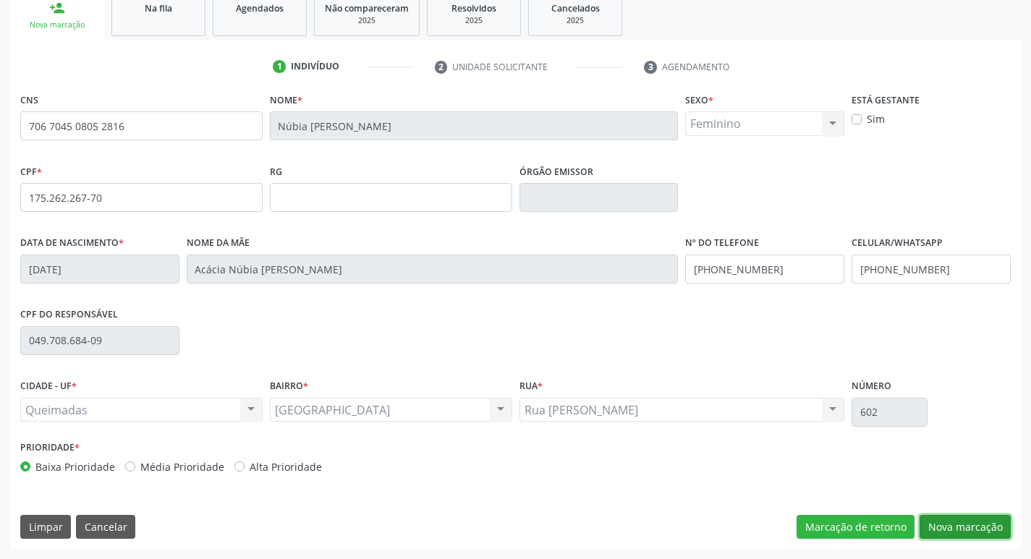
drag, startPoint x: 942, startPoint y: 520, endPoint x: 769, endPoint y: 532, distance: 172.6
click at [939, 521] on button "Nova marcação" at bounding box center [964, 527] width 91 height 25
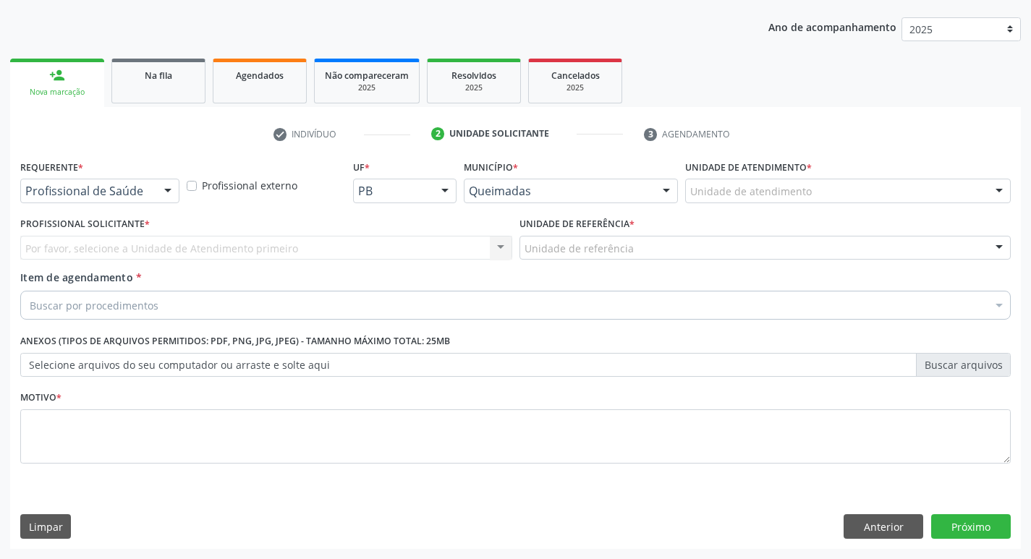
click at [154, 192] on div "Profissional de Saúde Profissional de Saúde Paciente Nenhum resultado encontrad…" at bounding box center [99, 191] width 159 height 25
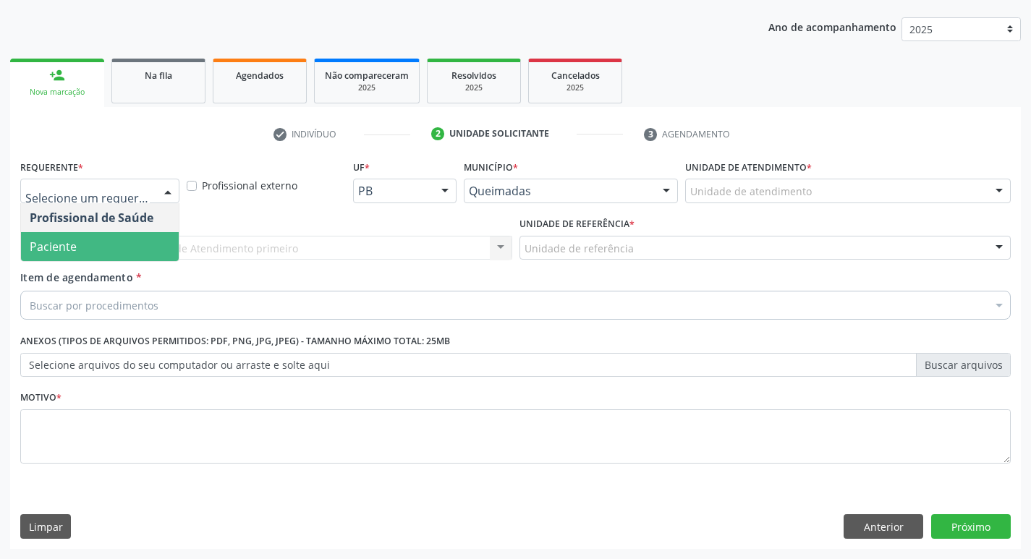
click at [128, 239] on span "Paciente" at bounding box center [100, 246] width 158 height 29
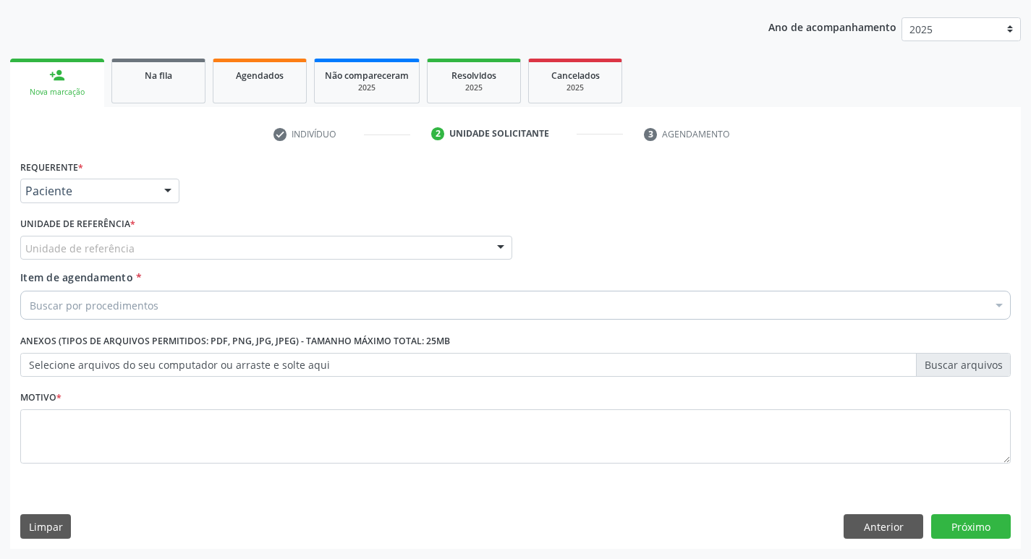
click at [128, 239] on div "Unidade de referência" at bounding box center [266, 248] width 492 height 25
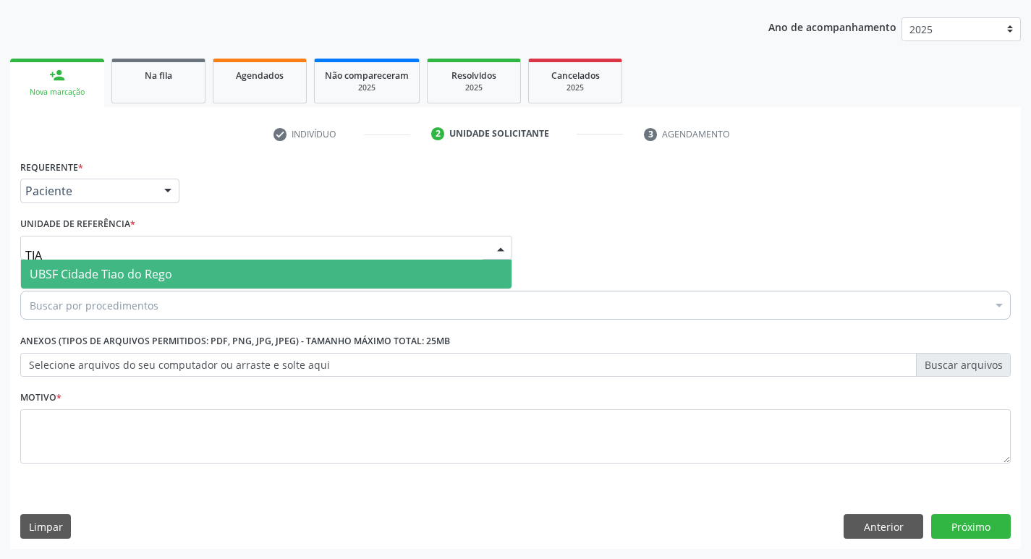
type input "TIAO"
click at [119, 276] on span "UBSF Cidade Tiao do Rego" at bounding box center [101, 274] width 142 height 16
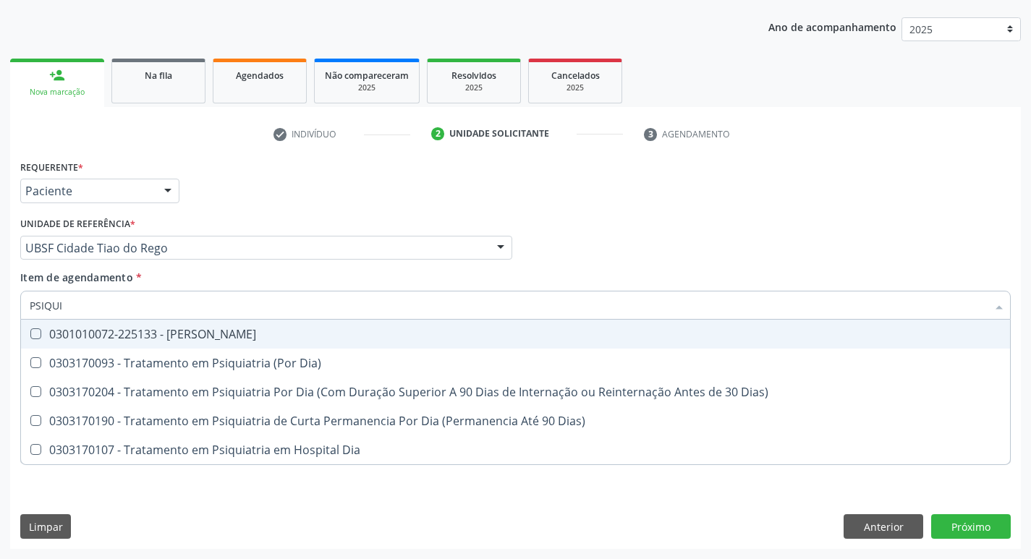
type input "PSIQUIA"
click at [100, 336] on div "0301010072-225133 - [PERSON_NAME]" at bounding box center [515, 334] width 971 height 12
checkbox Psiquiatra "true"
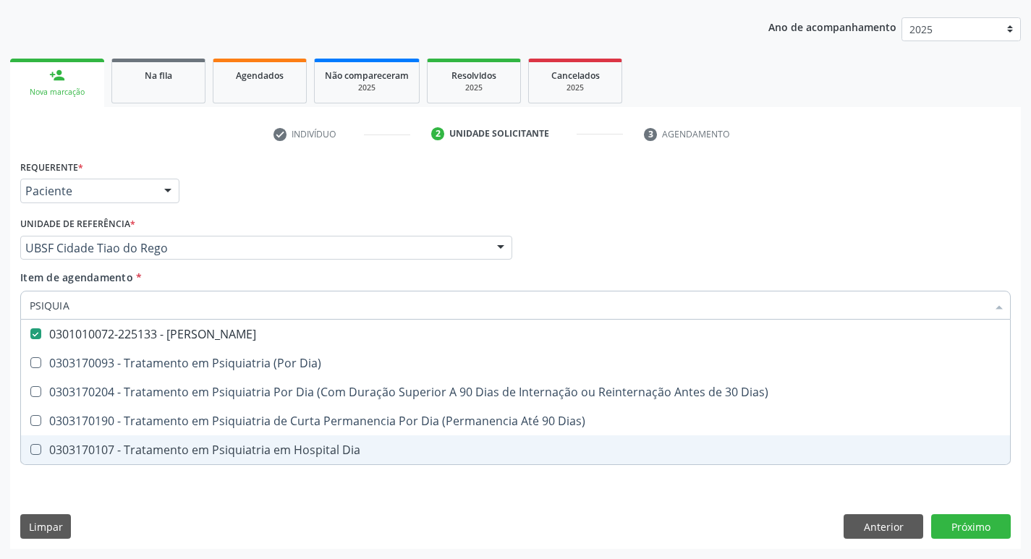
click at [79, 505] on div "Requerente * Paciente Profissional de Saúde Paciente Nenhum resultado encontrad…" at bounding box center [515, 352] width 1010 height 393
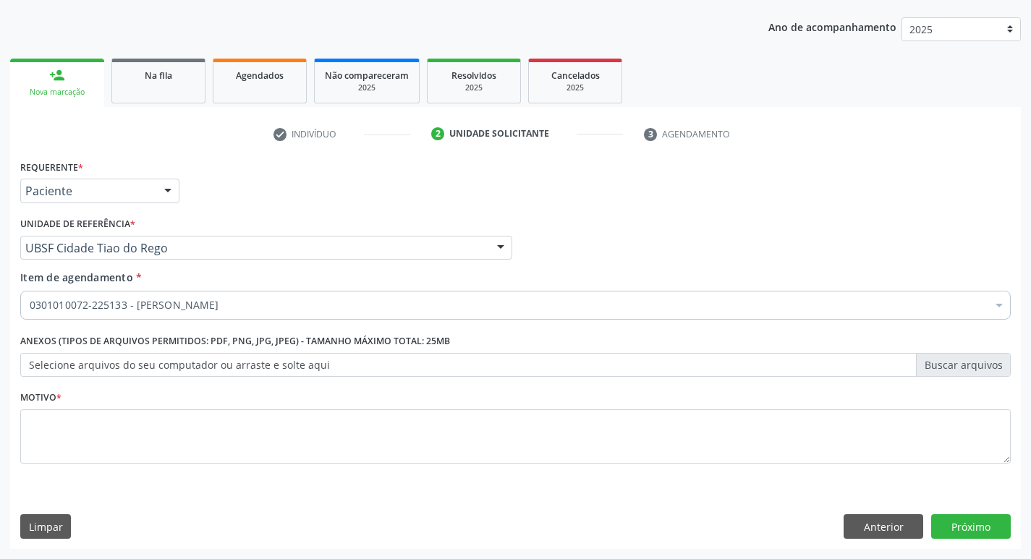
checkbox Psiquiatra "true"
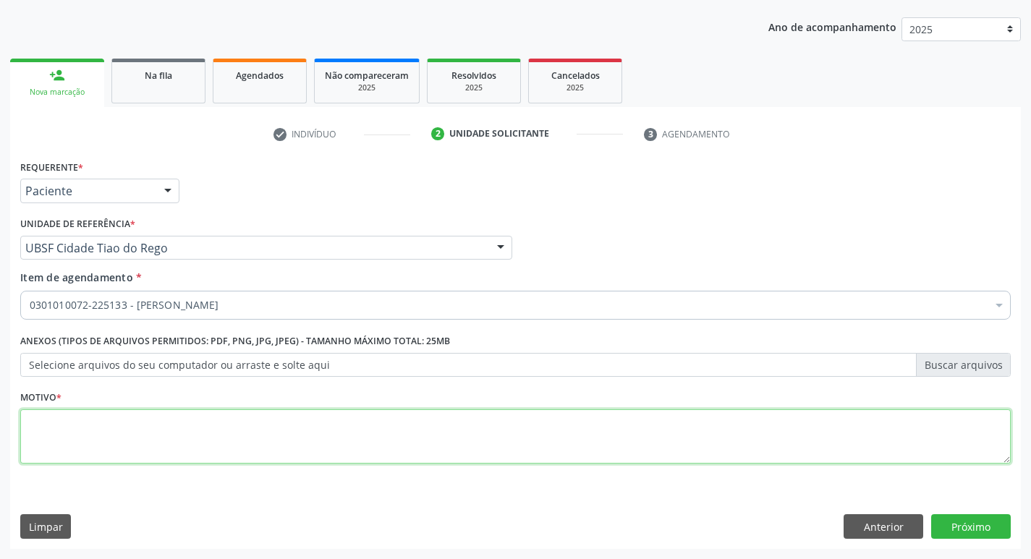
click at [87, 435] on textarea at bounding box center [515, 436] width 990 height 55
type textarea "AVALIAÇÃO"
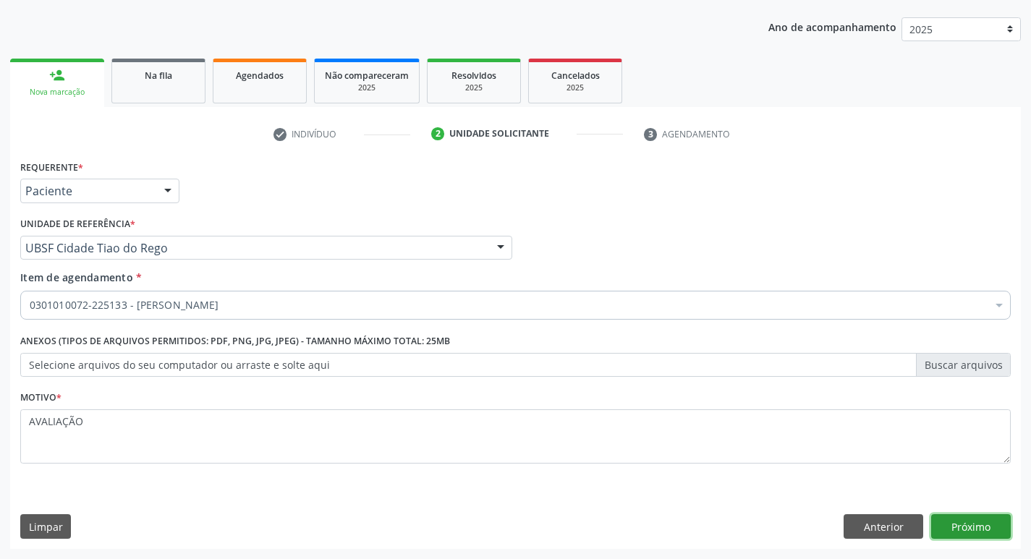
click at [944, 529] on button "Próximo" at bounding box center [971, 526] width 80 height 25
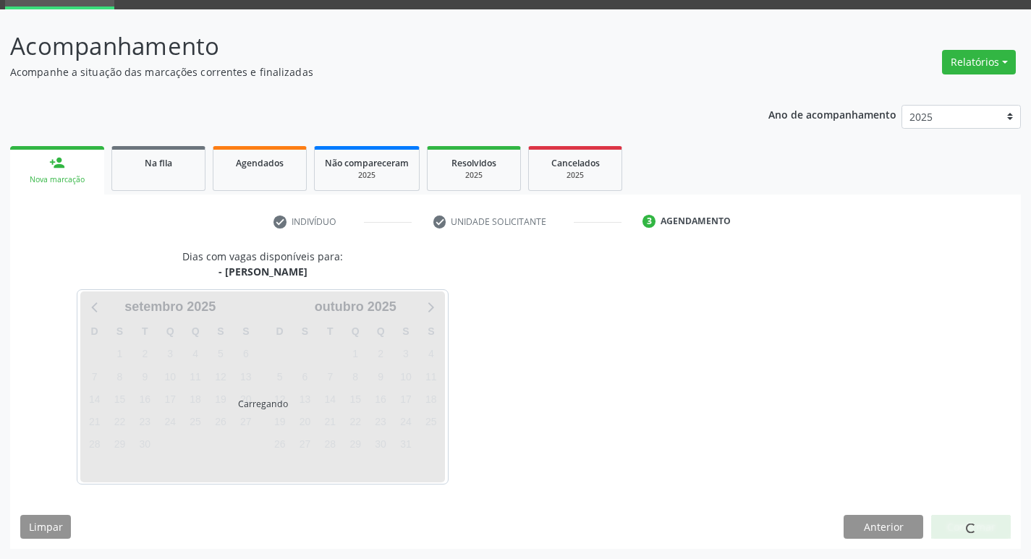
scroll to position [70, 0]
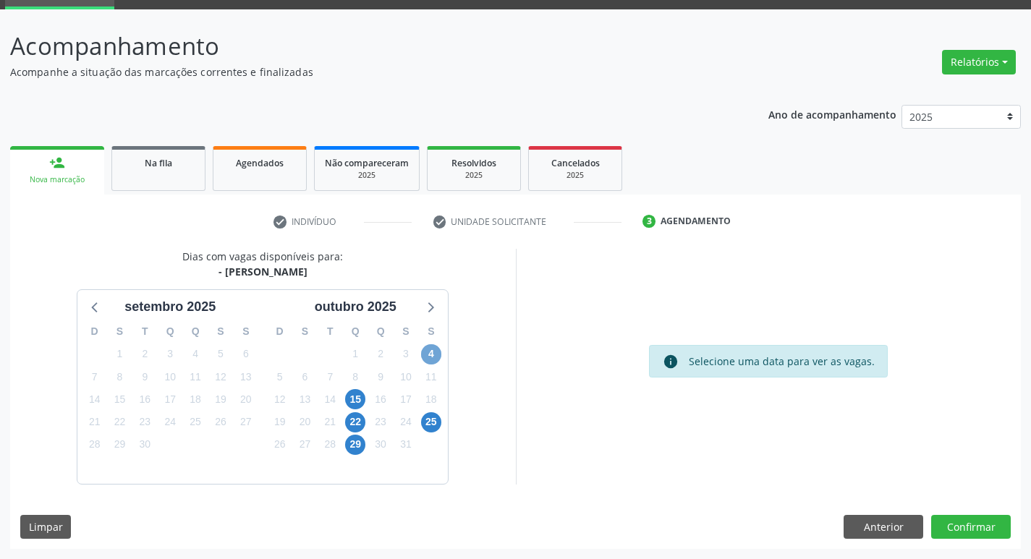
click at [435, 349] on span "4" at bounding box center [431, 354] width 20 height 20
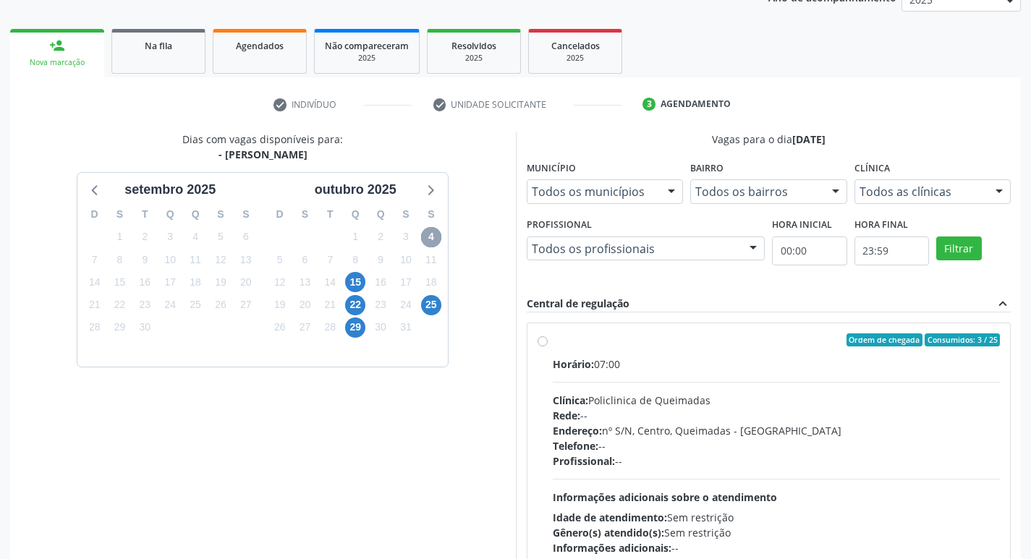
scroll to position [279, 0]
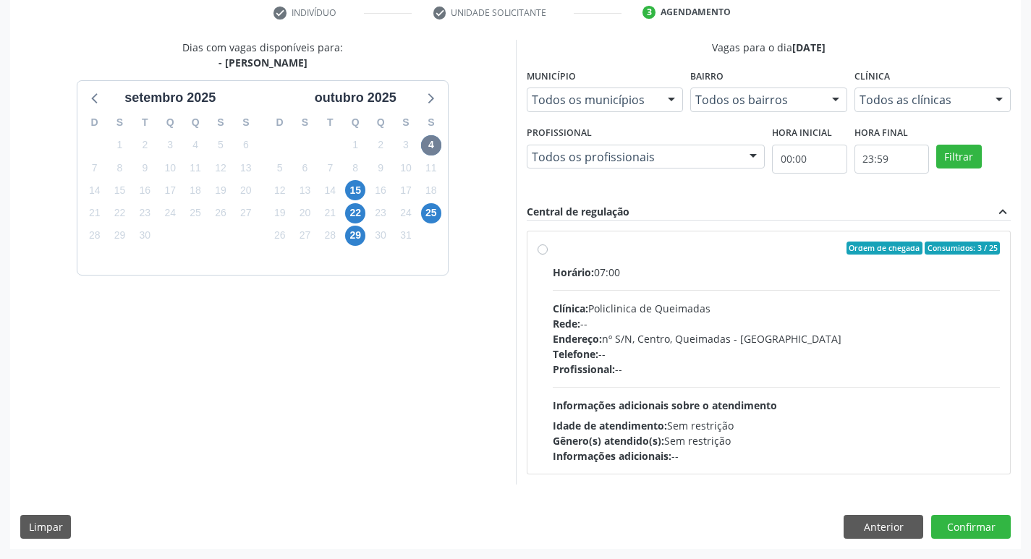
click at [877, 239] on div "Ordem de chegada Consumidos: 3 / 25 Horário: 07:00 Clínica: Policlinica de Quei…" at bounding box center [768, 352] width 483 height 242
radio input "true"
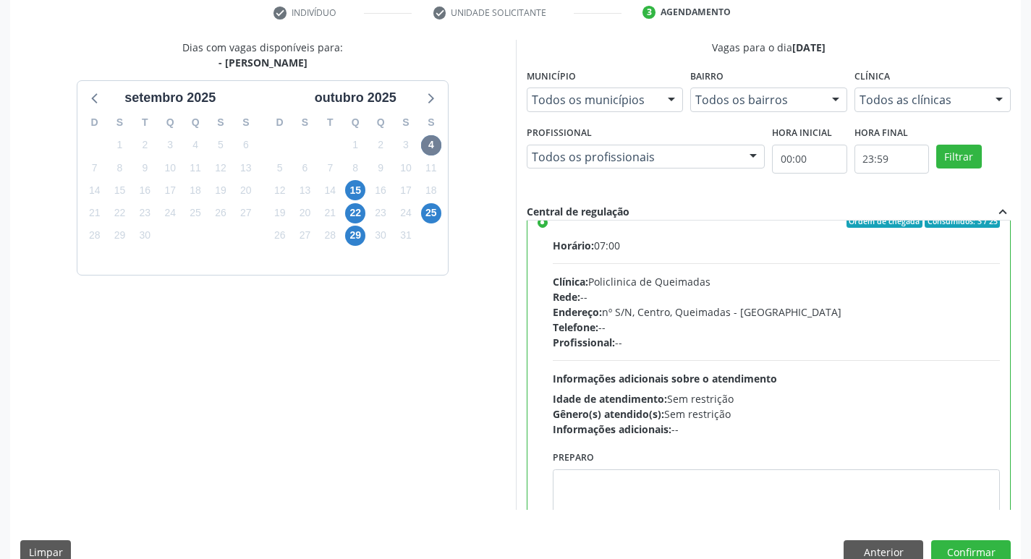
scroll to position [72, 0]
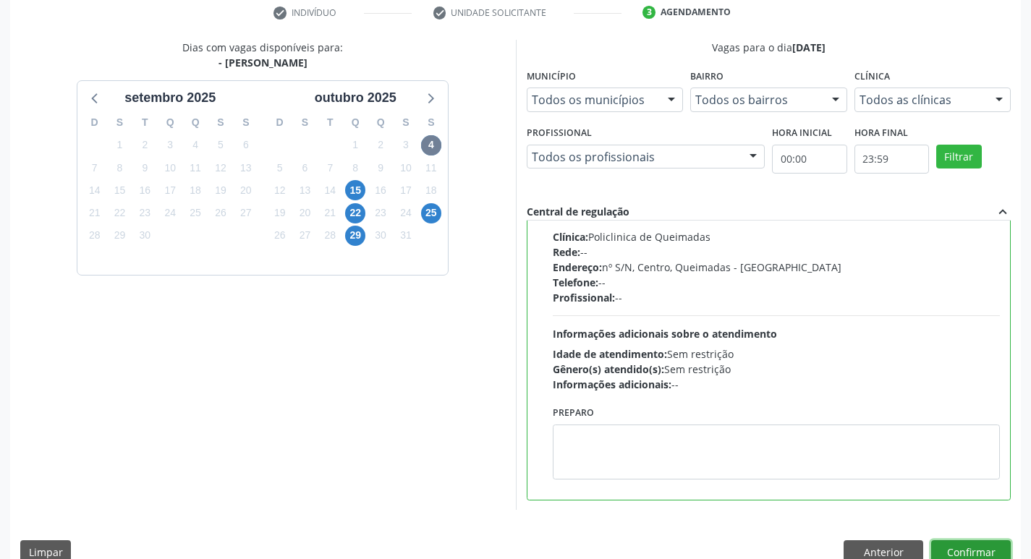
click at [970, 555] on button "Confirmar" at bounding box center [971, 552] width 80 height 25
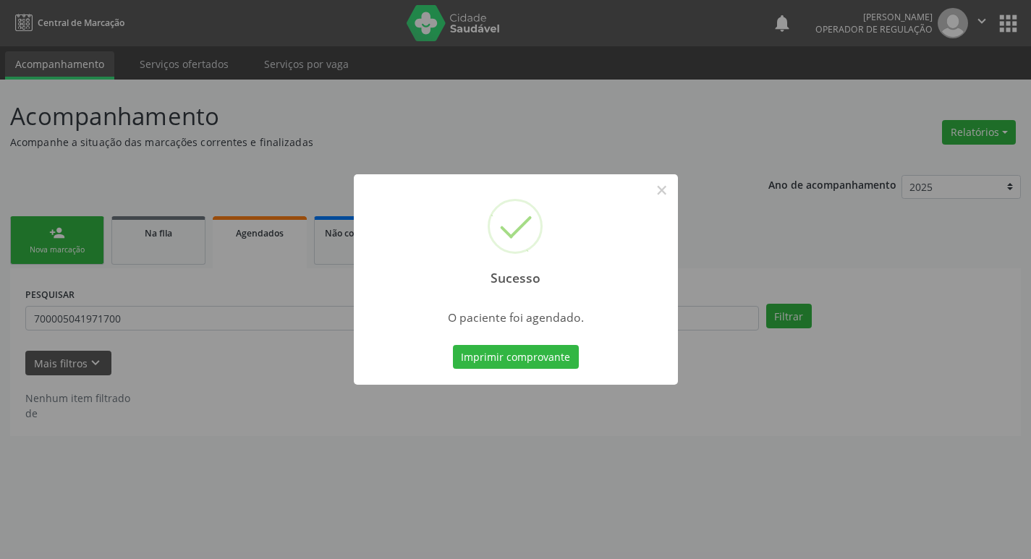
scroll to position [0, 0]
click at [532, 367] on button "Imprimir comprovante" at bounding box center [521, 357] width 126 height 25
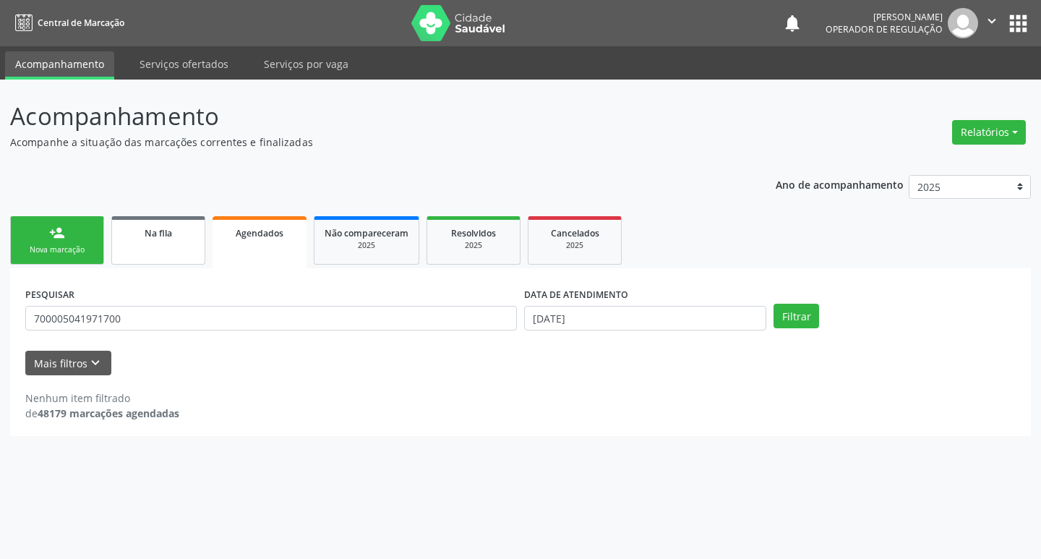
click at [177, 234] on div "Na fila" at bounding box center [158, 232] width 72 height 15
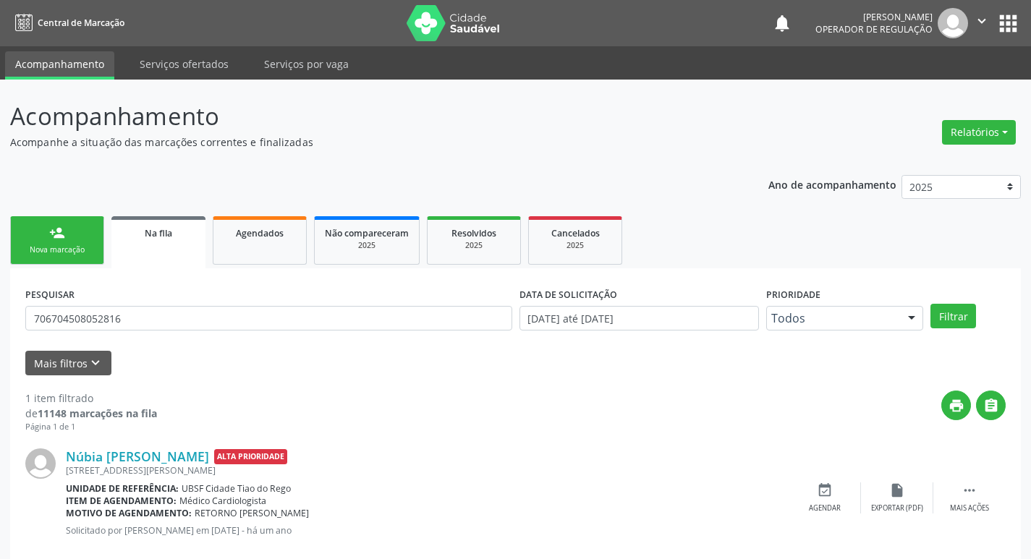
click at [155, 299] on div "PESQUISAR 706704508052816" at bounding box center [269, 311] width 494 height 56
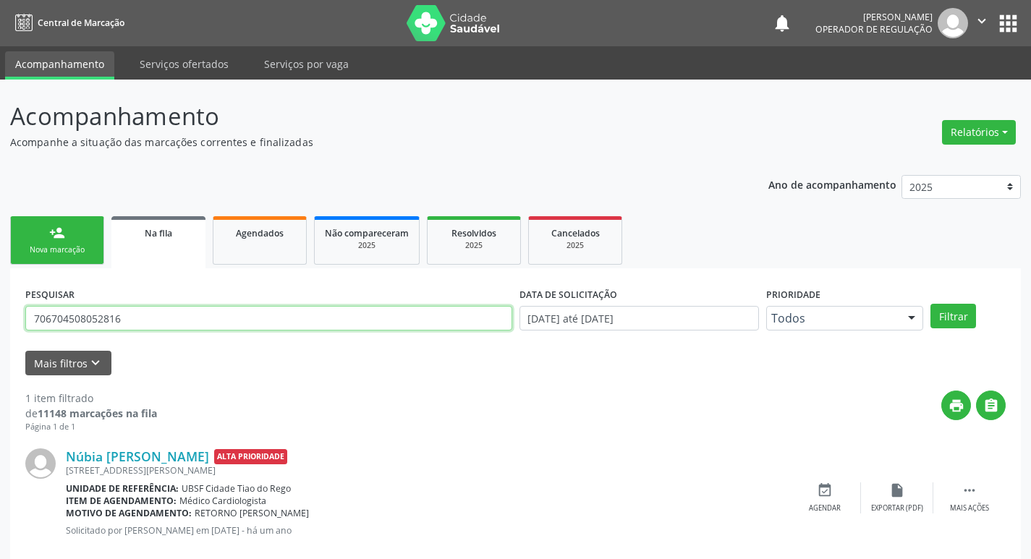
click at [157, 310] on input "706704508052816" at bounding box center [268, 318] width 487 height 25
type input "708604569358580"
click at [930, 304] on button "Filtrar" at bounding box center [953, 316] width 46 height 25
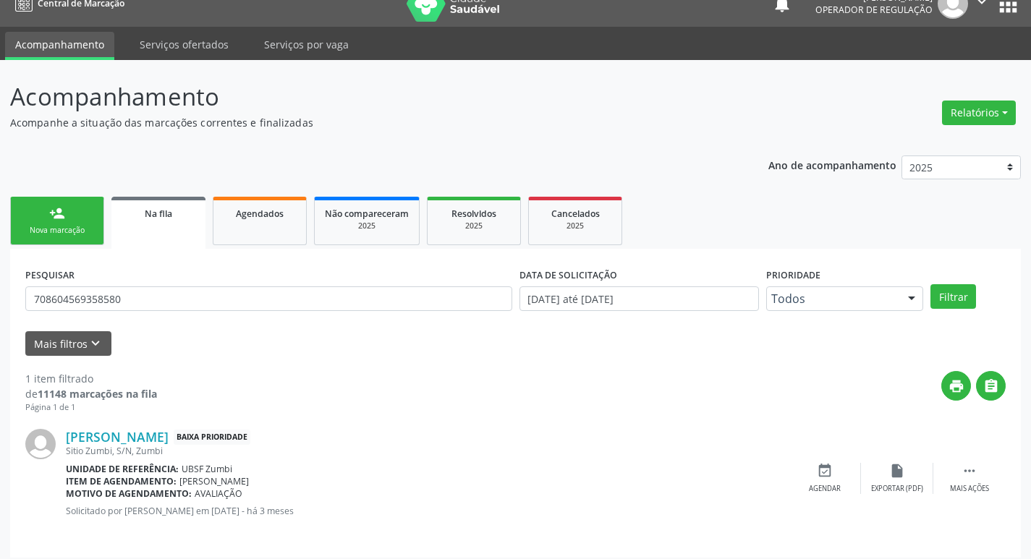
scroll to position [28, 0]
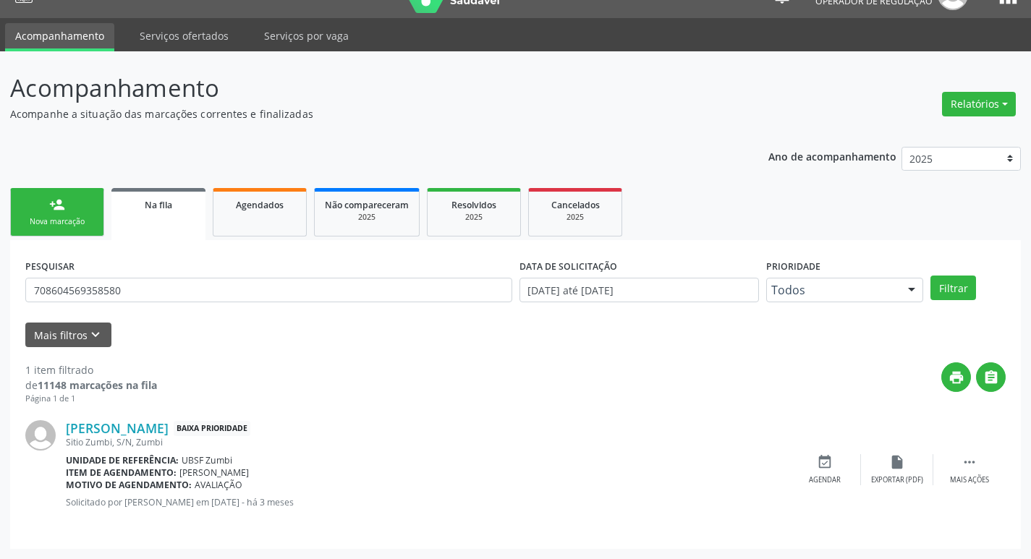
drag, startPoint x: 821, startPoint y: 470, endPoint x: 666, endPoint y: 453, distance: 155.6
click at [822, 469] on div "event_available Agendar" at bounding box center [824, 469] width 72 height 31
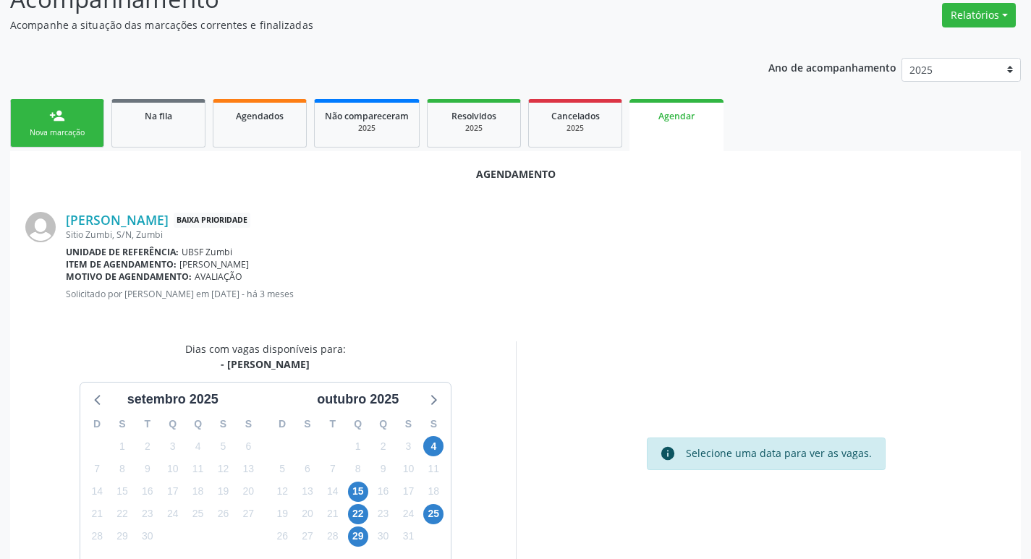
scroll to position [194, 0]
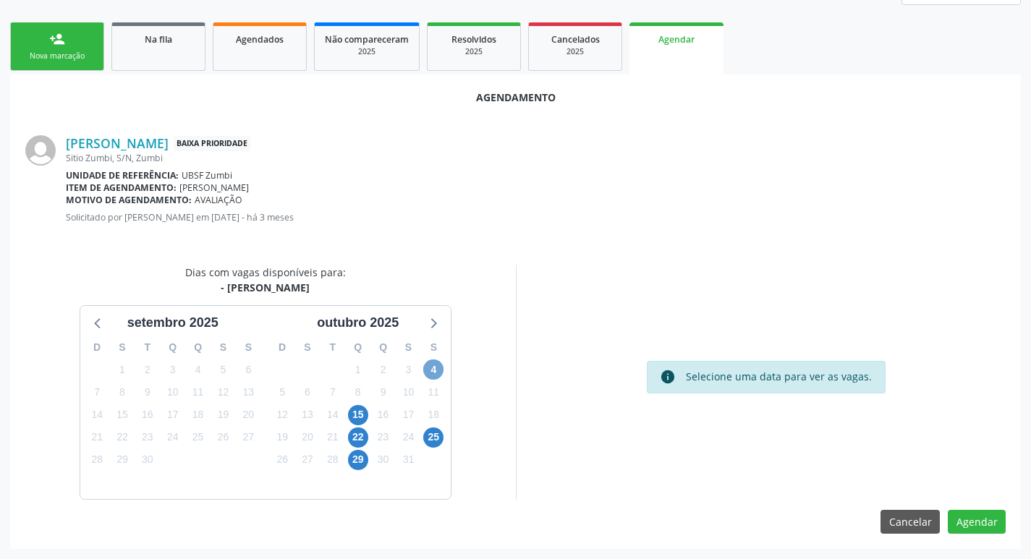
click at [428, 369] on span "4" at bounding box center [433, 369] width 20 height 20
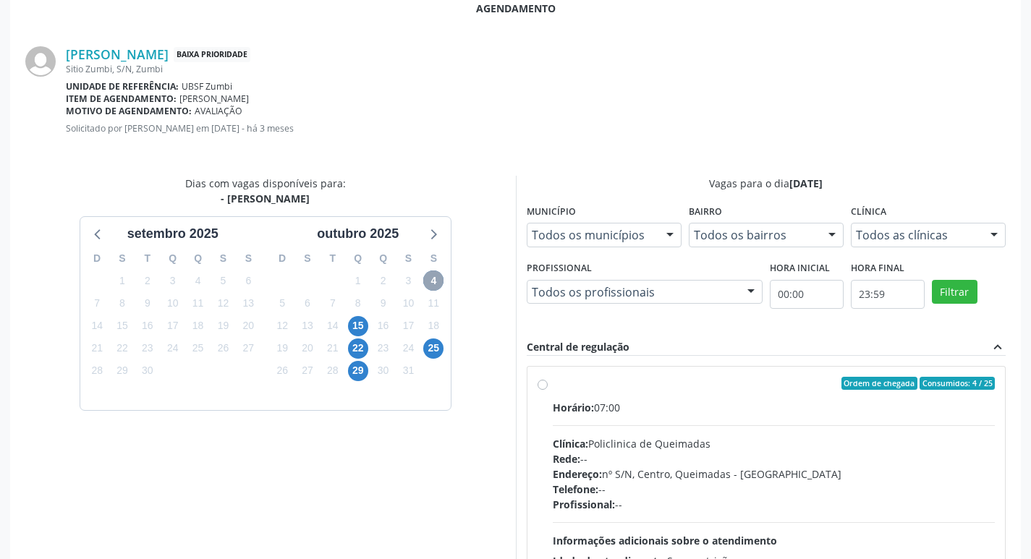
scroll to position [403, 0]
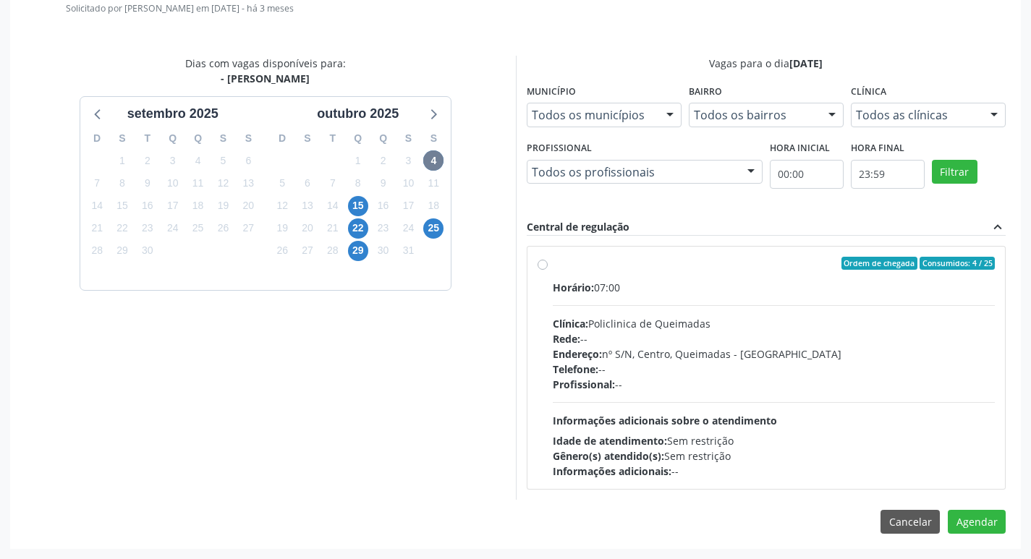
click at [758, 282] on div "Horário: 07:00" at bounding box center [773, 287] width 443 height 15
click at [547, 270] on input "Ordem de chegada Consumidos: 4 / 25 Horário: 07:00 Clínica: Policlinica de Quei…" at bounding box center [542, 263] width 10 height 13
radio input "true"
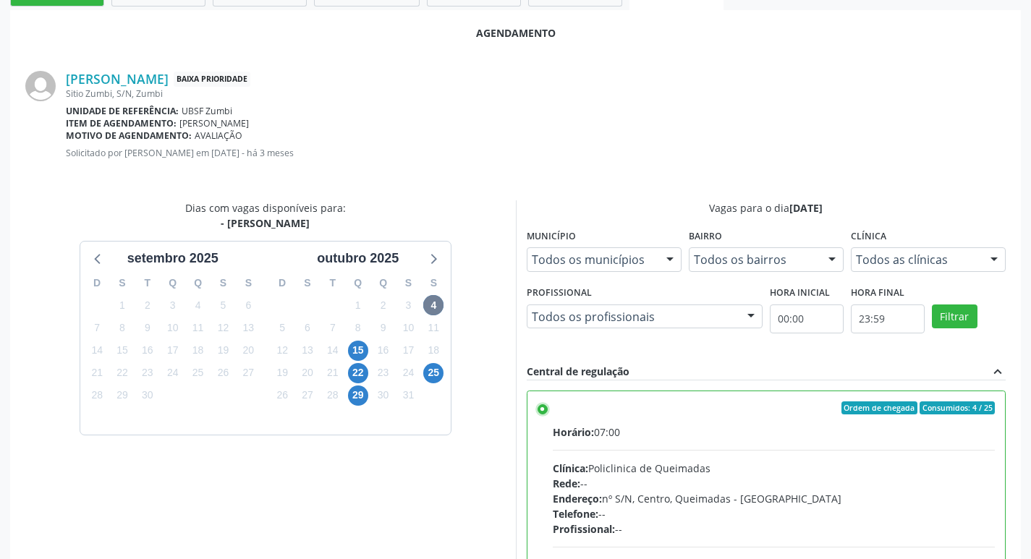
scroll to position [429, 0]
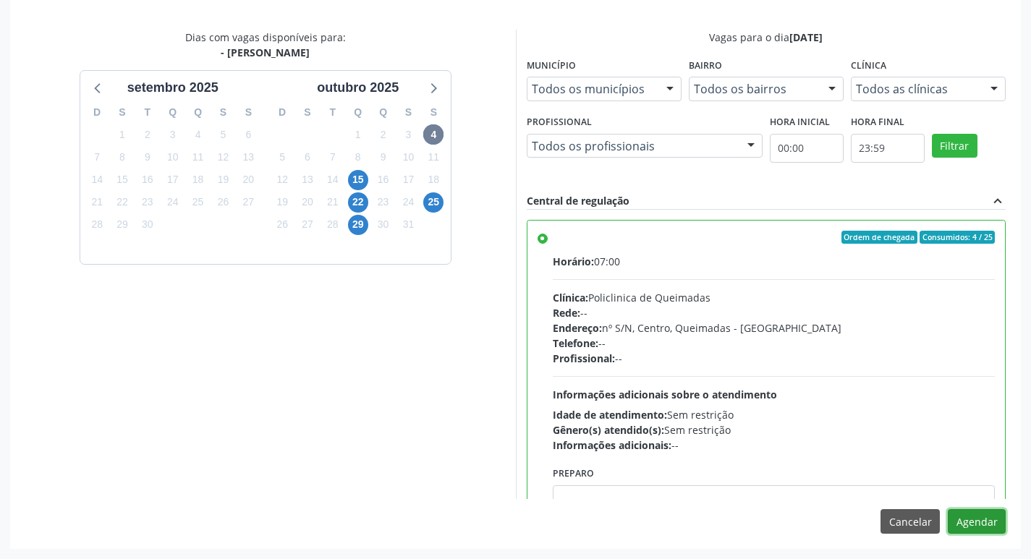
click at [976, 528] on button "Agendar" at bounding box center [976, 521] width 58 height 25
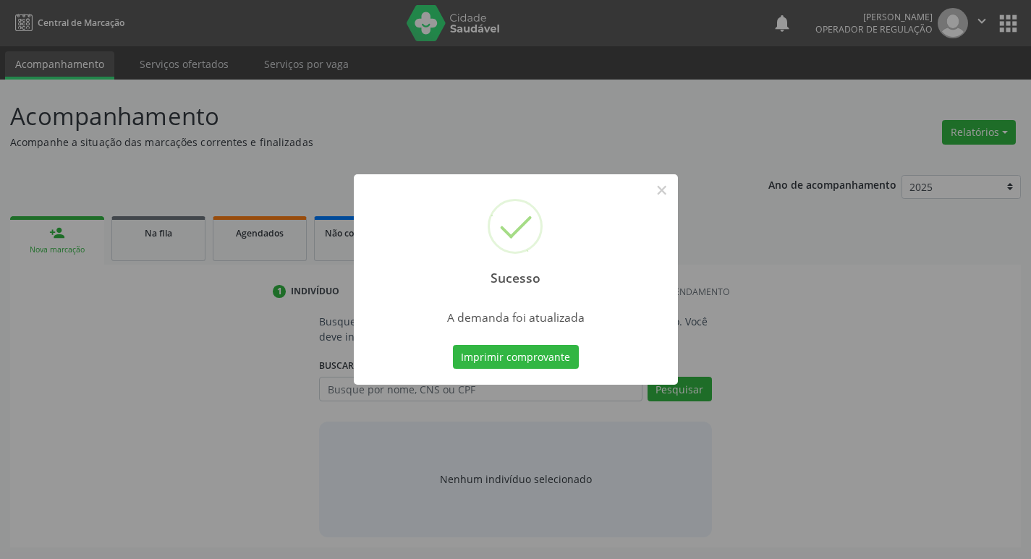
scroll to position [0, 0]
click at [499, 351] on button "Imprimir comprovante" at bounding box center [521, 357] width 126 height 25
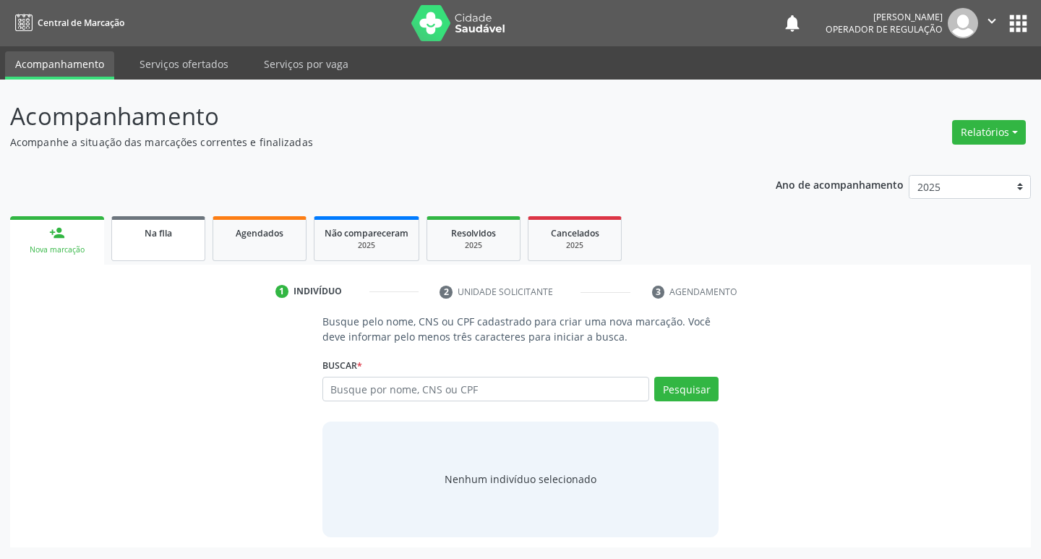
click at [187, 239] on div "Na fila" at bounding box center [158, 232] width 72 height 15
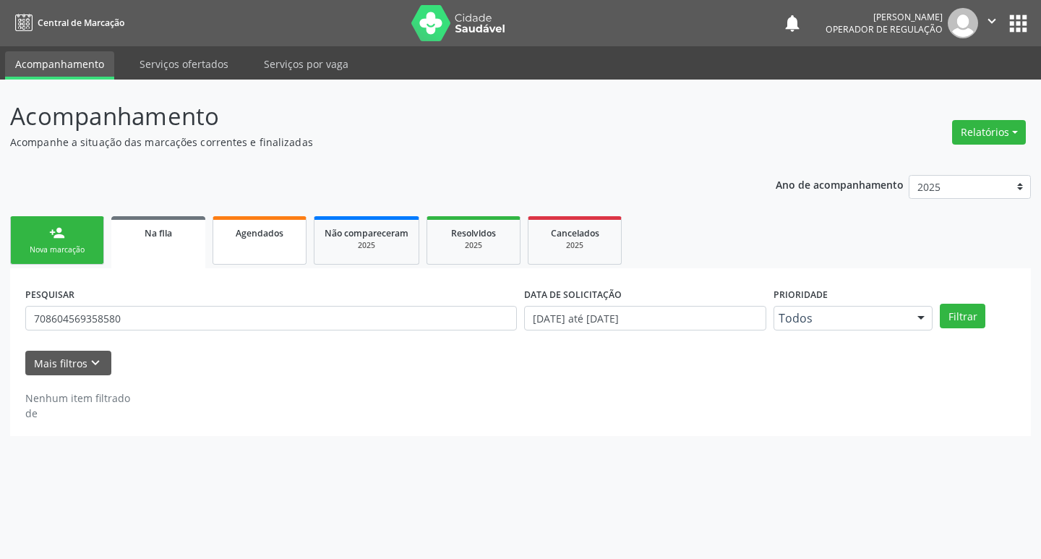
click at [236, 238] on span "Agendados" at bounding box center [260, 233] width 48 height 12
click at [190, 234] on div "Na fila" at bounding box center [158, 232] width 72 height 15
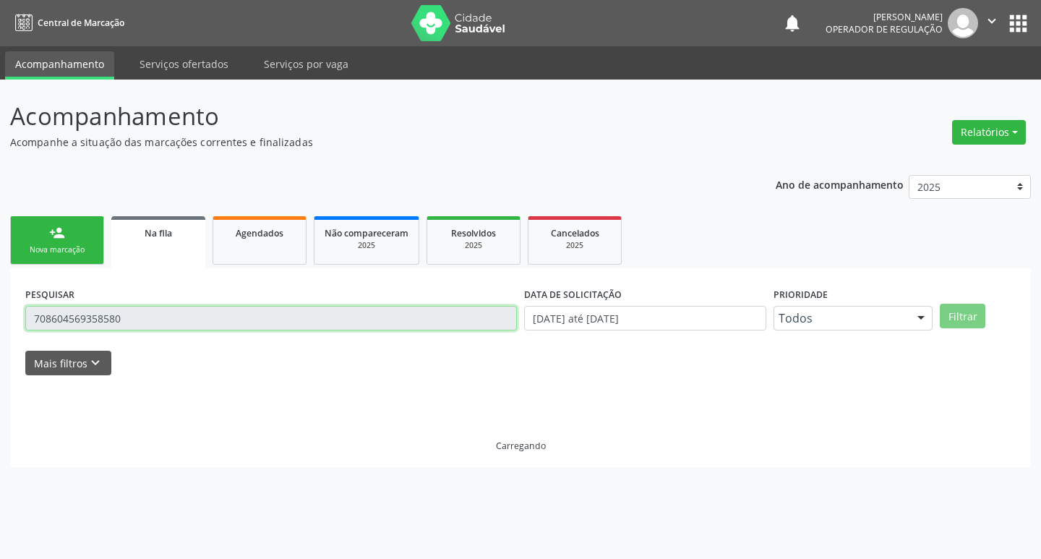
click at [145, 323] on input "708604569358580" at bounding box center [271, 318] width 492 height 25
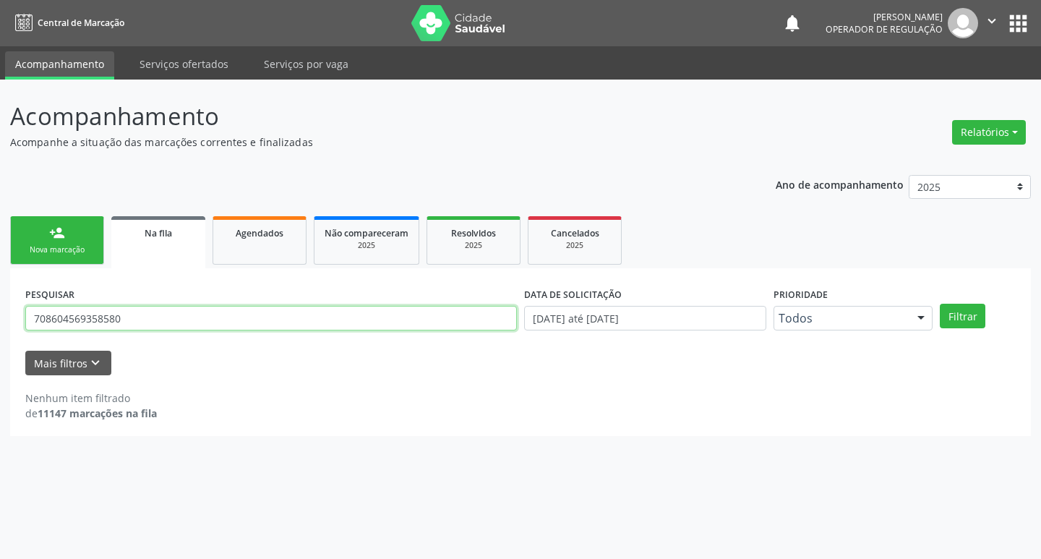
click at [145, 323] on input "708604569358580" at bounding box center [271, 318] width 492 height 25
type input "700309450181340"
click at [940, 304] on button "Filtrar" at bounding box center [963, 316] width 46 height 25
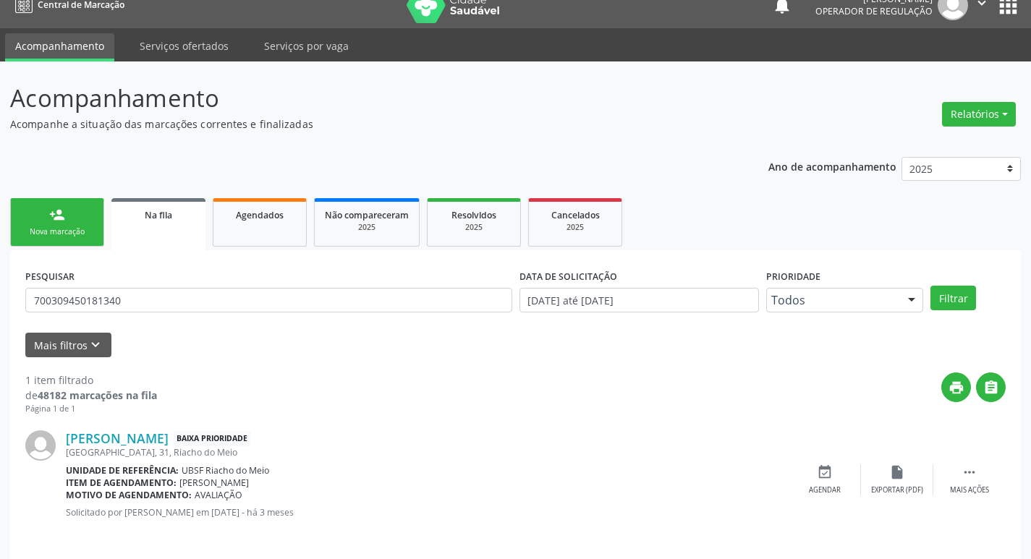
scroll to position [28, 0]
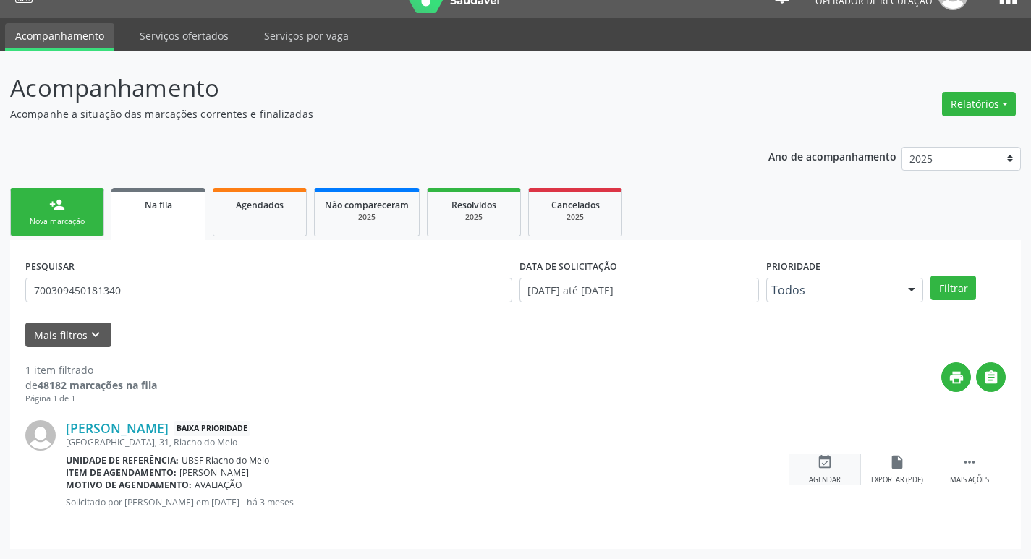
click at [831, 470] on div "event_available Agendar" at bounding box center [824, 469] width 72 height 31
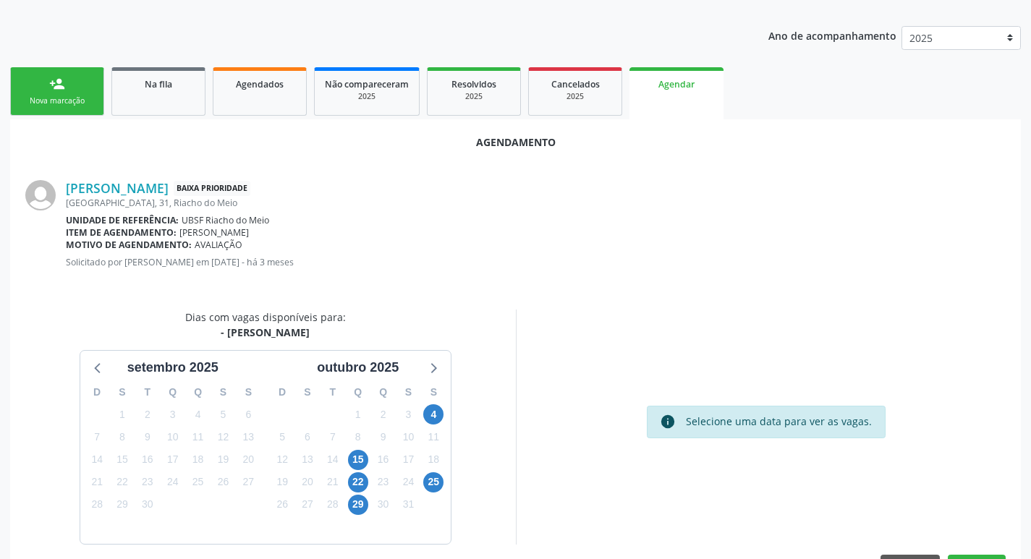
scroll to position [194, 0]
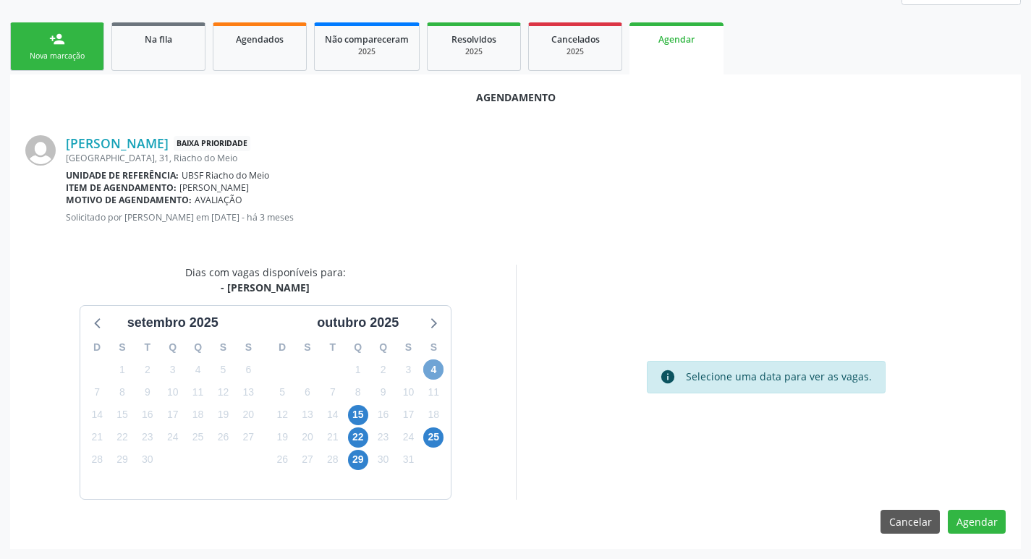
click at [440, 367] on span "4" at bounding box center [433, 369] width 20 height 20
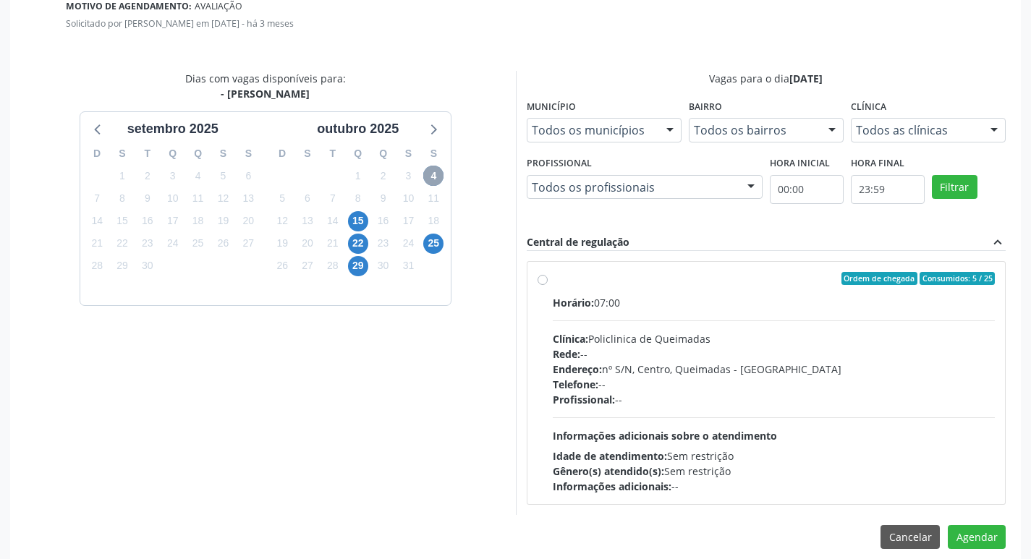
scroll to position [403, 0]
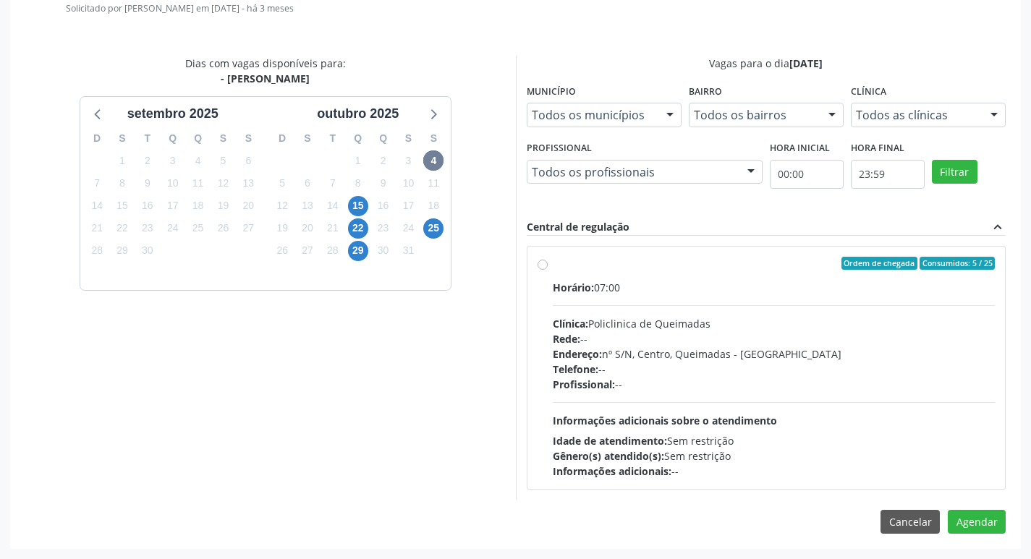
click at [801, 278] on label "Ordem de chegada Consumidos: 5 / 25 Horário: 07:00 Clínica: Policlinica de Quei…" at bounding box center [773, 368] width 443 height 222
click at [547, 270] on input "Ordem de chegada Consumidos: 5 / 25 Horário: 07:00 Clínica: Policlinica de Quei…" at bounding box center [542, 263] width 10 height 13
radio input "true"
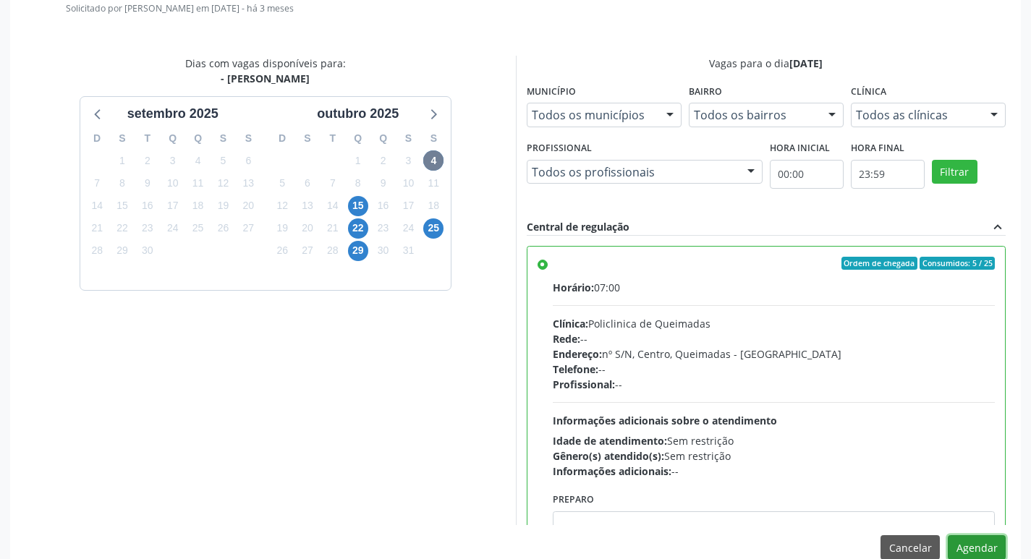
click at [978, 541] on button "Agendar" at bounding box center [976, 547] width 58 height 25
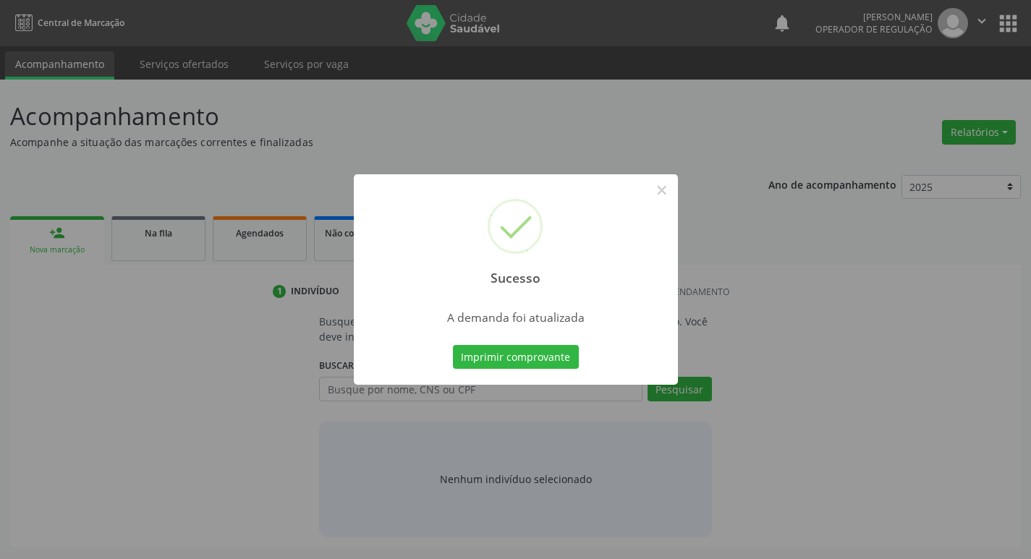
scroll to position [0, 0]
click at [550, 354] on button "Imprimir comprovante" at bounding box center [521, 357] width 126 height 25
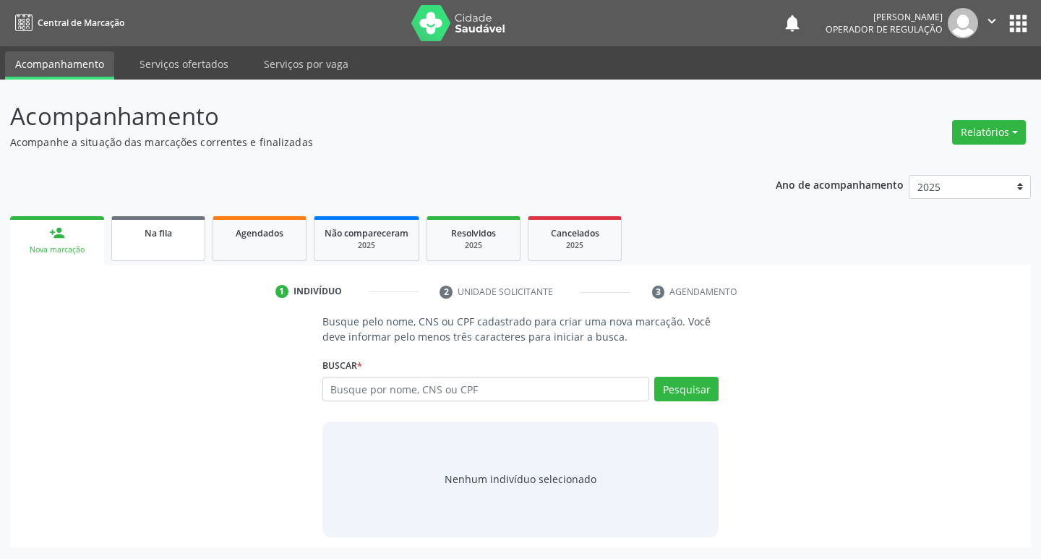
click at [181, 242] on link "Na fila" at bounding box center [158, 238] width 94 height 45
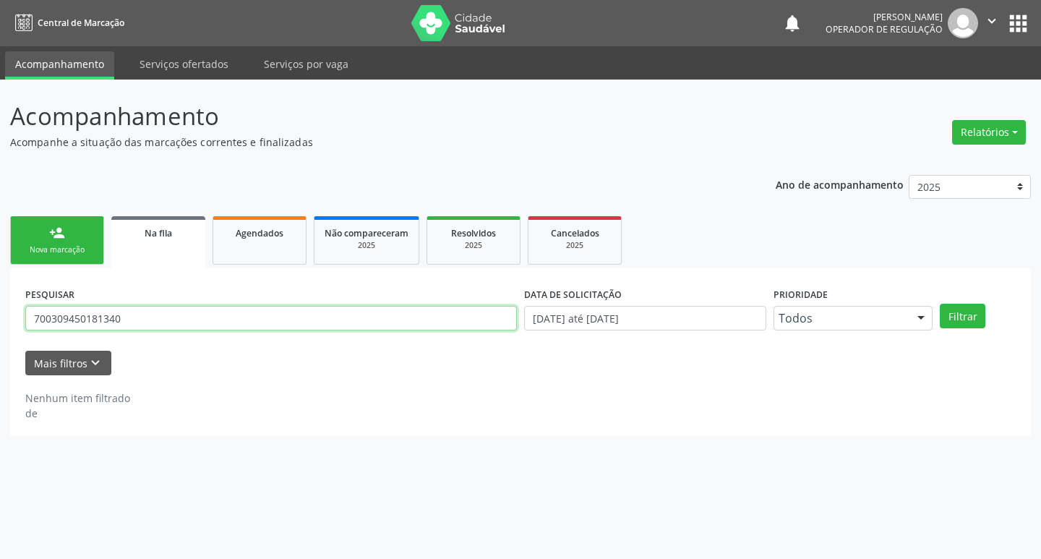
click at [140, 327] on input "700309450181340" at bounding box center [271, 318] width 492 height 25
click at [140, 326] on input "700309450181340" at bounding box center [271, 318] width 492 height 25
type input "704505339992414"
click at [940, 304] on button "Filtrar" at bounding box center [963, 316] width 46 height 25
click at [176, 325] on input "704505339992414" at bounding box center [271, 318] width 492 height 25
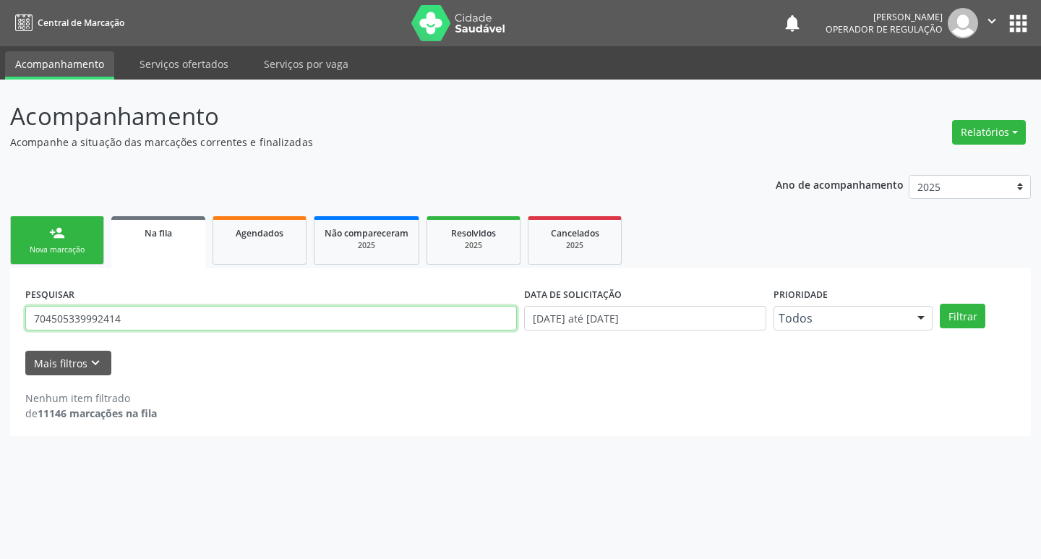
click at [176, 325] on input "704505339992414" at bounding box center [271, 318] width 492 height 25
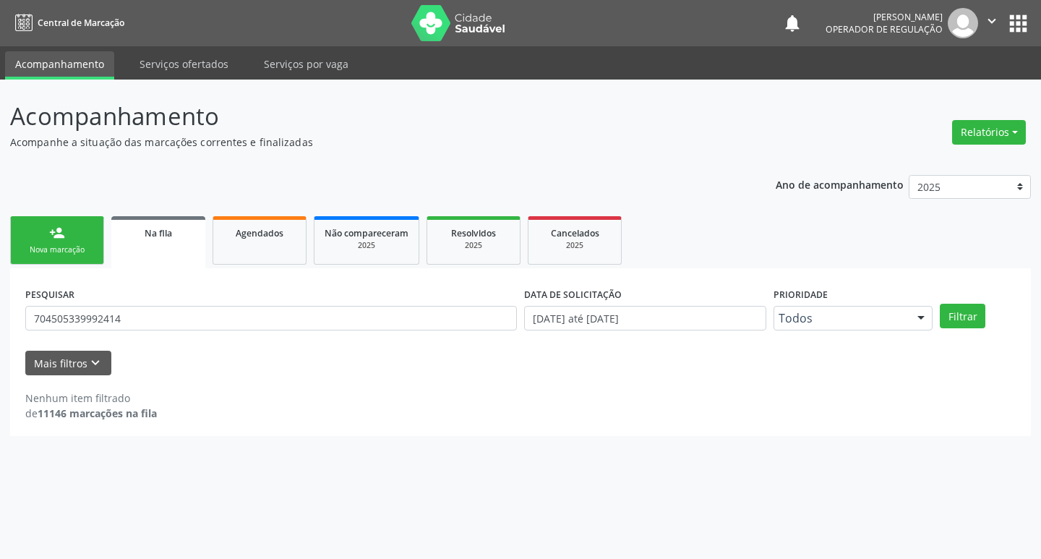
click at [84, 245] on div "Nova marcação" at bounding box center [57, 249] width 72 height 11
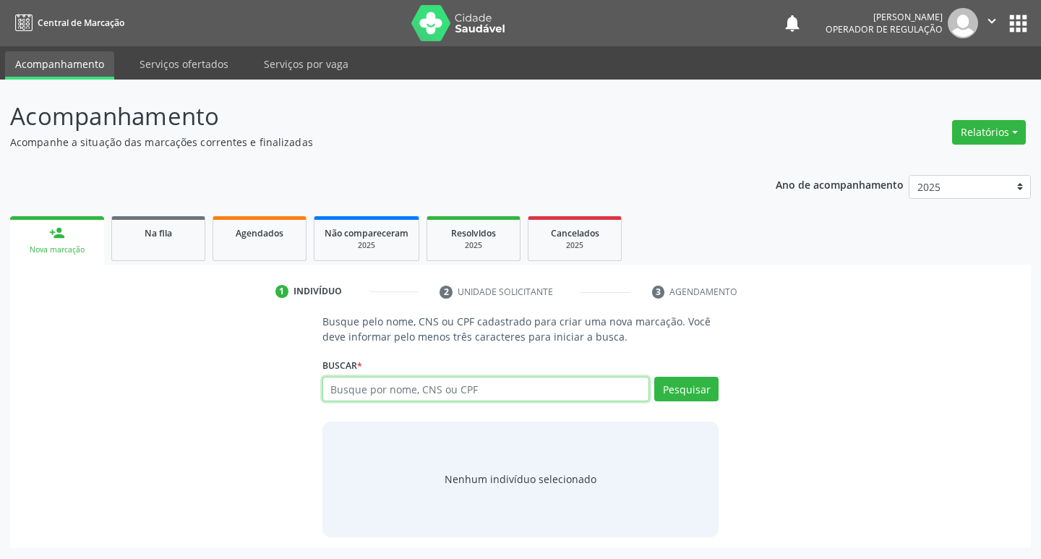
click at [492, 379] on input "text" at bounding box center [487, 389] width 328 height 25
paste input "704505339992414"
type input "704505339992414"
click at [697, 390] on button "Pesquisar" at bounding box center [686, 389] width 64 height 25
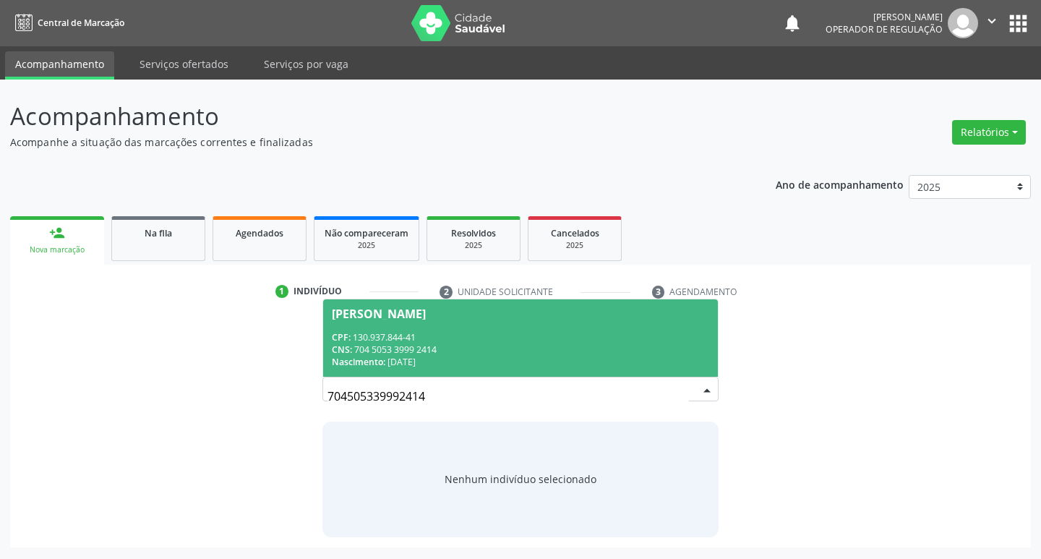
click at [499, 334] on div "CPF: 130.937.844-41" at bounding box center [521, 337] width 378 height 12
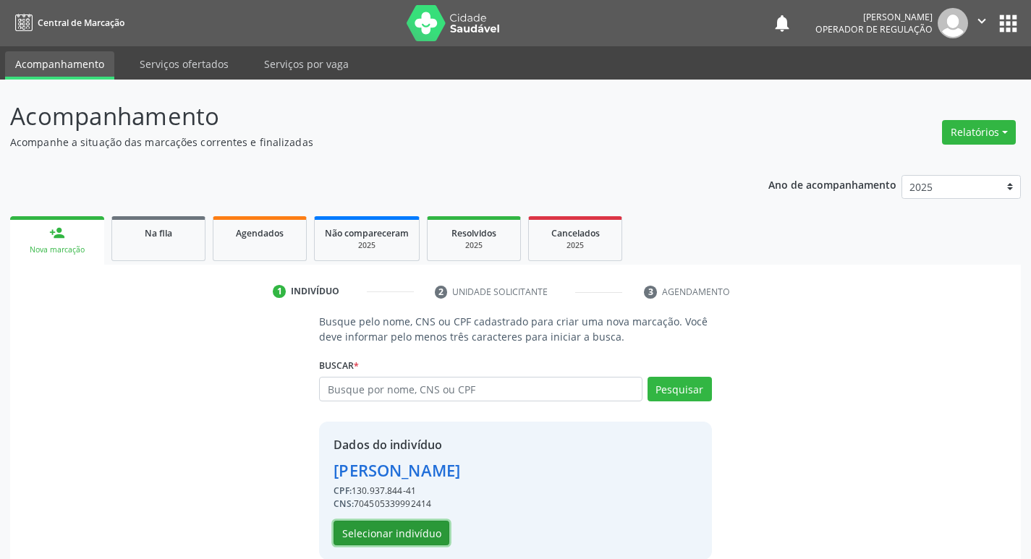
click at [357, 534] on button "Selecionar indivíduo" at bounding box center [391, 533] width 116 height 25
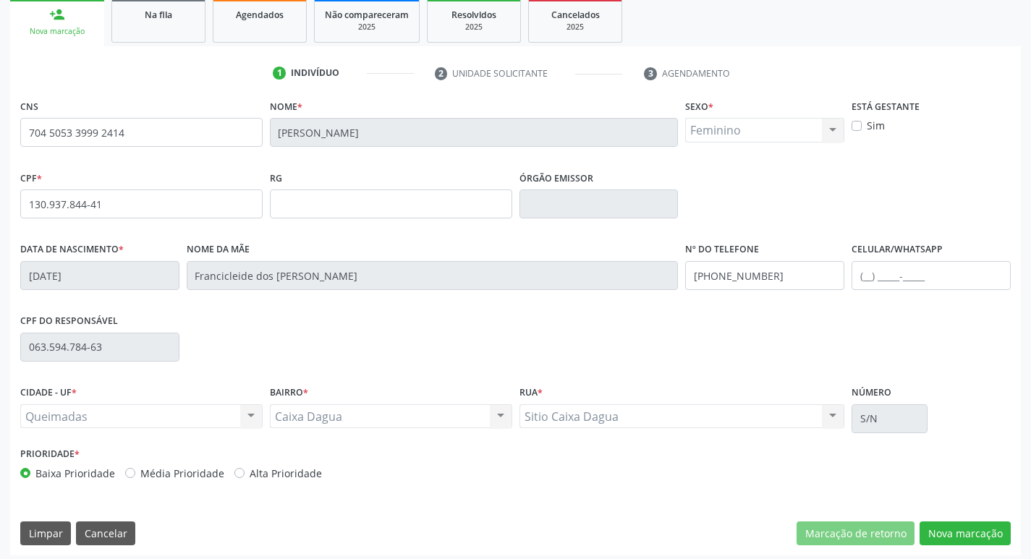
scroll to position [225, 0]
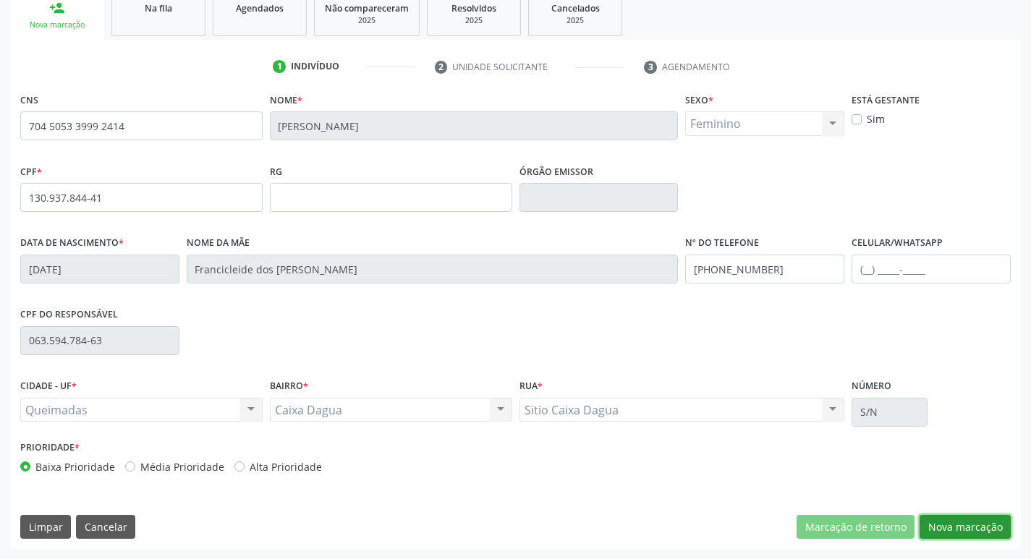
drag, startPoint x: 963, startPoint y: 520, endPoint x: 808, endPoint y: 517, distance: 155.5
click at [963, 521] on button "Nova marcação" at bounding box center [964, 527] width 91 height 25
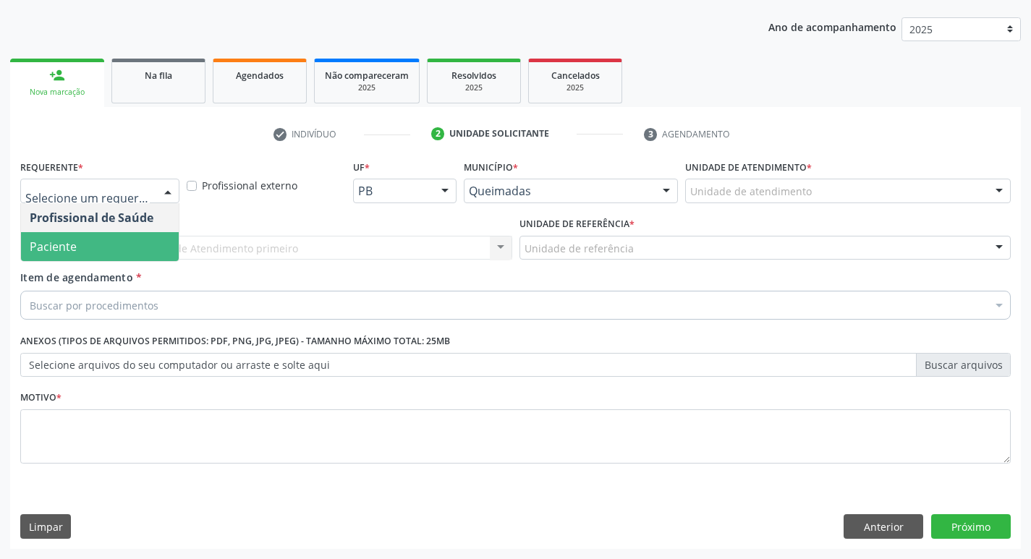
click at [94, 239] on span "Paciente" at bounding box center [100, 246] width 158 height 29
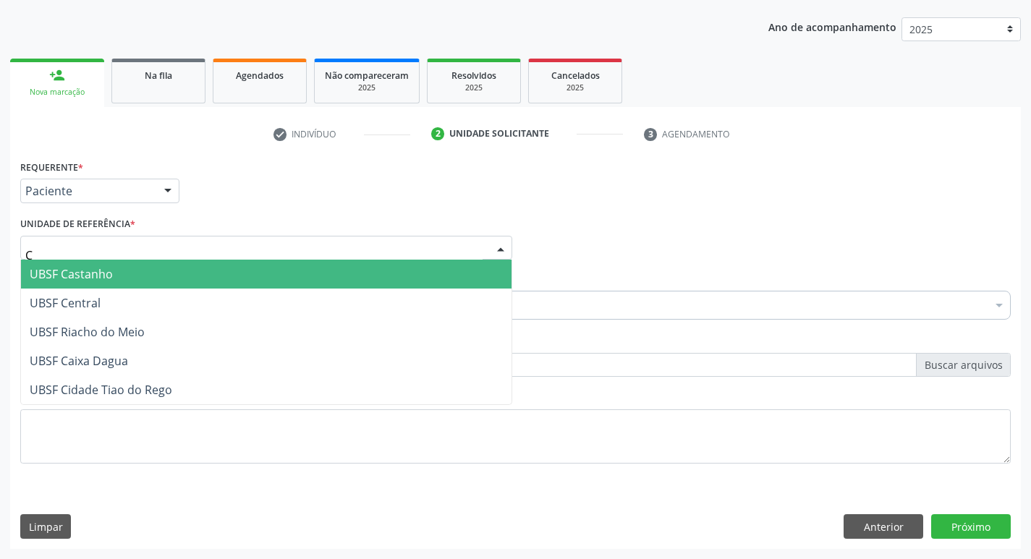
type input "CA"
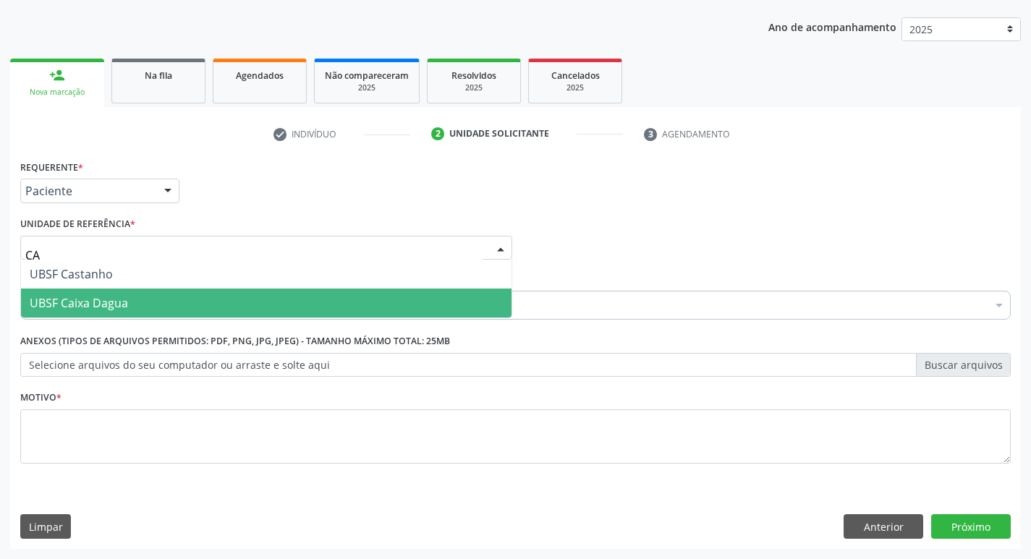
click at [68, 298] on span "UBSF Caixa Dagua" at bounding box center [79, 303] width 98 height 16
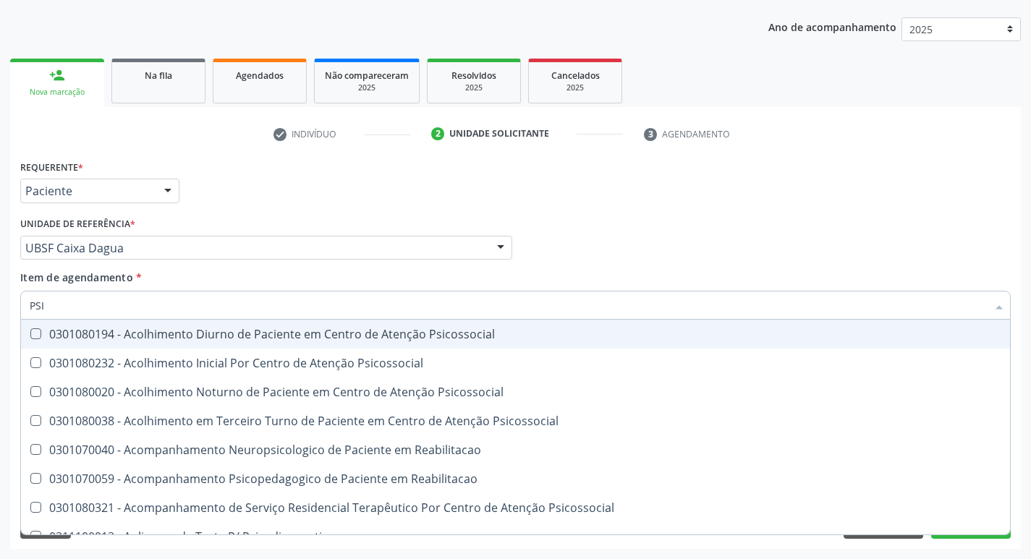
type input "PSIQ"
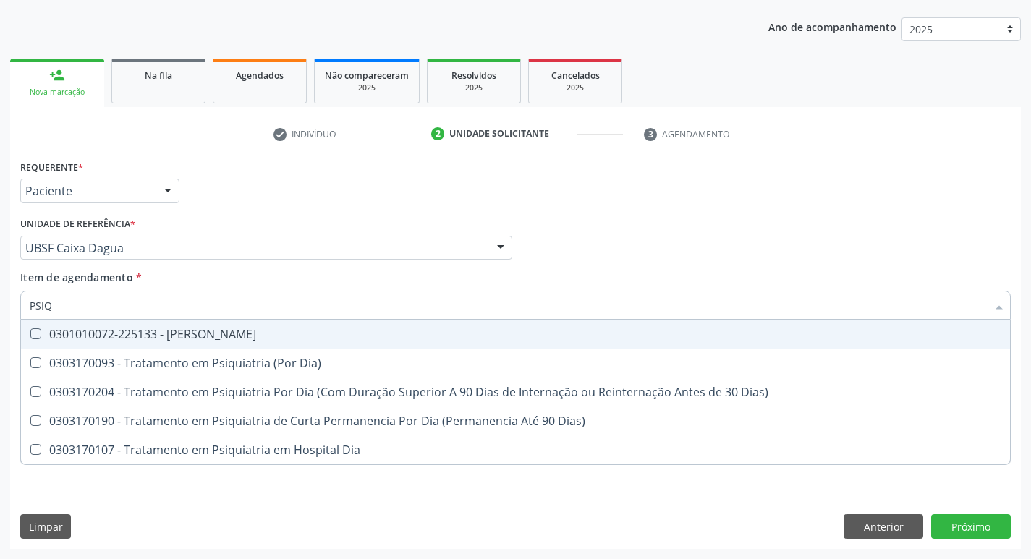
click at [84, 331] on div "0301010072-225133 - [PERSON_NAME]" at bounding box center [515, 334] width 971 height 12
checkbox Psiquiatra "true"
click at [249, 184] on div "Requerente * Paciente Profissional de Saúde Paciente Nenhum resultado encontrad…" at bounding box center [515, 184] width 997 height 56
checkbox Dia\) "true"
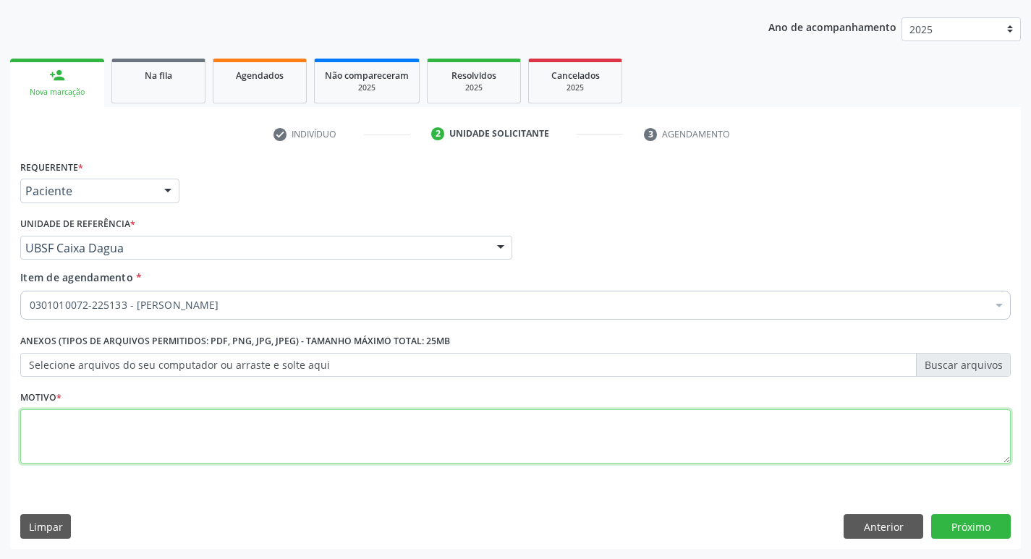
click at [111, 424] on textarea at bounding box center [515, 436] width 990 height 55
type textarea "ANSIEDADE"
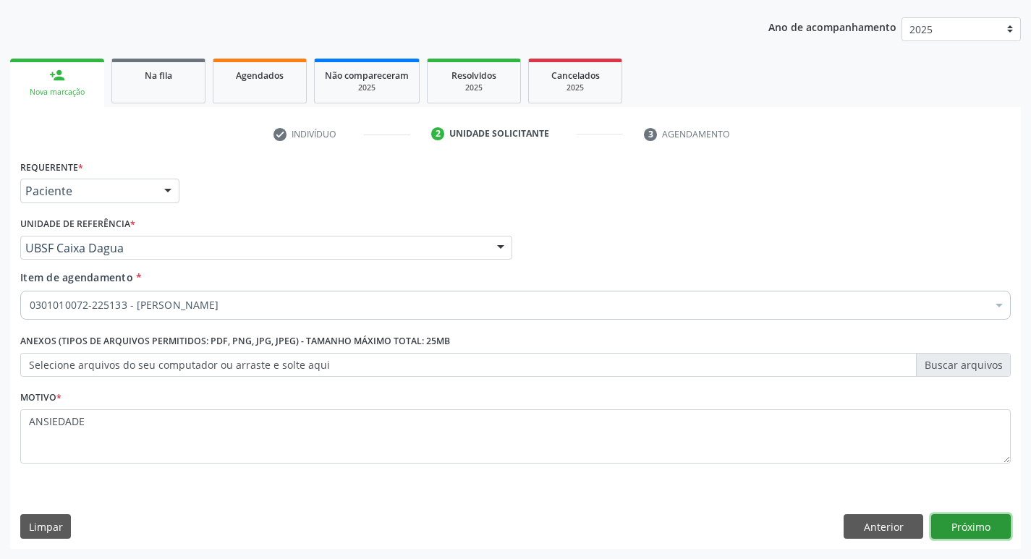
click at [948, 526] on button "Próximo" at bounding box center [971, 526] width 80 height 25
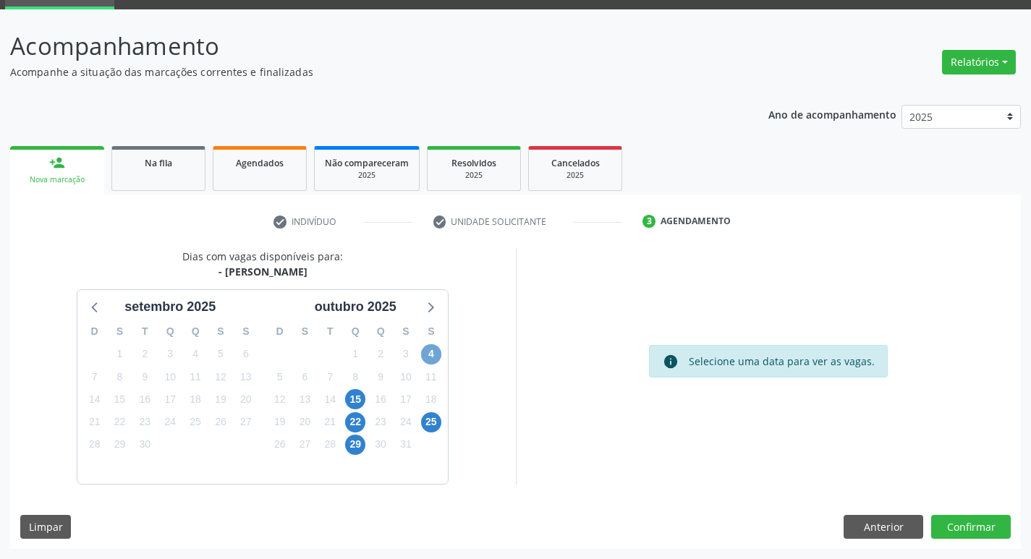
click at [438, 357] on span "4" at bounding box center [431, 354] width 20 height 20
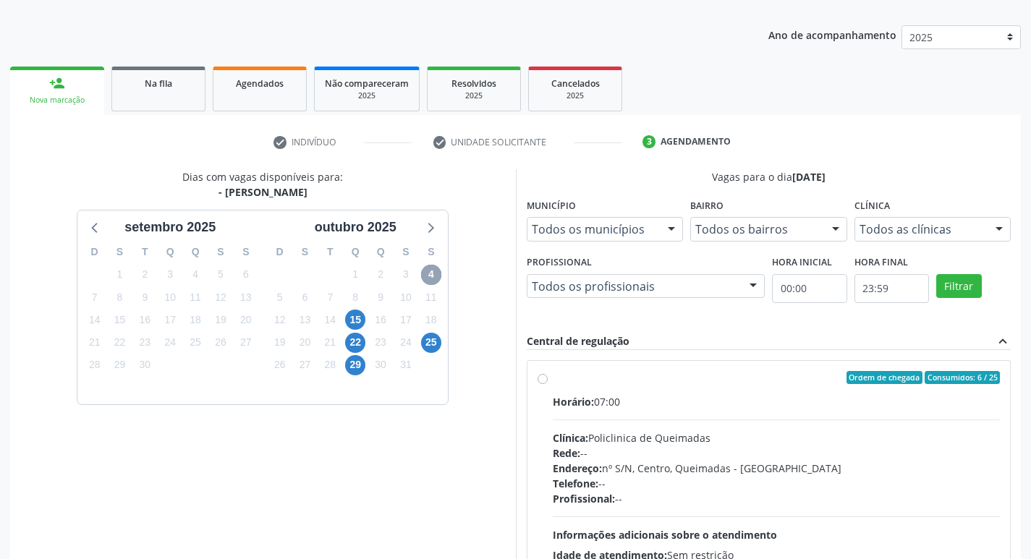
scroll to position [279, 0]
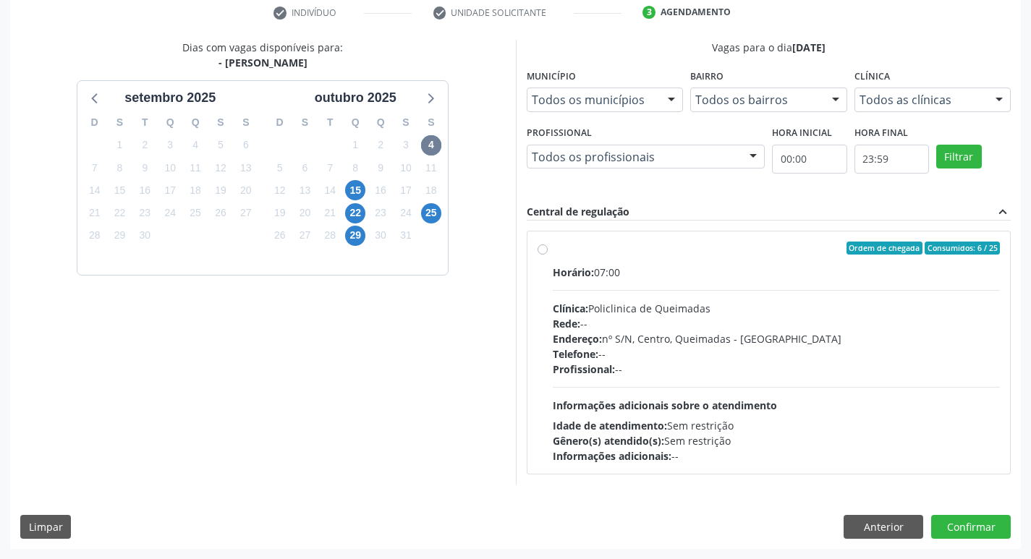
click at [843, 296] on div "Horário: 07:00 Clínica: Policlinica de Queimadas Rede: -- Endereço: nº S/N, Cen…" at bounding box center [776, 364] width 448 height 199
click at [547, 255] on input "Ordem de chegada Consumidos: 6 / 25 Horário: 07:00 Clínica: Policlinica de Quei…" at bounding box center [542, 248] width 10 height 13
radio input "true"
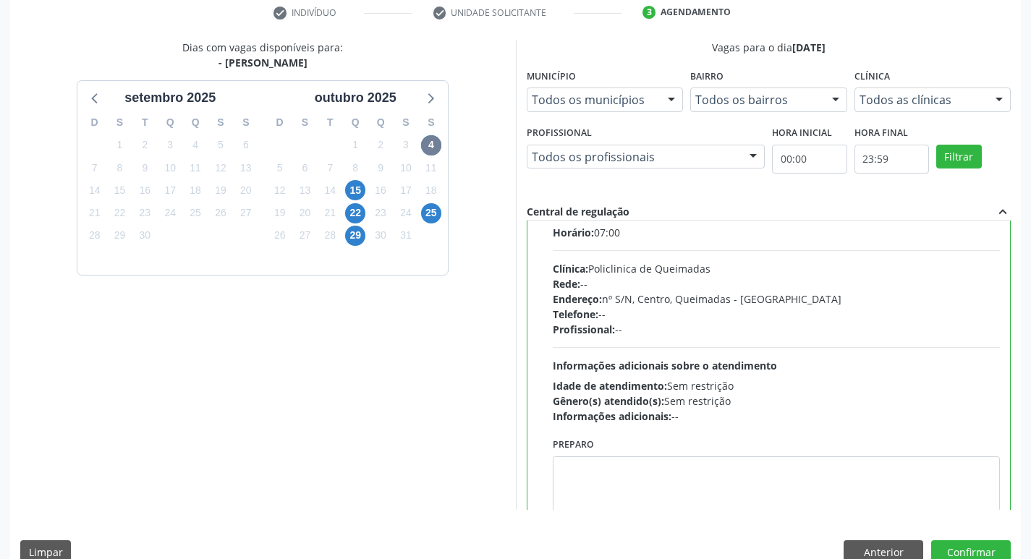
scroll to position [72, 0]
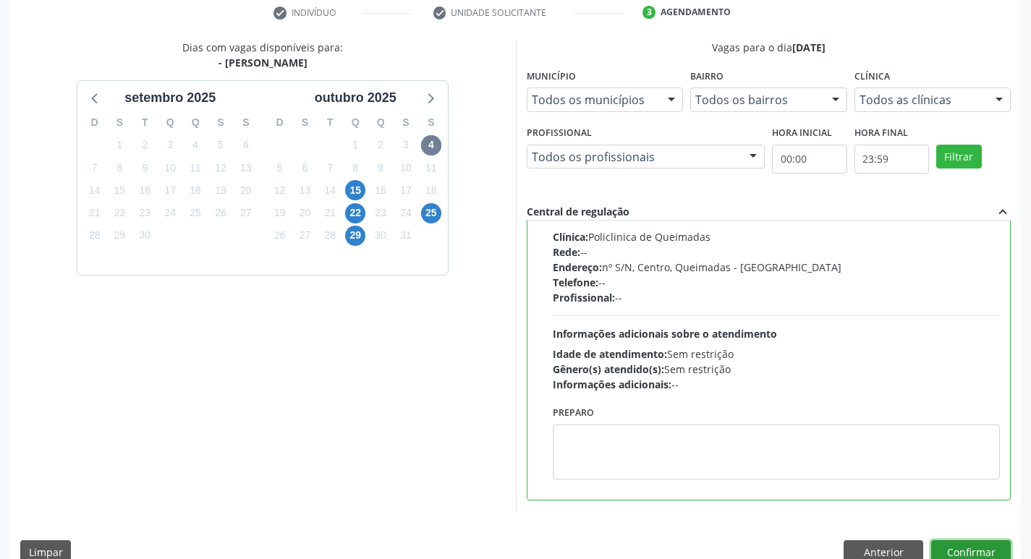
click at [974, 541] on button "Confirmar" at bounding box center [971, 552] width 80 height 25
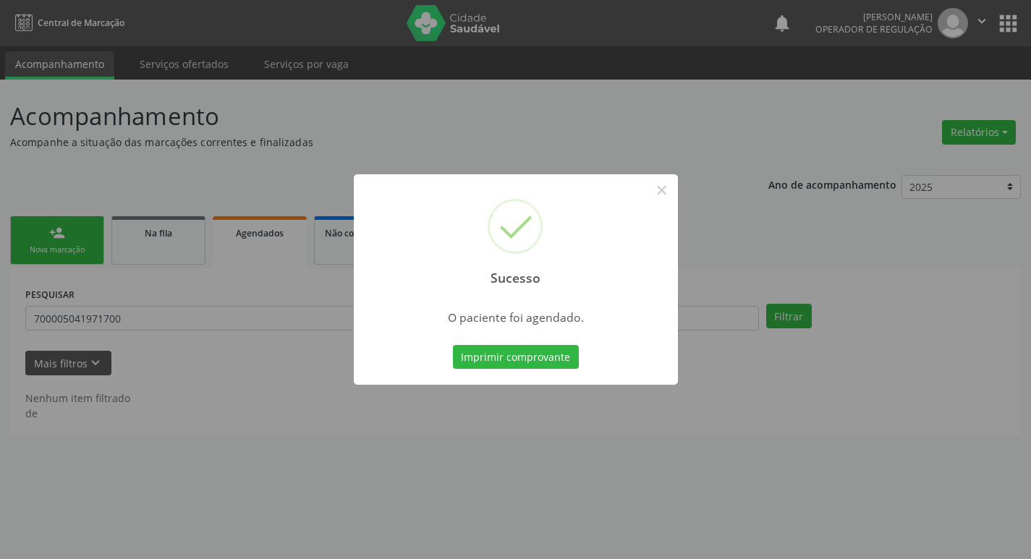
scroll to position [0, 0]
click at [558, 358] on button "Imprimir comprovante" at bounding box center [521, 357] width 126 height 25
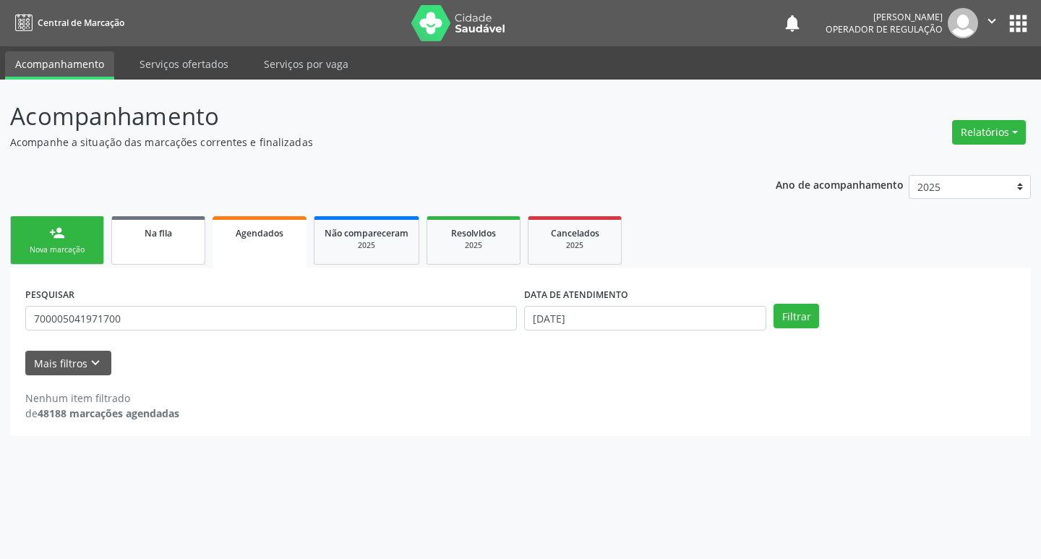
click at [175, 237] on div "Na fila" at bounding box center [158, 232] width 72 height 15
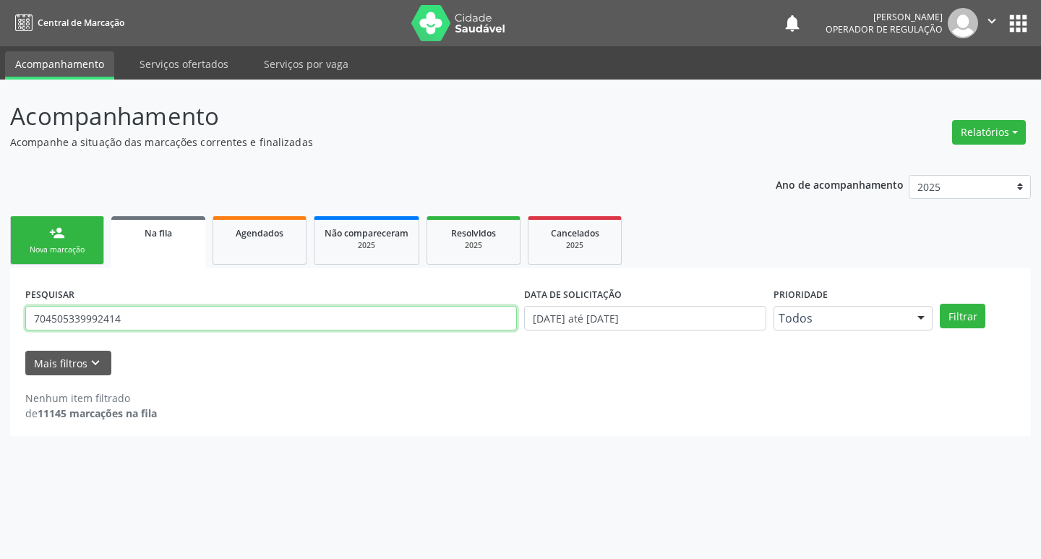
click at [195, 321] on input "704505339992414" at bounding box center [271, 318] width 492 height 25
type input "700401902173741"
click at [940, 304] on button "Filtrar" at bounding box center [963, 316] width 46 height 25
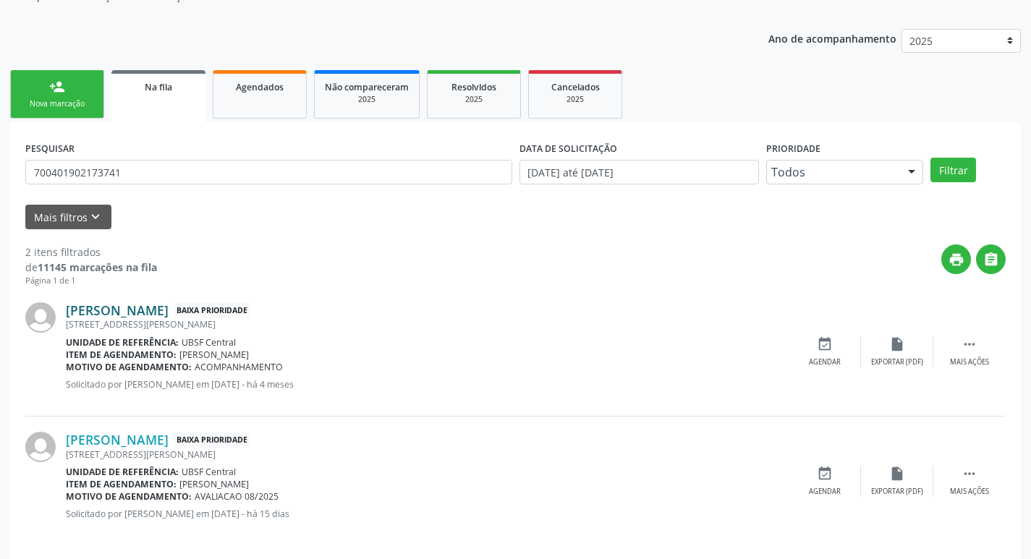
scroll to position [158, 0]
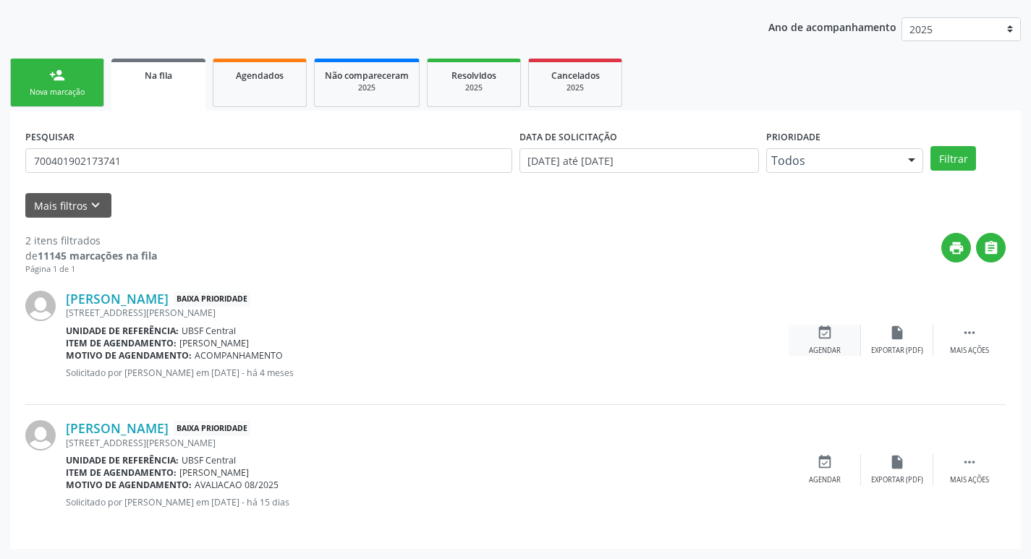
click at [823, 325] on icon "event_available" at bounding box center [824, 333] width 16 height 16
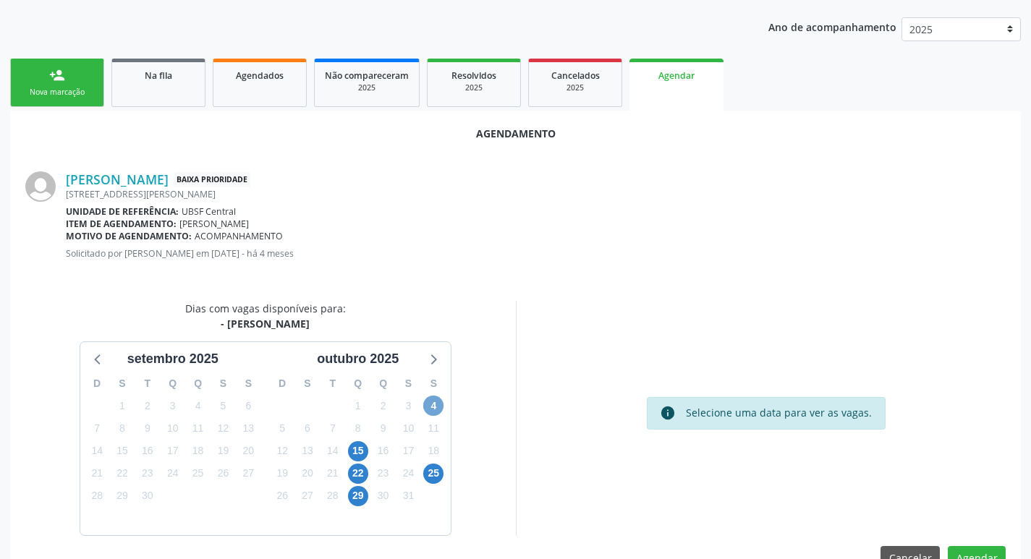
click at [432, 408] on span "4" at bounding box center [433, 406] width 20 height 20
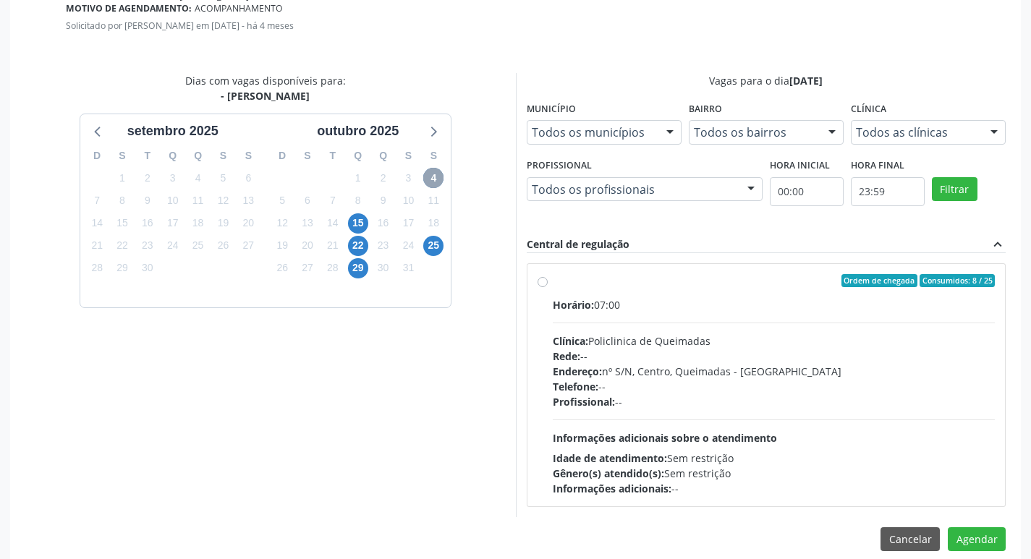
scroll to position [403, 0]
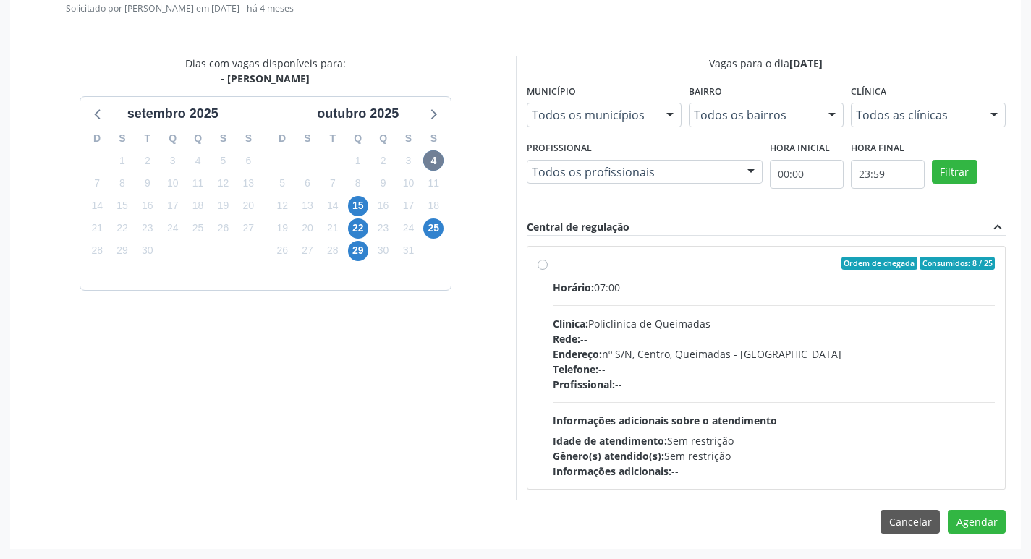
click at [743, 283] on div "Horário: 07:00" at bounding box center [773, 287] width 443 height 15
click at [547, 270] on input "Ordem de chegada Consumidos: 8 / 25 Horário: 07:00 Clínica: Policlinica de Quei…" at bounding box center [542, 263] width 10 height 13
radio input "true"
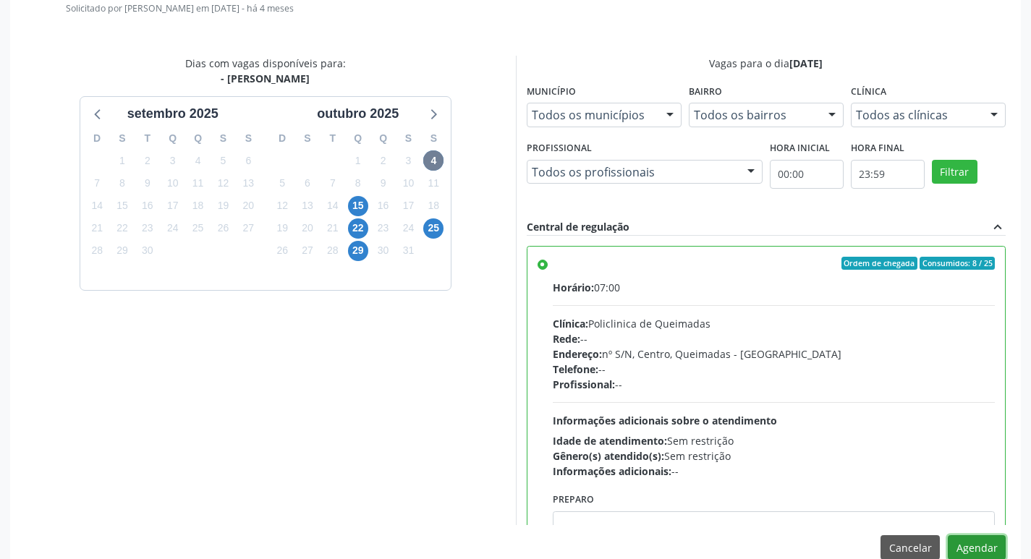
click at [976, 545] on button "Agendar" at bounding box center [976, 547] width 58 height 25
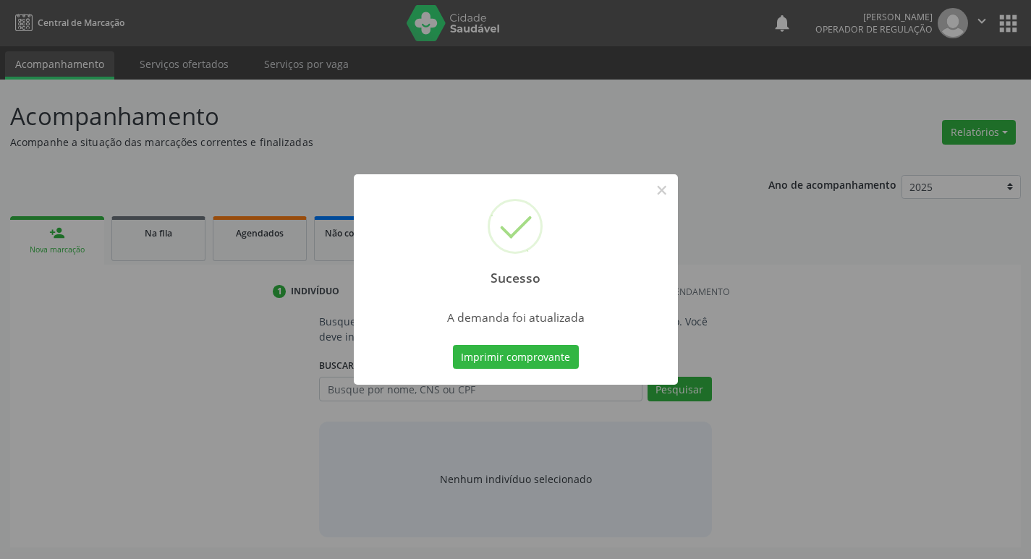
scroll to position [0, 0]
click at [516, 357] on button "Imprimir comprovante" at bounding box center [521, 357] width 126 height 25
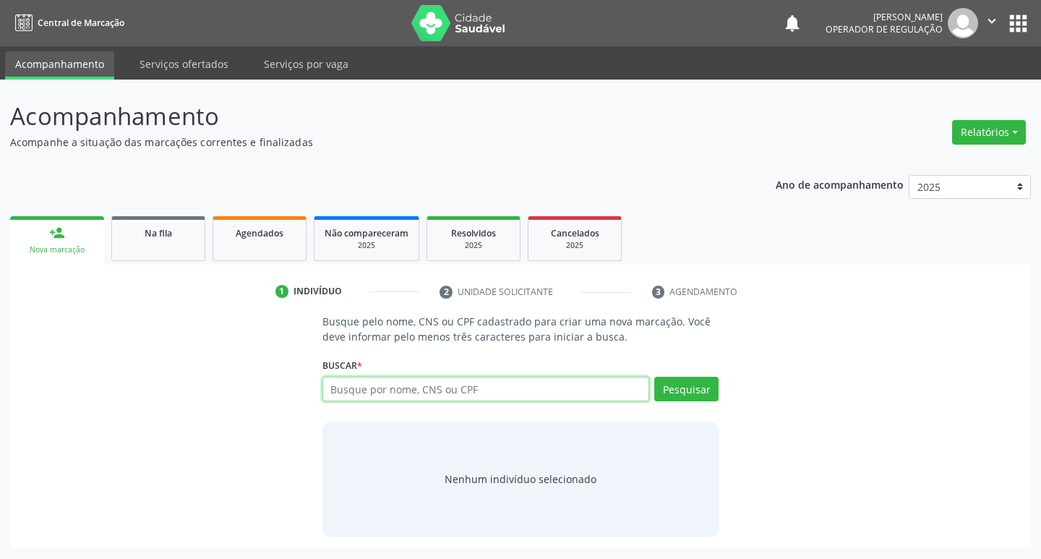
click at [432, 378] on input "text" at bounding box center [487, 389] width 328 height 25
click at [168, 238] on span "Na fila" at bounding box center [158, 233] width 27 height 12
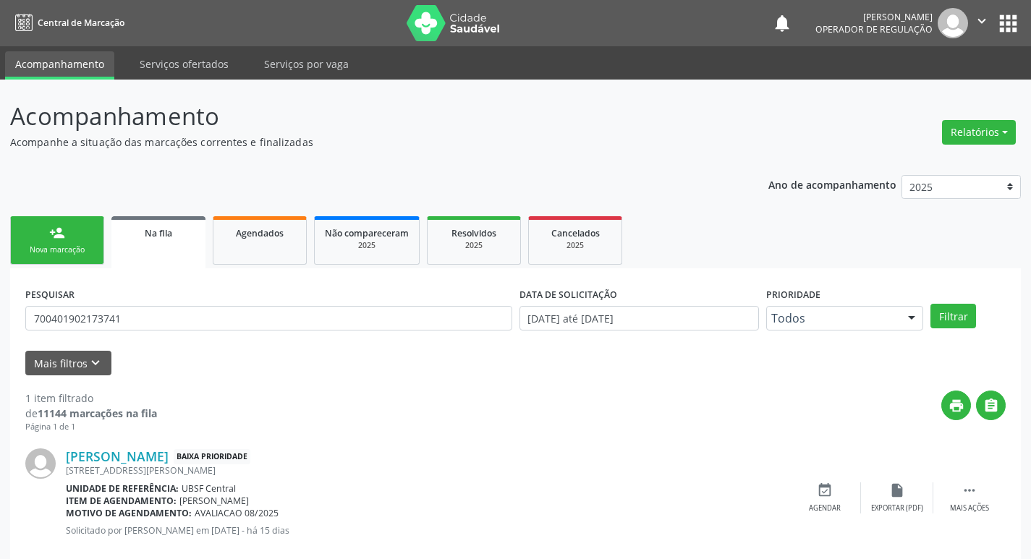
click at [198, 337] on div "PESQUISAR 700401902173741" at bounding box center [269, 311] width 494 height 56
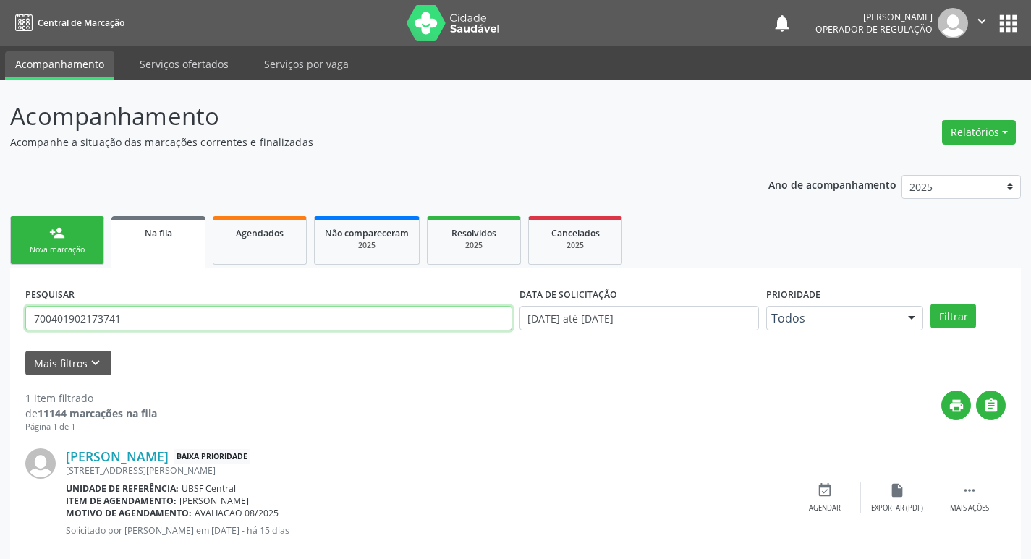
click at [229, 315] on input "700401902173741" at bounding box center [268, 318] width 487 height 25
type input "700503329861657"
click at [930, 304] on button "Filtrar" at bounding box center [953, 316] width 46 height 25
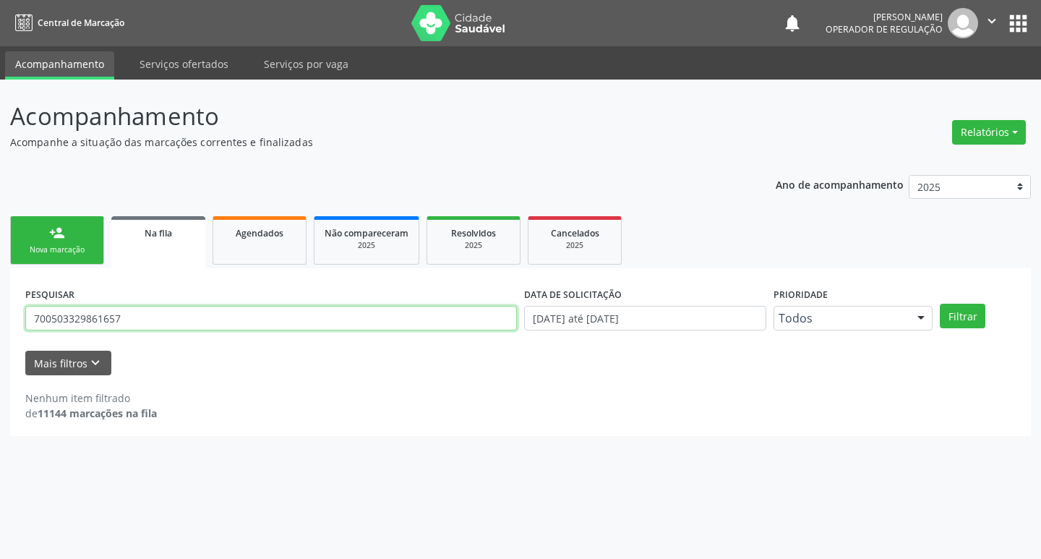
click at [147, 328] on input "700503329861657" at bounding box center [271, 318] width 492 height 25
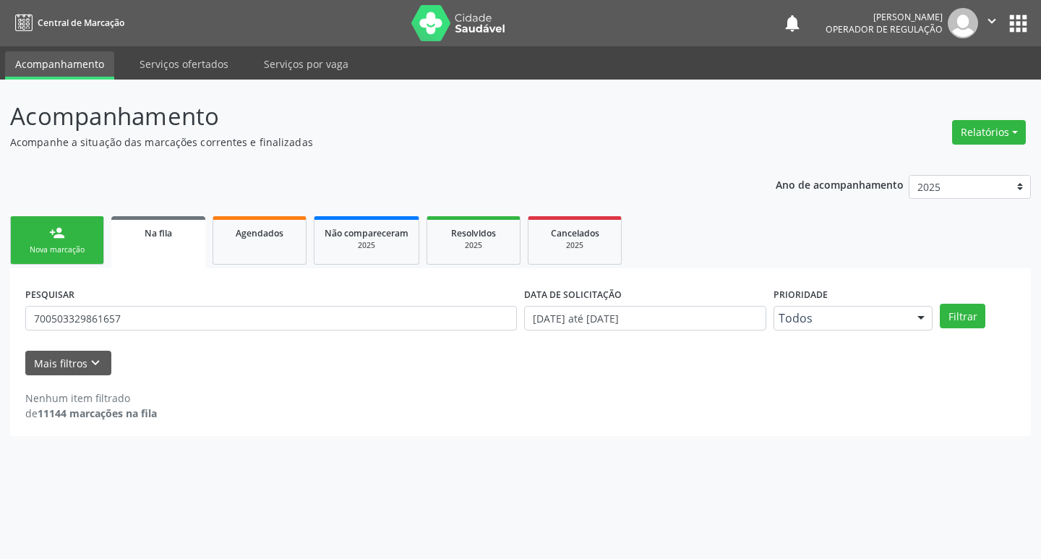
click at [63, 235] on div "person_add" at bounding box center [57, 233] width 16 height 16
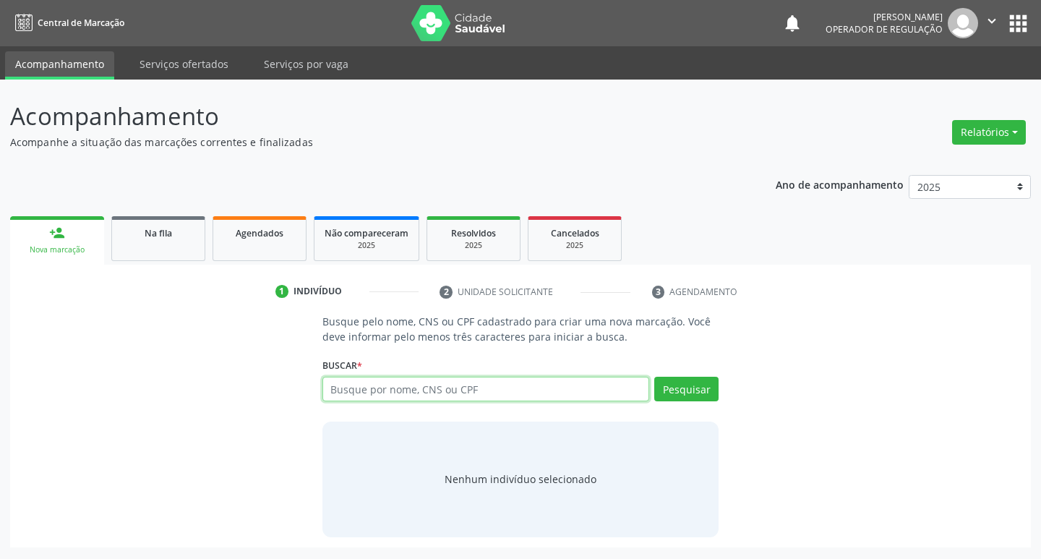
click at [364, 401] on input "text" at bounding box center [487, 389] width 328 height 25
paste input "700503329861657"
type input "700503329861657"
click at [713, 379] on button "Pesquisar" at bounding box center [686, 389] width 64 height 25
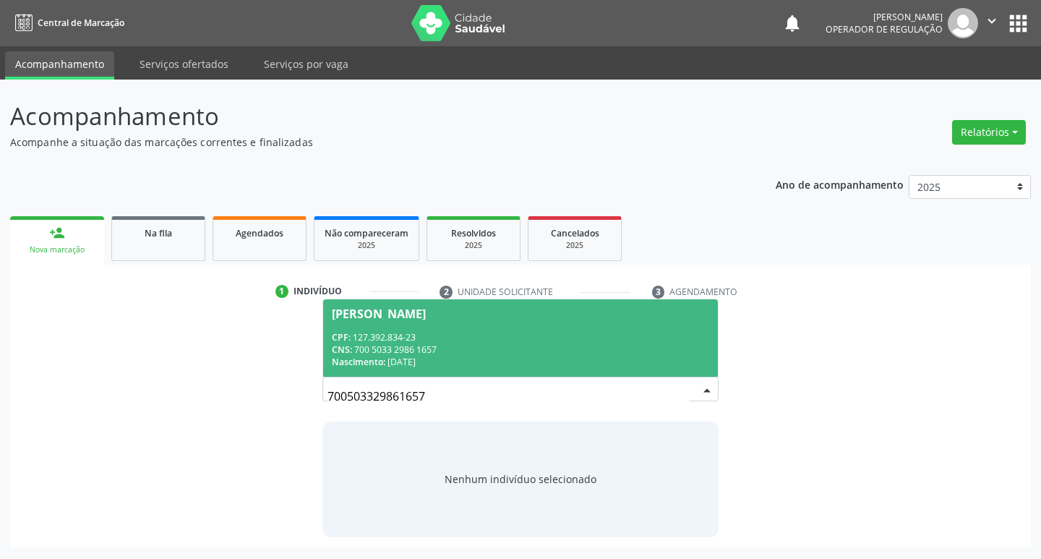
click at [534, 337] on div "CPF: 127.392.834-23" at bounding box center [521, 337] width 378 height 12
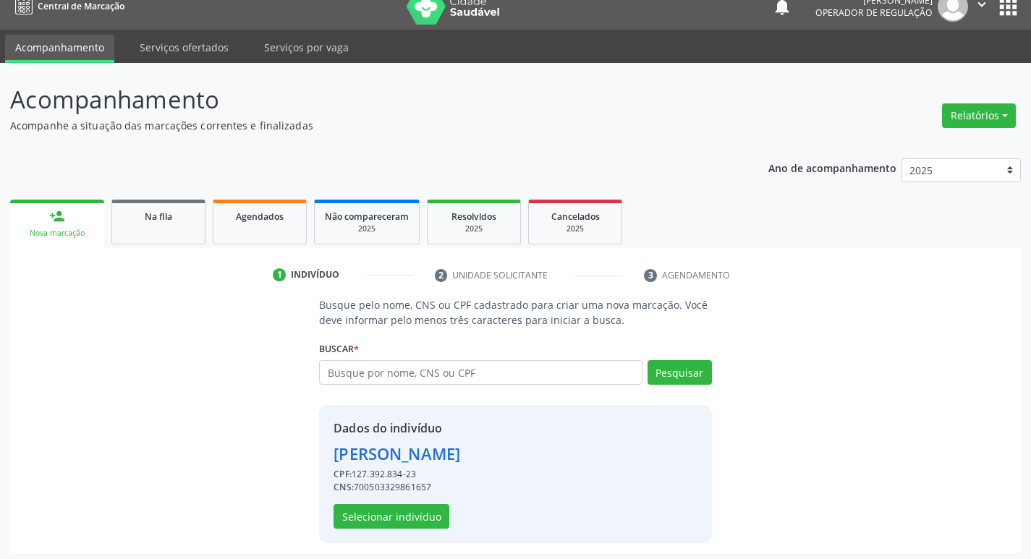
scroll to position [21, 0]
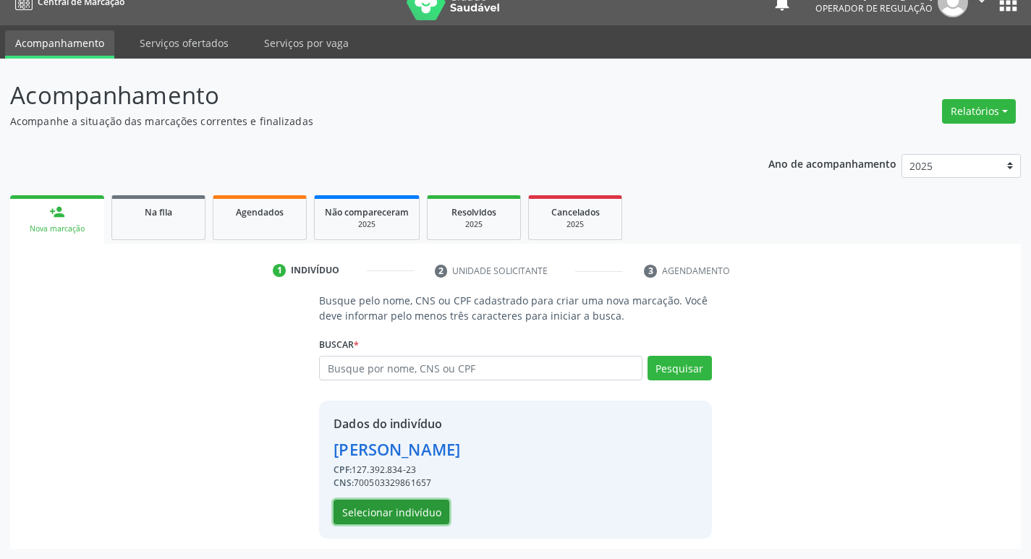
click at [386, 505] on button "Selecionar indivíduo" at bounding box center [391, 512] width 116 height 25
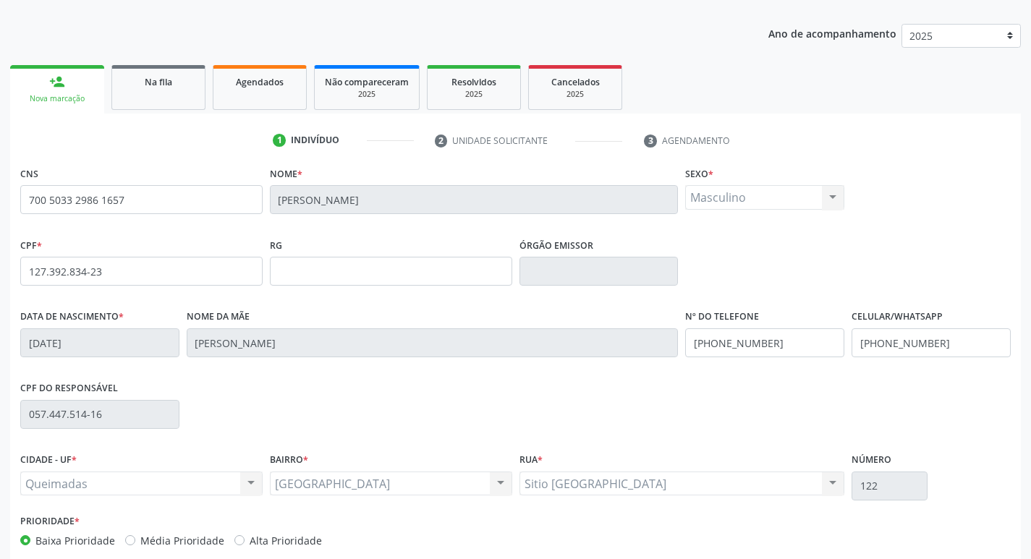
scroll to position [225, 0]
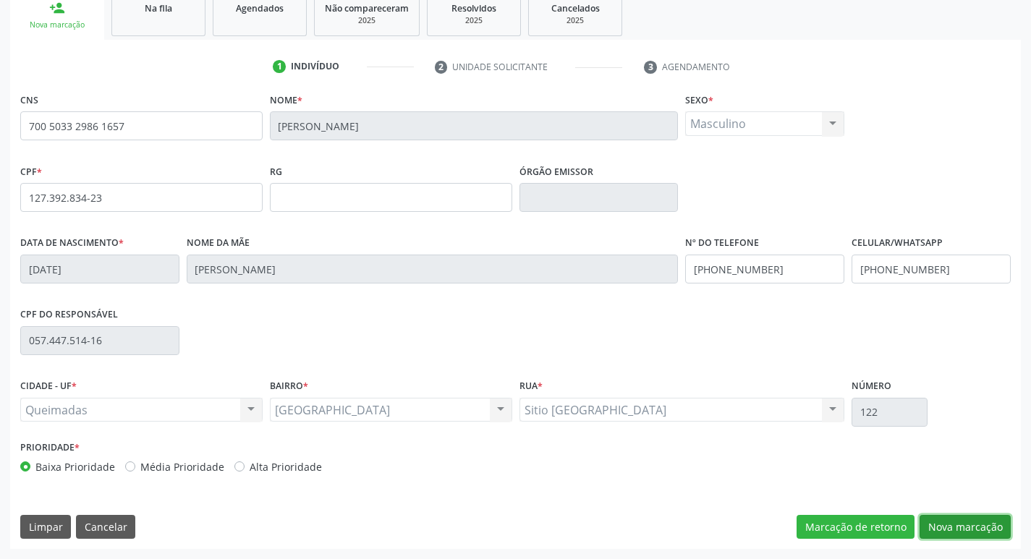
drag, startPoint x: 972, startPoint y: 524, endPoint x: 954, endPoint y: 524, distance: 18.1
click at [971, 524] on button "Nova marcação" at bounding box center [964, 527] width 91 height 25
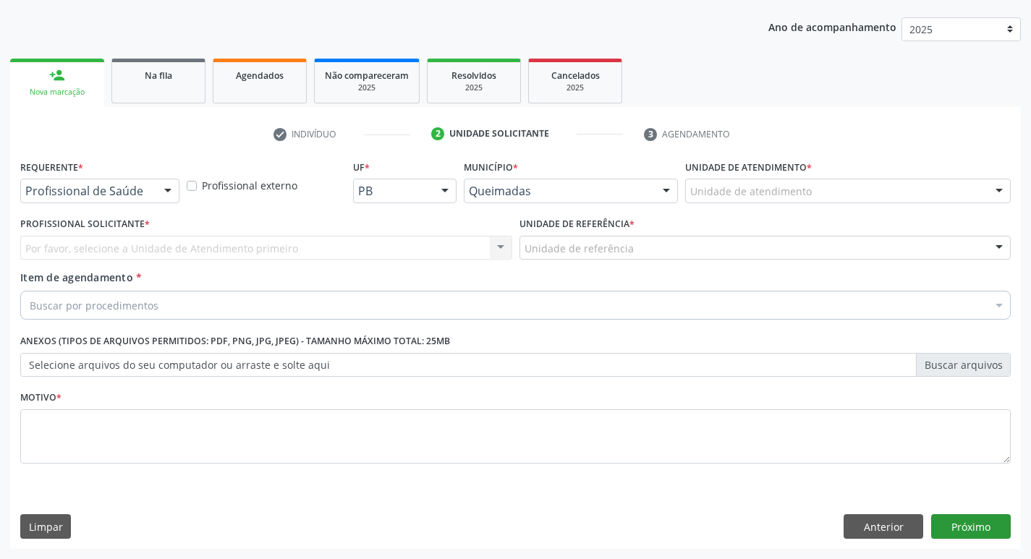
scroll to position [158, 0]
click at [163, 193] on div at bounding box center [168, 191] width 22 height 25
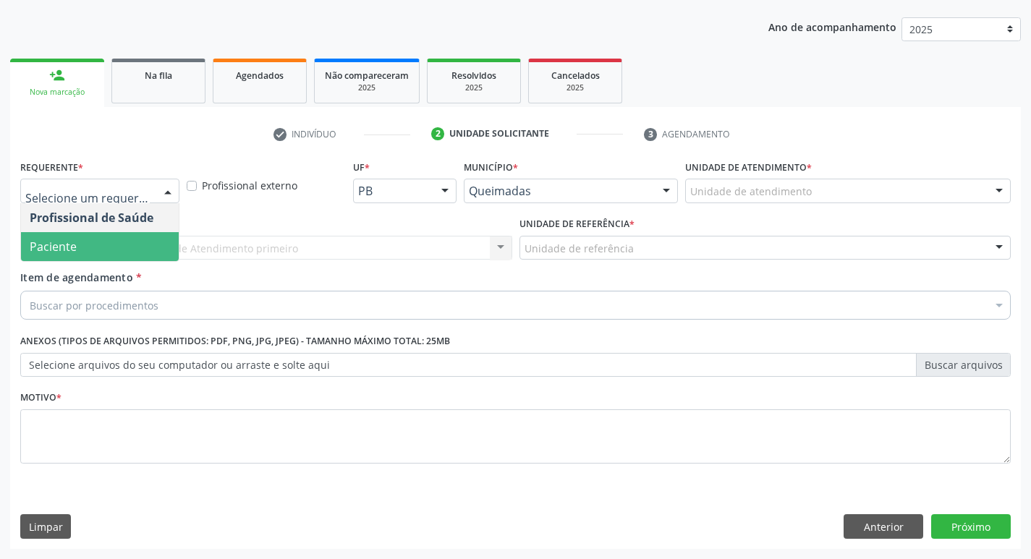
click at [93, 249] on span "Paciente" at bounding box center [100, 246] width 158 height 29
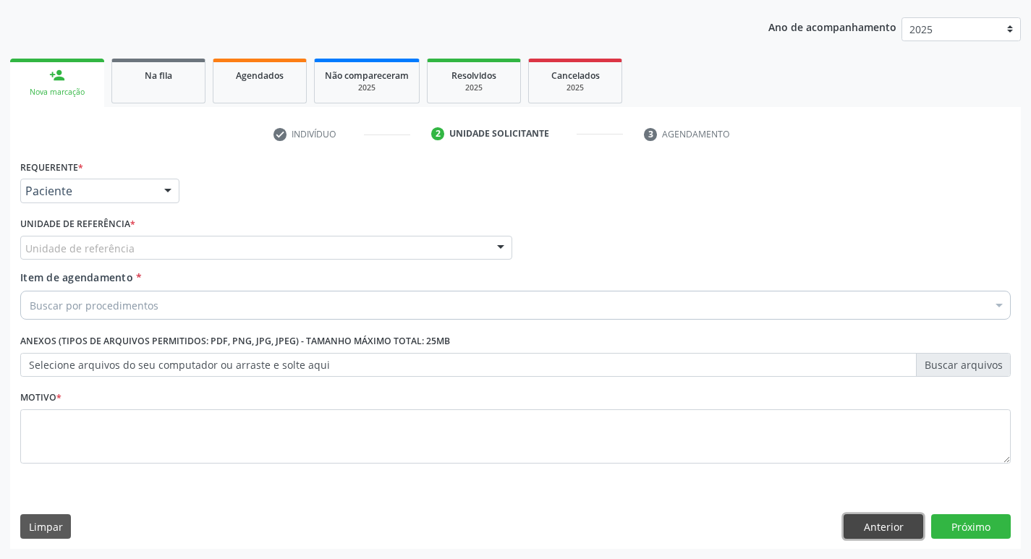
click at [868, 533] on button "Anterior" at bounding box center [883, 526] width 80 height 25
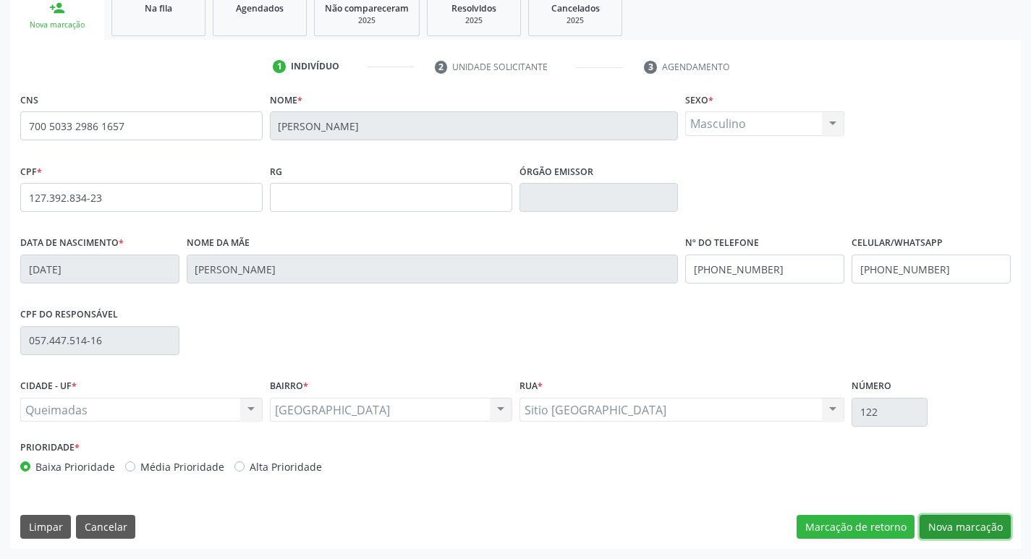
click at [968, 516] on button "Nova marcação" at bounding box center [964, 527] width 91 height 25
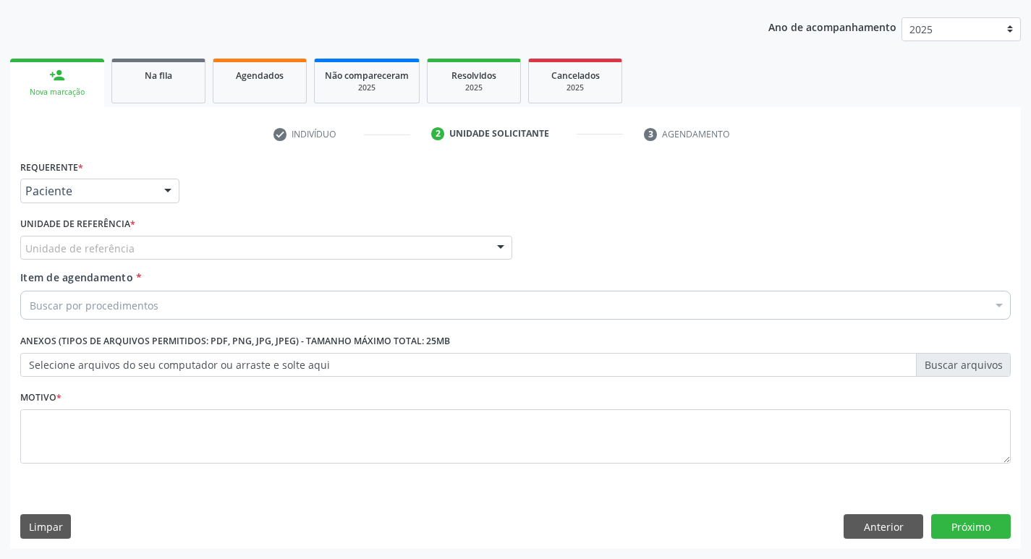
click at [218, 239] on div "Unidade de referência" at bounding box center [266, 248] width 492 height 25
type input "BA"
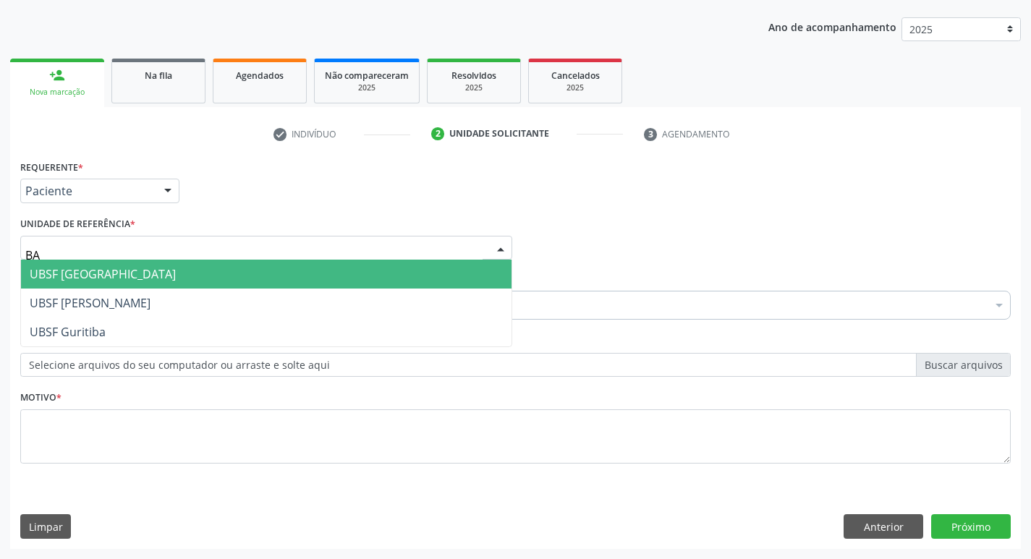
click at [207, 268] on span "UBSF [GEOGRAPHIC_DATA]" at bounding box center [266, 274] width 490 height 29
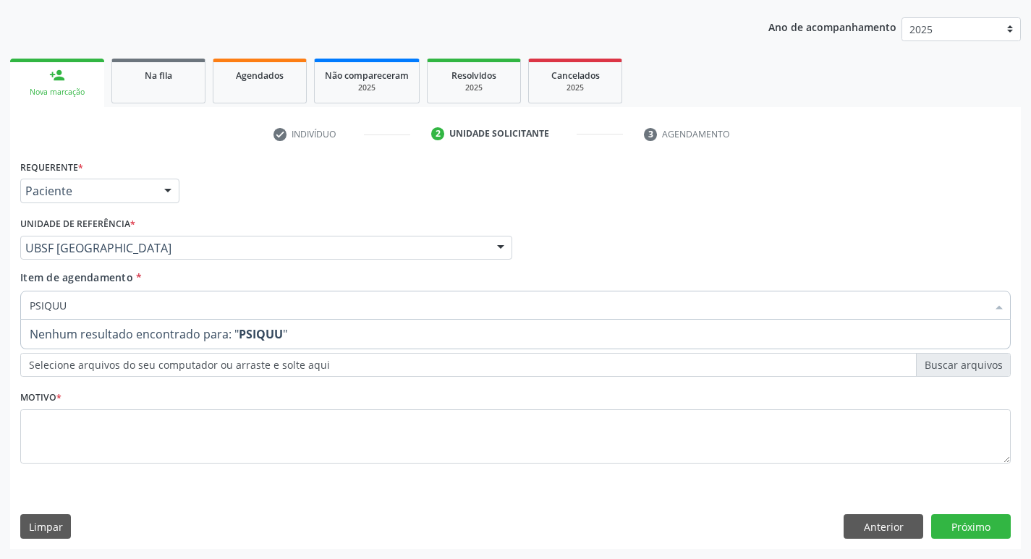
type input "PSIQU"
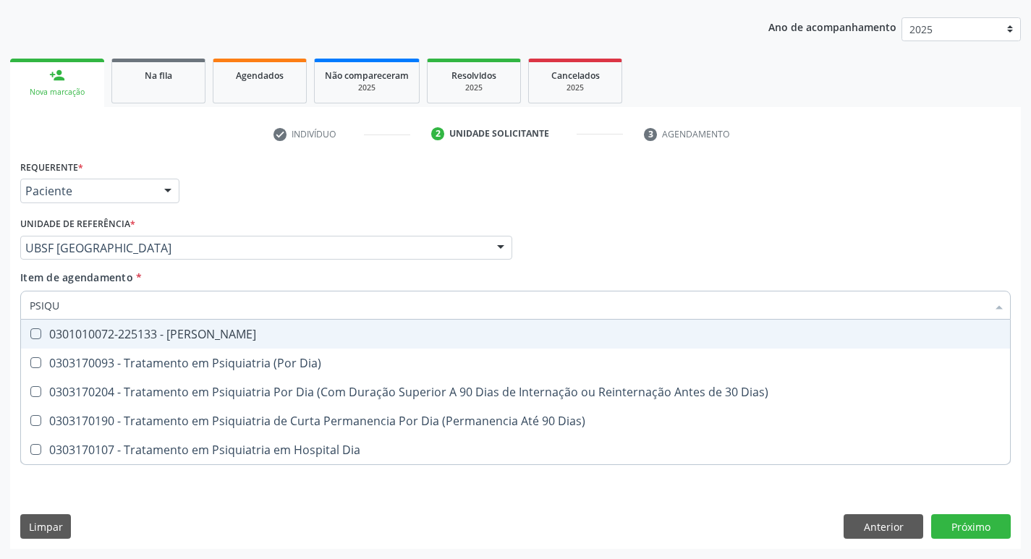
click at [132, 334] on div "0301010072-225133 - [PERSON_NAME]" at bounding box center [515, 334] width 971 height 12
checkbox Psiquiatra "true"
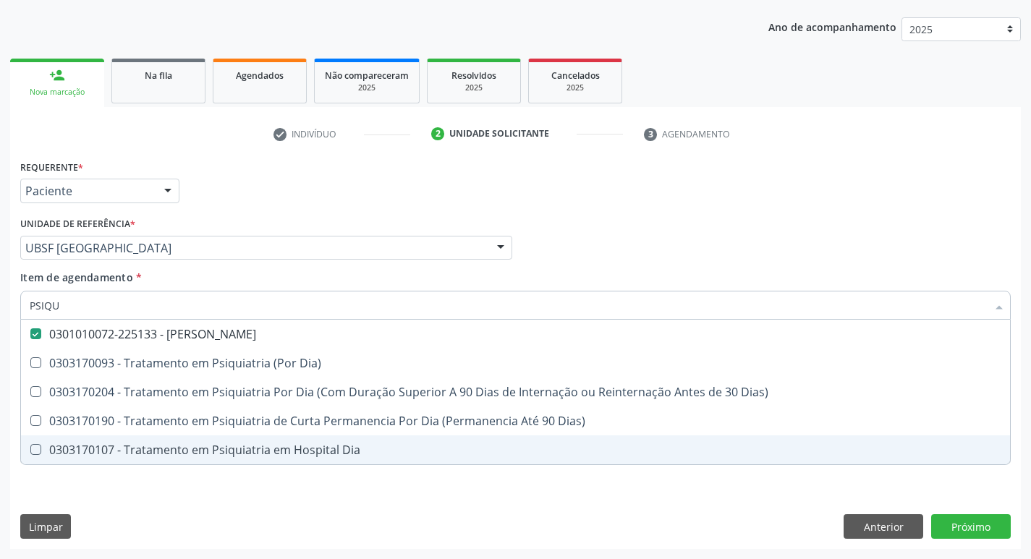
click at [184, 500] on div "Requerente * Paciente Profissional de Saúde Paciente Nenhum resultado encontrad…" at bounding box center [515, 352] width 1010 height 393
checkbox Dia\) "true"
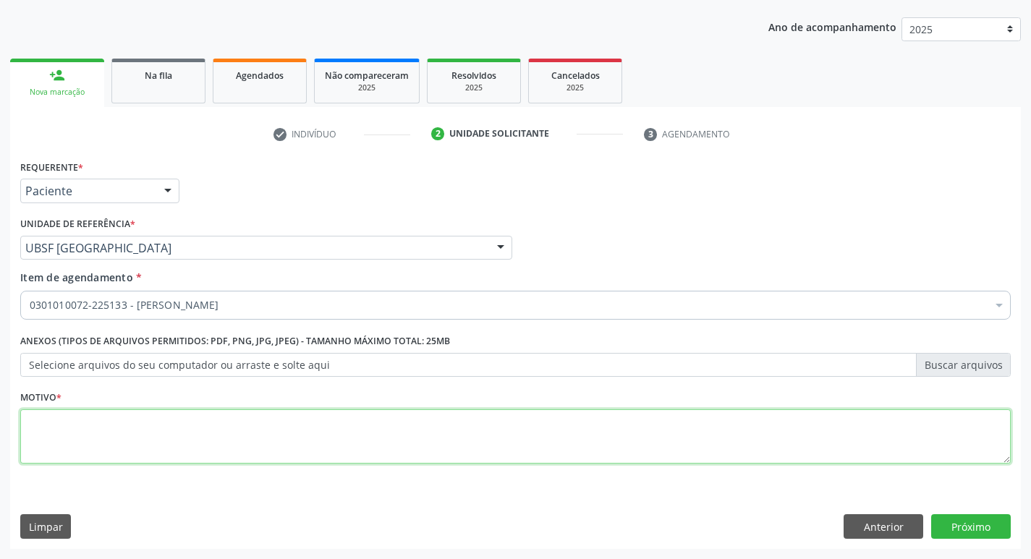
click at [163, 430] on textarea at bounding box center [515, 436] width 990 height 55
type textarea "AVALIAÇÃO"
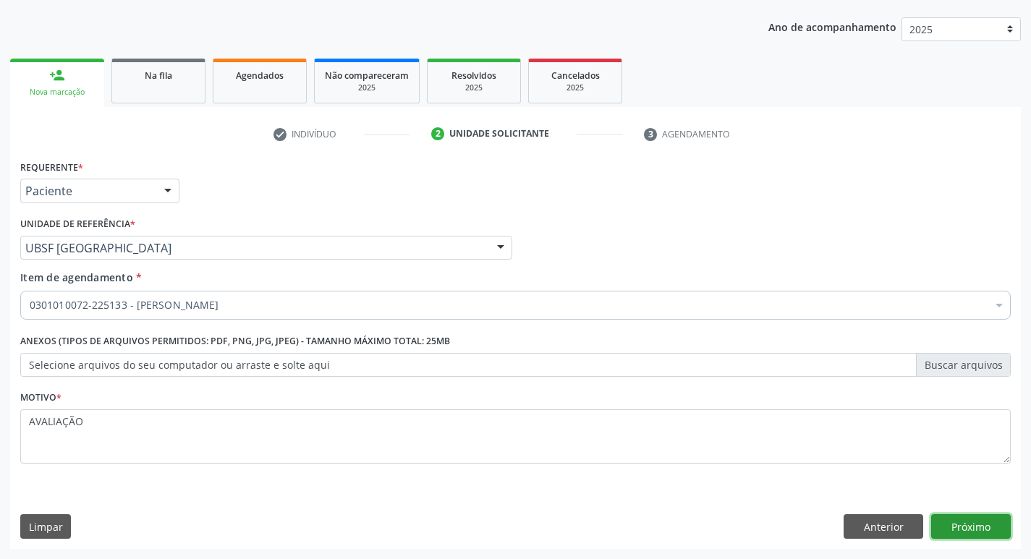
click at [977, 529] on button "Próximo" at bounding box center [971, 526] width 80 height 25
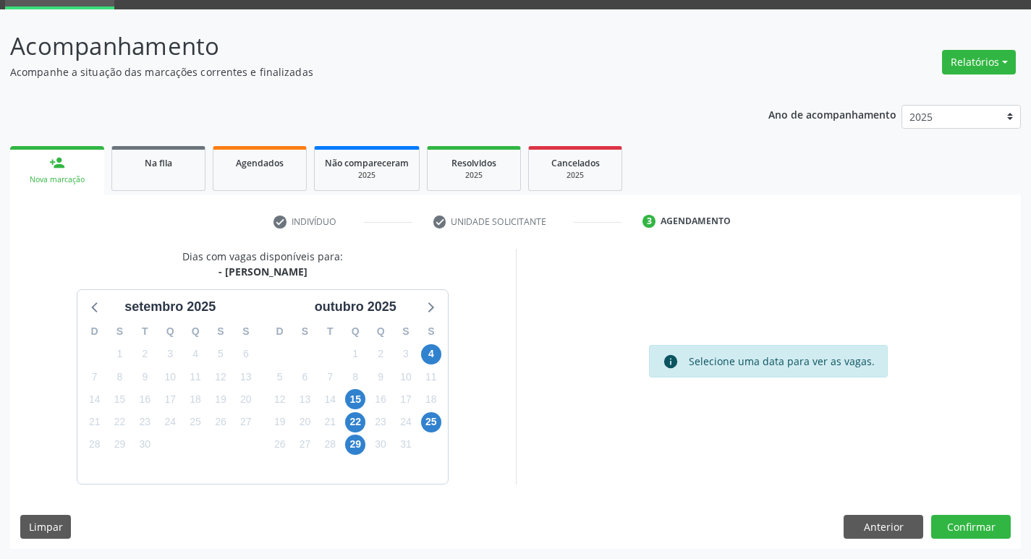
scroll to position [70, 0]
click at [437, 355] on span "4" at bounding box center [431, 354] width 20 height 20
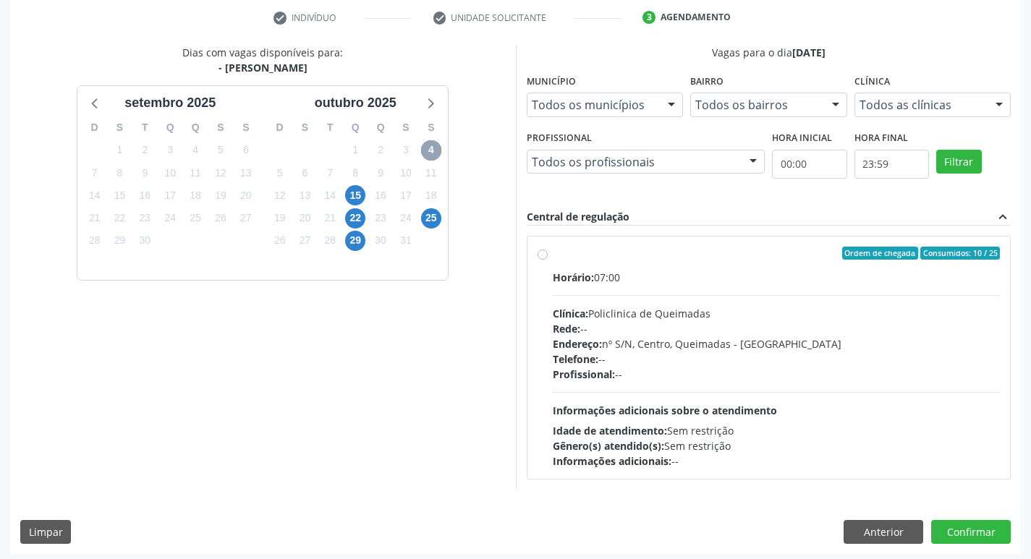
scroll to position [279, 0]
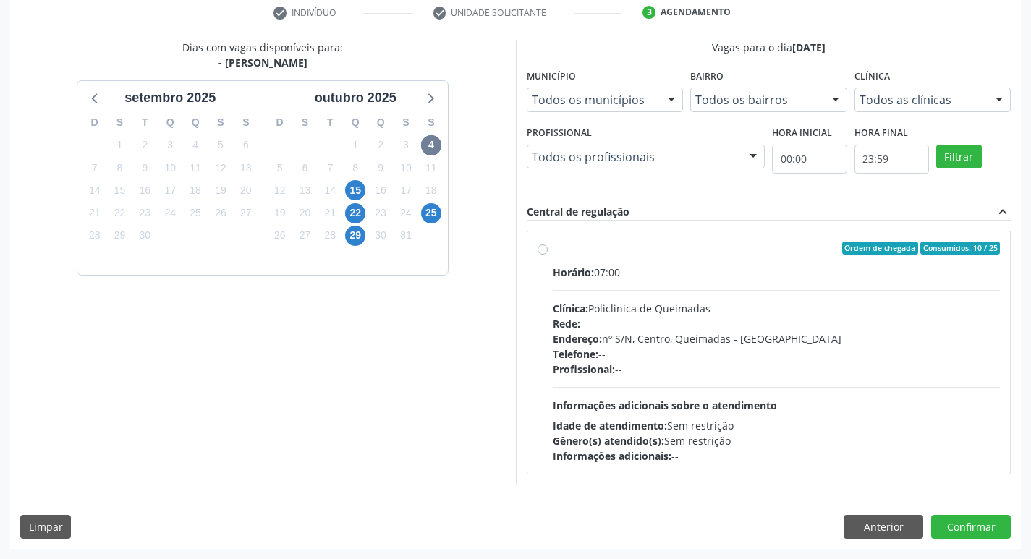
click at [714, 276] on div "Horário: 07:00" at bounding box center [776, 272] width 448 height 15
click at [547, 255] on input "Ordem de chegada Consumidos: 10 / 25 Horário: 07:00 Clínica: Policlinica de Que…" at bounding box center [542, 248] width 10 height 13
radio input "true"
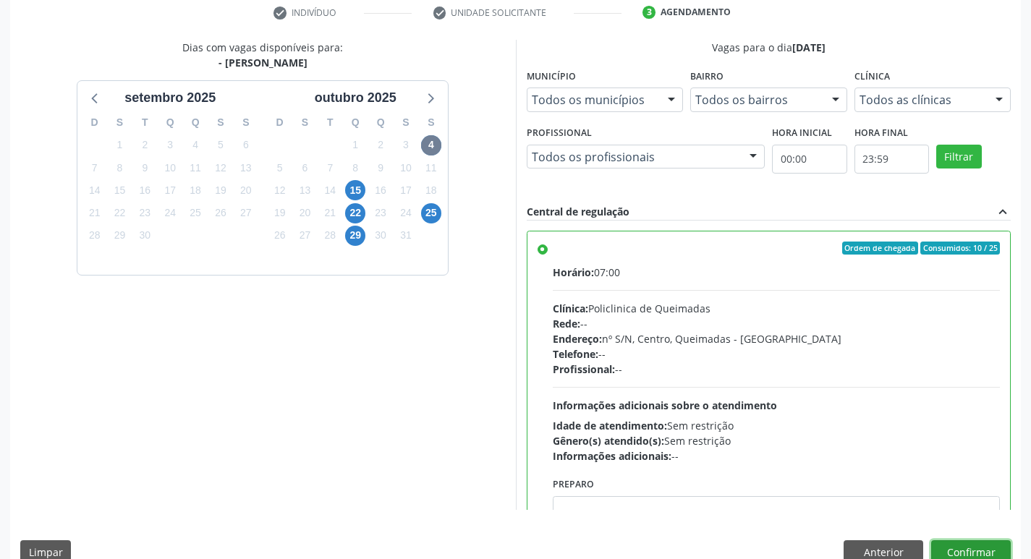
click at [963, 547] on button "Confirmar" at bounding box center [971, 552] width 80 height 25
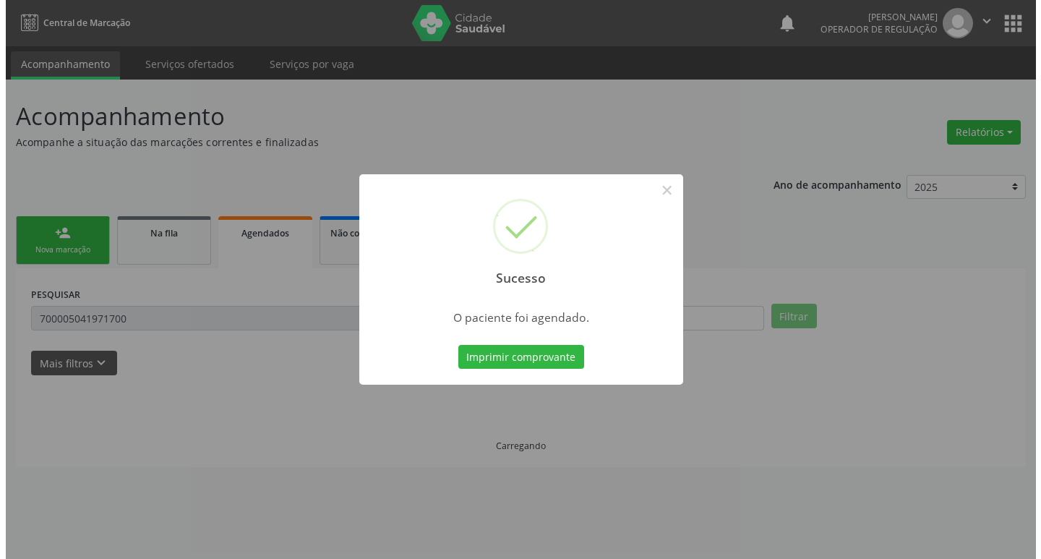
scroll to position [0, 0]
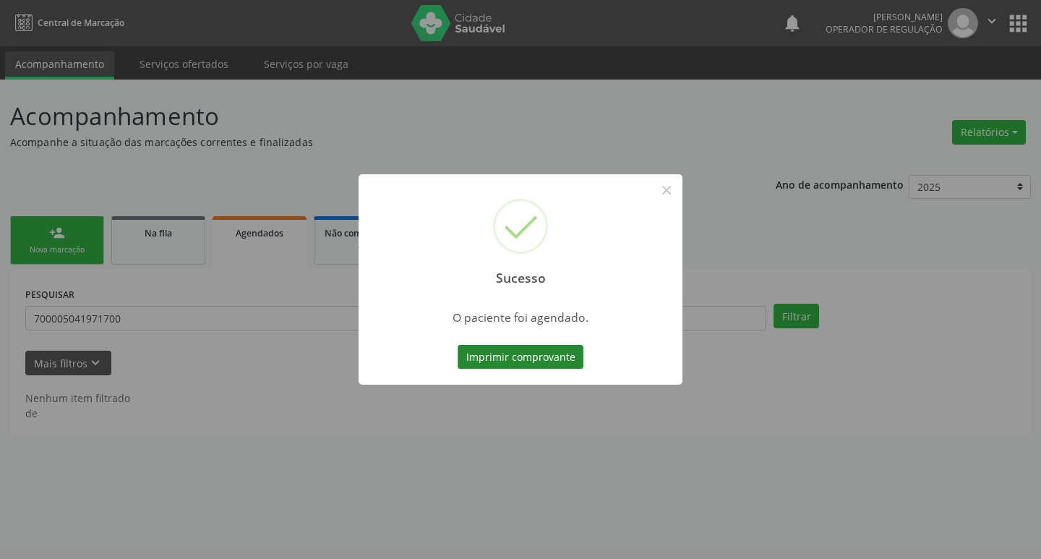
click at [532, 356] on button "Imprimir comprovante" at bounding box center [521, 357] width 126 height 25
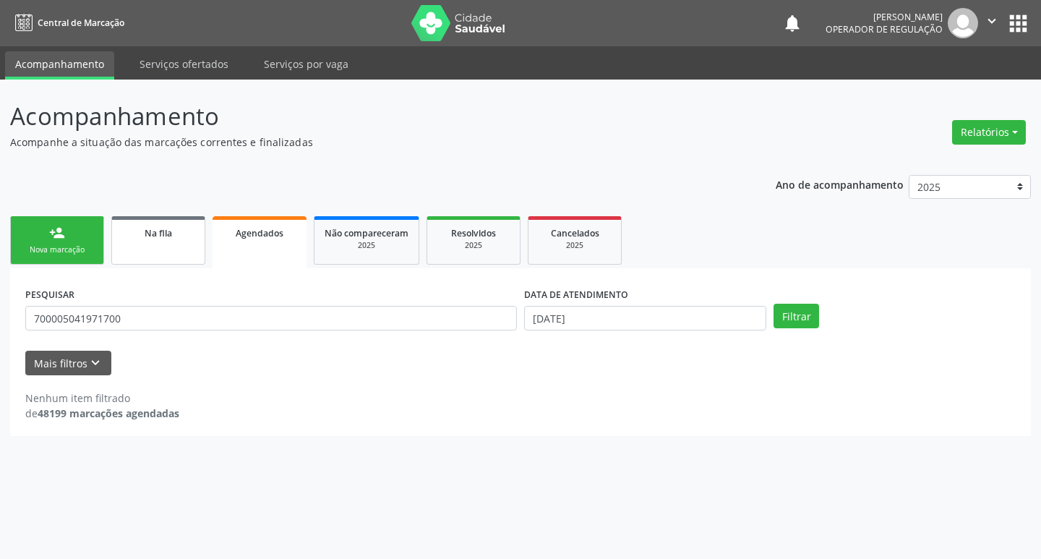
click at [161, 236] on span "Na fila" at bounding box center [158, 233] width 27 height 12
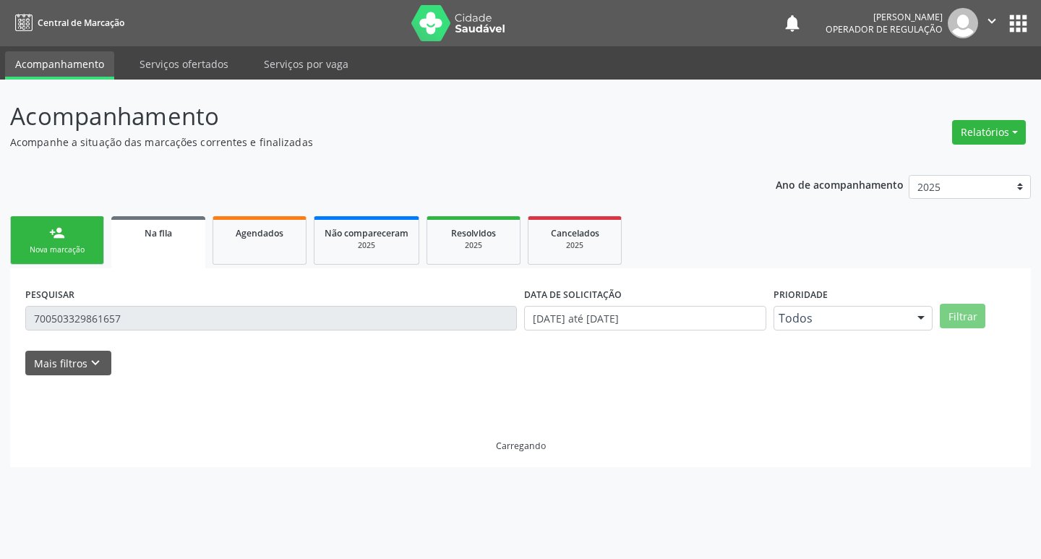
drag, startPoint x: 0, startPoint y: 230, endPoint x: 22, endPoint y: 229, distance: 21.7
click at [5, 229] on div "Acompanhamento Acompanhe a situação das marcações correntes e finalizadas Relat…" at bounding box center [520, 319] width 1041 height 479
click at [25, 229] on link "person_add Nova marcação" at bounding box center [57, 240] width 94 height 48
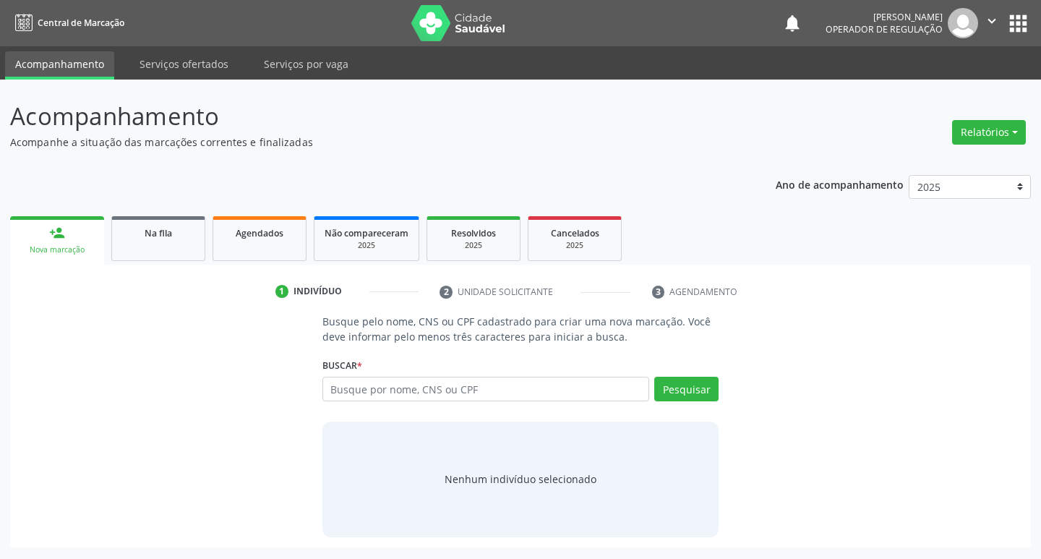
click at [25, 229] on link "person_add Nova marcação" at bounding box center [57, 240] width 94 height 48
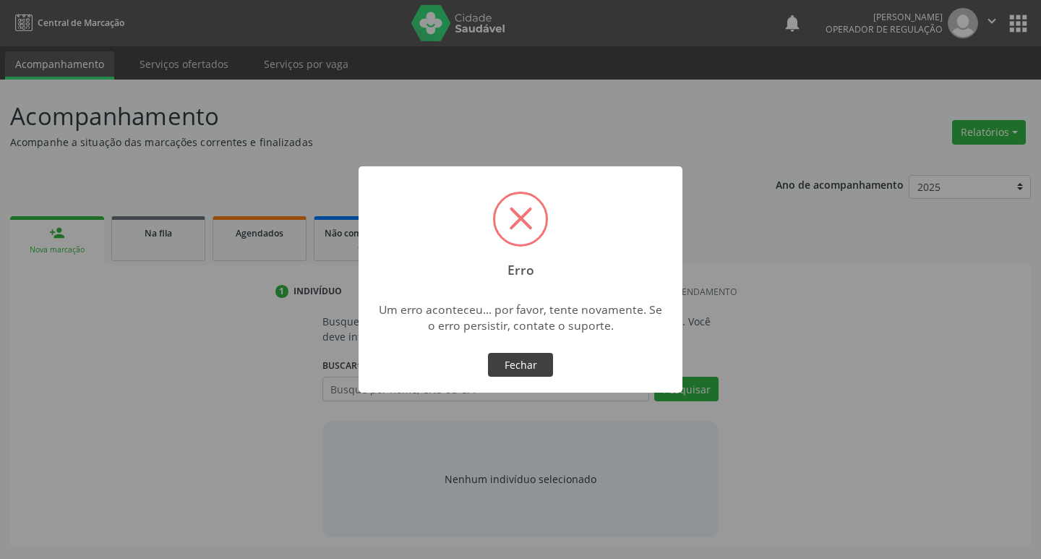
click at [537, 359] on button "Fechar" at bounding box center [520, 365] width 65 height 25
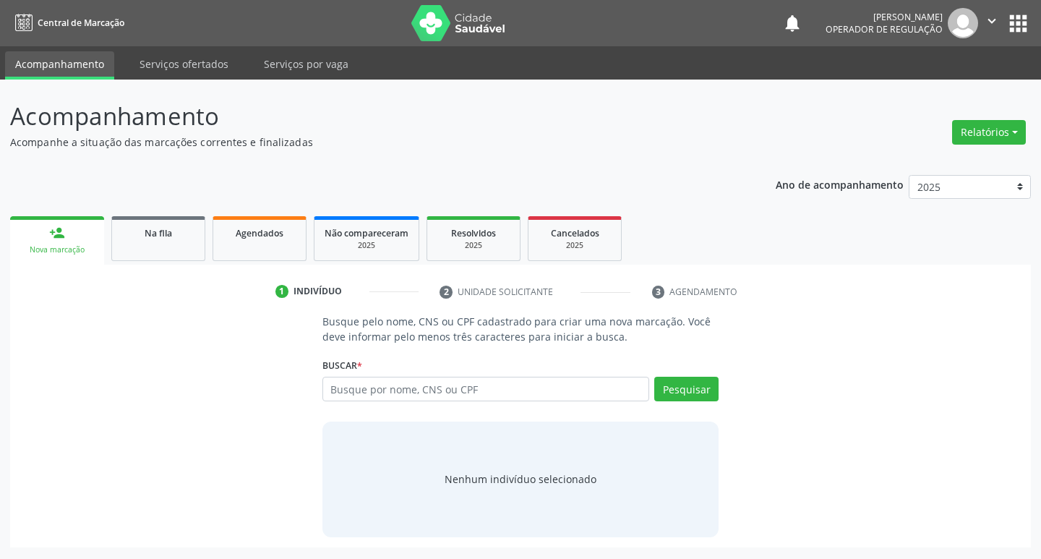
click at [441, 405] on div "Busque por nome, CNS ou CPF Nenhum resultado encontrado para: " " Digite nome, …" at bounding box center [521, 394] width 397 height 35
click at [181, 267] on div "1 Indivíduo 2 Unidade solicitante 3 Agendamento Busque pelo nome, CNS ou CPF ca…" at bounding box center [520, 406] width 1021 height 283
click at [179, 254] on link "Na fila" at bounding box center [158, 238] width 94 height 45
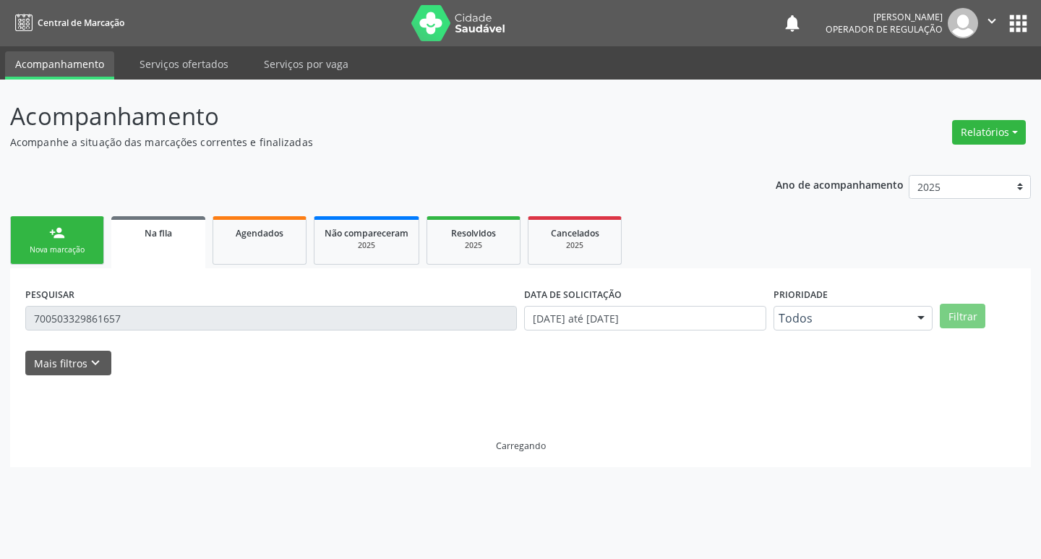
click at [639, 143] on p "Acompanhe a situação das marcações correntes e finalizadas" at bounding box center [367, 142] width 714 height 15
